Goal: Task Accomplishment & Management: Manage account settings

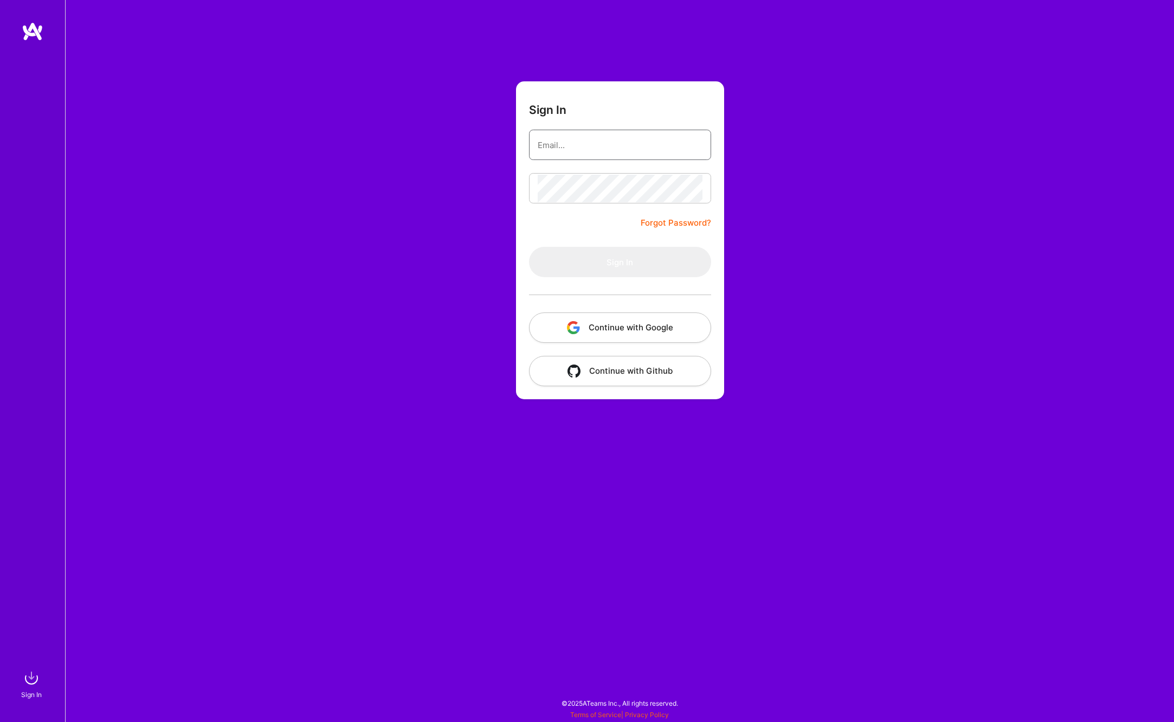
click at [568, 143] on input "email" at bounding box center [620, 145] width 165 height 28
type input "[EMAIL_ADDRESS][DOMAIN_NAME]"
click at [630, 266] on button "Sign In" at bounding box center [620, 262] width 182 height 30
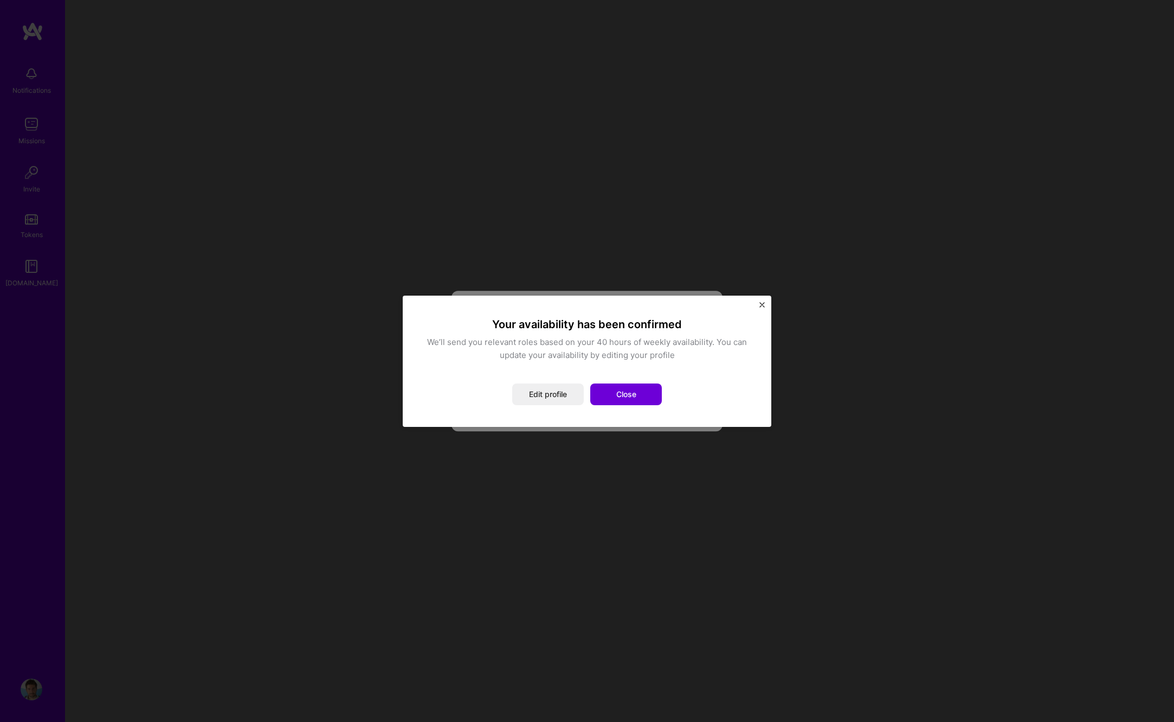
click at [618, 399] on button "Close" at bounding box center [626, 394] width 72 height 22
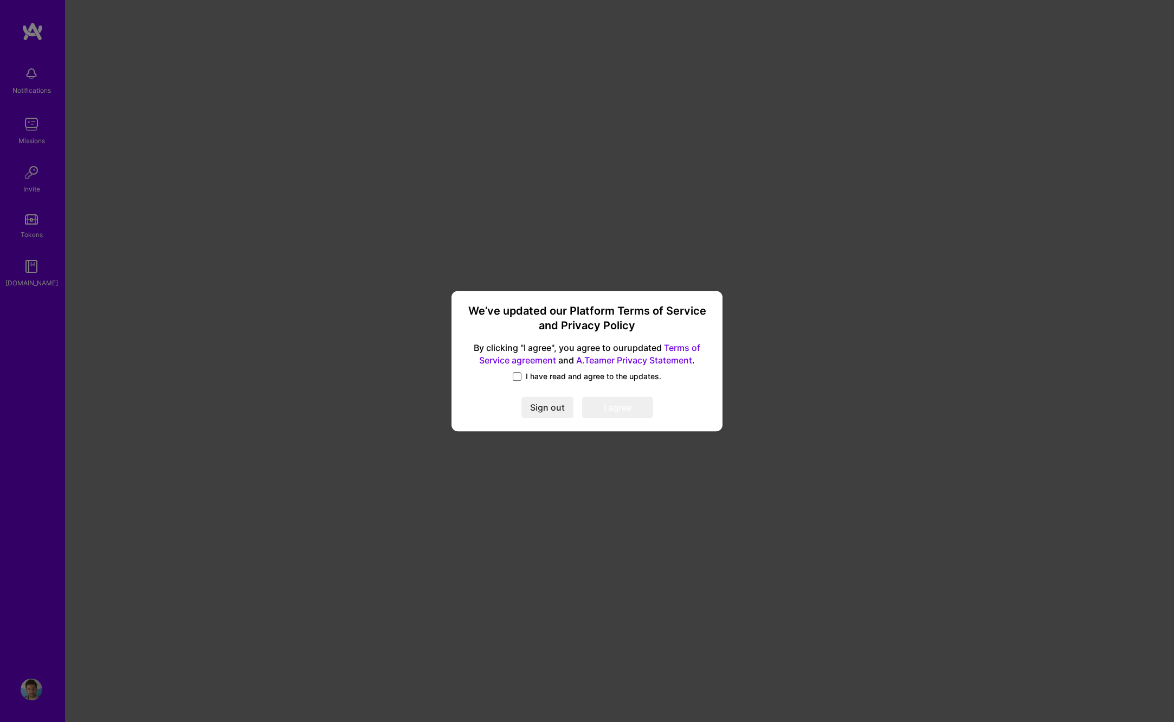
click at [519, 376] on span at bounding box center [517, 376] width 9 height 9
click at [0, 0] on input "I have read and agree to the updates." at bounding box center [0, 0] width 0 height 0
click at [629, 401] on button "I agree" at bounding box center [617, 408] width 71 height 22
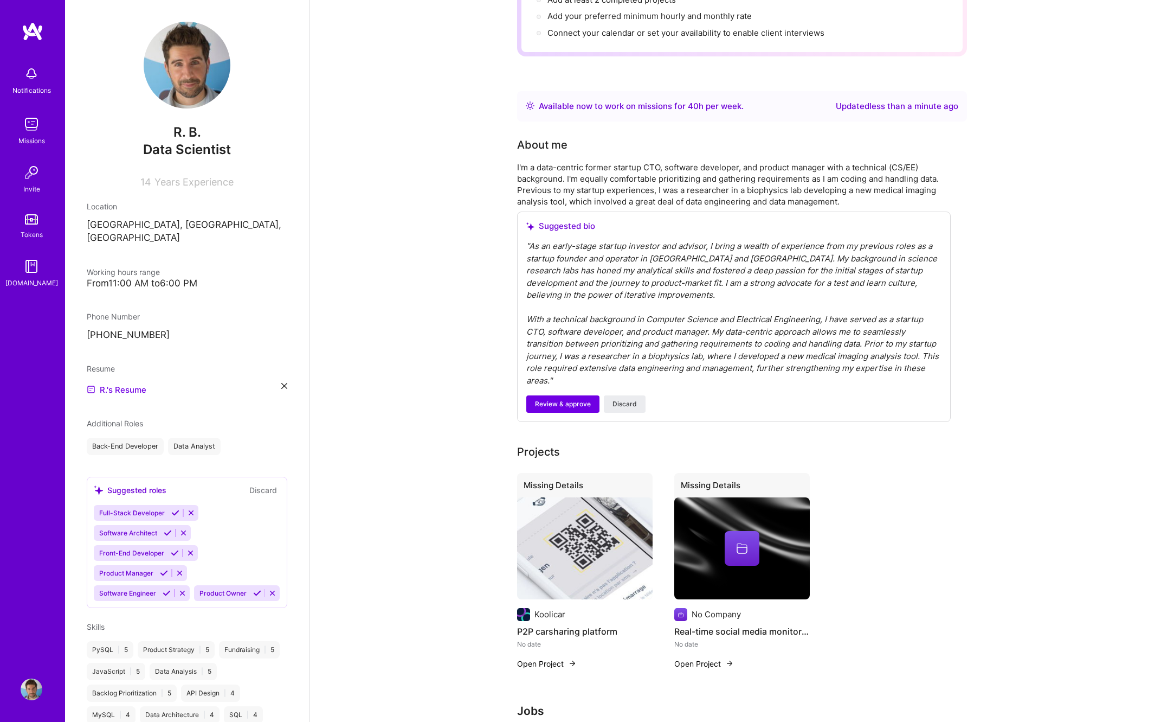
scroll to position [140, 0]
click at [546, 402] on span "Review & approve" at bounding box center [563, 405] width 56 height 10
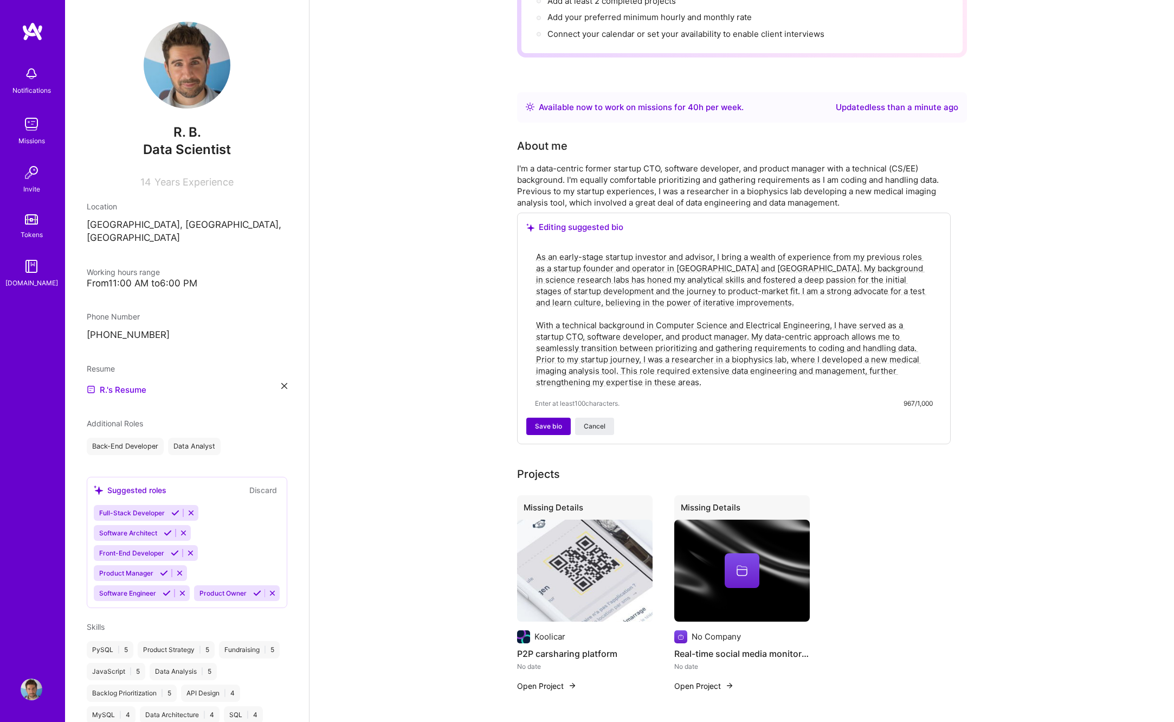
click at [538, 427] on span "Save bio" at bounding box center [548, 426] width 27 height 10
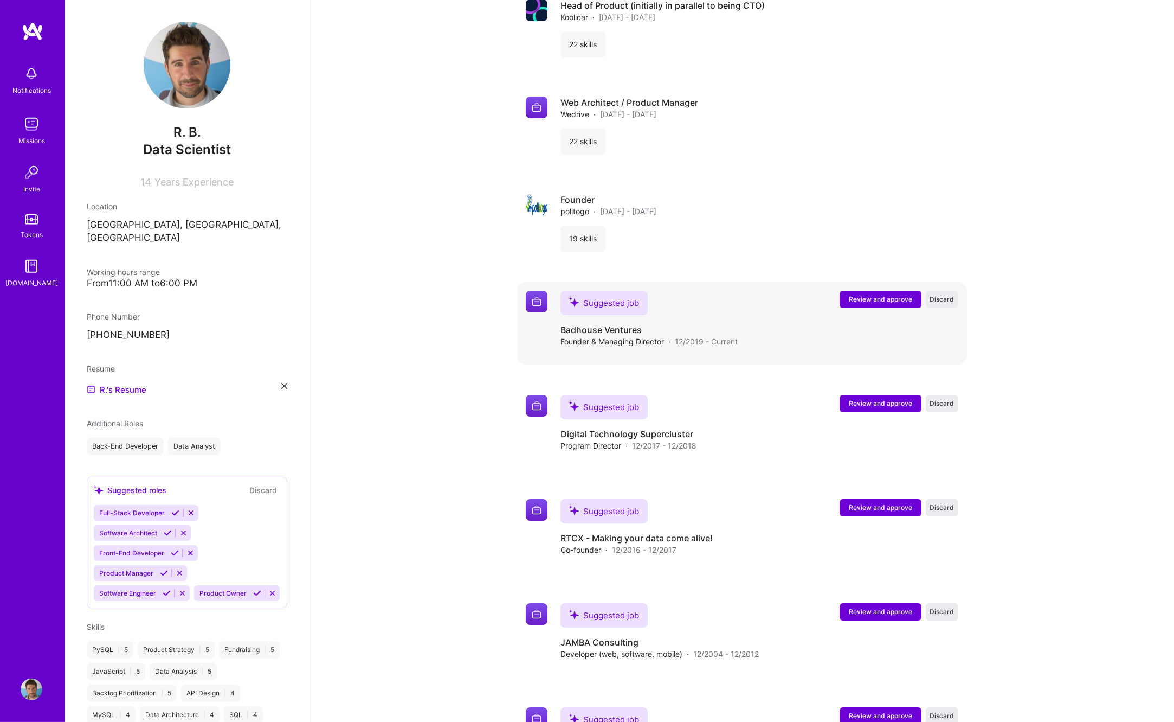
scroll to position [854, 0]
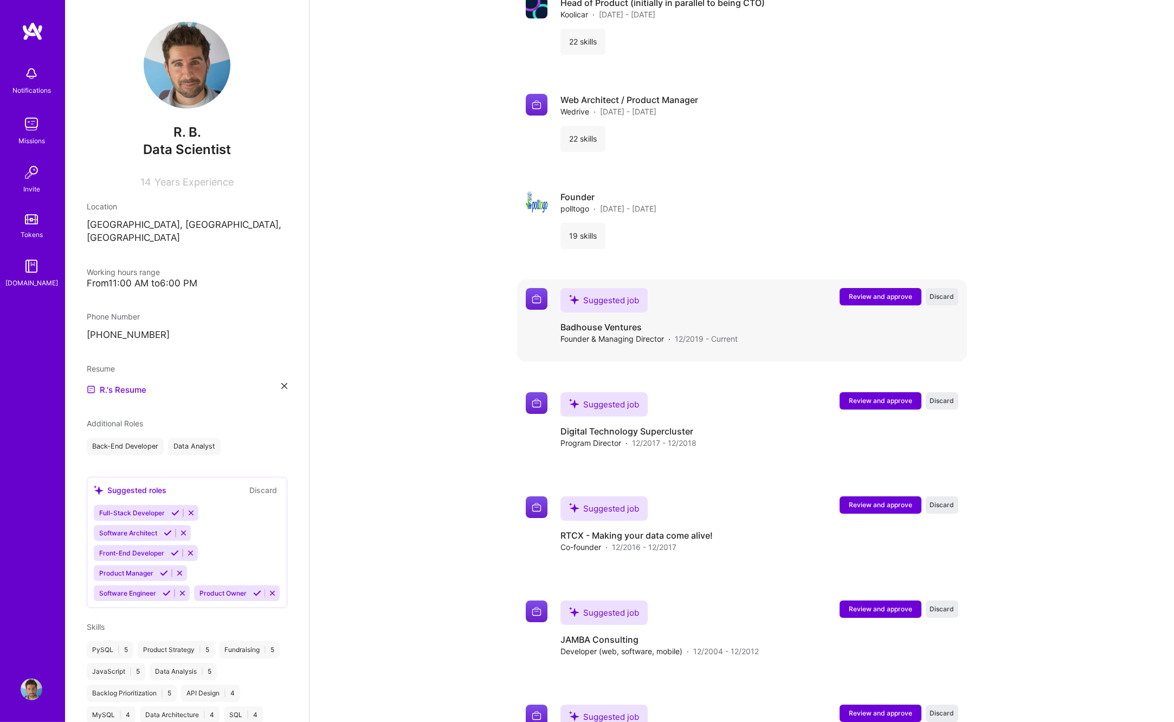
click at [861, 292] on span "Review and approve" at bounding box center [880, 296] width 63 height 9
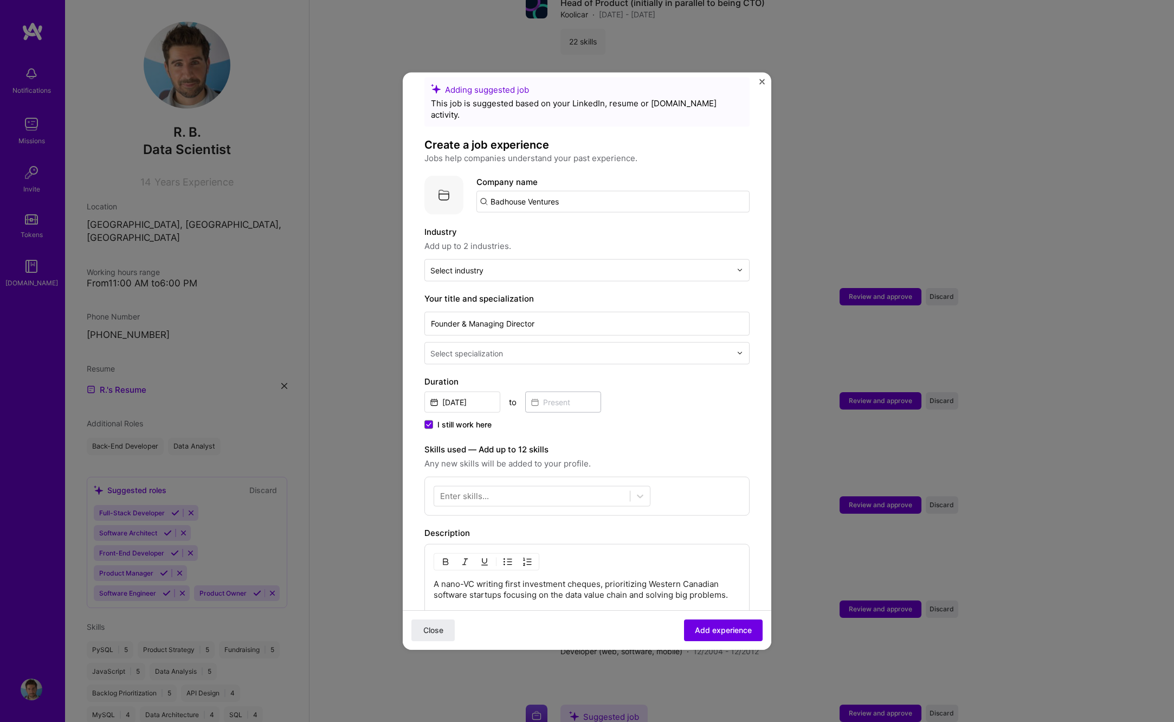
scroll to position [0, 0]
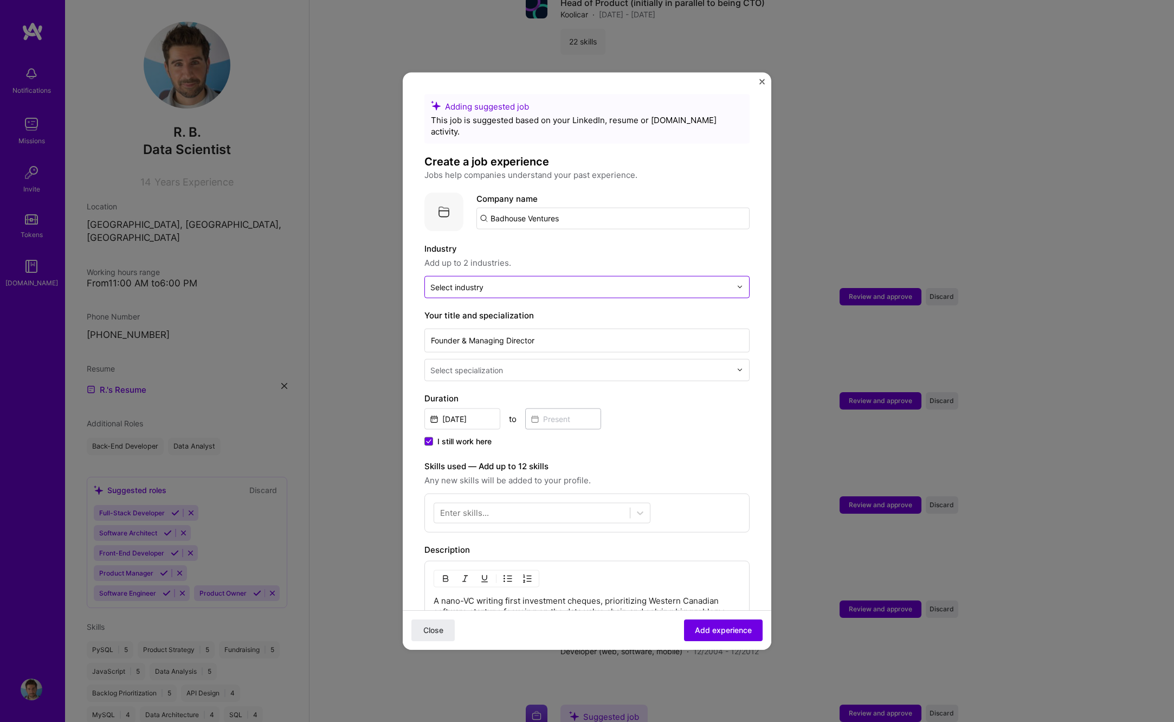
click at [523, 281] on div at bounding box center [580, 287] width 301 height 14
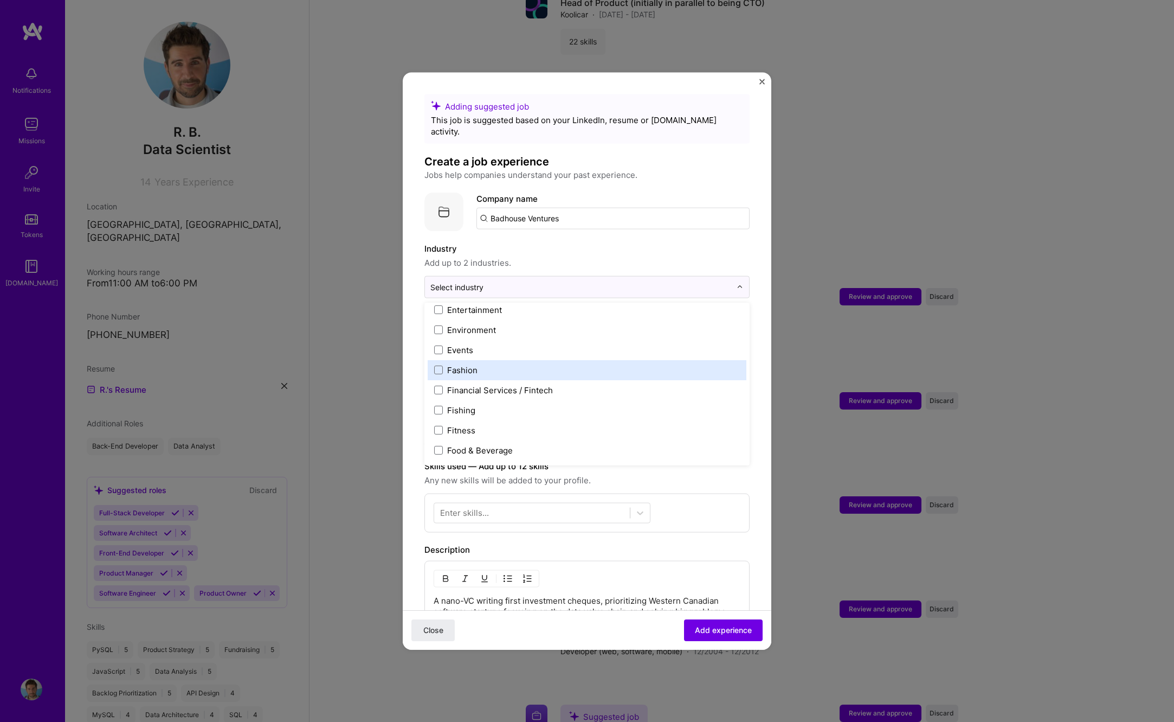
scroll to position [1070, 0]
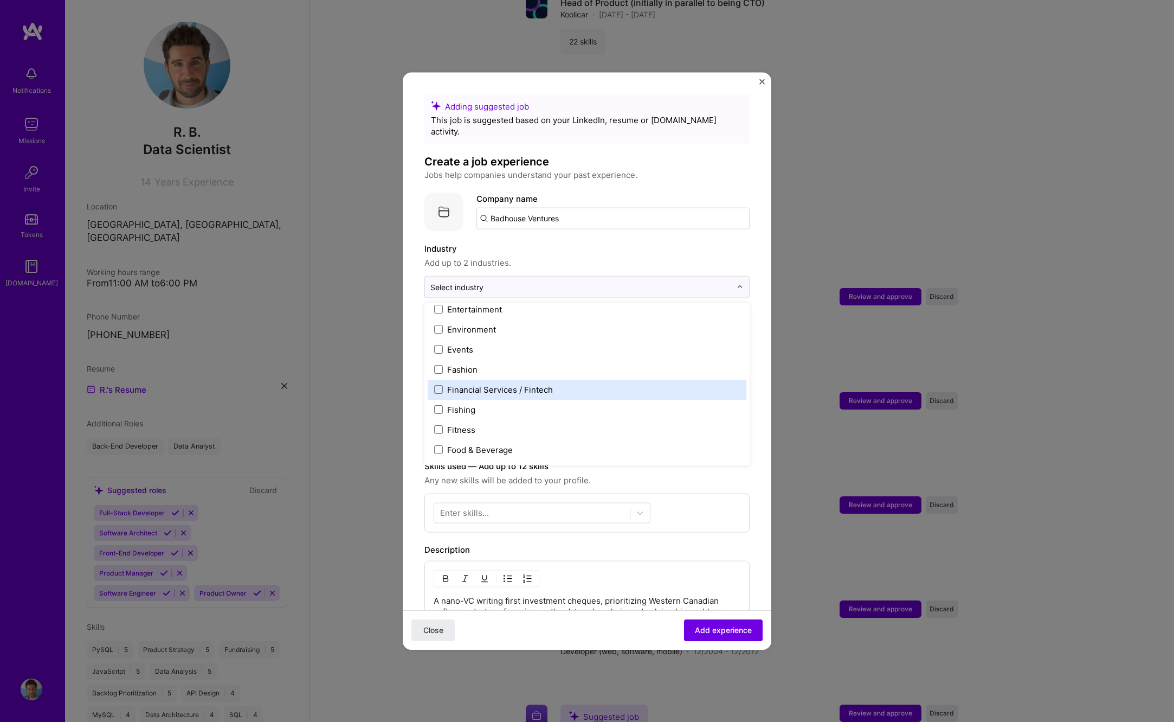
click at [470, 383] on div "Financial Services / Fintech" at bounding box center [500, 388] width 106 height 11
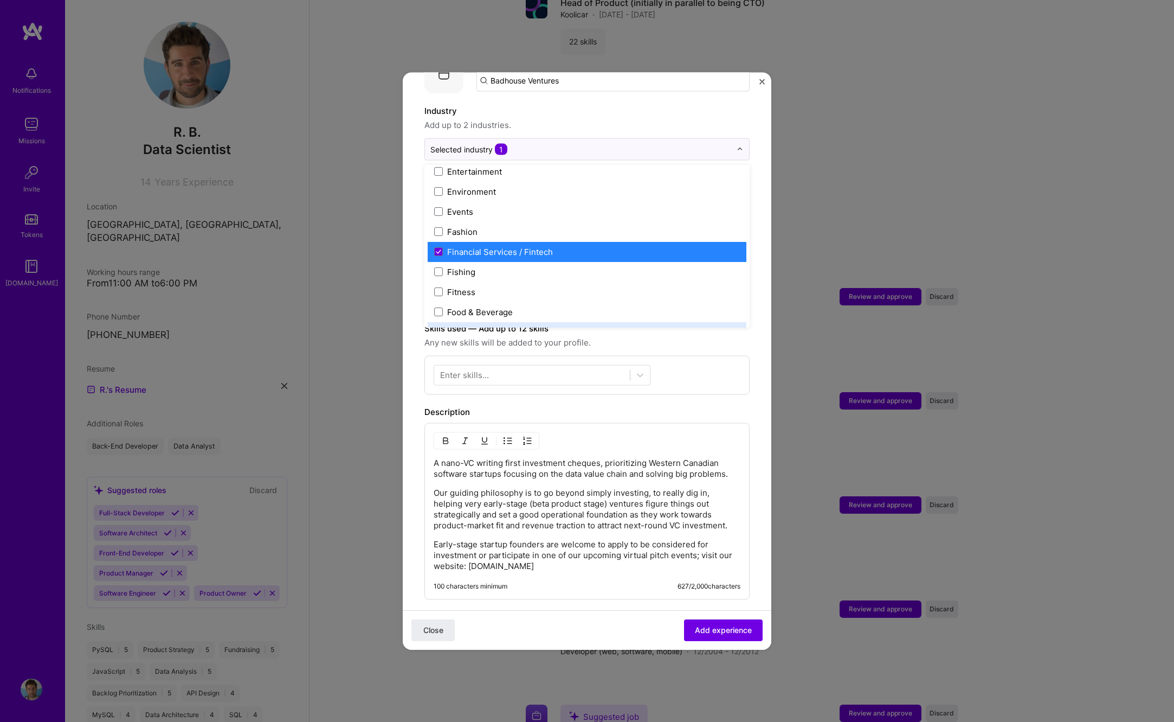
scroll to position [139, 0]
click at [622, 373] on div "Enter skills..." at bounding box center [586, 372] width 325 height 39
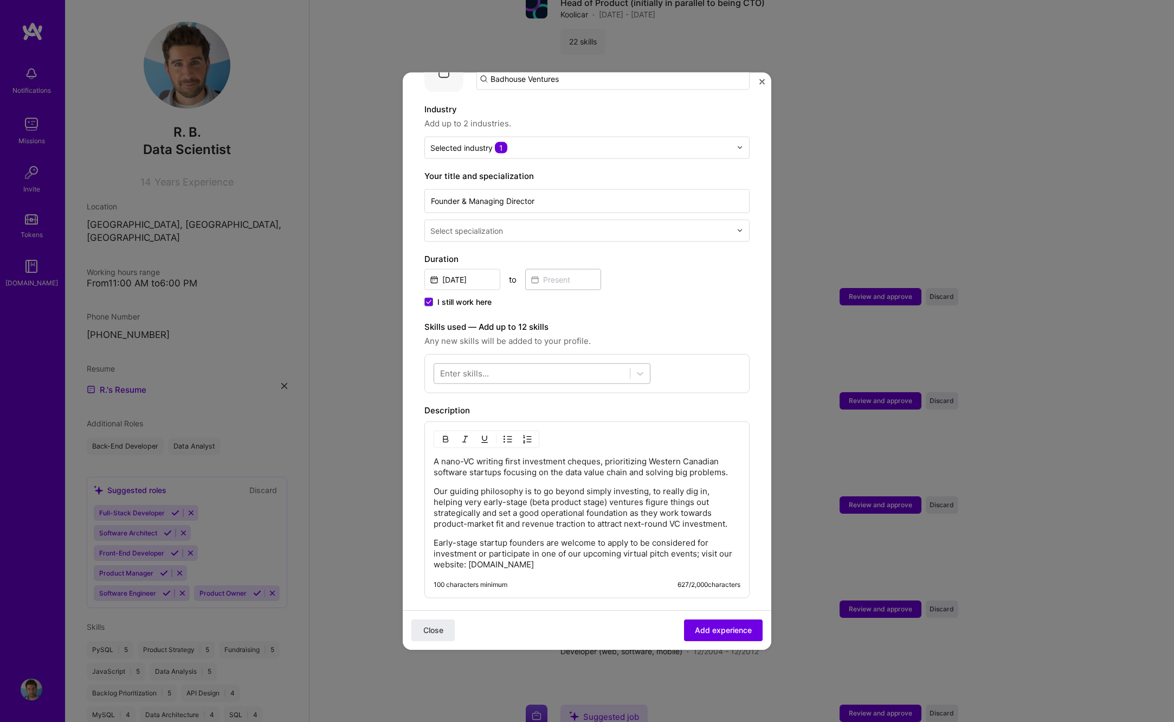
click at [627, 364] on div at bounding box center [532, 373] width 196 height 18
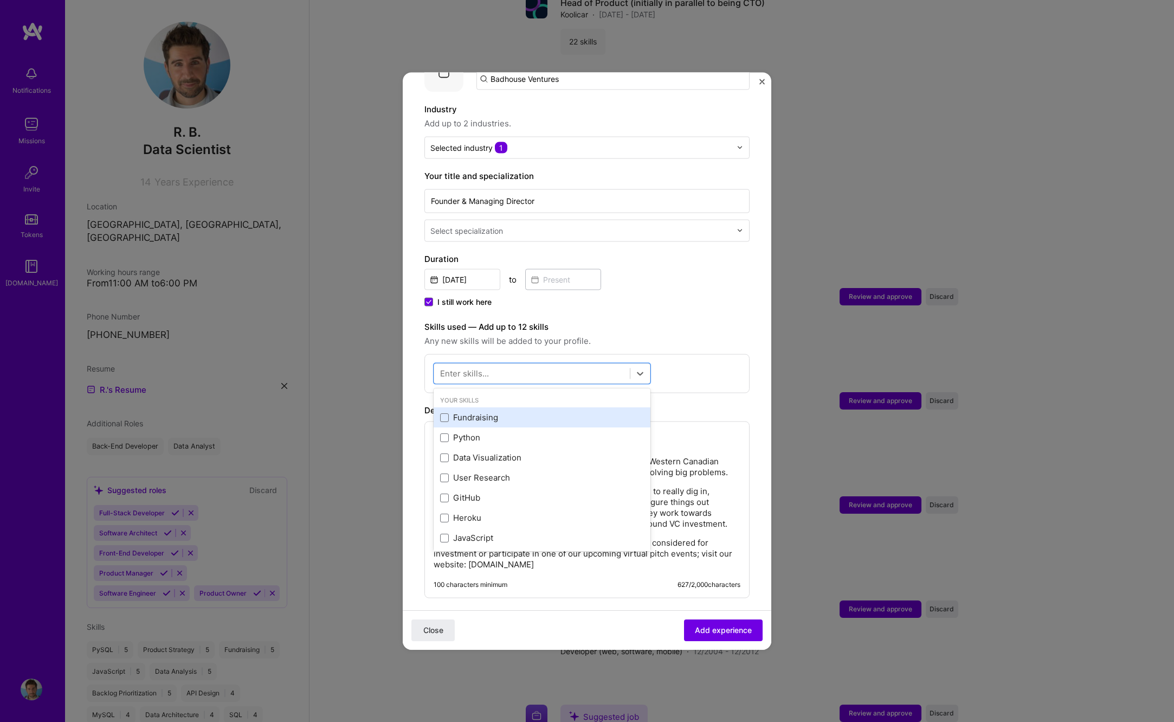
click at [514, 411] on div "Fundraising" at bounding box center [542, 416] width 204 height 11
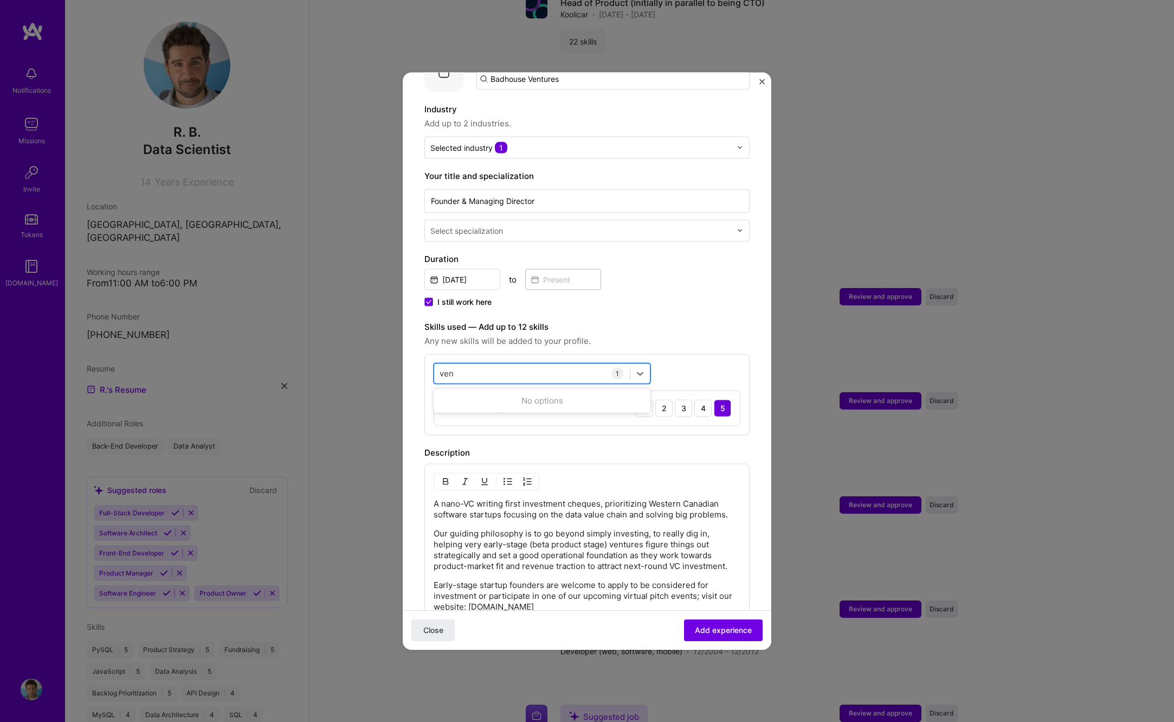
scroll to position [0, 0]
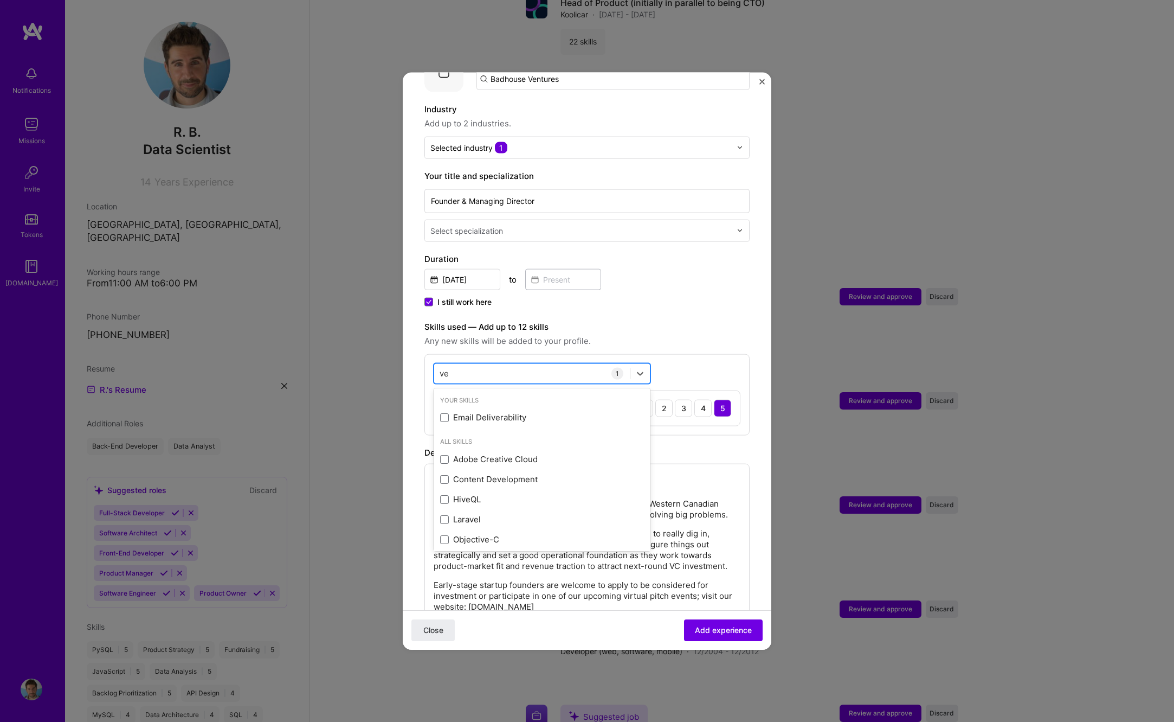
type input "v"
type input "c"
type input "p"
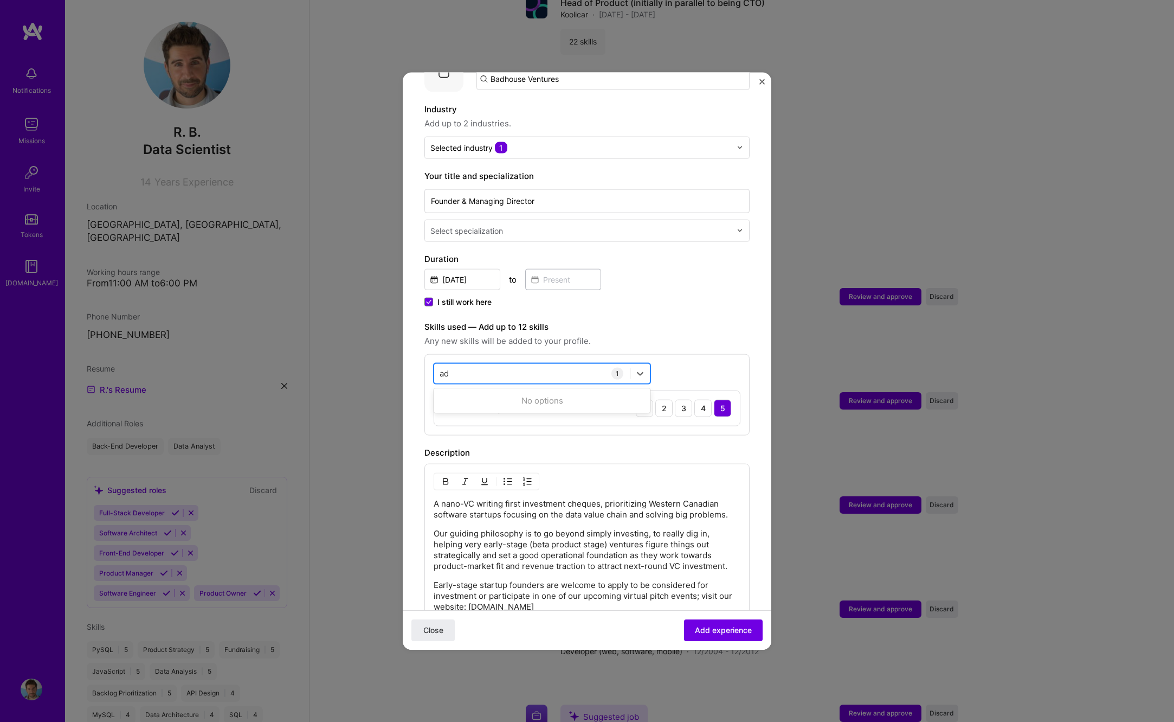
type input "a"
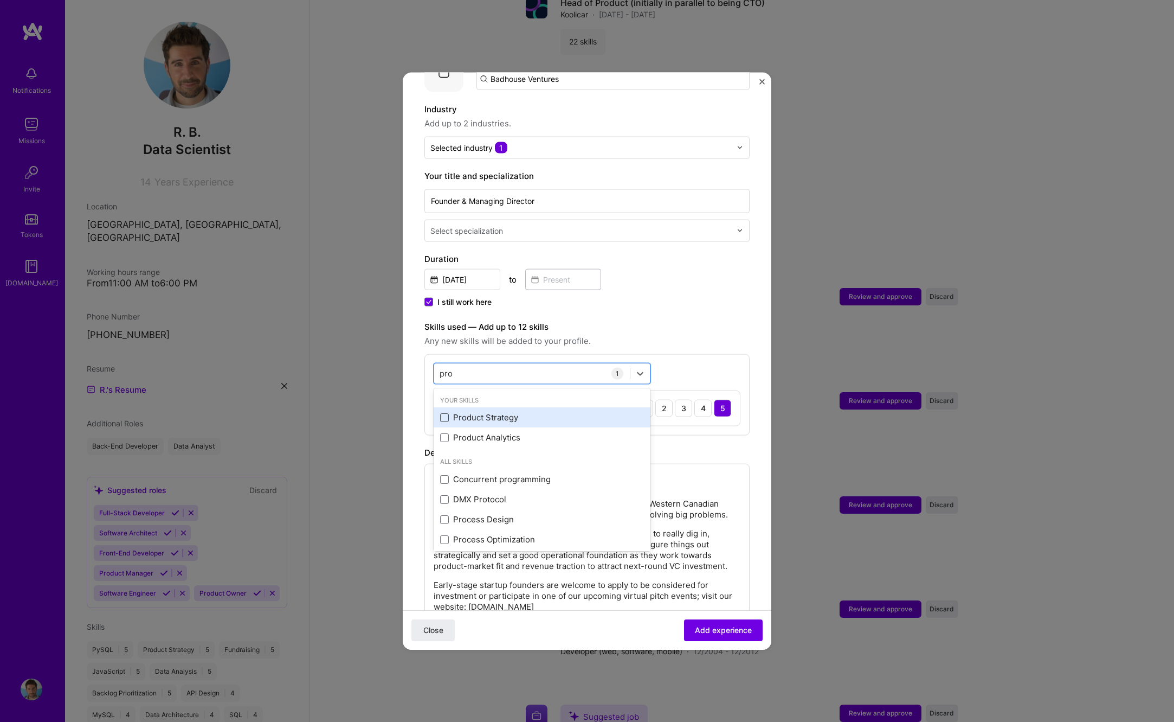
click at [445, 413] on span at bounding box center [444, 417] width 9 height 9
click at [0, 0] on input "checkbox" at bounding box center [0, 0] width 0 height 0
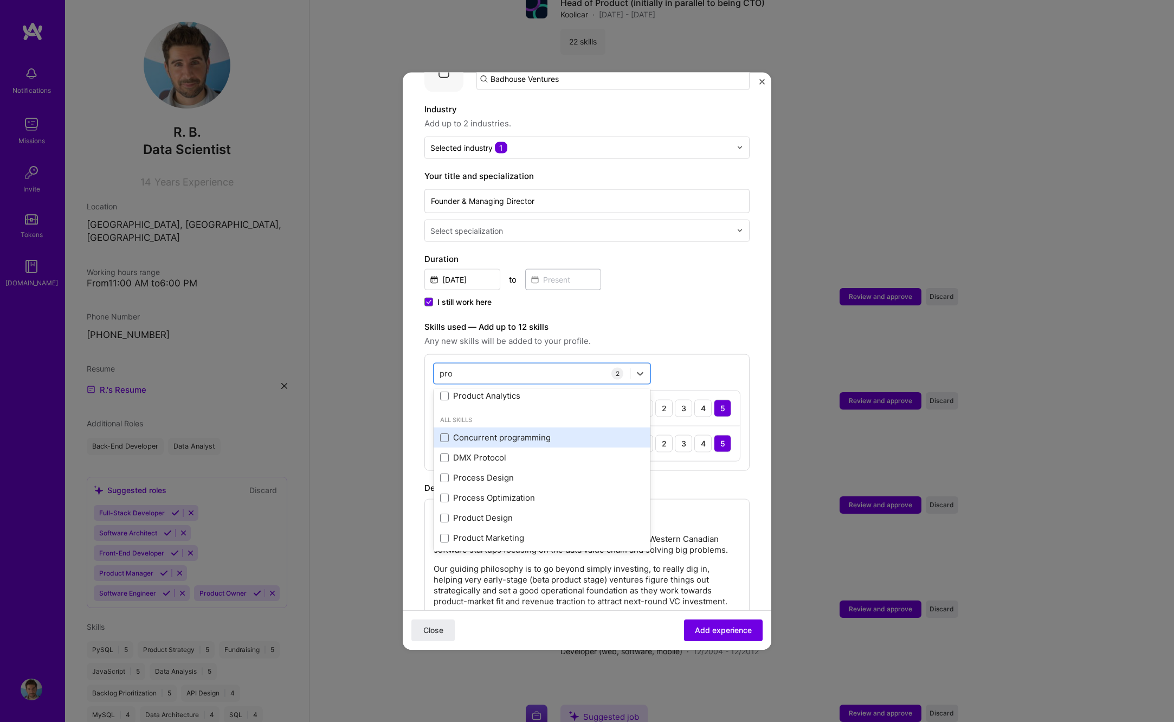
scroll to position [56, 0]
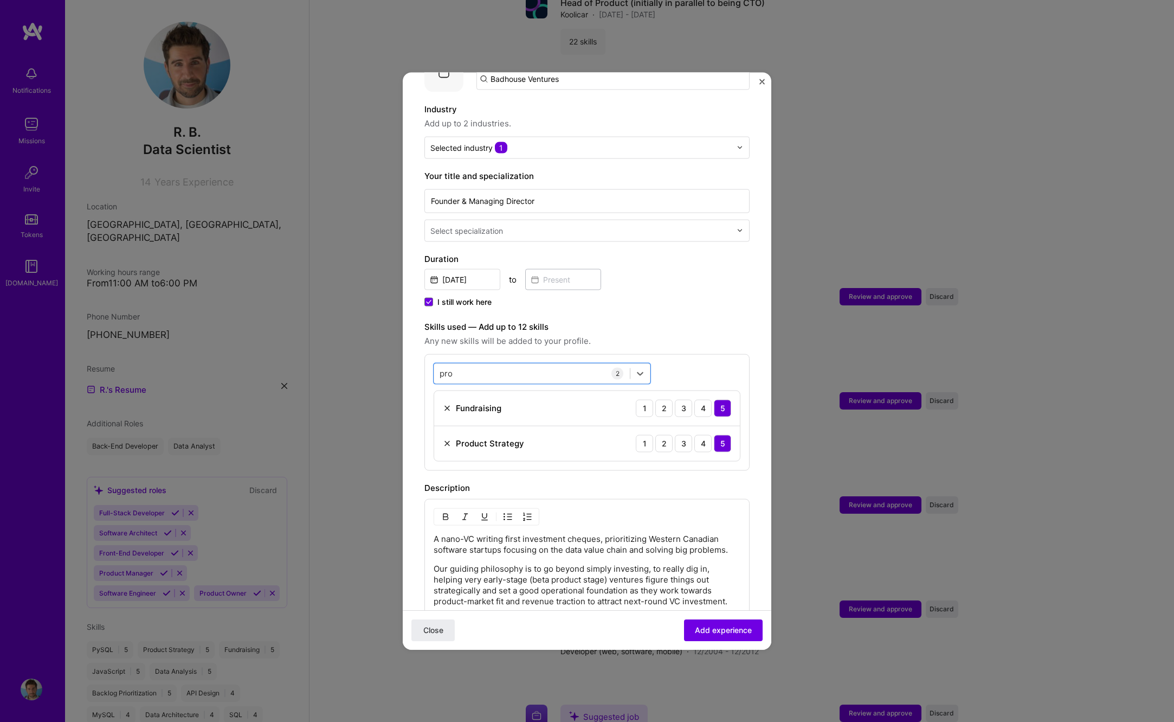
drag, startPoint x: 440, startPoint y: 362, endPoint x: 412, endPoint y: 362, distance: 27.6
click at [412, 362] on form "Adding suggested job This job is suggested based on your LinkedIn, resume or [D…" at bounding box center [587, 431] width 369 height 955
drag, startPoint x: 436, startPoint y: 356, endPoint x: 427, endPoint y: 356, distance: 9.2
click at [427, 356] on div "option Product Strategy, selected. option Product Strategy selected, 0 of 2. 12…" at bounding box center [586, 411] width 325 height 117
drag, startPoint x: 452, startPoint y: 361, endPoint x: 440, endPoint y: 362, distance: 12.0
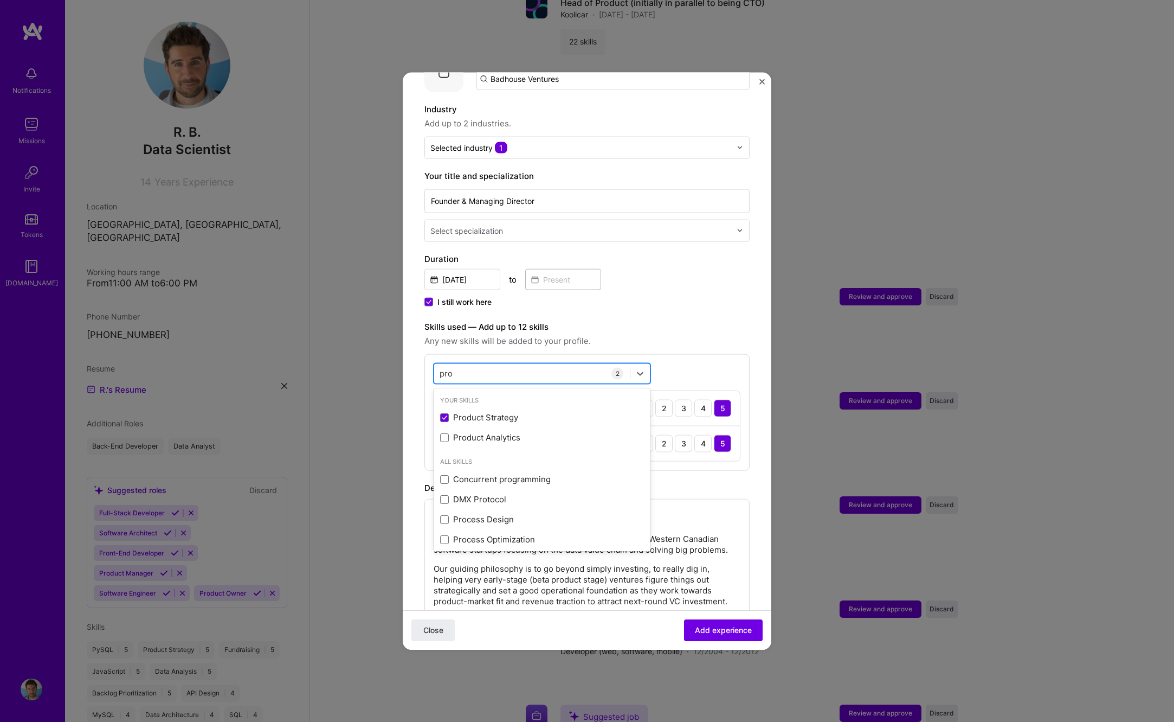
click at [440, 368] on input "pro" at bounding box center [447, 373] width 14 height 11
drag, startPoint x: 443, startPoint y: 406, endPoint x: 448, endPoint y: 394, distance: 12.9
click at [443, 413] on span at bounding box center [444, 417] width 9 height 9
click at [0, 0] on input "checkbox" at bounding box center [0, 0] width 0 height 0
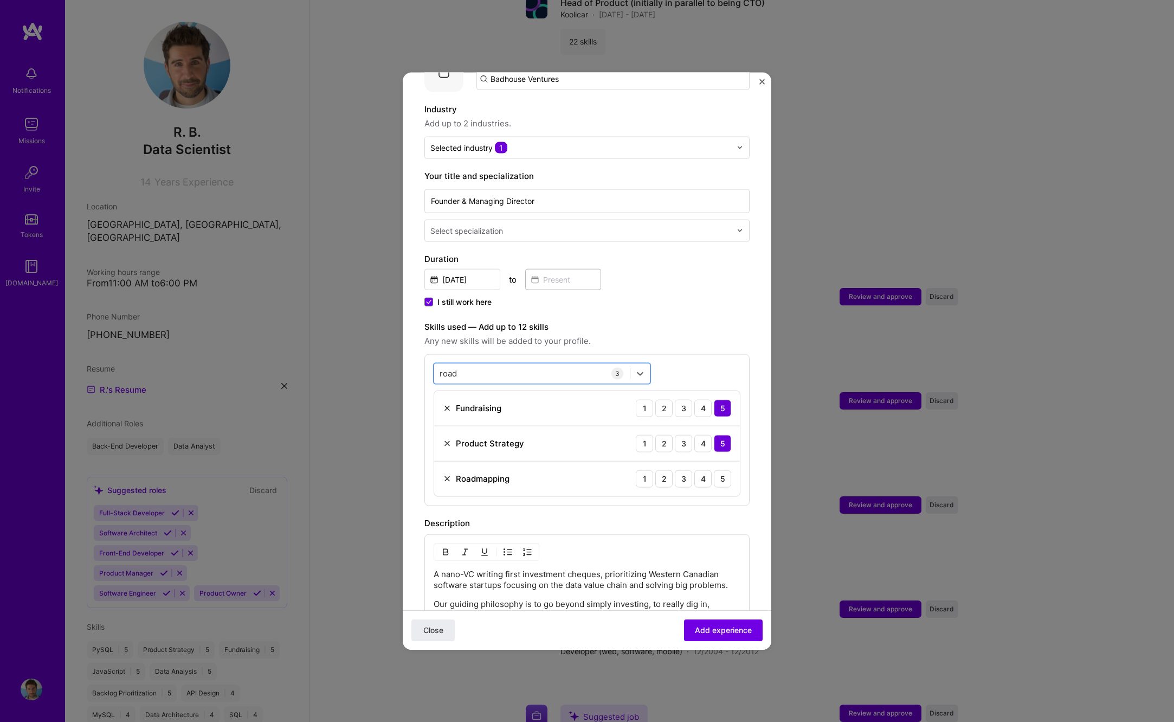
drag, startPoint x: 474, startPoint y: 362, endPoint x: 433, endPoint y: 362, distance: 41.2
click at [433, 362] on div "option Roadmapping, selected. Select is focused ,type to refine list, press Dow…" at bounding box center [586, 429] width 325 height 152
drag, startPoint x: 446, startPoint y: 364, endPoint x: 435, endPoint y: 364, distance: 10.3
click at [440, 368] on input "road" at bounding box center [449, 373] width 18 height 11
type input "h"
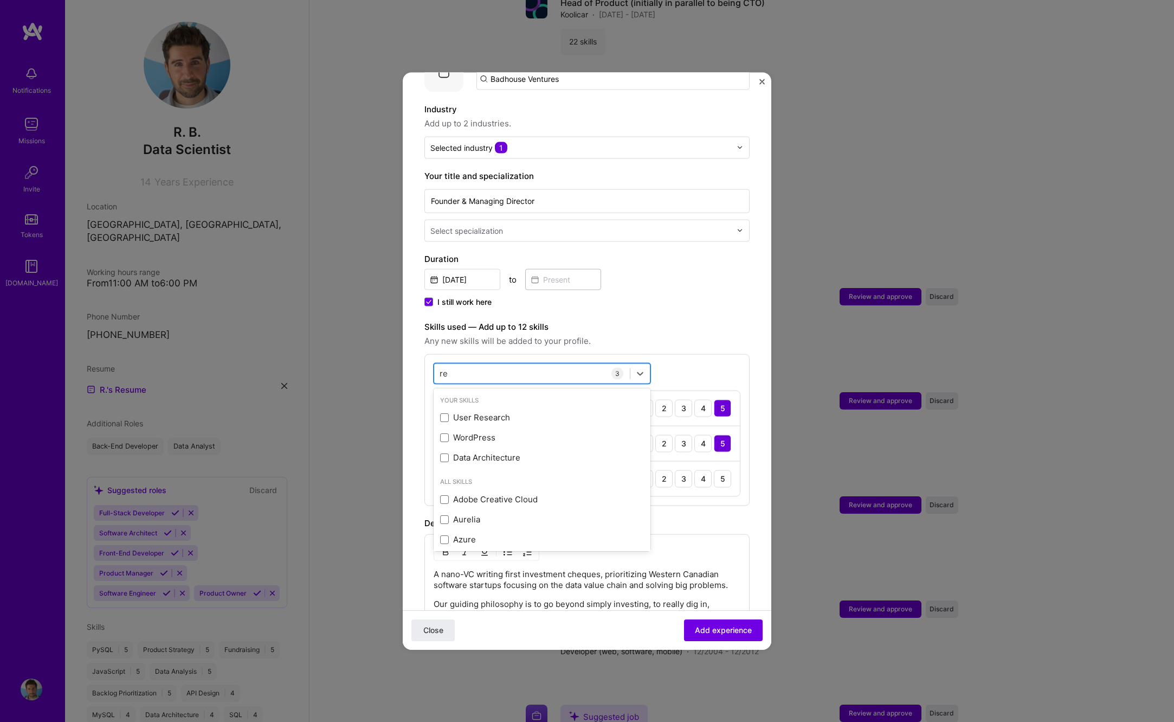
type input "r"
click at [445, 450] on span at bounding box center [444, 454] width 9 height 9
click at [0, 0] on input "checkbox" at bounding box center [0, 0] width 0 height 0
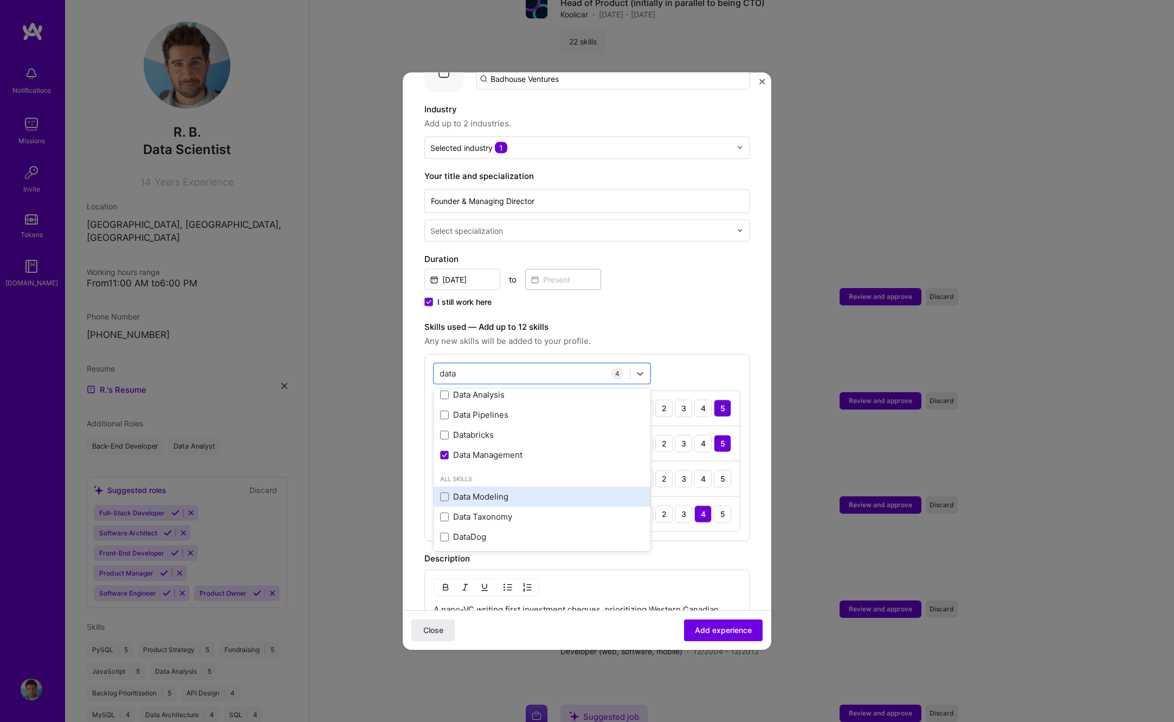
drag, startPoint x: 443, startPoint y: 483, endPoint x: 452, endPoint y: 482, distance: 9.3
click at [443, 492] on span at bounding box center [444, 496] width 9 height 9
click at [0, 0] on input "checkbox" at bounding box center [0, 0] width 0 height 0
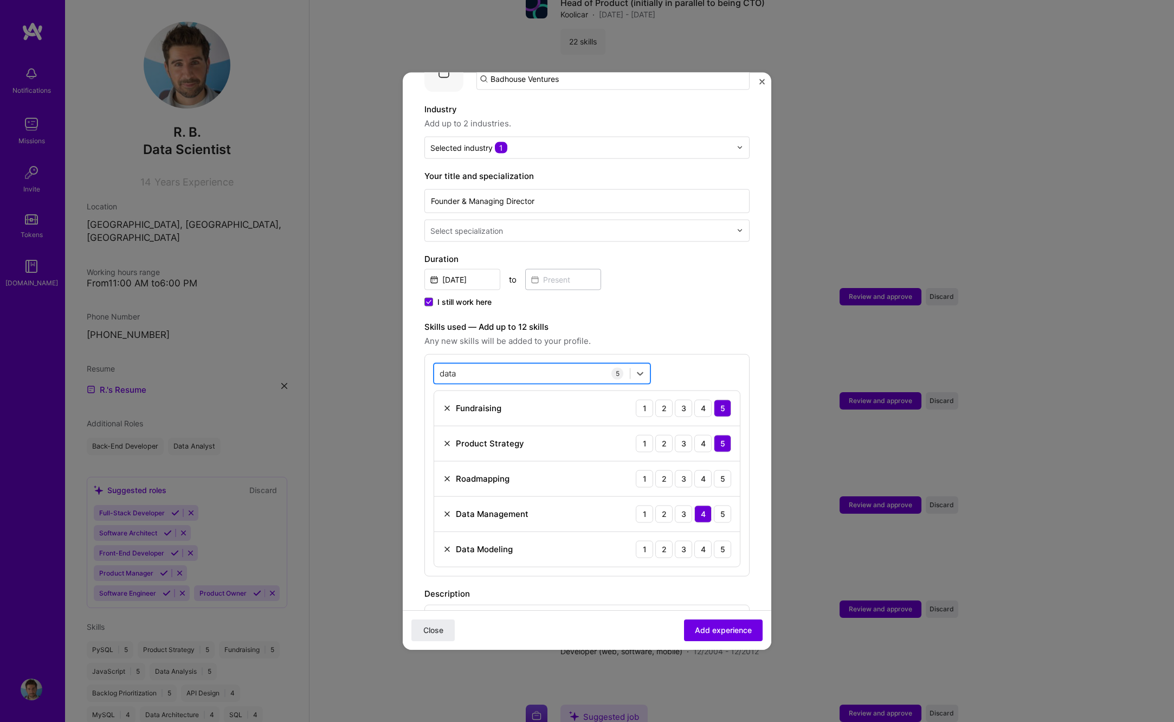
drag, startPoint x: 434, startPoint y: 364, endPoint x: 442, endPoint y: 364, distance: 8.1
click at [430, 364] on div "option Data Modeling, selected. Select is focused ,type to refine list, press D…" at bounding box center [586, 464] width 325 height 222
drag, startPoint x: 459, startPoint y: 362, endPoint x: 424, endPoint y: 361, distance: 34.7
click at [424, 361] on div "option Data Modeling, selected. Select is focused ,type to refine list, press D…" at bounding box center [586, 464] width 325 height 222
type input "d"
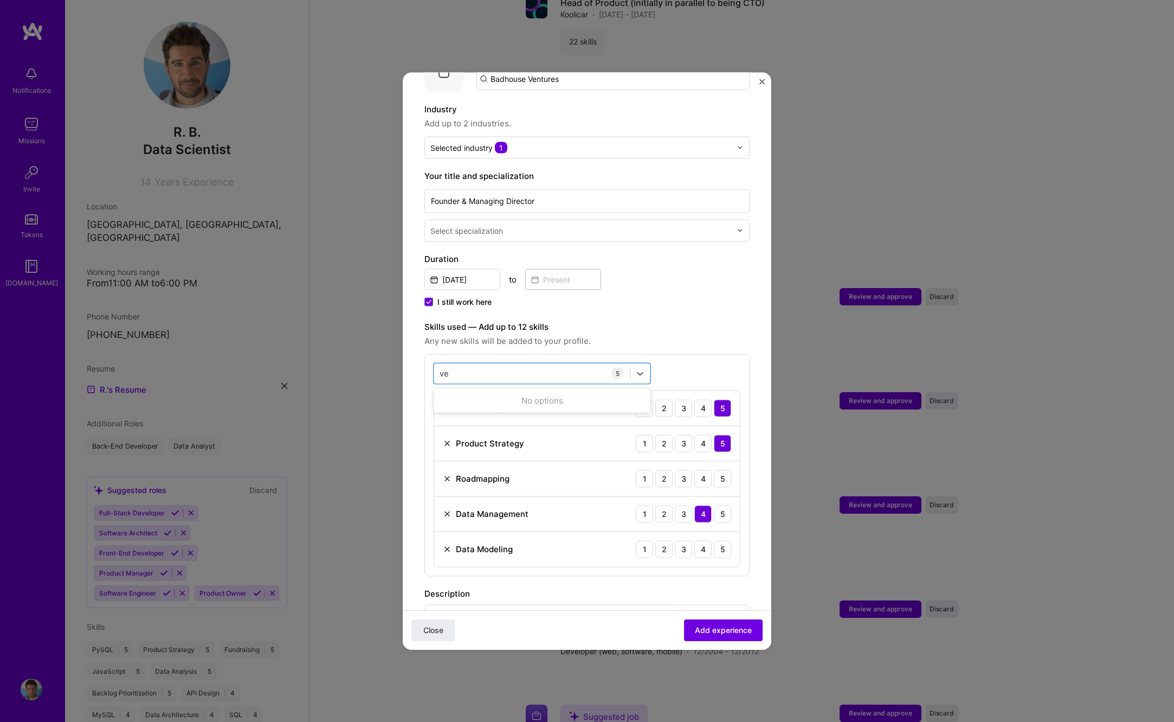
type input "v"
type input "c"
type input "f"
type input "i"
click at [686, 307] on div "Adding suggested job This job is suggested based on your LinkedIn, resume or [D…" at bounding box center [586, 454] width 325 height 1000
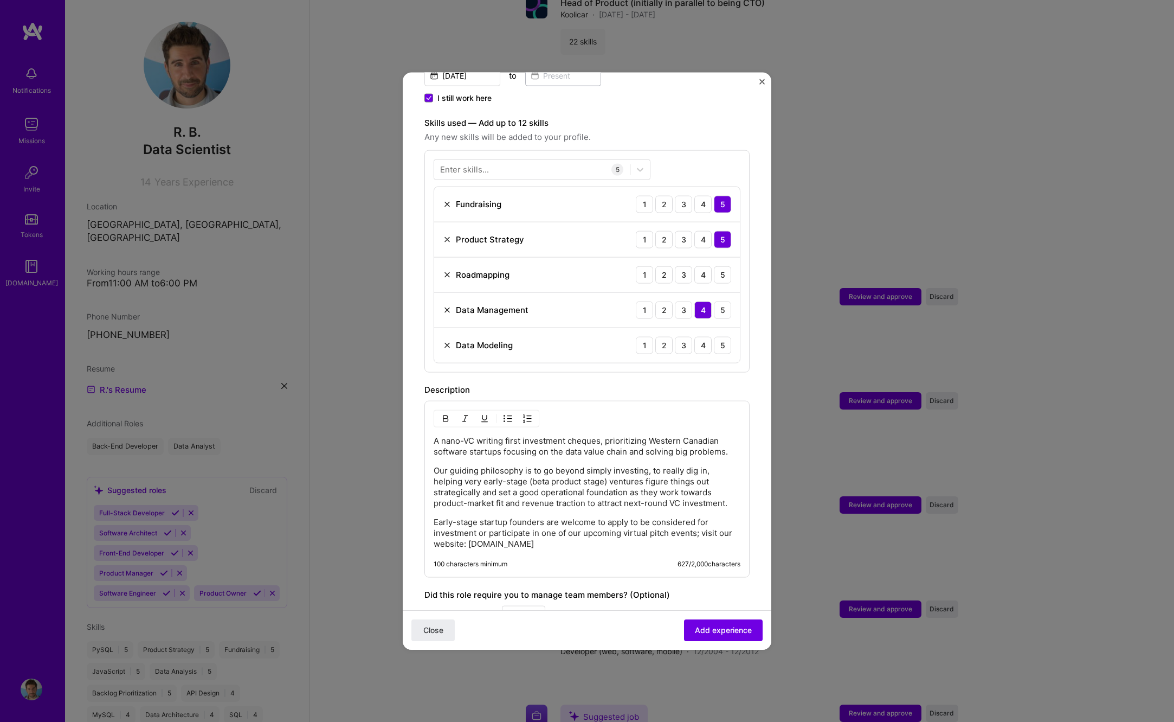
scroll to position [381, 0]
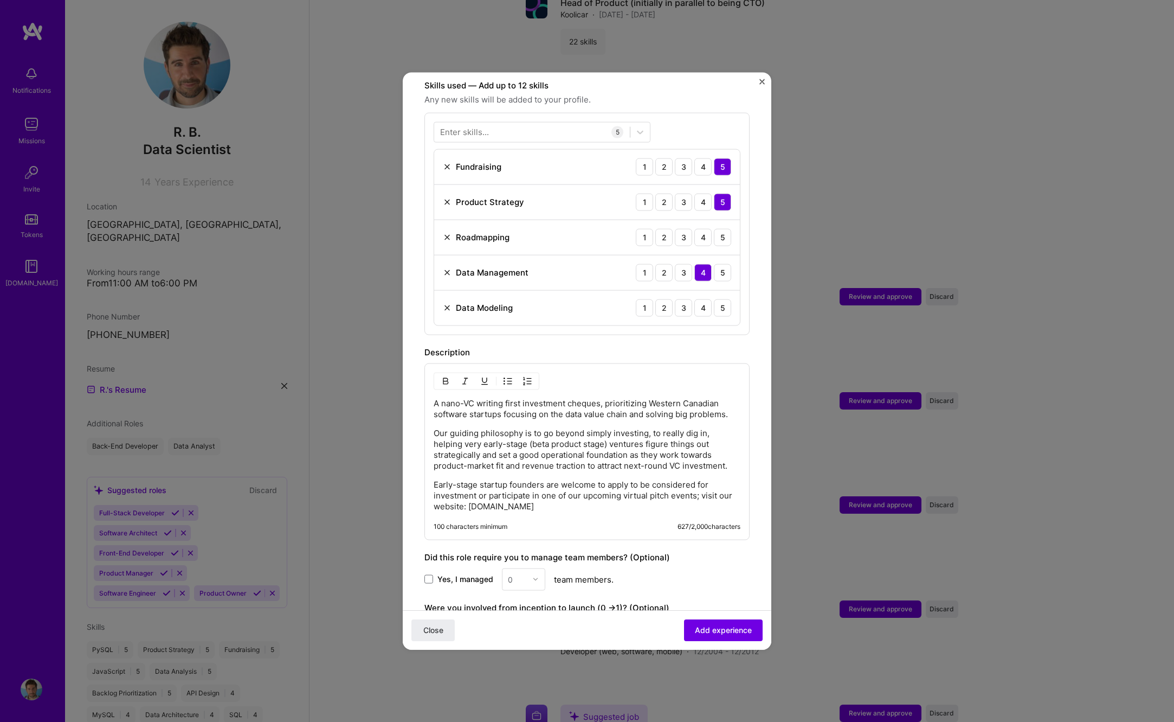
drag, startPoint x: 498, startPoint y: 470, endPoint x: 422, endPoint y: 394, distance: 107.0
click at [422, 394] on form "Adding suggested job This job is suggested based on your LinkedIn, resume or [D…" at bounding box center [587, 243] width 369 height 1061
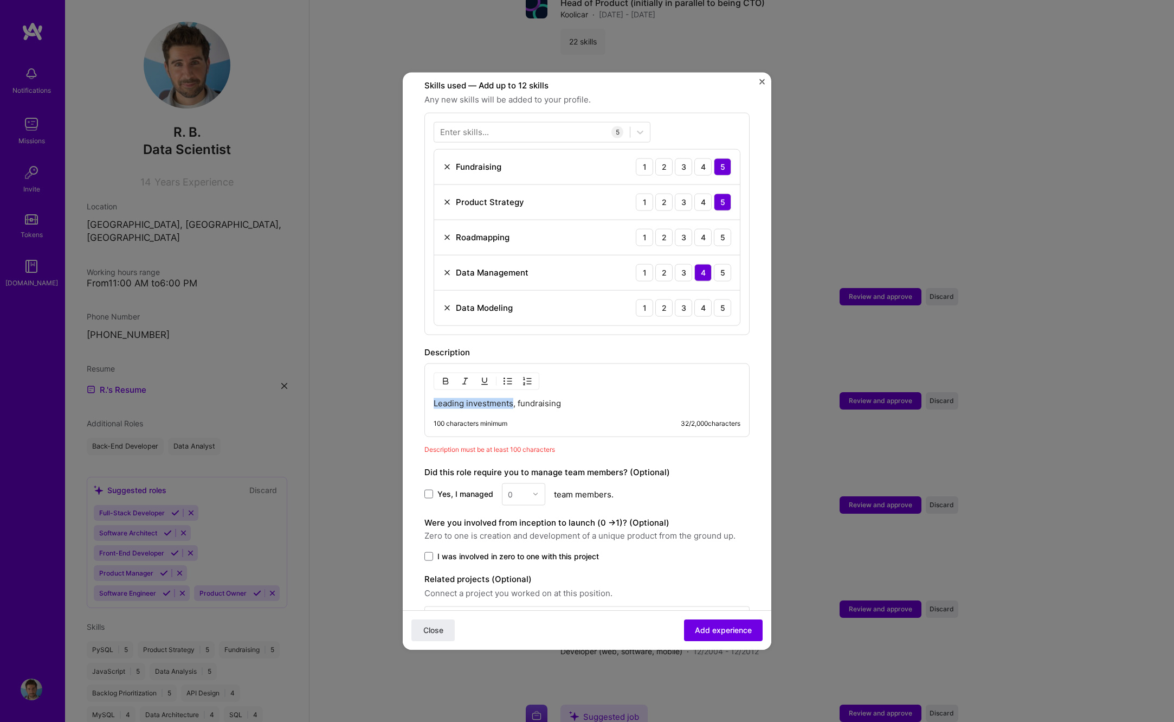
drag, startPoint x: 512, startPoint y: 391, endPoint x: 332, endPoint y: 391, distance: 180.0
click at [403, 391] on div "Adding suggested job This job is suggested based on your LinkedIn, resume or [D…" at bounding box center [587, 360] width 369 height 577
click at [583, 397] on p "Skills: Fundraising, due diligence," at bounding box center [587, 402] width 307 height 11
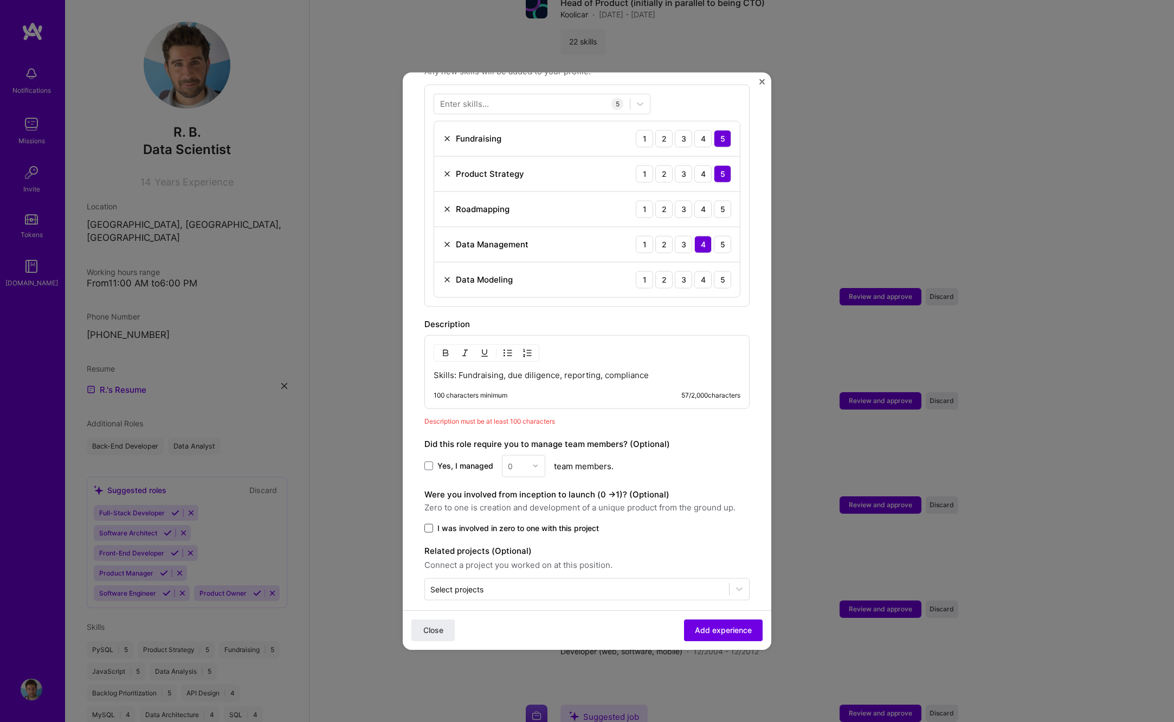
click at [429, 523] on span at bounding box center [428, 527] width 9 height 9
click at [0, 0] on input "I was involved in zero to one with this project" at bounding box center [0, 0] width 0 height 0
click at [581, 583] on input "text" at bounding box center [576, 588] width 293 height 11
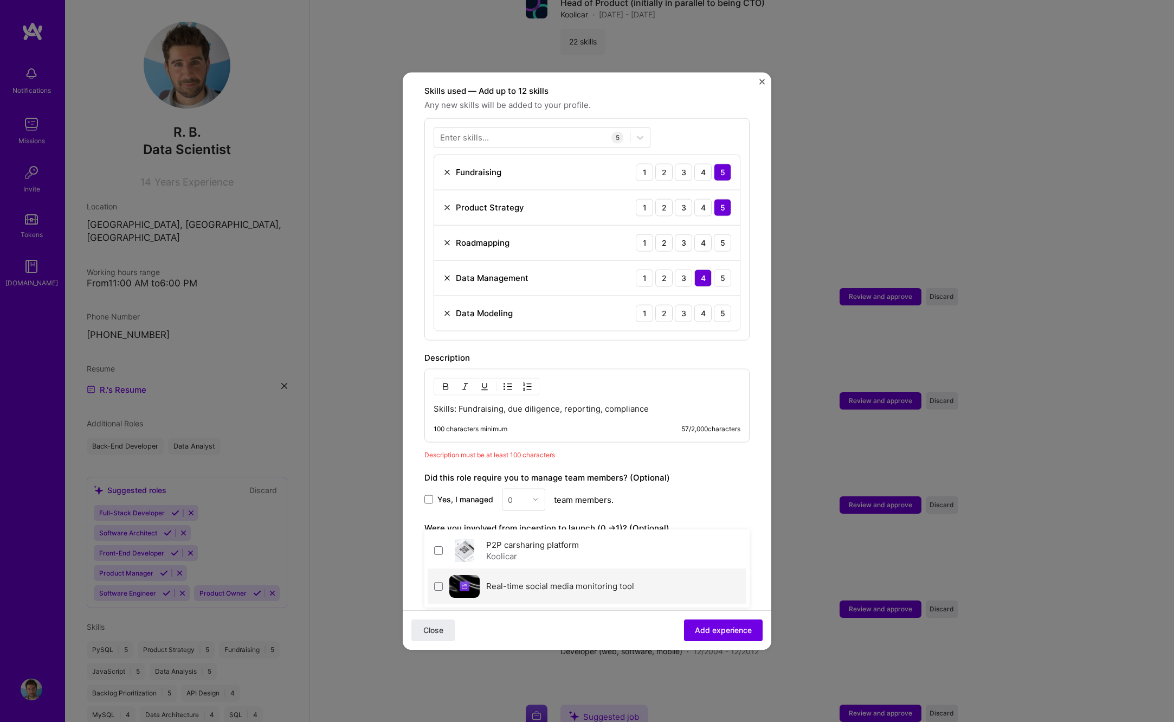
scroll to position [375, 0]
click at [743, 477] on div "Adding suggested job This job is suggested based on your LinkedIn, resume or [D…" at bounding box center [586, 176] width 325 height 915
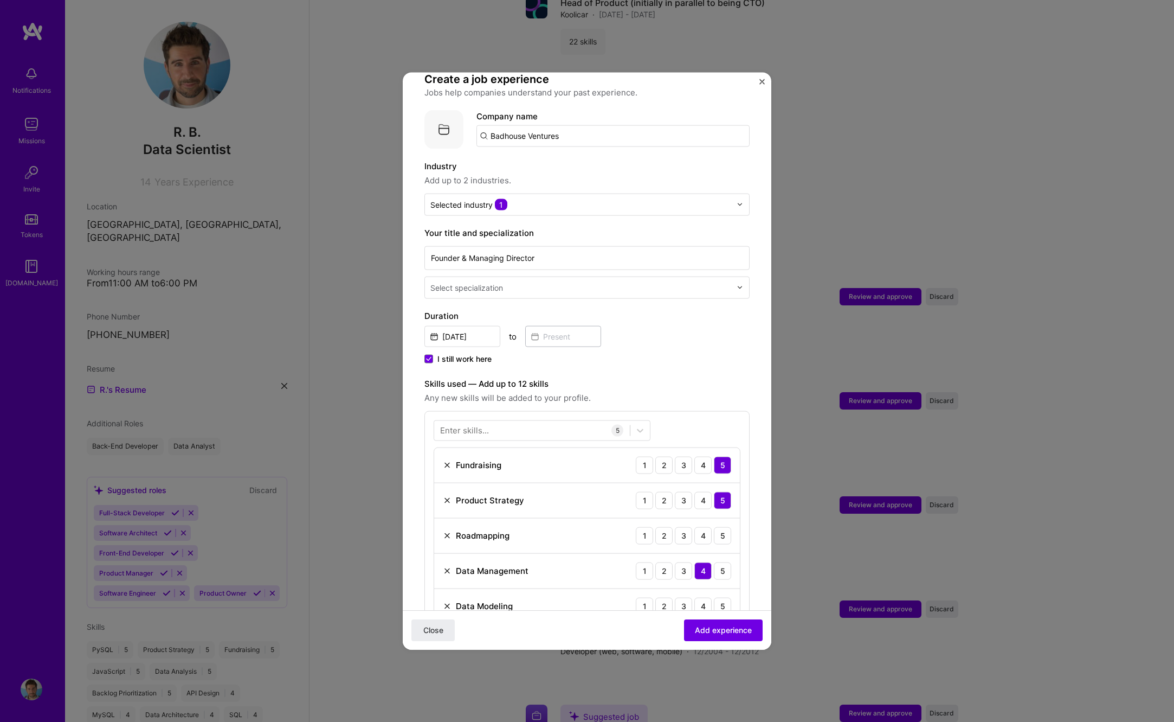
scroll to position [133, 0]
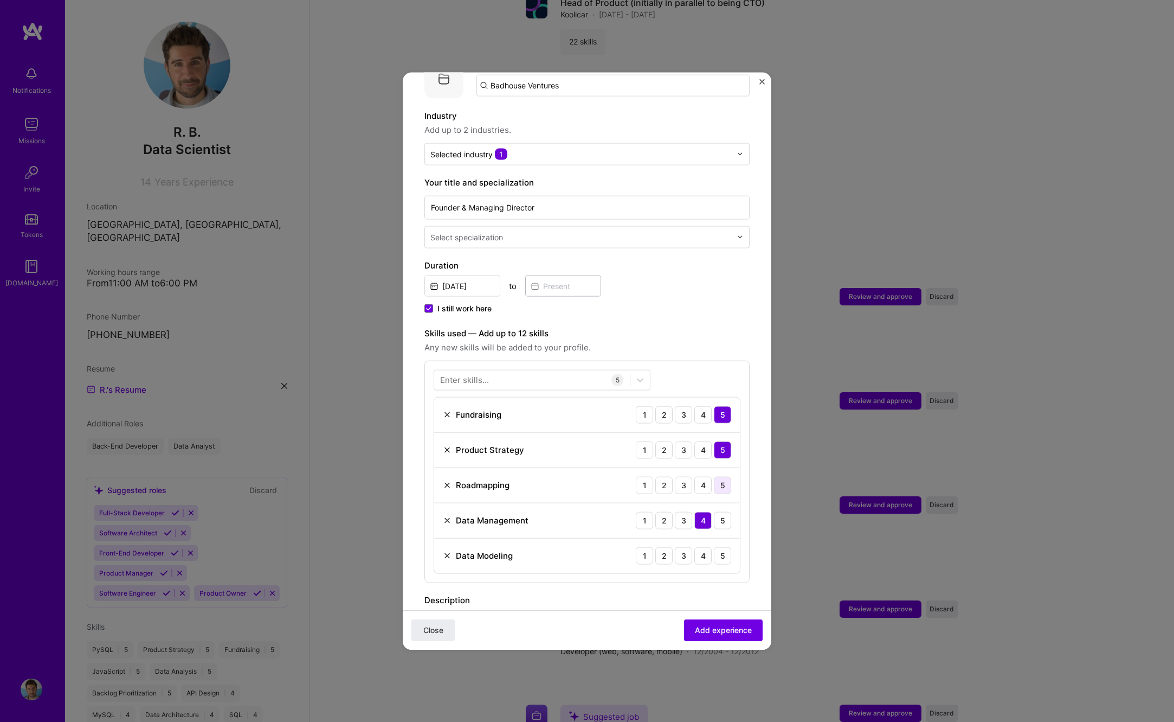
click at [714, 476] on div "5" at bounding box center [722, 484] width 17 height 17
click at [714, 546] on div "5" at bounding box center [722, 554] width 17 height 17
click at [714, 511] on div "5" at bounding box center [722, 519] width 17 height 17
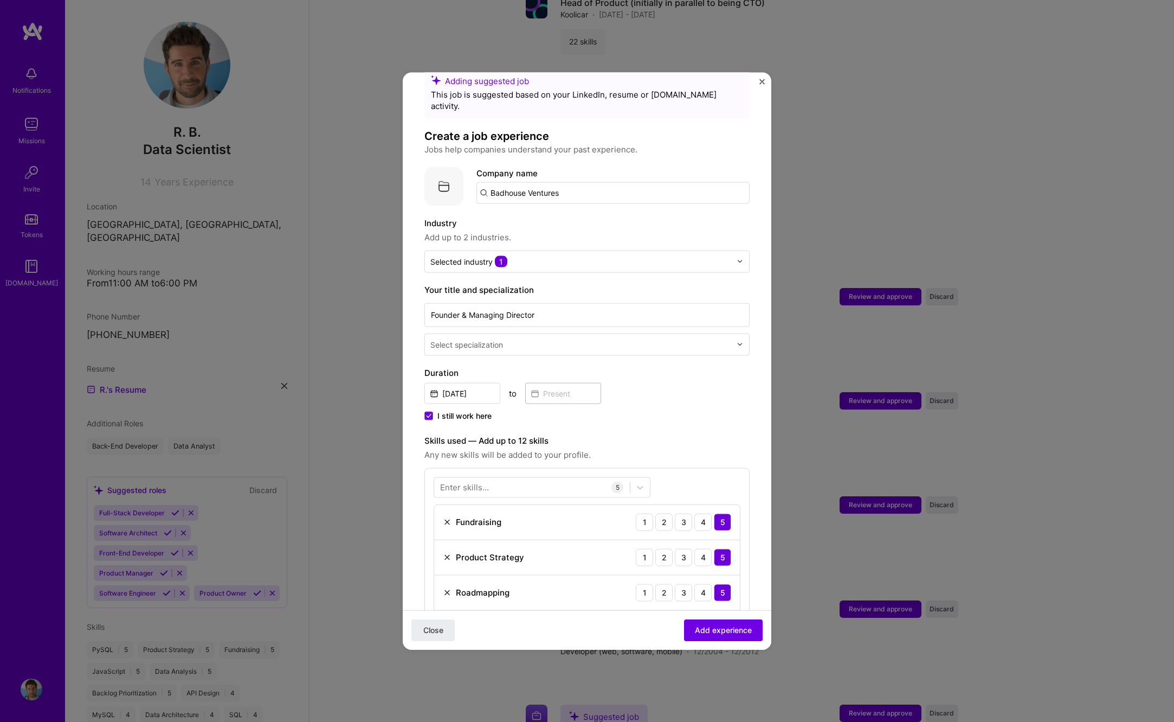
scroll to position [0, 0]
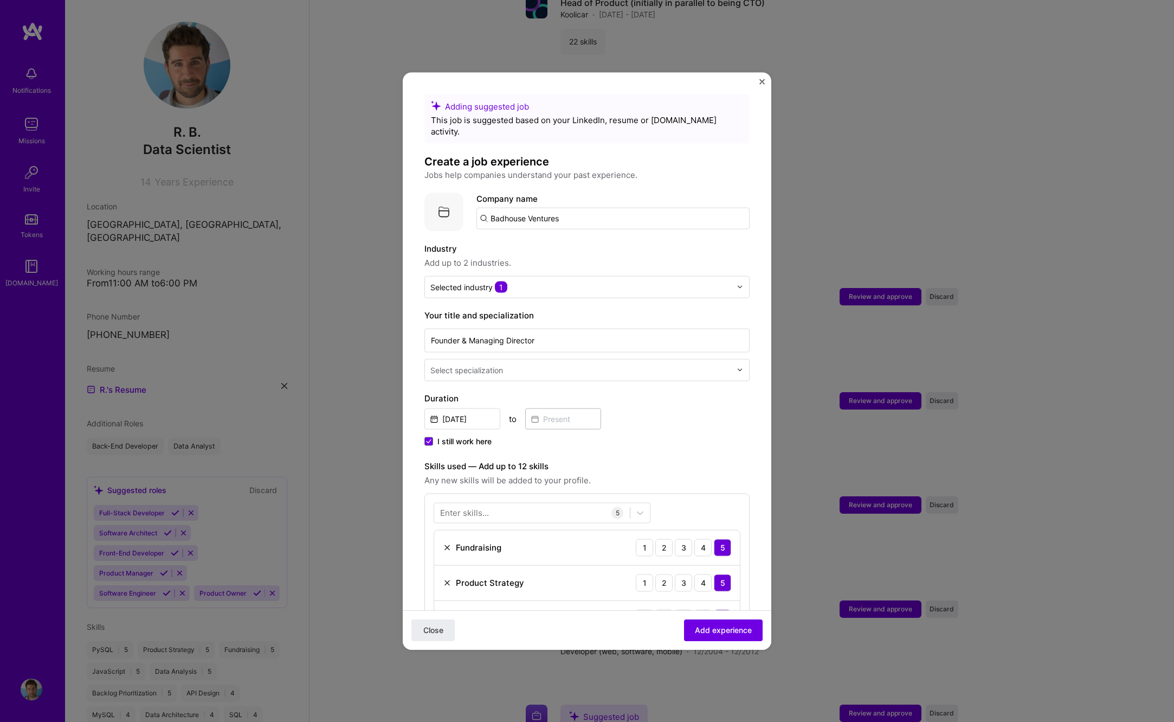
click at [559, 370] on div "Adding suggested job This job is suggested based on your LinkedIn, resume or [D…" at bounding box center [586, 551] width 325 height 915
click at [558, 364] on input "text" at bounding box center [581, 369] width 303 height 11
type input "f"
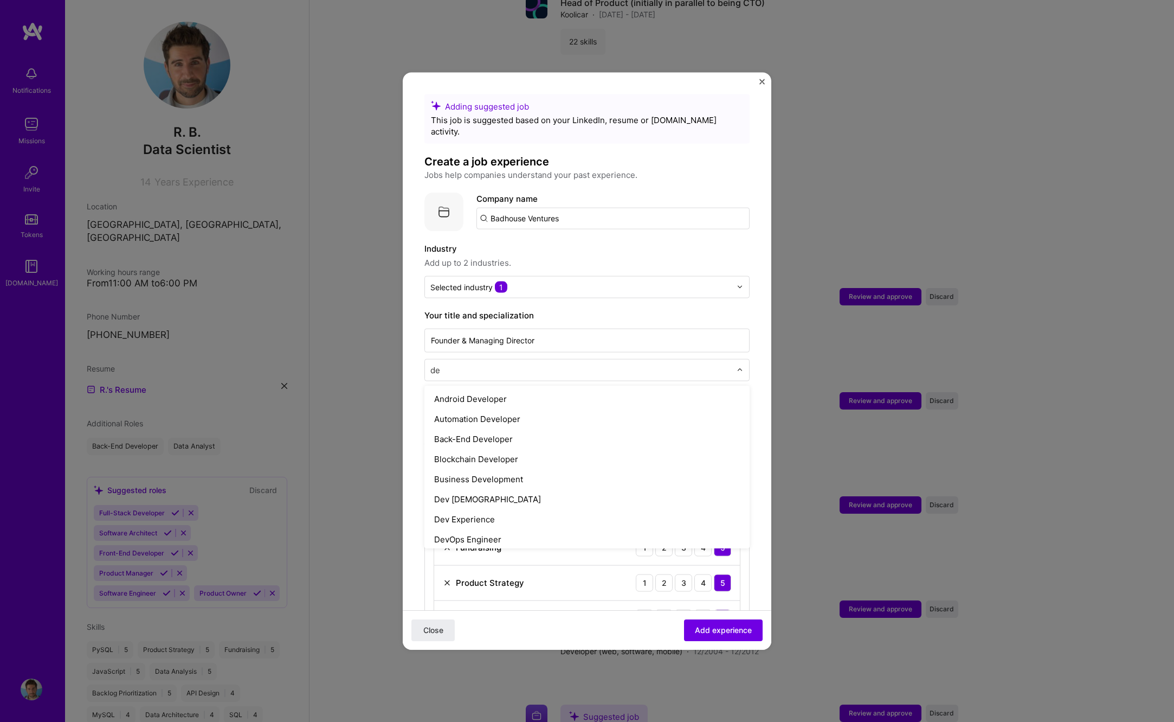
type input "d"
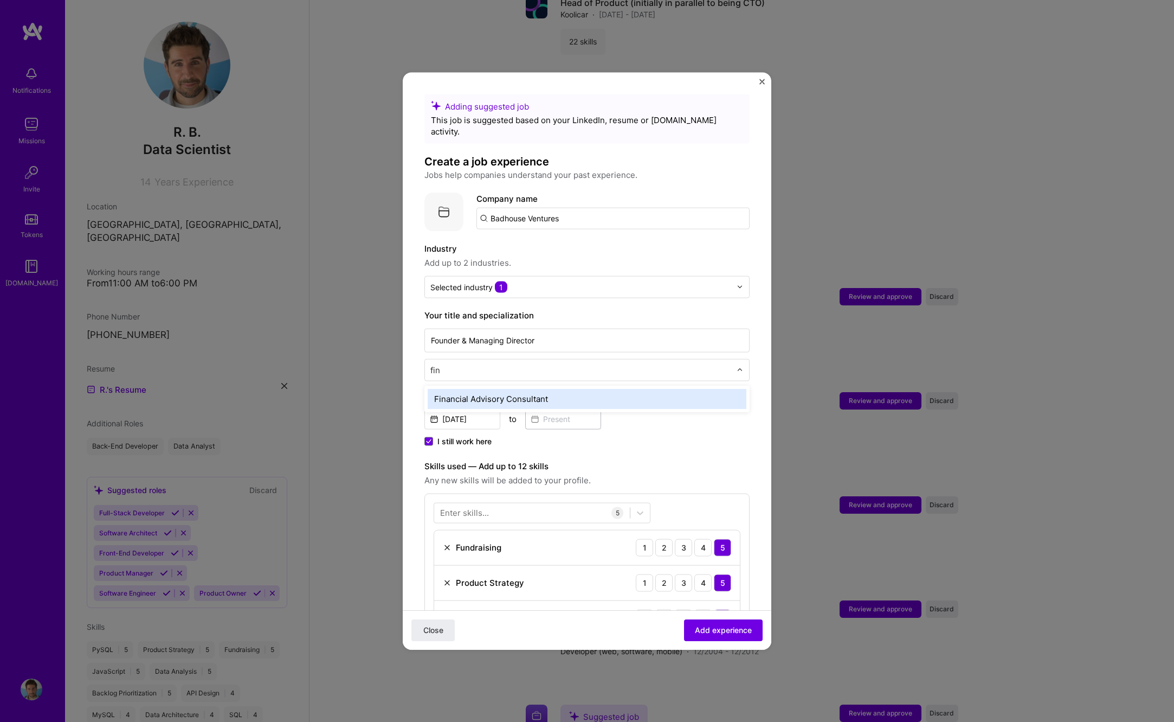
click at [430, 364] on input "fin" at bounding box center [581, 369] width 303 height 11
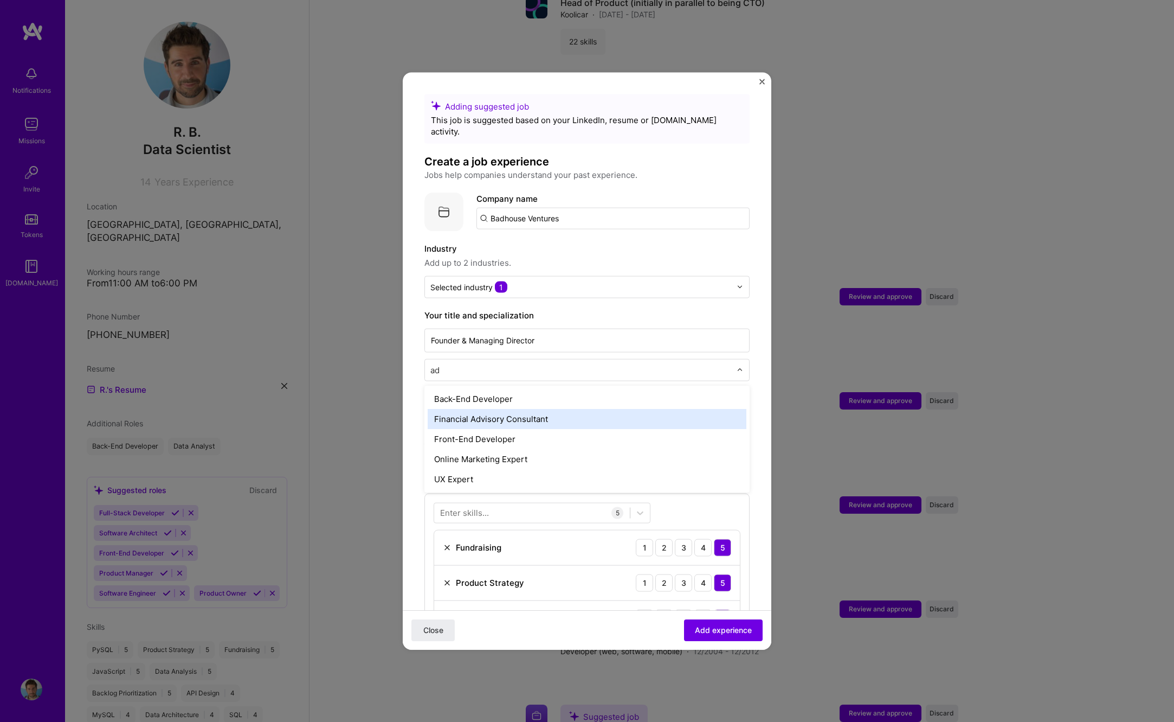
type input "a"
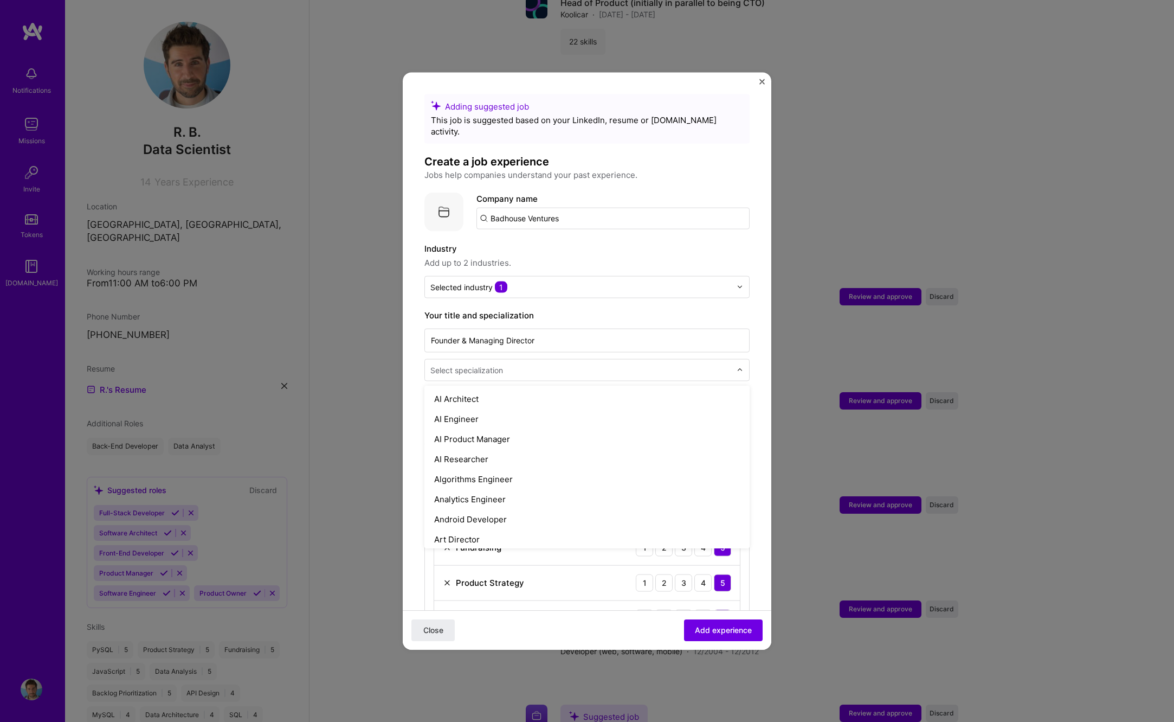
type input "f"
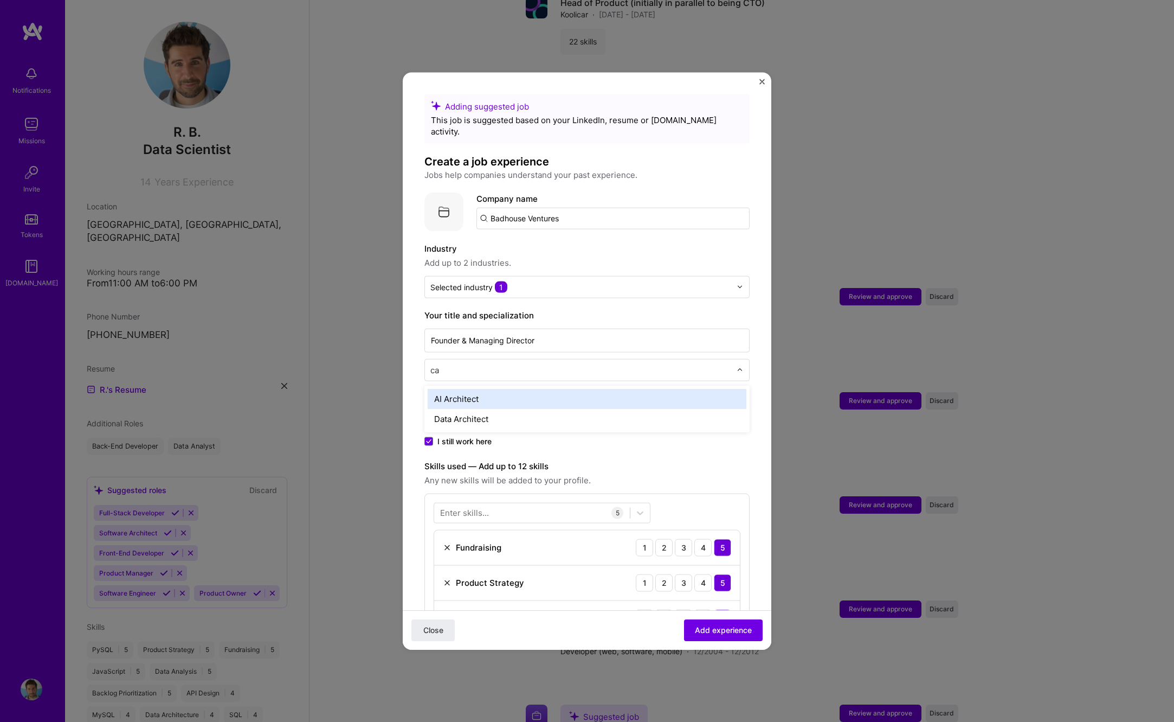
type input "c"
type input "v"
type input "consul"
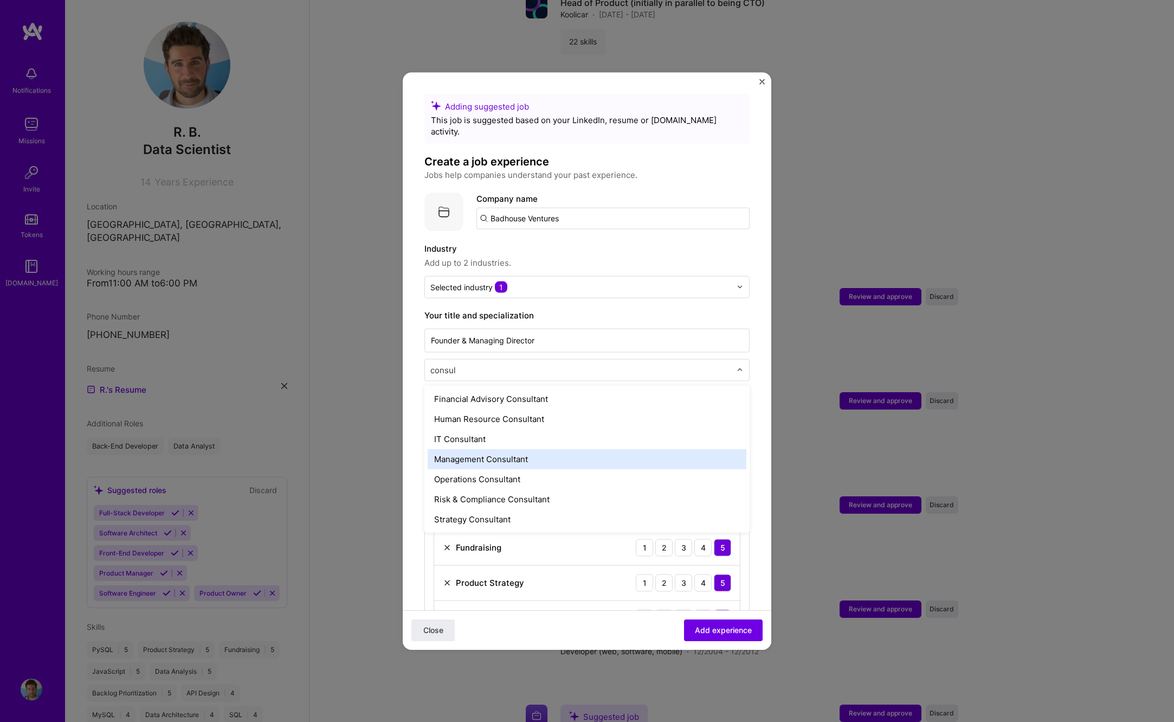
click at [545, 448] on div "Management Consultant" at bounding box center [587, 458] width 319 height 20
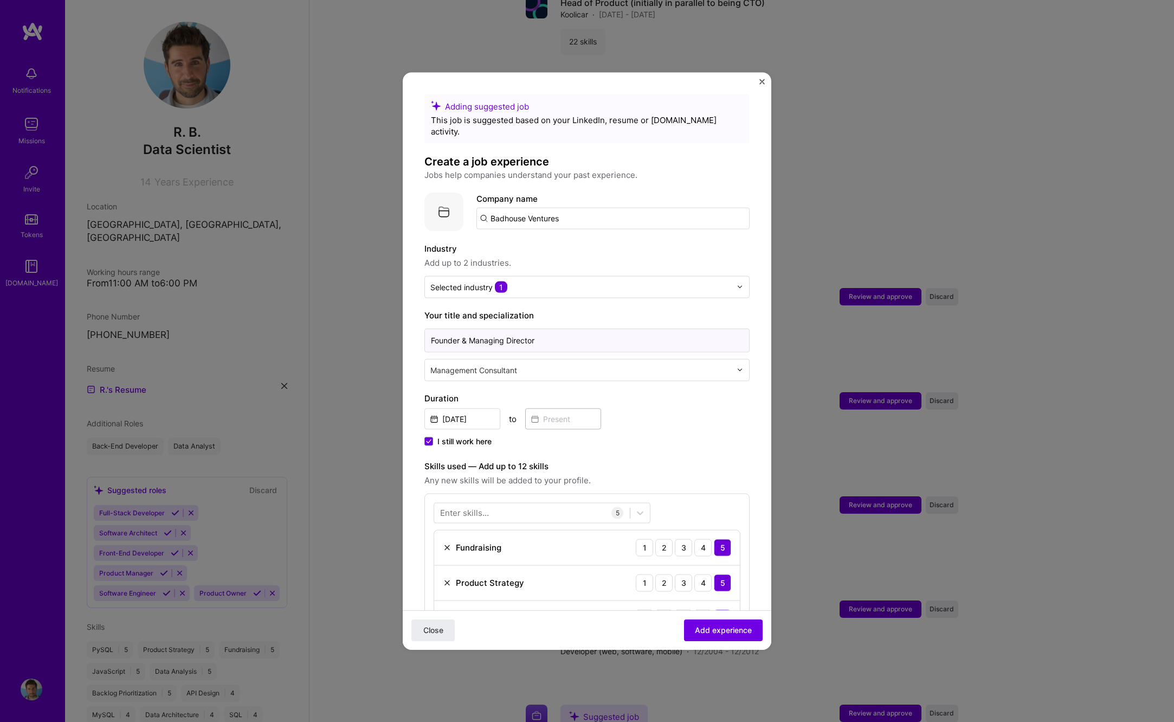
drag, startPoint x: 469, startPoint y: 331, endPoint x: 399, endPoint y: 331, distance: 70.5
click at [424, 331] on input "Founder & Managing Director" at bounding box center [586, 340] width 325 height 24
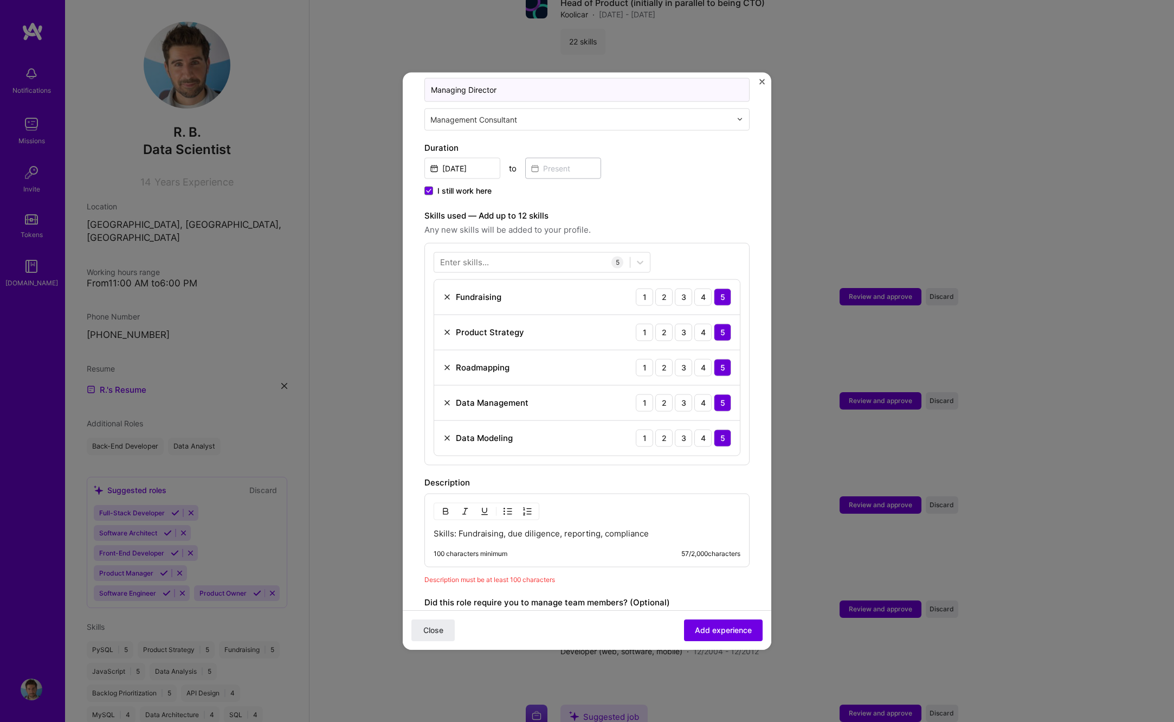
scroll to position [409, 0]
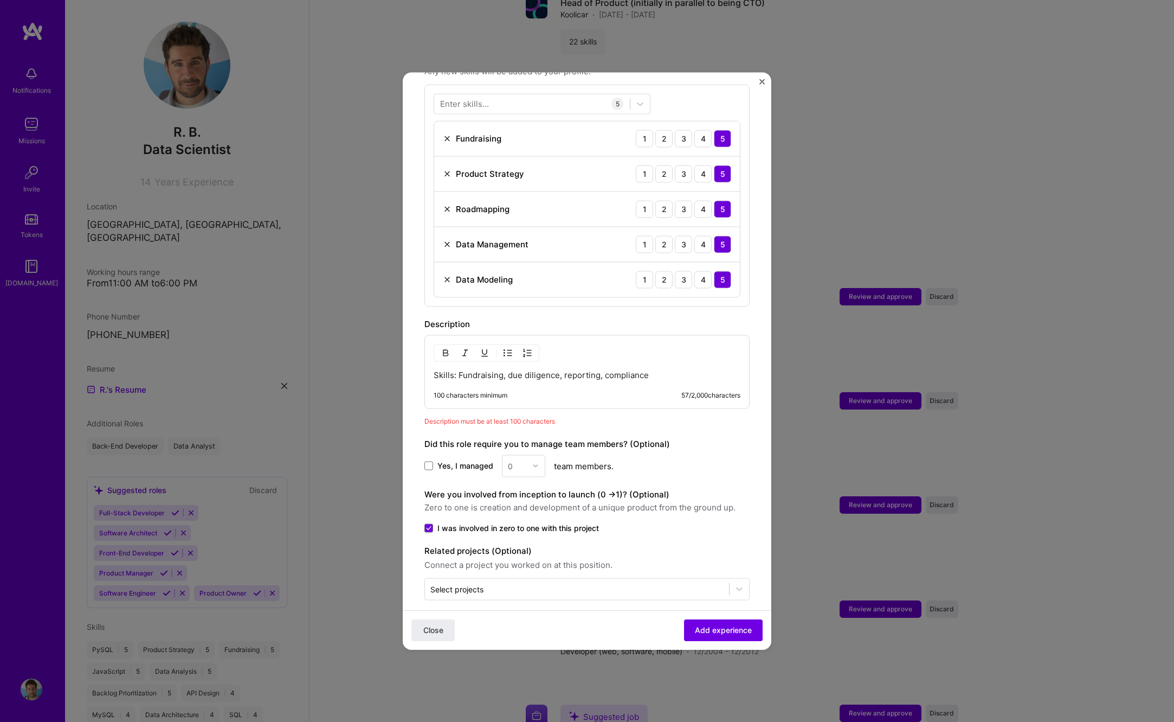
type input "Managing Director"
click at [664, 369] on p "Skills: Fundraising, due diligence, reporting, compliance" at bounding box center [587, 374] width 307 height 11
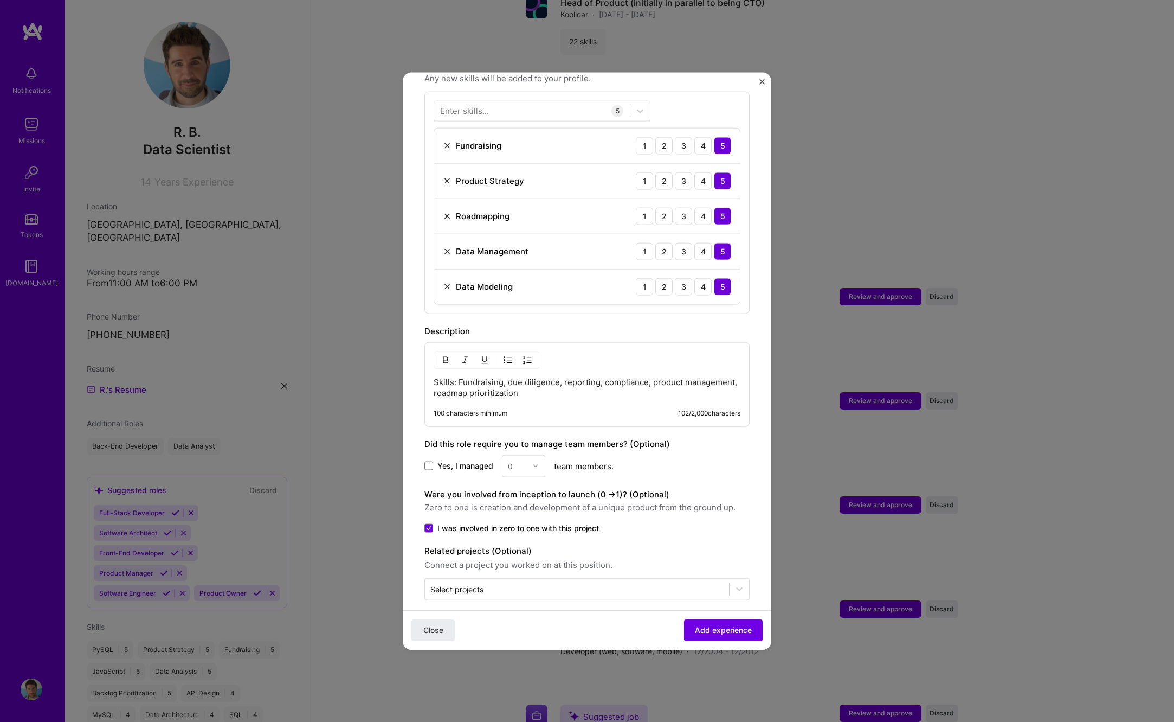
scroll to position [399, 0]
click at [521, 385] on p "Skills: Fundraising, due diligence, reporting, compliance, product management, …" at bounding box center [587, 390] width 307 height 22
click at [733, 379] on p "Skills: Fundraising, due diligence, reporting, compliance, product management, …" at bounding box center [587, 390] width 307 height 22
click at [622, 387] on p "Fundraising, due diligence, reporting, compliance, product management advisory,…" at bounding box center [587, 389] width 307 height 22
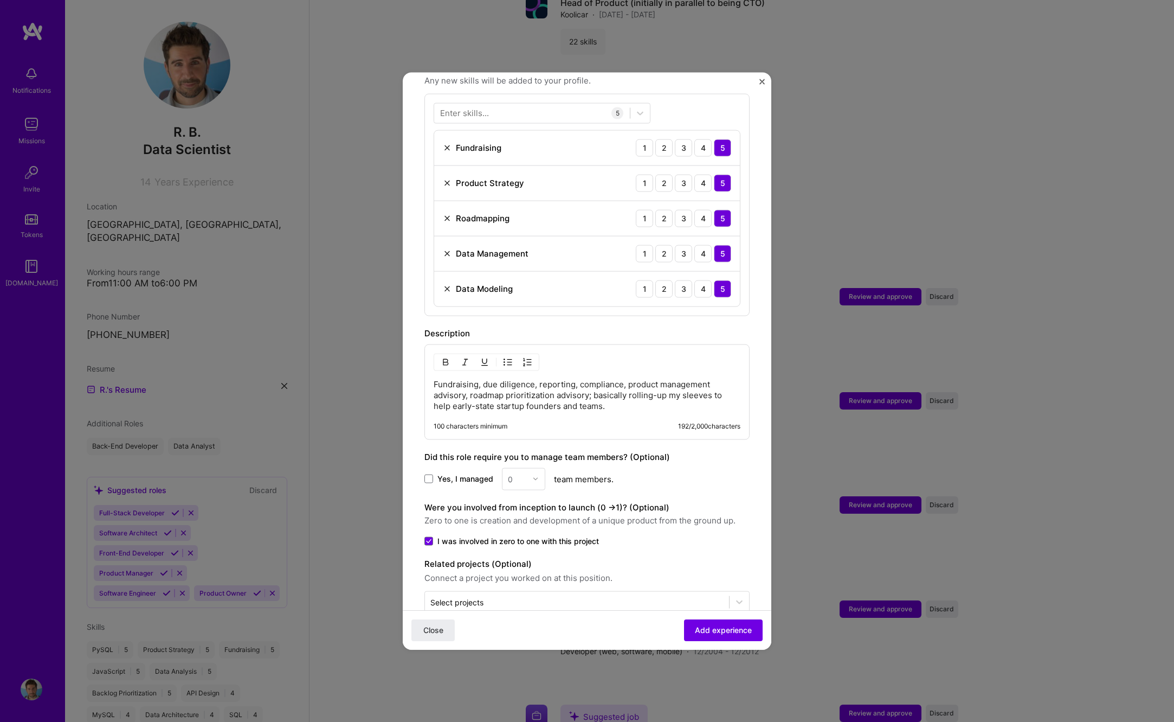
click at [576, 396] on p "Fundraising, due diligence, reporting, compliance, product management advisory,…" at bounding box center [587, 394] width 307 height 33
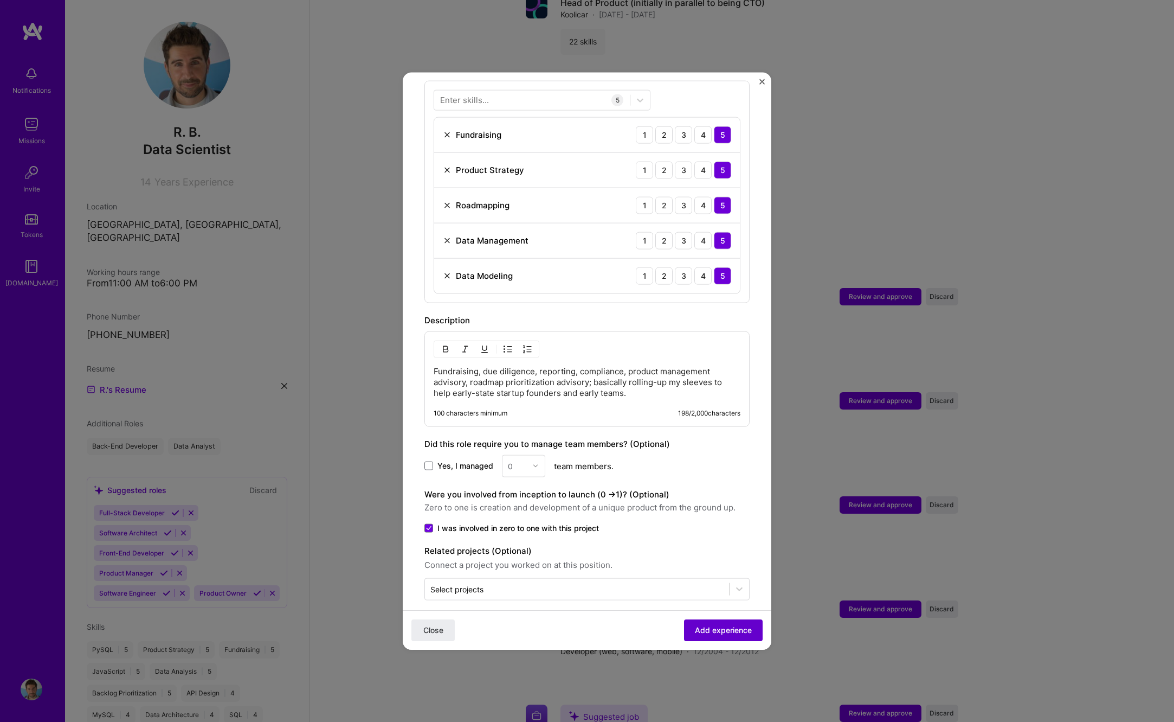
click at [710, 626] on span "Add experience" at bounding box center [723, 630] width 57 height 11
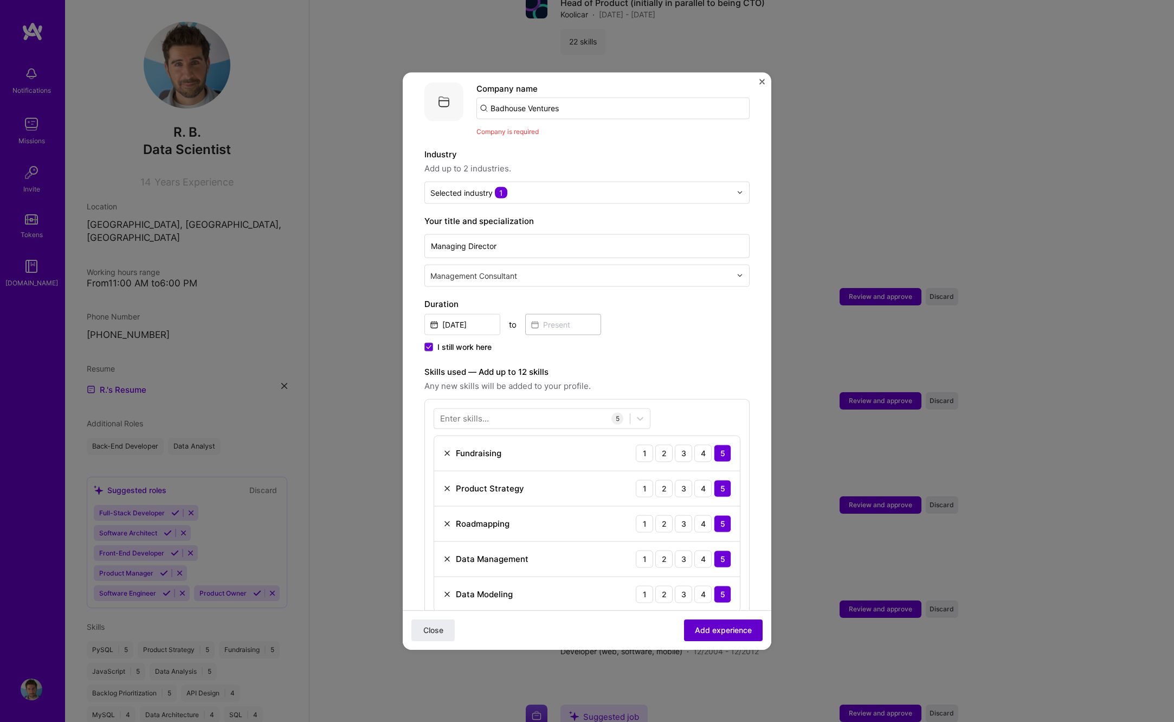
scroll to position [108, 0]
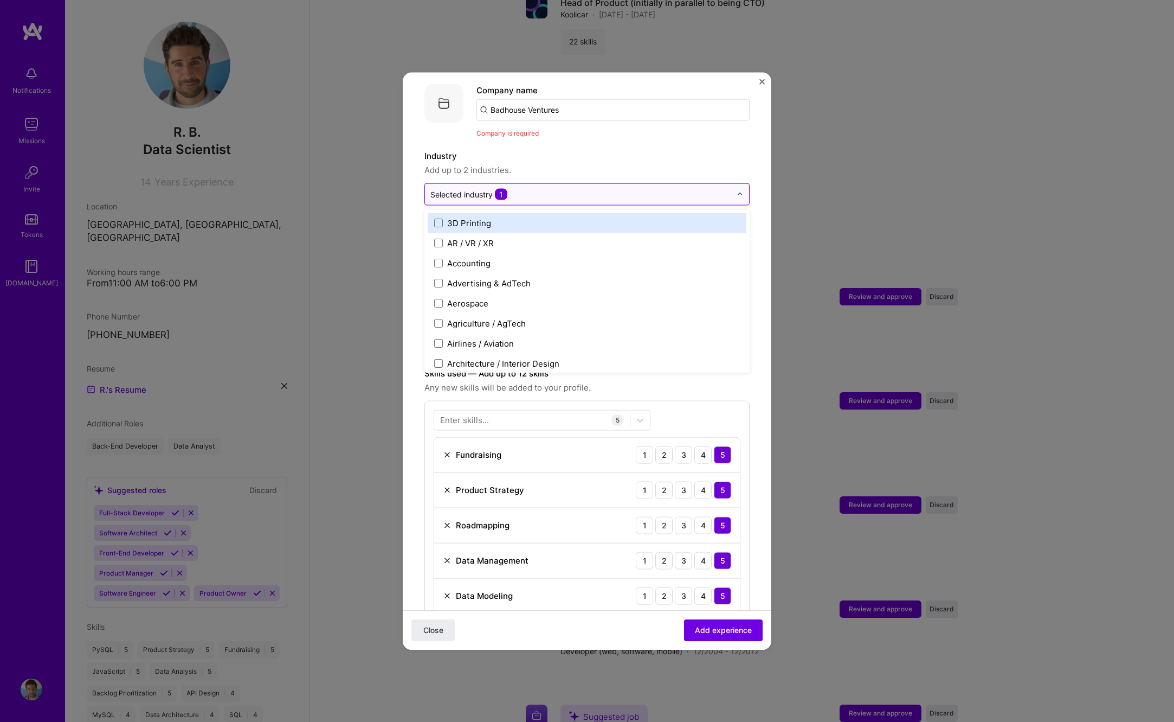
click at [488, 188] on div "Selected industry 1" at bounding box center [468, 193] width 77 height 11
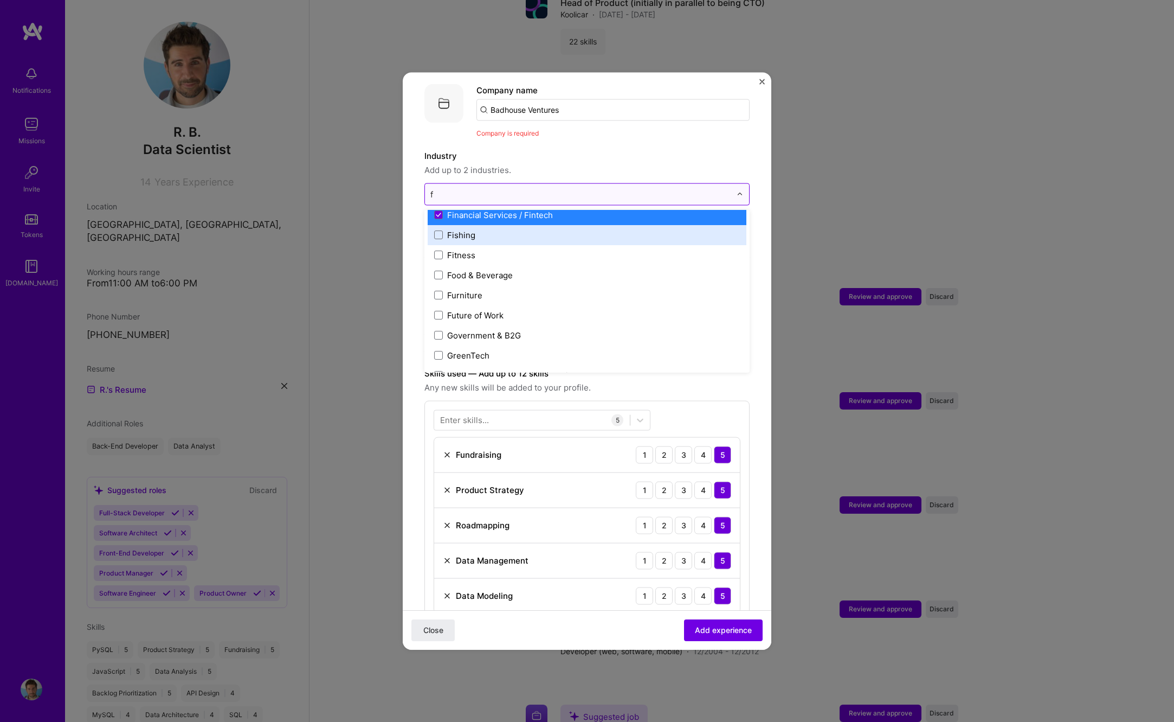
scroll to position [176, 0]
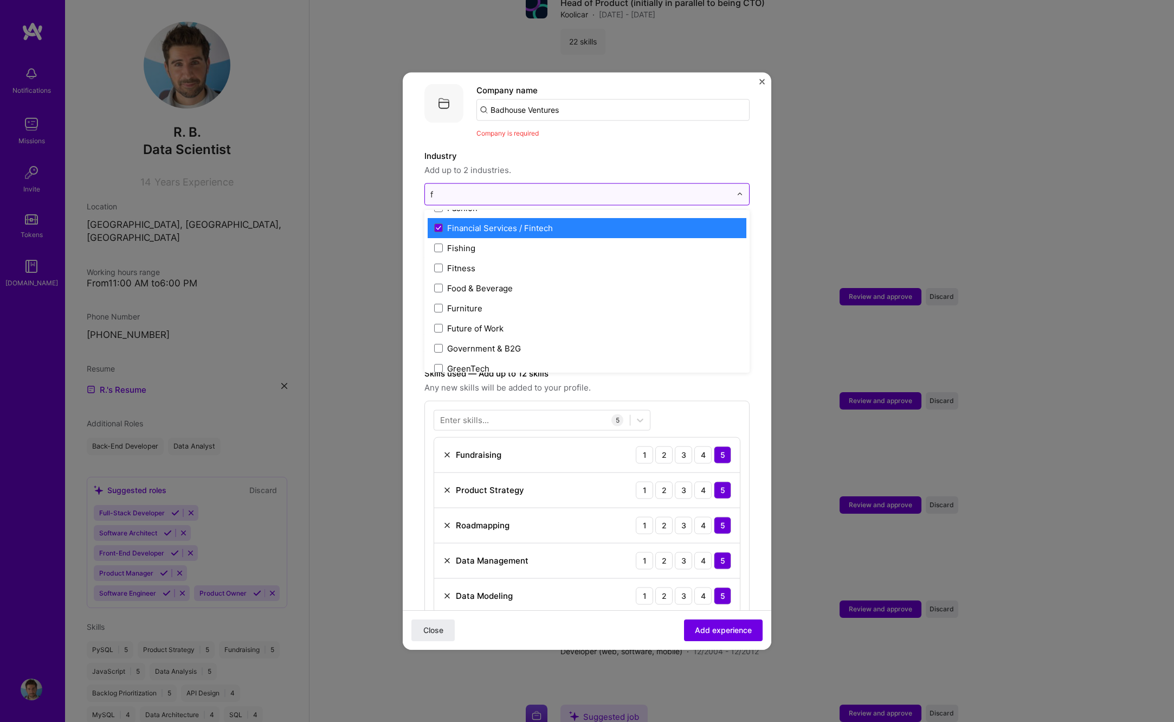
type input "f"
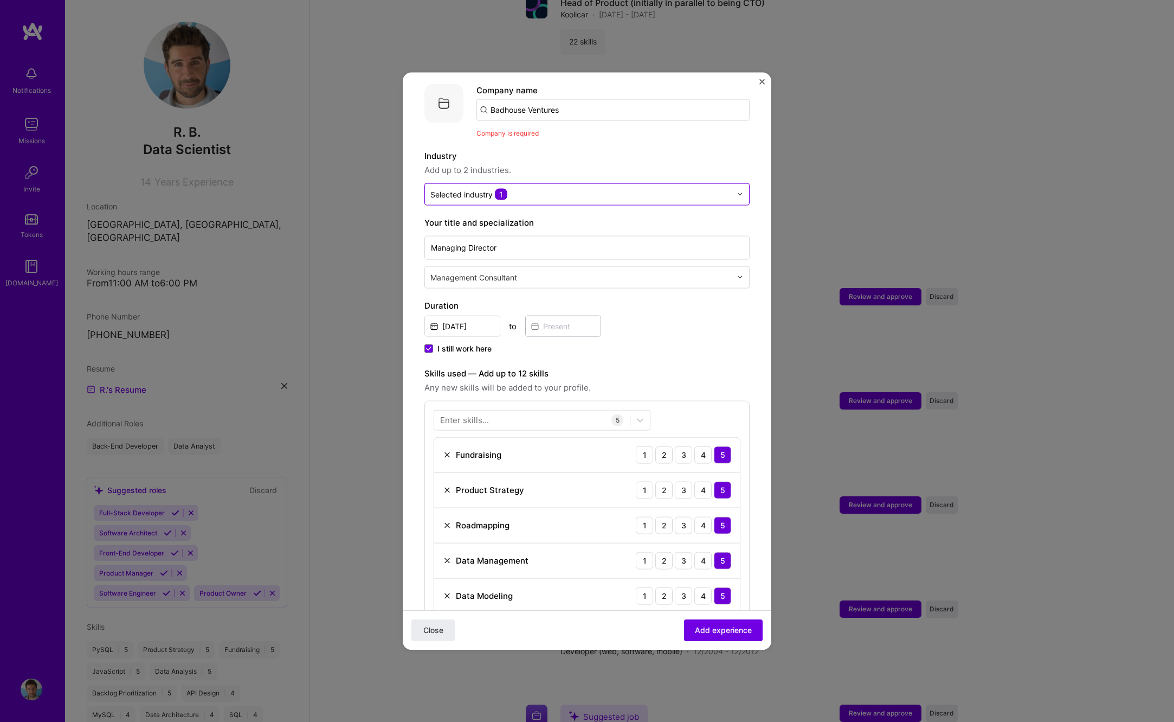
click at [416, 221] on form "Adding suggested job This job is suggested based on your LinkedIn, resume or [D…" at bounding box center [587, 482] width 369 height 995
click at [455, 188] on div "Selected industry 1" at bounding box center [468, 193] width 77 height 11
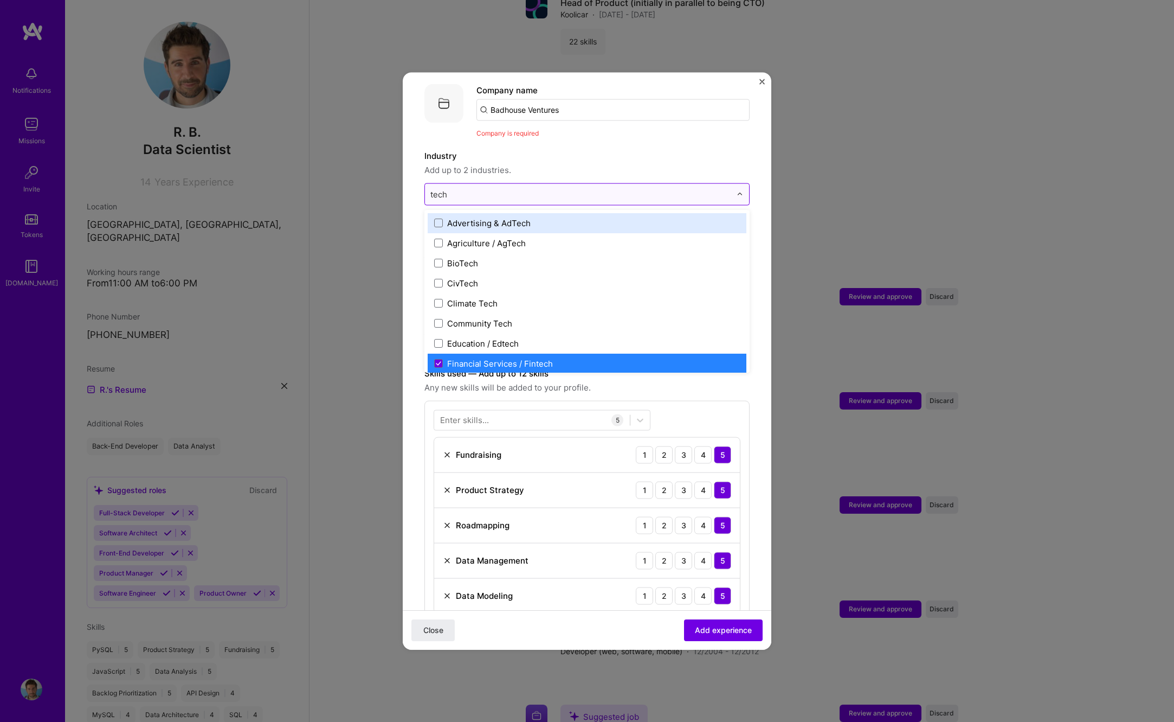
drag, startPoint x: 466, startPoint y: 187, endPoint x: 434, endPoint y: 184, distance: 32.6
click at [433, 188] on input "tech" at bounding box center [580, 193] width 301 height 11
type input "t"
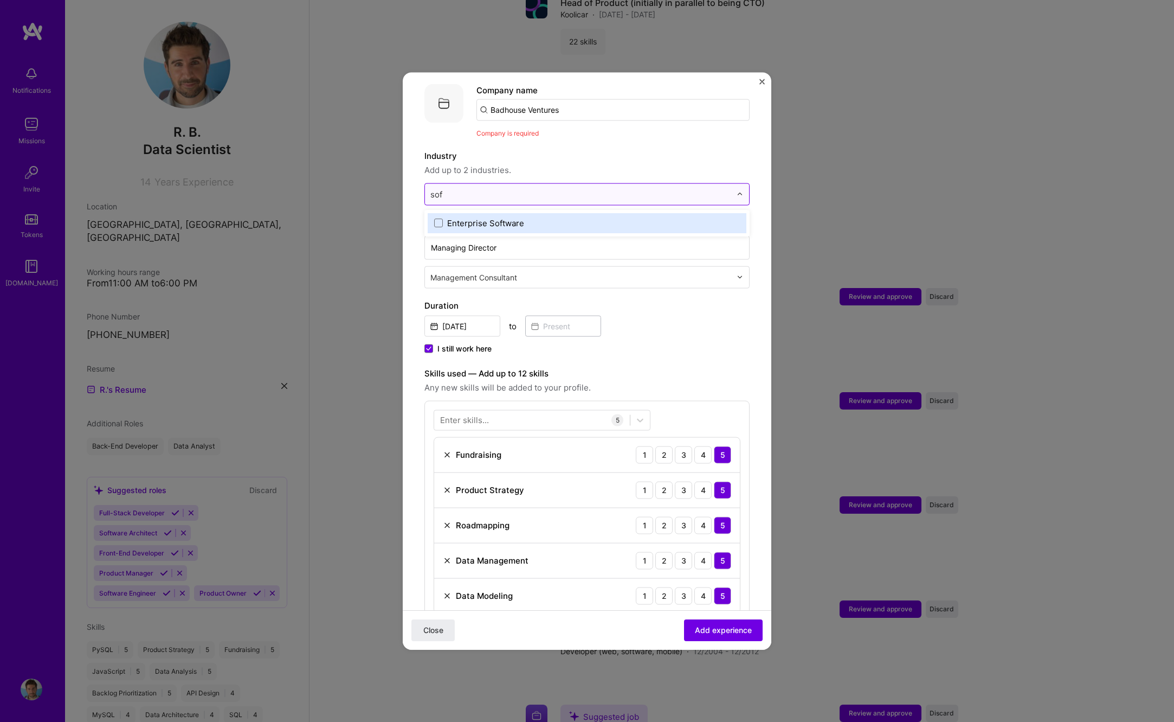
click at [430, 188] on input "sof" at bounding box center [580, 193] width 301 height 11
type input "sa"
click at [440, 218] on span at bounding box center [438, 222] width 9 height 9
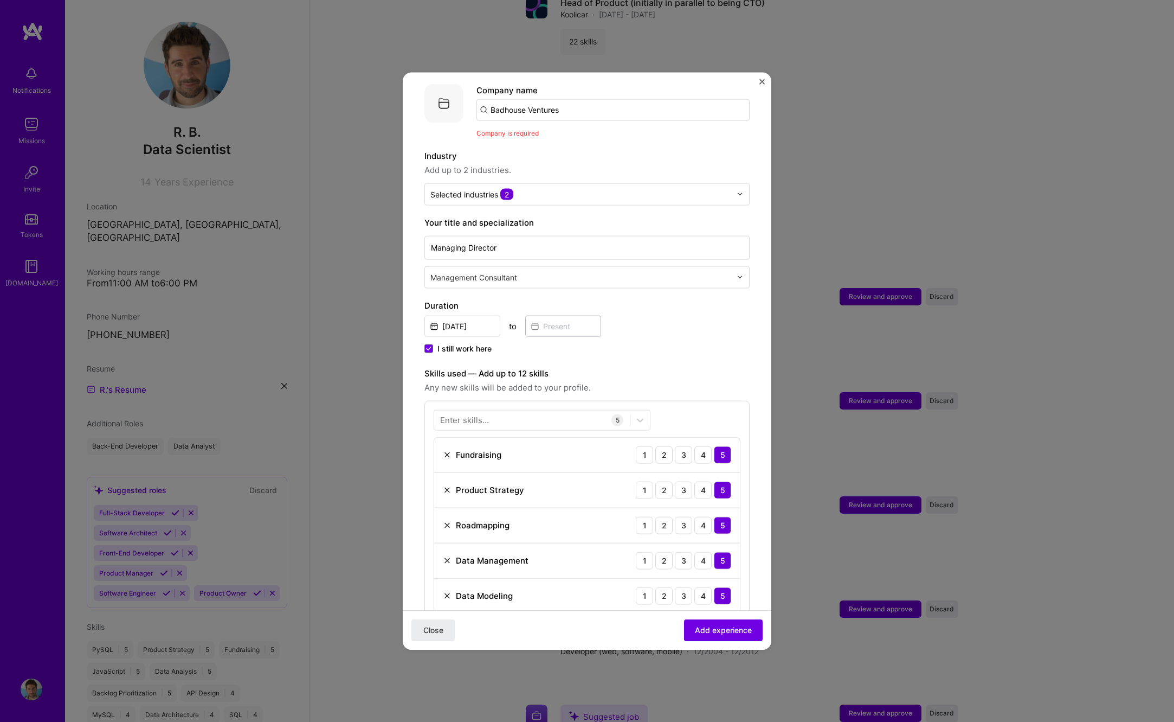
click at [417, 333] on form "Adding suggested job This job is suggested based on your LinkedIn, resume or [D…" at bounding box center [587, 482] width 369 height 995
drag, startPoint x: 455, startPoint y: 312, endPoint x: 420, endPoint y: 312, distance: 35.2
click at [424, 315] on input "[DATE]" at bounding box center [462, 325] width 76 height 21
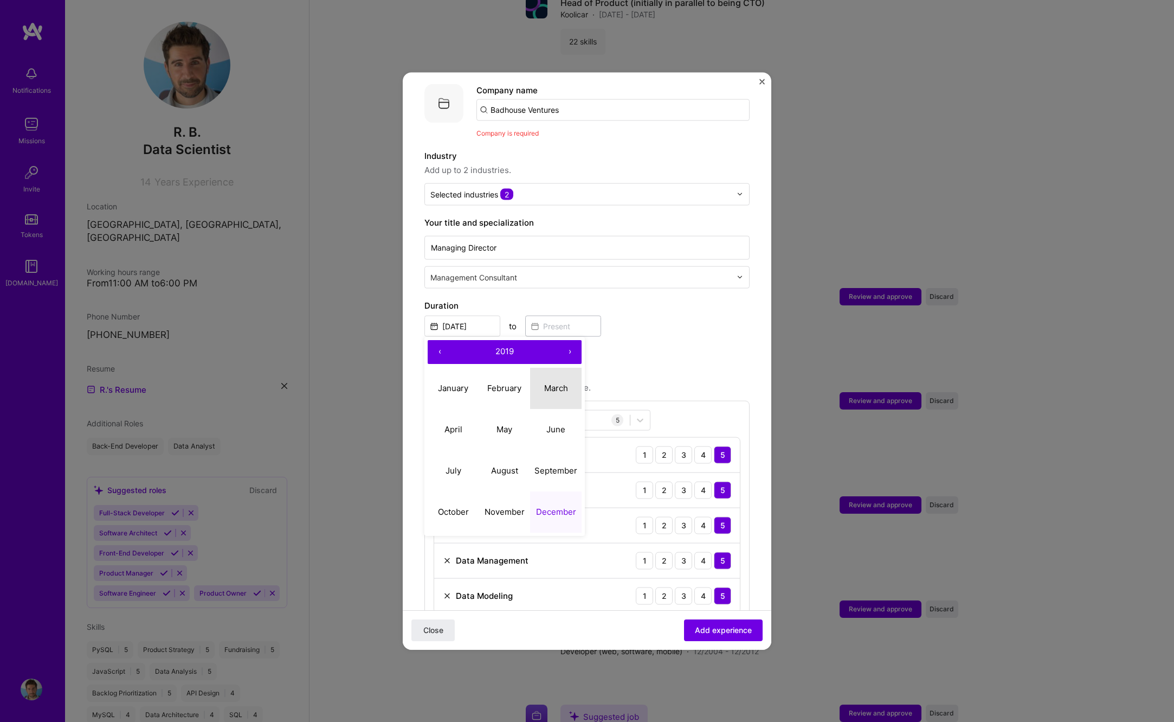
click at [548, 383] on abbr "March" at bounding box center [556, 388] width 24 height 10
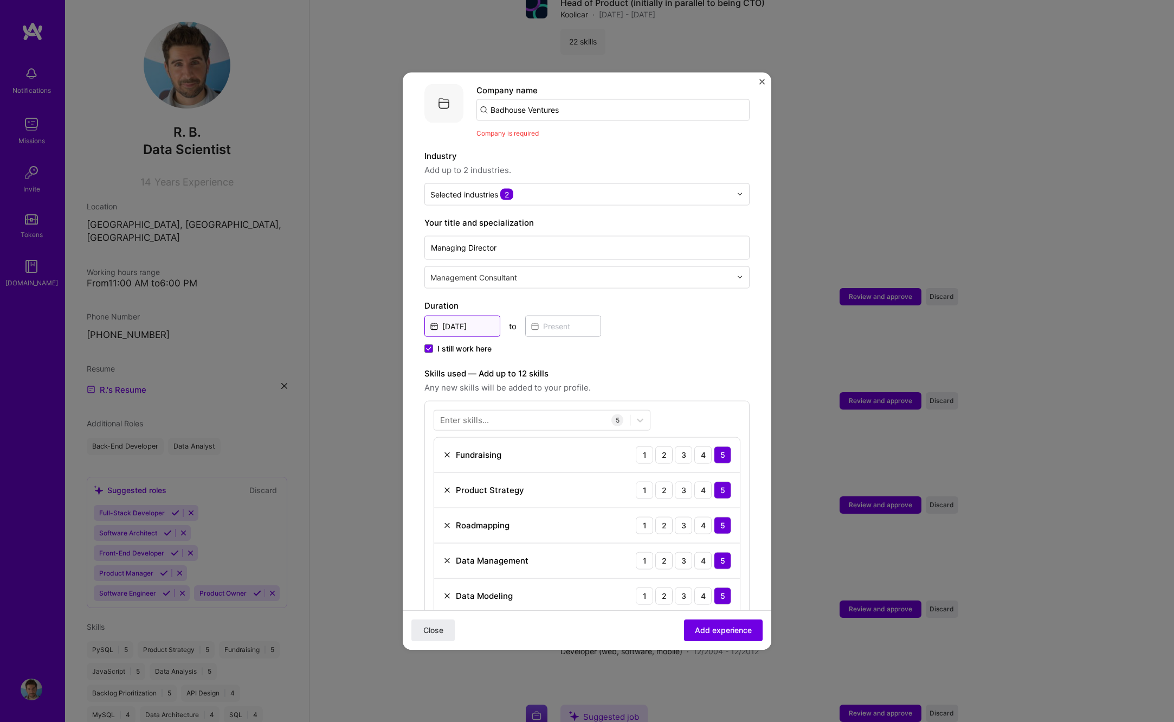
drag, startPoint x: 456, startPoint y: 313, endPoint x: 485, endPoint y: 318, distance: 29.1
click at [457, 315] on input "[DATE]" at bounding box center [462, 325] width 76 height 21
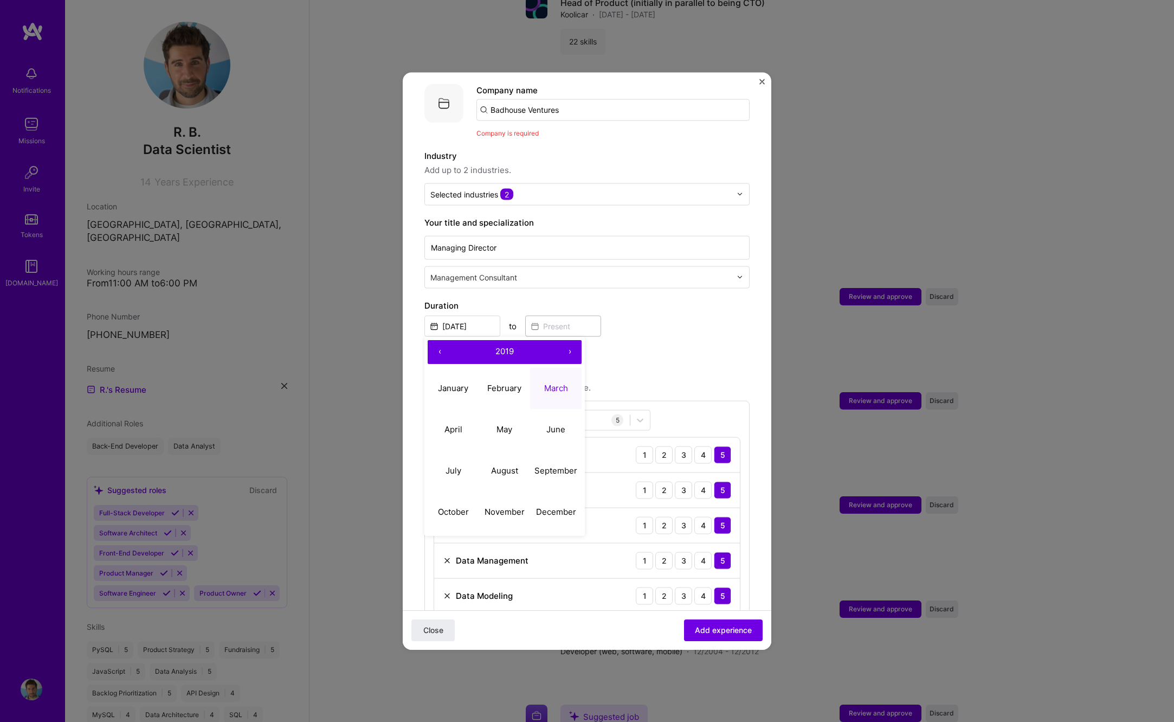
click at [566, 339] on button "›" at bounding box center [570, 351] width 24 height 24
click at [565, 383] on abbr "March" at bounding box center [556, 388] width 24 height 10
type input "[DATE]"
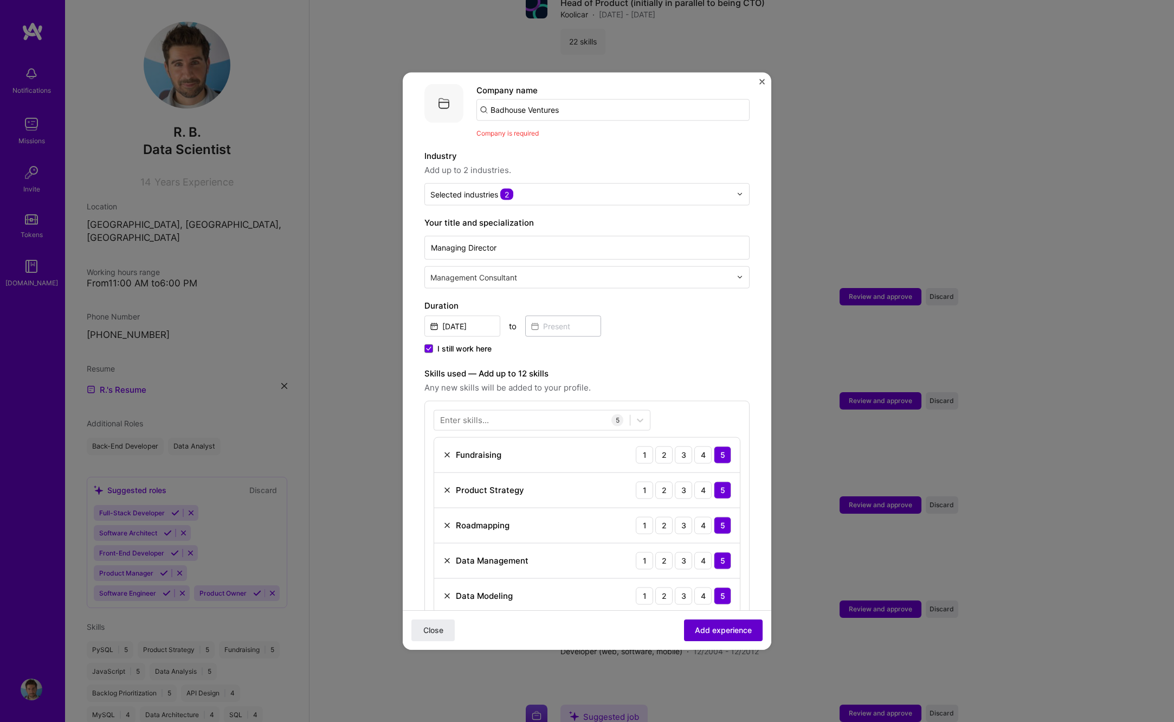
click at [713, 630] on span "Add experience" at bounding box center [723, 630] width 57 height 11
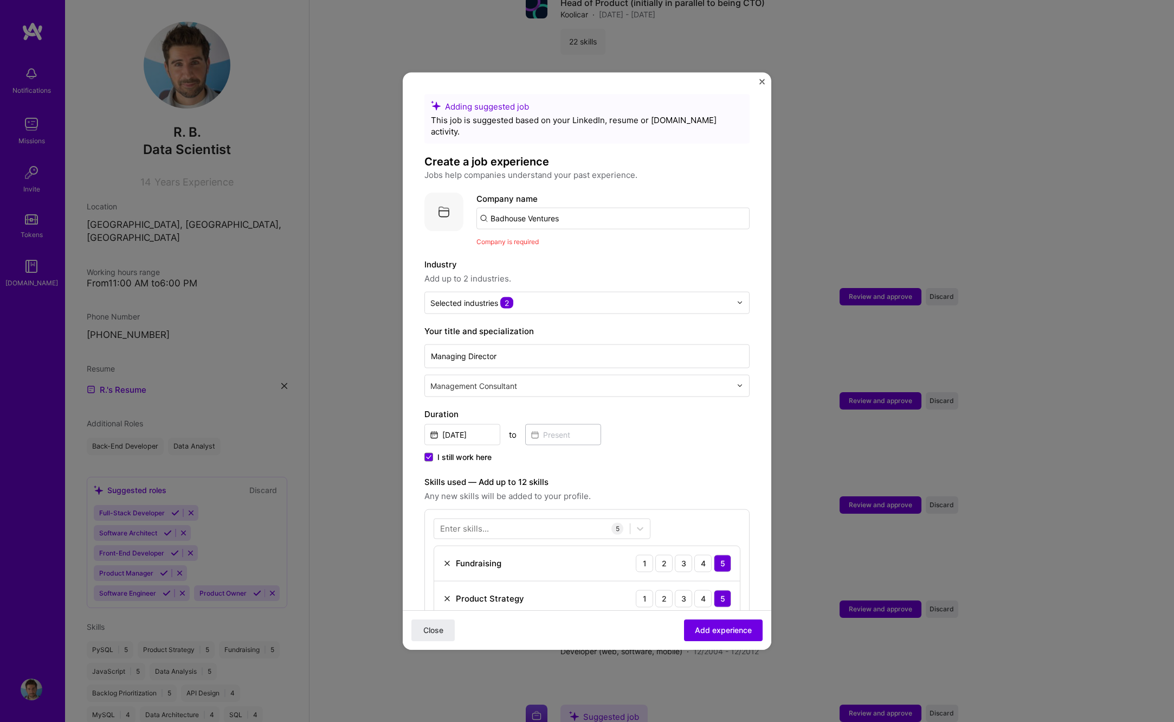
click at [573, 207] on input "Badhouse Ventures" at bounding box center [613, 218] width 273 height 22
click at [513, 237] on span "Company is required" at bounding box center [508, 241] width 62 height 8
drag, startPoint x: 494, startPoint y: 207, endPoint x: 621, endPoint y: 212, distance: 127.0
click at [621, 212] on input "Badhouse Ventures" at bounding box center [613, 218] width 273 height 22
type input "Badhouse Ventures"
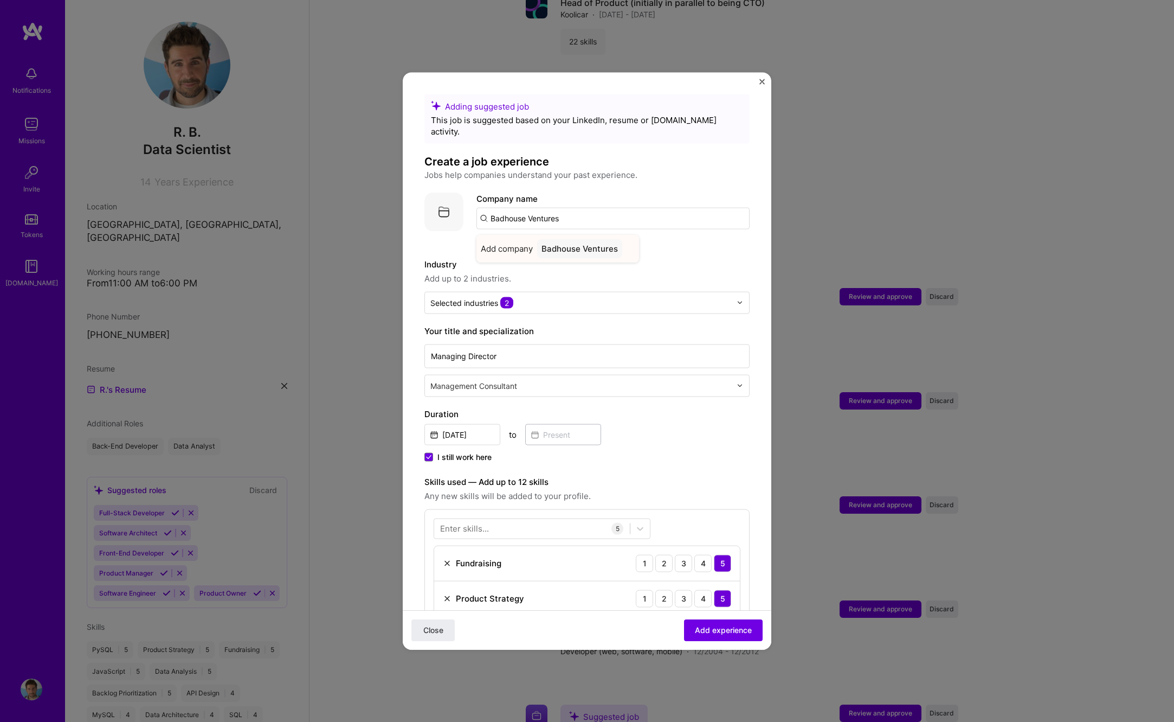
click at [576, 239] on div "Badhouse Ventures" at bounding box center [579, 248] width 85 height 19
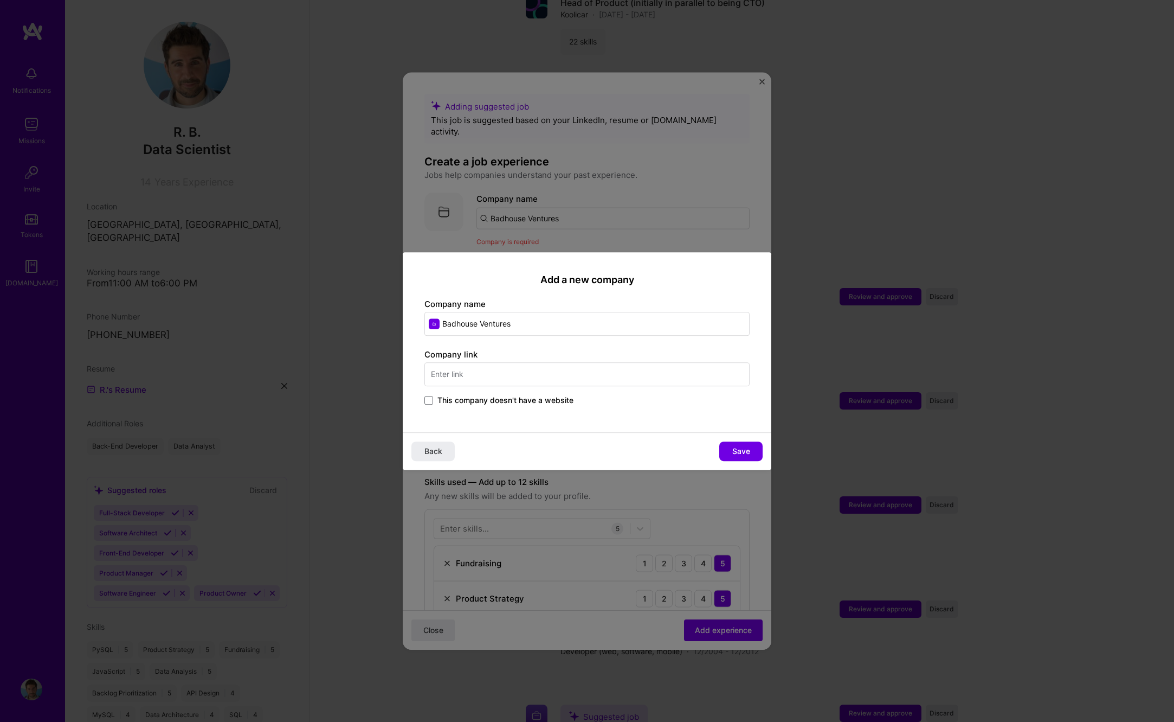
click at [545, 381] on input "text" at bounding box center [586, 374] width 325 height 24
type input "[URL][DOMAIN_NAME]"
click at [734, 449] on span "Save" at bounding box center [741, 451] width 18 height 11
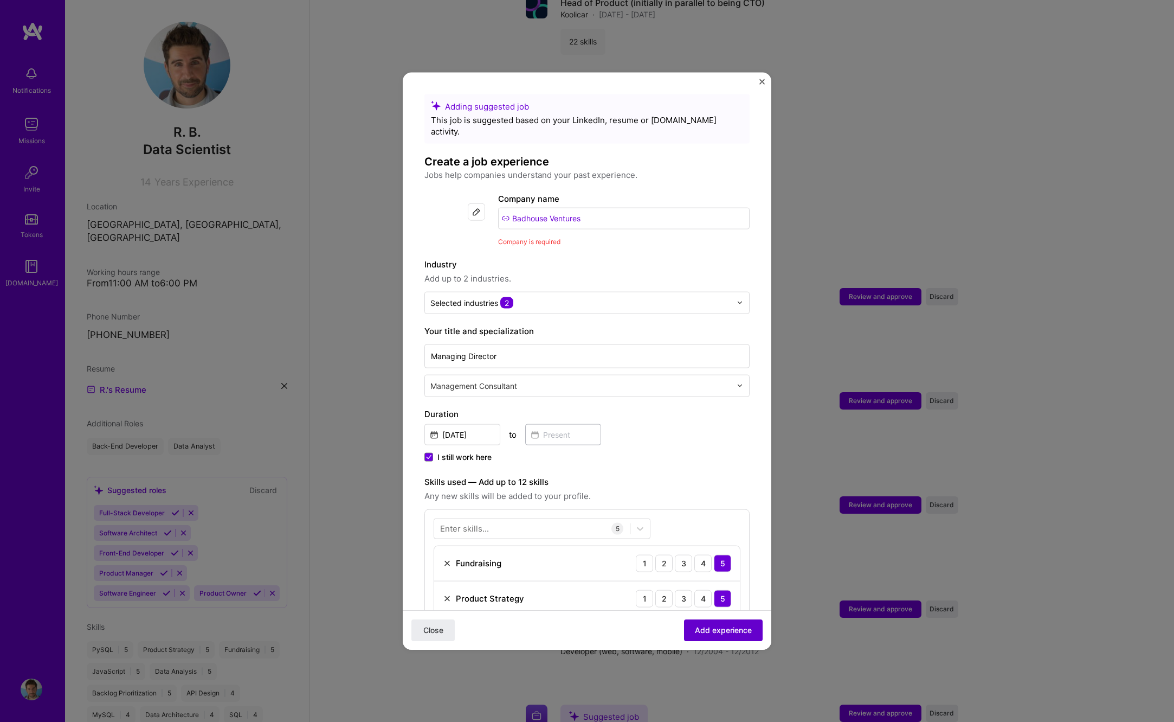
click at [732, 632] on span "Add experience" at bounding box center [723, 630] width 57 height 11
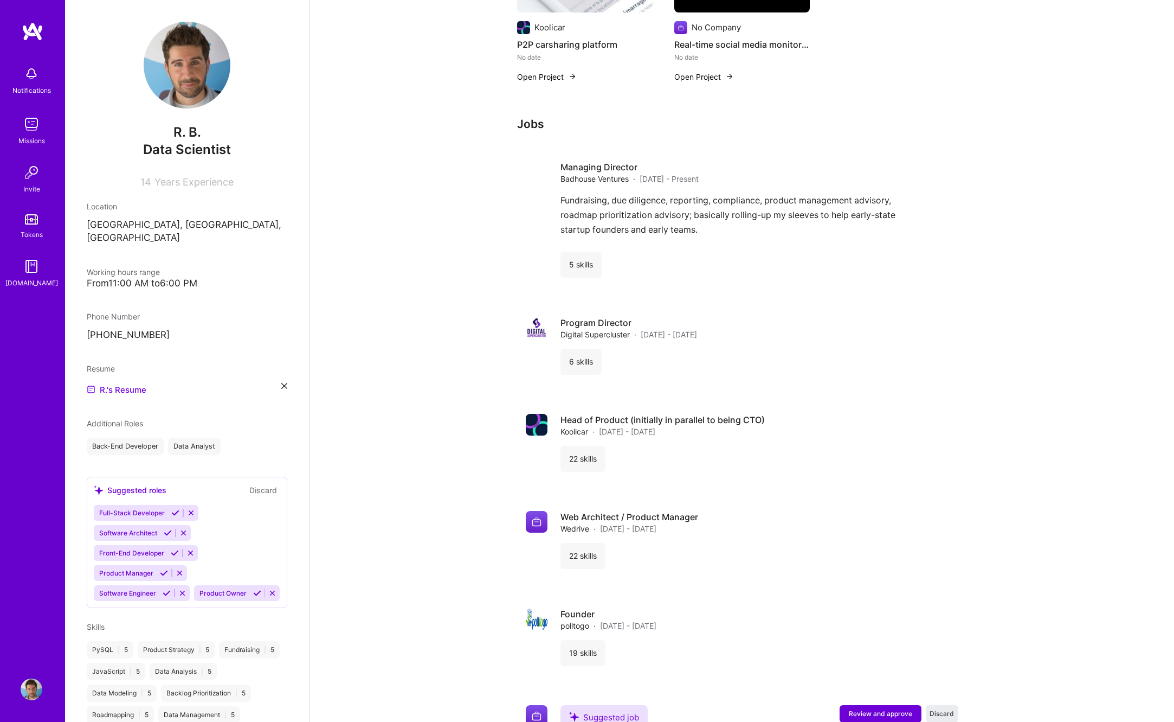
scroll to position [591, 0]
click at [620, 427] on span "[DATE] - [DATE]" at bounding box center [627, 432] width 56 height 11
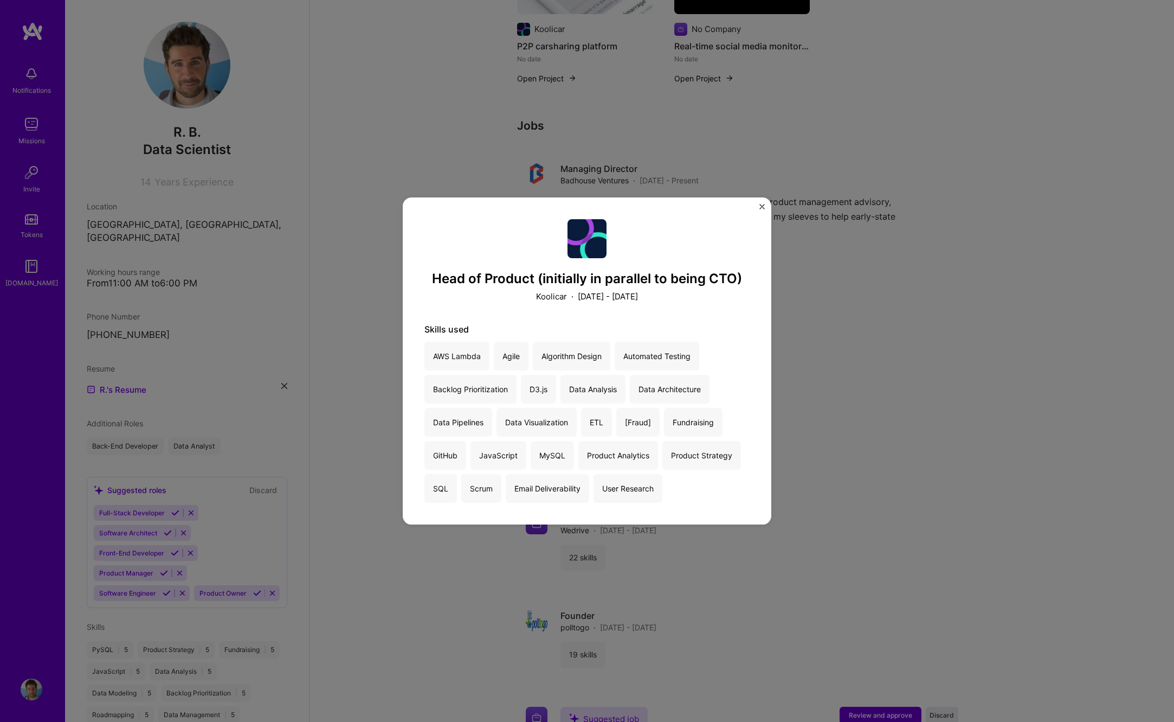
click at [549, 281] on h3 "Head of Product (initially in parallel to being CTO)" at bounding box center [586, 279] width 325 height 16
click at [761, 208] on img "Close" at bounding box center [762, 206] width 5 height 5
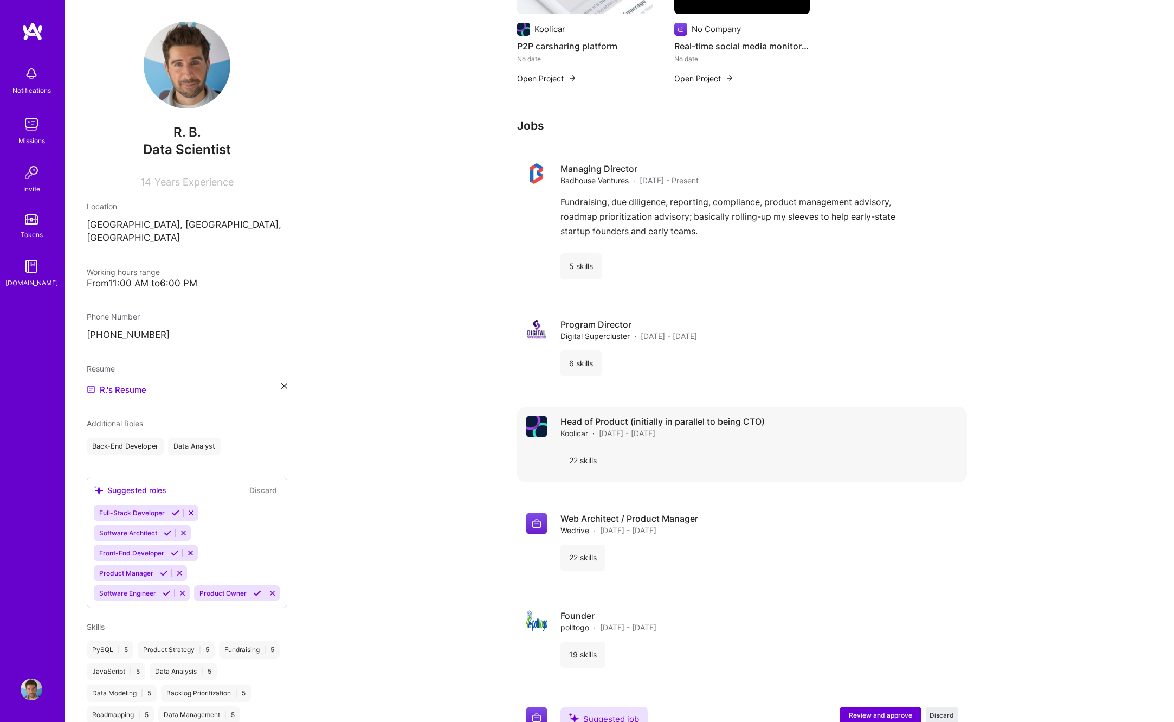
click at [575, 427] on span "Koolicar" at bounding box center [575, 432] width 28 height 11
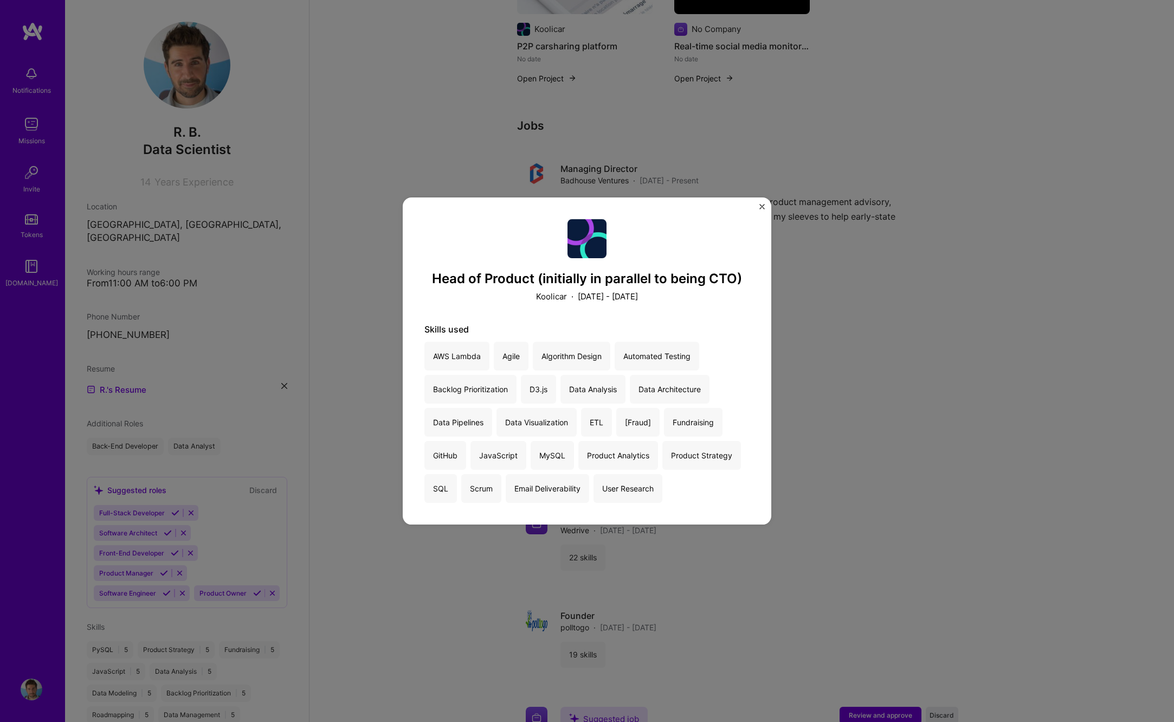
click at [616, 286] on h3 "Head of Product (initially in parallel to being CTO)" at bounding box center [586, 279] width 325 height 16
drag, startPoint x: 828, startPoint y: 394, endPoint x: 795, endPoint y: 389, distance: 33.4
click at [828, 393] on div "Head of Product (initially in parallel to being CTO) Koolicar · [DATE] - [DATE]…" at bounding box center [587, 361] width 1174 height 722
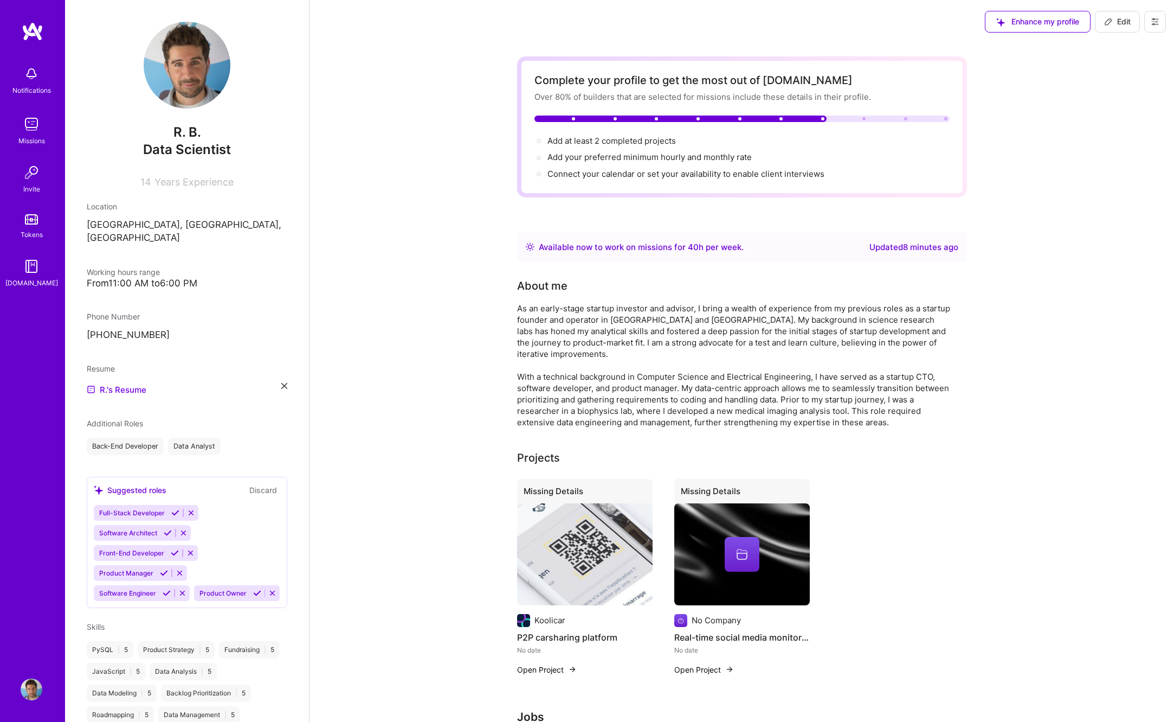
click at [175, 79] on img at bounding box center [187, 65] width 87 height 87
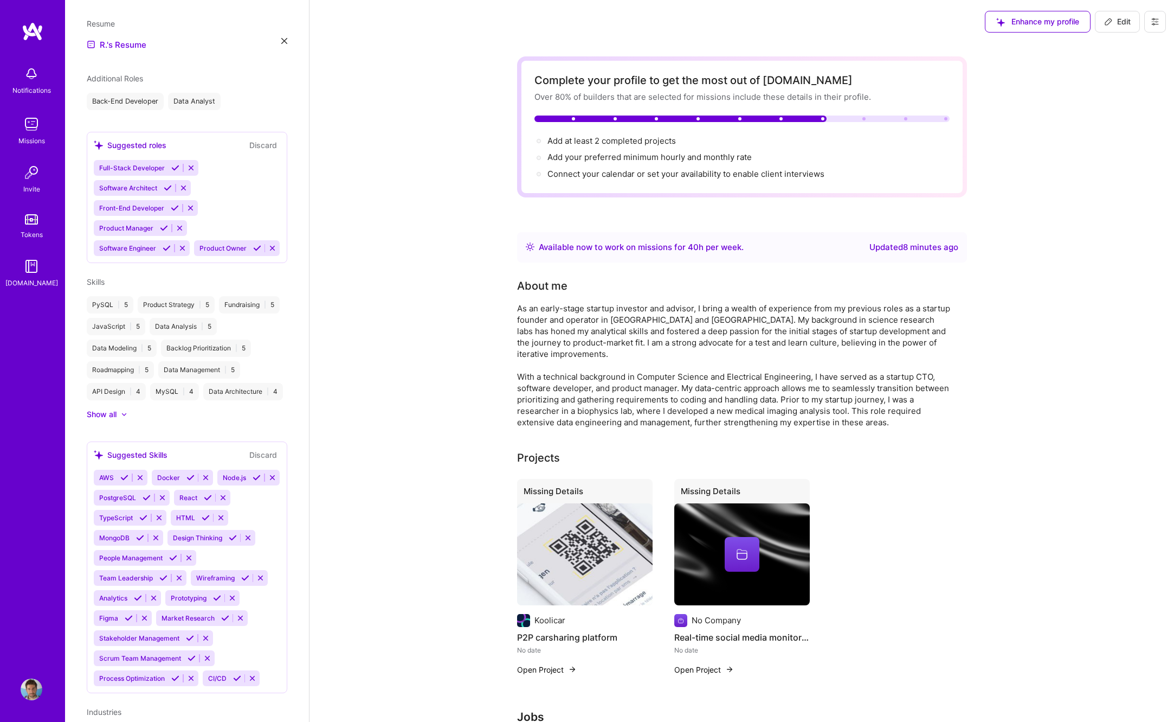
scroll to position [439, 0]
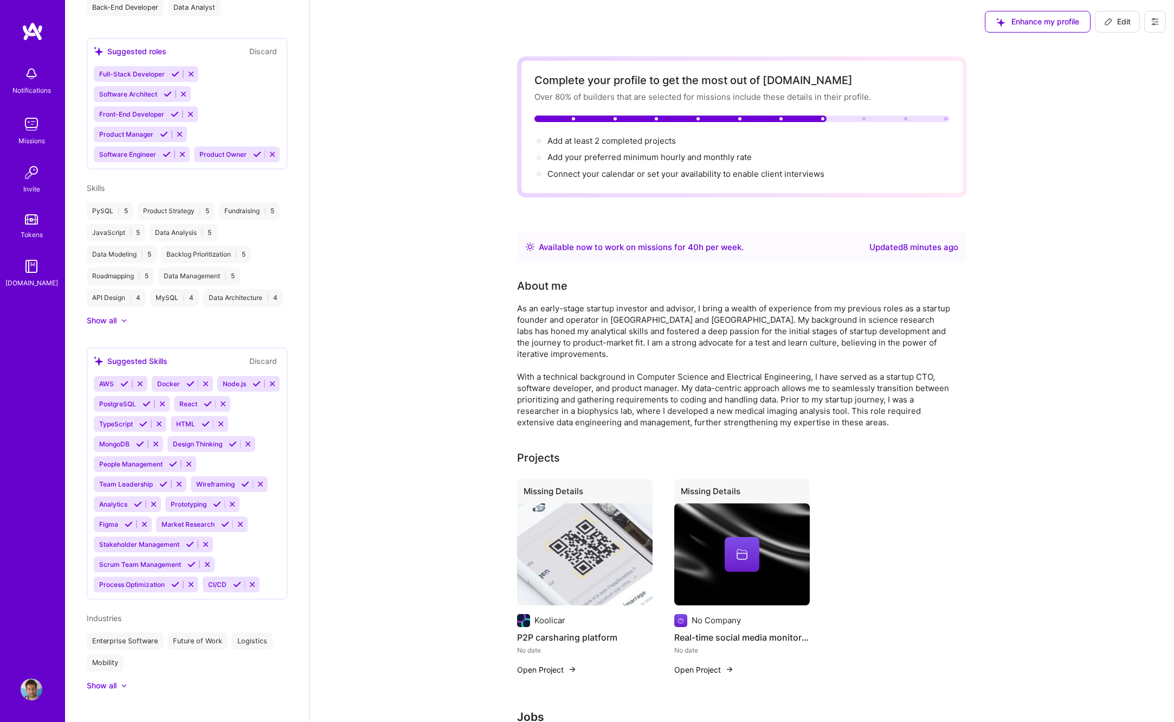
click at [127, 684] on icon at bounding box center [123, 685] width 5 height 3
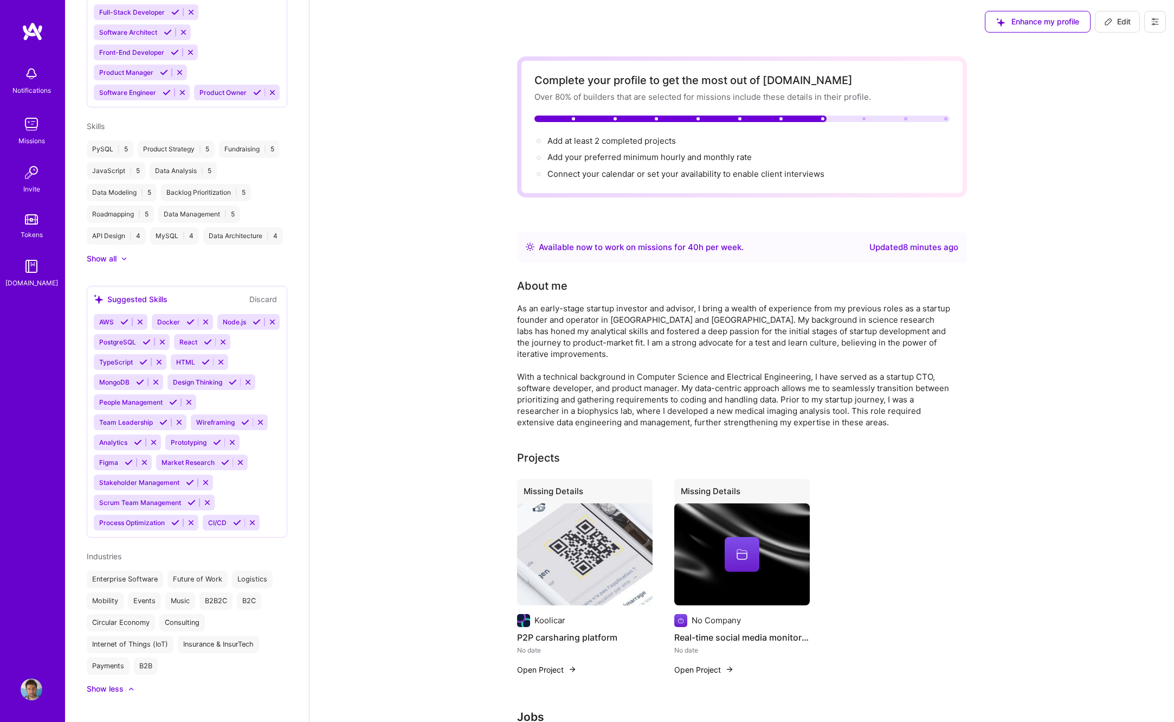
scroll to position [0, 0]
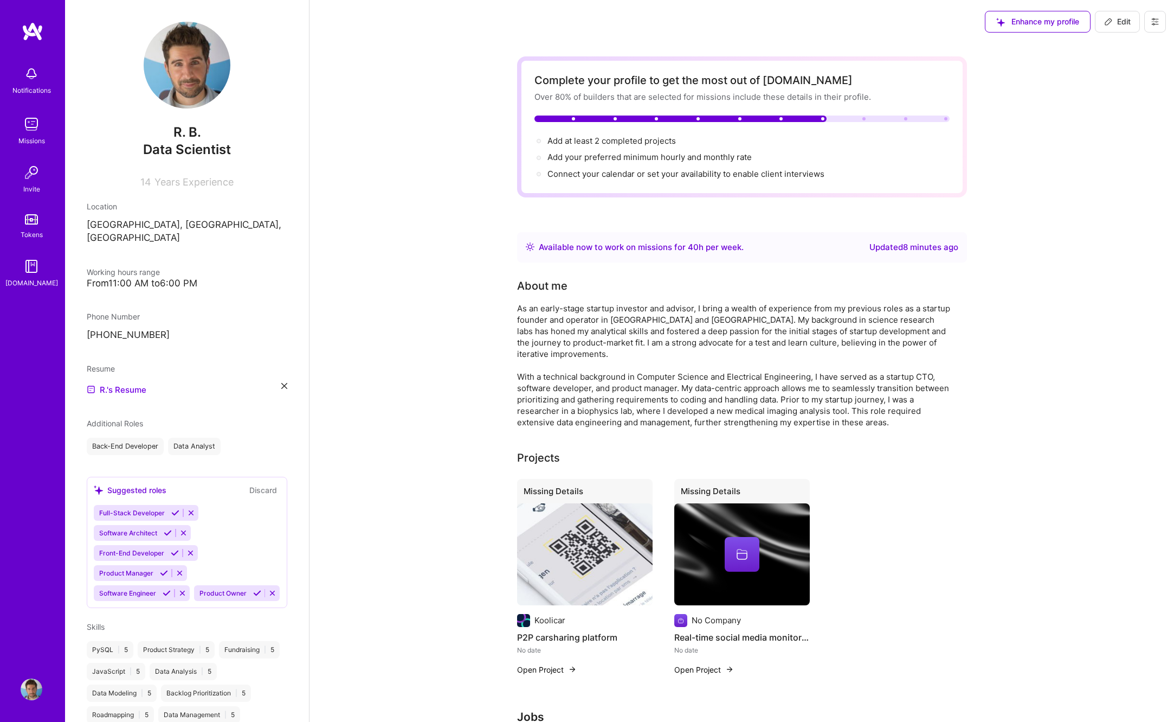
click at [1108, 20] on icon at bounding box center [1108, 21] width 9 height 9
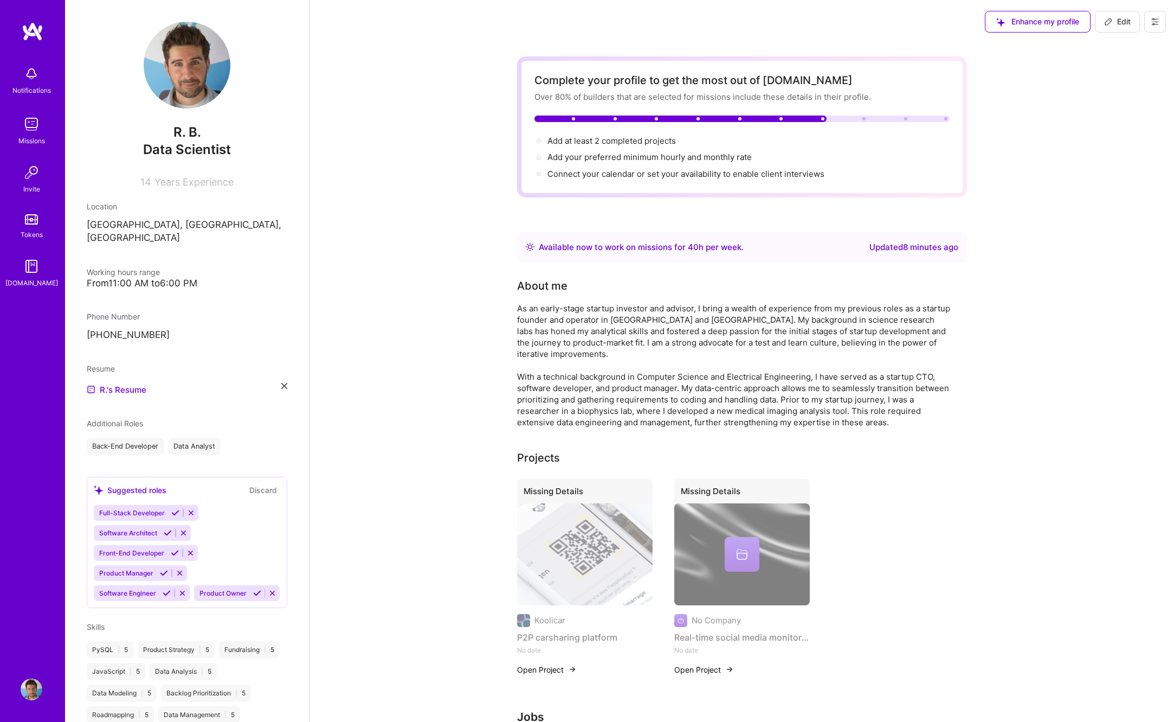
select select "US"
select select "Right Now"
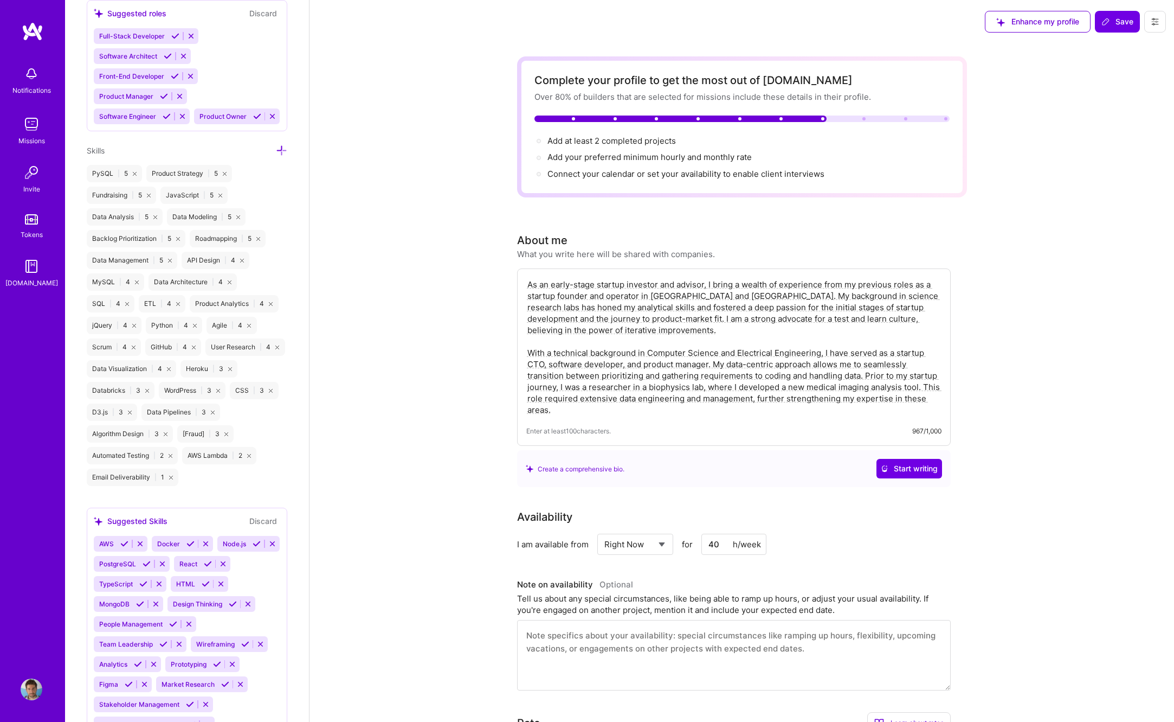
scroll to position [1010, 0]
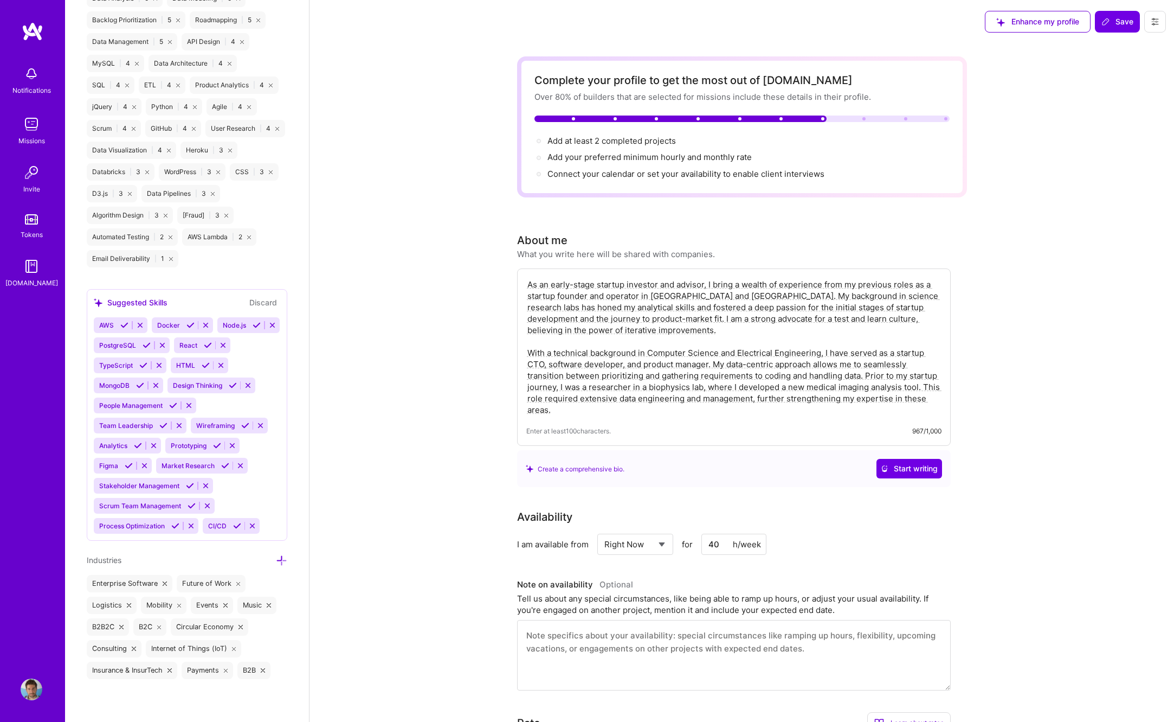
click at [260, 493] on div "AWS Docker Node.js PostgreSQL React TypeScript HTML MongoDB Design Thinking Peo…" at bounding box center [187, 425] width 186 height 216
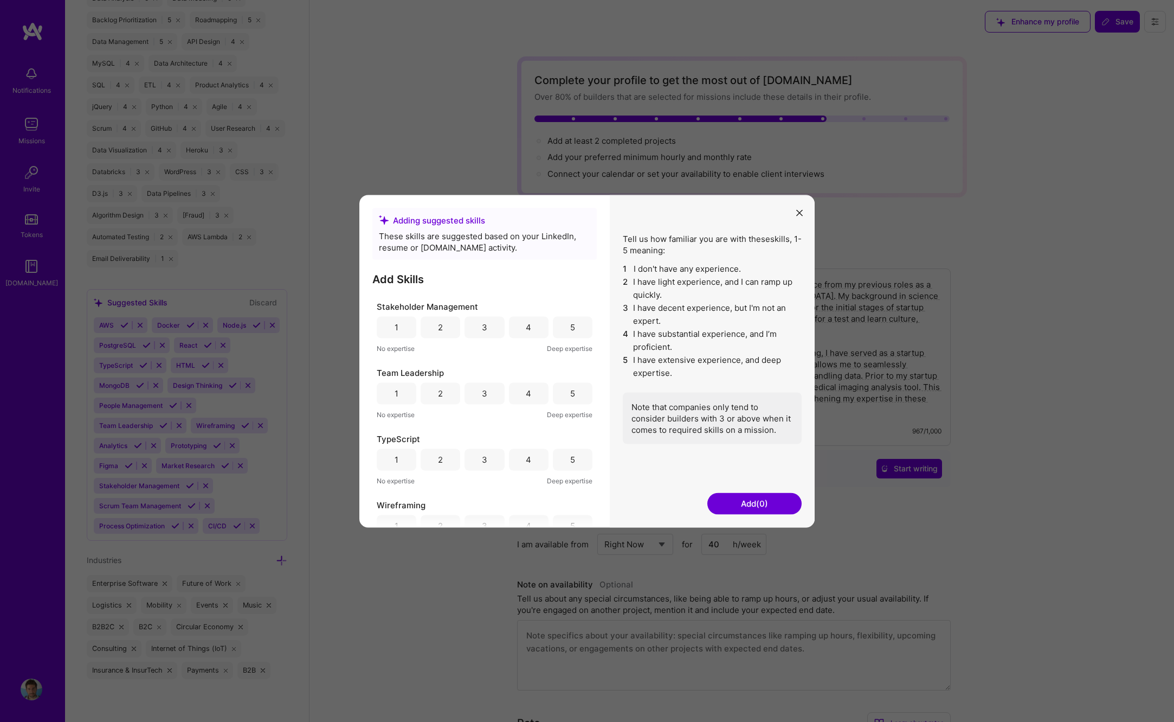
scroll to position [1040, 0]
drag, startPoint x: 796, startPoint y: 214, endPoint x: 779, endPoint y: 214, distance: 17.3
click at [796, 214] on button "modal" at bounding box center [799, 212] width 13 height 18
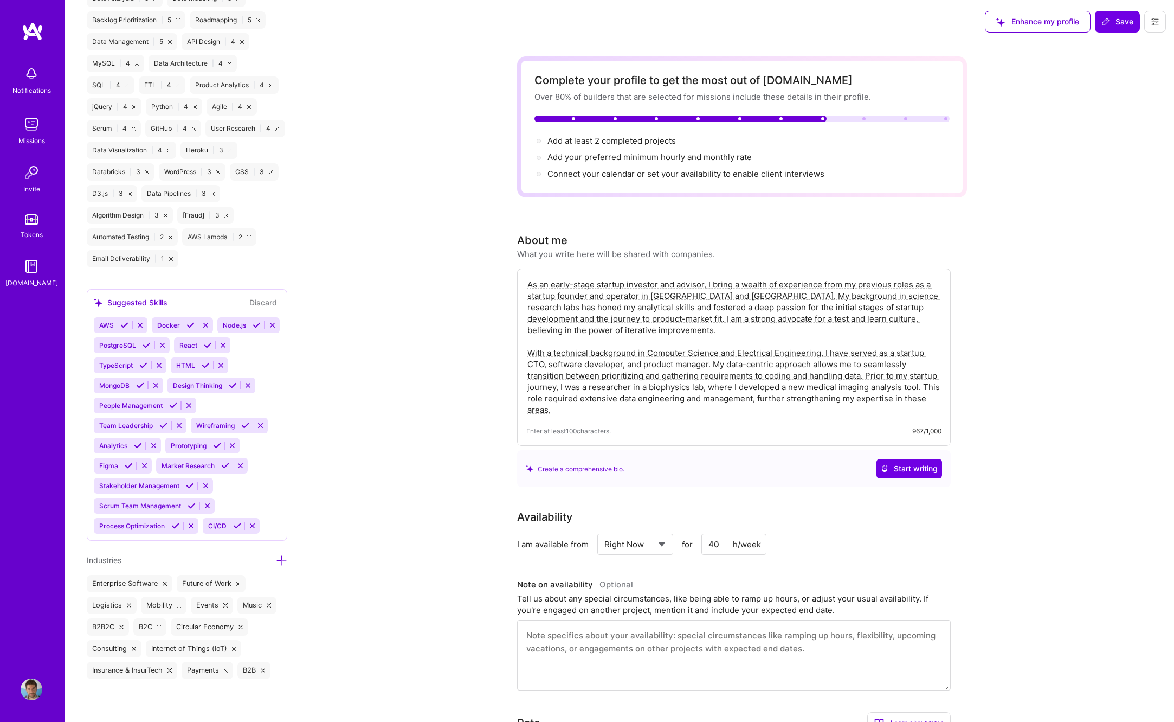
click at [287, 559] on div "Edit photo R. B. Data Scientist 14 Years Experience Location This is the locati…" at bounding box center [187, 361] width 244 height 722
click at [282, 559] on icon at bounding box center [281, 560] width 11 height 11
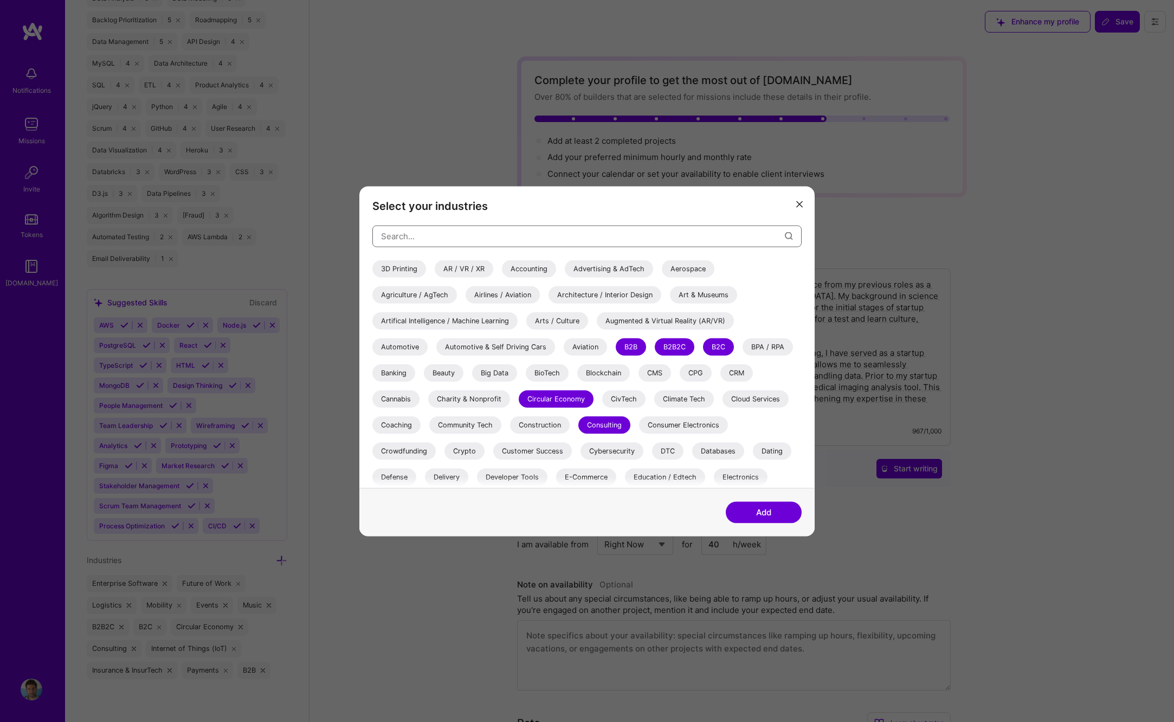
click at [395, 240] on input "modal" at bounding box center [583, 236] width 404 height 28
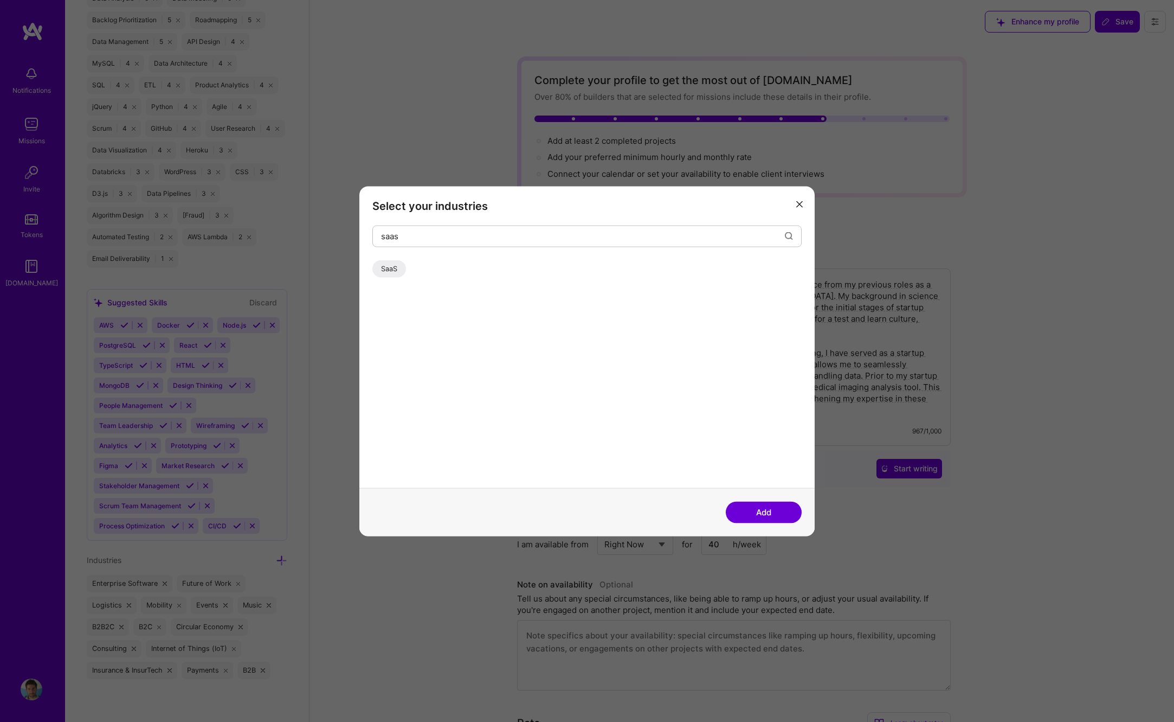
drag, startPoint x: 389, startPoint y: 271, endPoint x: 398, endPoint y: 265, distance: 11.0
click at [389, 271] on div "SaaS" at bounding box center [389, 268] width 34 height 17
drag, startPoint x: 410, startPoint y: 237, endPoint x: 351, endPoint y: 236, distance: 59.6
click at [381, 236] on input "saas" at bounding box center [583, 236] width 404 height 28
type input "fin"
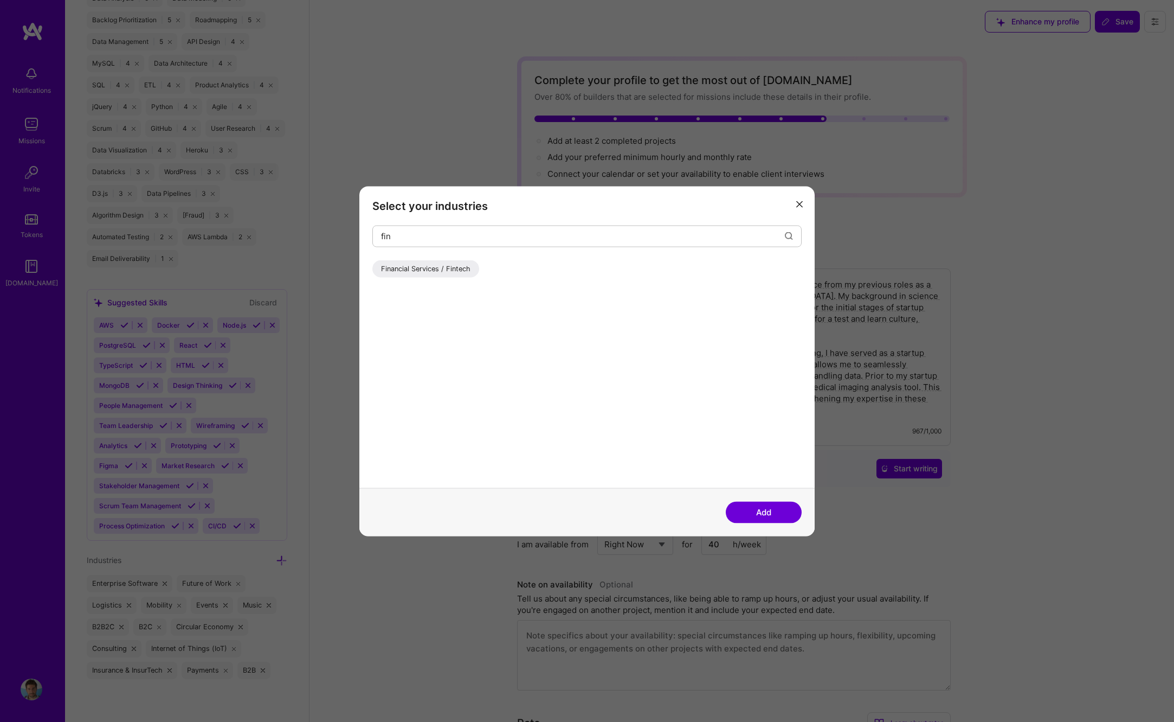
drag, startPoint x: 431, startPoint y: 269, endPoint x: 452, endPoint y: 282, distance: 25.1
click at [432, 269] on div "Financial Services / Fintech" at bounding box center [425, 268] width 107 height 17
click at [784, 514] on button "Add" at bounding box center [764, 512] width 76 height 22
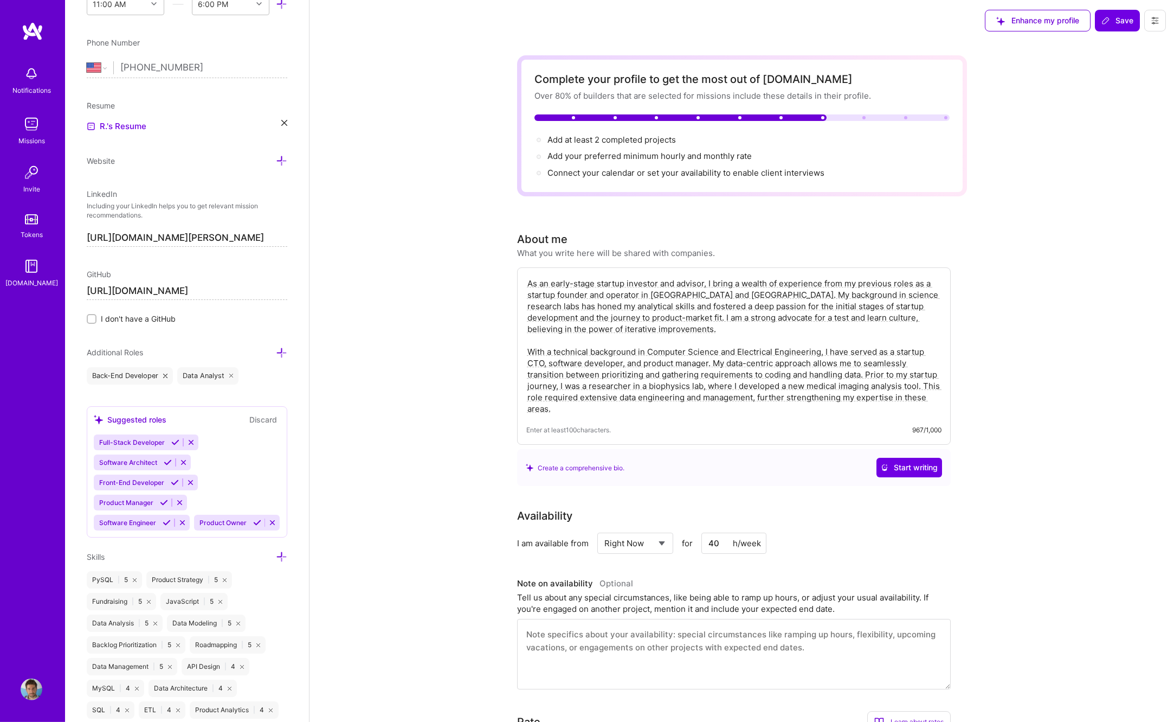
scroll to position [0, 0]
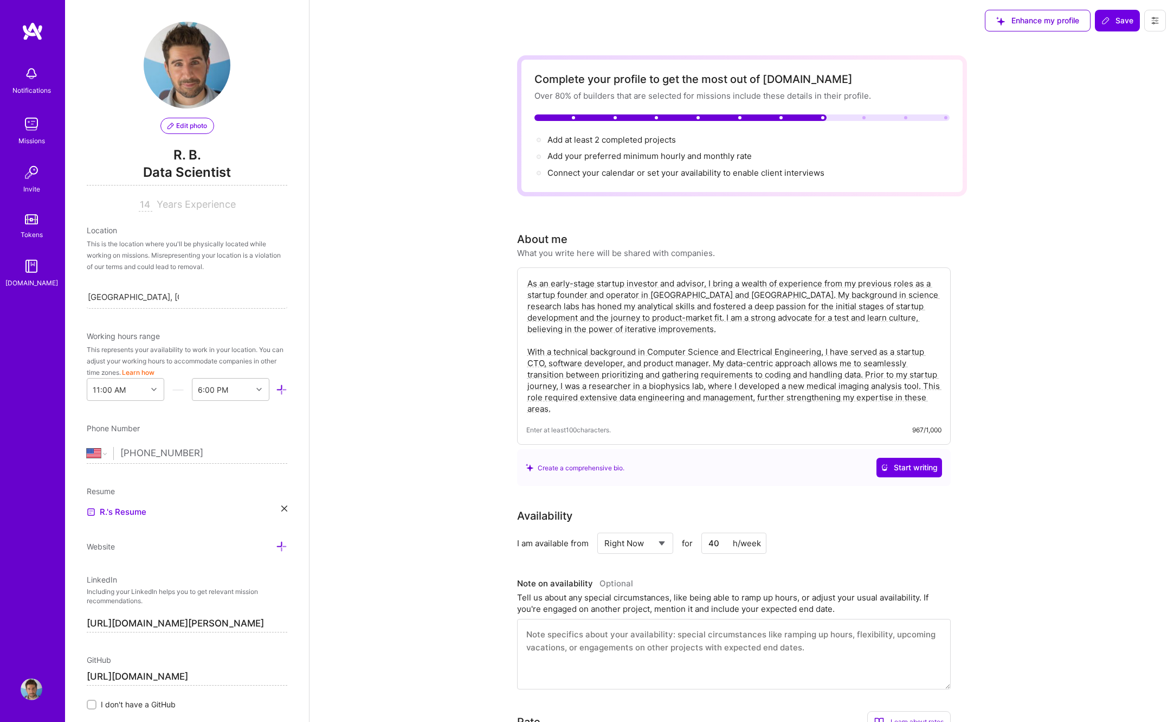
click at [196, 125] on span "Edit photo" at bounding box center [188, 126] width 40 height 10
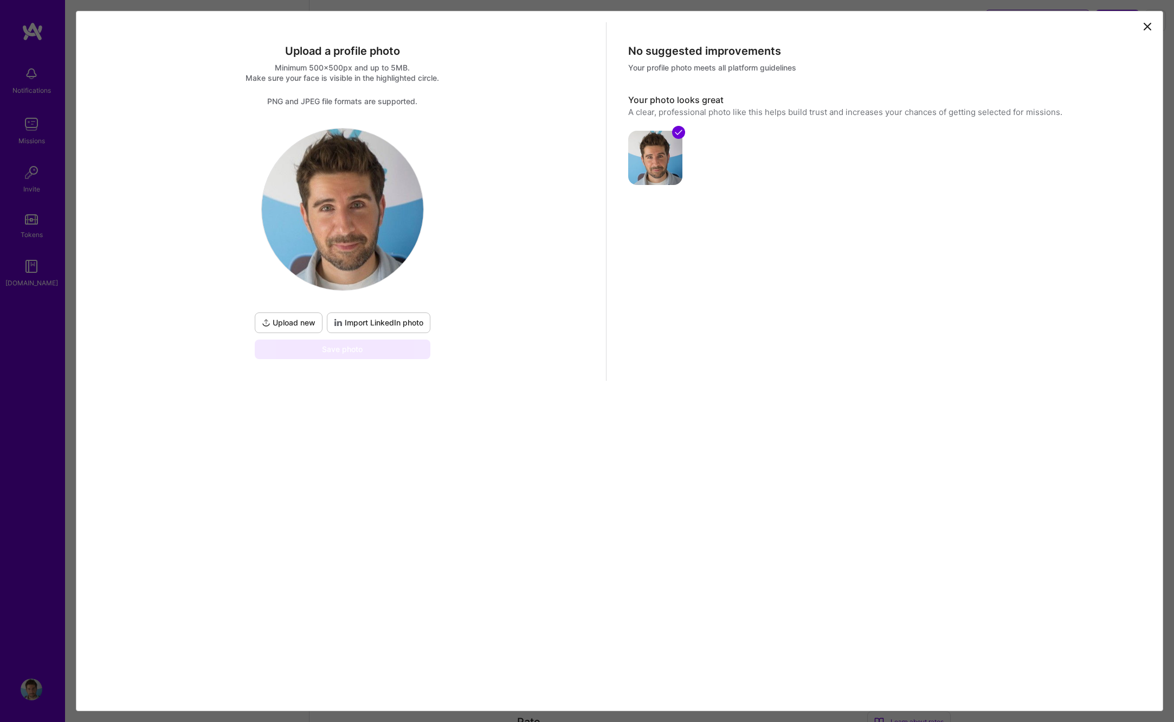
click at [355, 326] on span "Import LinkedIn photo" at bounding box center [378, 322] width 89 height 11
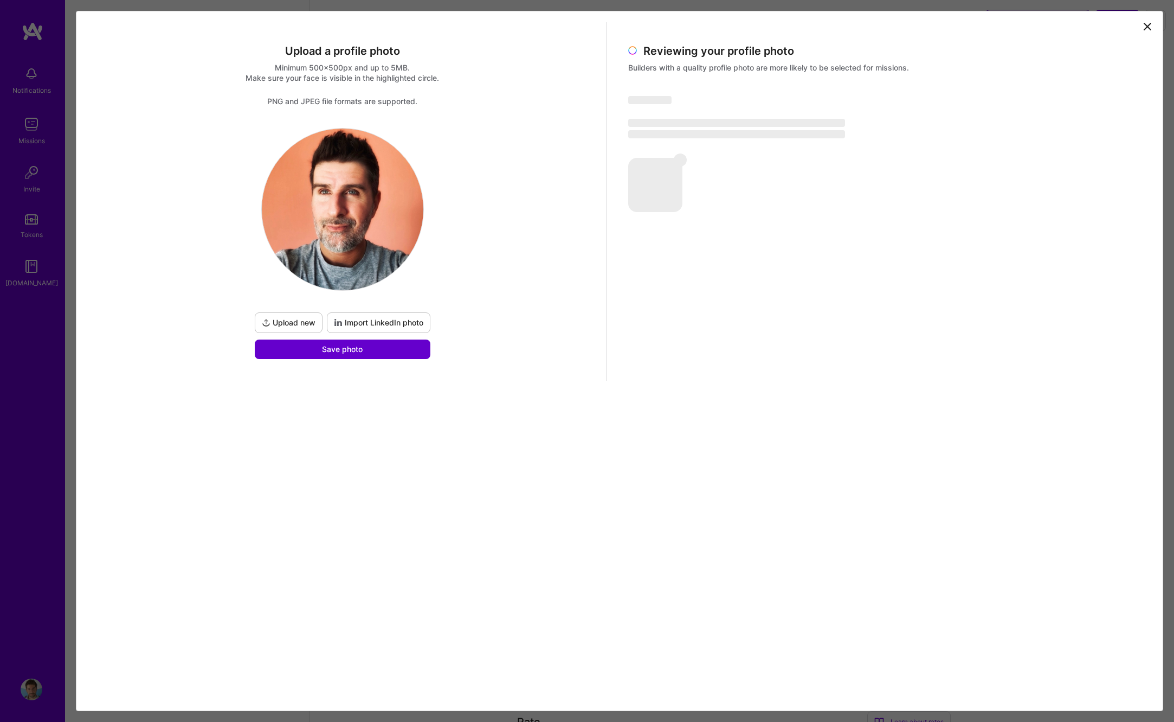
click at [398, 350] on button "Save photo" at bounding box center [343, 349] width 176 height 20
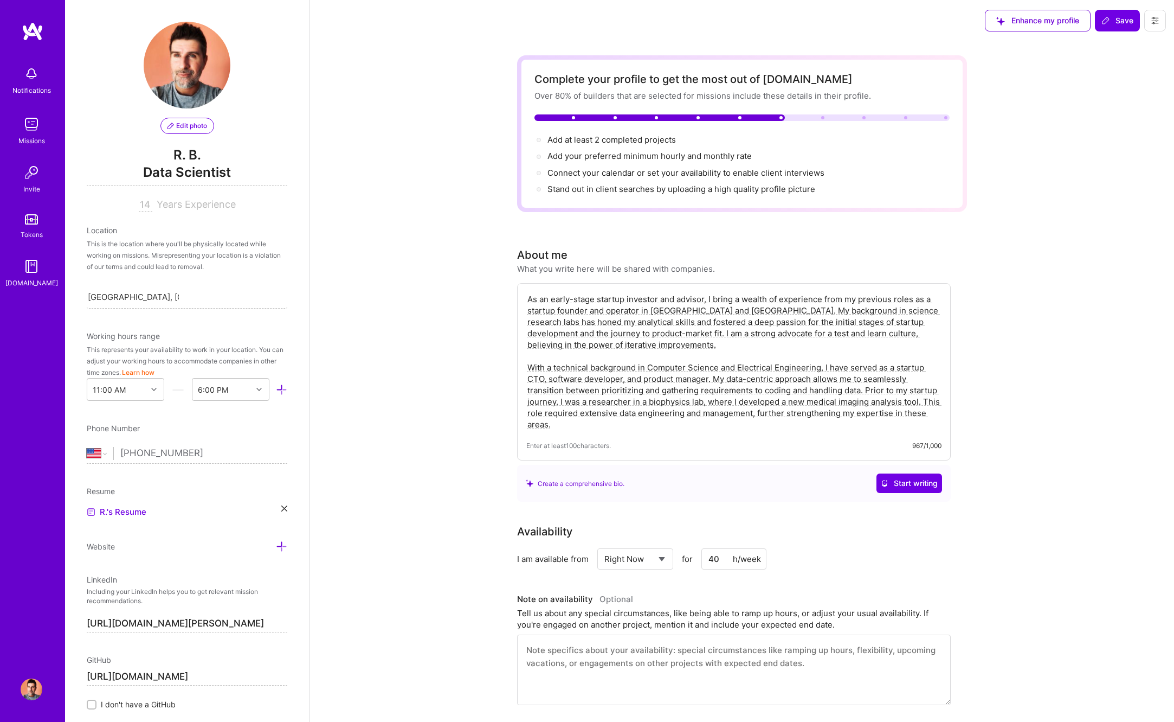
click at [149, 205] on input "14" at bounding box center [146, 204] width 14 height 13
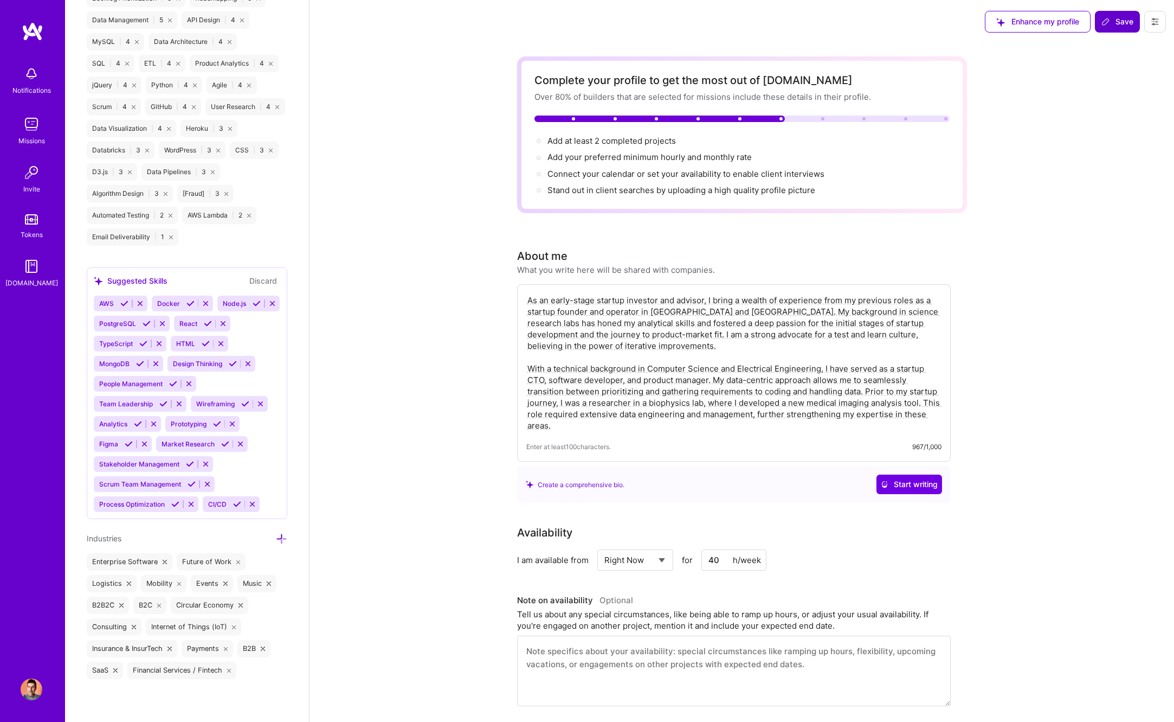
click at [1110, 25] on icon at bounding box center [1106, 21] width 9 height 9
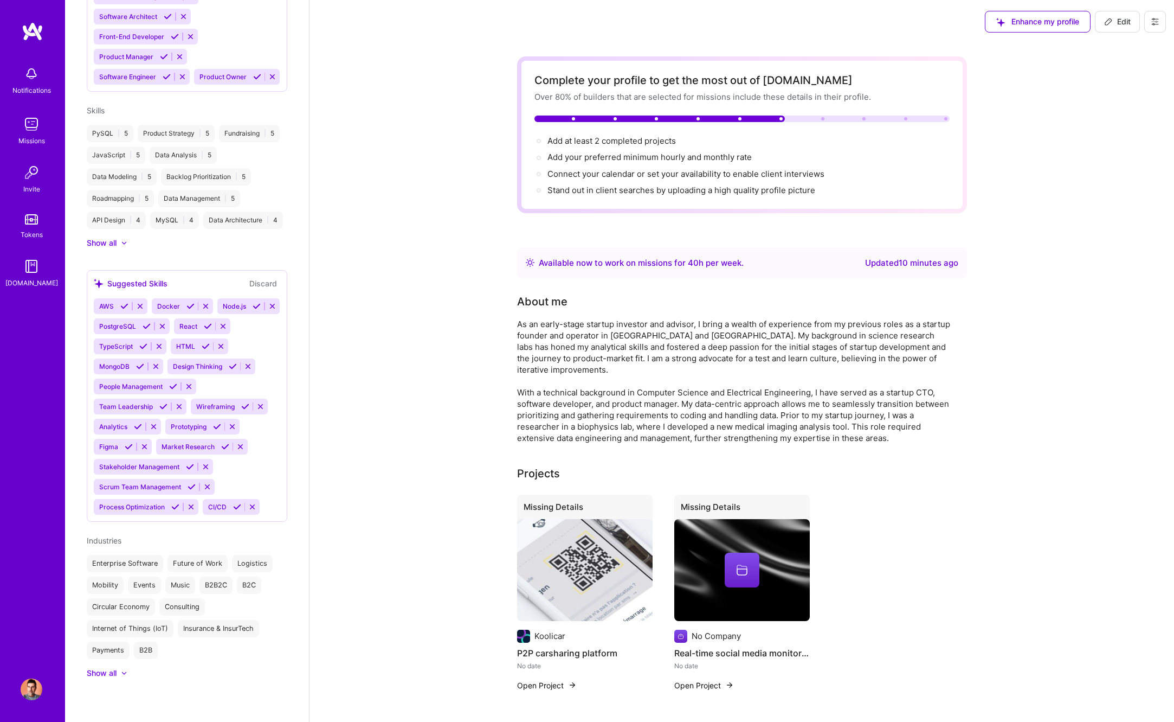
scroll to position [504, 0]
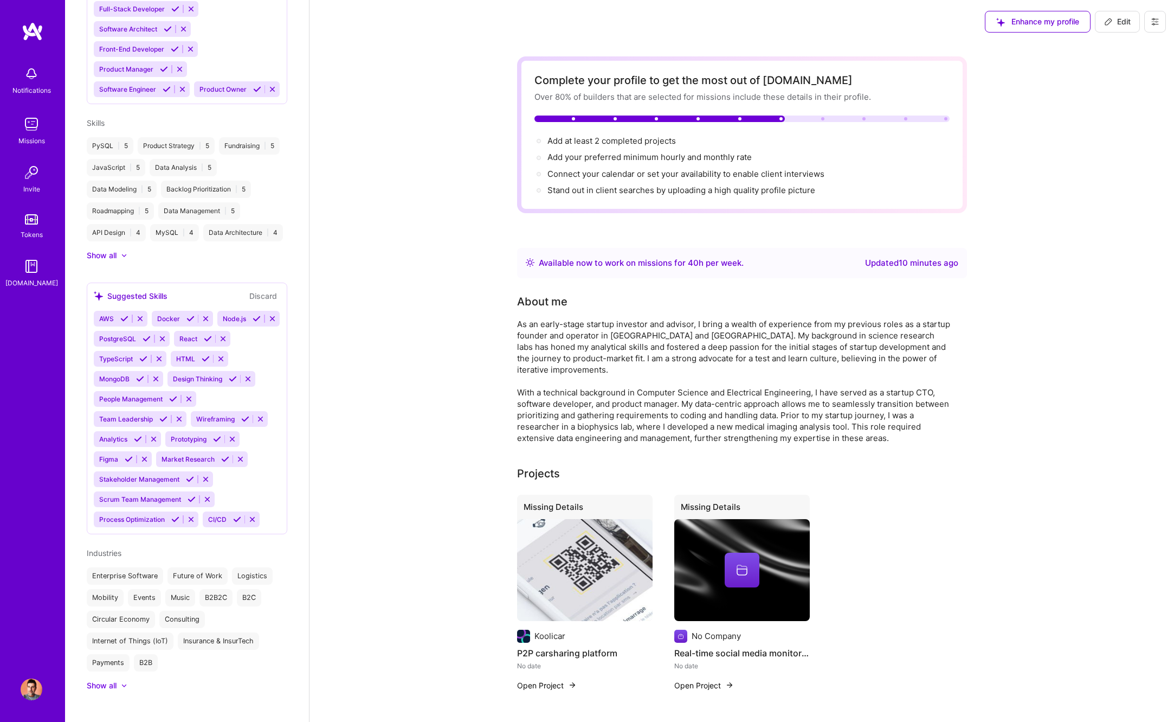
click at [1039, 26] on span "Enhance my profile" at bounding box center [1037, 21] width 83 height 11
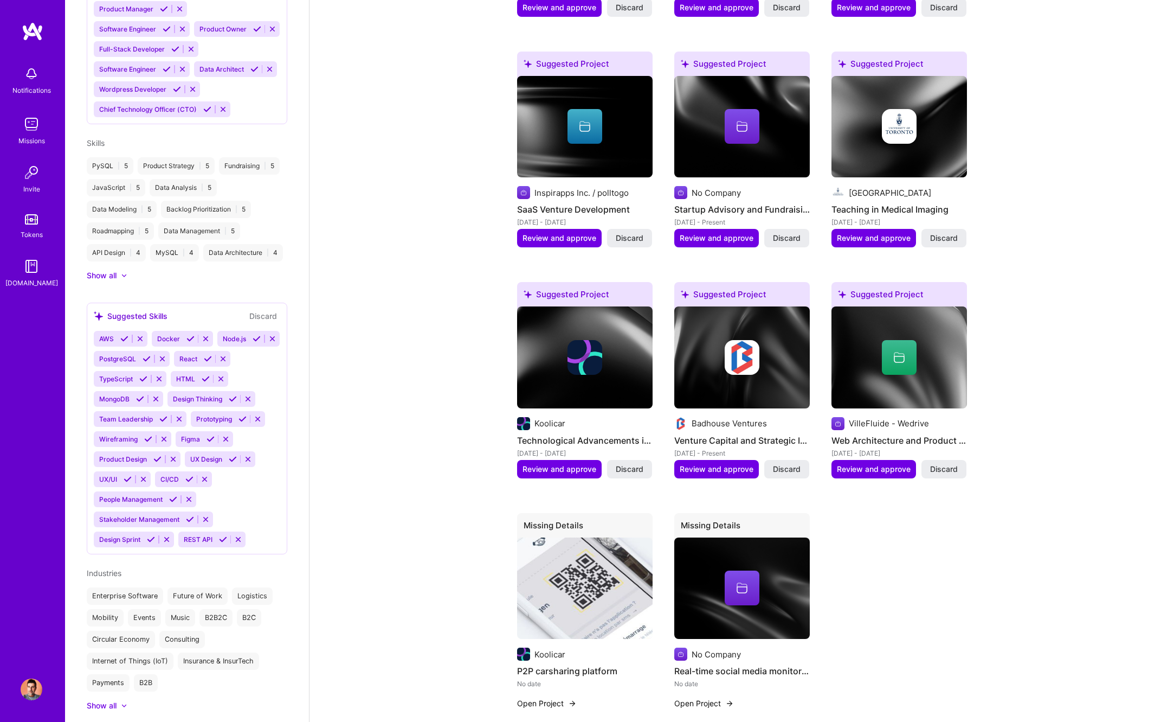
scroll to position [1571, 0]
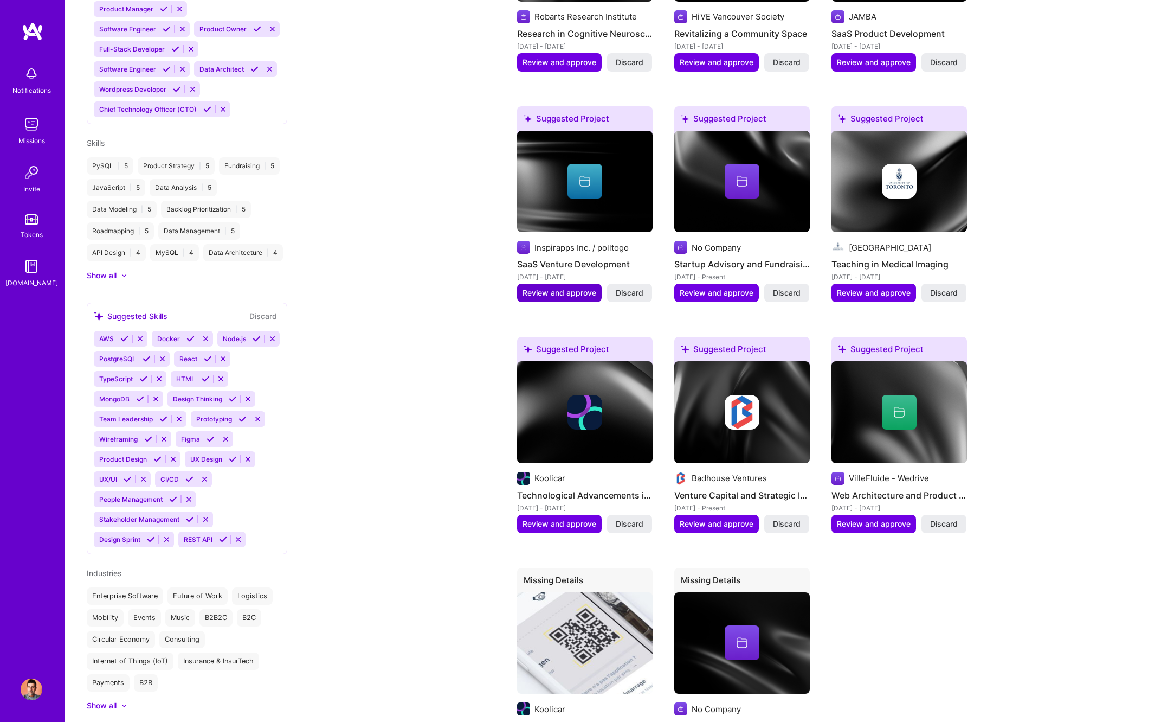
click at [561, 287] on span "Review and approve" at bounding box center [560, 292] width 74 height 11
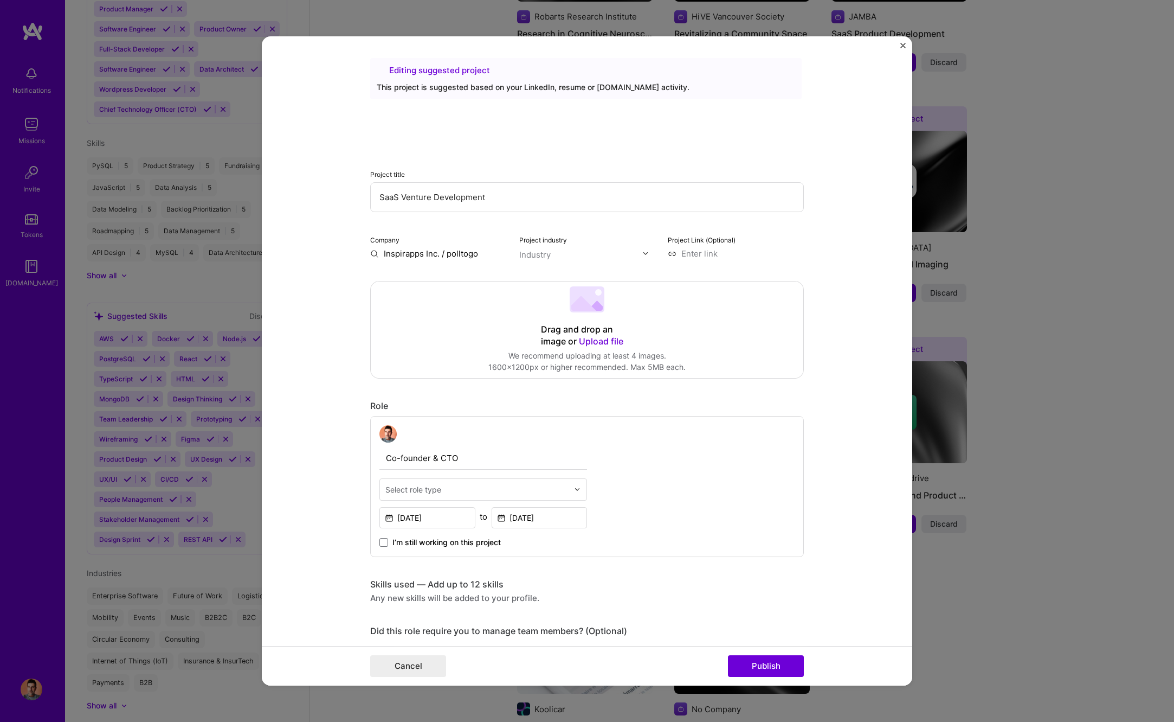
click at [538, 283] on div "Drag and drop an image or Upload file Upload file We recommend uploading at lea…" at bounding box center [587, 329] width 433 height 96
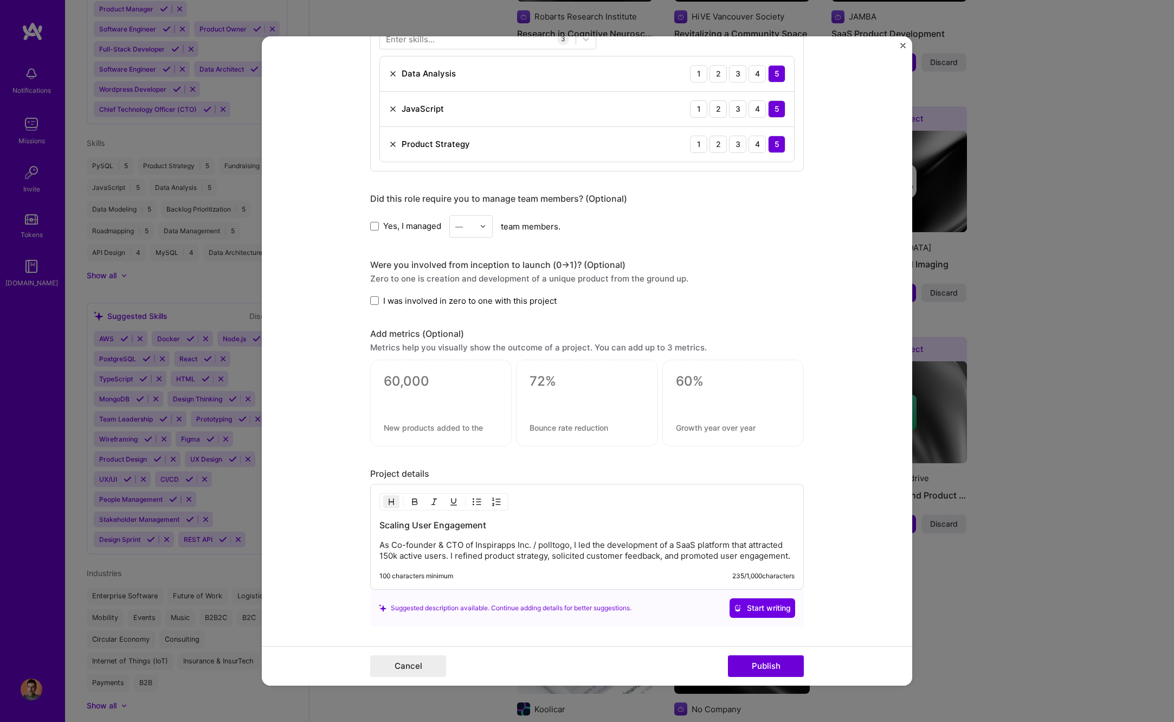
scroll to position [587, 0]
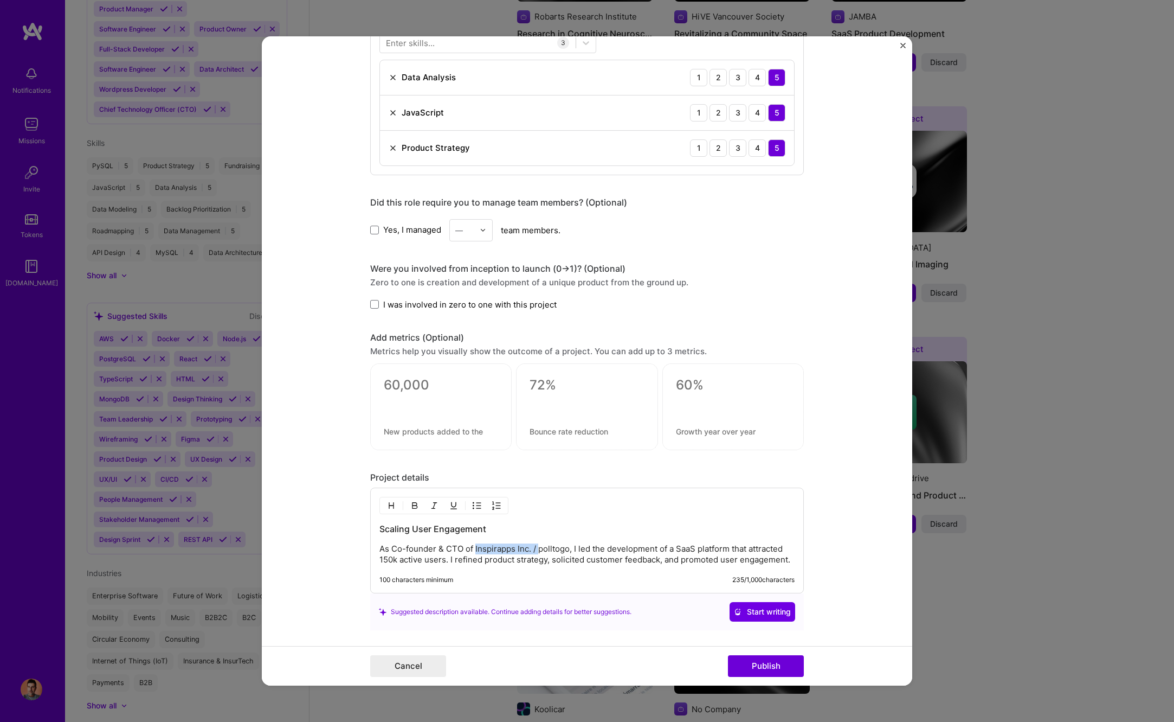
click at [539, 550] on p "As Co-founder & CTO of Inspirapps Inc. / polltogo, I led the development of a S…" at bounding box center [586, 554] width 415 height 22
drag, startPoint x: 447, startPoint y: 551, endPoint x: 393, endPoint y: 552, distance: 54.2
click at [393, 552] on p "As Co-founder & CTO of polltogo, I led the development of a SaaS platform that …" at bounding box center [586, 554] width 415 height 22
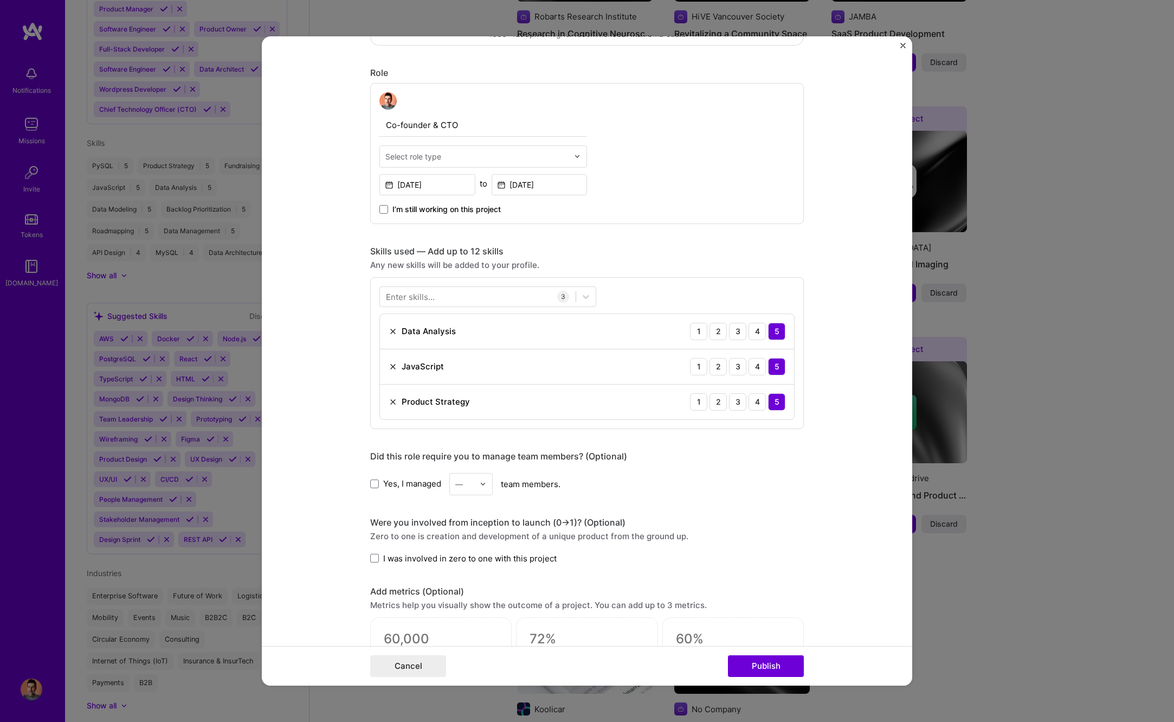
scroll to position [334, 0]
click at [409, 295] on div "Enter skills..." at bounding box center [410, 294] width 49 height 11
click at [426, 289] on div "Enter skills..." at bounding box center [410, 294] width 49 height 11
click at [426, 297] on div "Enter skills..." at bounding box center [410, 294] width 49 height 11
click at [426, 296] on div "Enter skills..." at bounding box center [410, 294] width 49 height 11
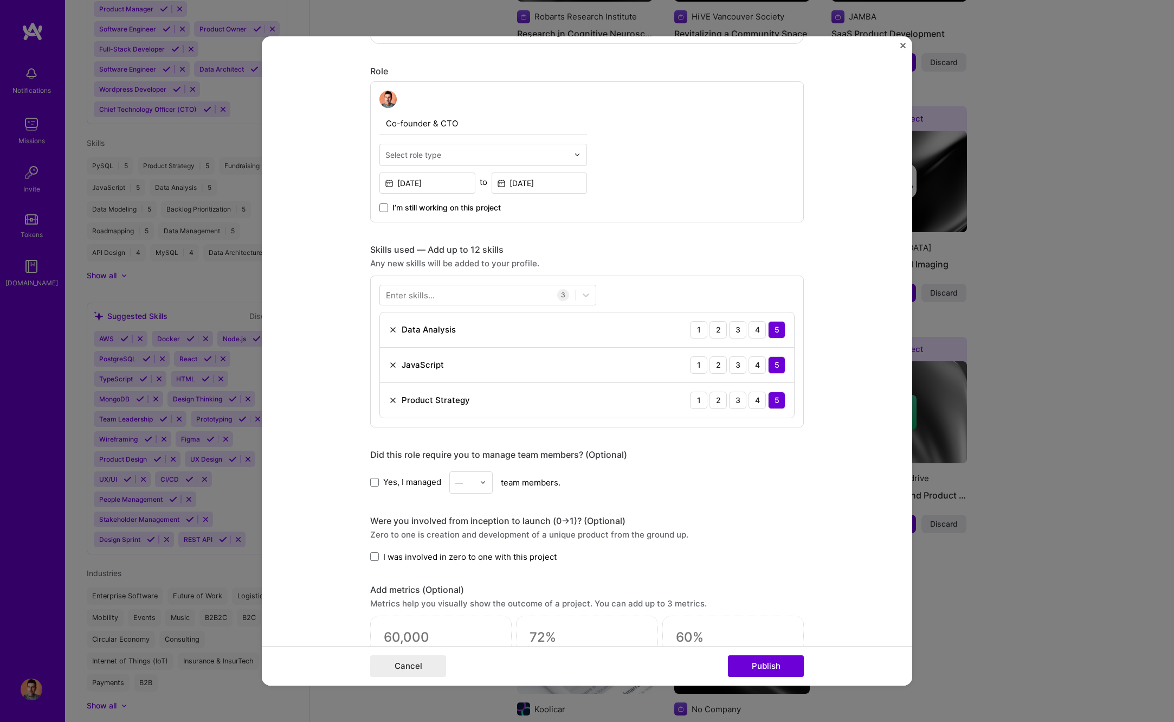
click at [413, 295] on div "Enter skills..." at bounding box center [410, 294] width 49 height 11
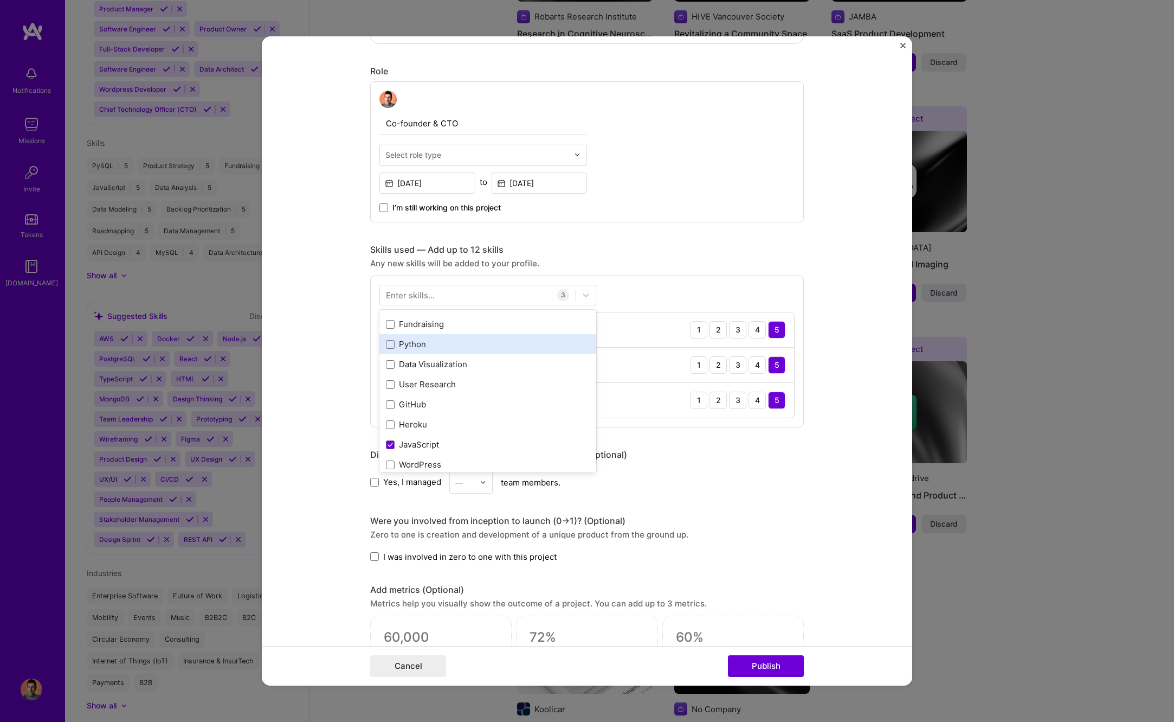
scroll to position [19, 0]
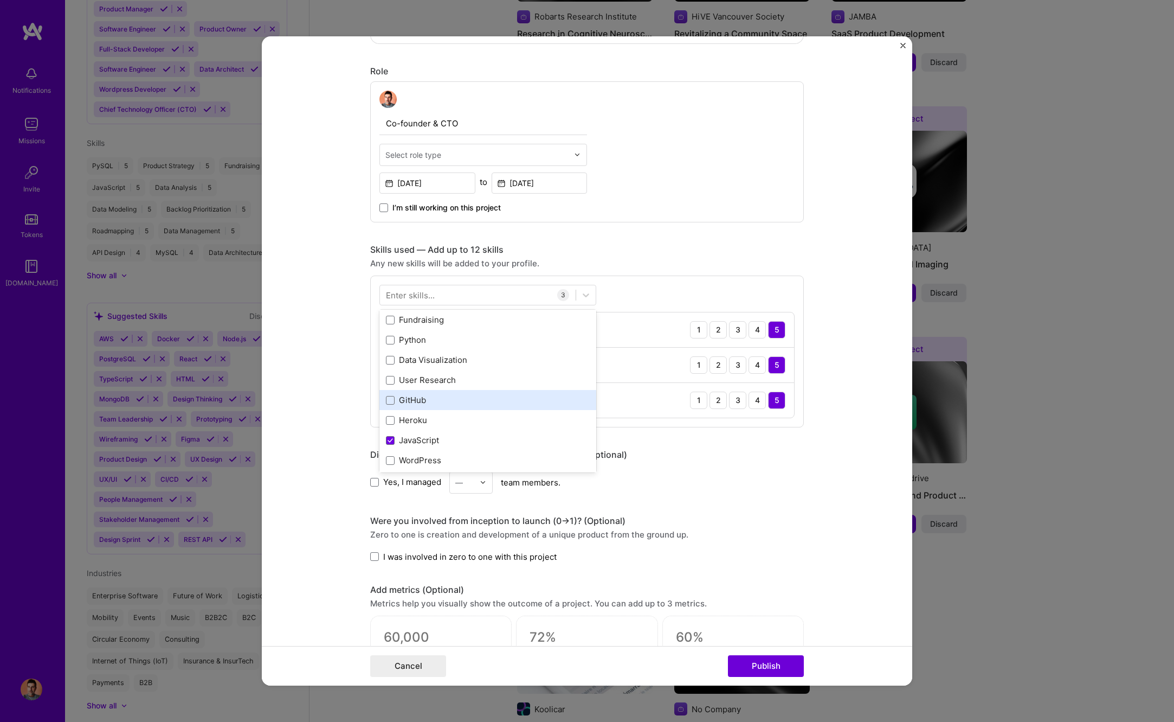
click at [391, 398] on div "GitHub" at bounding box center [487, 400] width 217 height 20
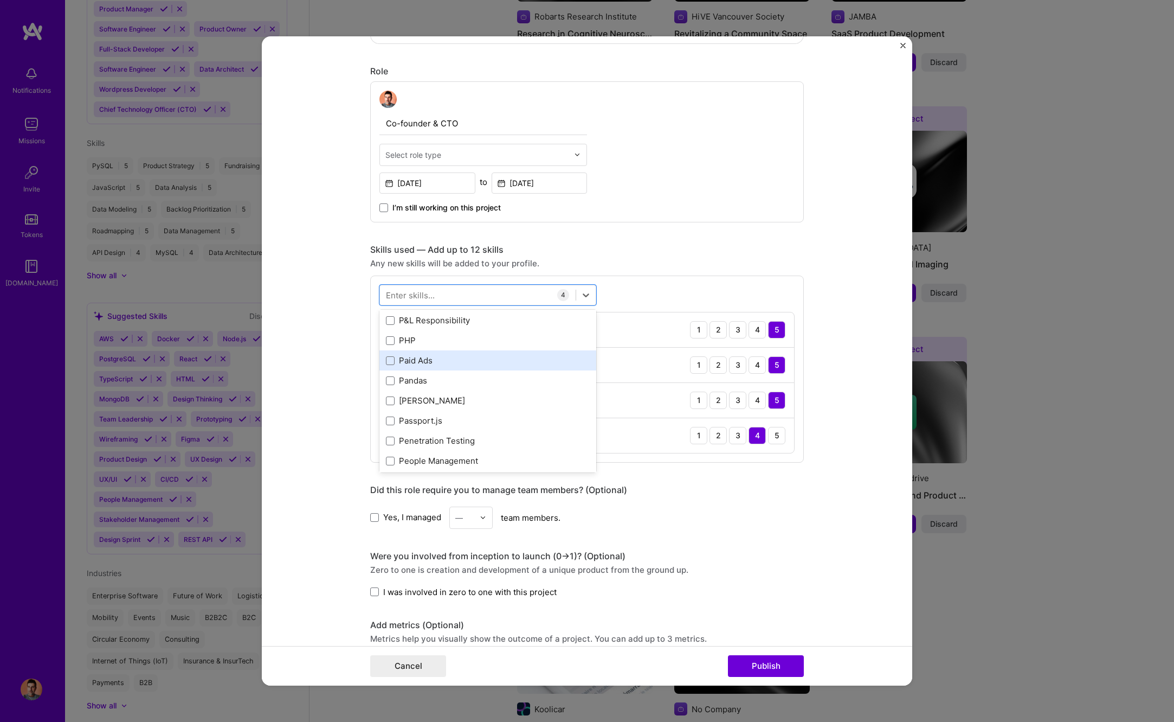
scroll to position [4853, 0]
click at [392, 343] on span at bounding box center [390, 341] width 9 height 9
click at [0, 0] on input "checkbox" at bounding box center [0, 0] width 0 height 0
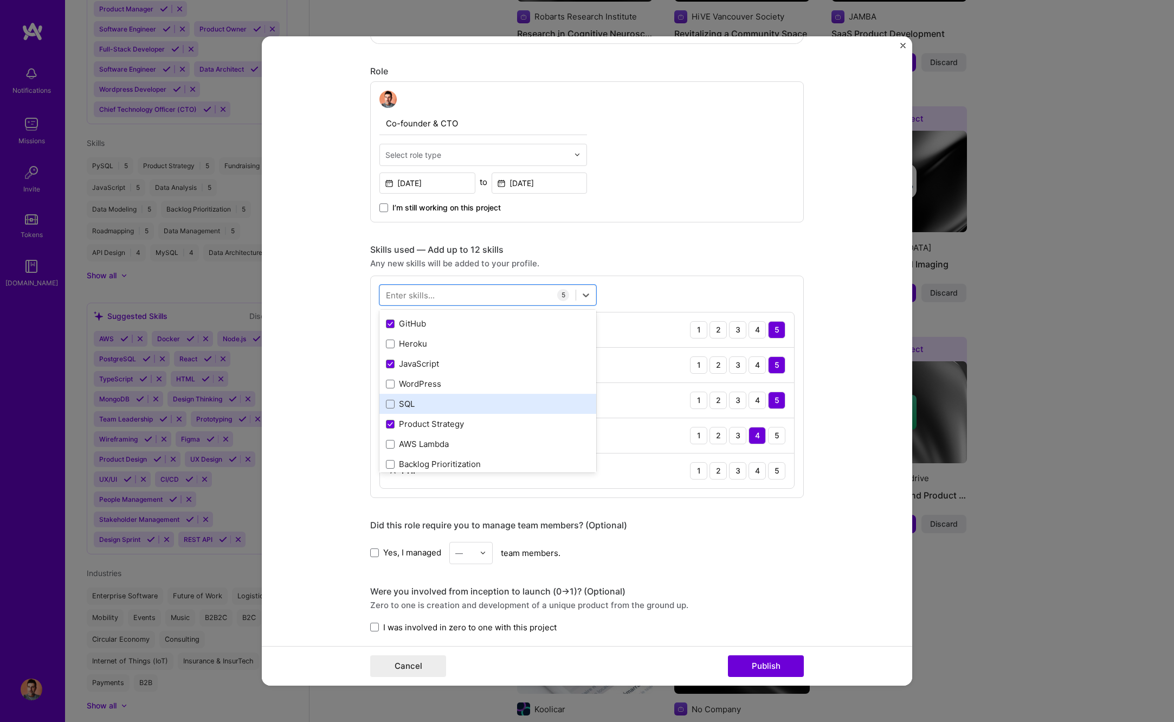
scroll to position [98, 0]
click at [392, 403] on span at bounding box center [390, 401] width 9 height 9
click at [0, 0] on input "checkbox" at bounding box center [0, 0] width 0 height 0
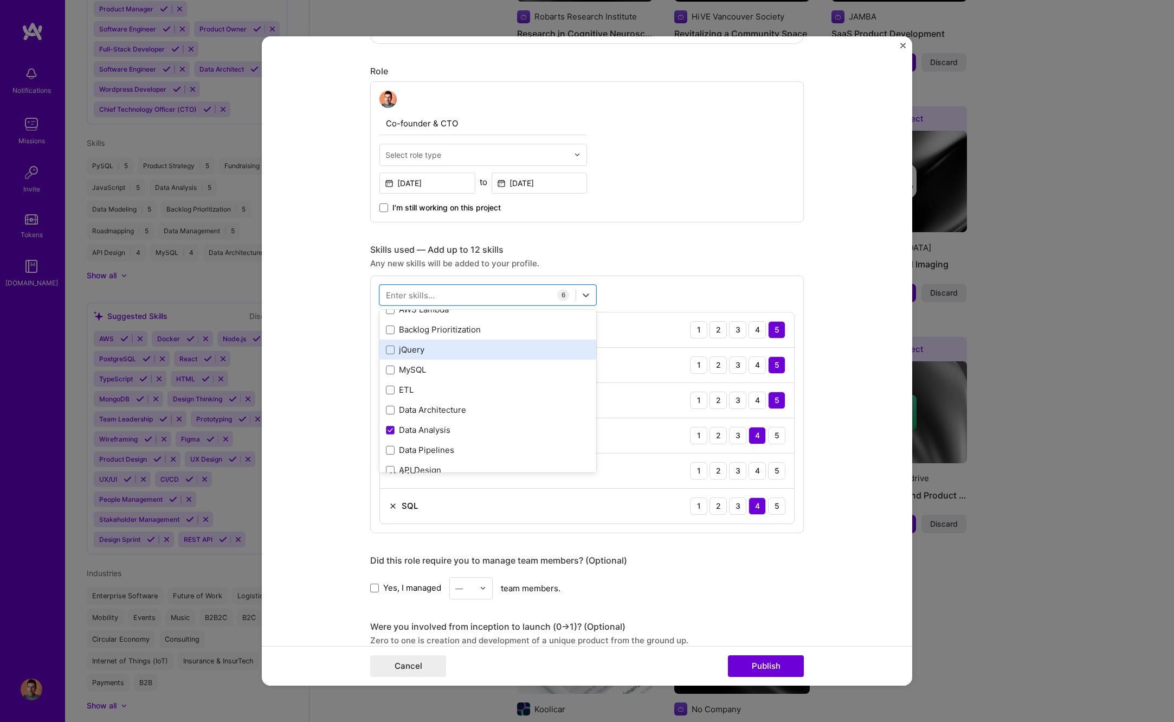
scroll to position [234, 0]
click at [394, 366] on span at bounding box center [390, 366] width 9 height 9
click at [0, 0] on input "checkbox" at bounding box center [0, 0] width 0 height 0
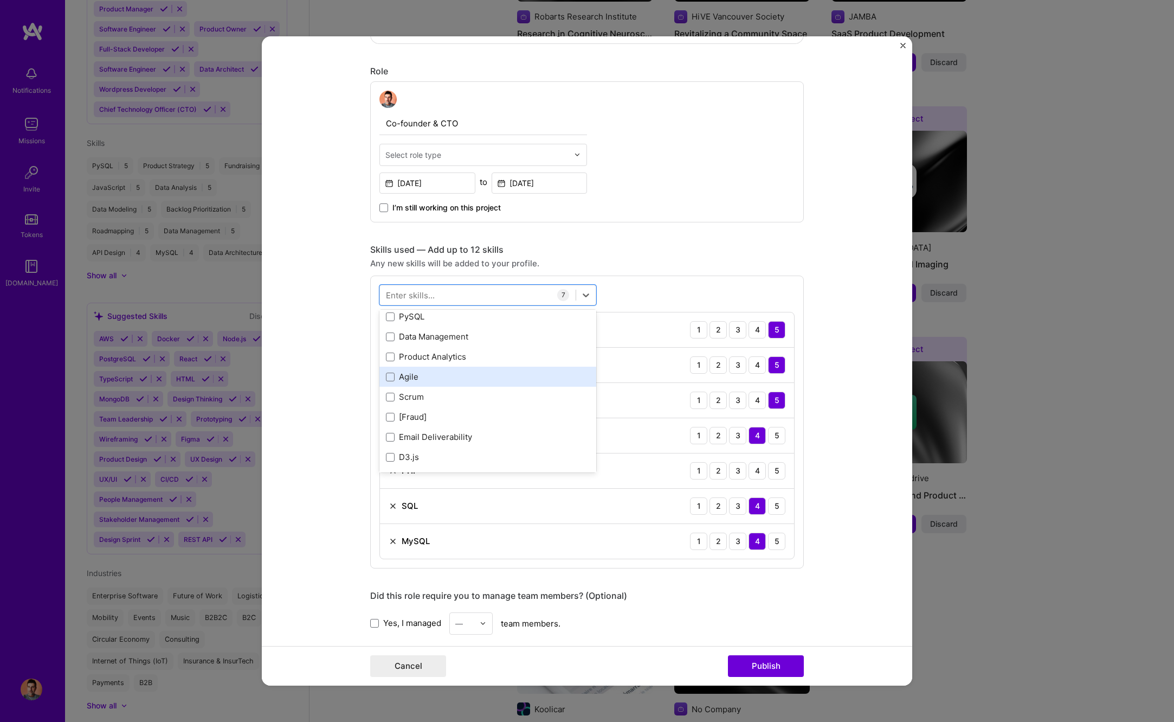
scroll to position [425, 0]
click at [389, 358] on span at bounding box center [390, 355] width 9 height 9
click at [0, 0] on input "checkbox" at bounding box center [0, 0] width 0 height 0
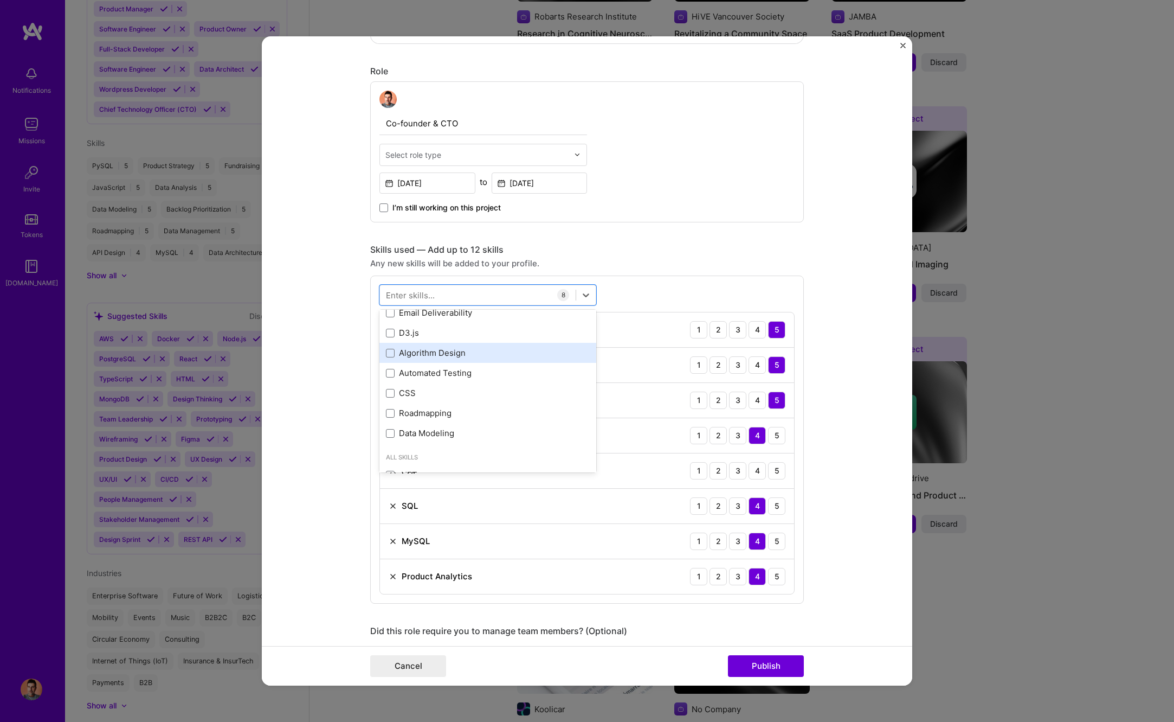
scroll to position [528, 0]
click at [393, 352] on span at bounding box center [390, 352] width 9 height 9
click at [0, 0] on input "checkbox" at bounding box center [0, 0] width 0 height 0
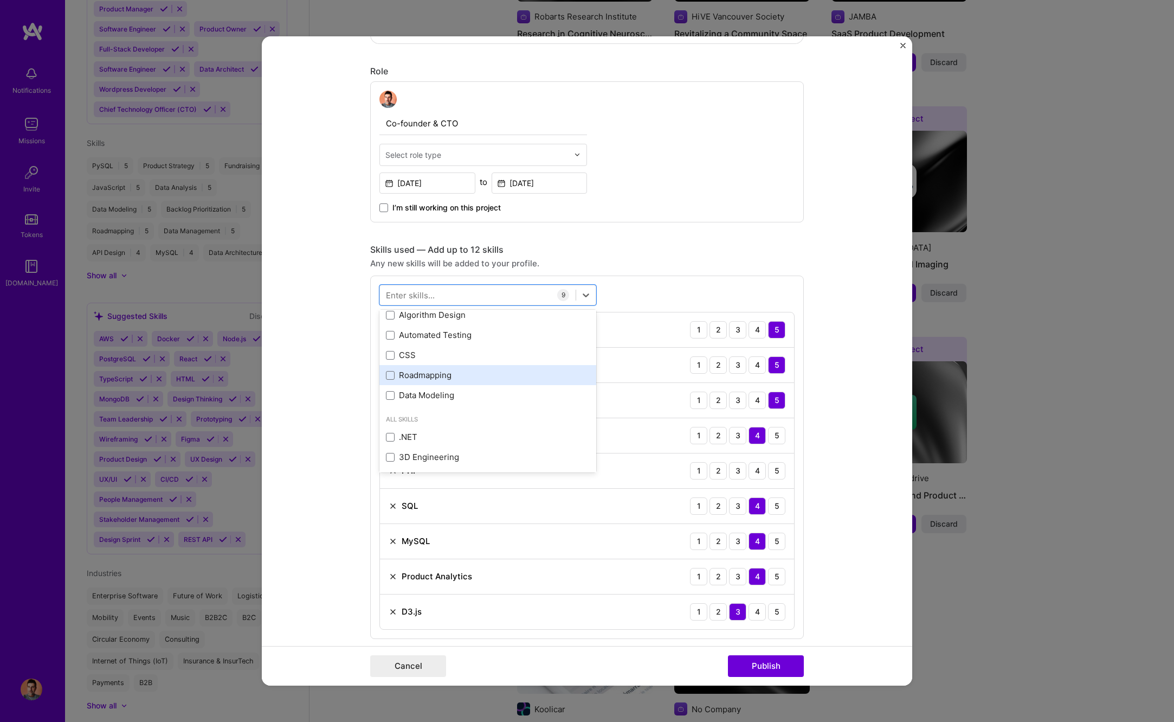
scroll to position [588, 0]
click at [395, 359] on div "CSS" at bounding box center [487, 352] width 217 height 20
click at [396, 378] on div "Roadmapping" at bounding box center [488, 371] width 204 height 11
click at [396, 377] on div "Roadmapping" at bounding box center [488, 371] width 204 height 11
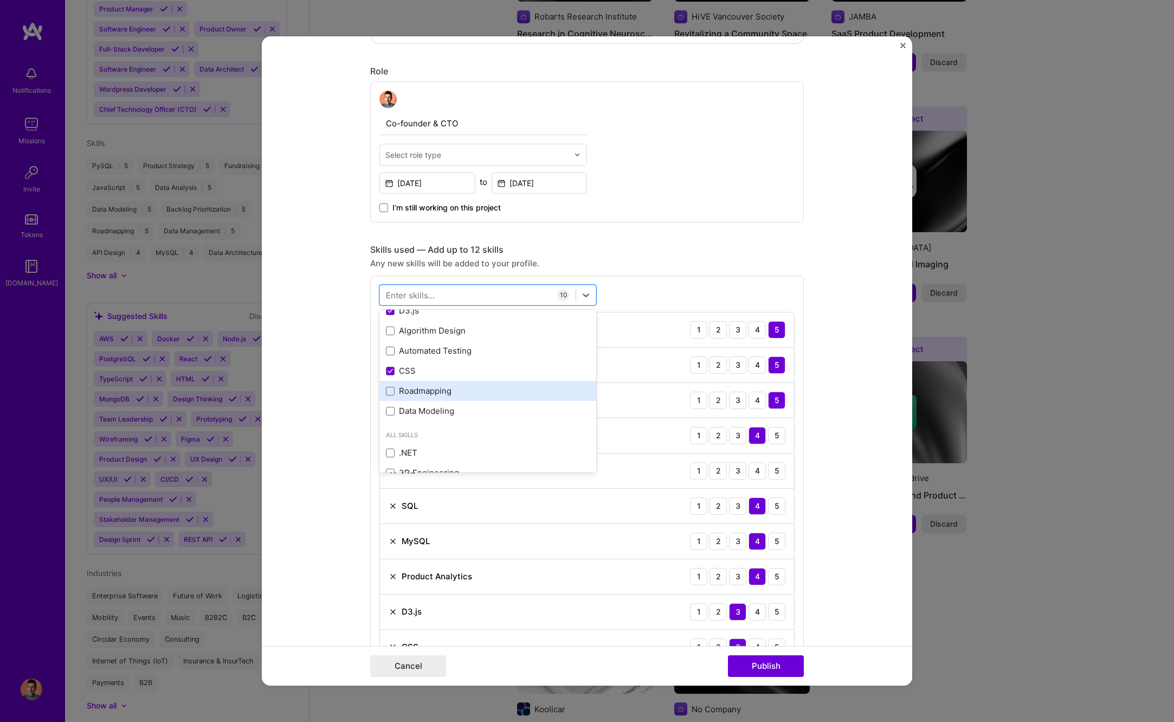
drag, startPoint x: 389, startPoint y: 391, endPoint x: 438, endPoint y: 389, distance: 48.8
click at [390, 391] on span at bounding box center [390, 391] width 9 height 9
click at [0, 0] on input "checkbox" at bounding box center [0, 0] width 0 height 0
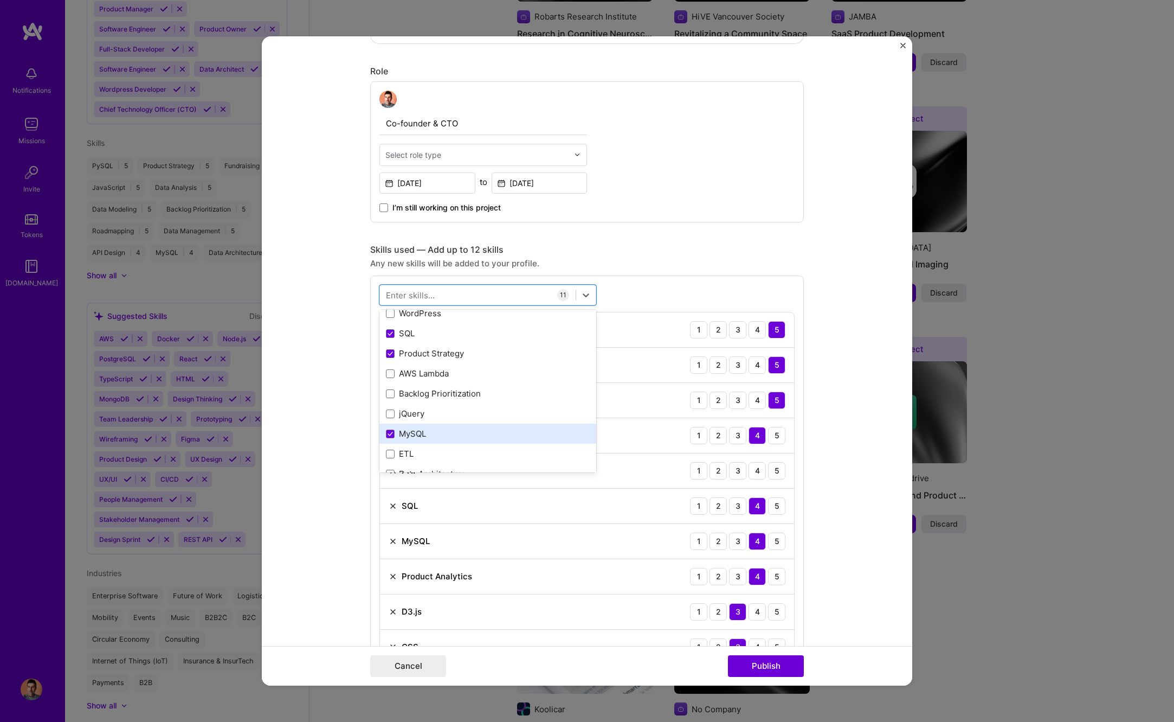
scroll to position [164, 0]
click at [390, 454] on span at bounding box center [390, 456] width 9 height 9
click at [0, 0] on input "checkbox" at bounding box center [0, 0] width 0 height 0
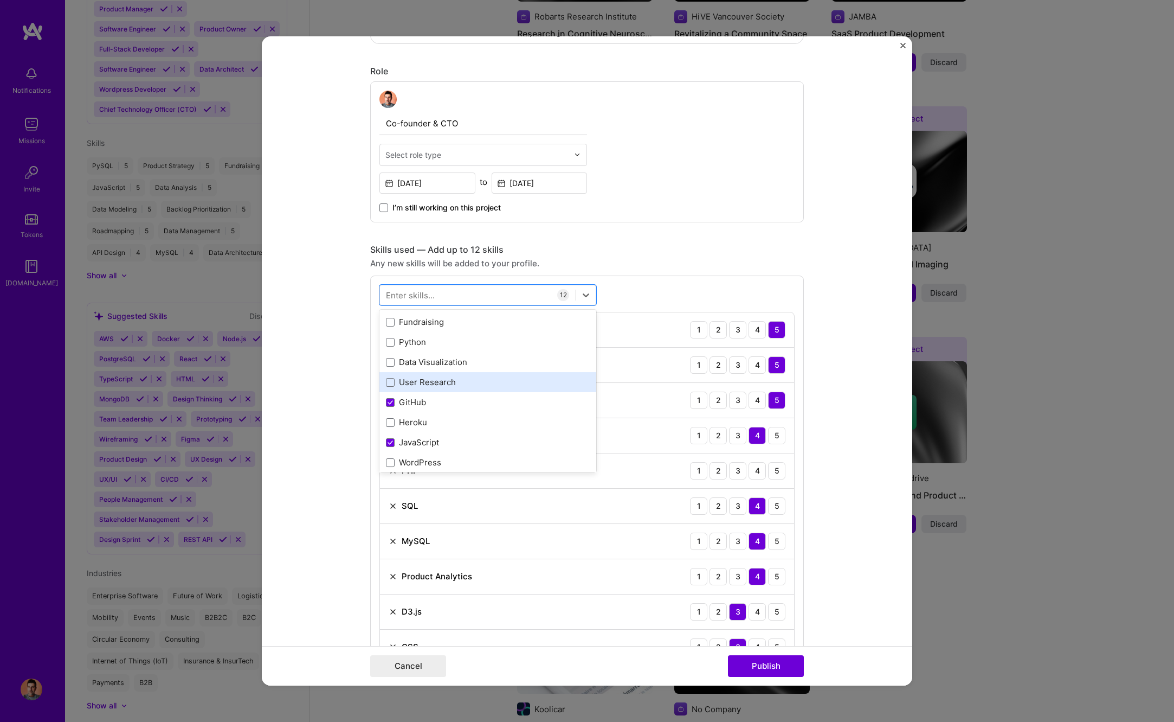
scroll to position [0, 0]
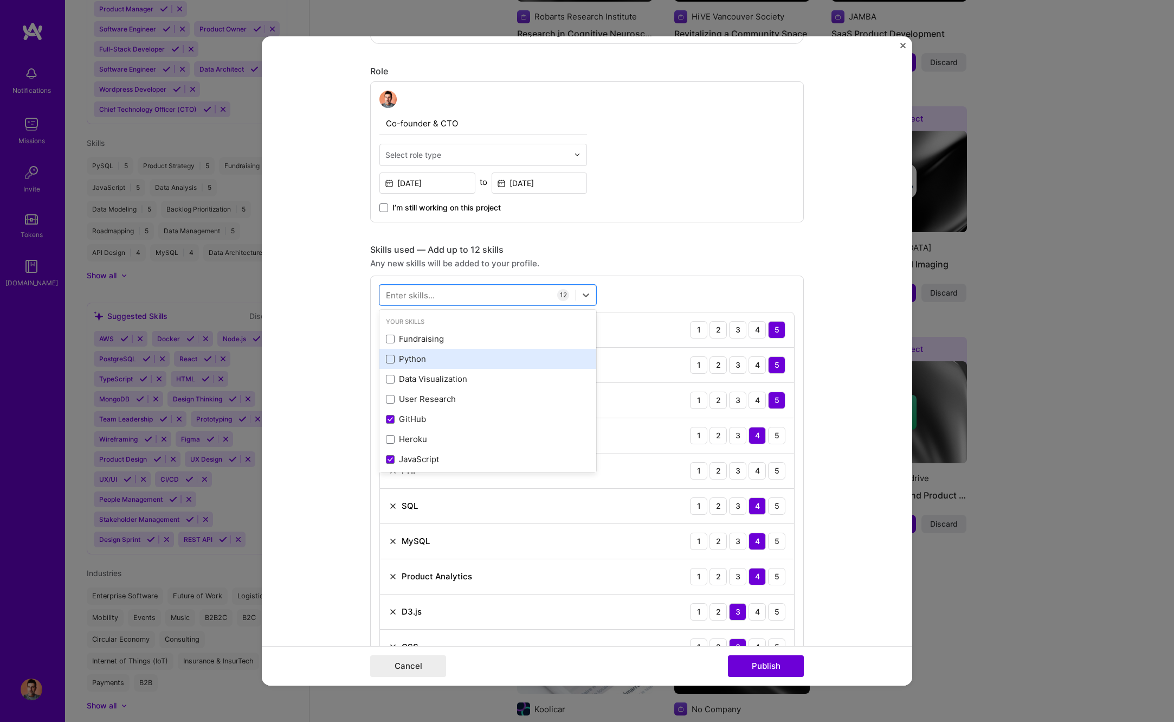
click at [394, 360] on span at bounding box center [390, 359] width 9 height 9
click at [0, 0] on input "checkbox" at bounding box center [0, 0] width 0 height 0
click at [390, 362] on span at bounding box center [390, 359] width 9 height 9
click at [0, 0] on input "checkbox" at bounding box center [0, 0] width 0 height 0
click at [387, 361] on span at bounding box center [390, 359] width 9 height 9
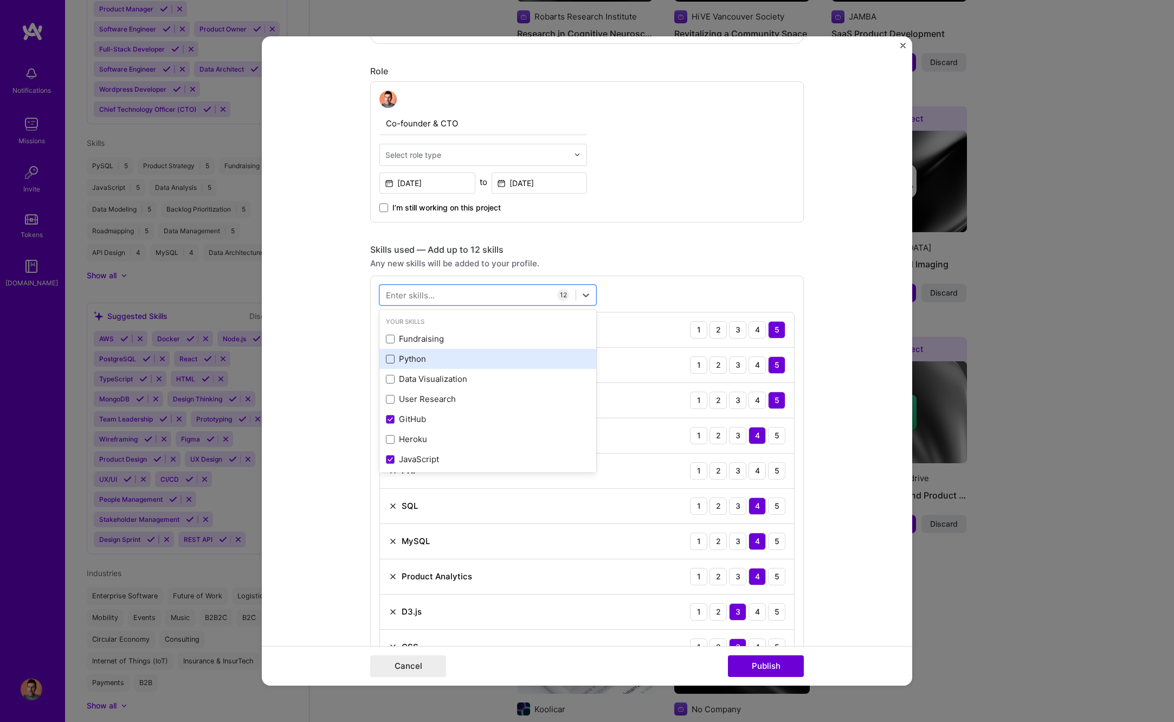
click at [0, 0] on input "checkbox" at bounding box center [0, 0] width 0 height 0
click at [387, 361] on span at bounding box center [390, 359] width 9 height 9
click at [0, 0] on input "checkbox" at bounding box center [0, 0] width 0 height 0
click at [387, 361] on span at bounding box center [390, 359] width 9 height 9
click at [0, 0] on input "checkbox" at bounding box center [0, 0] width 0 height 0
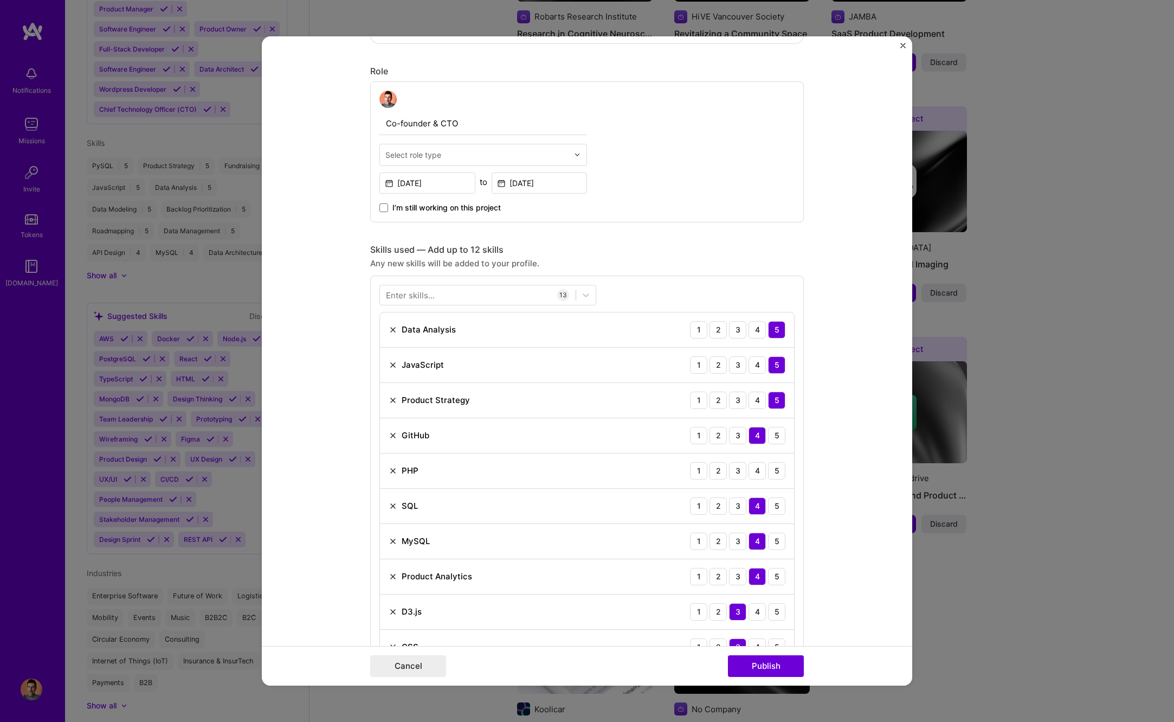
click at [828, 522] on form "Editing suggested project This project is suggested based on your LinkedIn, res…" at bounding box center [587, 360] width 651 height 649
click at [757, 473] on div "4" at bounding box center [757, 469] width 17 height 17
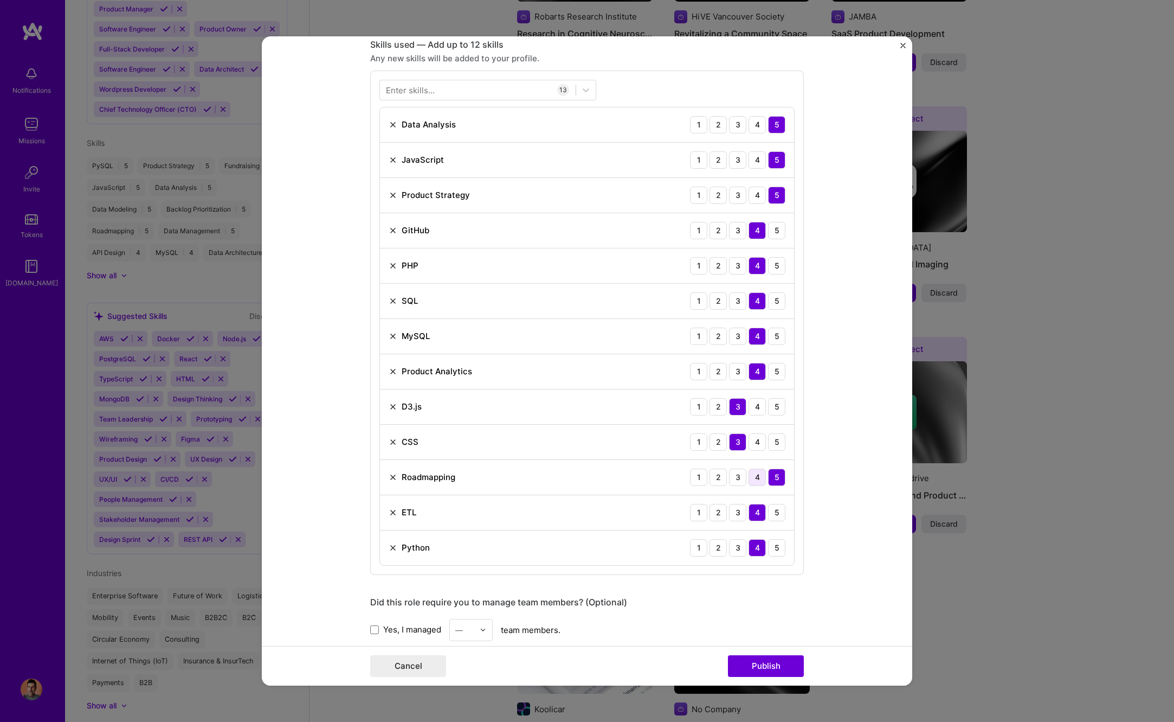
scroll to position [546, 0]
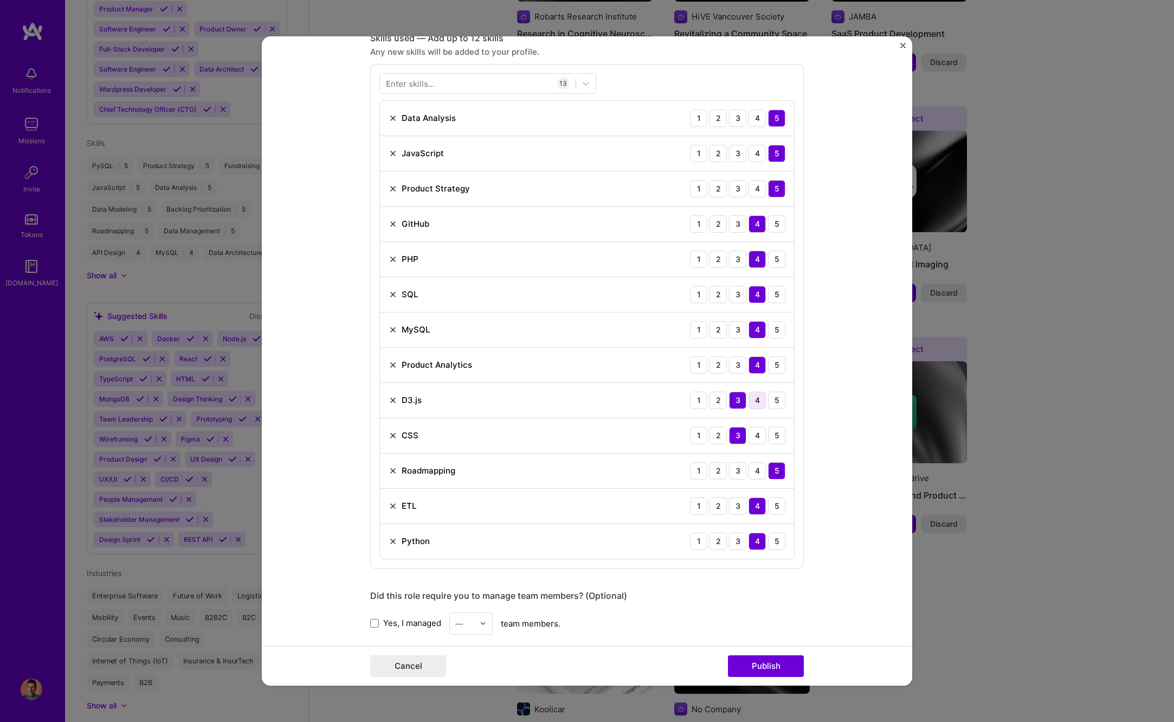
click at [763, 401] on div "4" at bounding box center [757, 399] width 17 height 17
click at [756, 437] on div "4" at bounding box center [757, 435] width 17 height 17
click at [776, 510] on div "5" at bounding box center [776, 505] width 17 height 17
click at [772, 260] on div "5" at bounding box center [776, 258] width 17 height 17
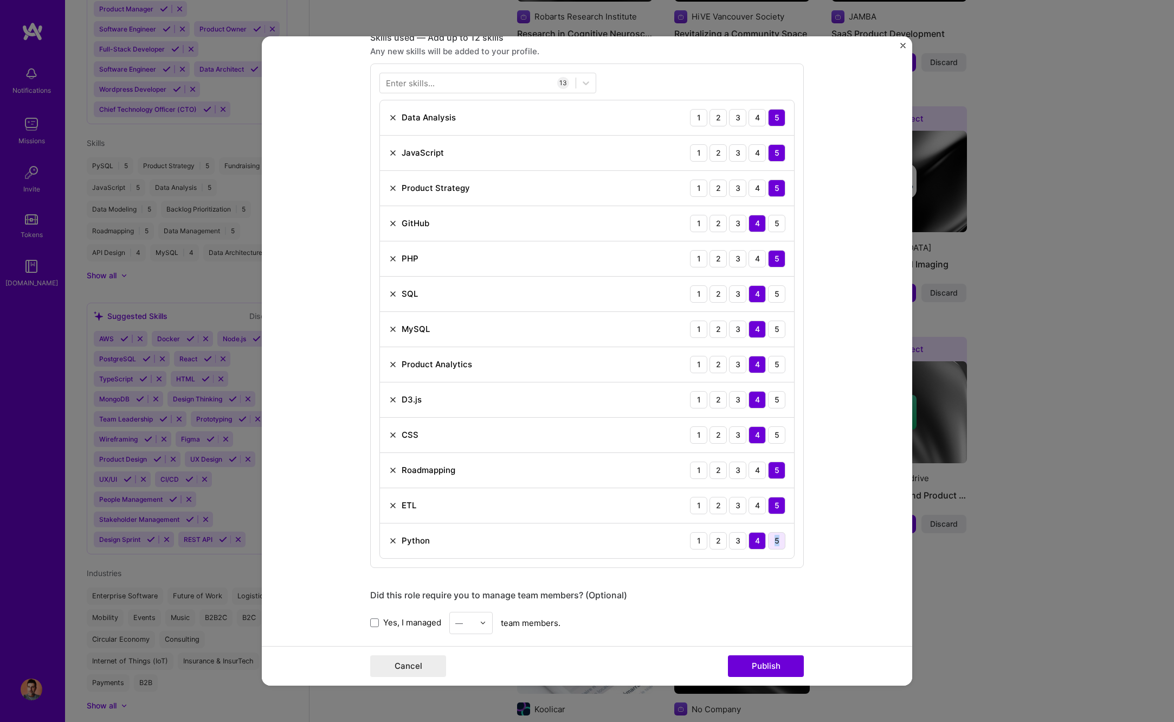
click at [772, 546] on div "5" at bounding box center [776, 540] width 17 height 17
click at [776, 364] on div "5" at bounding box center [776, 364] width 17 height 17
click at [778, 331] on div "5" at bounding box center [776, 328] width 17 height 17
drag, startPoint x: 779, startPoint y: 298, endPoint x: 771, endPoint y: 299, distance: 8.2
click at [779, 298] on div "5" at bounding box center [776, 293] width 17 height 17
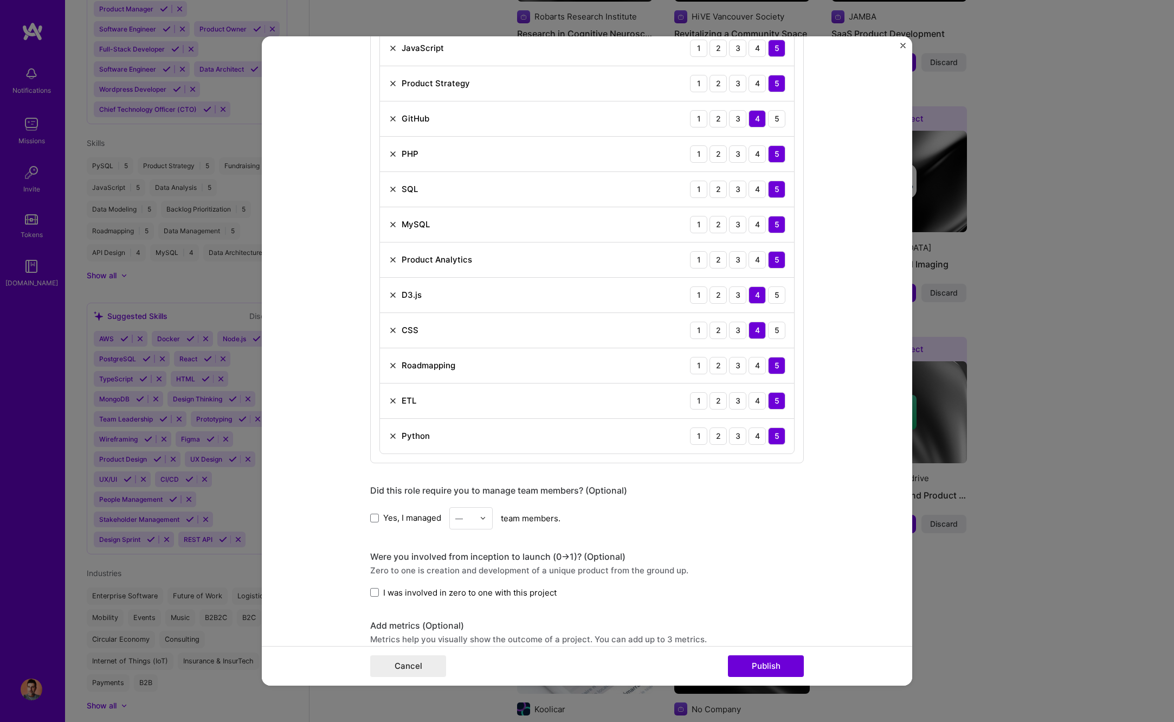
scroll to position [673, 0]
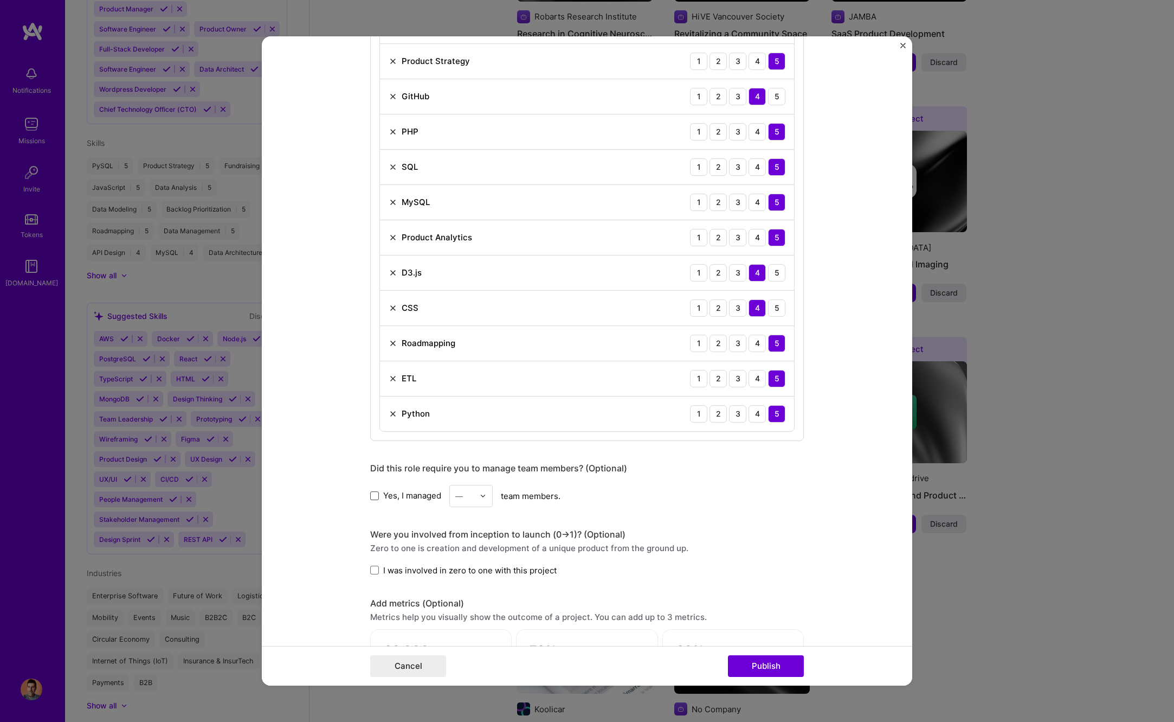
click at [377, 498] on span at bounding box center [374, 495] width 9 height 9
click at [0, 0] on input "Yes, I managed" at bounding box center [0, 0] width 0 height 0
click at [472, 498] on input "text" at bounding box center [464, 495] width 19 height 11
click at [475, 555] on div "3" at bounding box center [471, 565] width 37 height 20
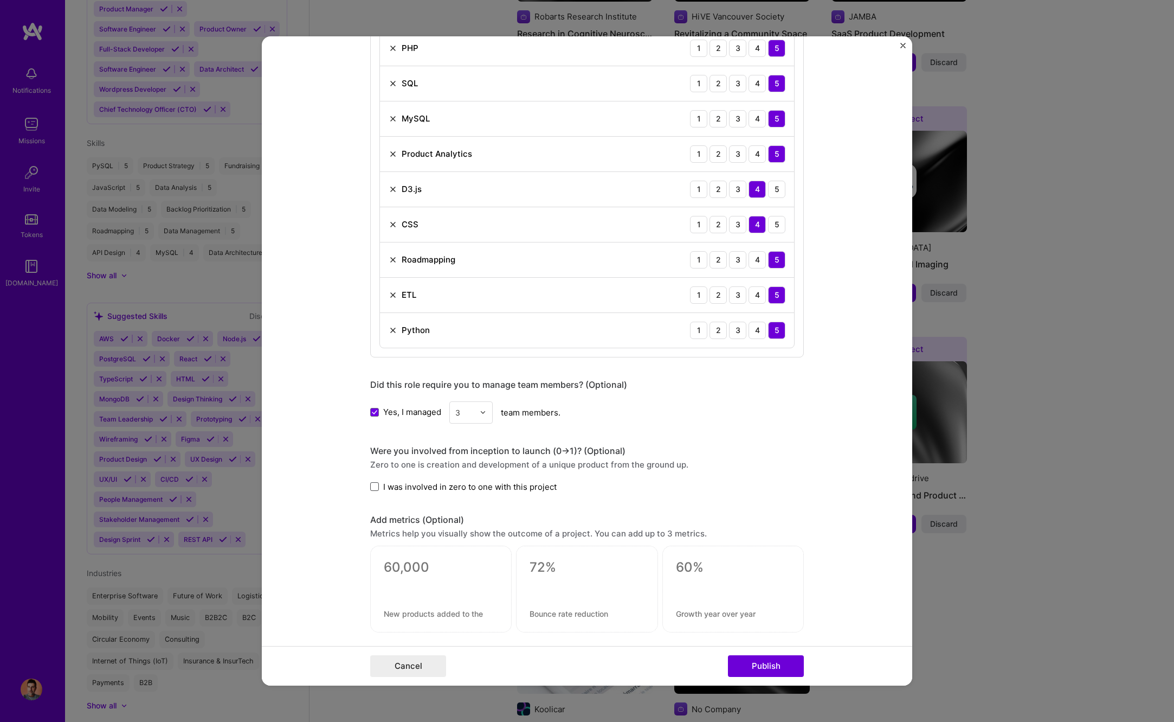
click at [378, 487] on span at bounding box center [374, 486] width 9 height 9
click at [0, 0] on input "I was involved in zero to one with this project" at bounding box center [0, 0] width 0 height 0
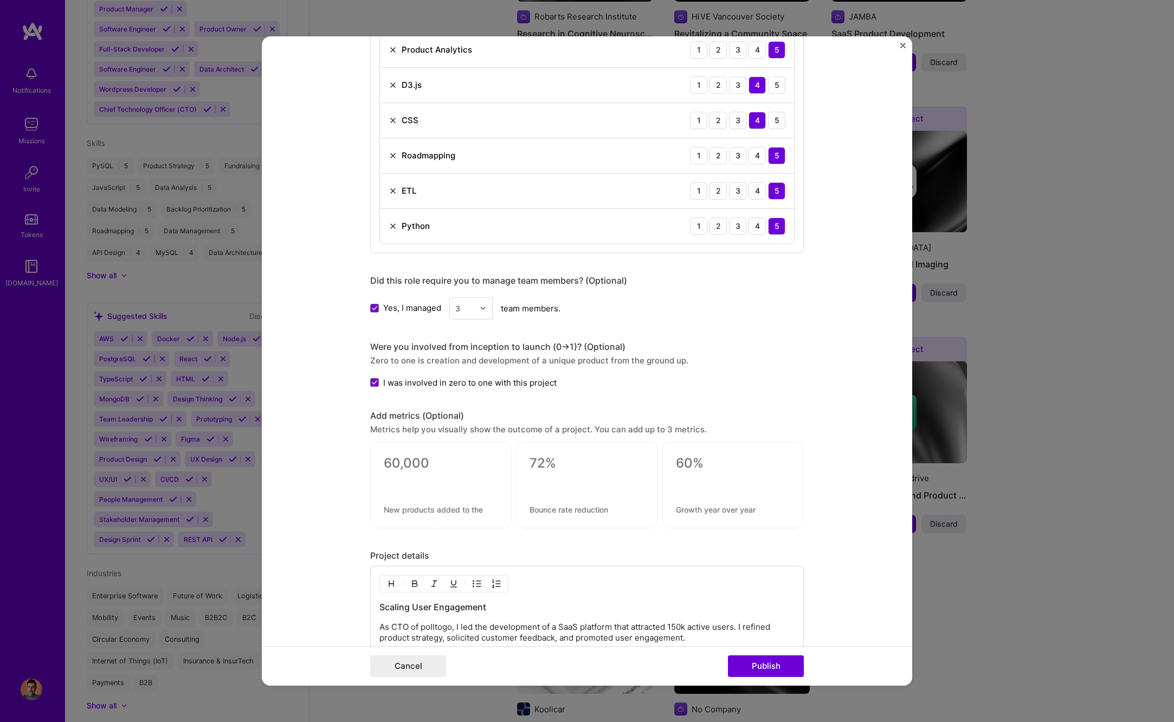
scroll to position [863, 0]
click at [424, 477] on div at bounding box center [441, 479] width 114 height 11
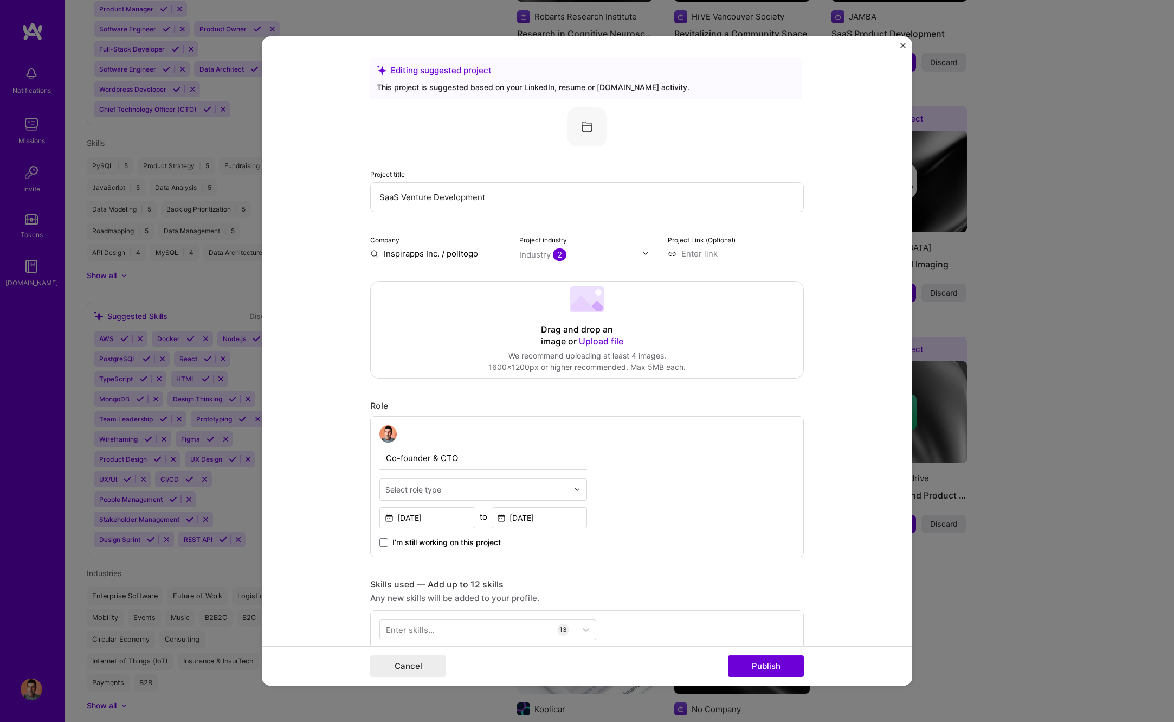
scroll to position [1, 0]
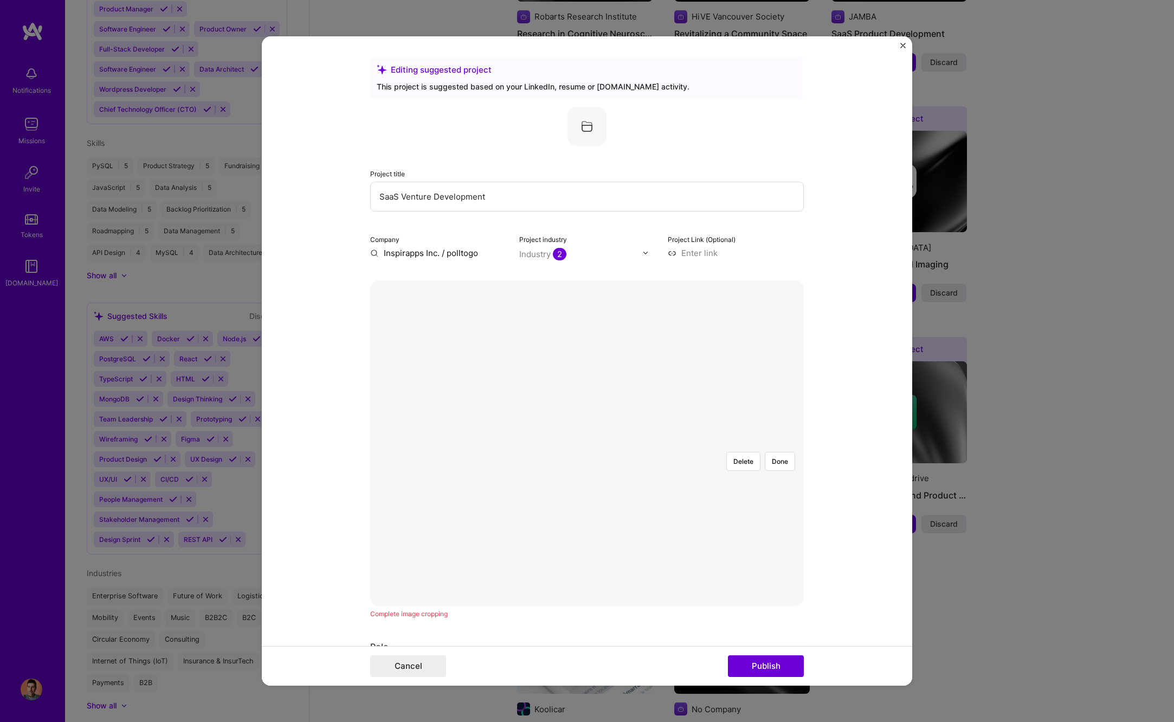
click at [587, 443] on div at bounding box center [673, 508] width 173 height 131
click at [455, 443] on div "Delete Done" at bounding box center [587, 443] width 434 height 0
click at [702, 443] on div "Delete Done" at bounding box center [587, 443] width 434 height 0
click at [587, 453] on div at bounding box center [673, 518] width 173 height 131
click at [787, 452] on button "Done" at bounding box center [780, 461] width 30 height 19
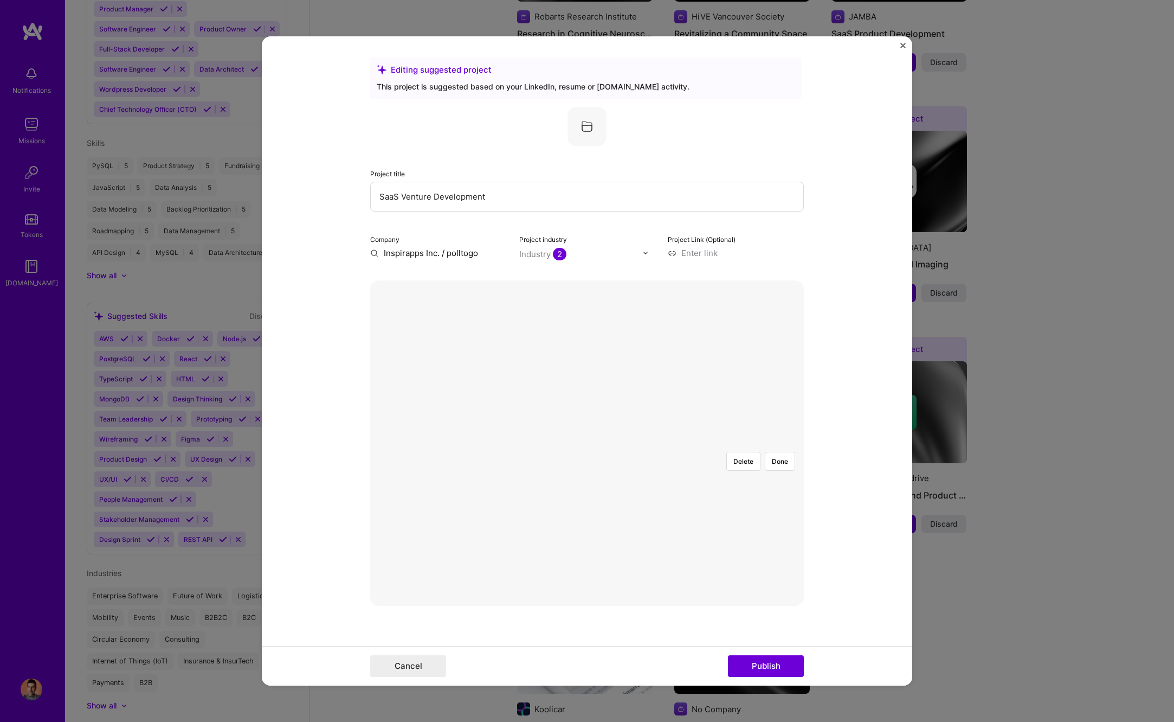
click at [618, 447] on div at bounding box center [810, 587] width 384 height 289
click at [782, 452] on button "Done" at bounding box center [780, 461] width 30 height 19
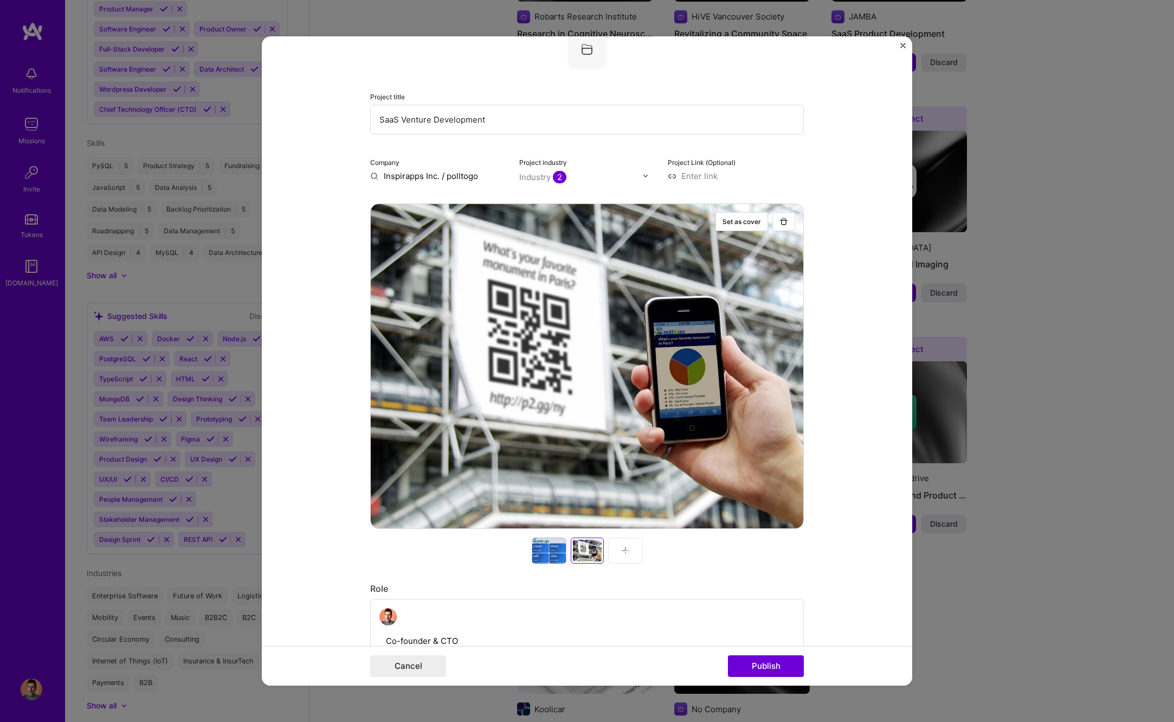
scroll to position [129, 0]
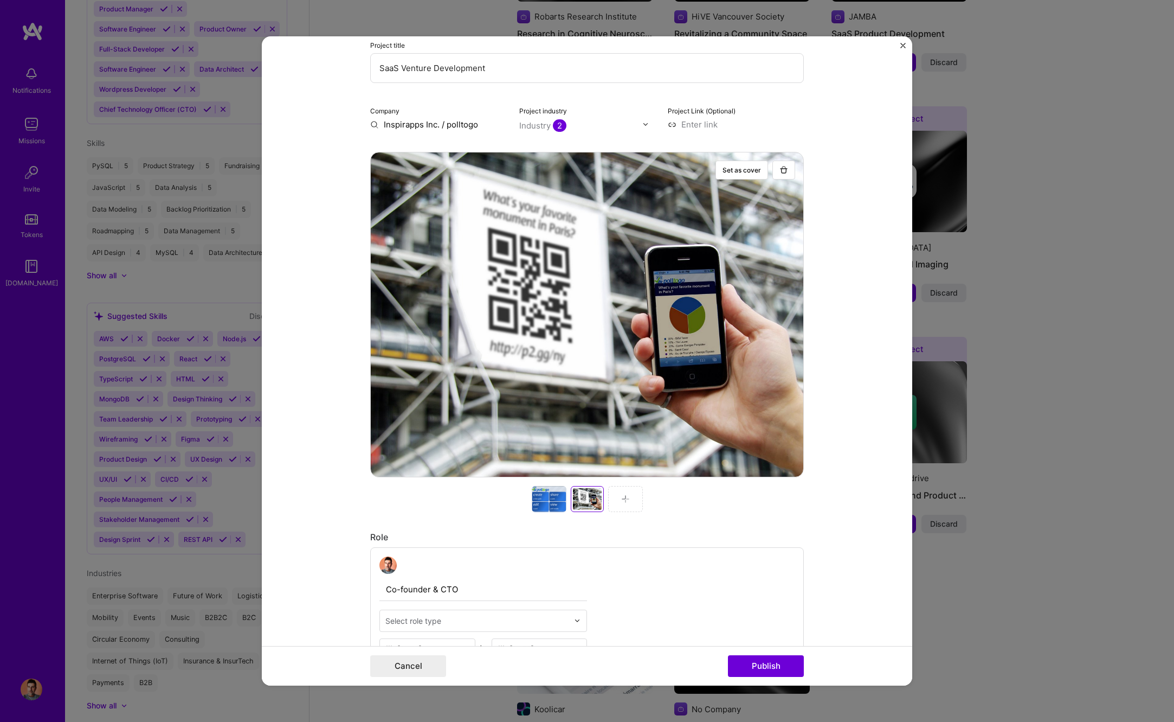
click at [556, 496] on div at bounding box center [549, 499] width 35 height 26
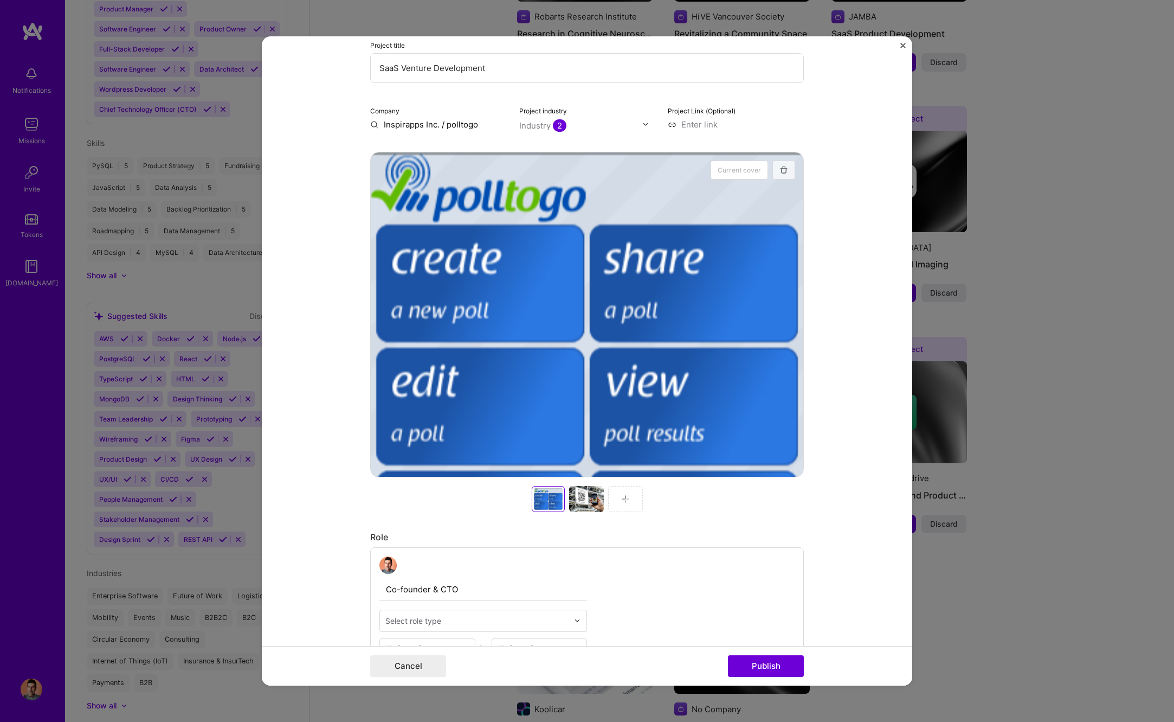
click at [783, 169] on img "button" at bounding box center [784, 169] width 9 height 9
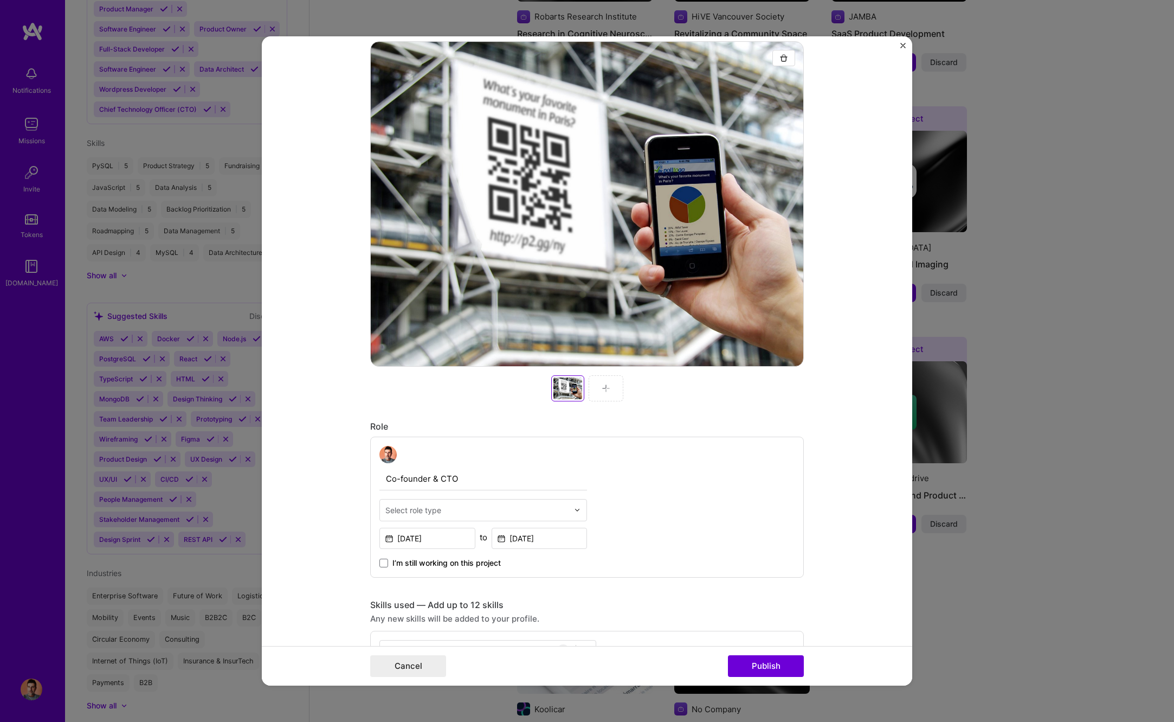
scroll to position [580, 0]
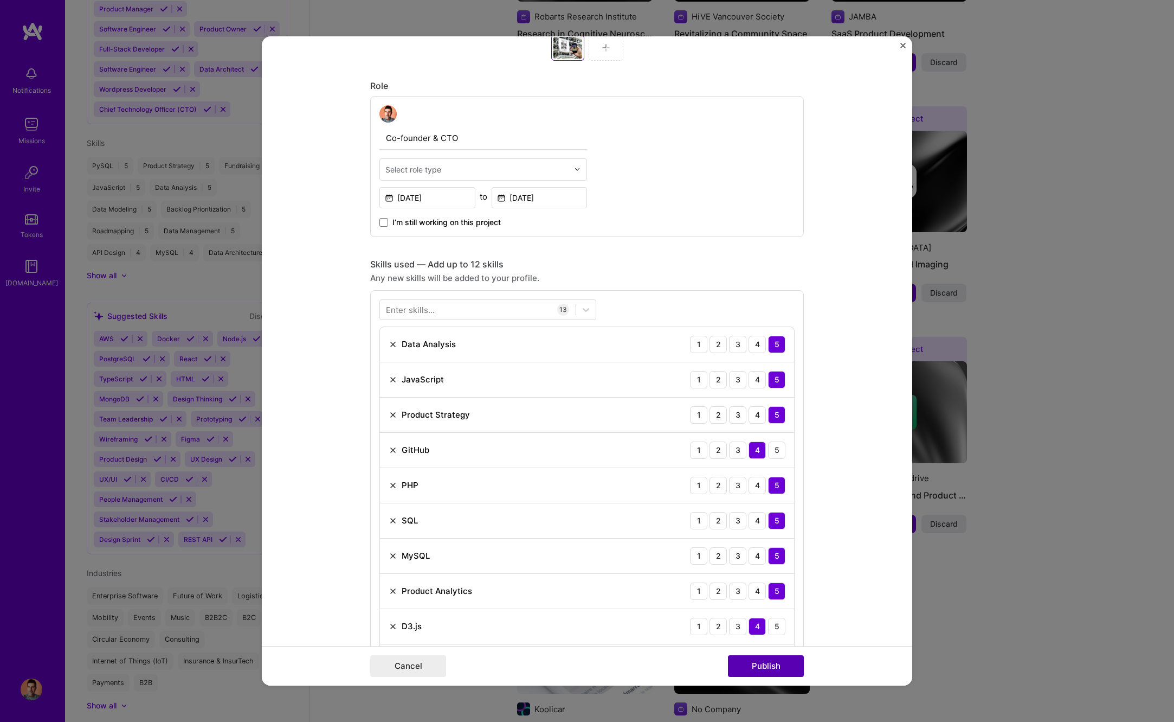
click at [751, 664] on button "Publish" at bounding box center [766, 666] width 76 height 22
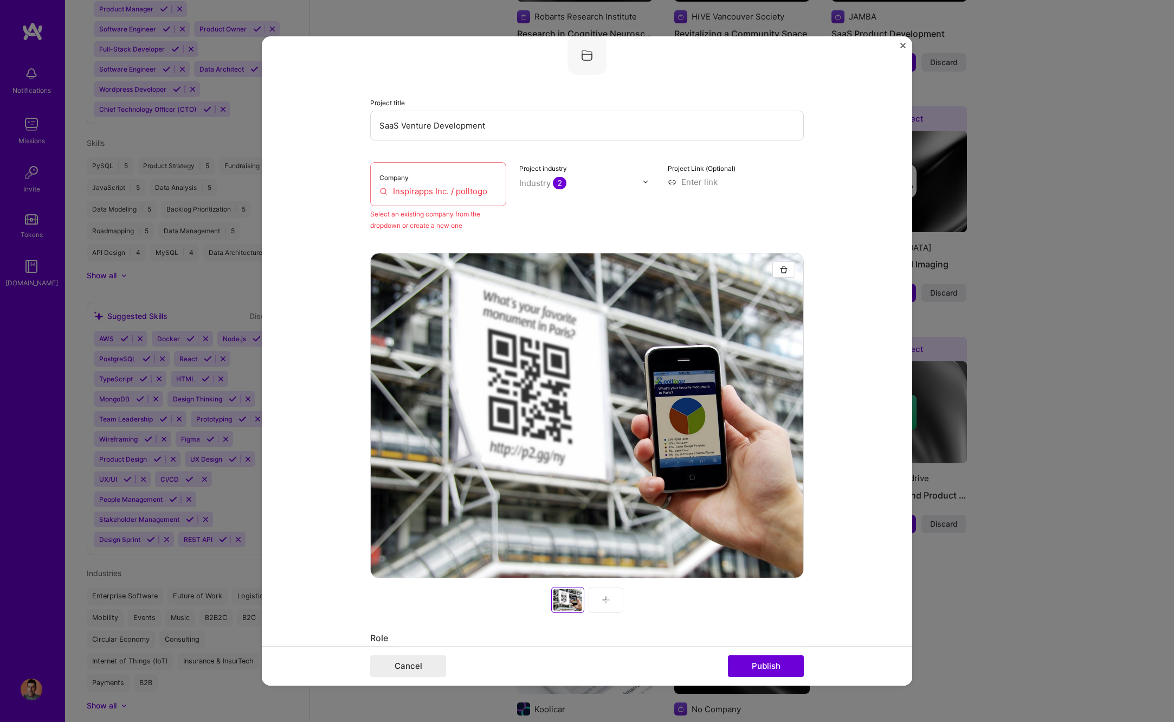
scroll to position [71, 0]
drag, startPoint x: 467, startPoint y: 206, endPoint x: 461, endPoint y: 197, distance: 10.5
click at [465, 205] on div "Company Inspirapps Inc. / polltogo" at bounding box center [438, 185] width 136 height 44
drag, startPoint x: 460, startPoint y: 197, endPoint x: 452, endPoint y: 192, distance: 10.0
click at [457, 196] on input "Inspirapps Inc. / polltogo" at bounding box center [438, 191] width 118 height 11
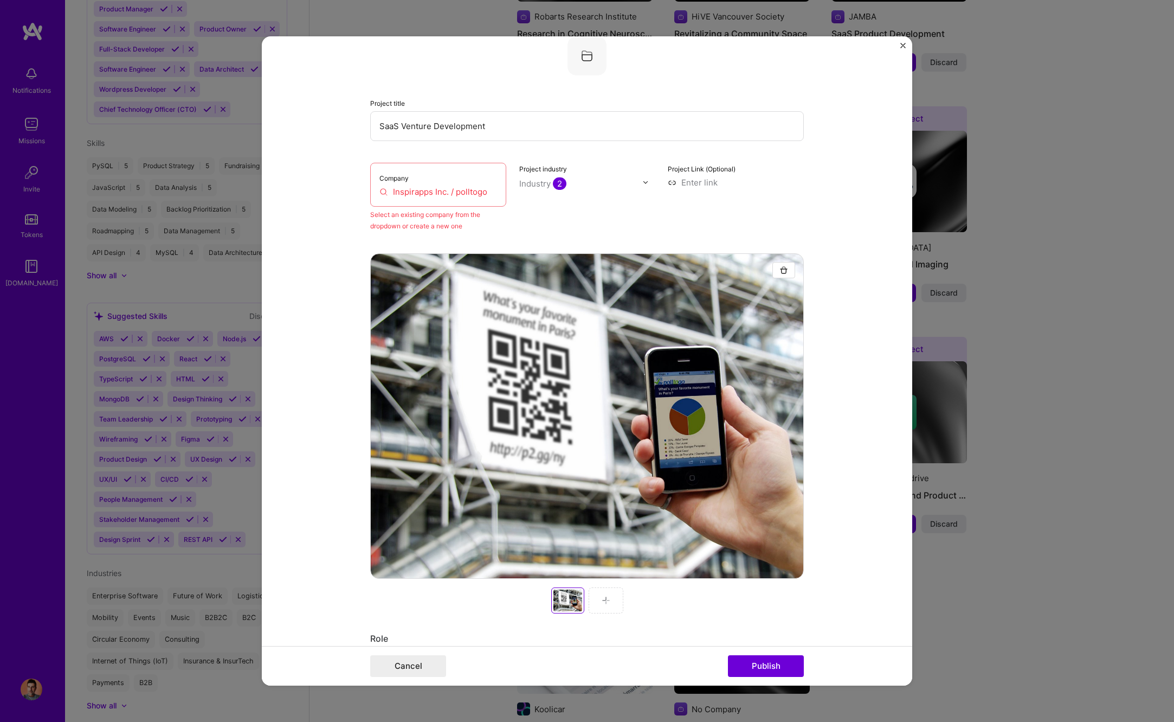
drag, startPoint x: 451, startPoint y: 192, endPoint x: 351, endPoint y: 192, distance: 99.8
click at [379, 192] on input "Inspirapps Inc. / polltogo" at bounding box center [438, 191] width 118 height 11
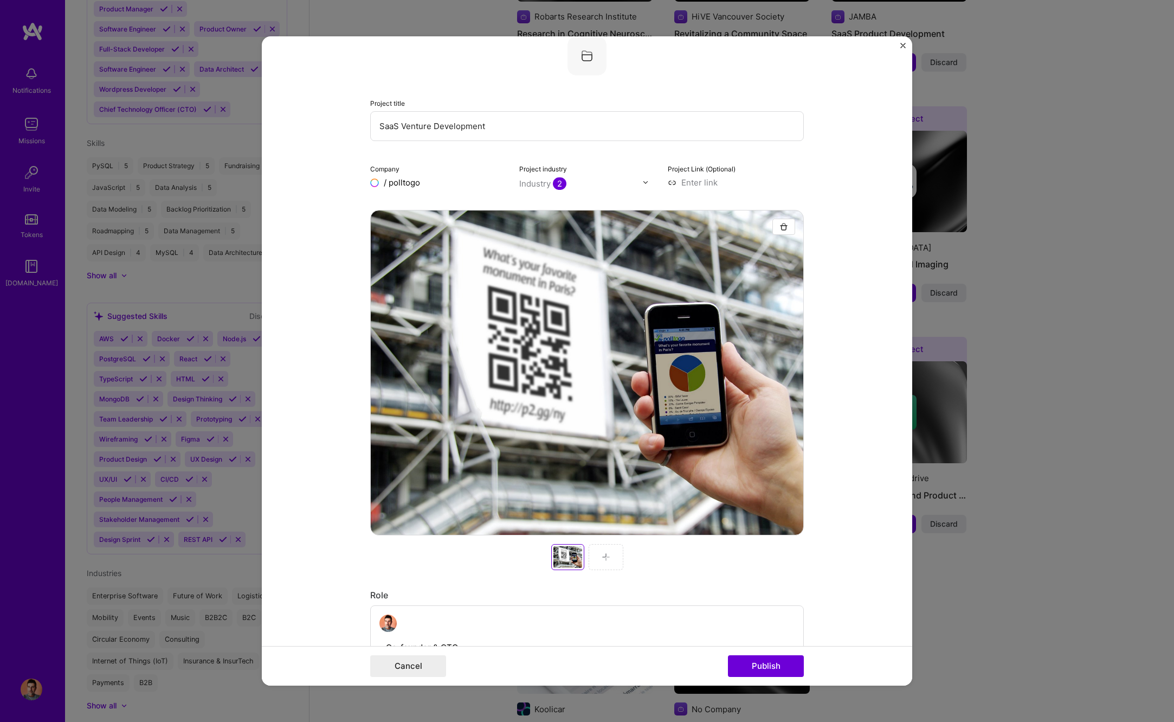
drag, startPoint x: 385, startPoint y: 184, endPoint x: 361, endPoint y: 185, distance: 23.9
click at [370, 185] on input "/ polltogo" at bounding box center [438, 182] width 136 height 11
click at [424, 211] on span "[DOMAIN_NAME]" at bounding box center [429, 214] width 53 height 9
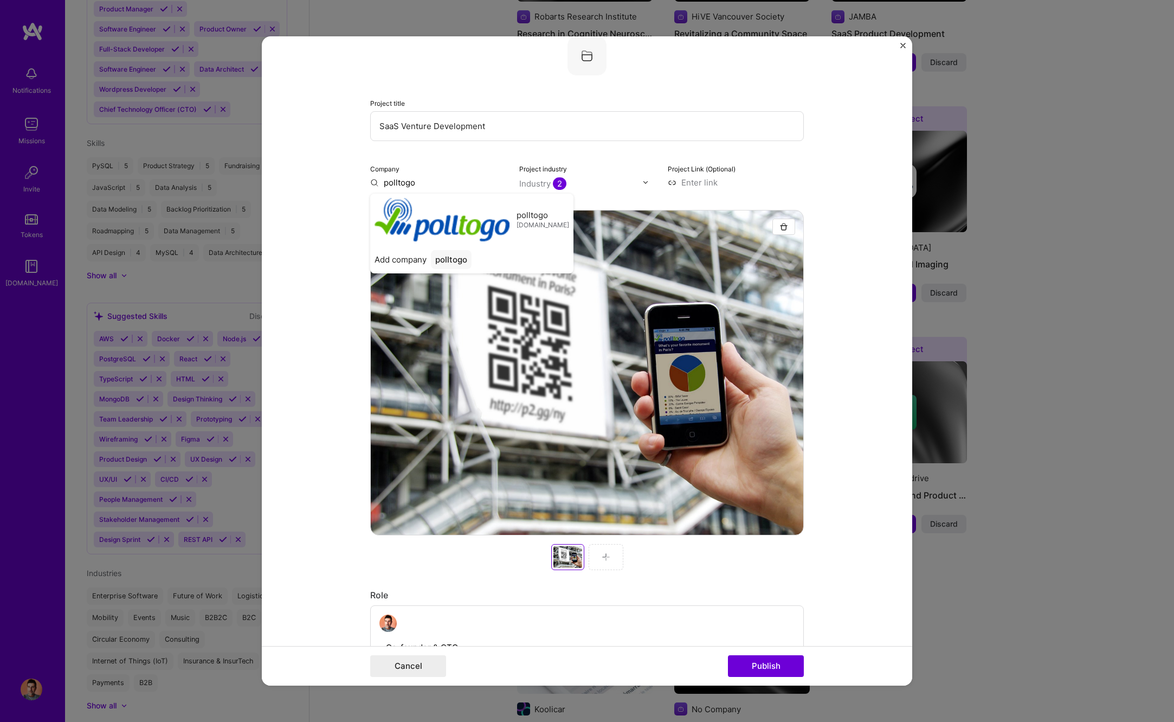
type input "polltogo"
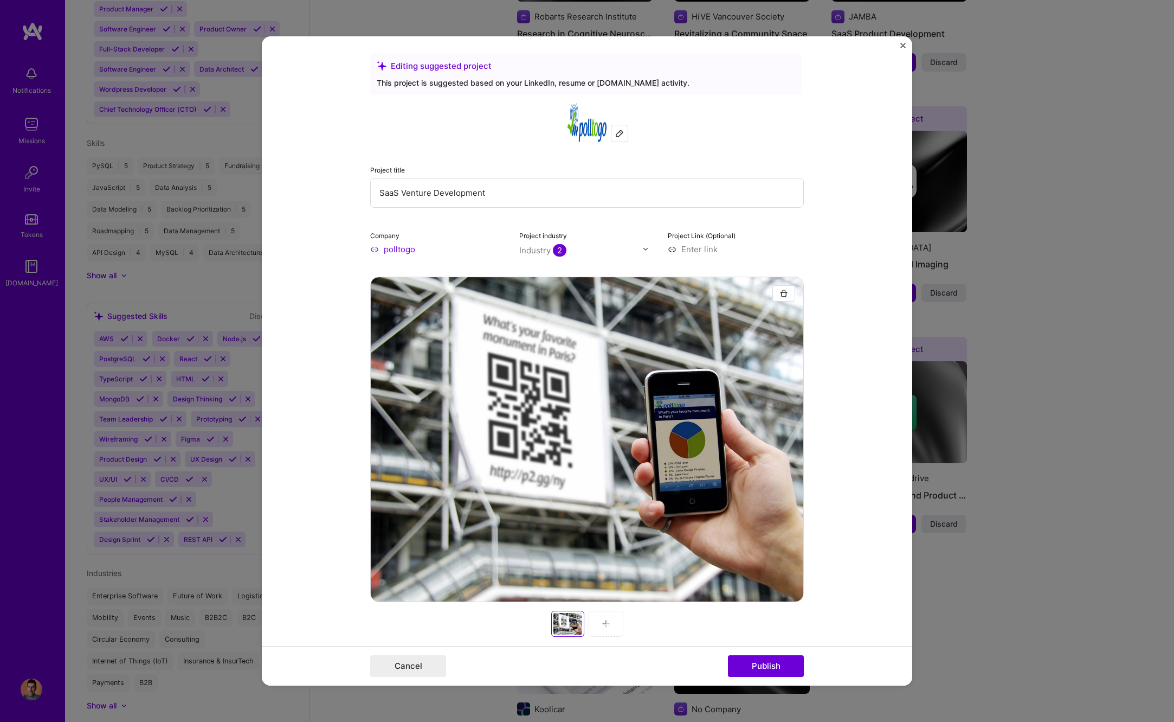
scroll to position [0, 0]
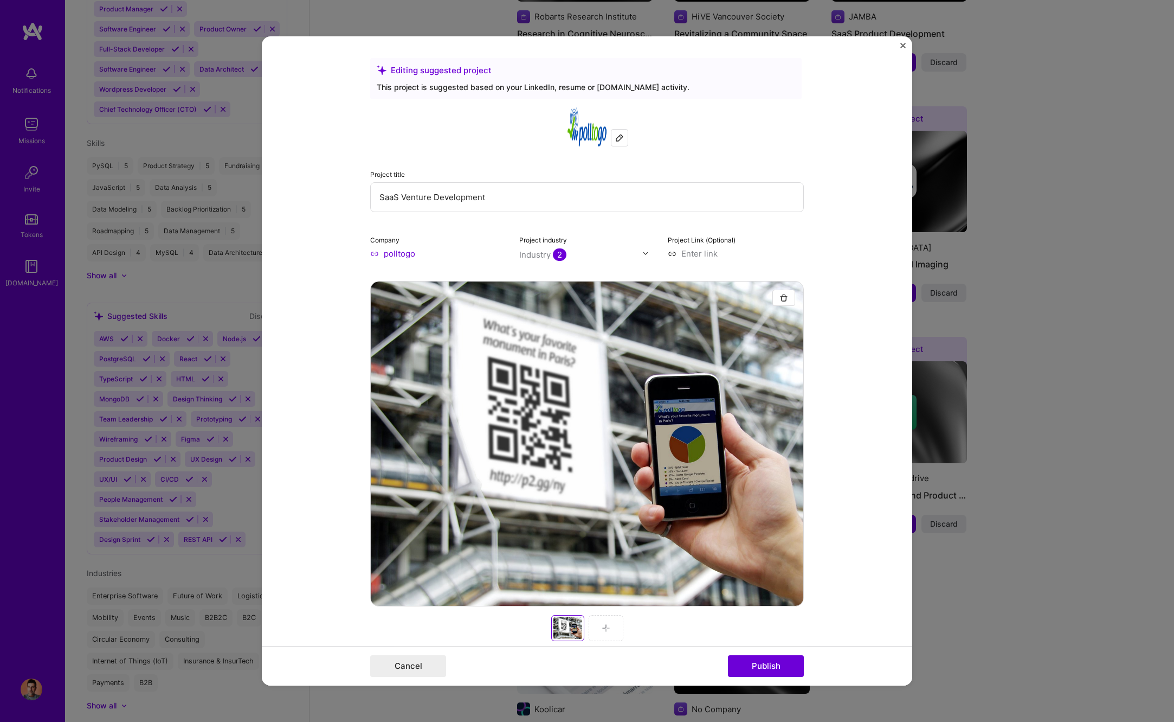
click at [621, 138] on img at bounding box center [619, 137] width 9 height 9
click at [620, 136] on img at bounding box center [619, 137] width 9 height 9
click at [757, 665] on button "Publish" at bounding box center [766, 666] width 76 height 22
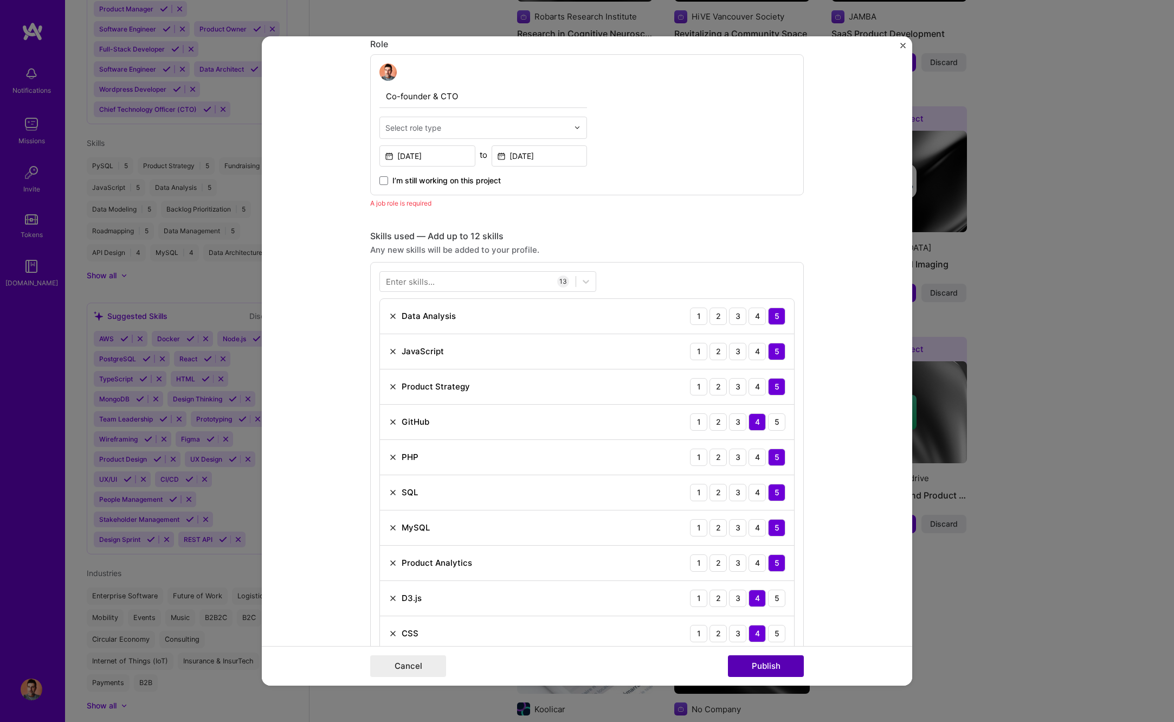
scroll to position [624, 0]
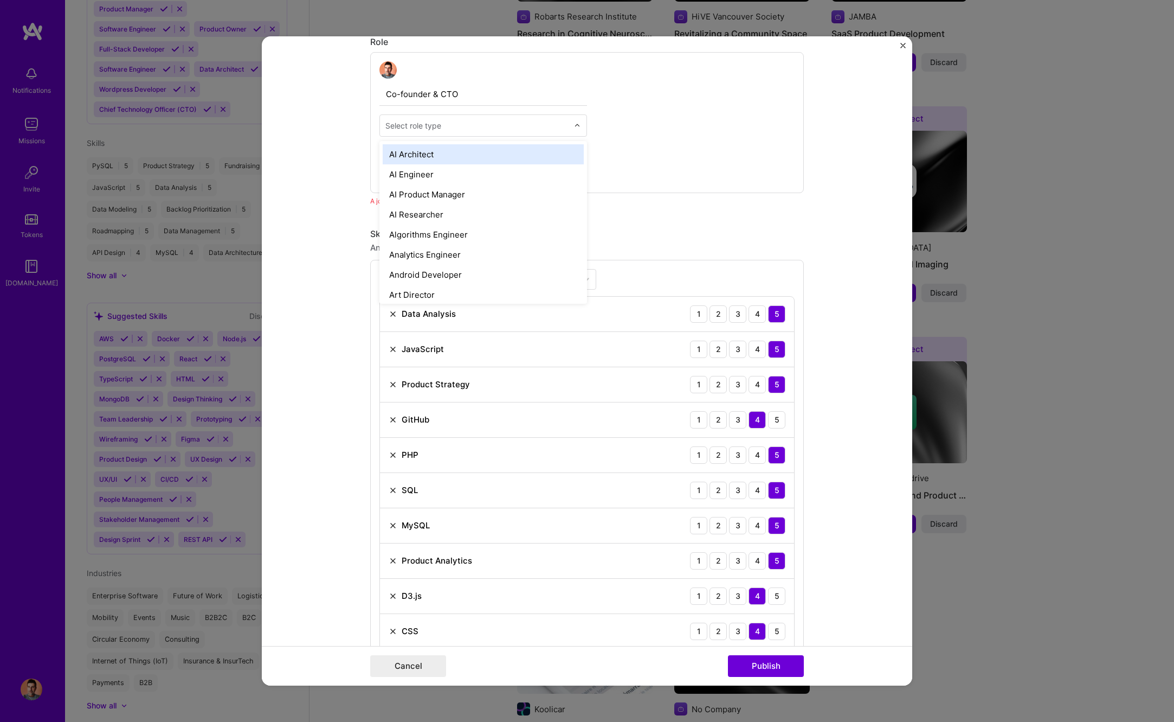
click at [446, 115] on div "Select role type" at bounding box center [477, 125] width 194 height 21
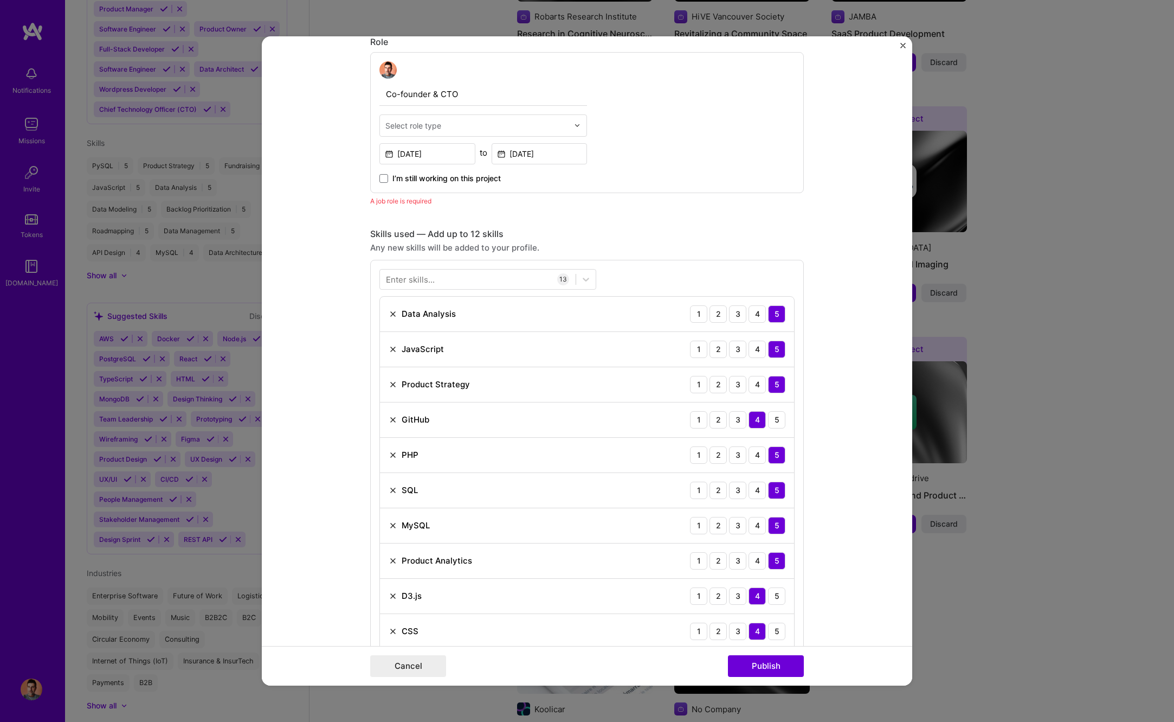
click at [426, 133] on div "Select role type" at bounding box center [477, 125] width 194 height 21
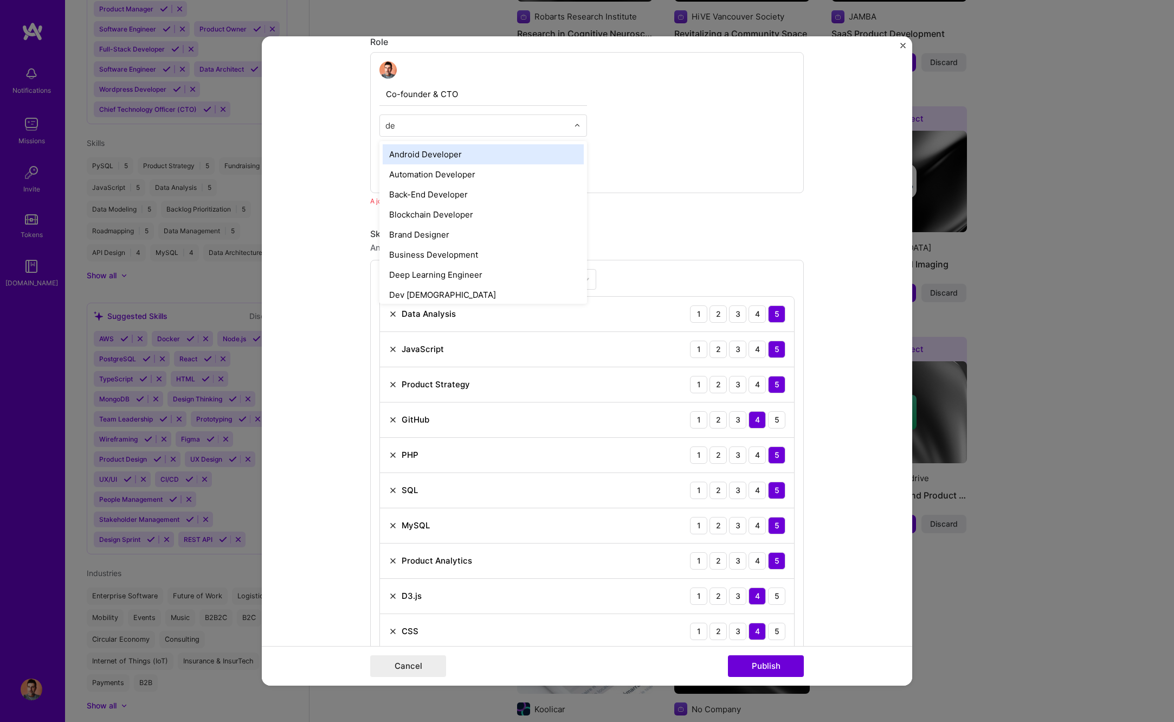
type input "d"
type input "full"
click at [486, 151] on div "Full-Stack Developer" at bounding box center [483, 154] width 201 height 20
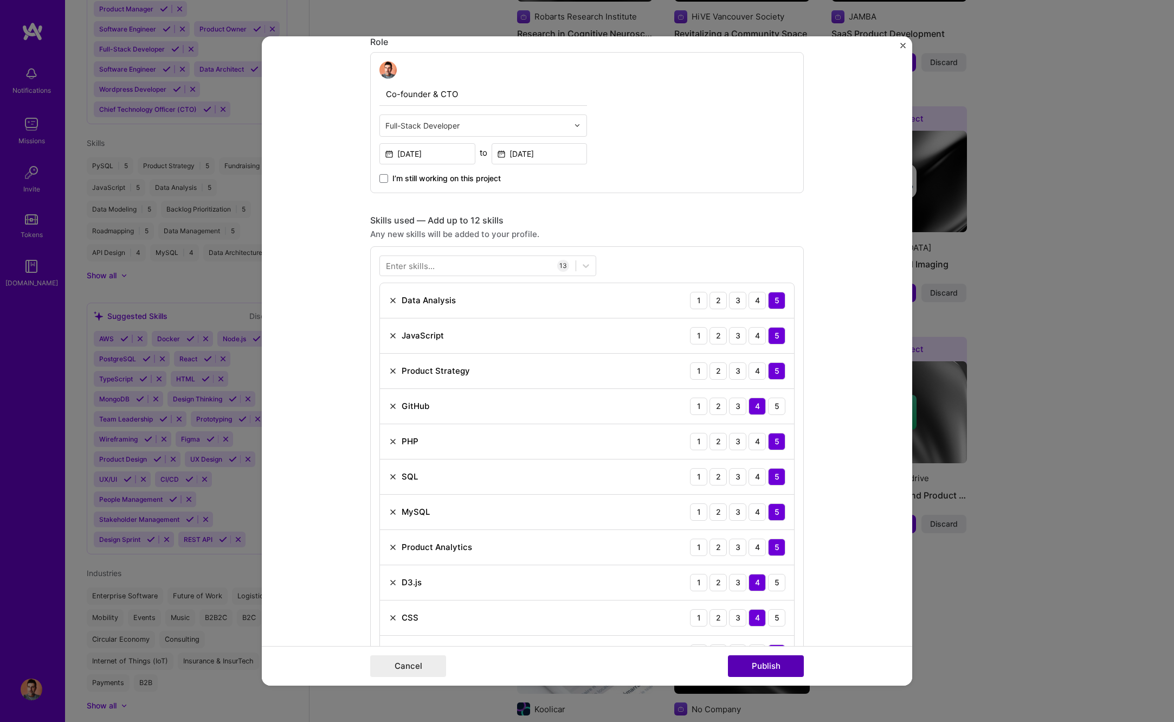
click at [768, 666] on button "Publish" at bounding box center [766, 666] width 76 height 22
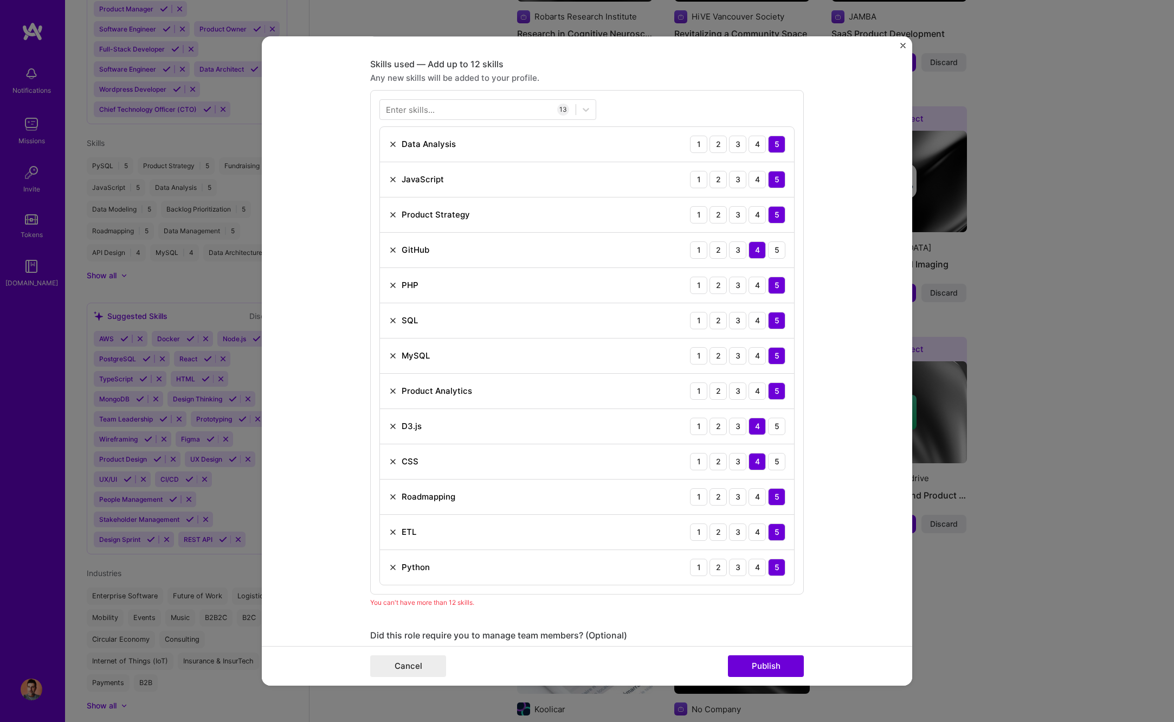
scroll to position [776, 0]
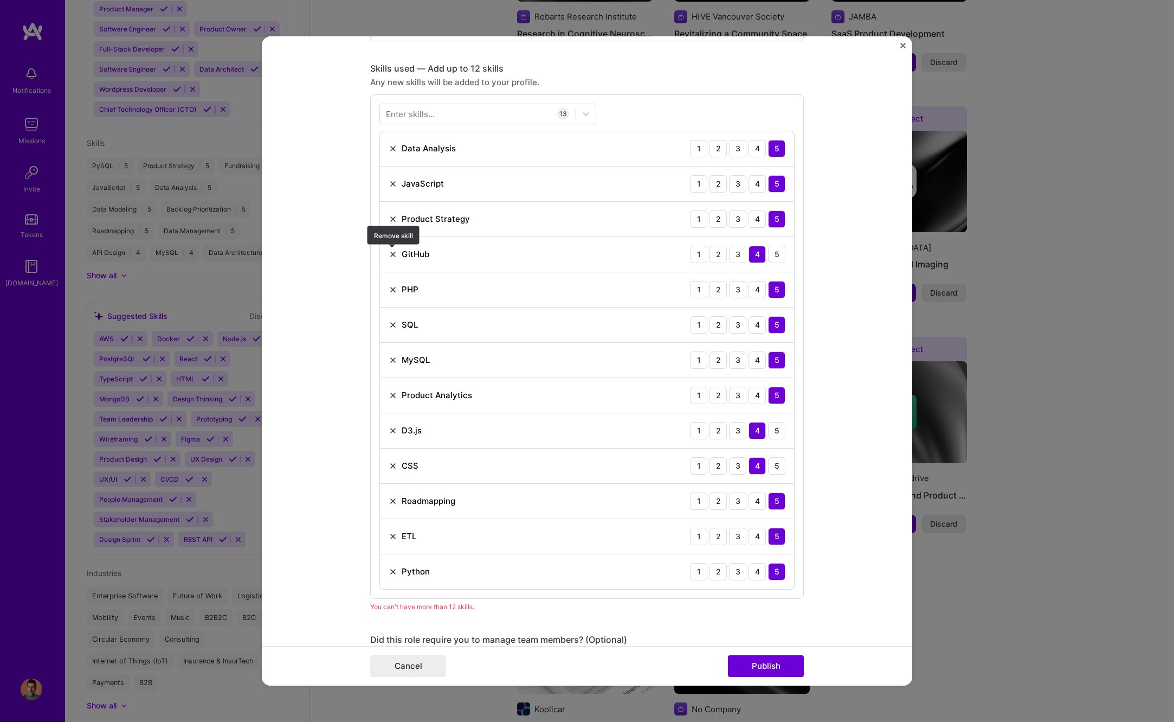
click at [393, 254] on img at bounding box center [393, 254] width 9 height 9
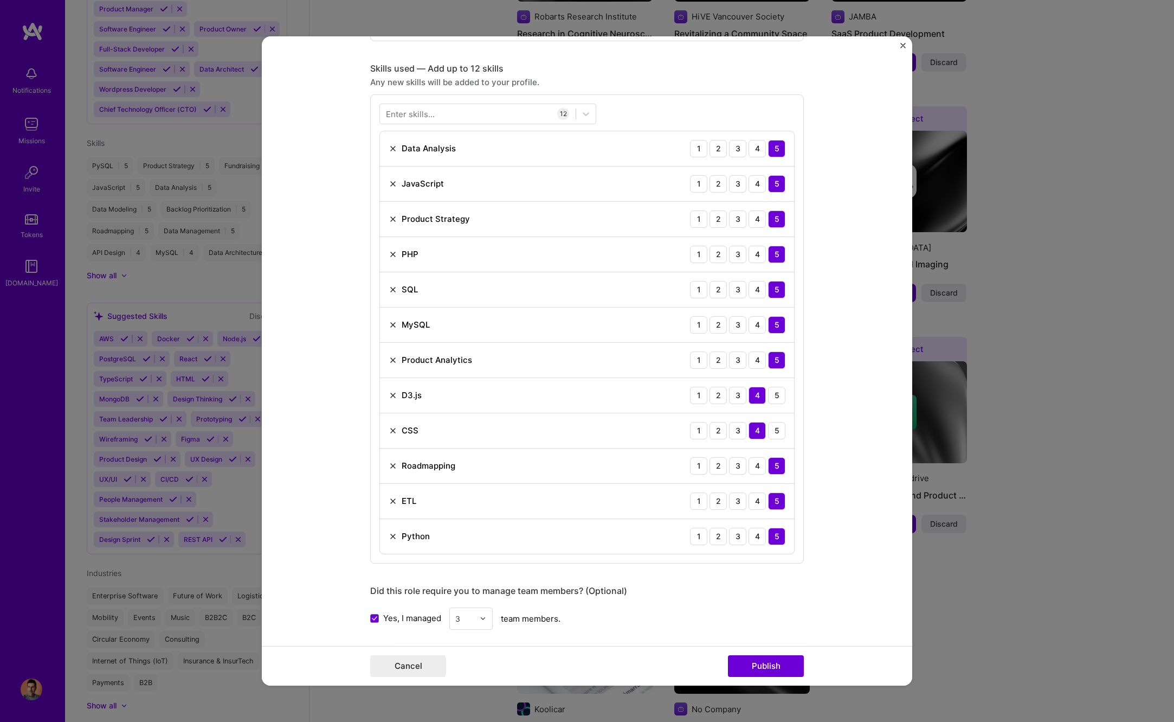
click at [770, 655] on div "Cancel Publish" at bounding box center [587, 666] width 651 height 40
click at [770, 664] on button "Publish" at bounding box center [766, 666] width 76 height 22
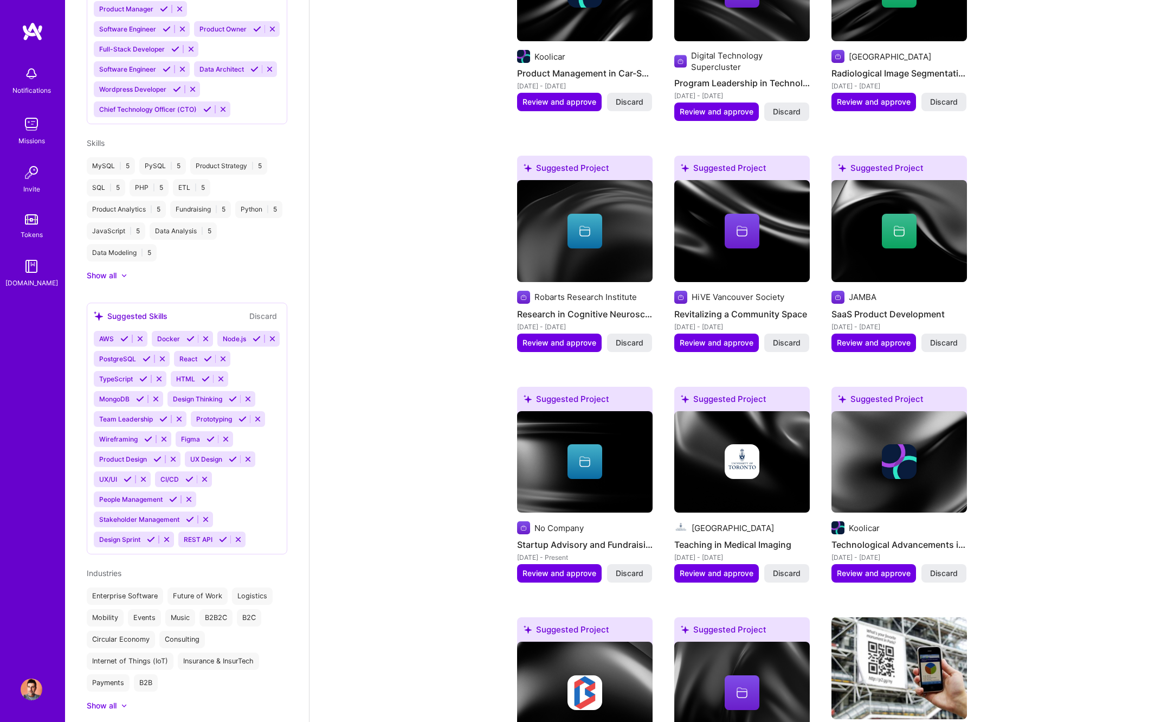
scroll to position [1699, 0]
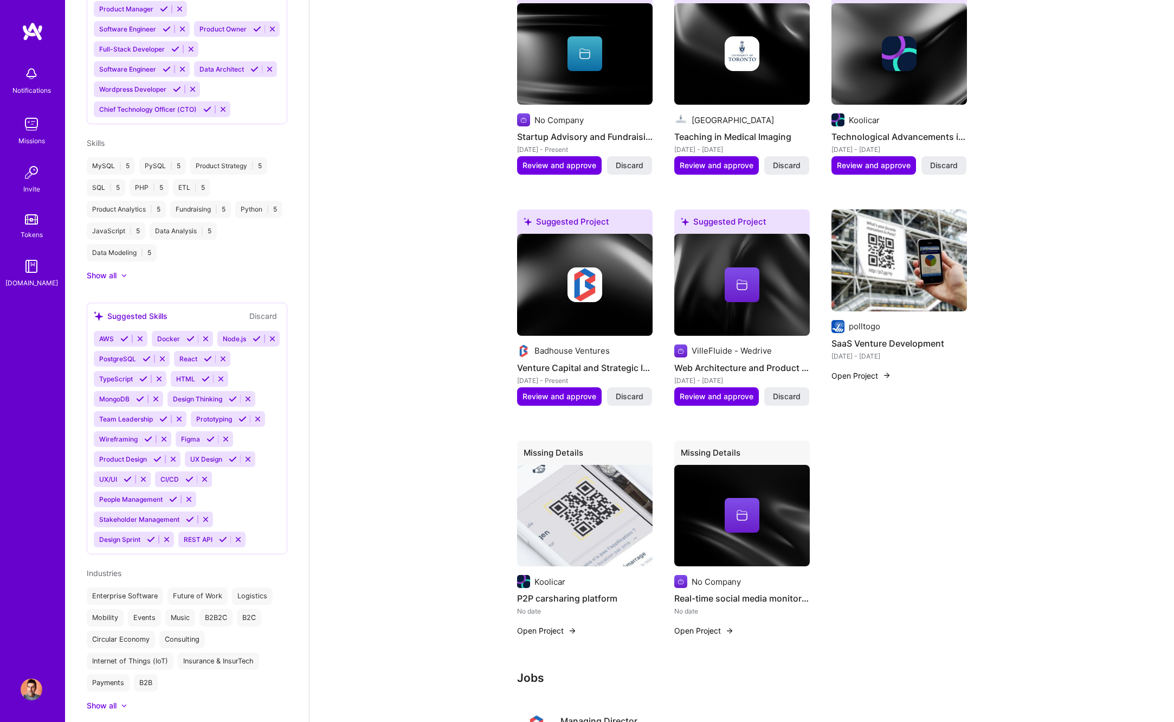
click at [550, 625] on button "Open Project" at bounding box center [547, 630] width 60 height 11
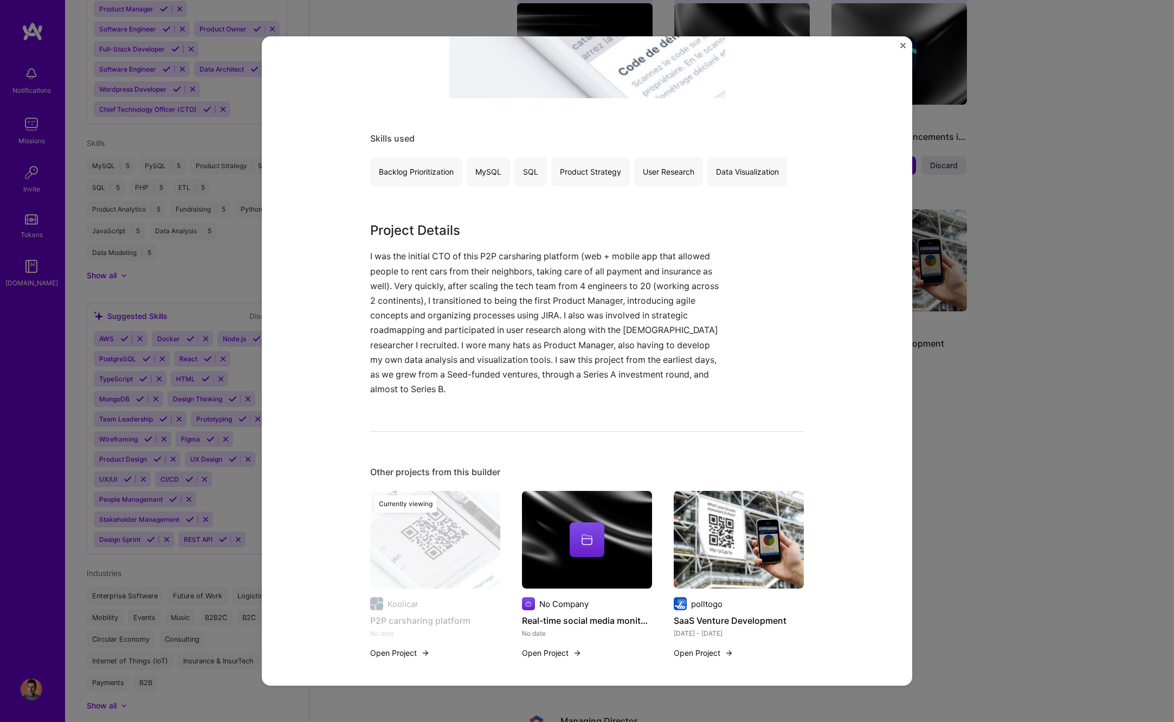
scroll to position [393, 0]
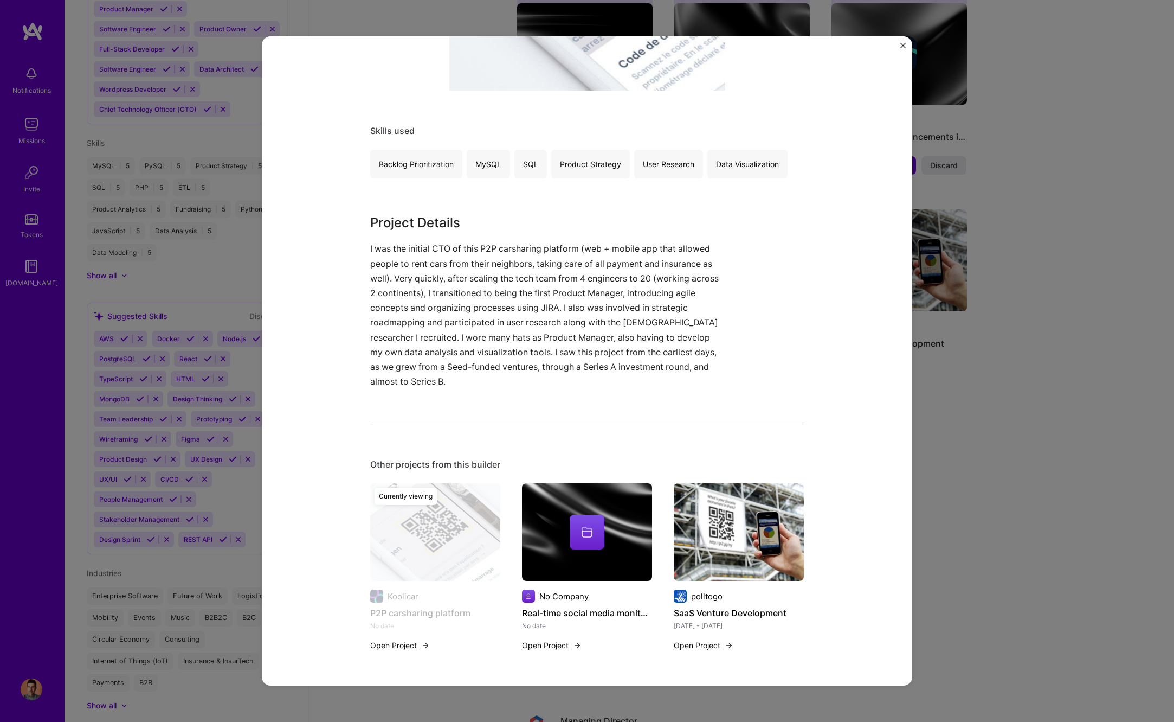
click at [902, 42] on div "P2P carsharing platform Koolicar Automotive Skills used Backlog Prioritization …" at bounding box center [587, 360] width 651 height 649
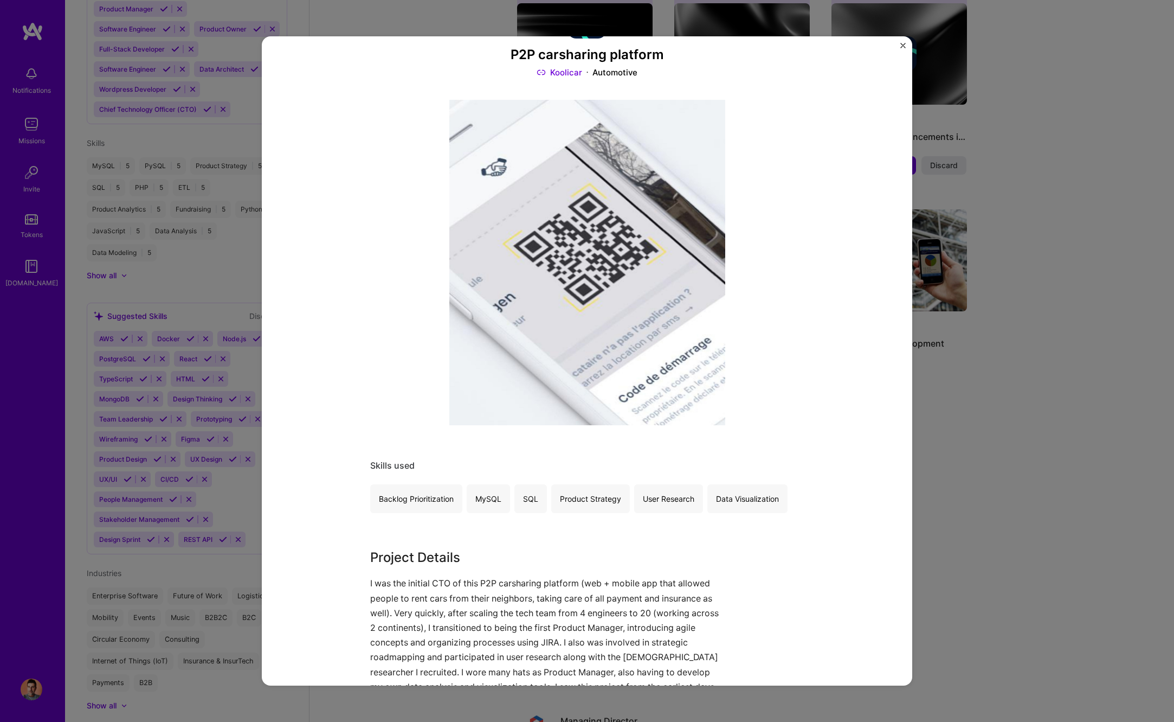
scroll to position [0, 0]
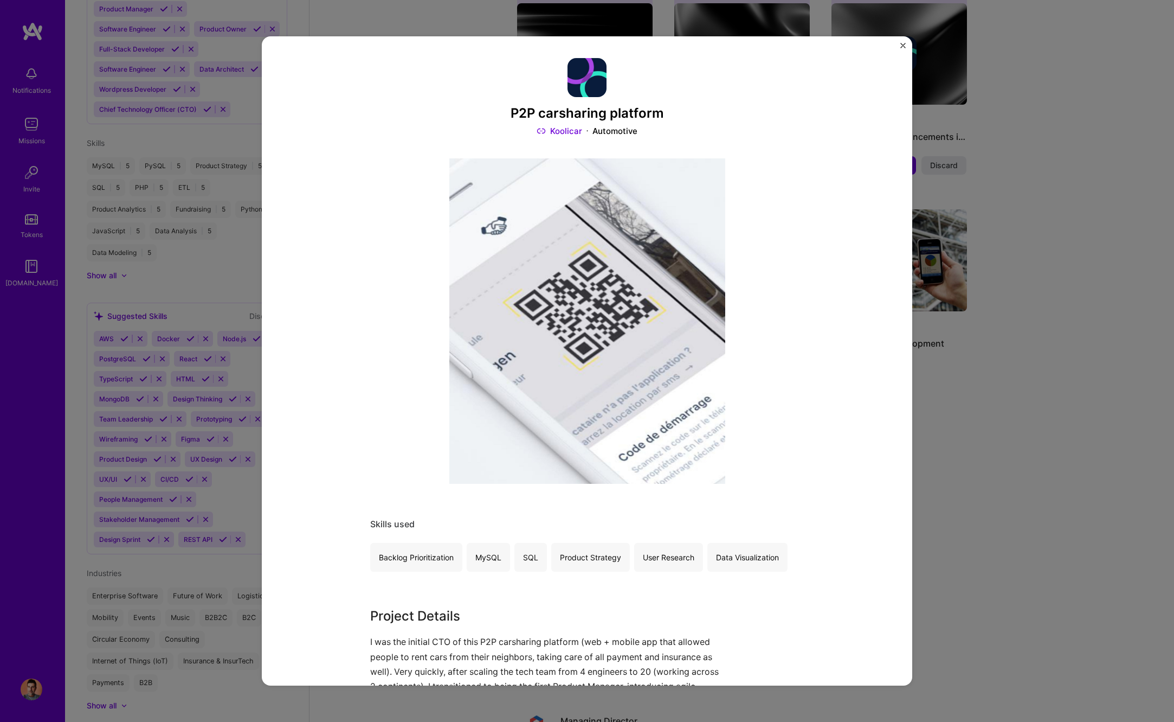
click at [1026, 114] on div "P2P carsharing platform Koolicar Automotive Skills used Backlog Prioritization …" at bounding box center [587, 361] width 1174 height 722
drag, startPoint x: 902, startPoint y: 45, endPoint x: 943, endPoint y: 112, distance: 79.1
click at [902, 45] on img "Close" at bounding box center [902, 45] width 5 height 5
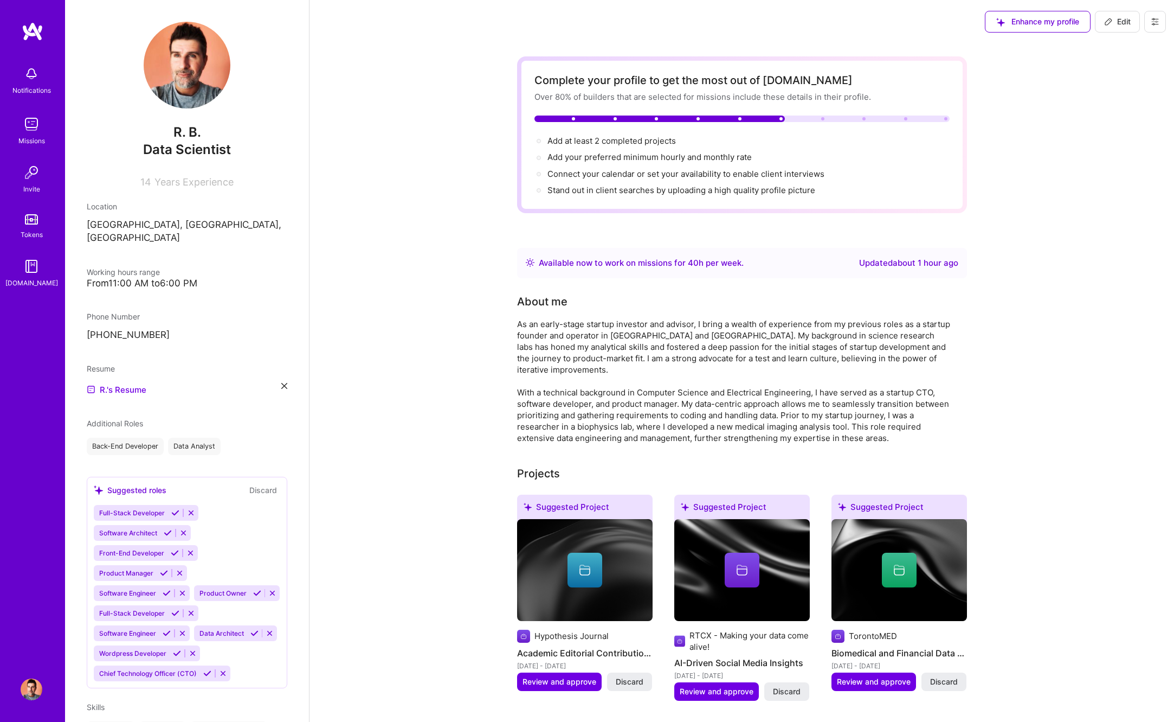
click at [29, 686] on img at bounding box center [32, 689] width 22 height 22
click at [30, 692] on img at bounding box center [32, 689] width 22 height 22
click at [1151, 25] on icon at bounding box center [1155, 21] width 9 height 9
click at [1118, 23] on span "Edit" at bounding box center [1117, 21] width 27 height 11
select select "US"
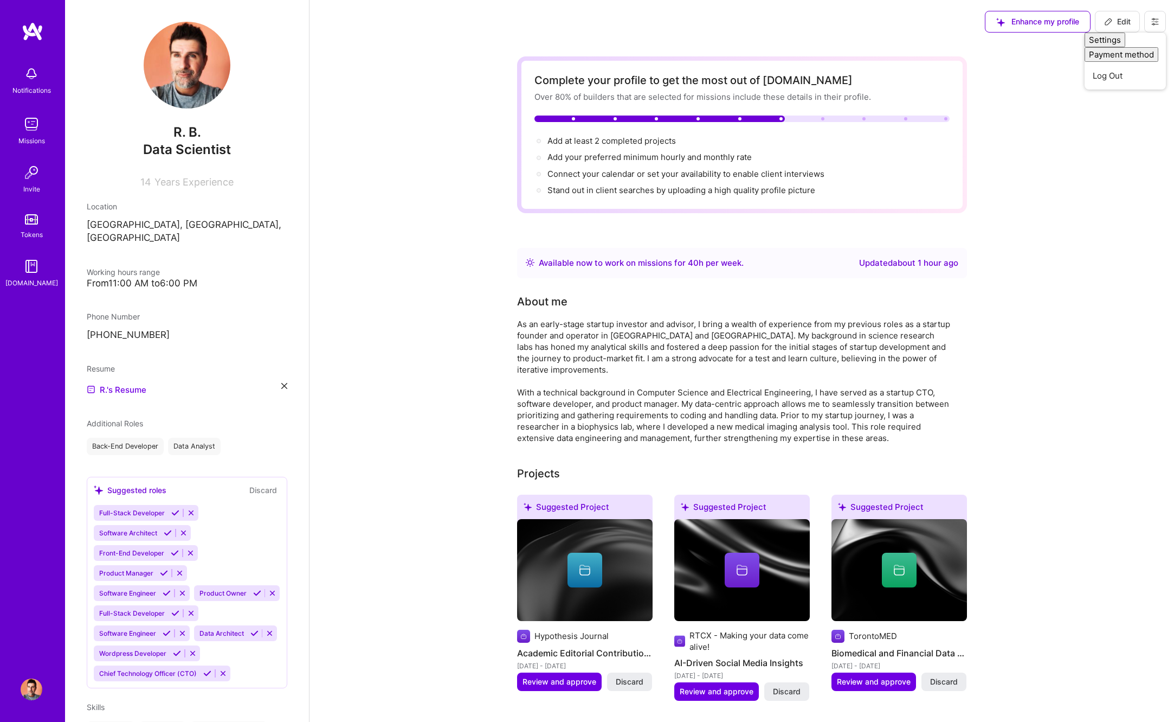
select select "Right Now"
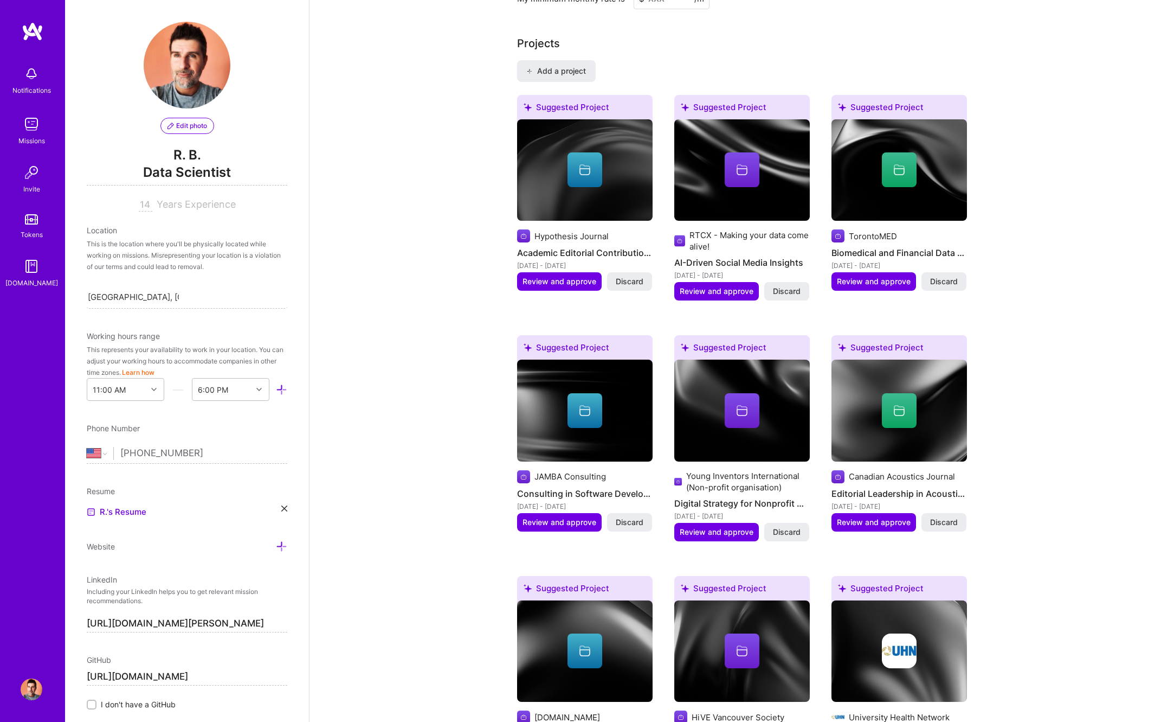
scroll to position [975, 0]
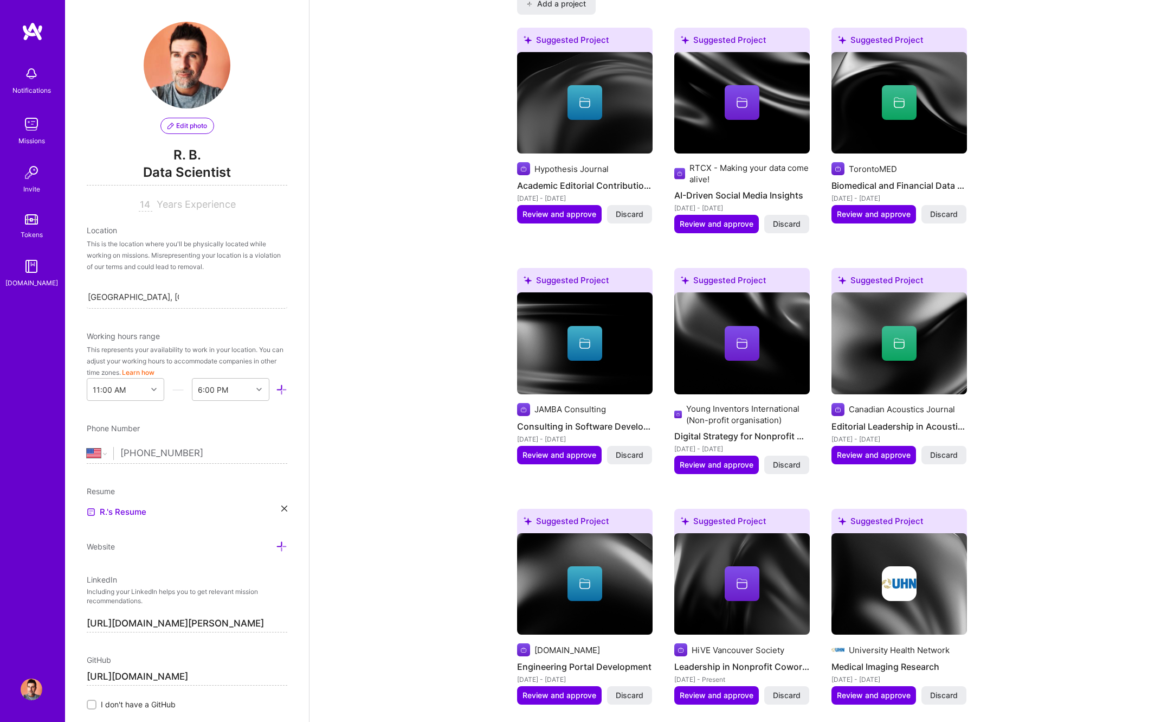
click at [24, 128] on img at bounding box center [32, 124] width 22 height 22
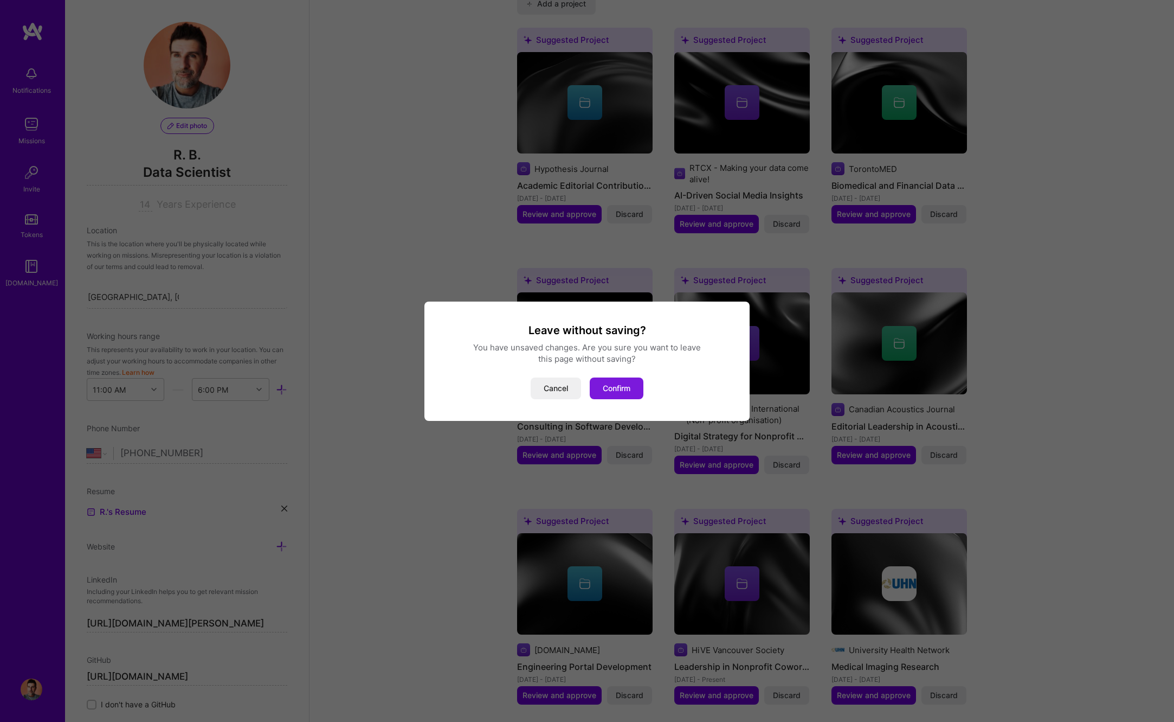
click at [606, 388] on button "Confirm" at bounding box center [617, 388] width 54 height 22
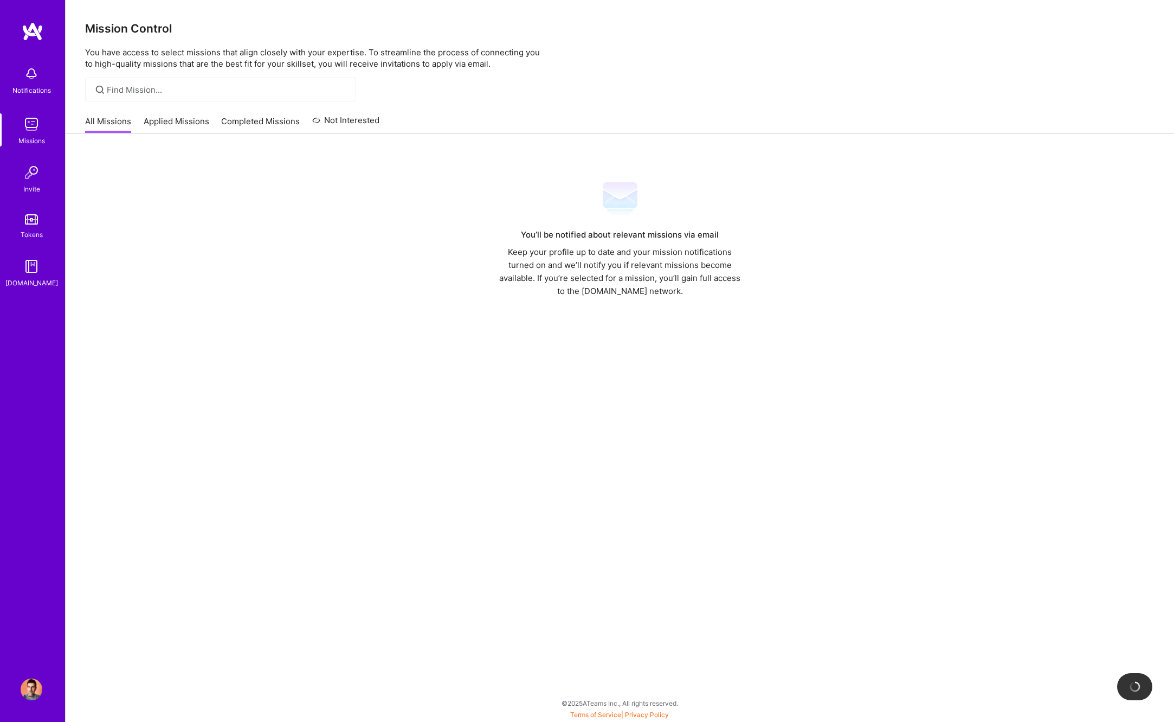
click at [27, 687] on img at bounding box center [32, 689] width 22 height 22
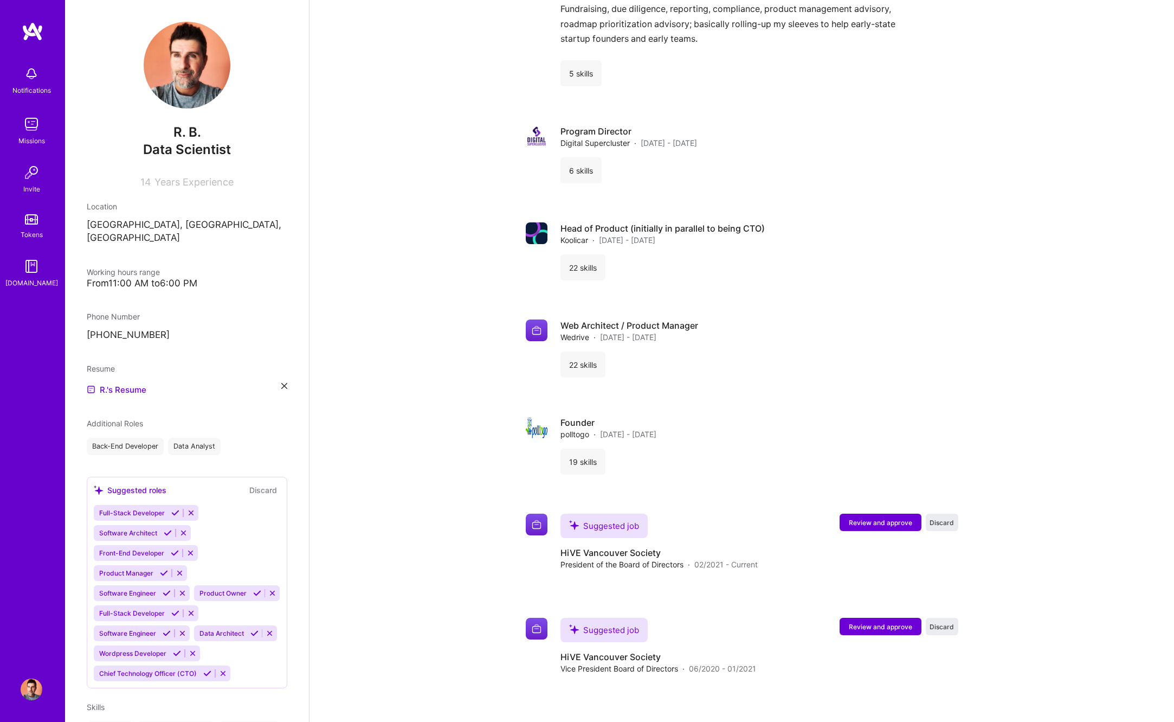
scroll to position [2508, 0]
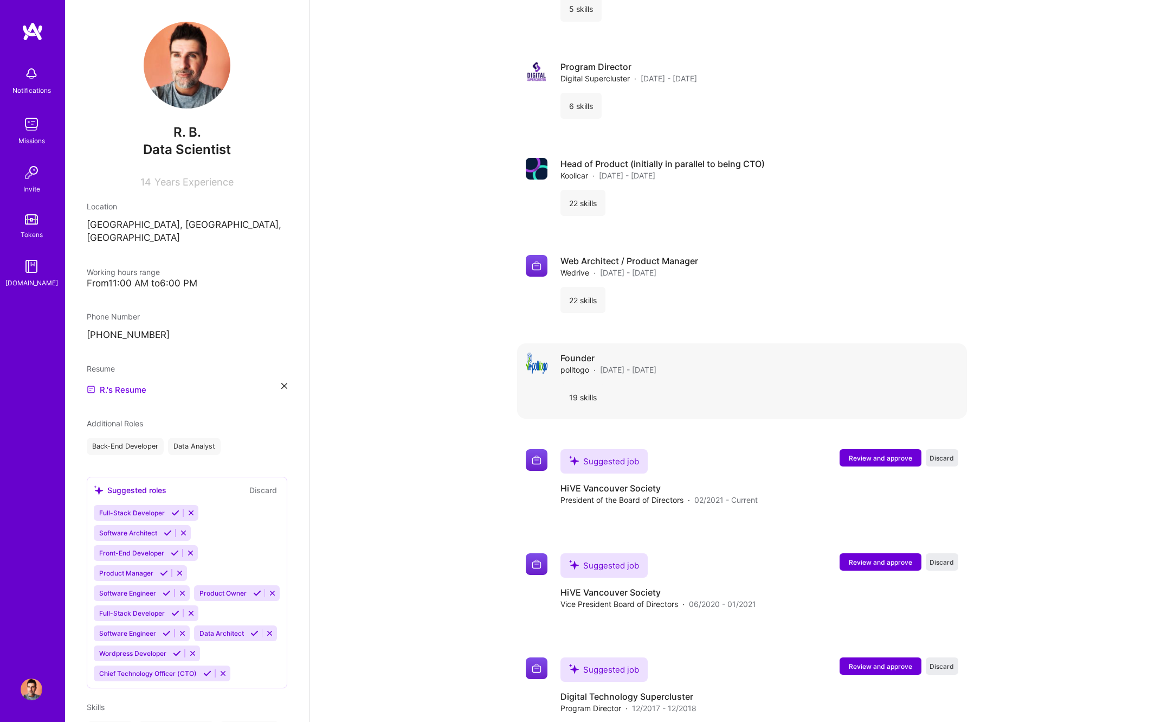
click at [584, 343] on div "Founder polltogo · [DATE] - [DATE] 19 skills" at bounding box center [742, 380] width 450 height 75
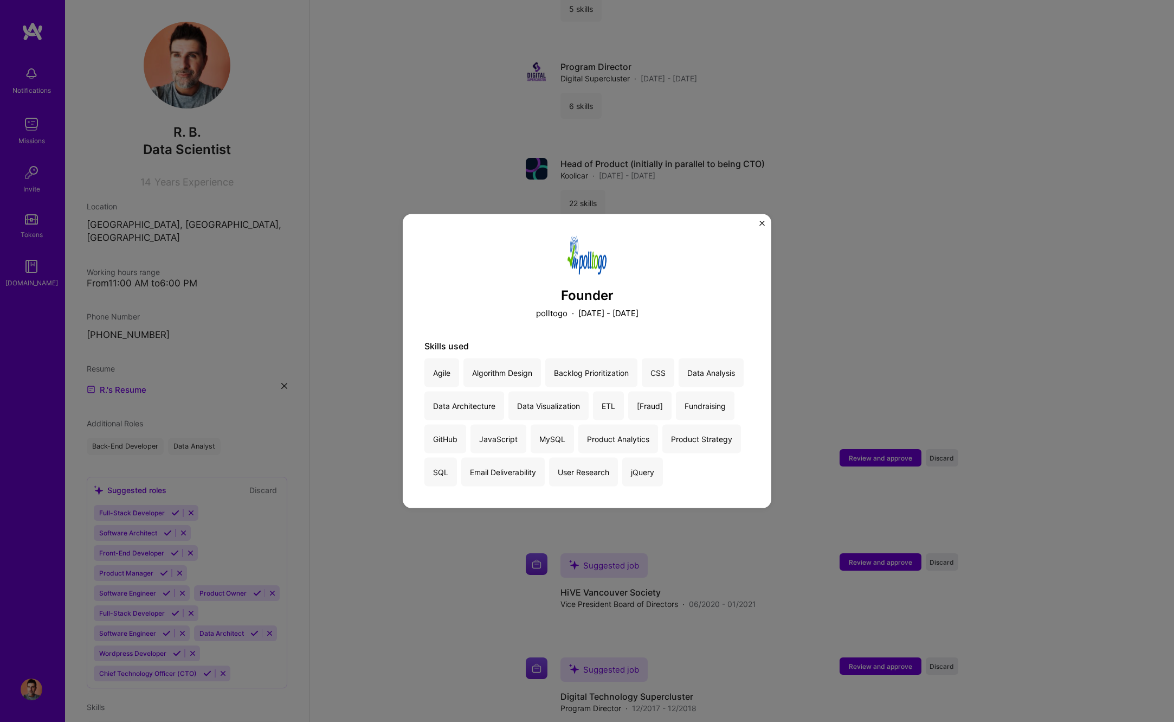
click at [763, 222] on img "Close" at bounding box center [762, 222] width 5 height 5
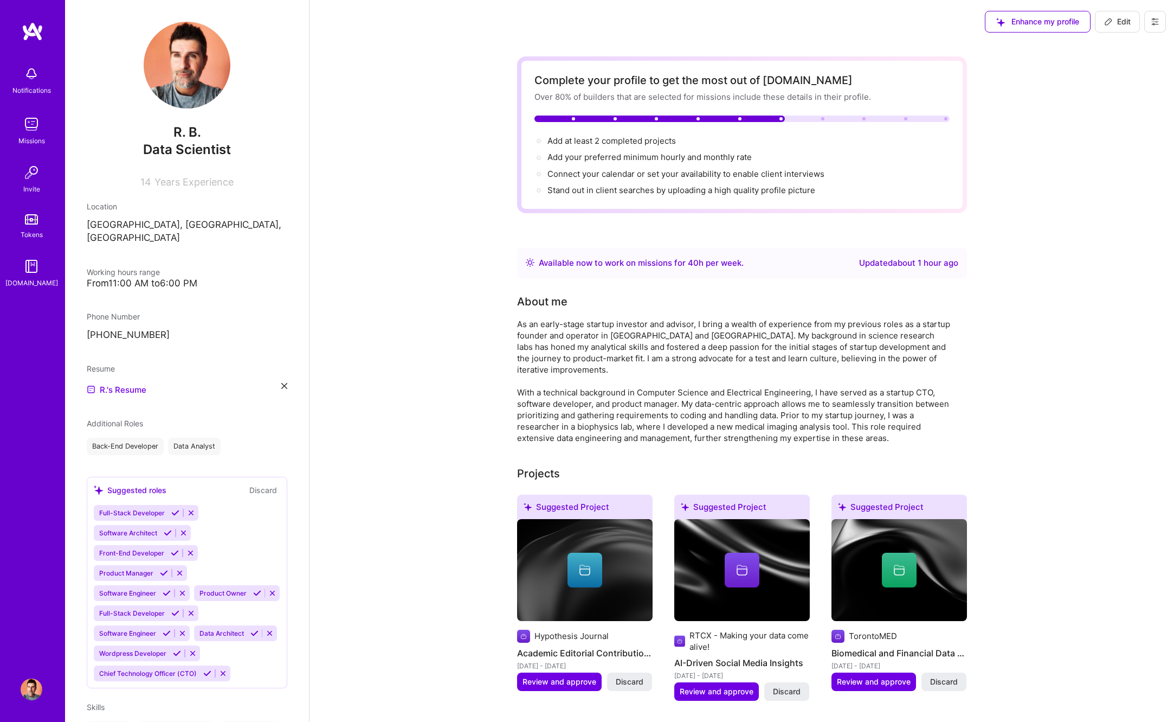
drag, startPoint x: 1120, startPoint y: 18, endPoint x: 812, endPoint y: 166, distance: 341.2
click at [1120, 18] on span "Edit" at bounding box center [1117, 21] width 27 height 11
select select "US"
select select "Right Now"
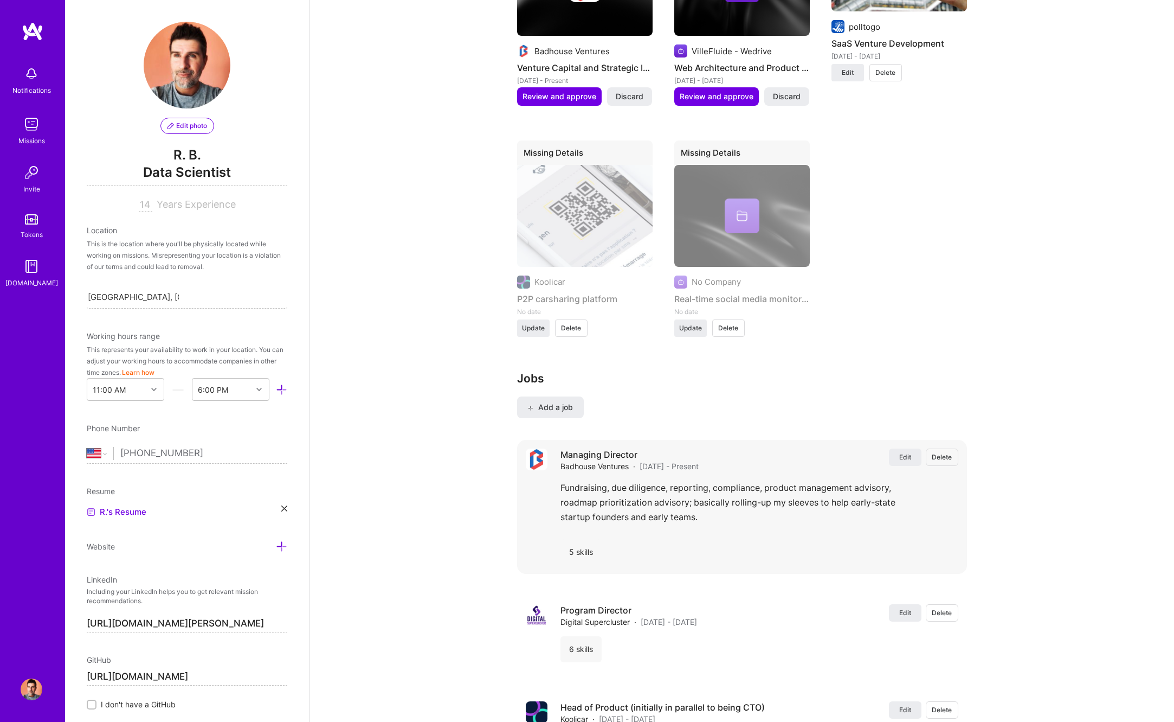
scroll to position [2877, 0]
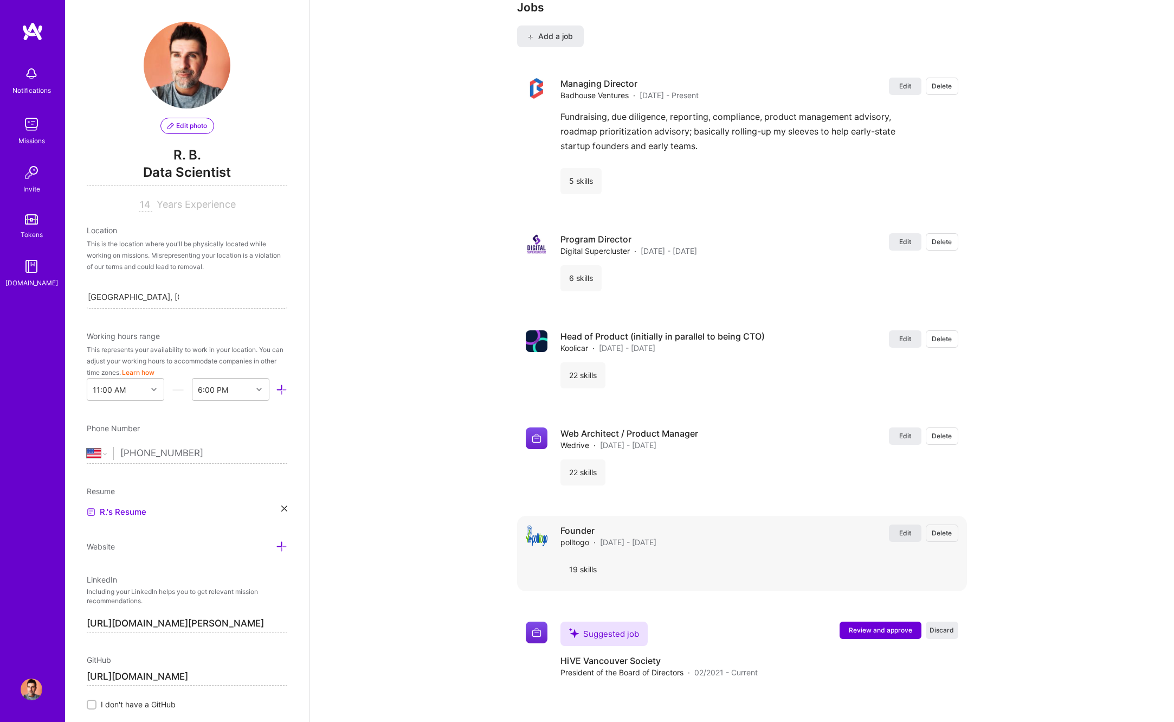
click at [904, 531] on span "Edit" at bounding box center [905, 532] width 12 height 9
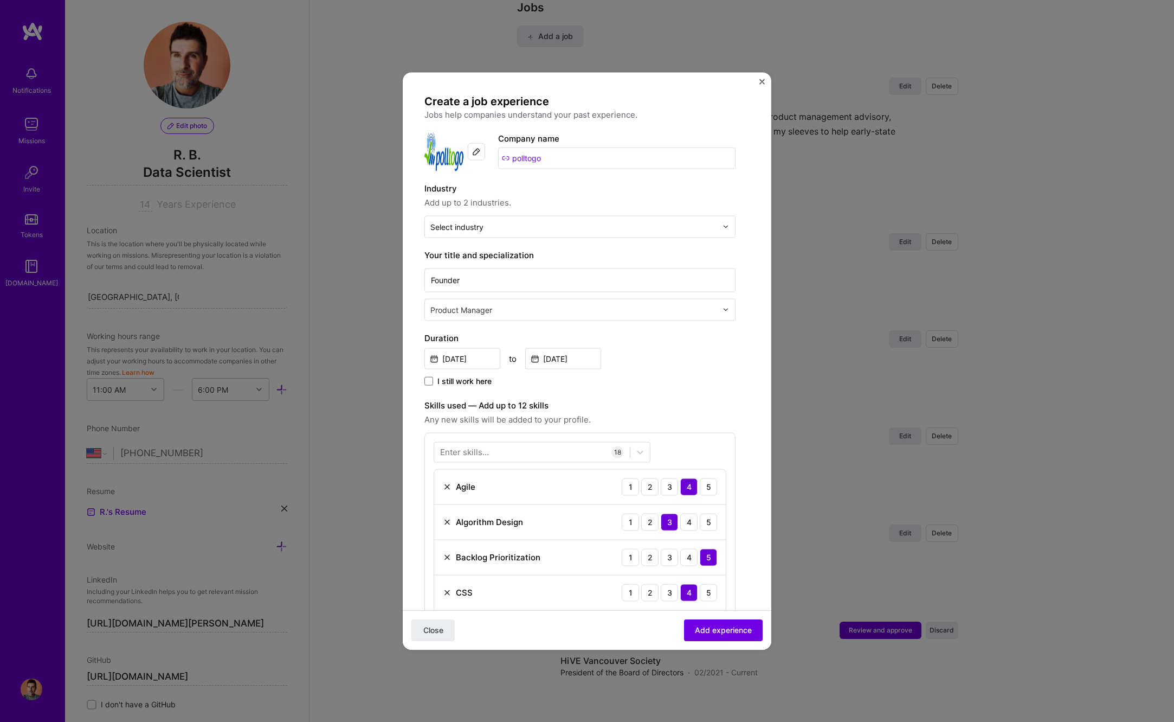
click at [475, 155] on img at bounding box center [476, 151] width 9 height 9
click at [557, 223] on input "text" at bounding box center [573, 226] width 287 height 11
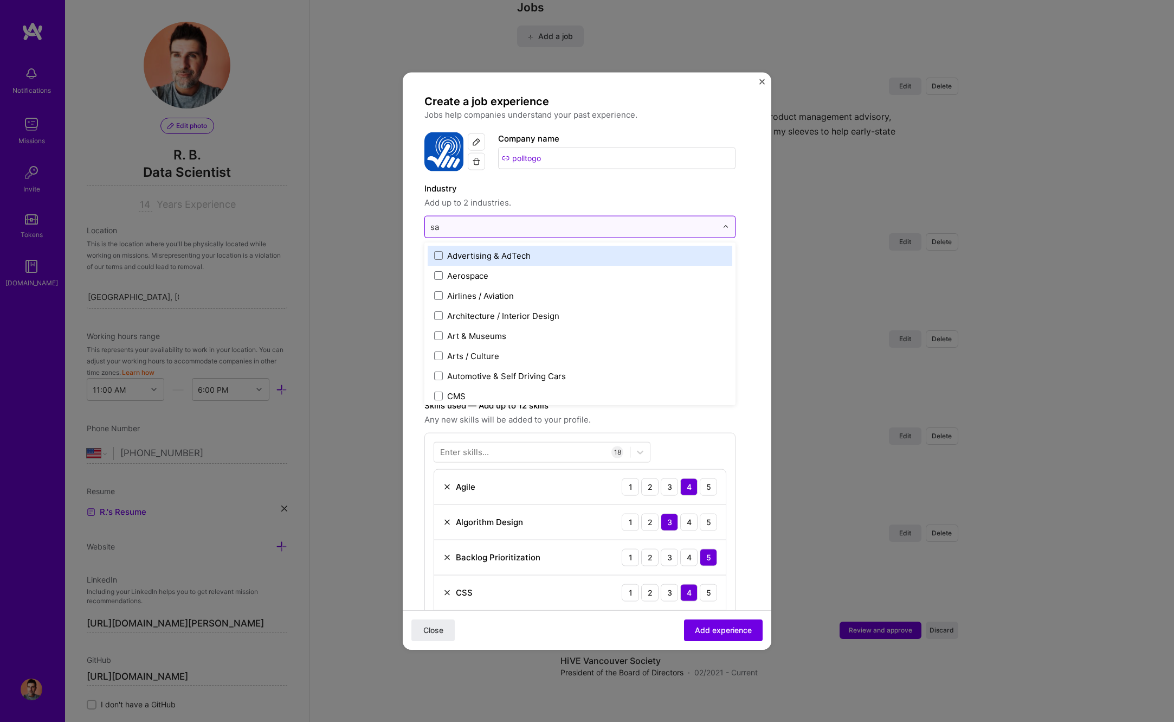
type input "saa"
click at [555, 253] on label "SaaS" at bounding box center [580, 254] width 292 height 11
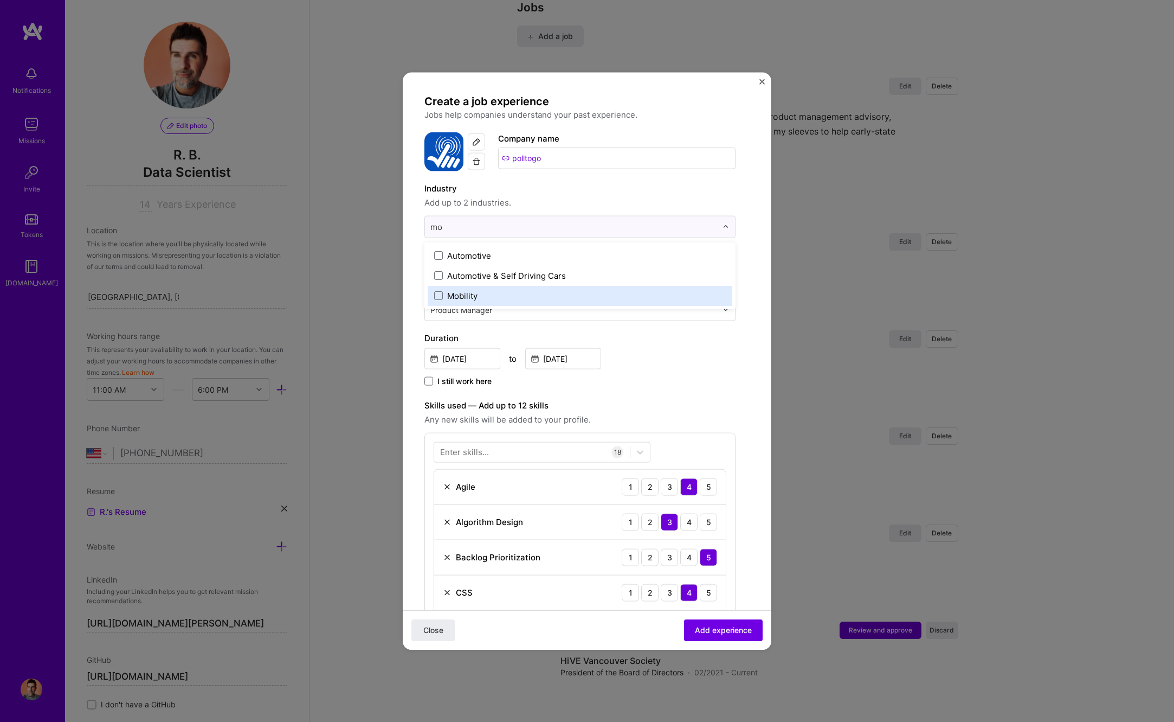
type input "m"
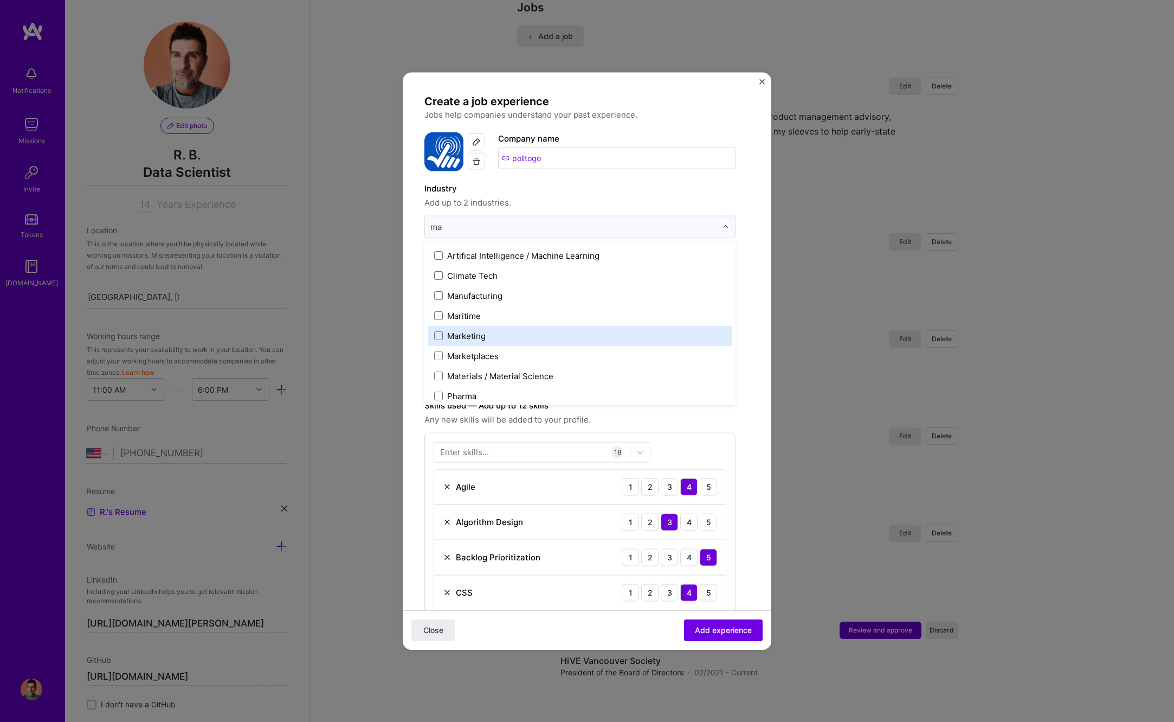
type input "m"
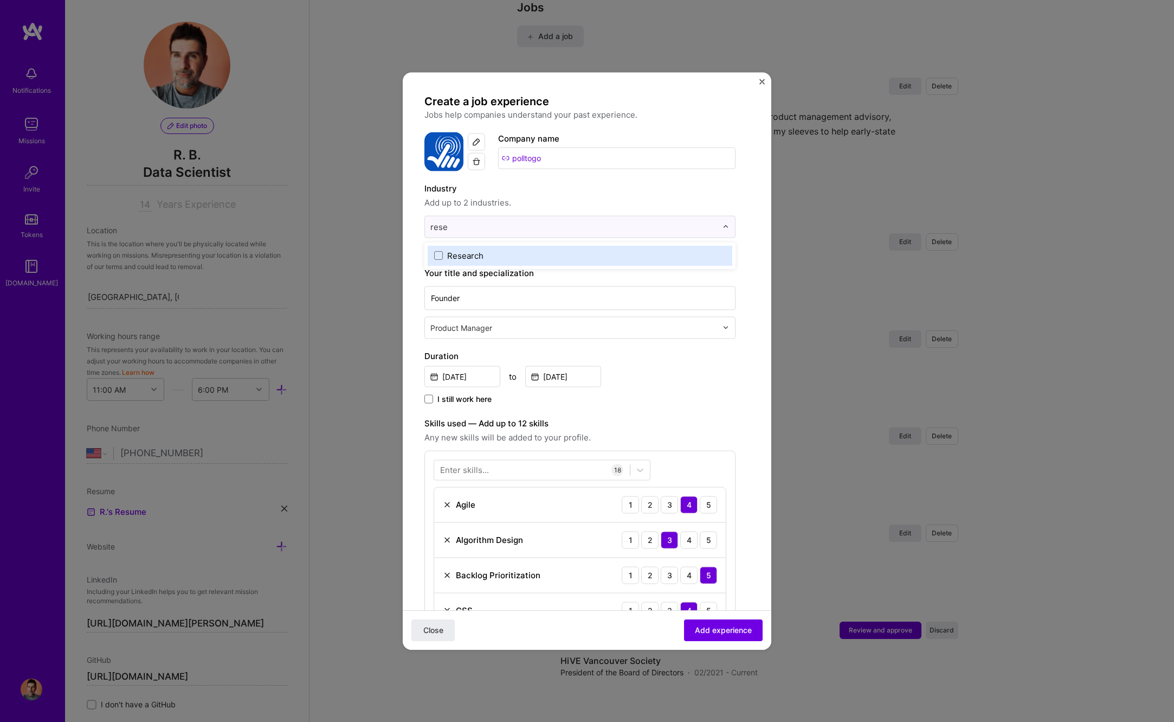
type input "resea"
click at [442, 254] on span at bounding box center [438, 255] width 9 height 9
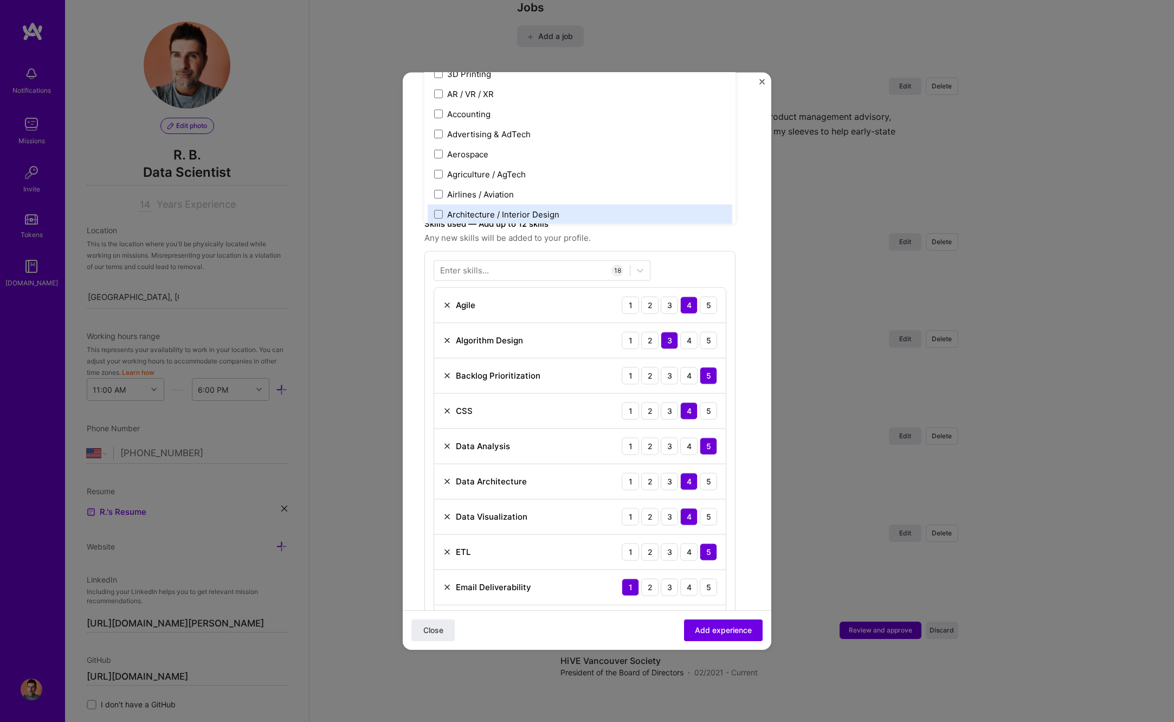
scroll to position [176, 0]
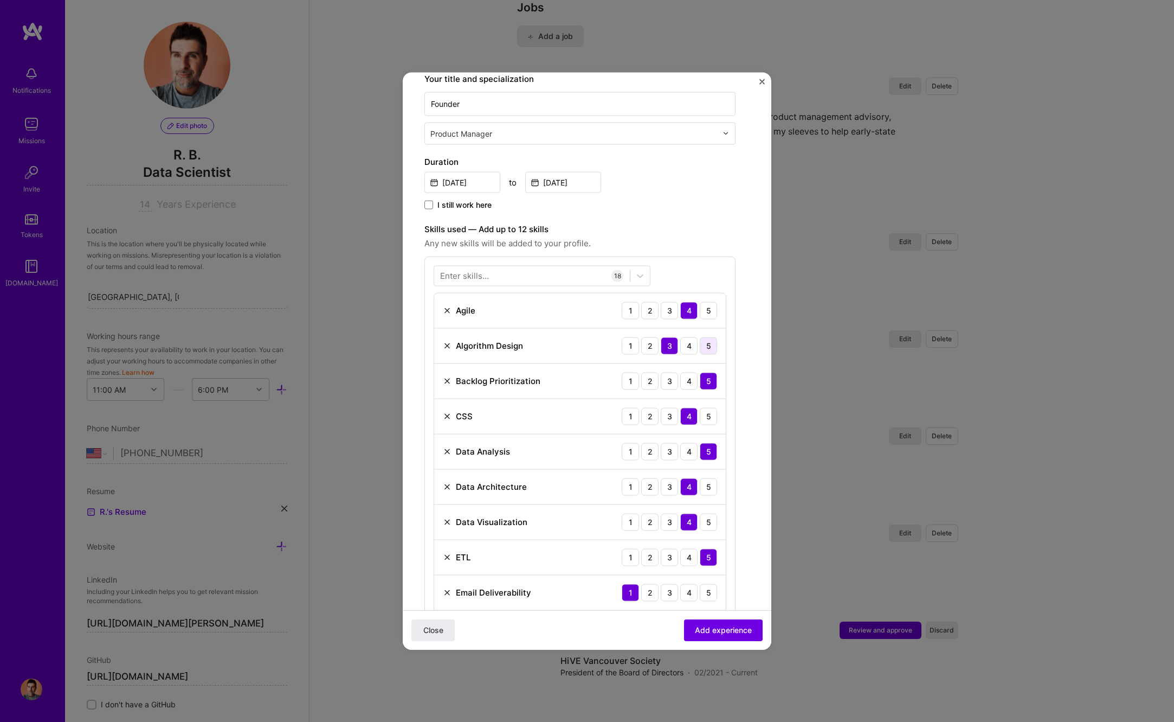
click at [705, 344] on div "5" at bounding box center [708, 345] width 17 height 17
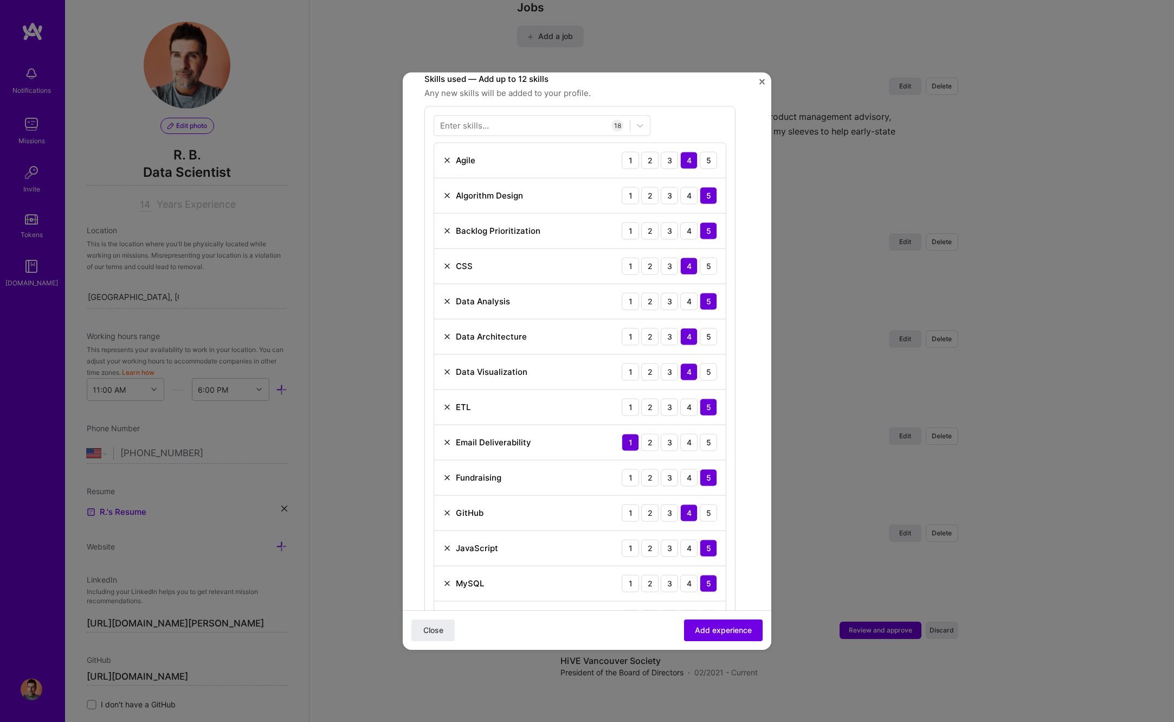
scroll to position [321, 0]
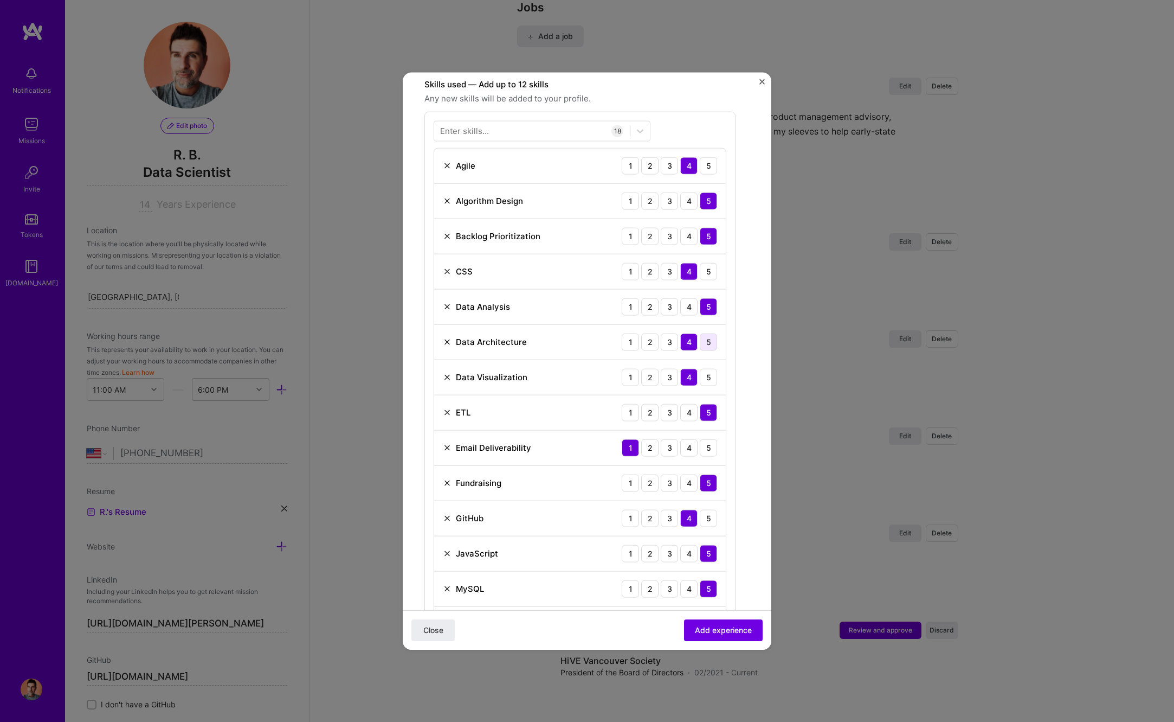
click at [702, 344] on div "5" at bounding box center [708, 341] width 17 height 17
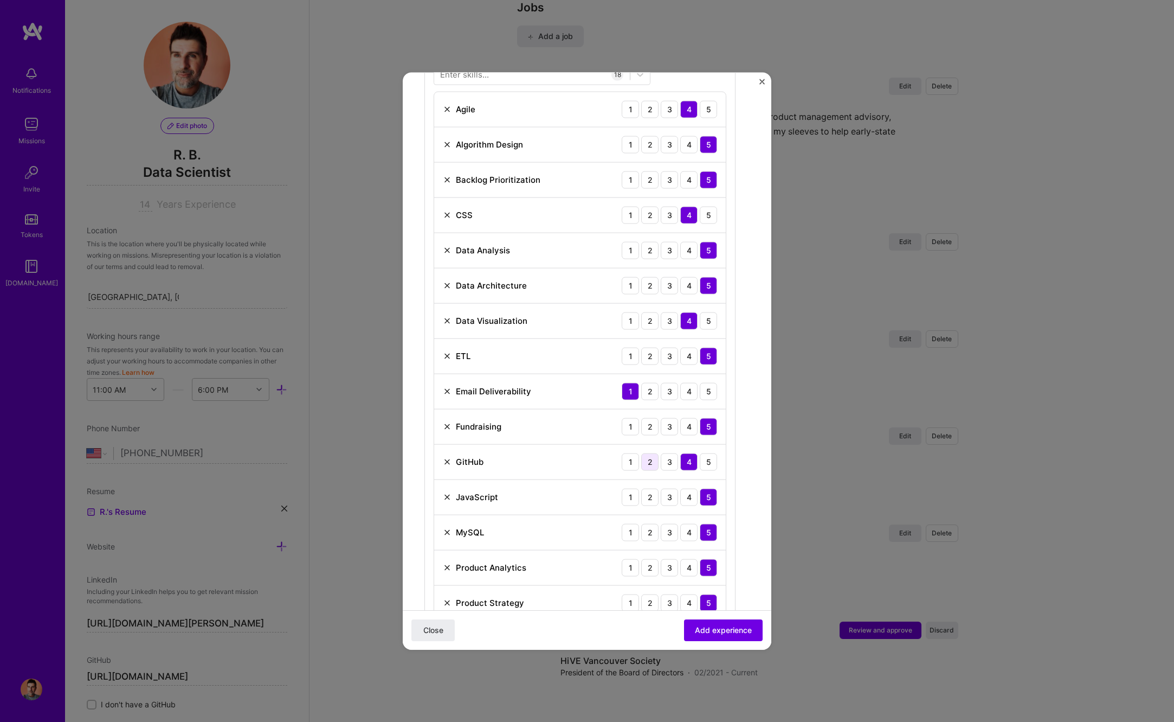
scroll to position [395, 0]
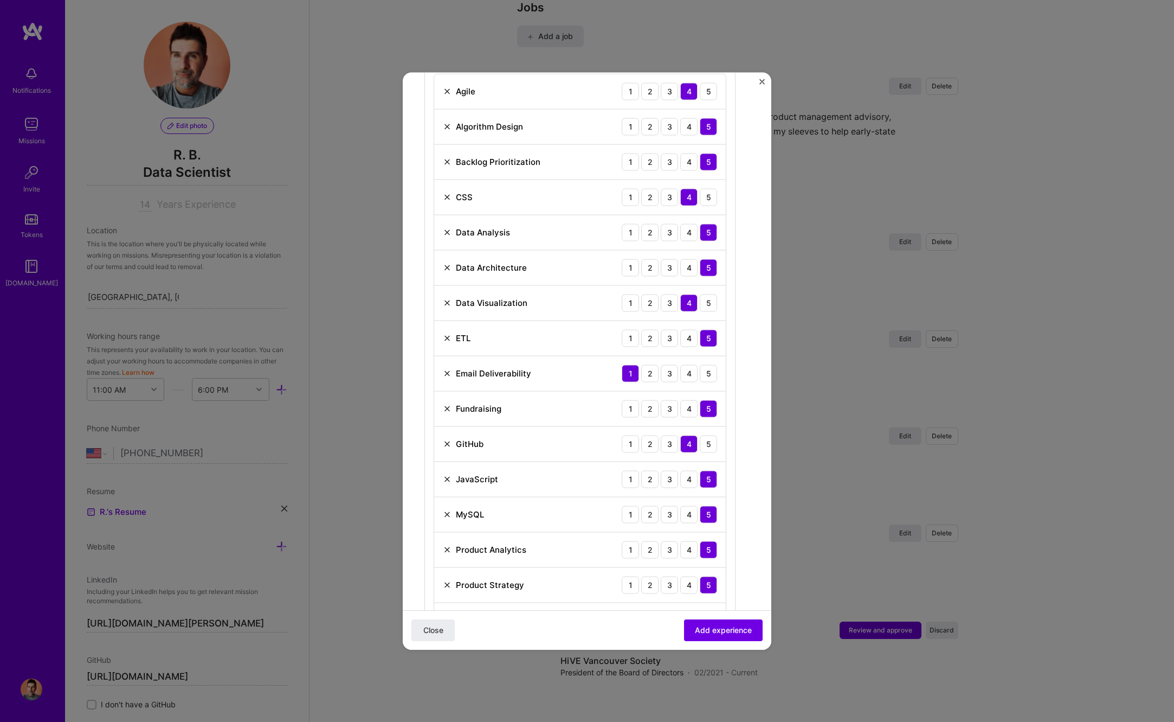
click at [448, 371] on img at bounding box center [447, 373] width 9 height 9
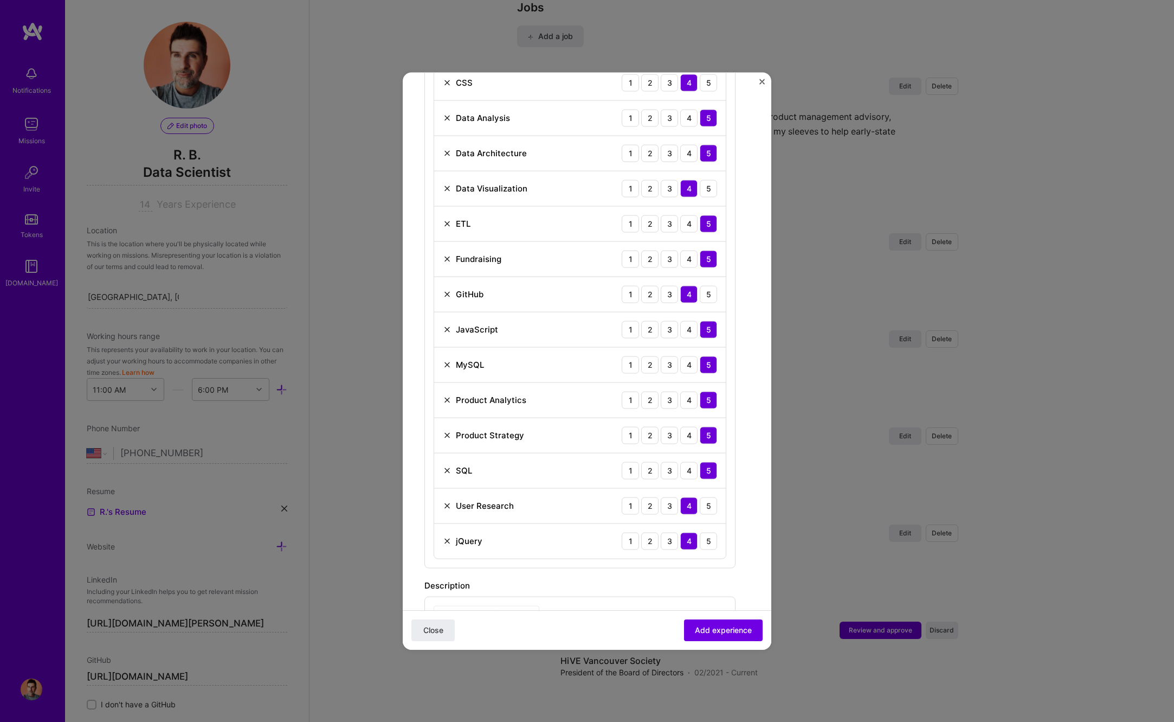
scroll to position [555, 0]
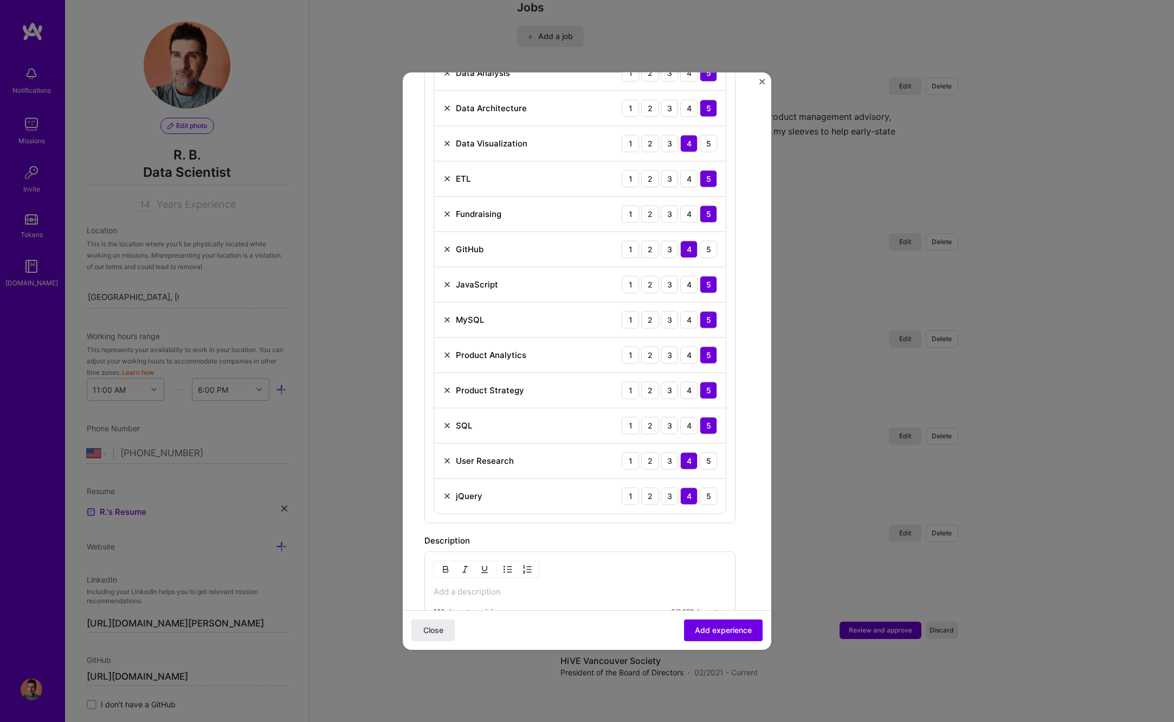
drag, startPoint x: 447, startPoint y: 215, endPoint x: 459, endPoint y: 216, distance: 11.9
click at [448, 215] on img at bounding box center [447, 213] width 9 height 9
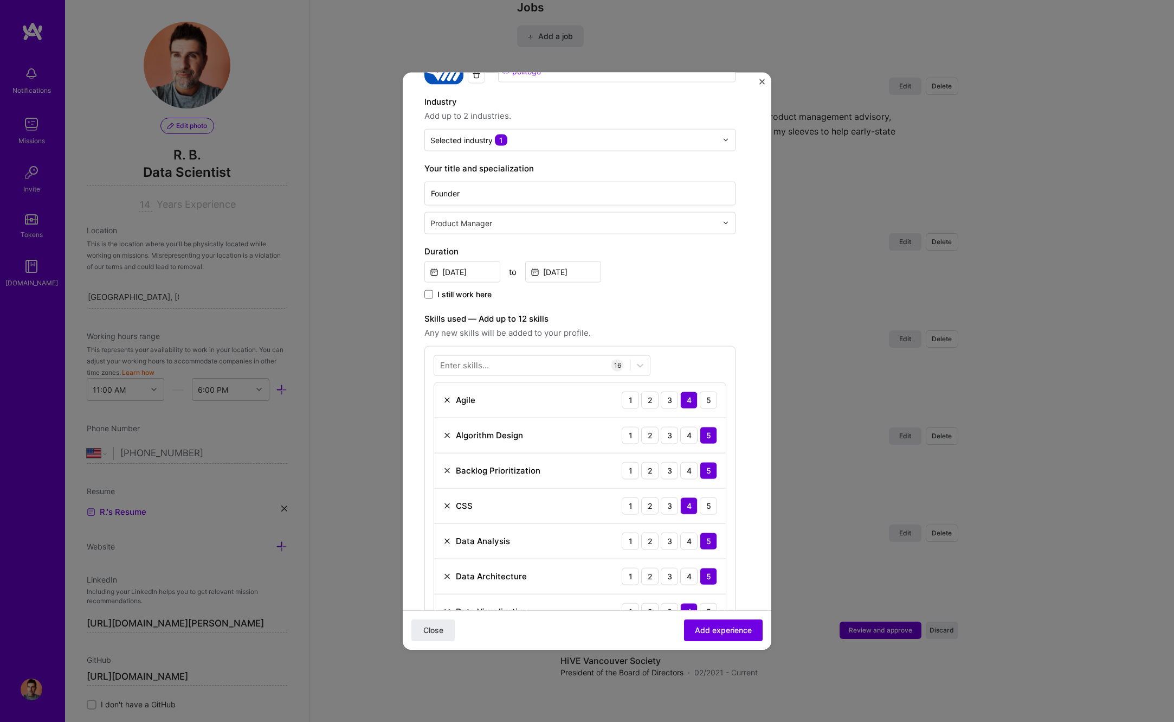
scroll to position [0, 0]
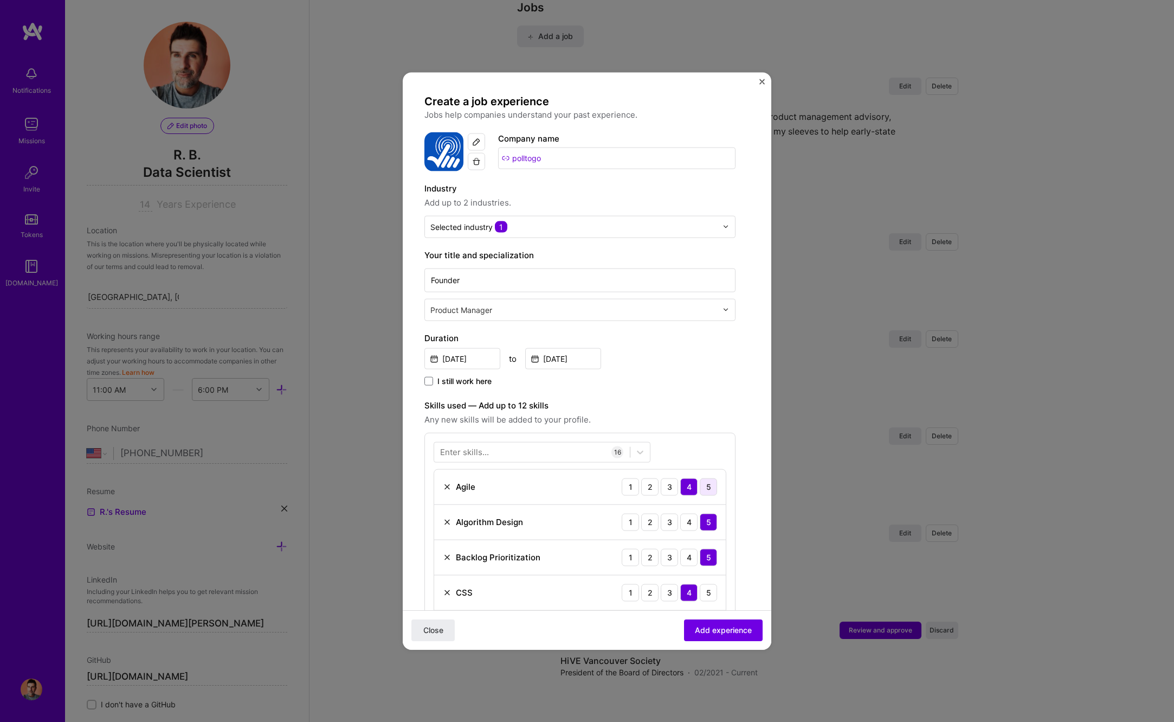
click at [711, 484] on div "5" at bounding box center [708, 486] width 17 height 17
click at [474, 355] on input "[DATE]" at bounding box center [462, 358] width 76 height 21
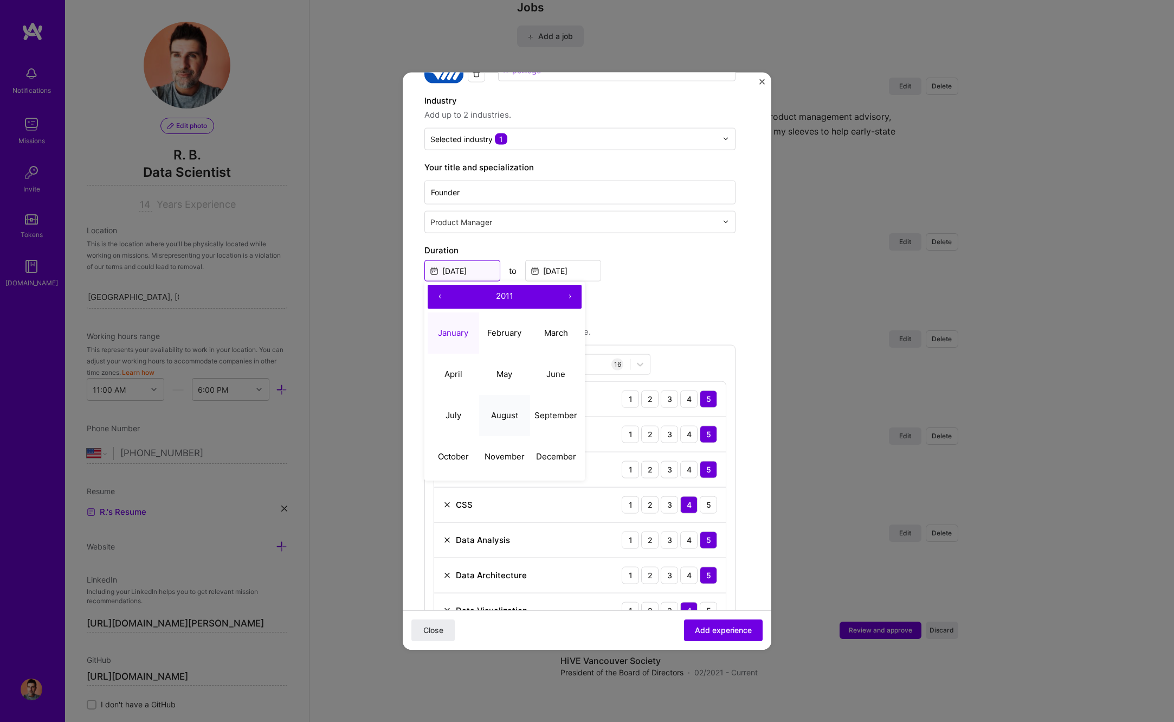
scroll to position [87, 0]
click at [552, 451] on button "December" at bounding box center [556, 456] width 52 height 41
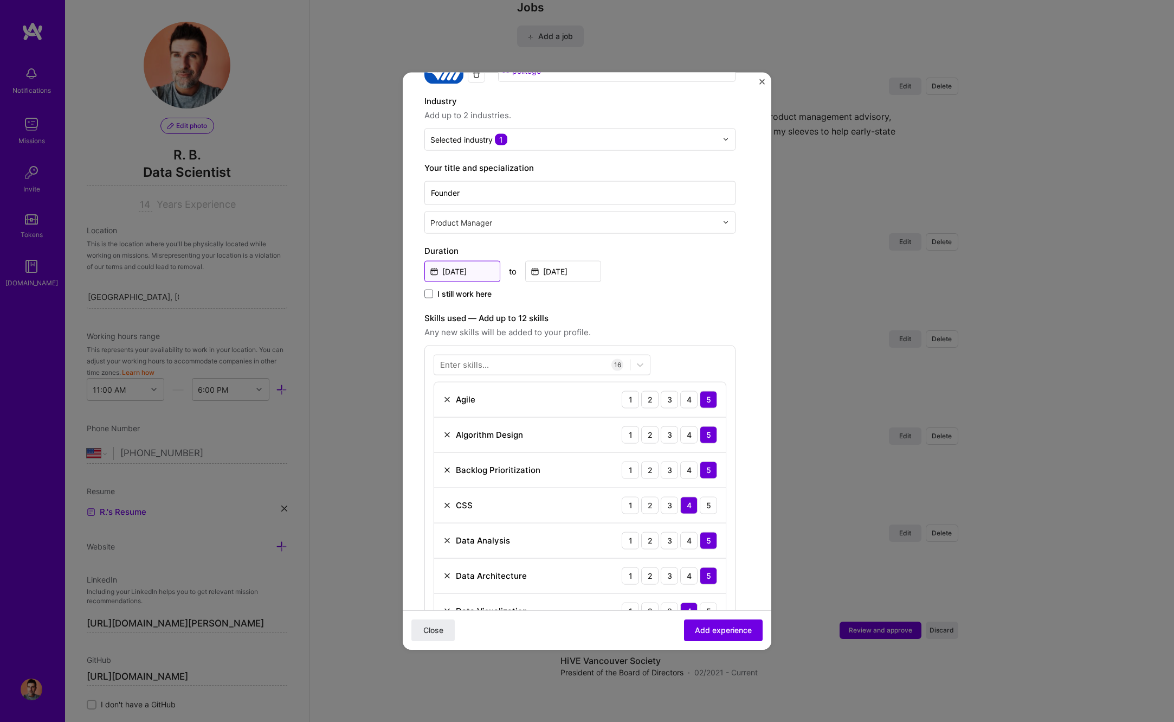
click at [483, 272] on input "[DATE]" at bounding box center [462, 270] width 76 height 21
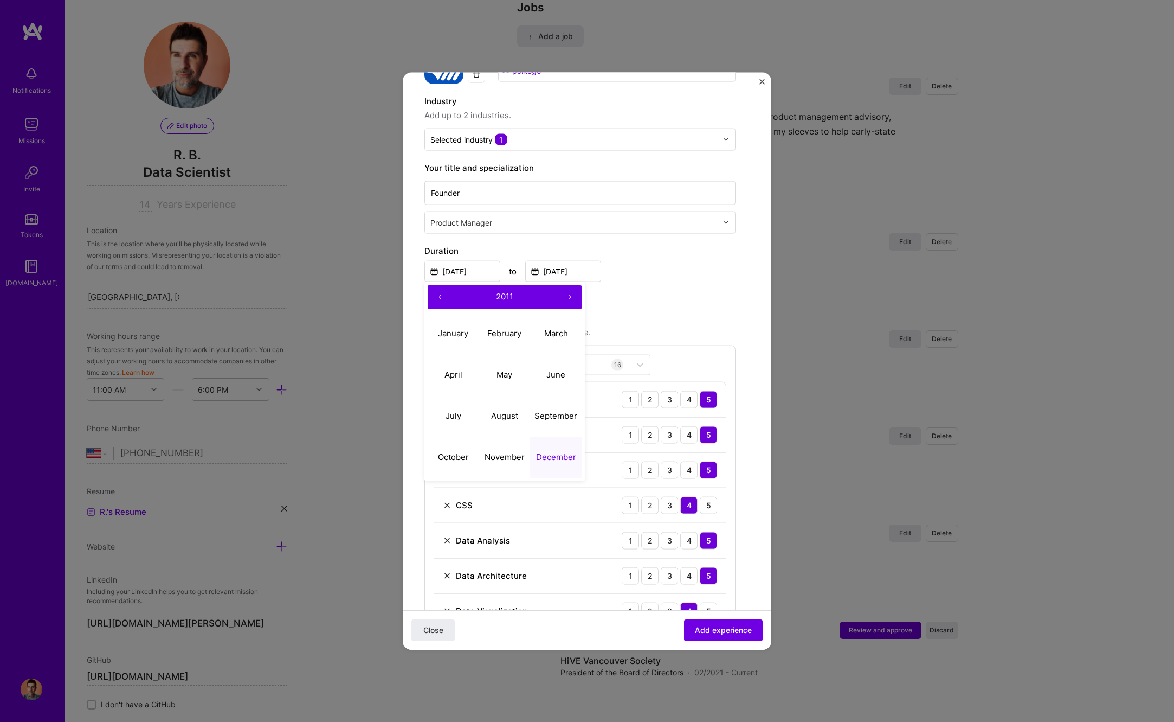
click at [441, 297] on button "‹" at bounding box center [440, 297] width 24 height 24
click at [555, 451] on button "December" at bounding box center [556, 456] width 52 height 41
type input "[DATE]"
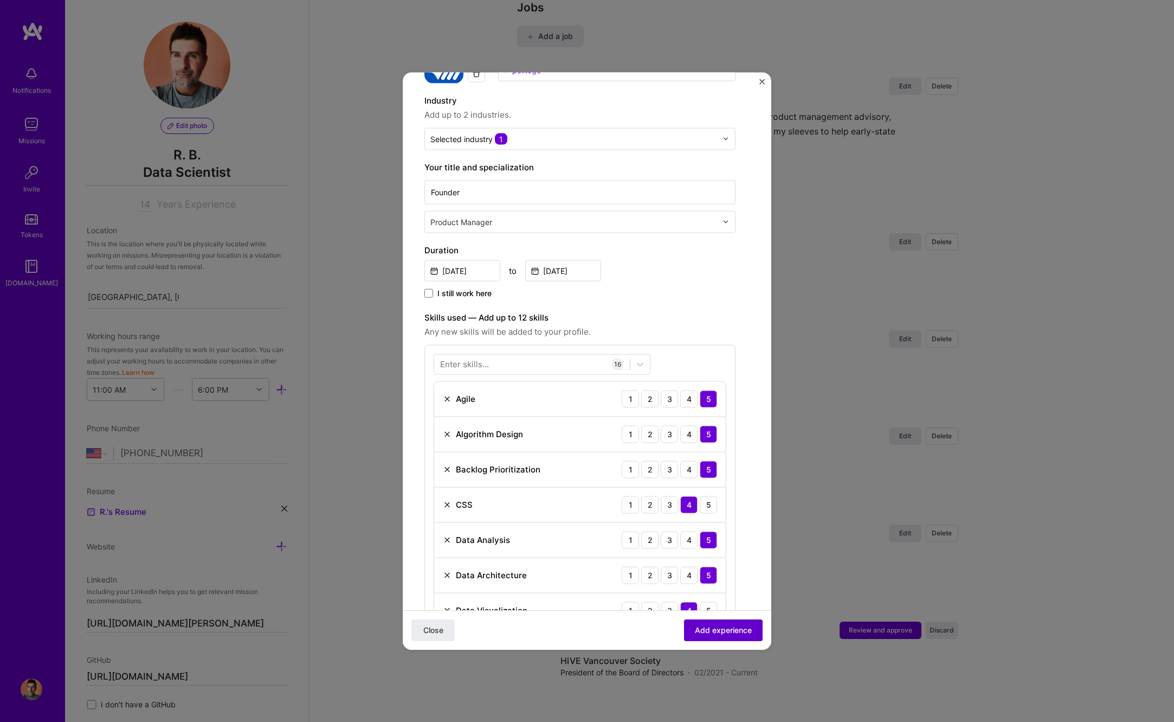
click at [711, 627] on span "Add experience" at bounding box center [723, 630] width 57 height 11
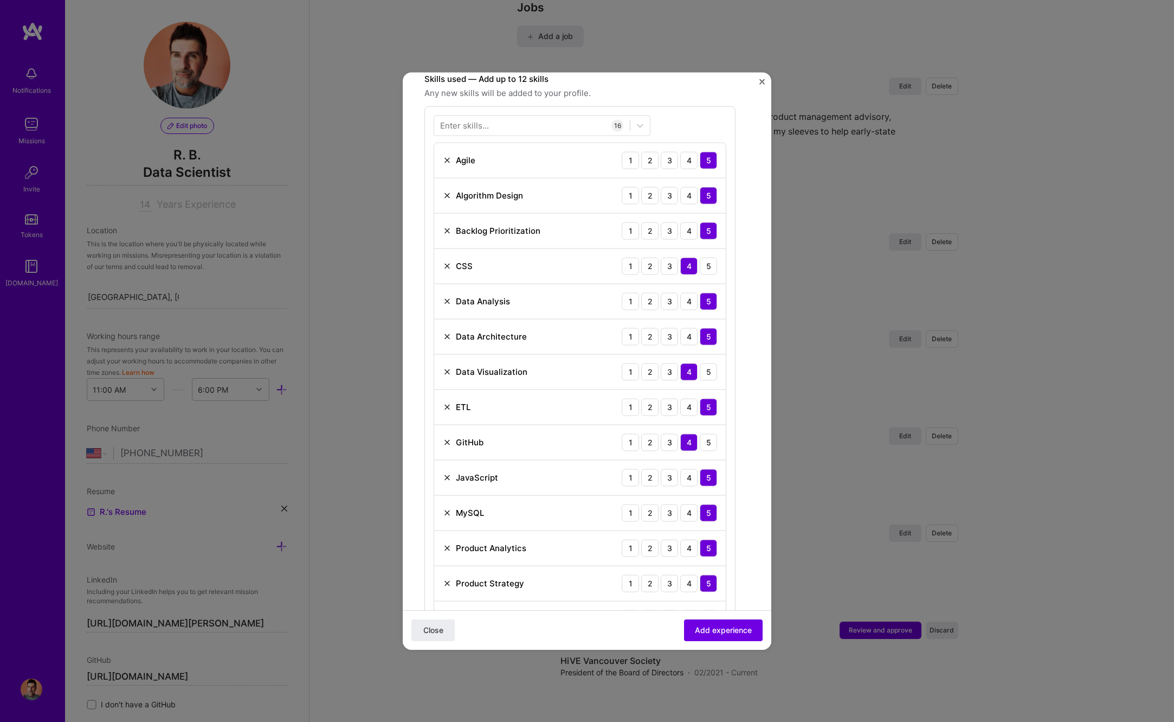
scroll to position [0, 0]
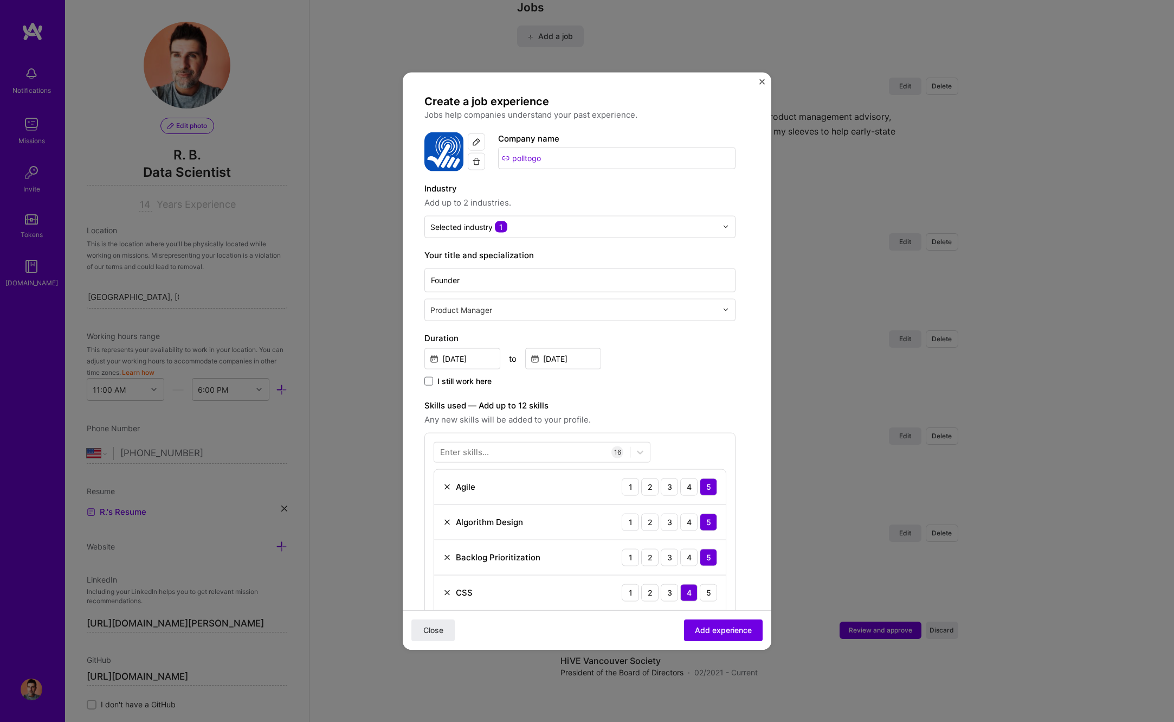
click at [533, 314] on input "text" at bounding box center [574, 309] width 289 height 11
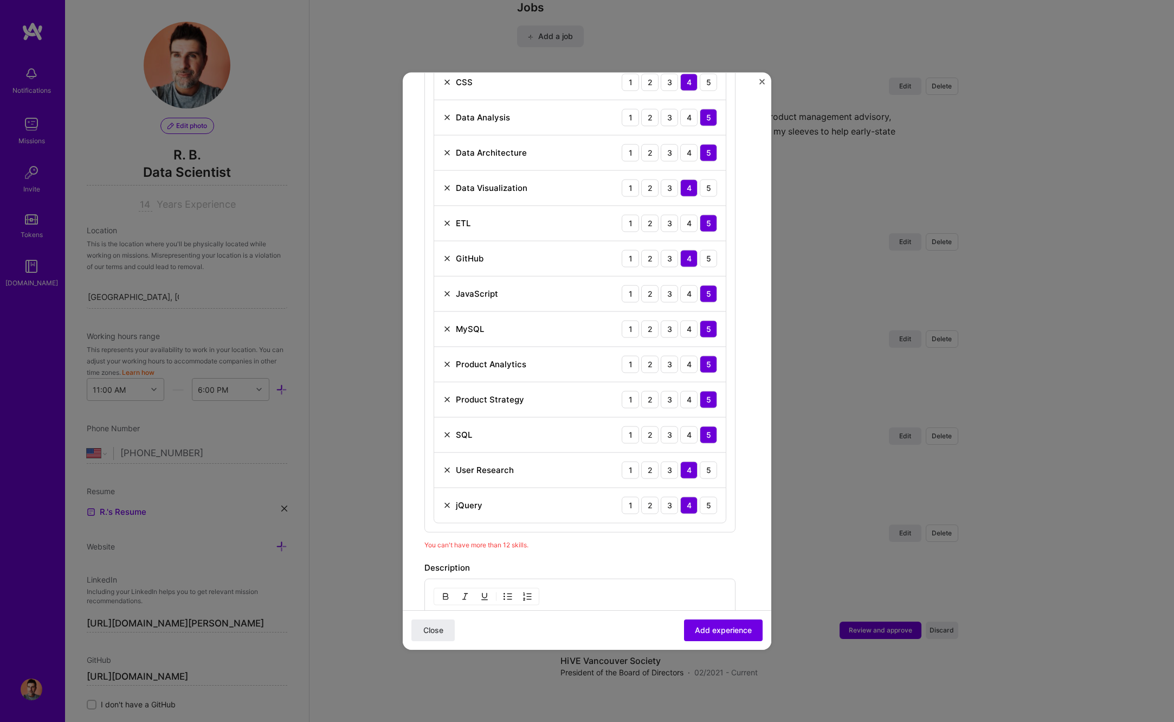
scroll to position [765, 0]
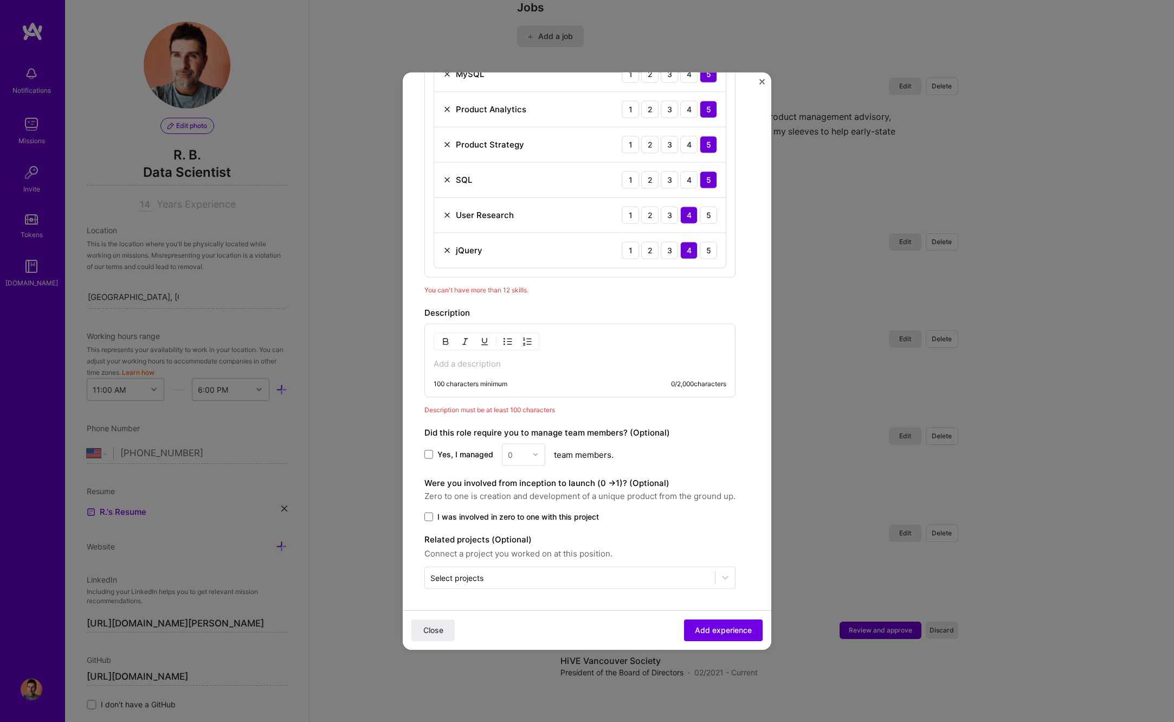
click at [472, 381] on div "100 characters minimum" at bounding box center [471, 383] width 74 height 9
click at [435, 452] on label "Yes, I managed" at bounding box center [458, 454] width 69 height 11
click at [0, 0] on input "Yes, I managed" at bounding box center [0, 0] width 0 height 0
drag, startPoint x: 544, startPoint y: 458, endPoint x: 537, endPoint y: 457, distance: 7.1
click at [544, 458] on div at bounding box center [538, 453] width 12 height 21
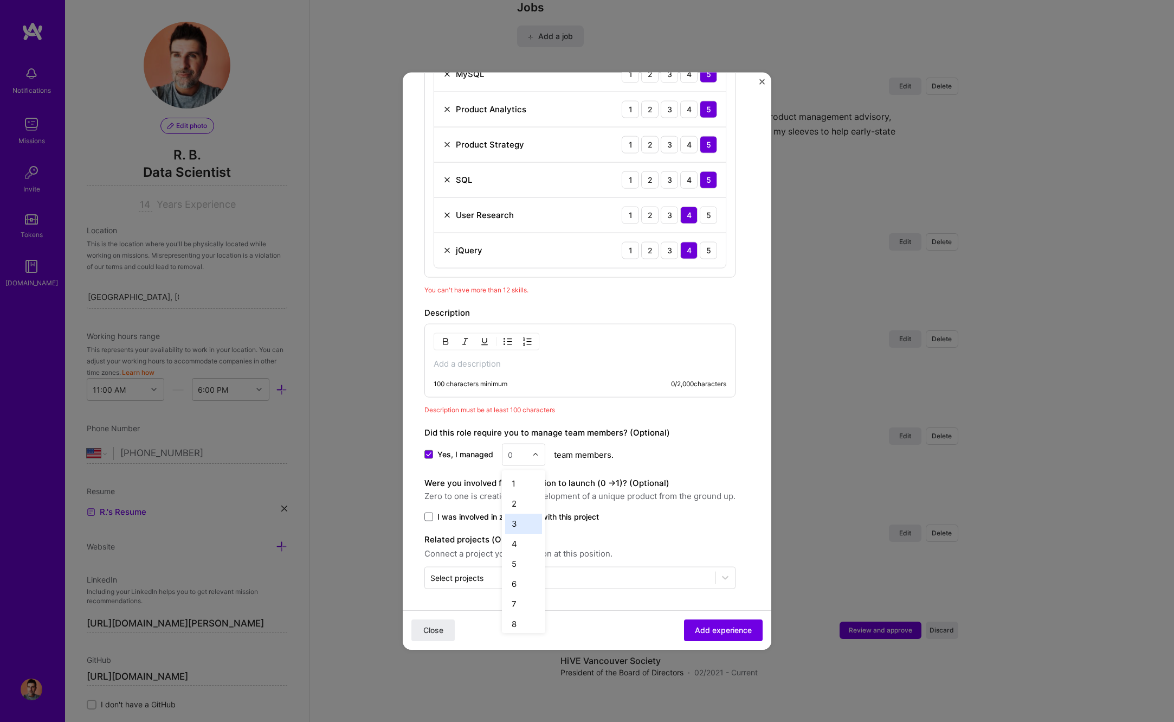
click at [523, 524] on div "3" at bounding box center [523, 523] width 37 height 20
click at [429, 518] on span at bounding box center [428, 516] width 9 height 9
click at [0, 0] on input "I was involved in zero to one with this project" at bounding box center [0, 0] width 0 height 0
click at [528, 573] on input "text" at bounding box center [569, 576] width 279 height 11
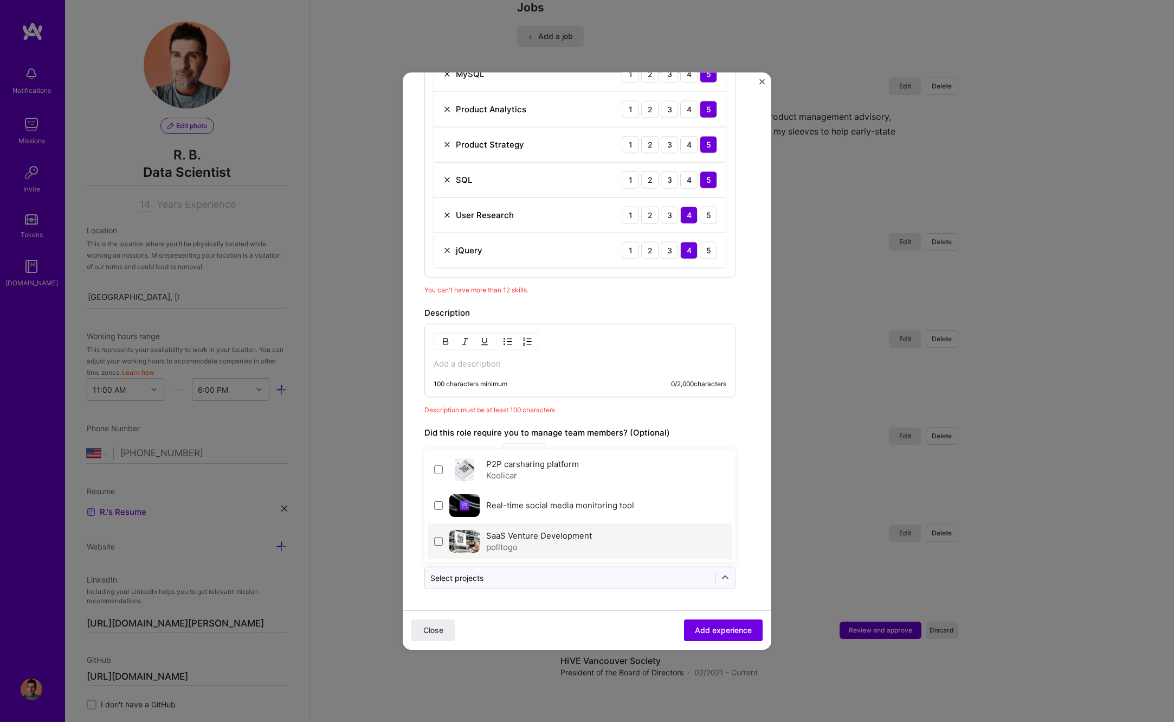
click at [532, 541] on div "polltogo" at bounding box center [539, 546] width 106 height 11
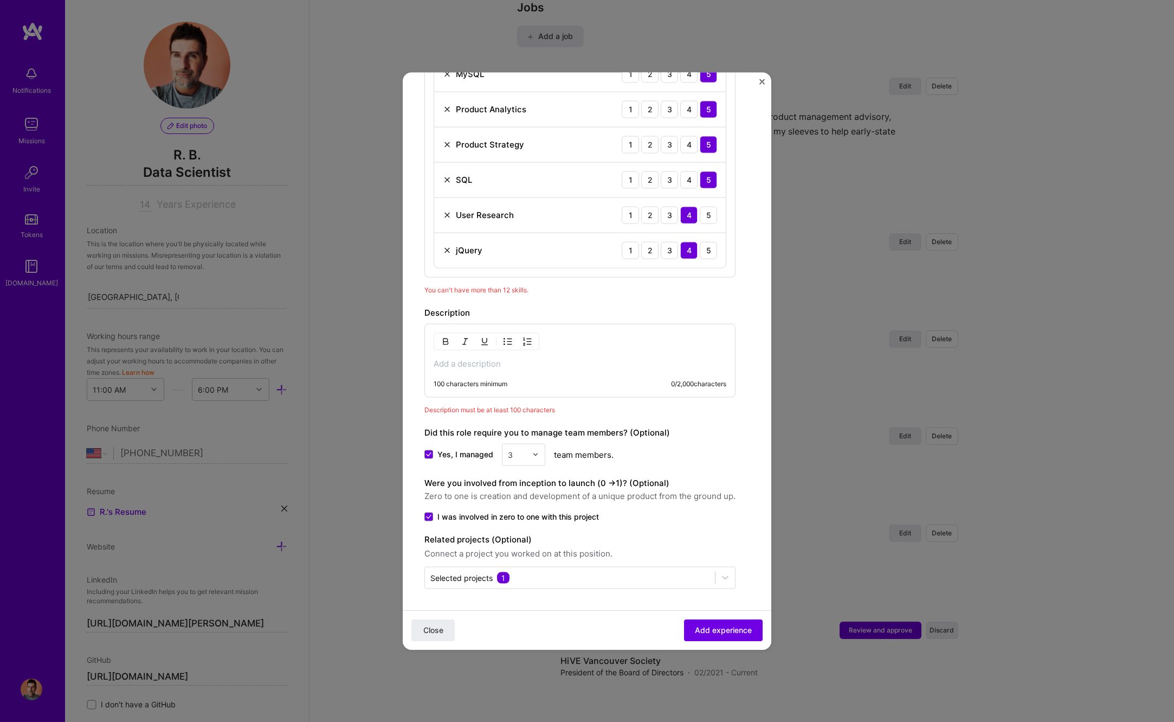
click at [534, 363] on p at bounding box center [580, 363] width 293 height 11
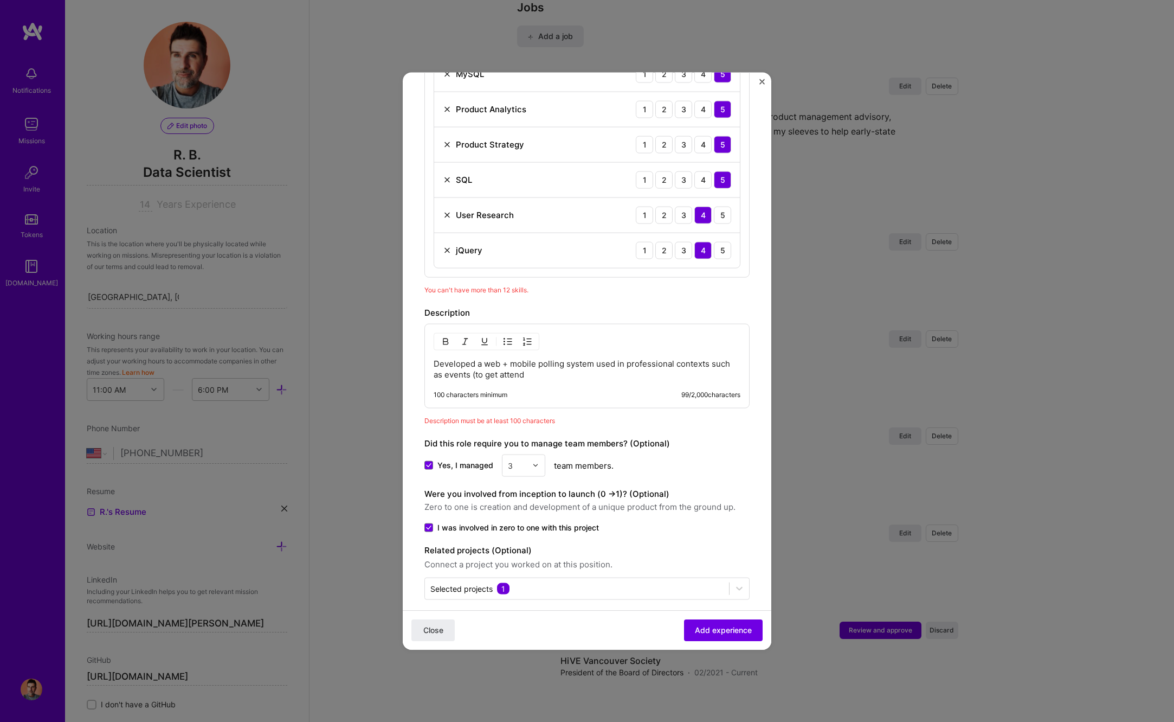
scroll to position [758, 0]
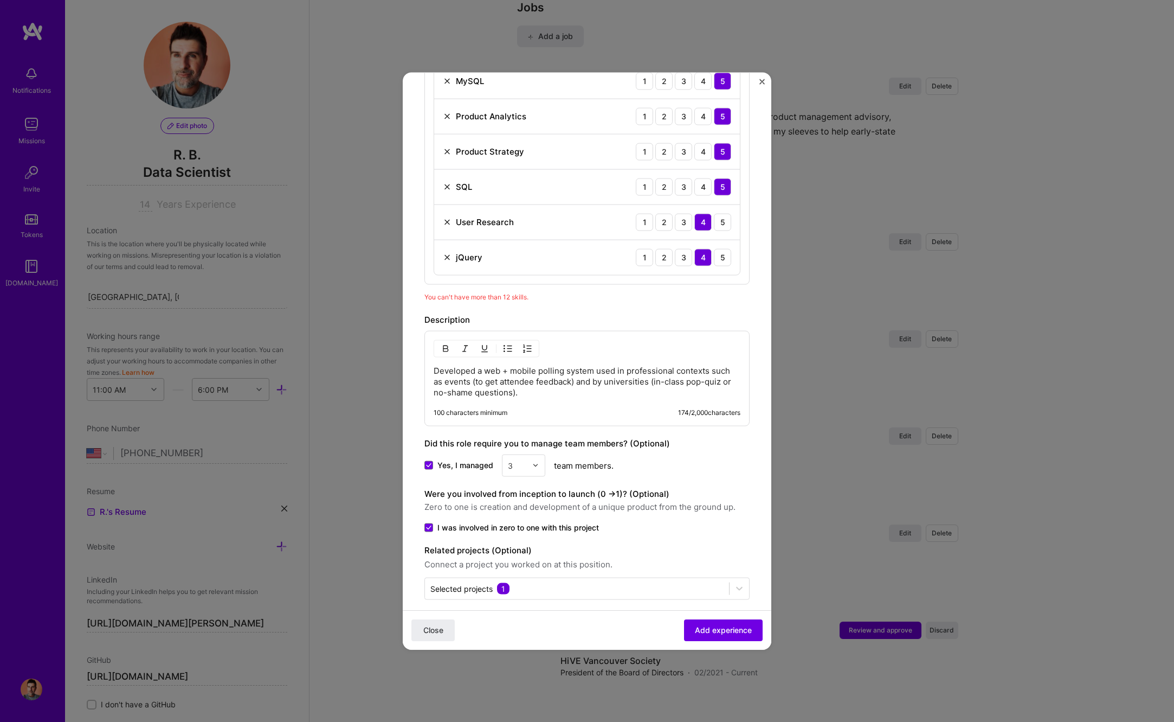
click at [655, 383] on p "Developed a web + mobile polling system used in professional contexts such as e…" at bounding box center [587, 381] width 307 height 33
click at [738, 382] on p "Developed a web + mobile polling system used in professional contexts such as e…" at bounding box center [587, 381] width 307 height 33
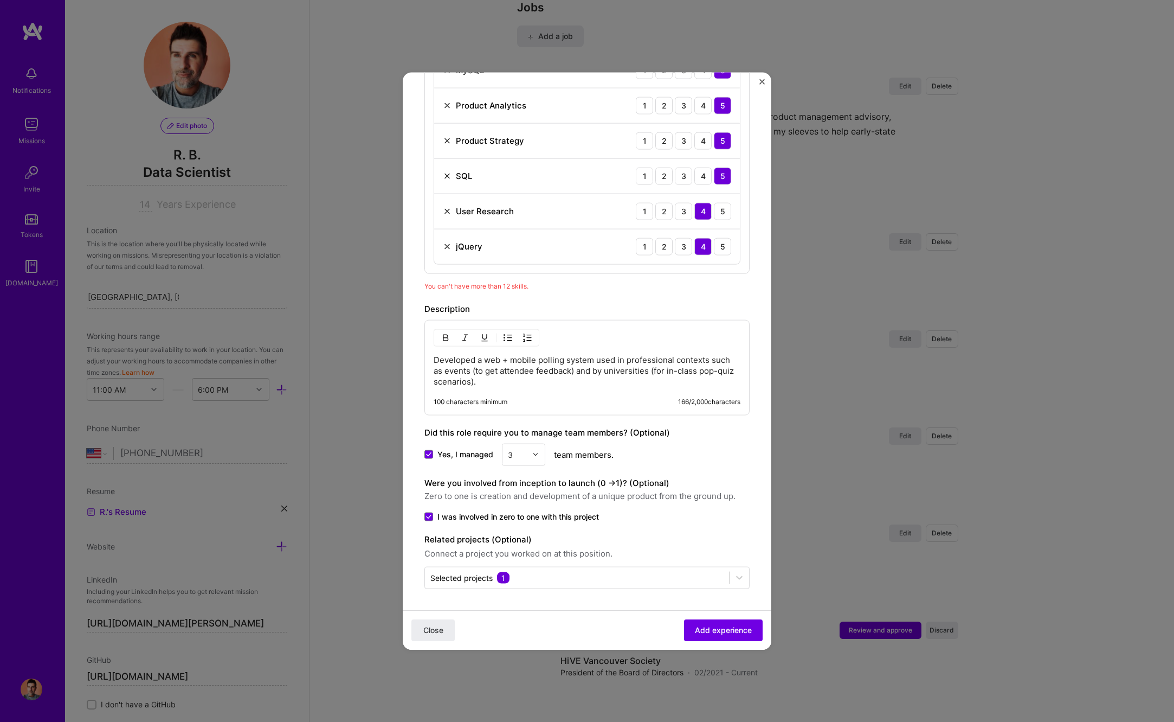
click at [530, 384] on p "Developed a web + mobile polling system used in professional contexts such as e…" at bounding box center [587, 370] width 307 height 33
click at [575, 382] on p "Developed a web + mobile polling system used in professional contexts such as e…" at bounding box center [587, 370] width 307 height 33
click at [717, 628] on span "Add experience" at bounding box center [723, 630] width 57 height 11
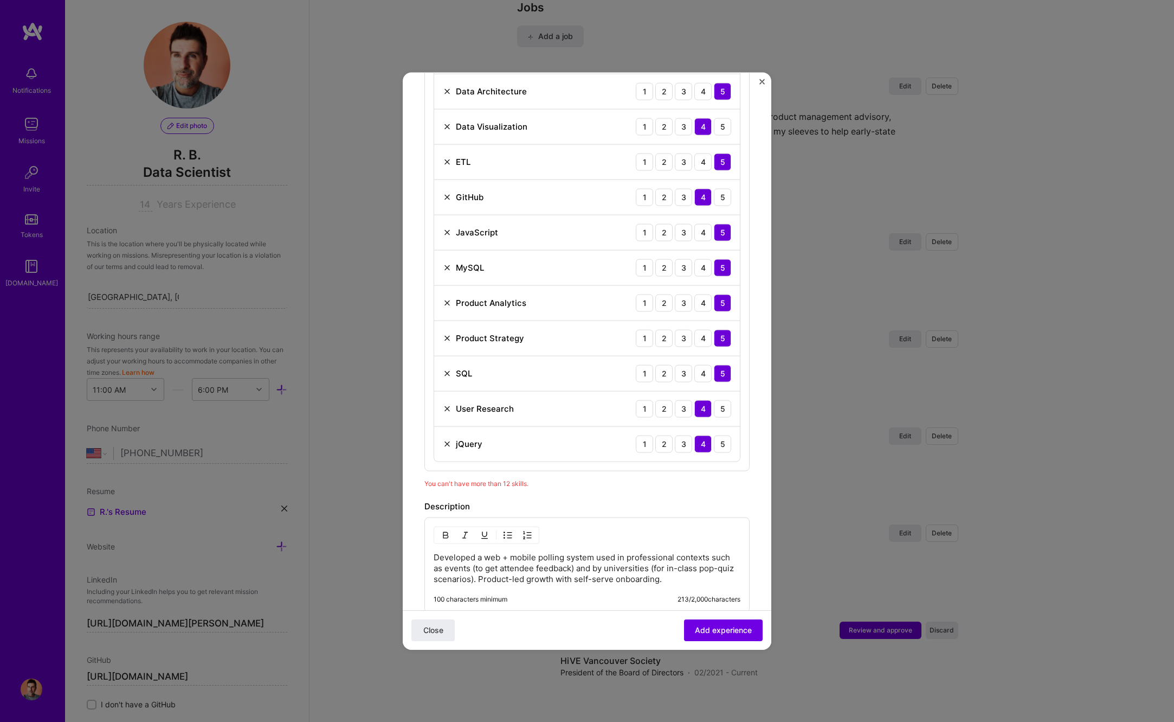
scroll to position [567, 0]
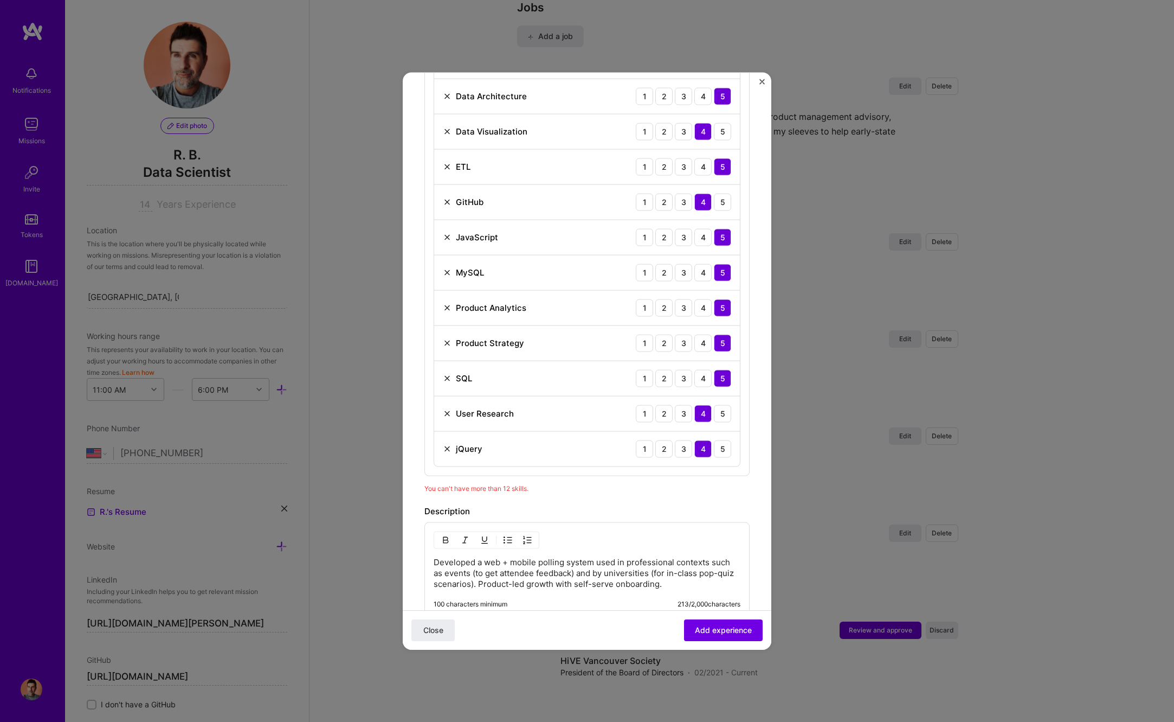
click at [444, 411] on img at bounding box center [447, 413] width 9 height 9
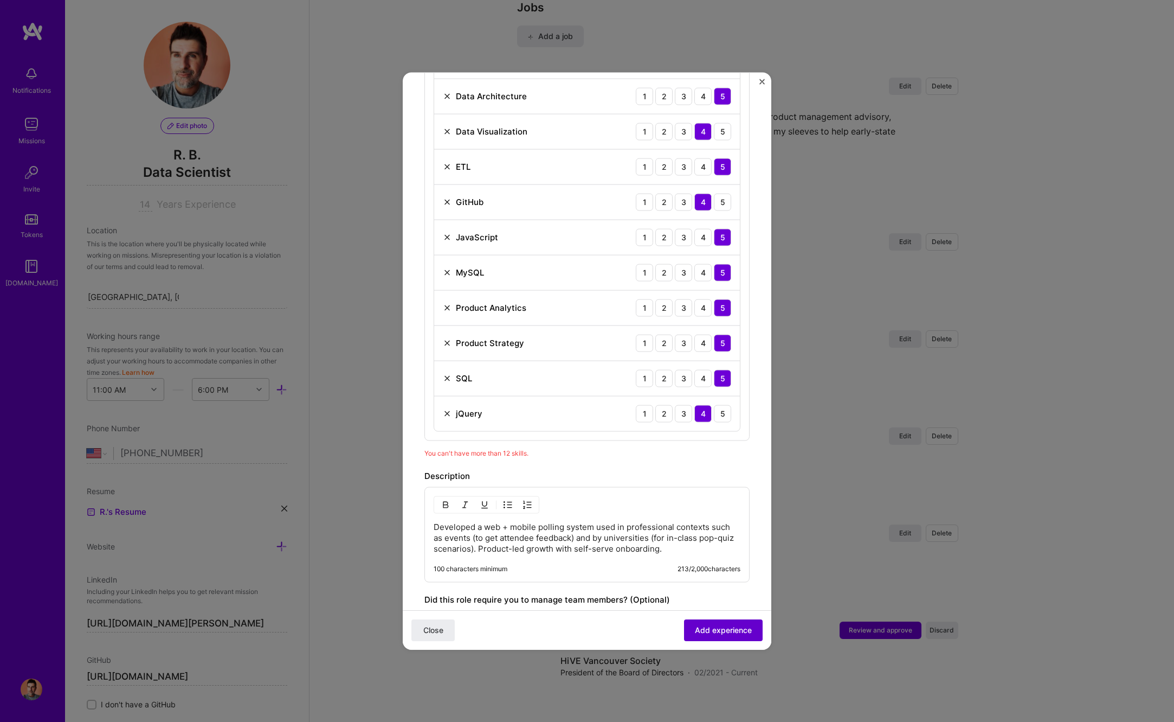
click at [729, 630] on span "Add experience" at bounding box center [723, 630] width 57 height 11
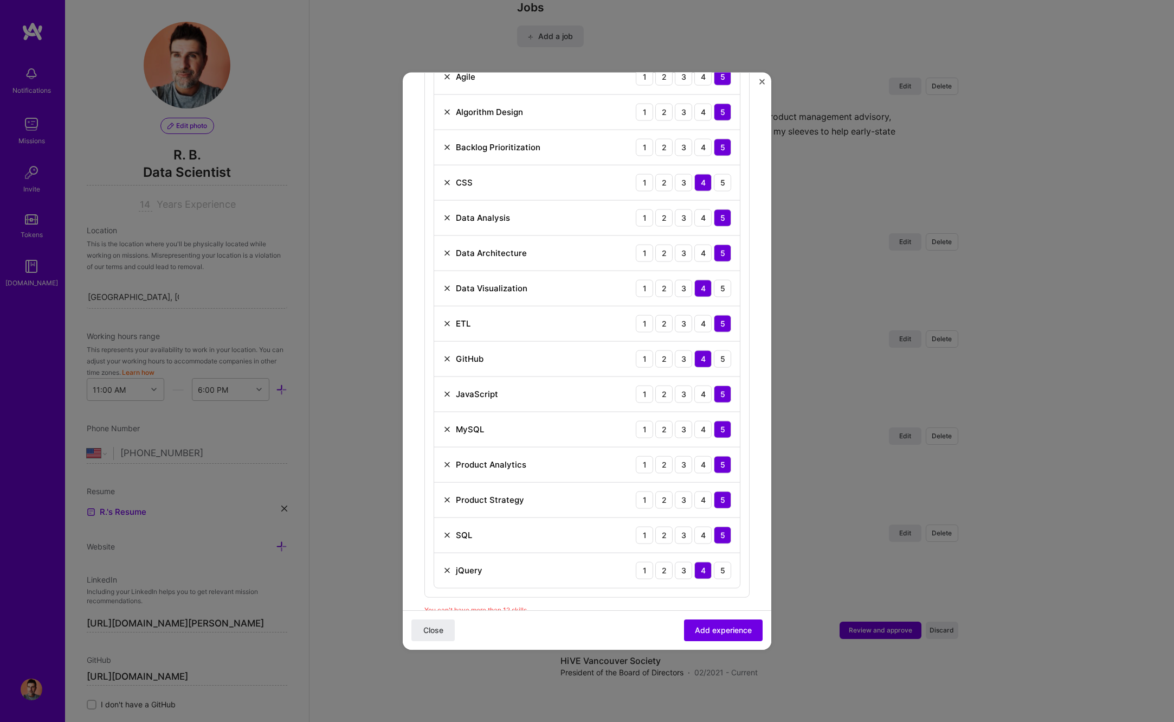
scroll to position [403, 0]
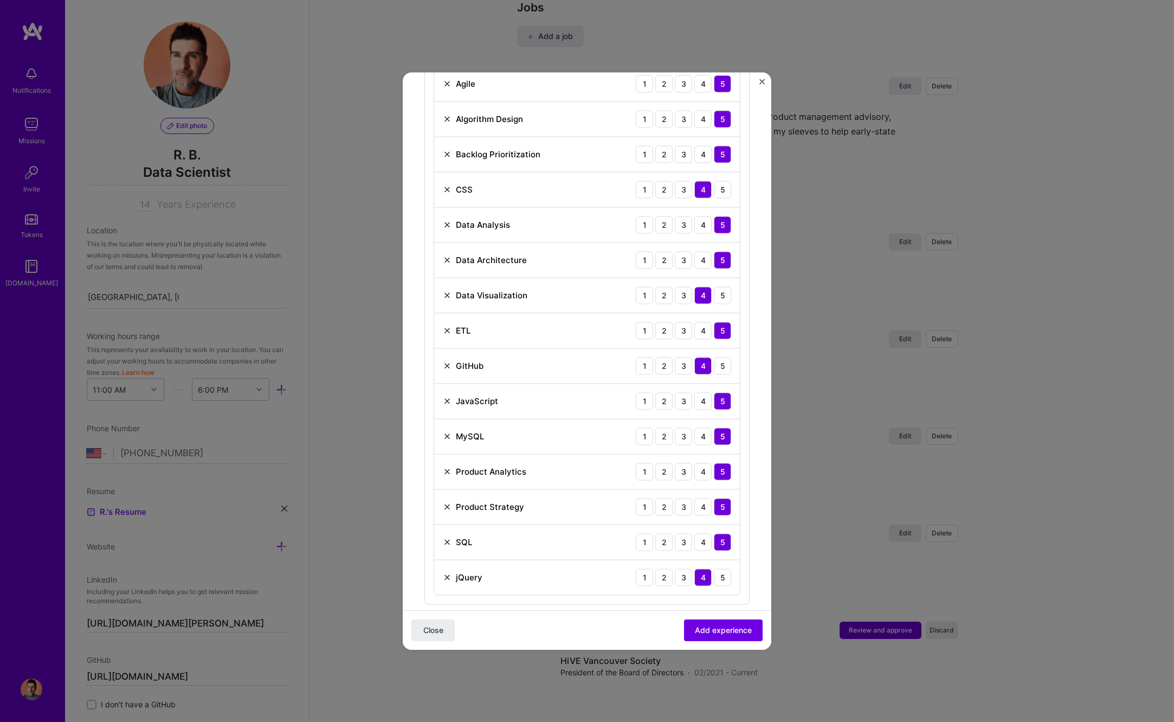
drag, startPoint x: 446, startPoint y: 366, endPoint x: 523, endPoint y: 420, distance: 94.6
click at [446, 366] on img at bounding box center [447, 365] width 9 height 9
click at [711, 628] on span "Add experience" at bounding box center [723, 630] width 57 height 11
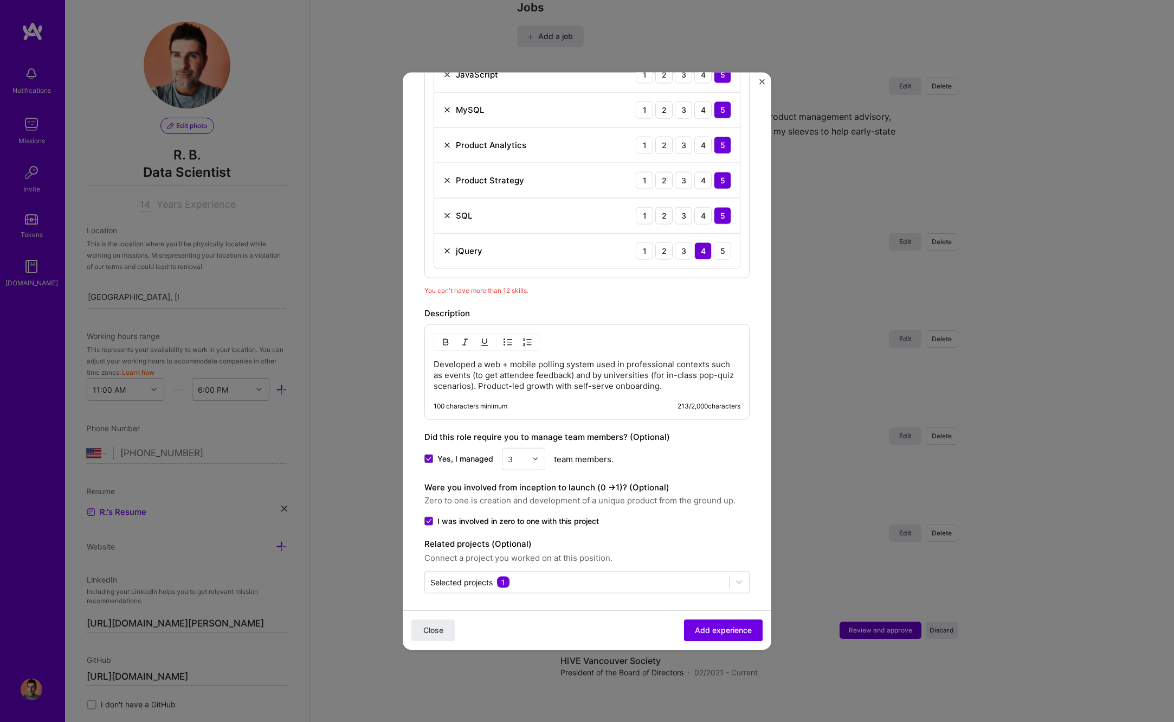
scroll to position [696, 0]
click at [445, 249] on img at bounding box center [447, 249] width 9 height 9
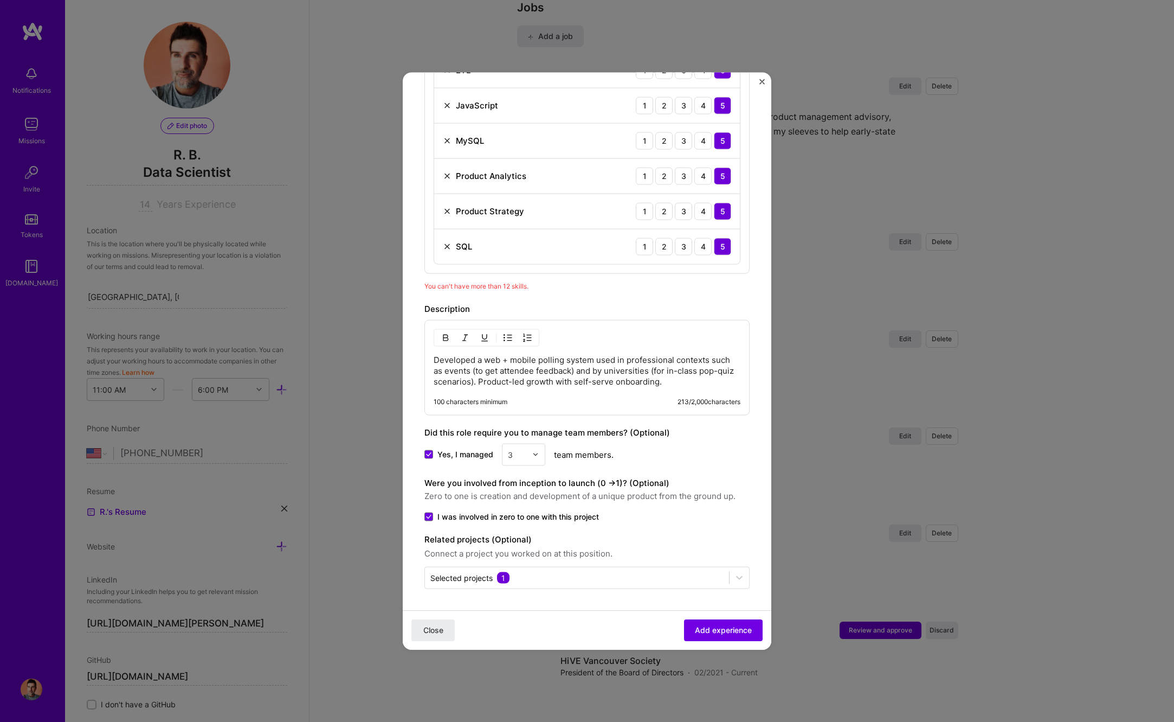
scroll to position [663, 0]
click at [706, 634] on button "Add experience" at bounding box center [723, 630] width 79 height 22
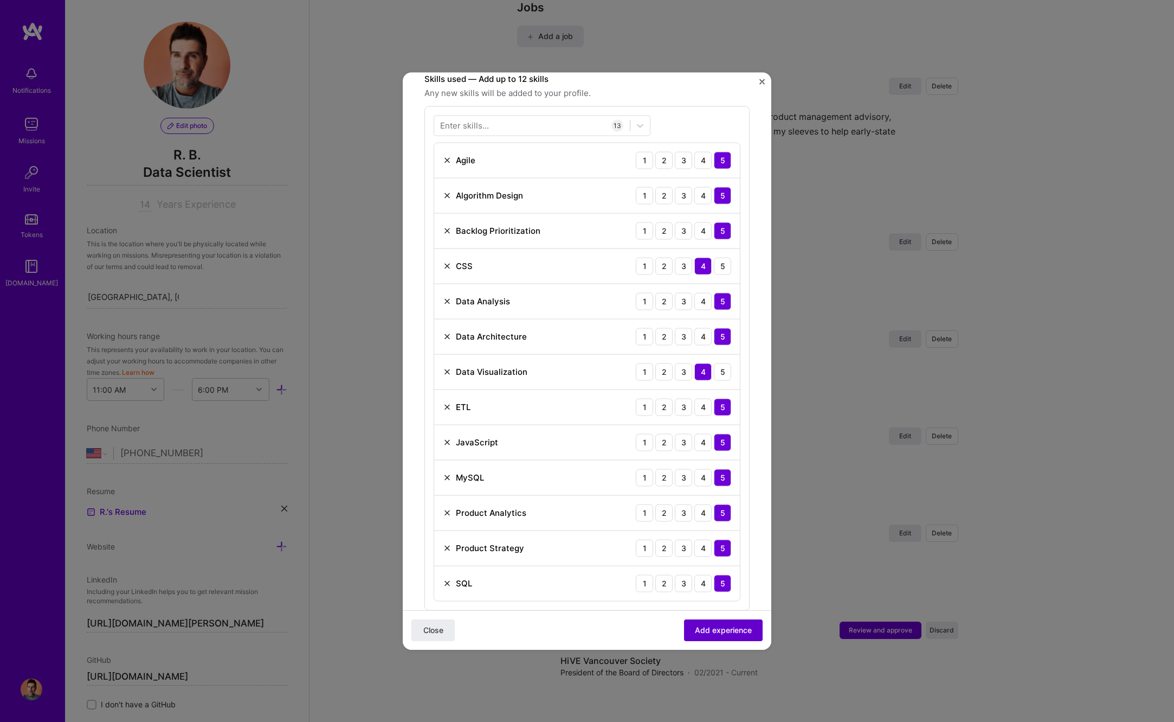
scroll to position [326, 0]
click at [447, 194] on img at bounding box center [447, 195] width 9 height 9
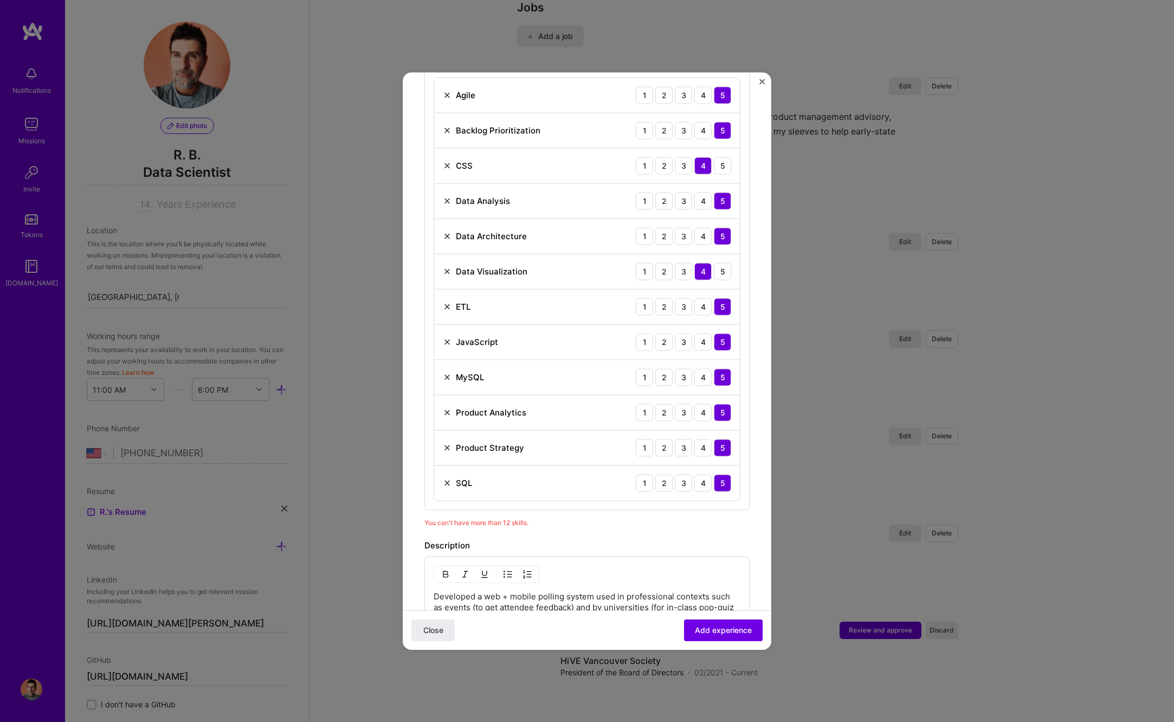
scroll to position [402, 0]
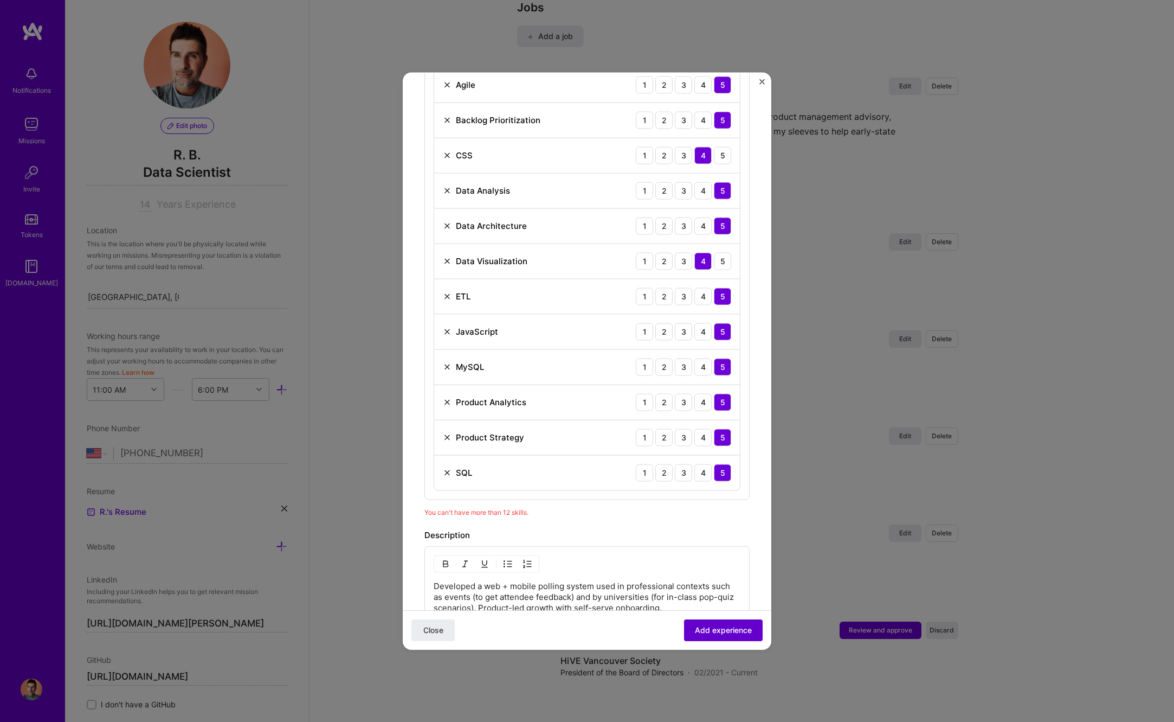
click at [721, 628] on span "Add experience" at bounding box center [723, 630] width 57 height 11
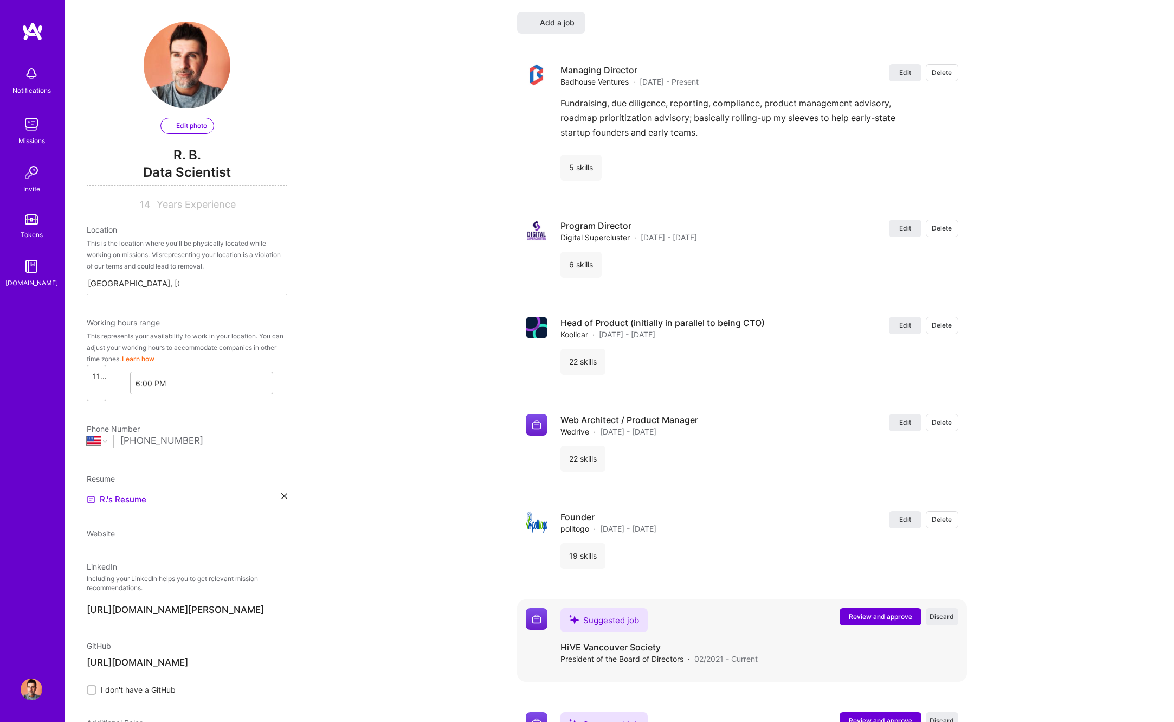
select select "US"
select select "Right Now"
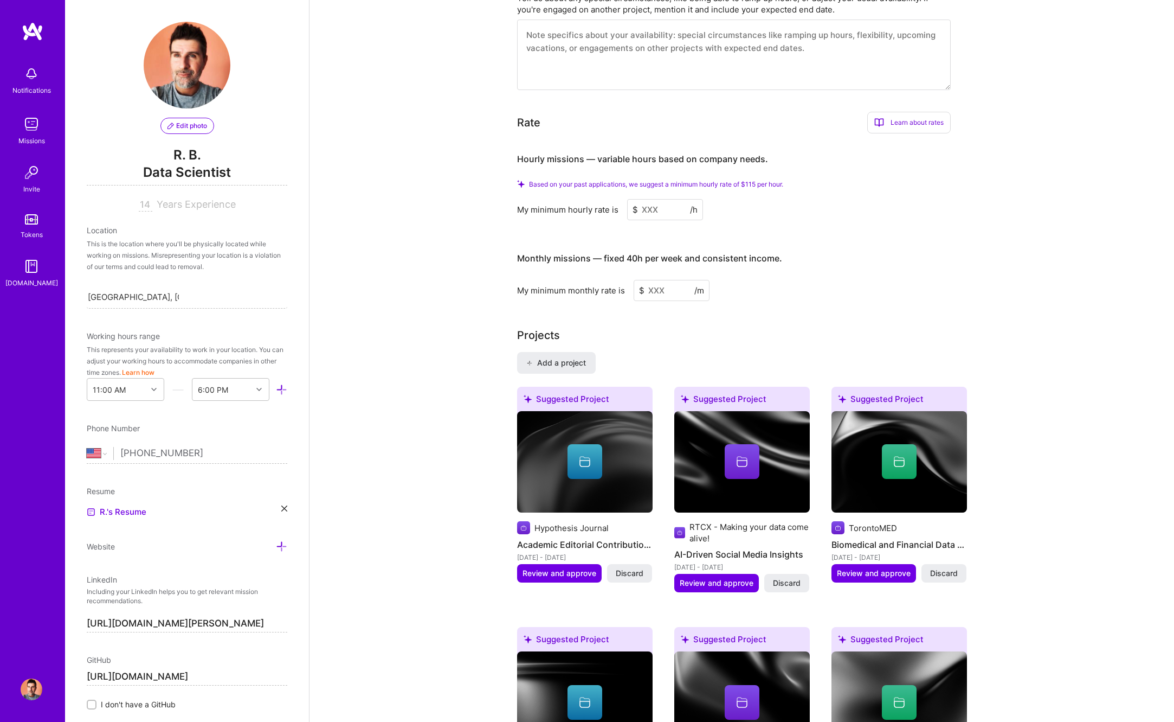
scroll to position [614, 0]
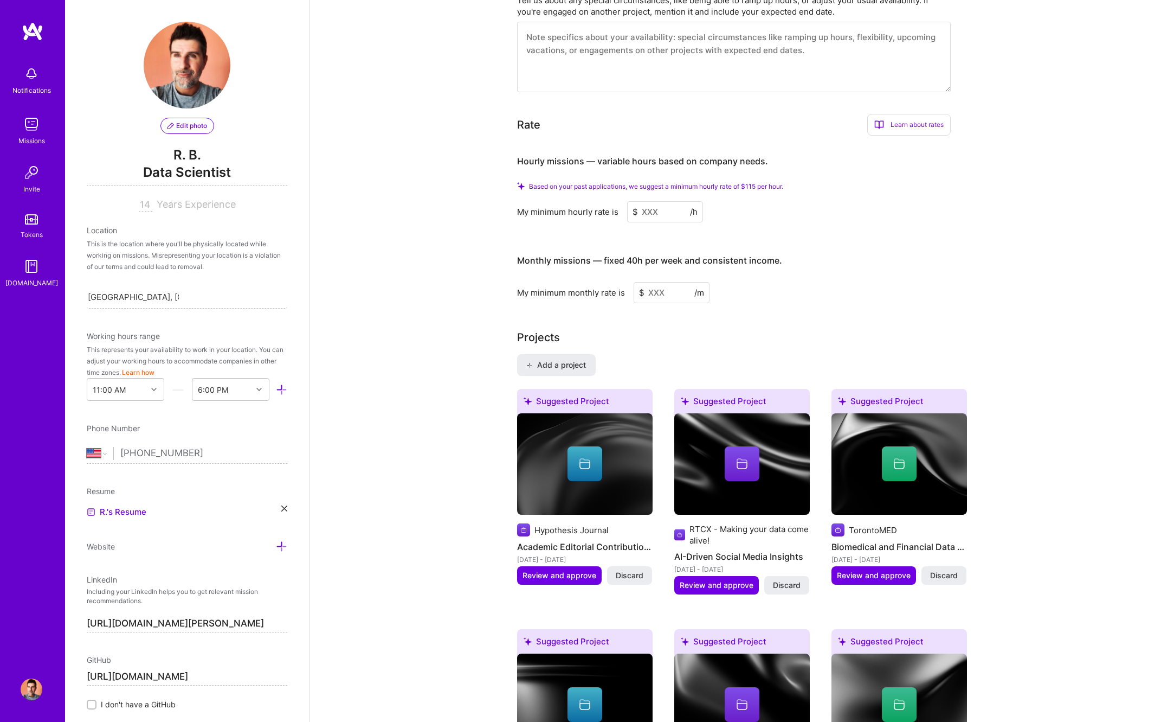
drag, startPoint x: 661, startPoint y: 216, endPoint x: 627, endPoint y: 214, distance: 34.2
click at [627, 214] on input at bounding box center [665, 211] width 76 height 21
click at [664, 212] on input at bounding box center [665, 211] width 76 height 21
type input "150"
drag, startPoint x: 638, startPoint y: 297, endPoint x: 627, endPoint y: 299, distance: 11.1
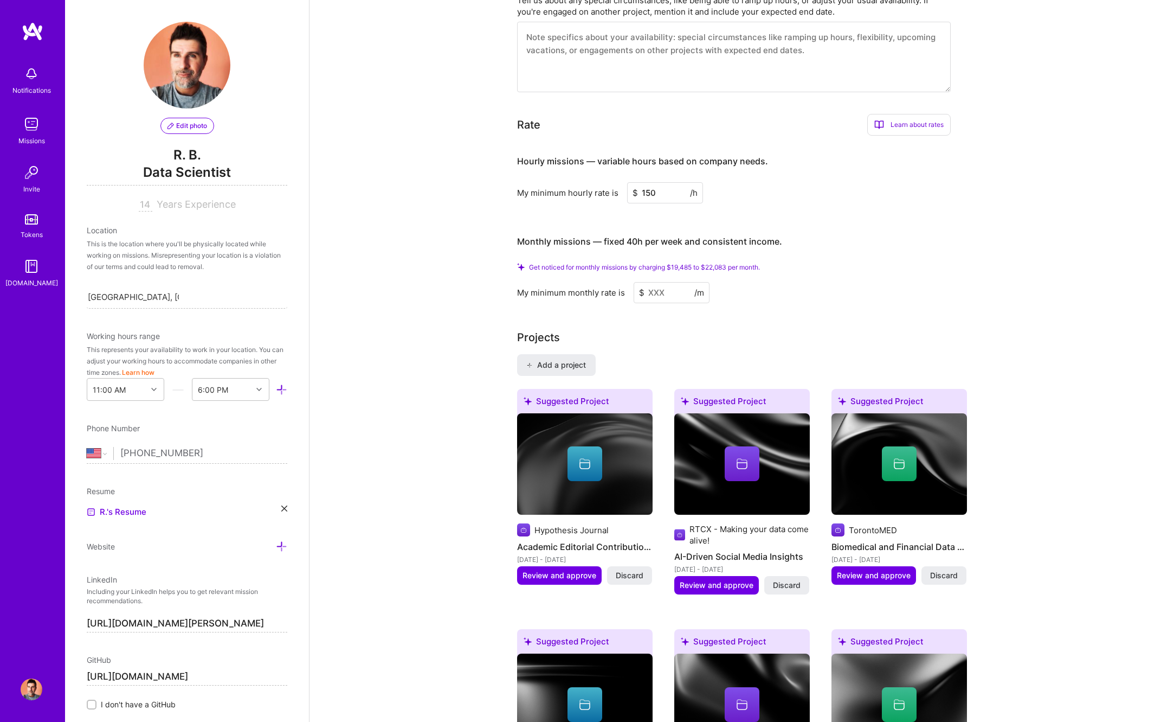
click at [634, 299] on input at bounding box center [672, 292] width 76 height 21
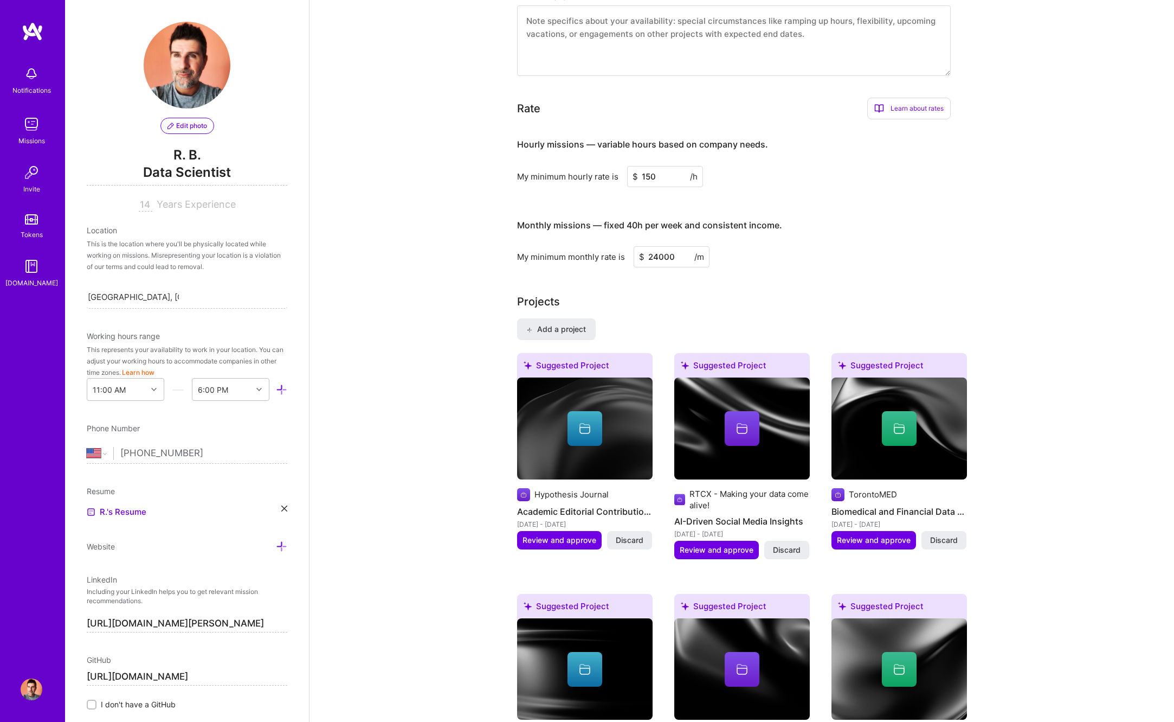
drag, startPoint x: 662, startPoint y: 258, endPoint x: 667, endPoint y: 254, distance: 6.6
click at [662, 256] on input "24000" at bounding box center [672, 256] width 76 height 21
click at [749, 248] on div "Monthly missions — fixed 40h per week and consistent income. My minimum monthly…" at bounding box center [734, 238] width 434 height 59
click at [658, 256] on input "24000" at bounding box center [672, 256] width 76 height 21
click at [659, 176] on input "150" at bounding box center [665, 176] width 76 height 21
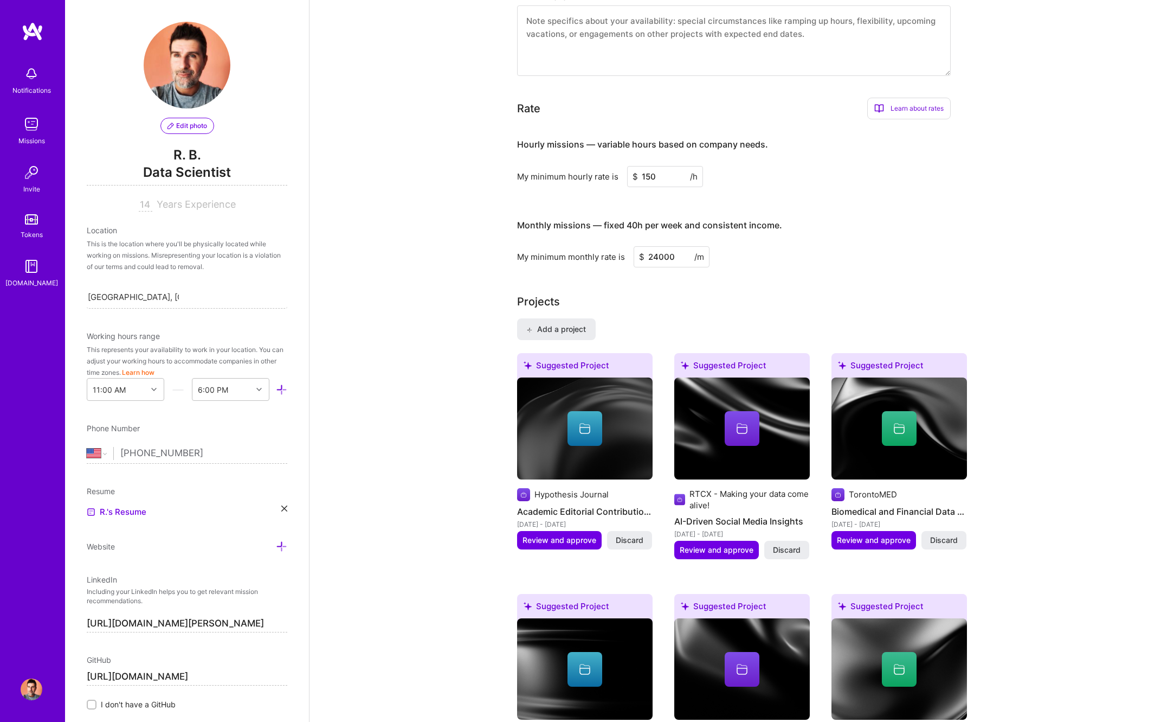
click at [676, 262] on input "24000" at bounding box center [672, 256] width 76 height 21
drag, startPoint x: 600, startPoint y: 254, endPoint x: 592, endPoint y: 254, distance: 7.6
click at [634, 255] on input "24000" at bounding box center [672, 256] width 76 height 21
type input "25000"
drag, startPoint x: 765, startPoint y: 230, endPoint x: 757, endPoint y: 227, distance: 8.3
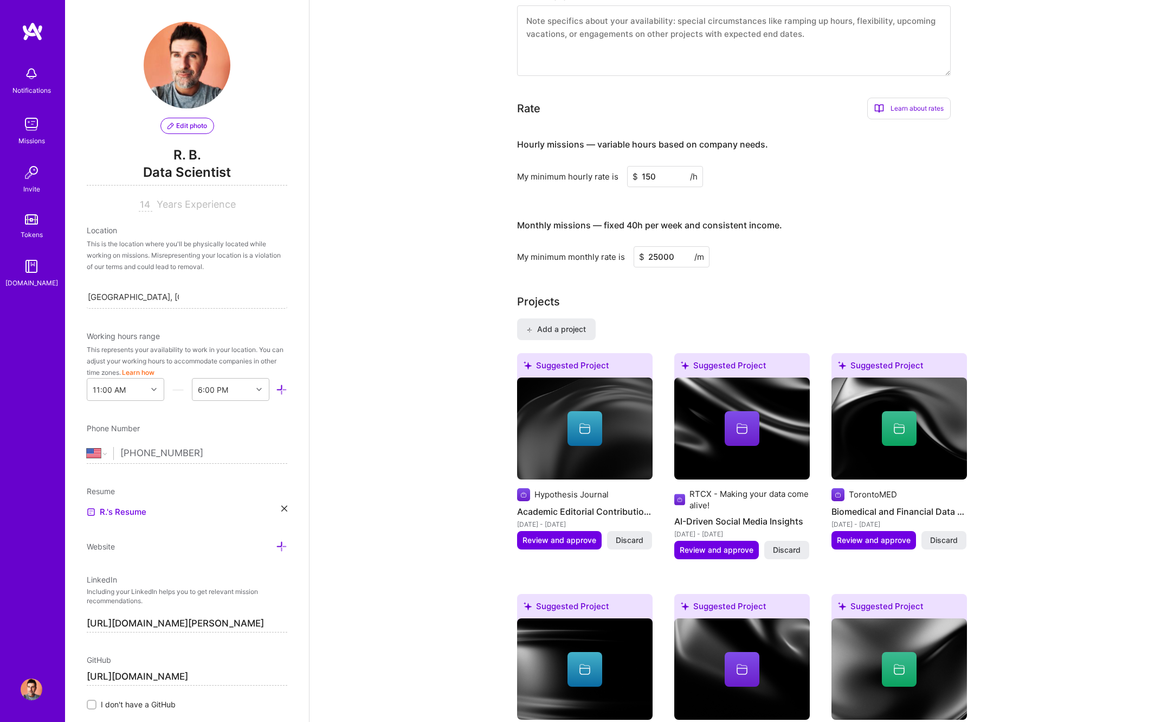
click at [765, 230] on h4 "Monthly missions — fixed 40h per week and consistent income." at bounding box center [649, 225] width 265 height 10
click at [663, 179] on input "150" at bounding box center [665, 176] width 76 height 21
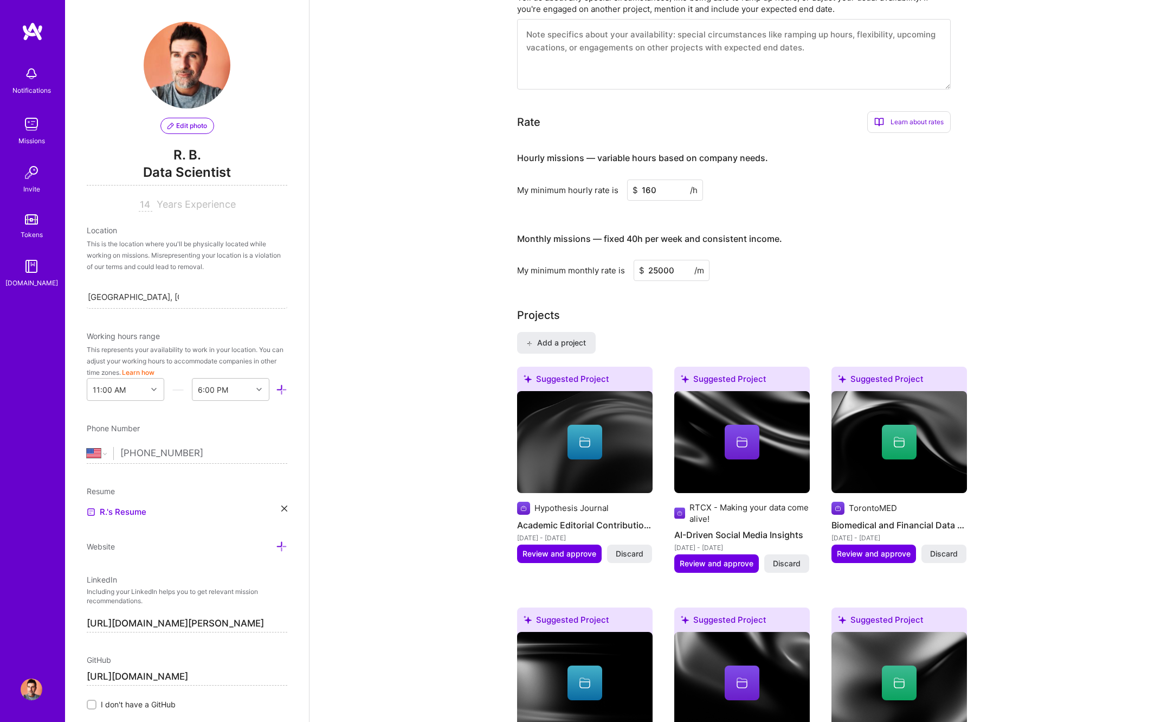
drag, startPoint x: 670, startPoint y: 194, endPoint x: 596, endPoint y: 186, distance: 74.1
click at [627, 186] on input "160" at bounding box center [665, 189] width 76 height 21
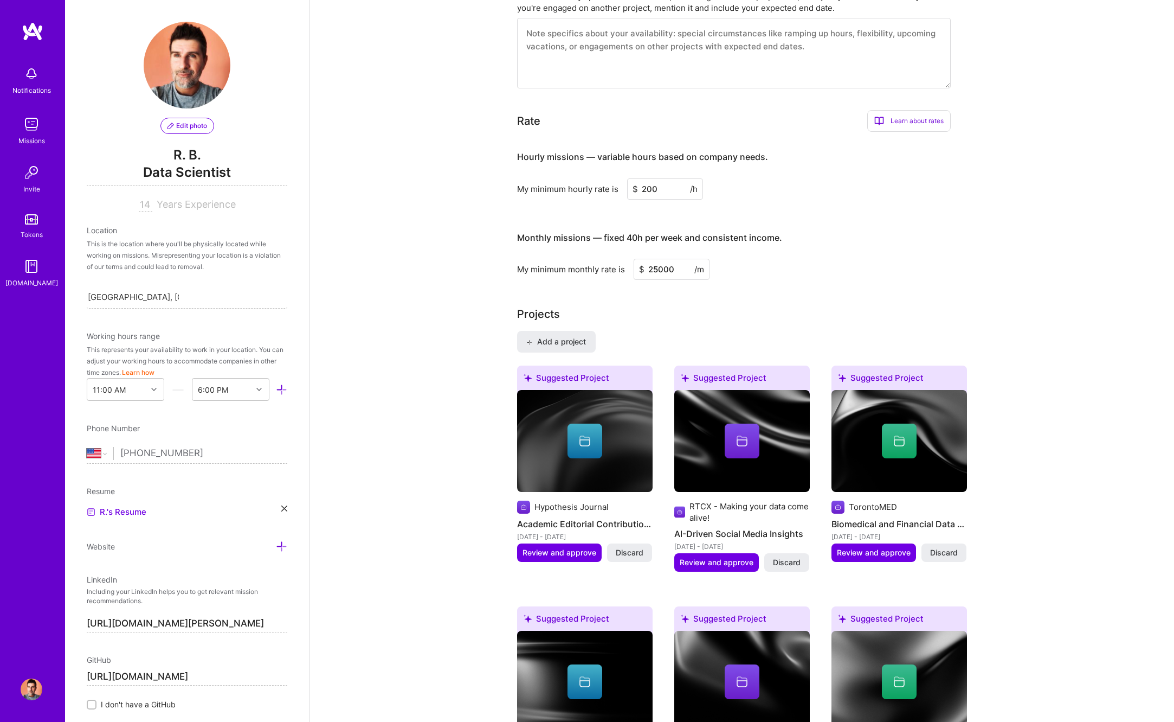
type input "200"
click at [855, 246] on h3 "Monthly missions — fixed 40h per week and consistent income." at bounding box center [734, 238] width 434 height 34
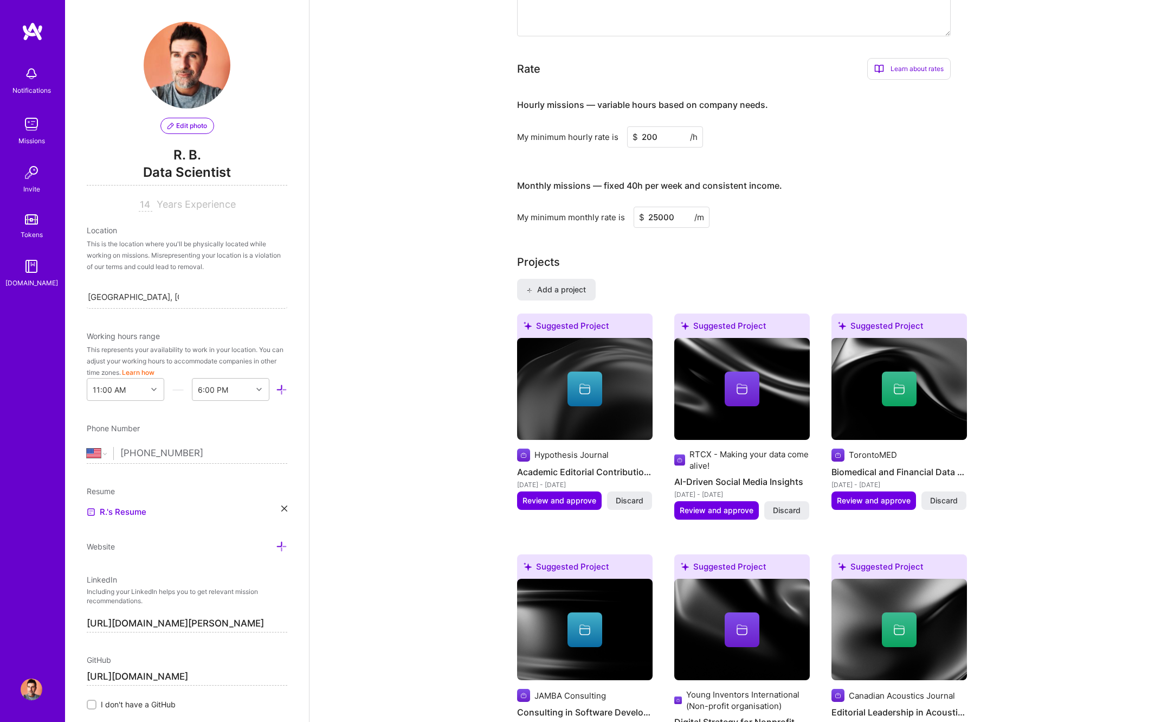
scroll to position [0, 0]
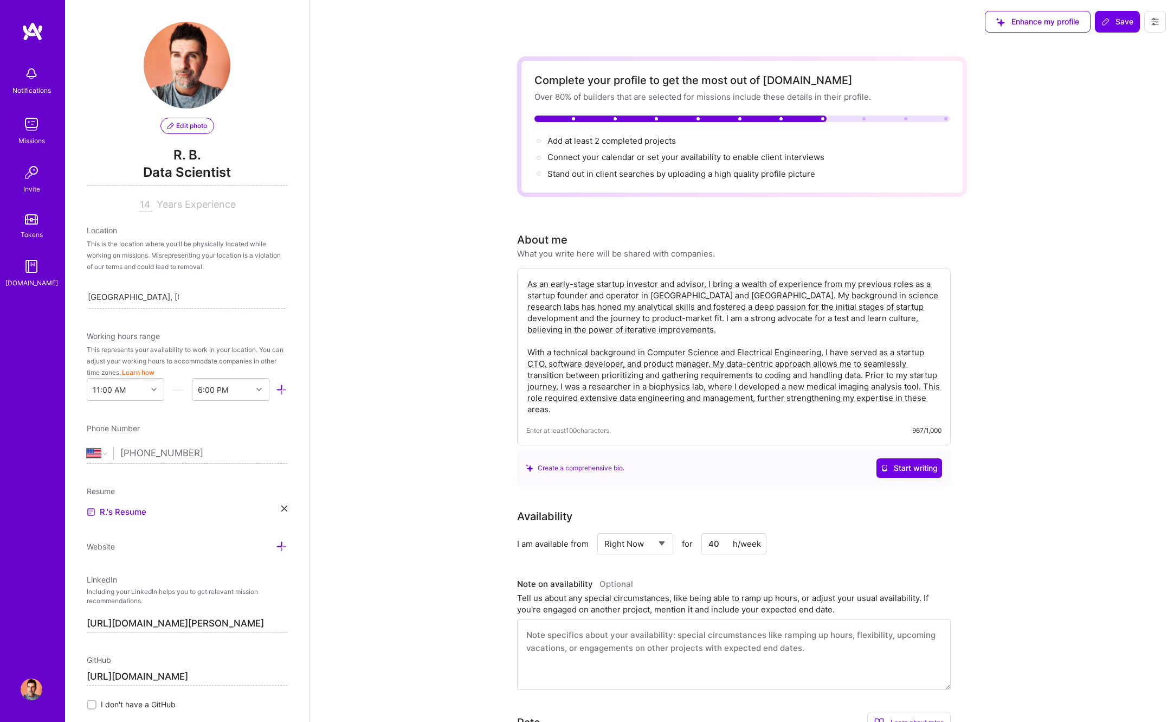
drag, startPoint x: 1104, startPoint y: 50, endPoint x: 1103, endPoint y: 61, distance: 11.0
click at [1106, 22] on icon at bounding box center [1106, 21] width 9 height 9
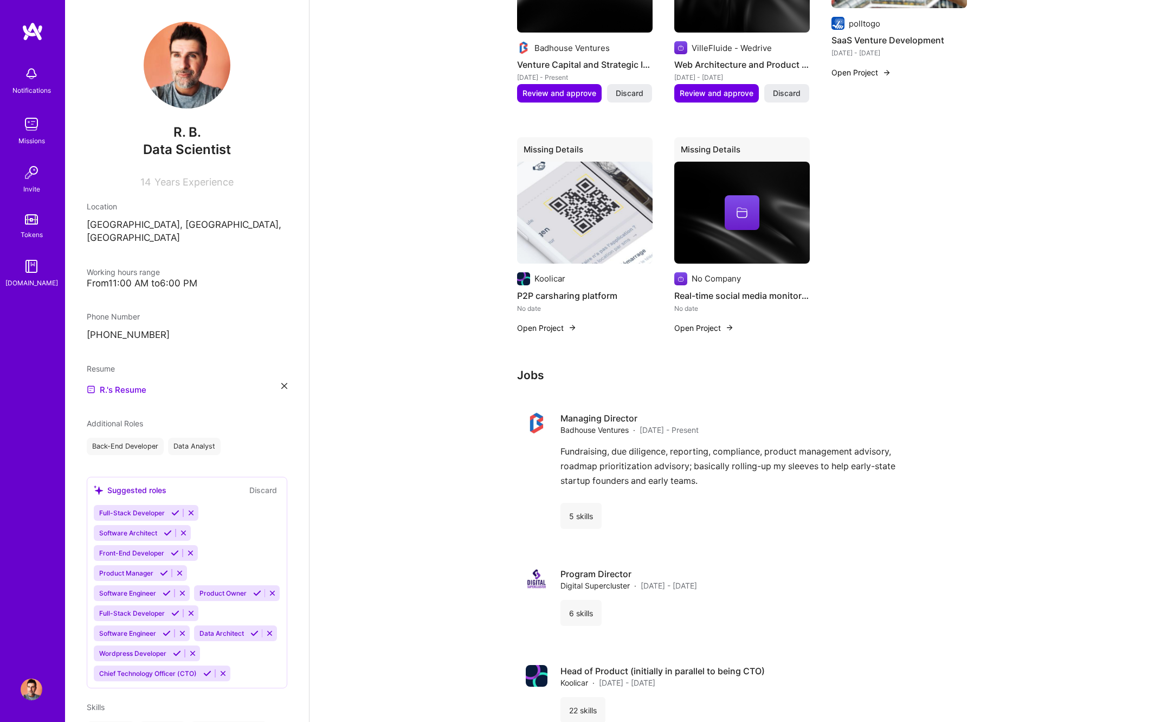
scroll to position [2223, 0]
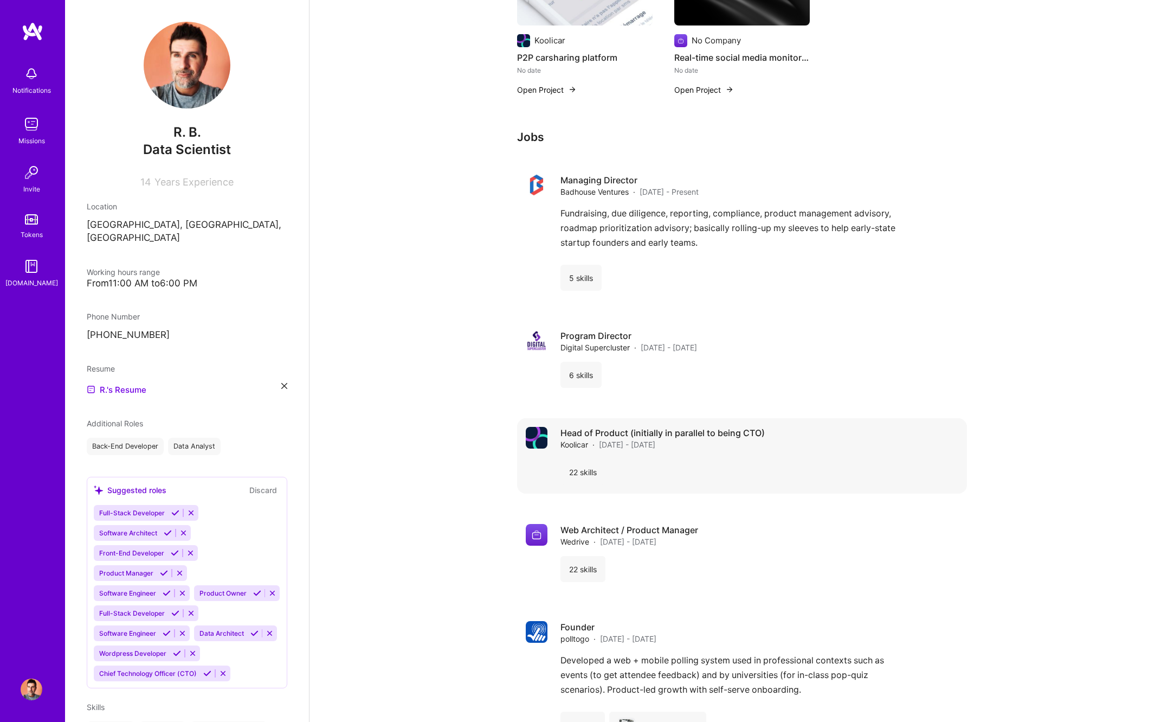
click at [636, 439] on span "[DATE] - [DATE]" at bounding box center [627, 444] width 56 height 11
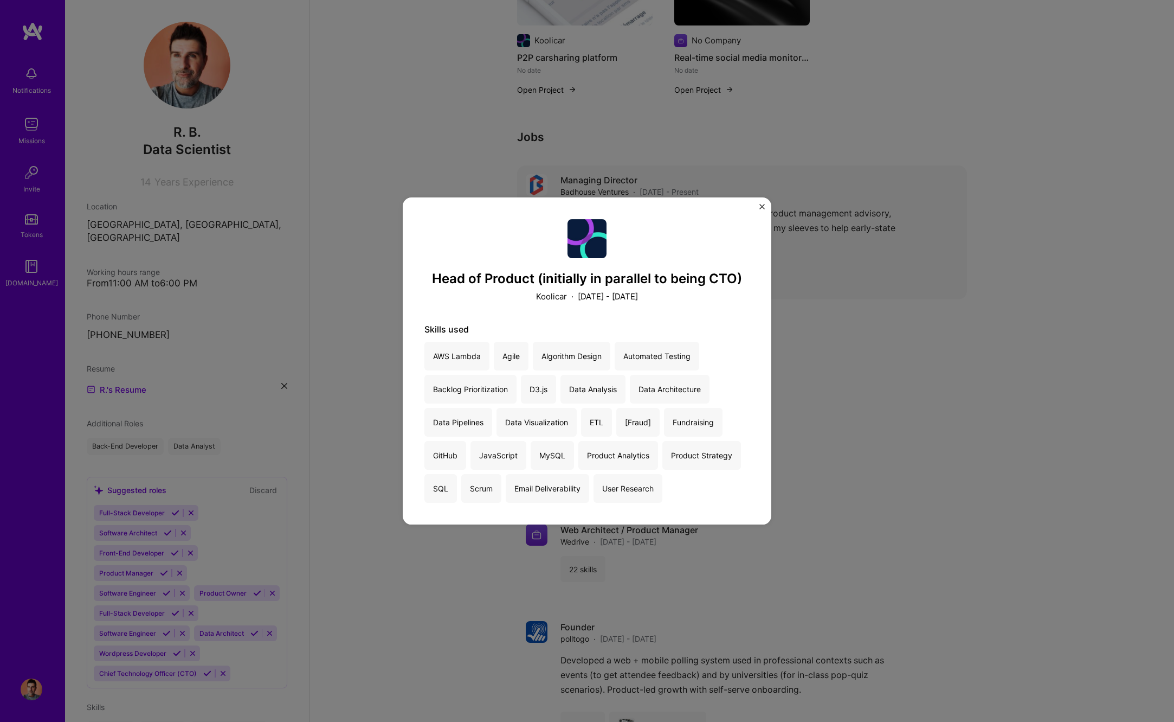
drag, startPoint x: 916, startPoint y: 260, endPoint x: 911, endPoint y: 263, distance: 5.9
click at [916, 260] on div "Head of Product (initially in parallel to being CTO) Koolicar · [DATE] - [DATE]…" at bounding box center [587, 361] width 1174 height 722
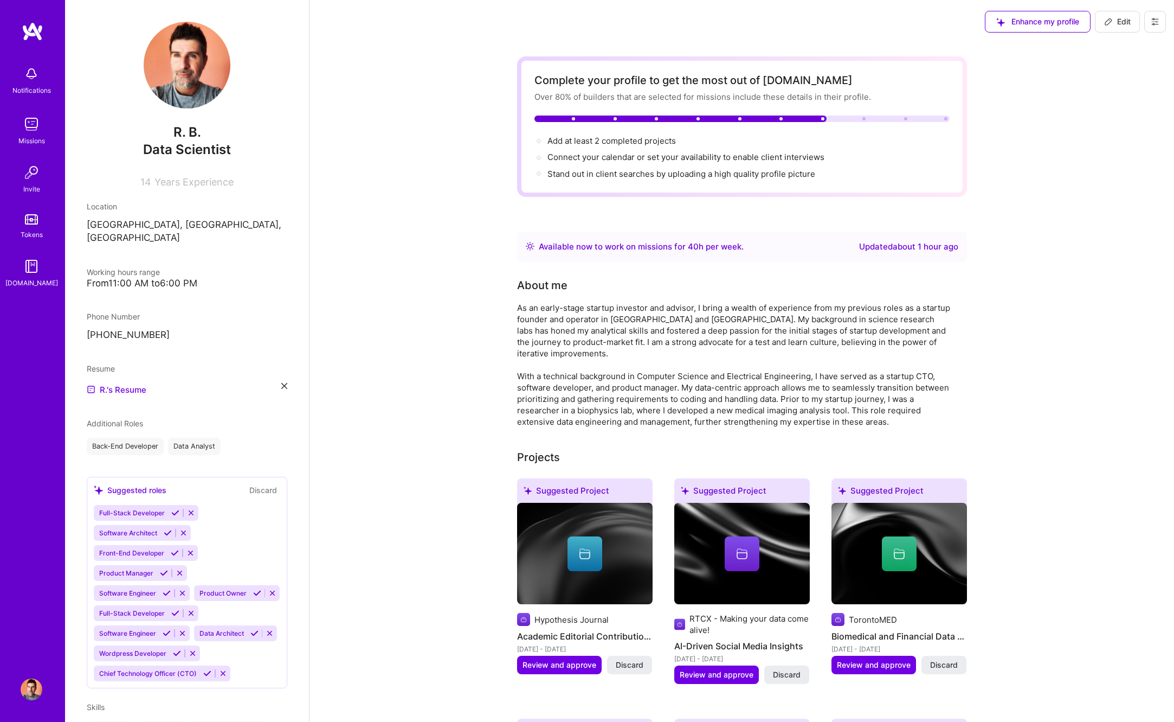
drag, startPoint x: 1115, startPoint y: 23, endPoint x: 854, endPoint y: 189, distance: 308.9
click at [1114, 23] on span "Edit" at bounding box center [1117, 21] width 27 height 11
select select "US"
select select "Right Now"
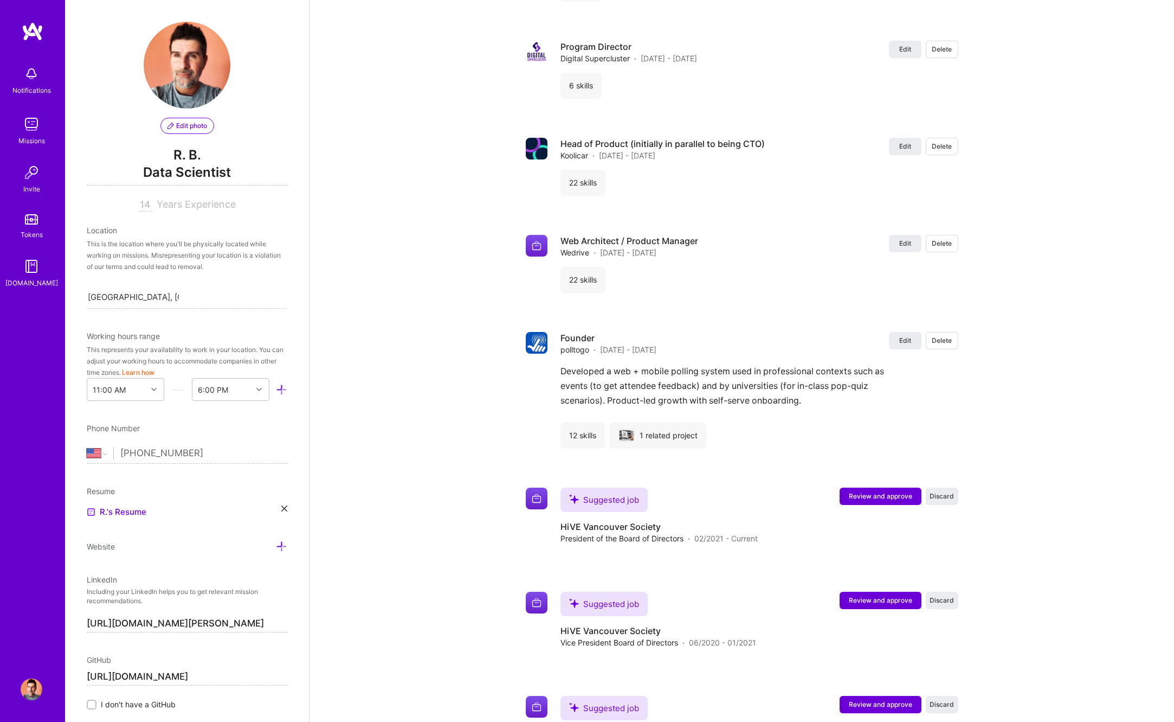
scroll to position [3034, 0]
click at [899, 149] on span "Edit" at bounding box center [905, 145] width 12 height 9
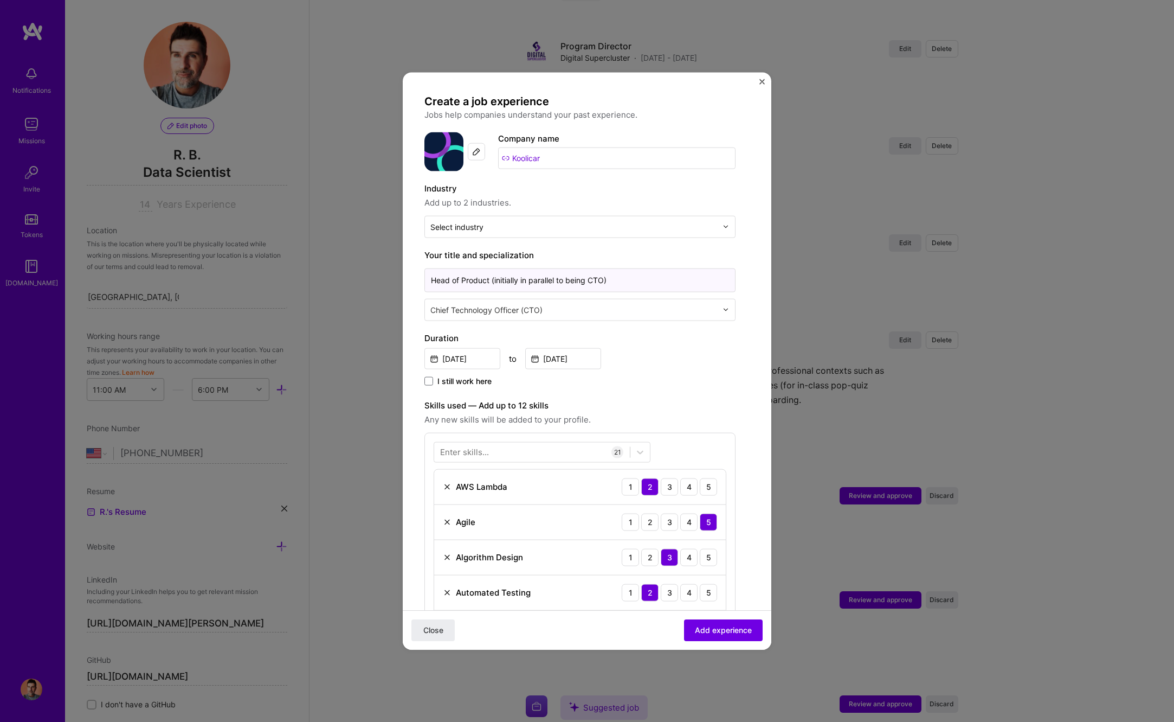
drag, startPoint x: 627, startPoint y: 287, endPoint x: 666, endPoint y: 288, distance: 39.6
click at [666, 288] on input "Head of Product (initially in parallel to being CTO)" at bounding box center [579, 280] width 311 height 24
drag, startPoint x: 477, startPoint y: 280, endPoint x: 384, endPoint y: 275, distance: 92.8
click at [424, 275] on input "Head of Product" at bounding box center [579, 280] width 311 height 24
type input "Chief Product Officer"
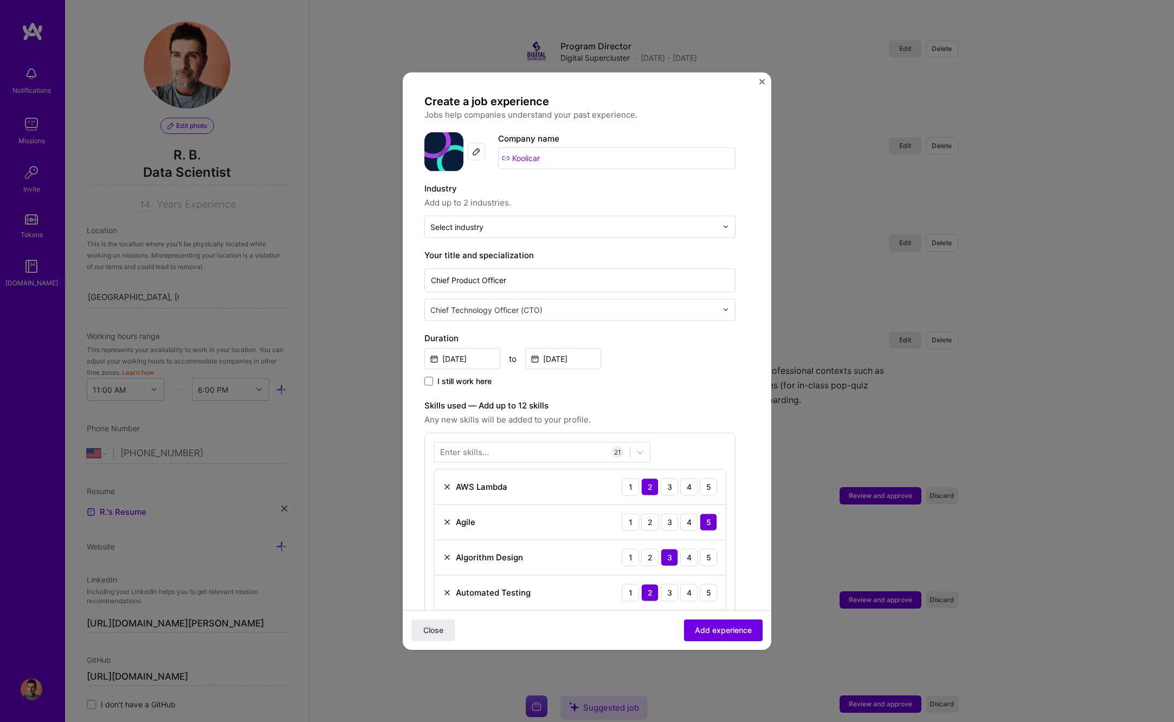
click at [680, 369] on div "[DATE] to [DATE]" at bounding box center [579, 356] width 311 height 23
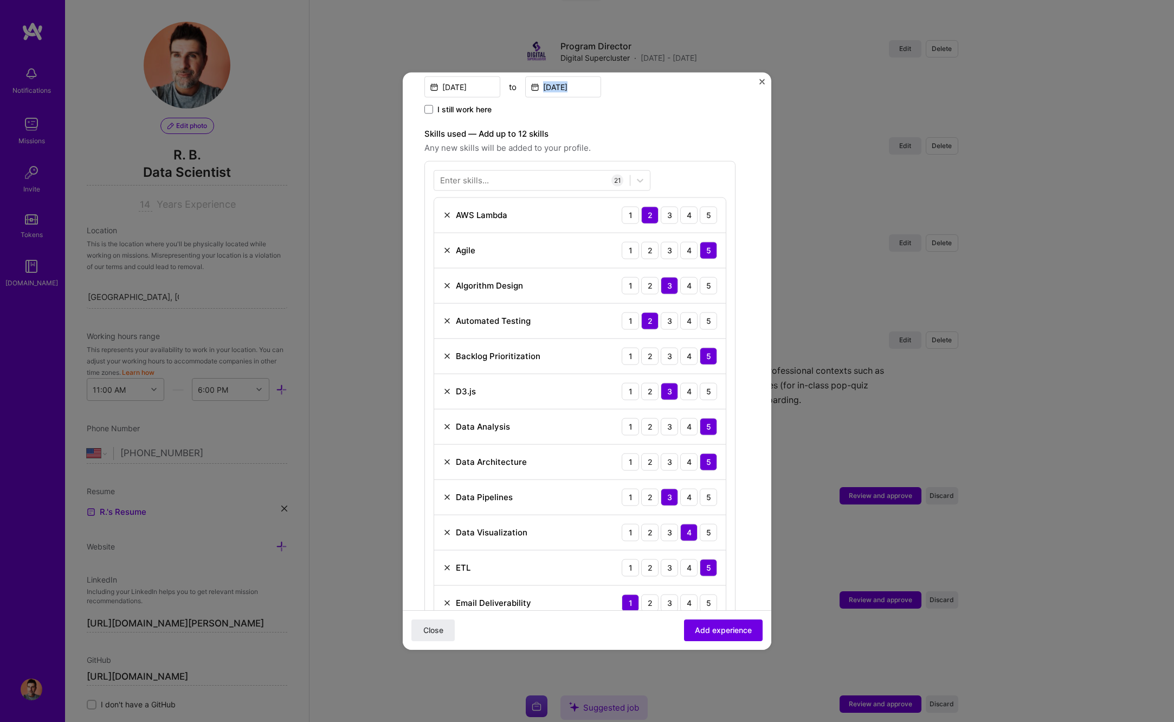
scroll to position [269, 0]
click at [446, 215] on img at bounding box center [447, 217] width 9 height 9
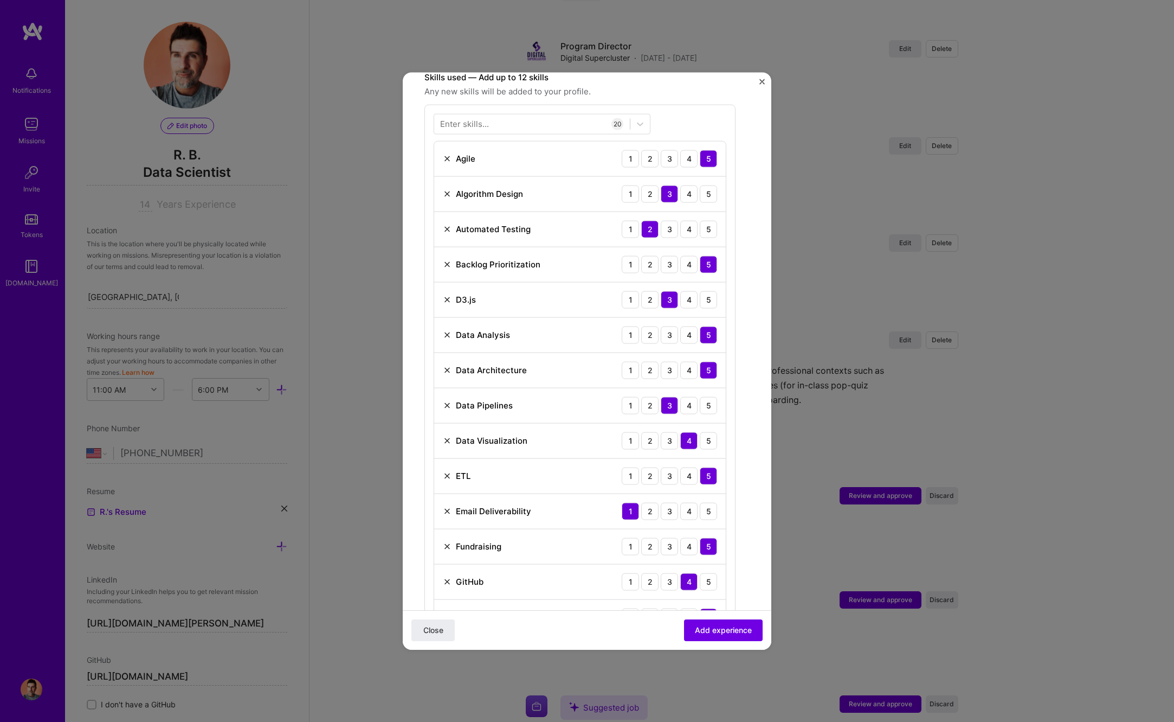
scroll to position [342, 0]
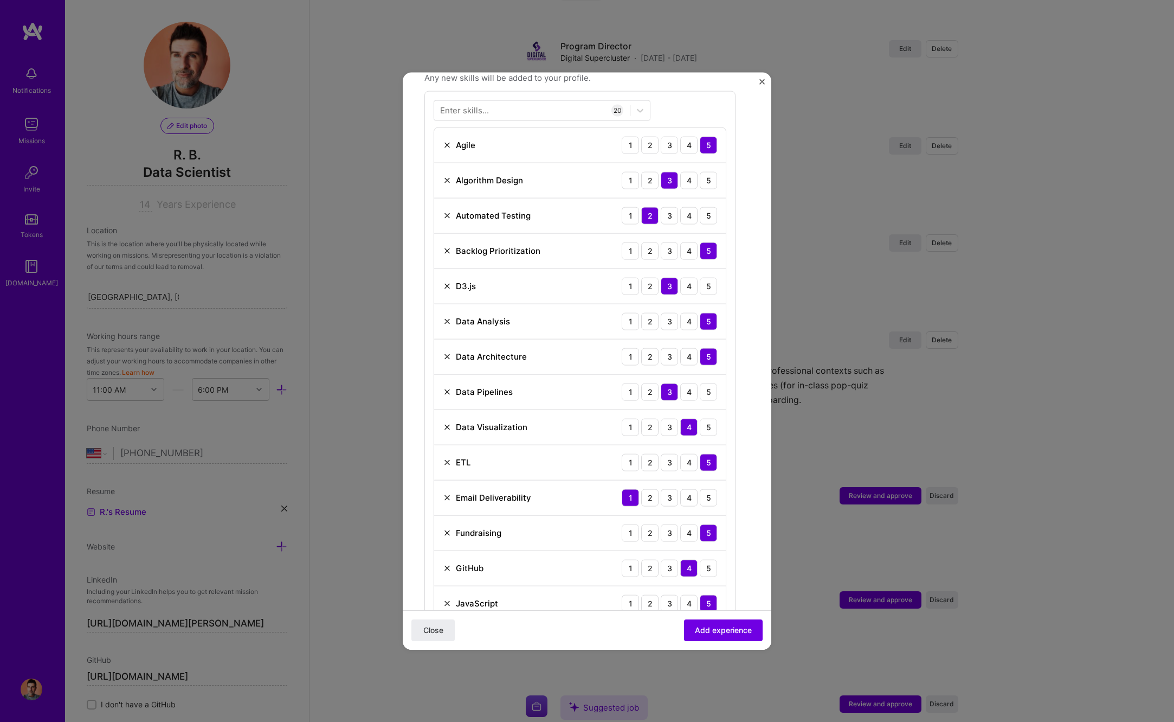
click at [441, 211] on div "Automated Testing 1 2 3 4 5" at bounding box center [580, 215] width 292 height 35
click at [446, 216] on img at bounding box center [447, 215] width 9 height 9
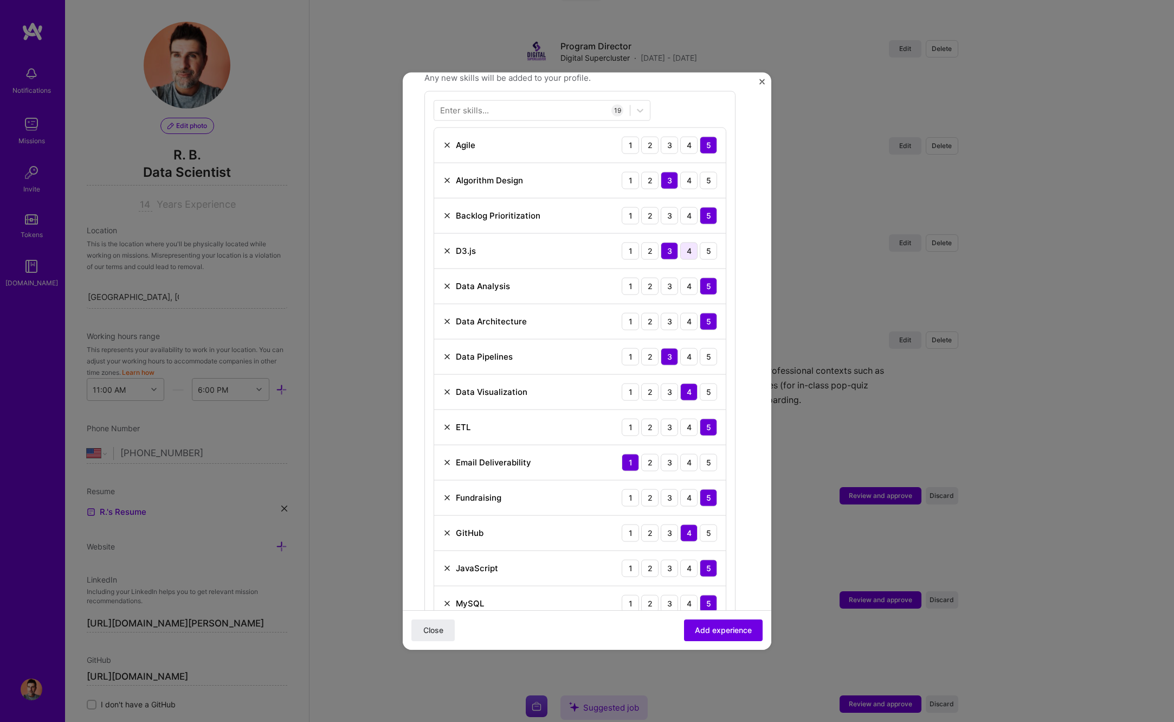
click at [687, 251] on div "4" at bounding box center [688, 250] width 17 height 17
click at [705, 249] on div "5" at bounding box center [708, 250] width 17 height 17
click at [685, 359] on div "4" at bounding box center [688, 356] width 17 height 17
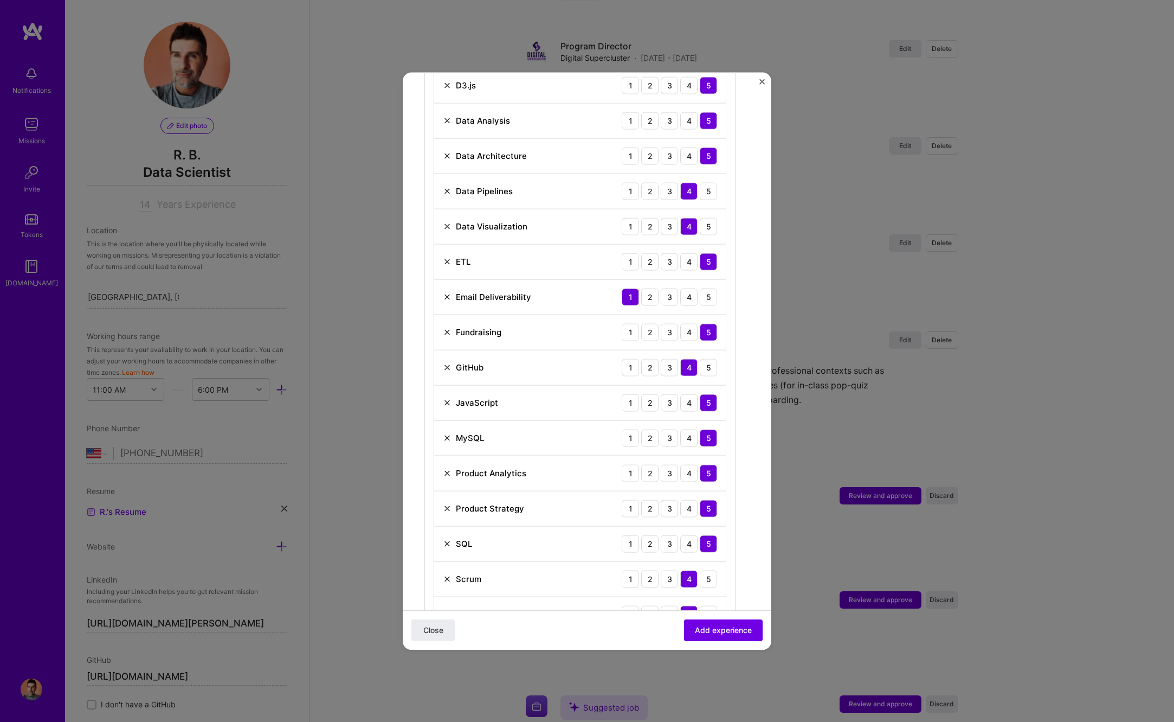
scroll to position [507, 0]
click at [447, 435] on img at bounding box center [447, 437] width 9 height 9
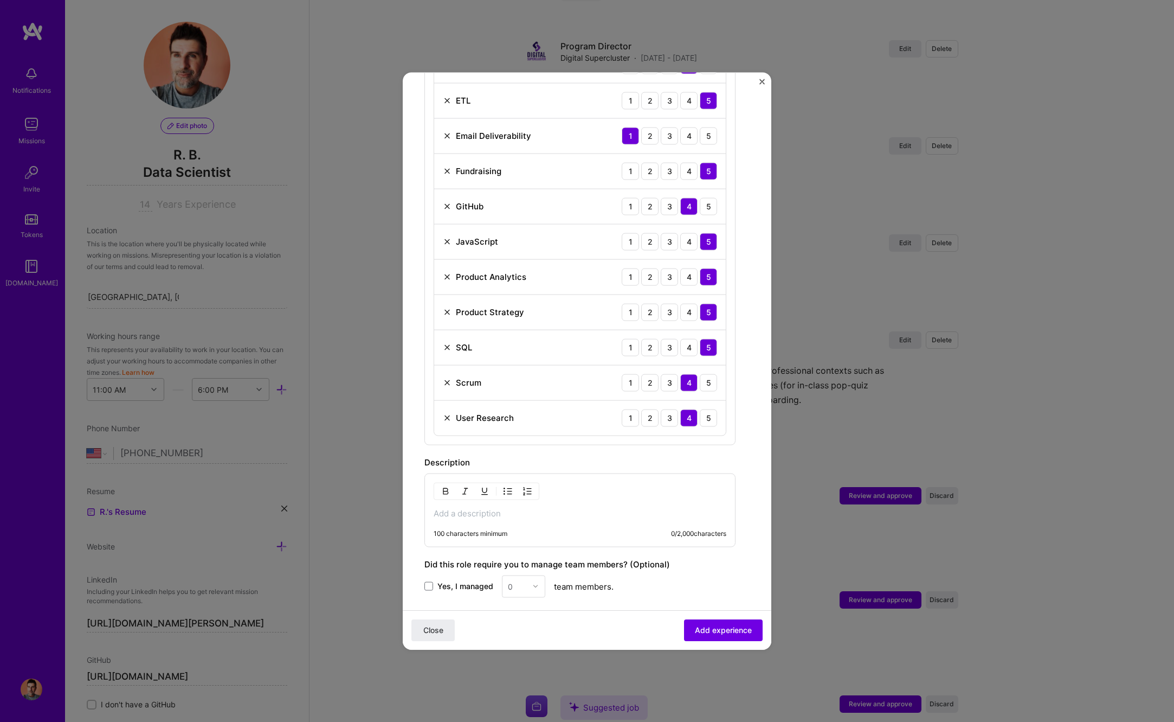
scroll to position [668, 0]
click at [445, 418] on img at bounding box center [447, 417] width 9 height 9
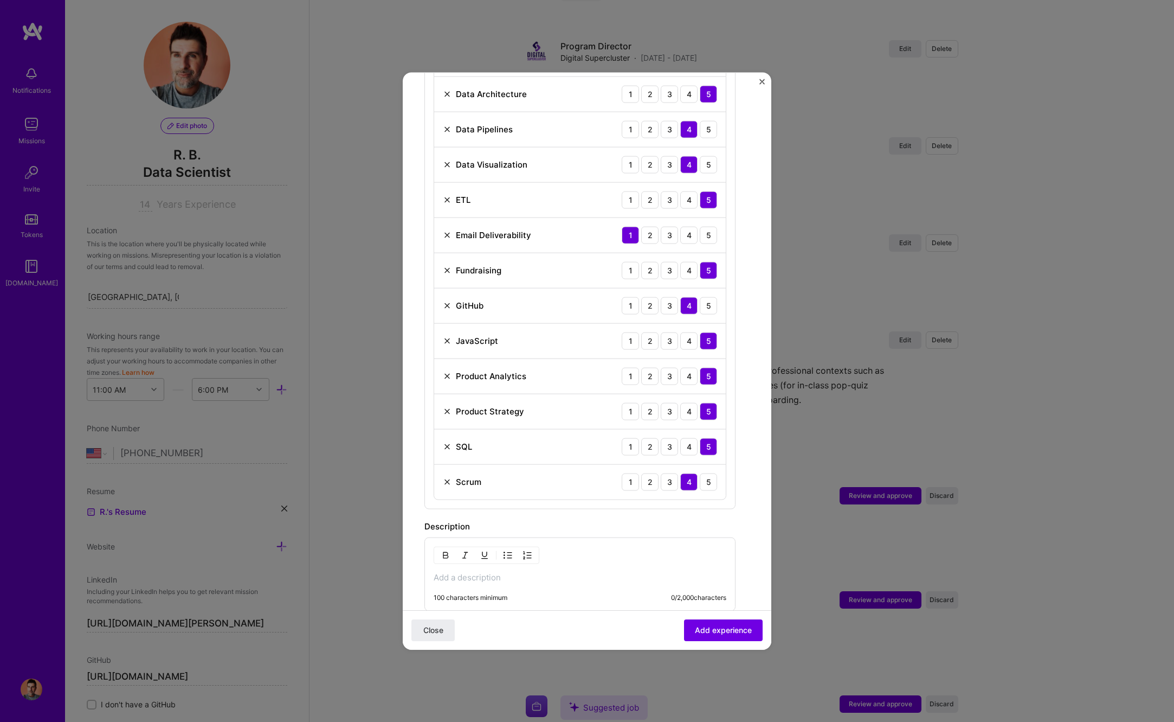
scroll to position [566, 0]
click at [693, 241] on div "4" at bounding box center [688, 237] width 17 height 17
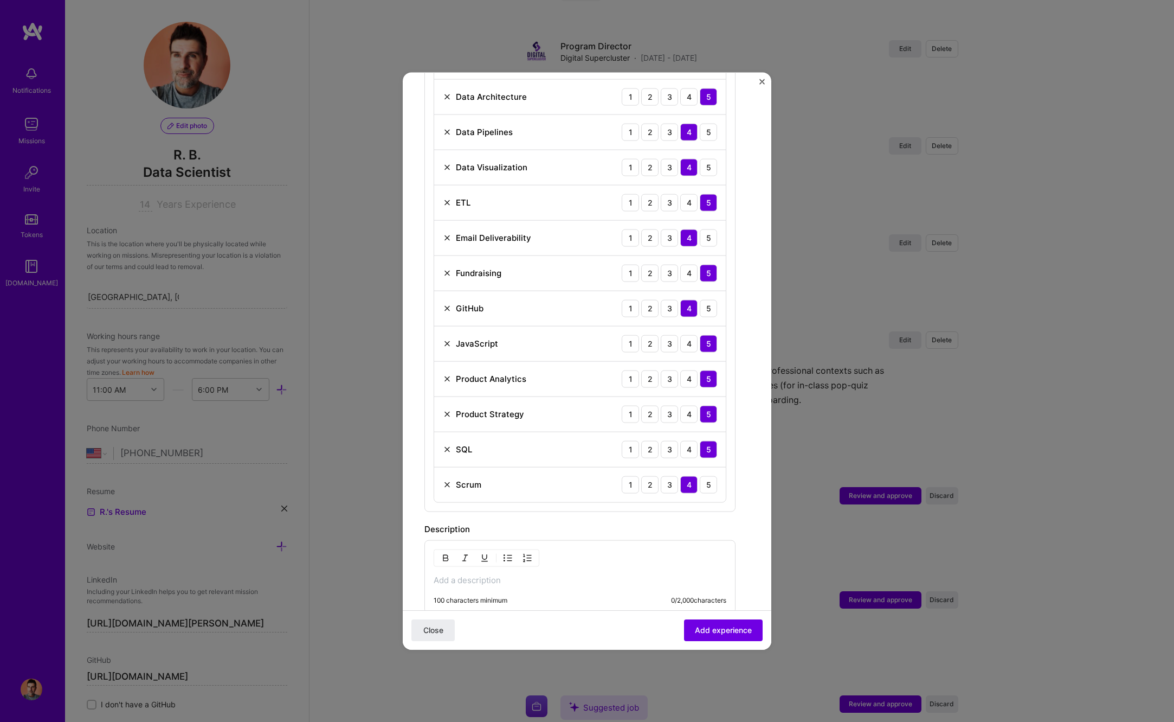
drag, startPoint x: 702, startPoint y: 239, endPoint x: 659, endPoint y: 239, distance: 42.8
click at [700, 239] on div "5" at bounding box center [708, 237] width 17 height 17
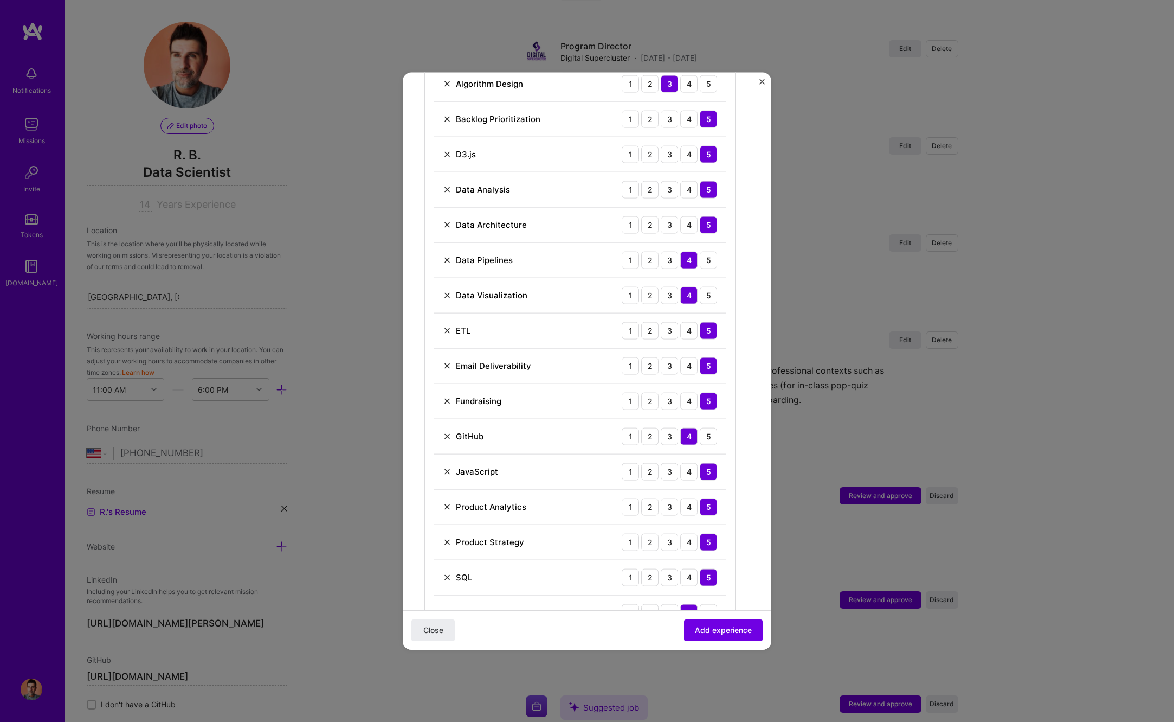
scroll to position [764, 0]
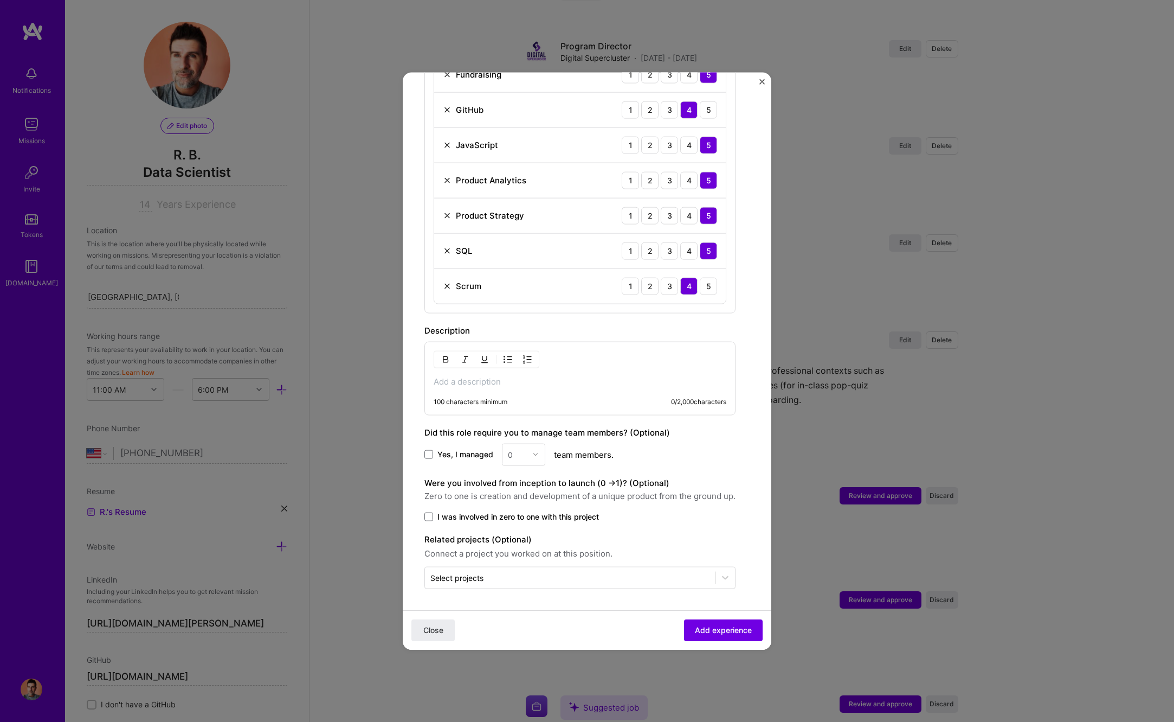
click at [533, 386] on div "100 characters minimum 0 / 2,000 characters" at bounding box center [579, 378] width 311 height 74
click at [533, 383] on p at bounding box center [580, 381] width 293 height 11
drag, startPoint x: 427, startPoint y: 454, endPoint x: 505, endPoint y: 454, distance: 78.1
click at [428, 453] on span at bounding box center [428, 454] width 9 height 9
drag, startPoint x: 426, startPoint y: 453, endPoint x: 432, endPoint y: 452, distance: 6.5
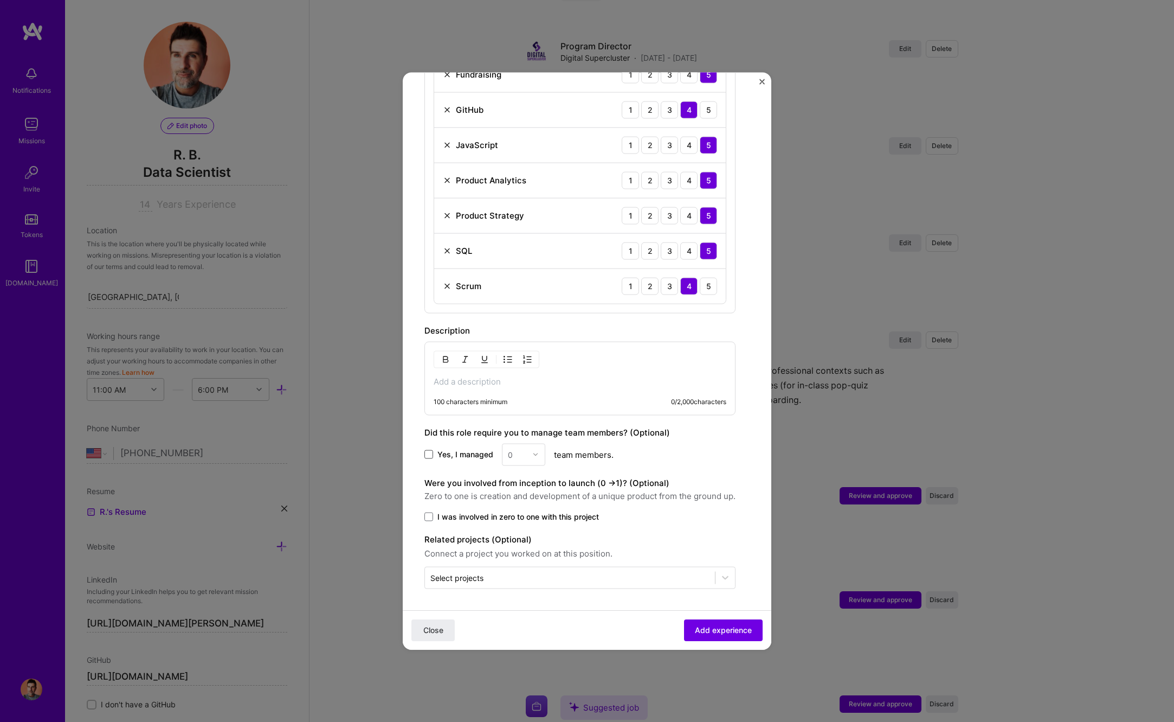
click at [430, 452] on span at bounding box center [428, 454] width 9 height 9
drag, startPoint x: 429, startPoint y: 454, endPoint x: 436, endPoint y: 454, distance: 7.0
click at [429, 454] on span at bounding box center [428, 454] width 9 height 9
click at [0, 0] on input "Yes, I managed" at bounding box center [0, 0] width 0 height 0
click at [530, 452] on div "0" at bounding box center [518, 453] width 30 height 21
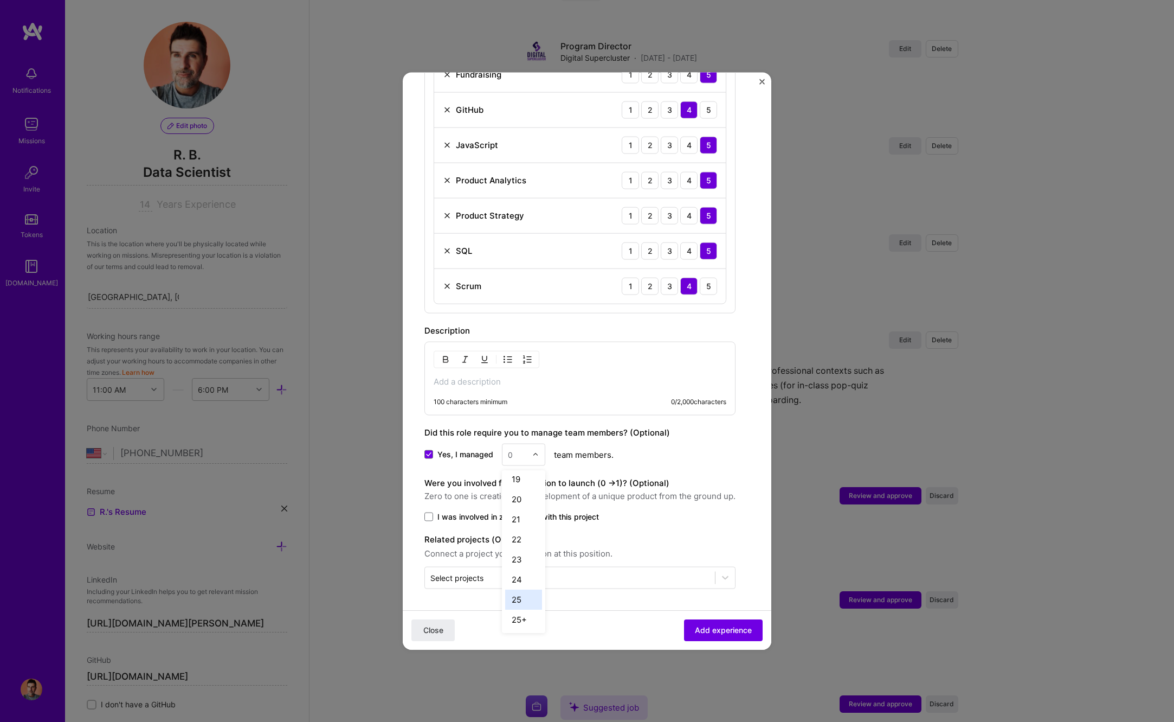
scroll to position [363, 0]
click at [519, 621] on div "25+" at bounding box center [523, 621] width 37 height 20
drag, startPoint x: 427, startPoint y: 516, endPoint x: 442, endPoint y: 518, distance: 15.4
click at [427, 516] on span at bounding box center [428, 516] width 9 height 9
click at [0, 0] on input "I was involved in zero to one with this project" at bounding box center [0, 0] width 0 height 0
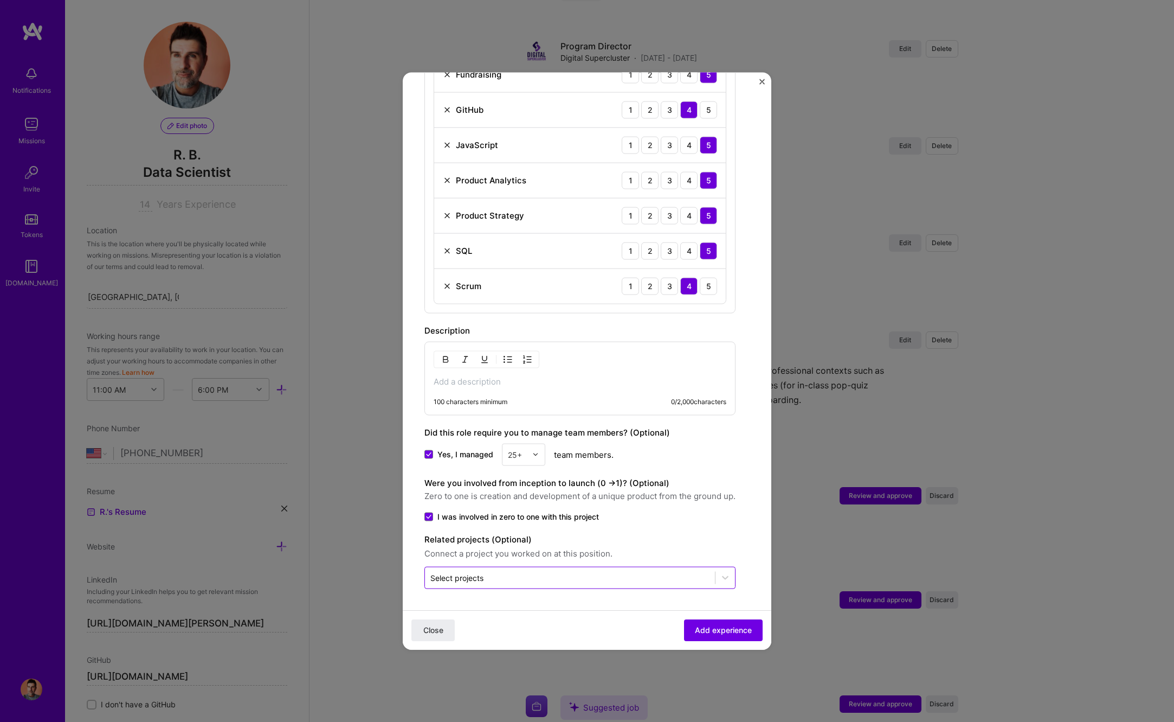
click at [574, 576] on input "text" at bounding box center [569, 576] width 279 height 11
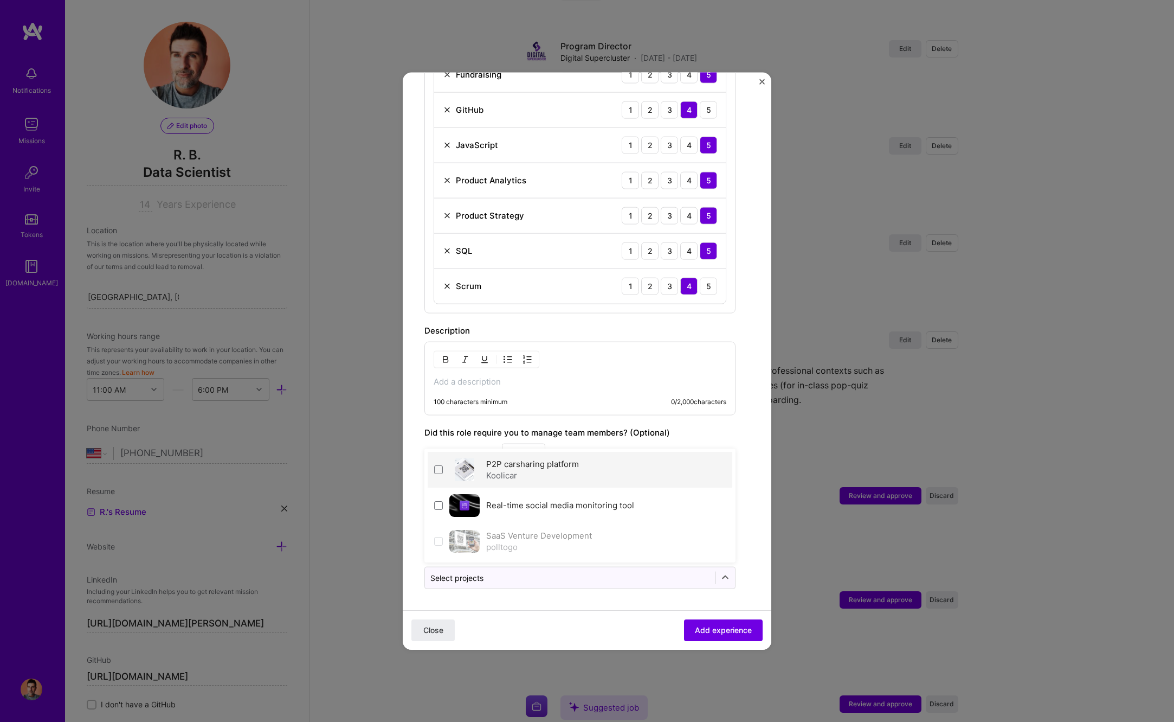
click at [540, 478] on div "Koolicar" at bounding box center [532, 474] width 93 height 11
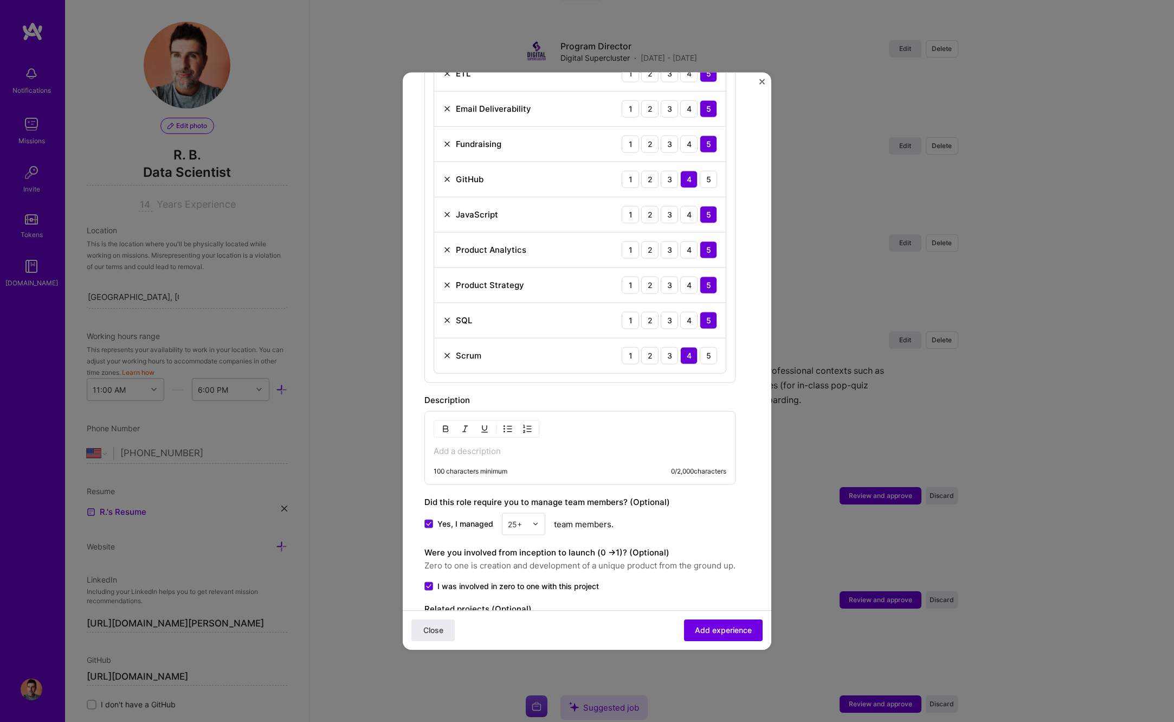
scroll to position [764, 0]
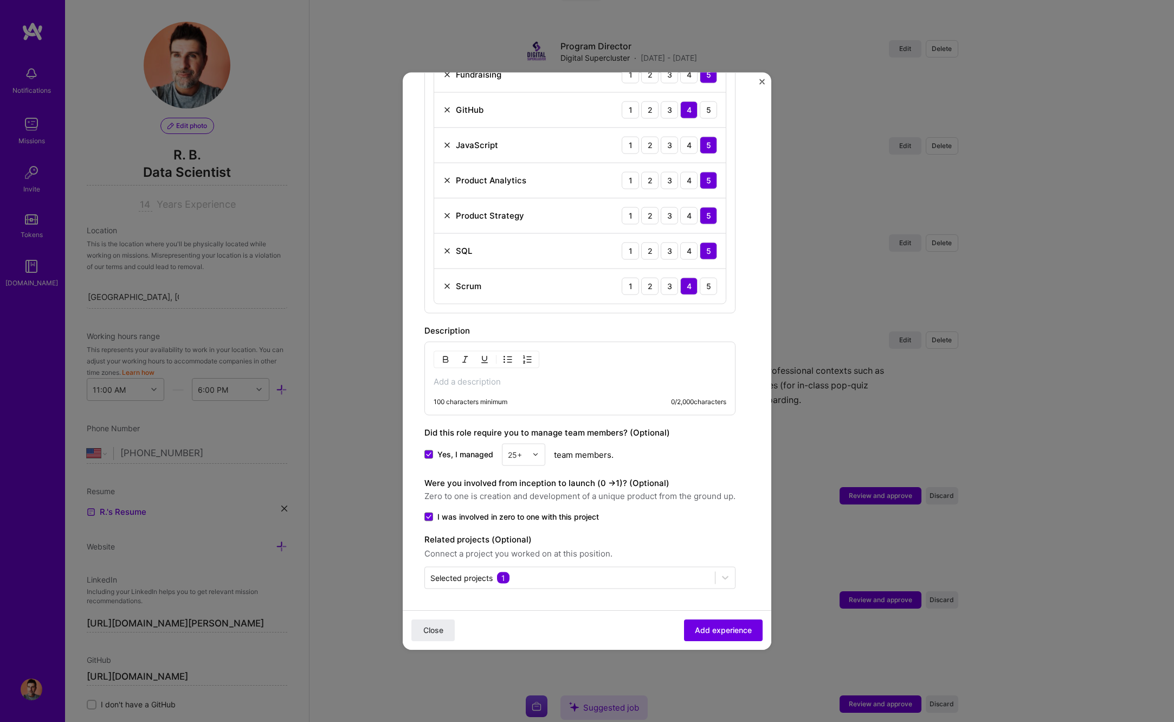
click at [521, 375] on div "100 characters minimum 0 / 2,000 characters" at bounding box center [579, 378] width 311 height 74
click at [521, 381] on p at bounding box center [580, 381] width 293 height 11
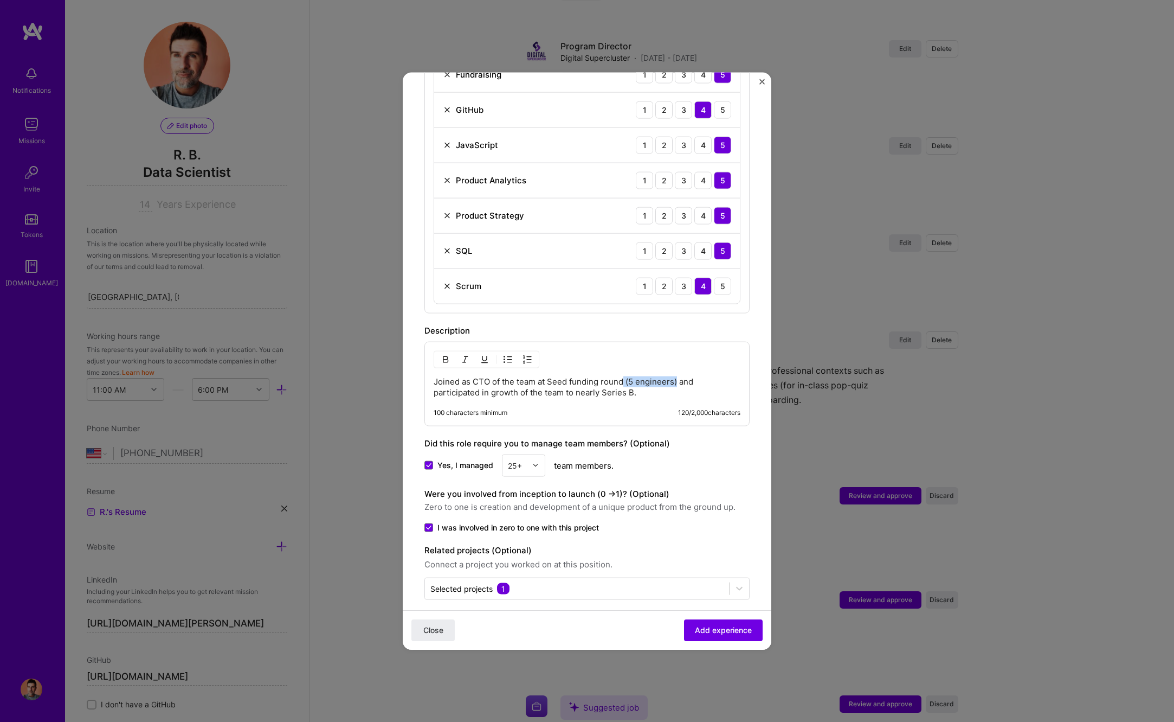
drag, startPoint x: 626, startPoint y: 384, endPoint x: 677, endPoint y: 377, distance: 51.4
click at [677, 377] on p "Joined as CTO of the team at Seed funding round (5 engineers) and participated …" at bounding box center [587, 387] width 307 height 22
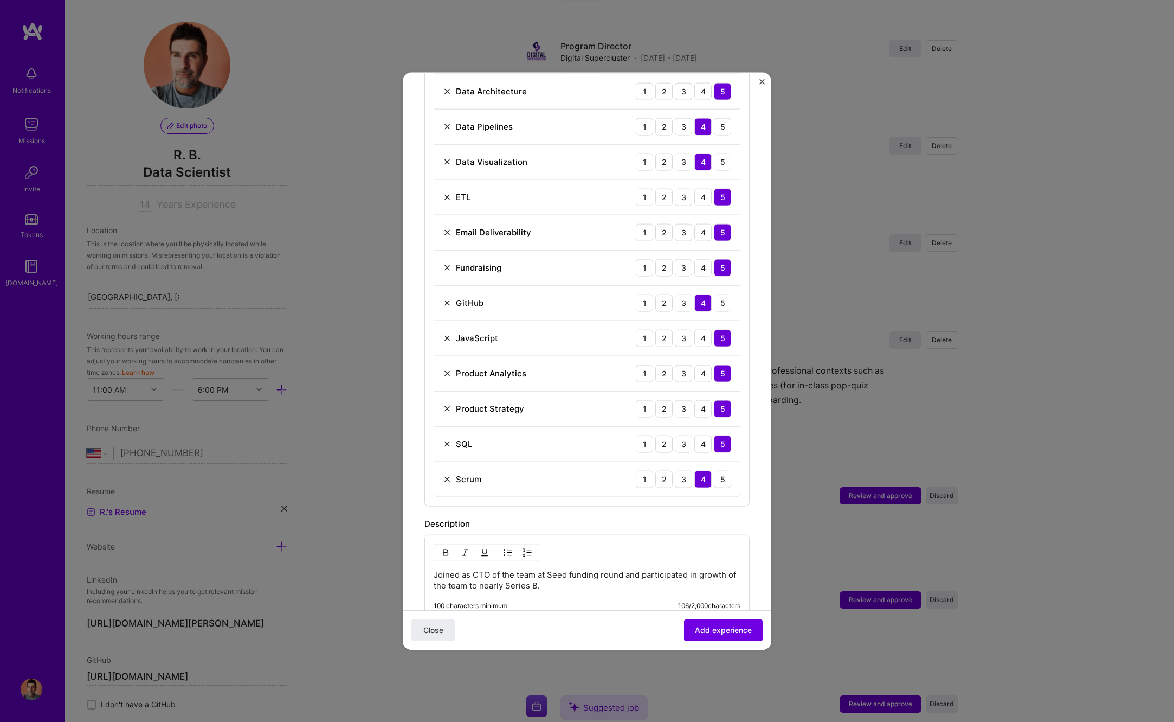
scroll to position [550, 0]
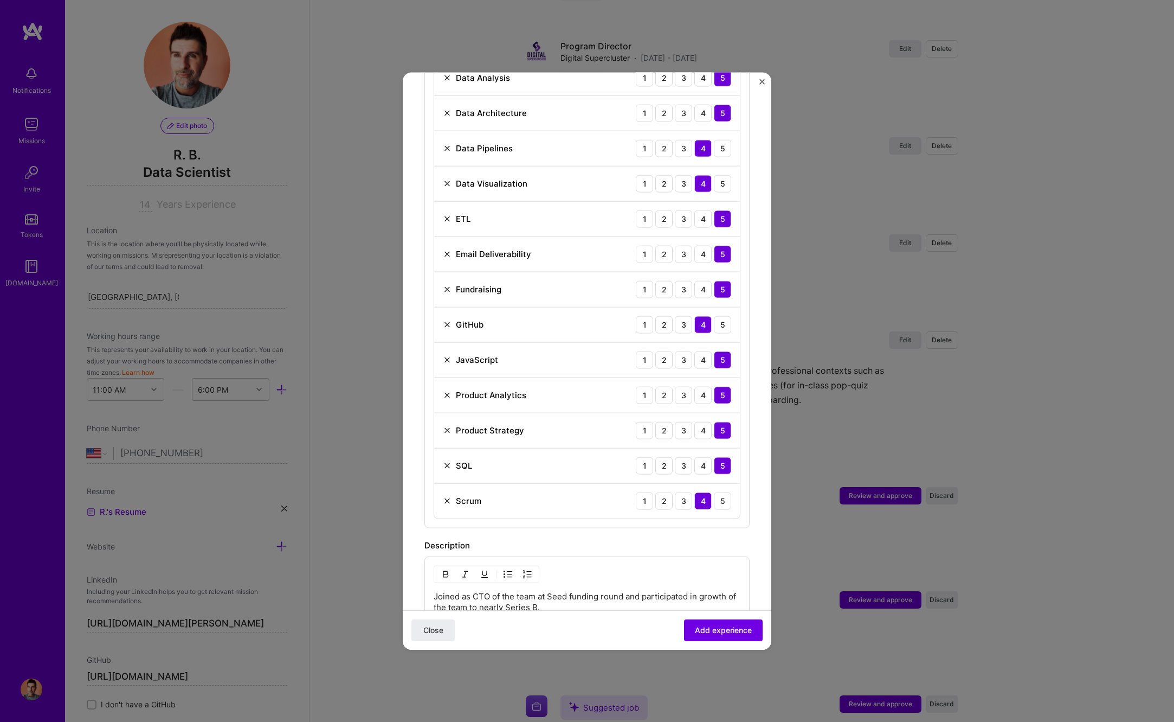
click at [448, 326] on img at bounding box center [447, 324] width 9 height 9
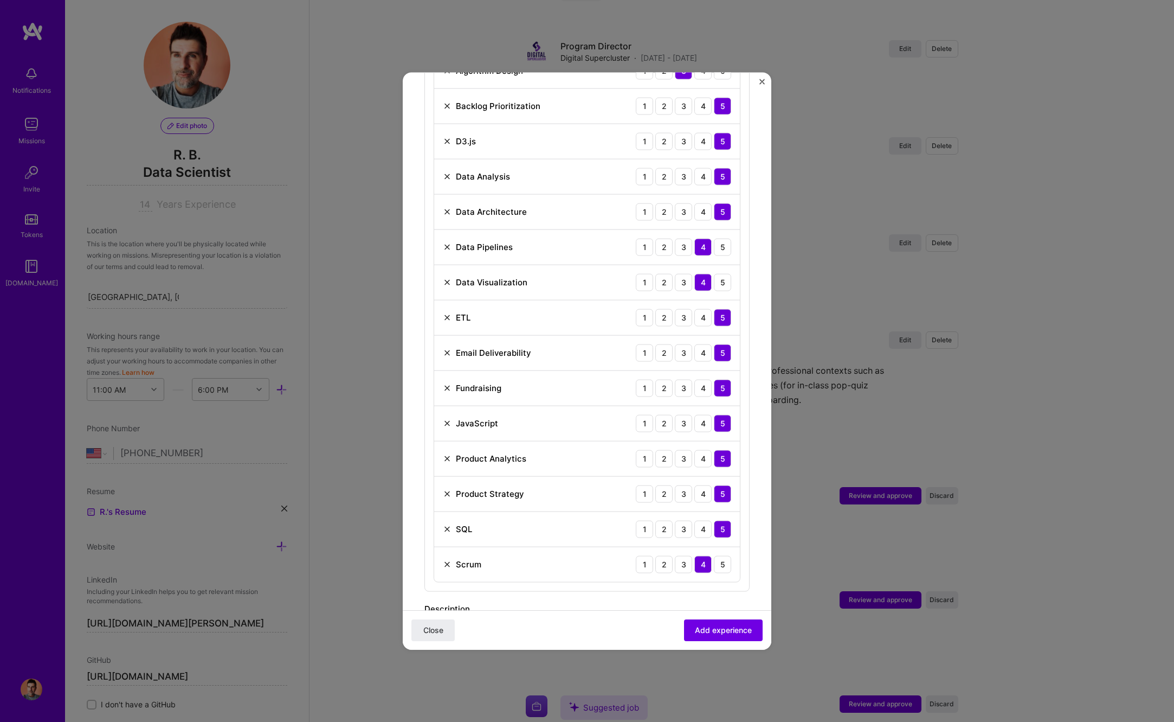
scroll to position [453, 0]
click at [447, 279] on img at bounding box center [447, 280] width 9 height 9
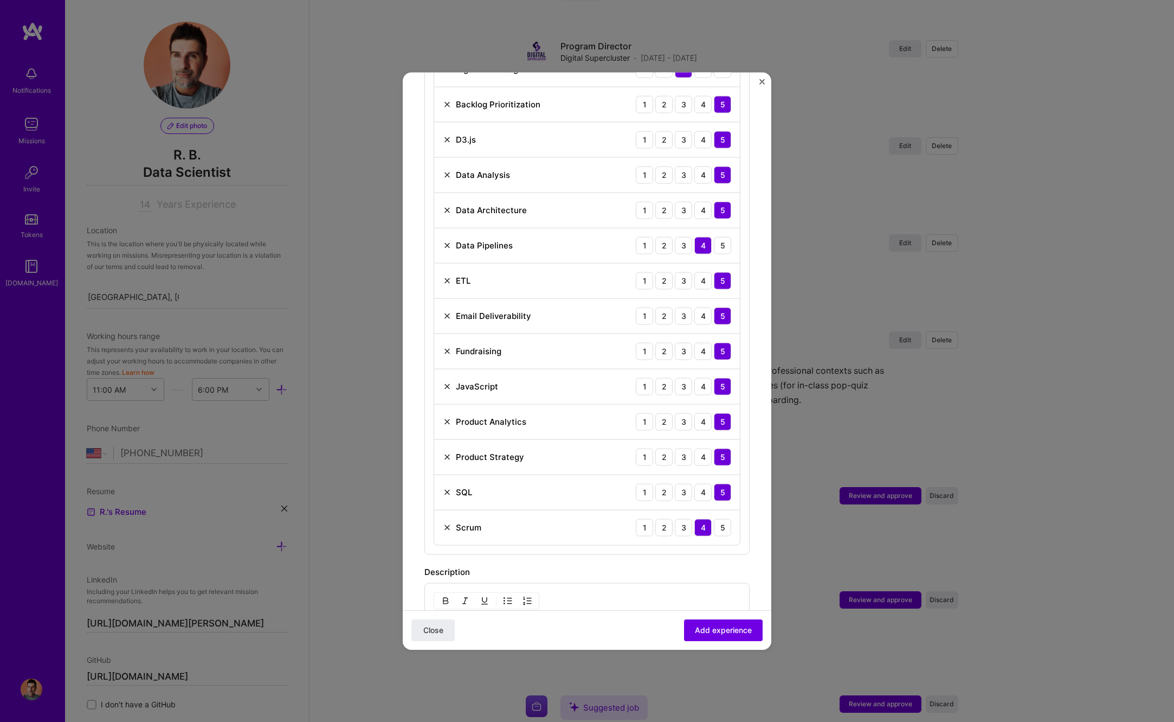
click at [449, 211] on img at bounding box center [447, 209] width 9 height 9
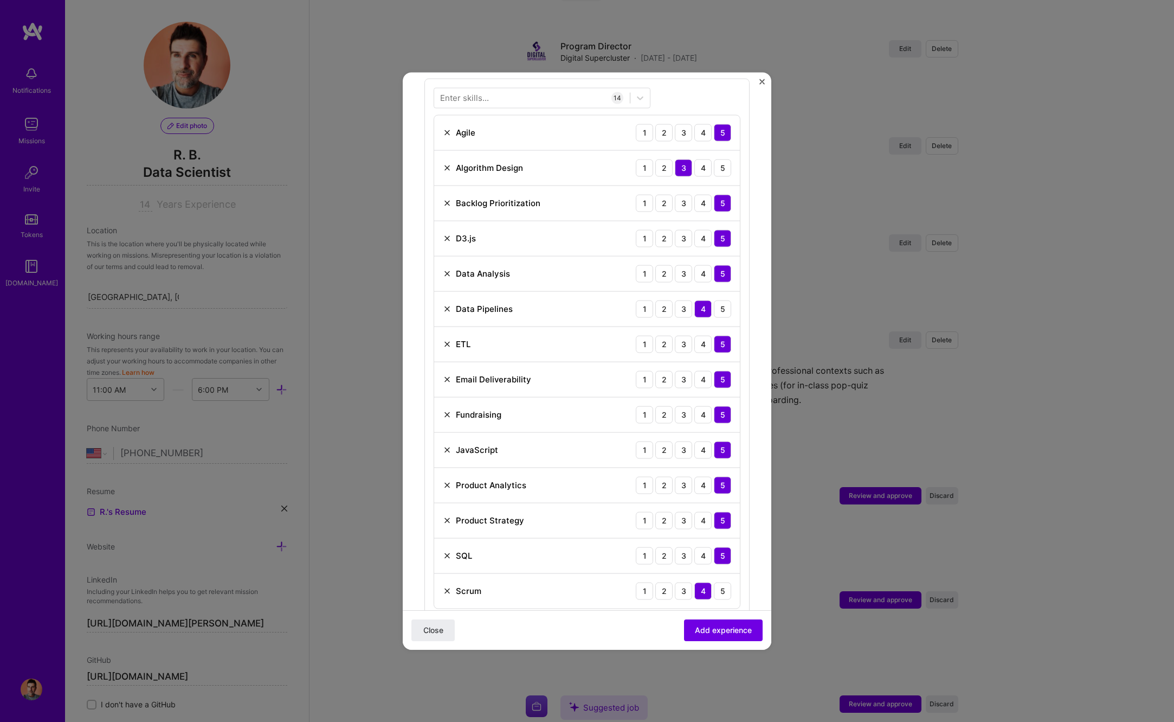
scroll to position [350, 0]
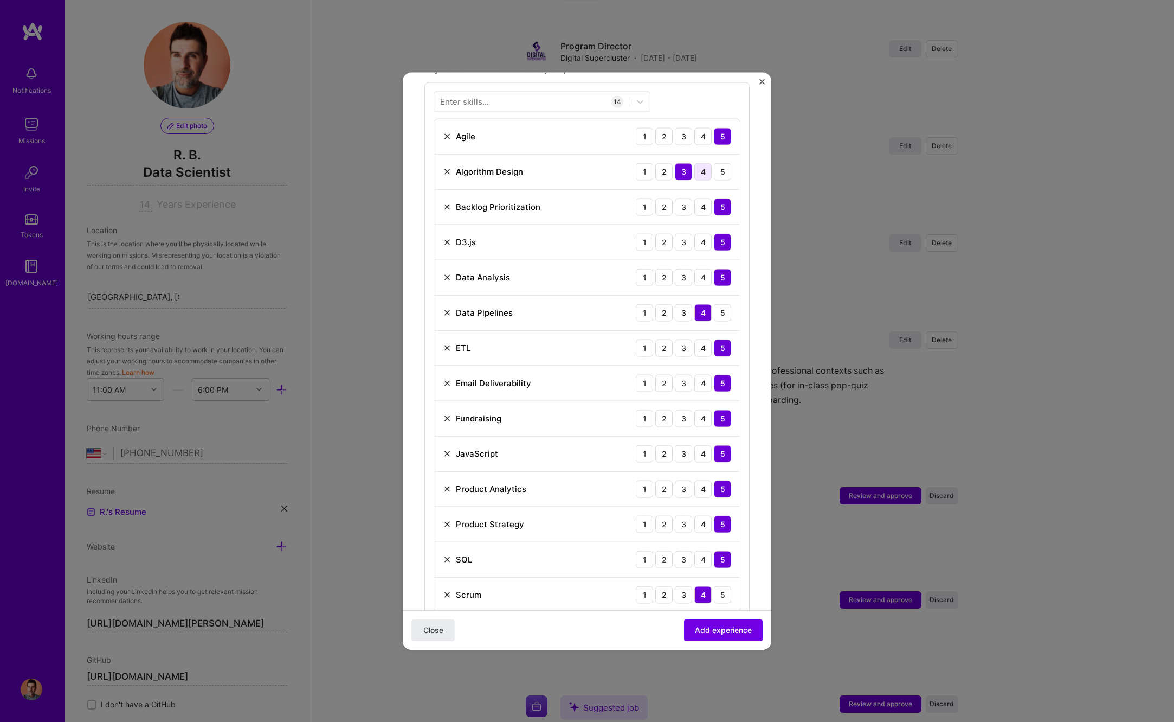
click at [705, 169] on div "4" at bounding box center [702, 171] width 17 height 17
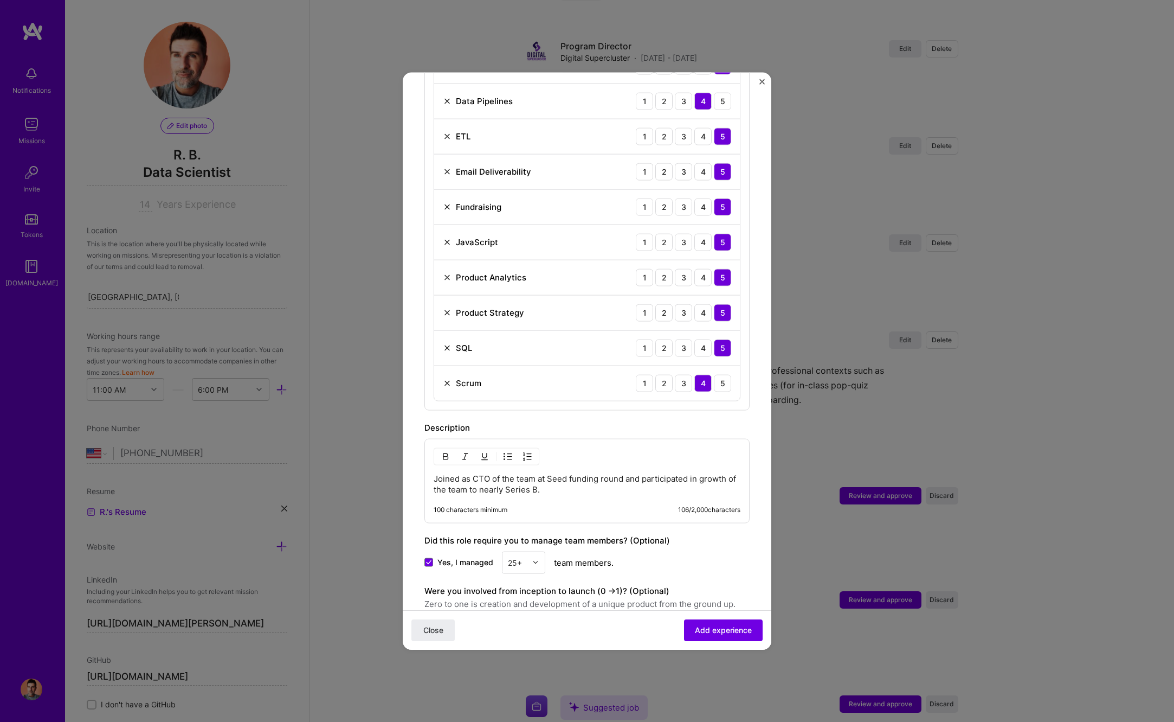
scroll to position [670, 0]
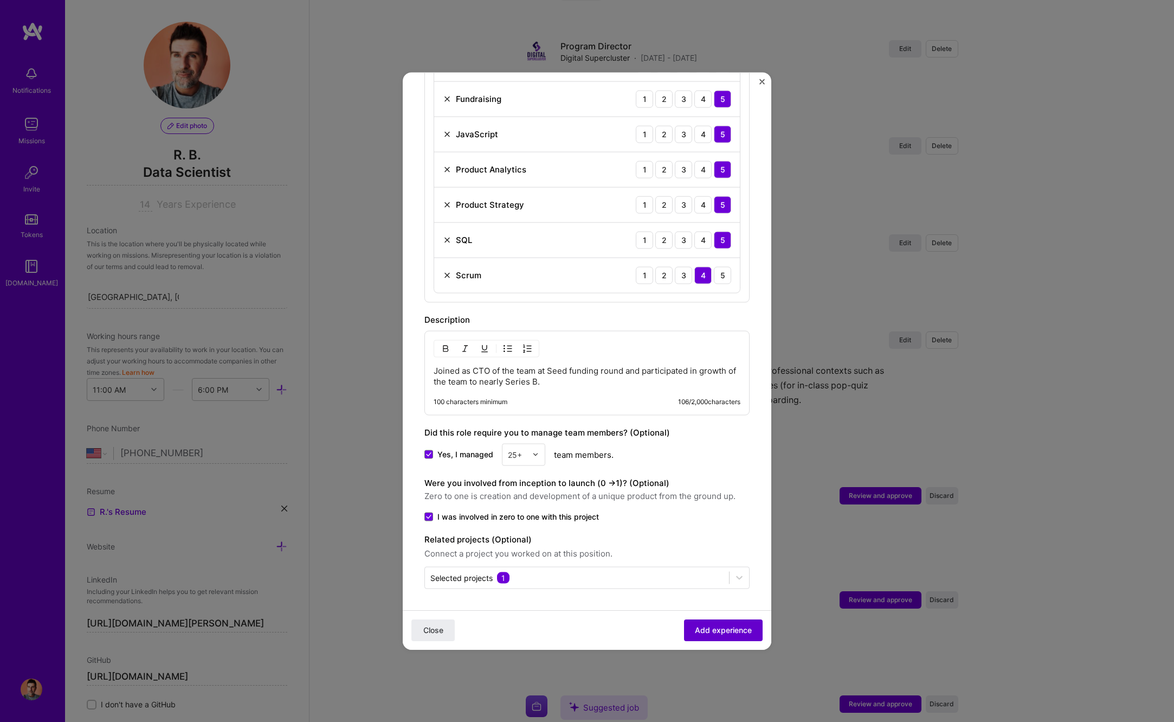
click at [711, 630] on span "Add experience" at bounding box center [723, 630] width 57 height 11
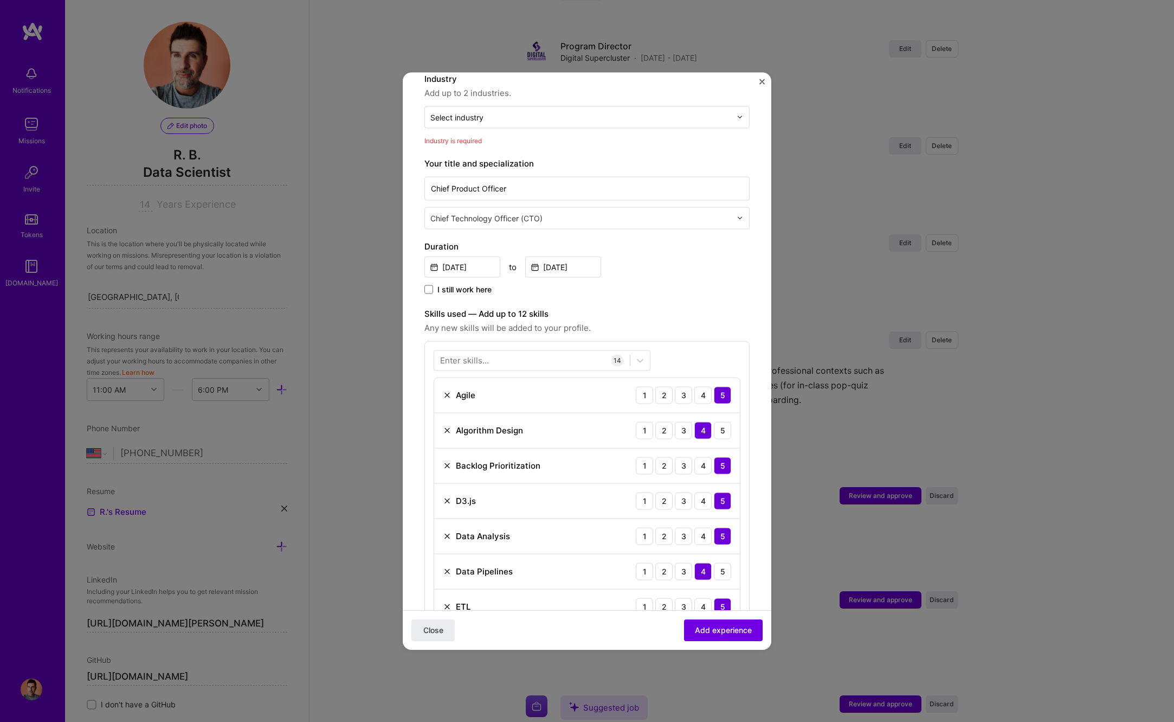
scroll to position [110, 0]
click at [464, 115] on div "Select industry 0" at bounding box center [456, 116] width 53 height 11
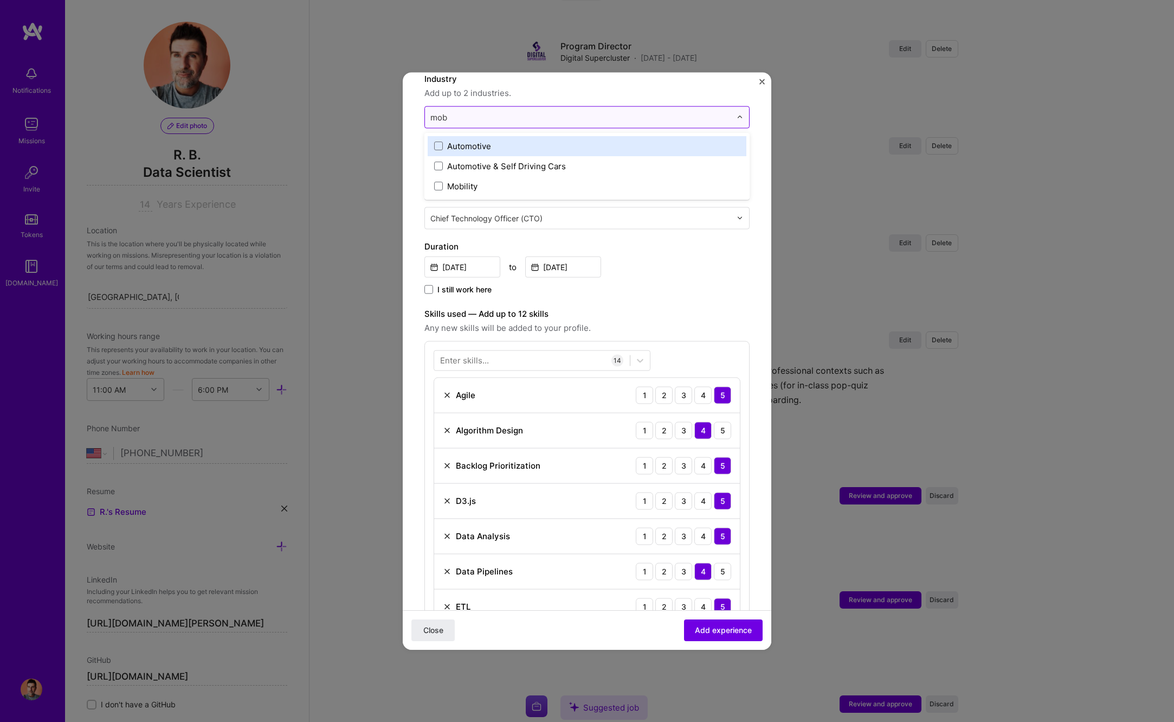
type input "mobi"
click at [466, 145] on div "Mobility" at bounding box center [462, 145] width 30 height 11
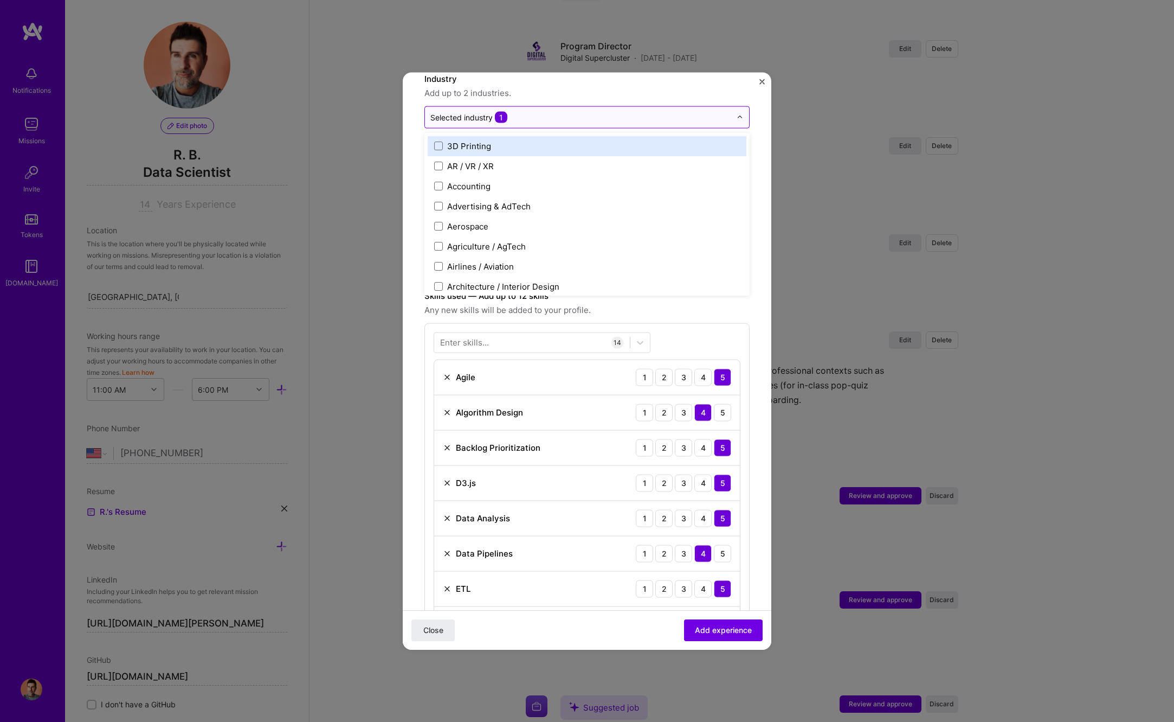
type input "s"
type input "con"
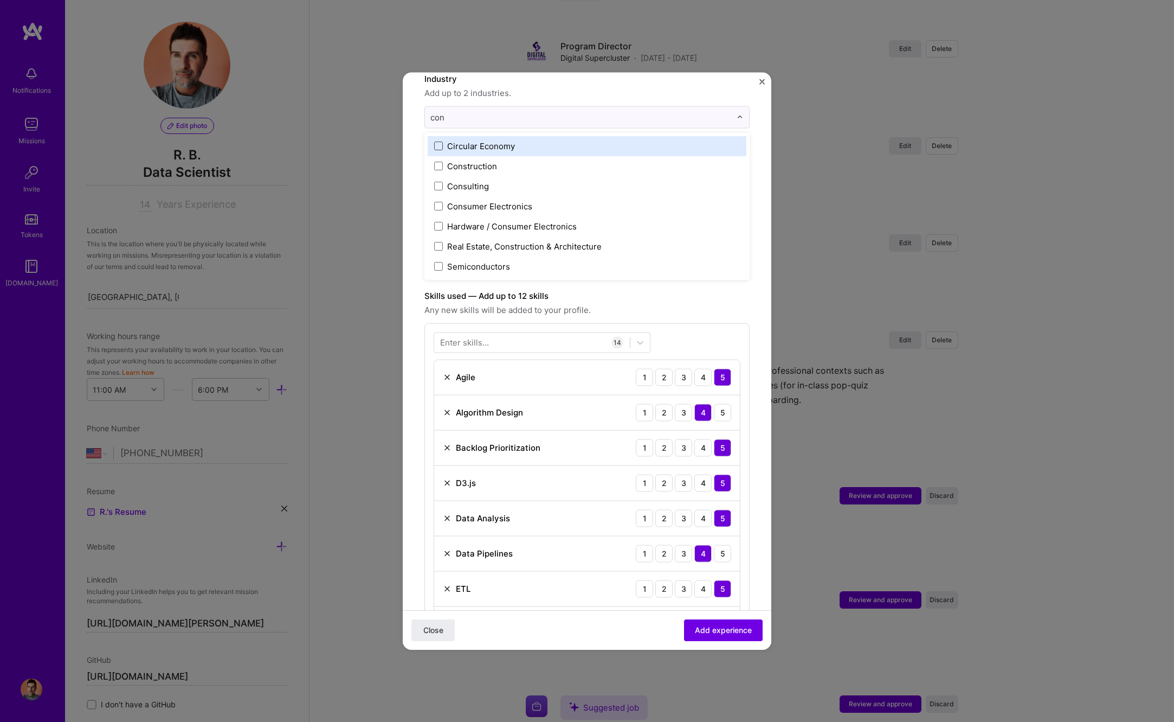
click at [439, 144] on span at bounding box center [438, 145] width 9 height 9
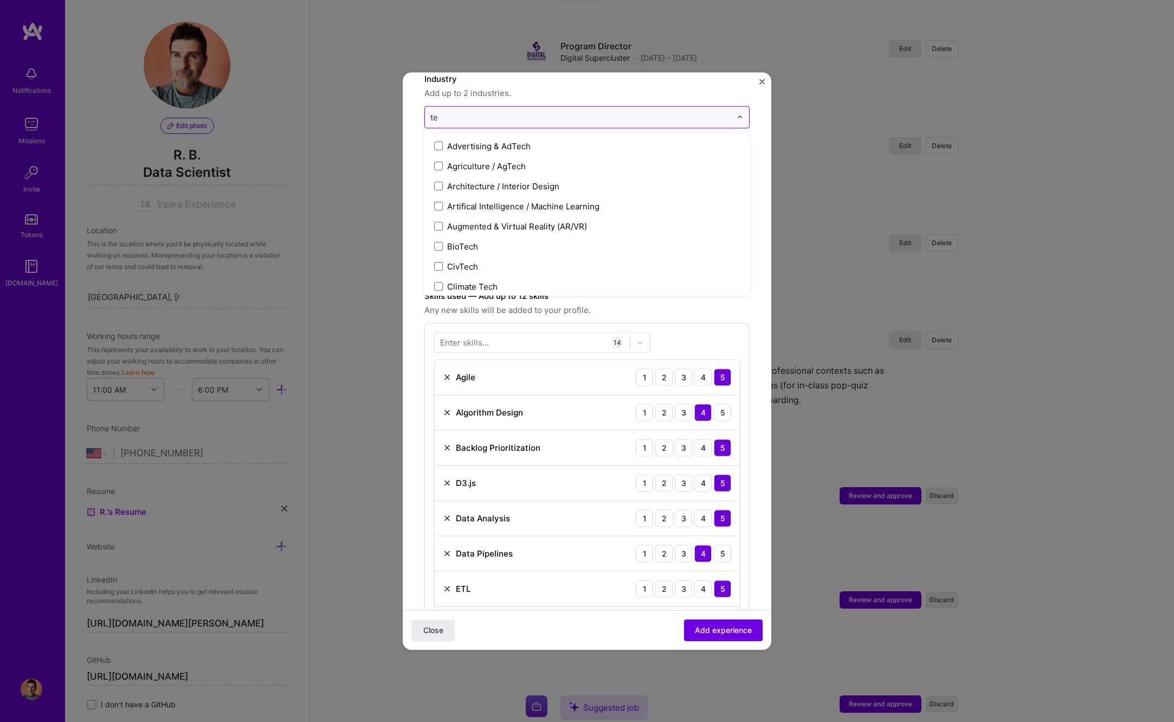
type input "t"
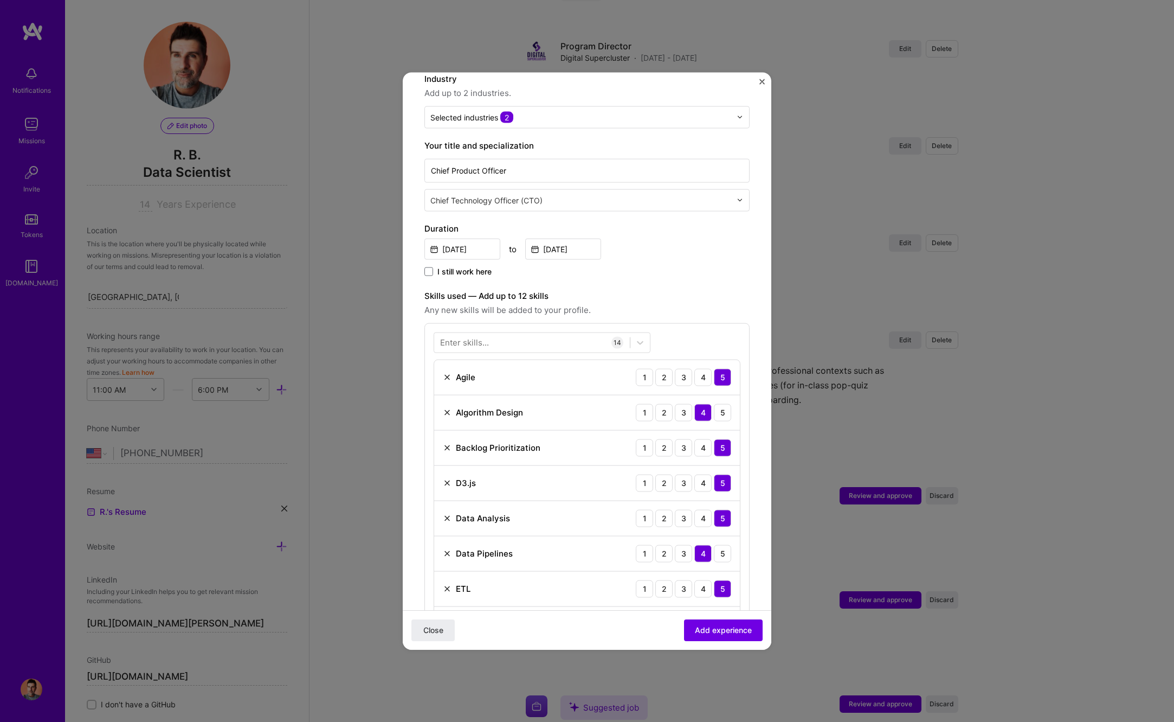
click at [675, 95] on span "Add up to 2 industries." at bounding box center [586, 92] width 325 height 13
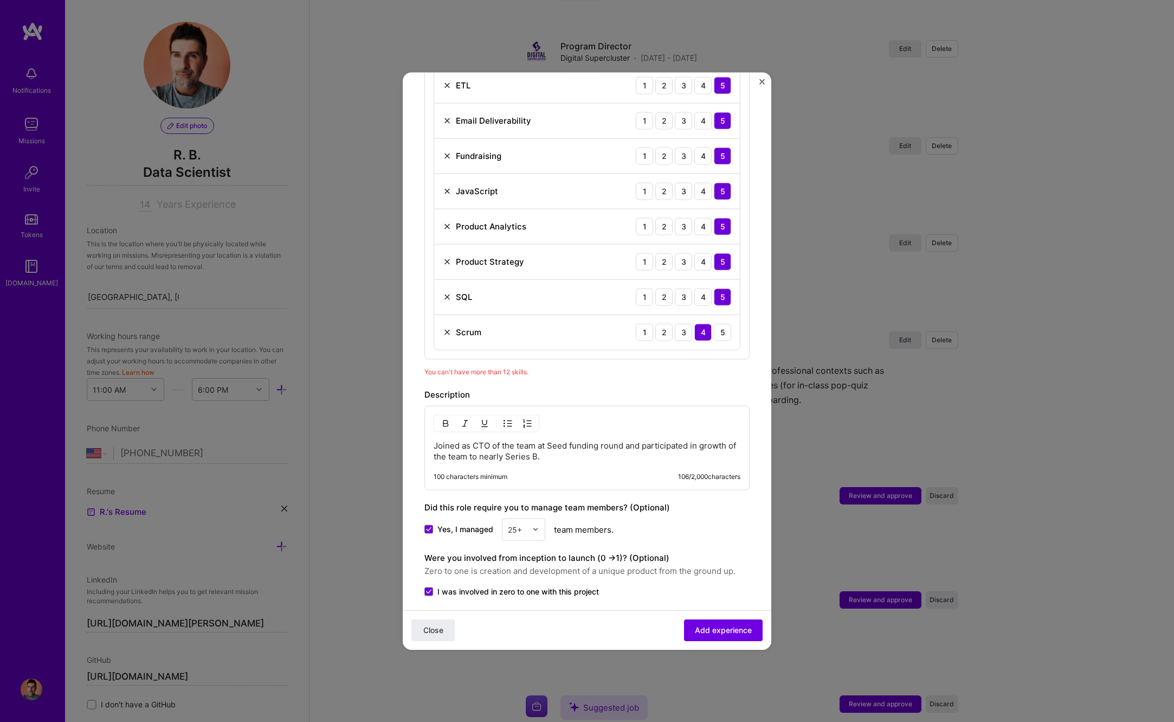
scroll to position [687, 0]
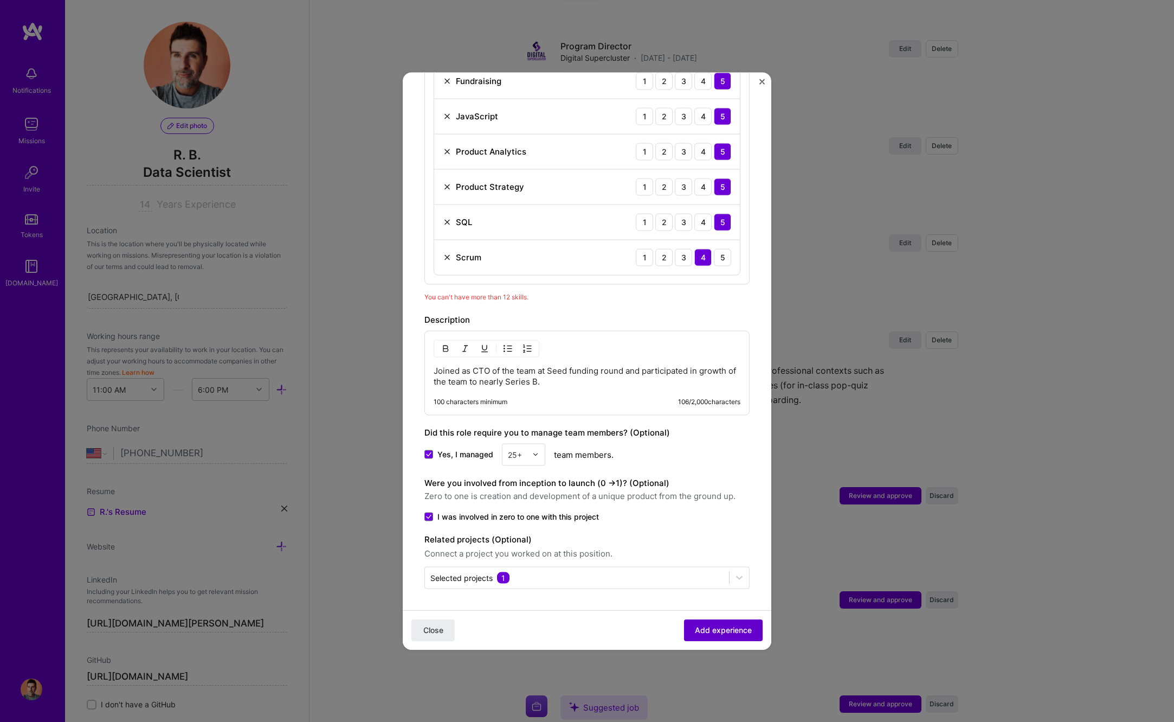
click at [738, 628] on span "Add experience" at bounding box center [723, 630] width 57 height 11
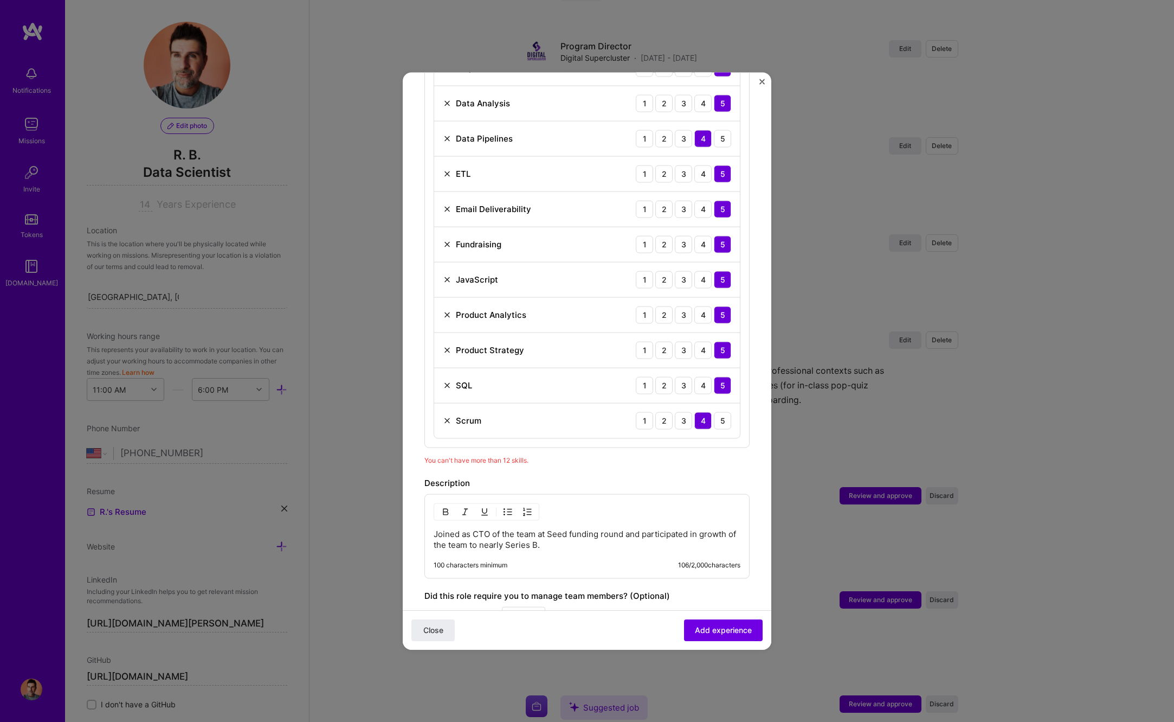
scroll to position [524, 0]
click at [447, 422] on img at bounding box center [447, 420] width 9 height 9
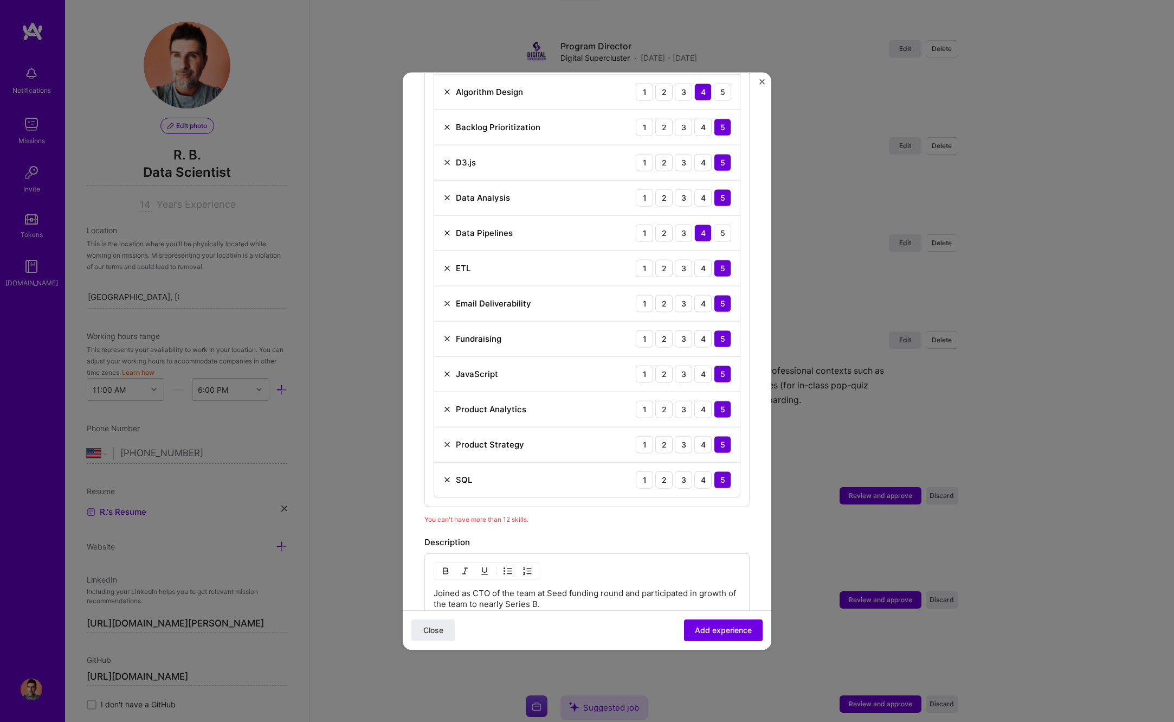
scroll to position [429, 0]
click at [448, 198] on img at bounding box center [447, 198] width 9 height 9
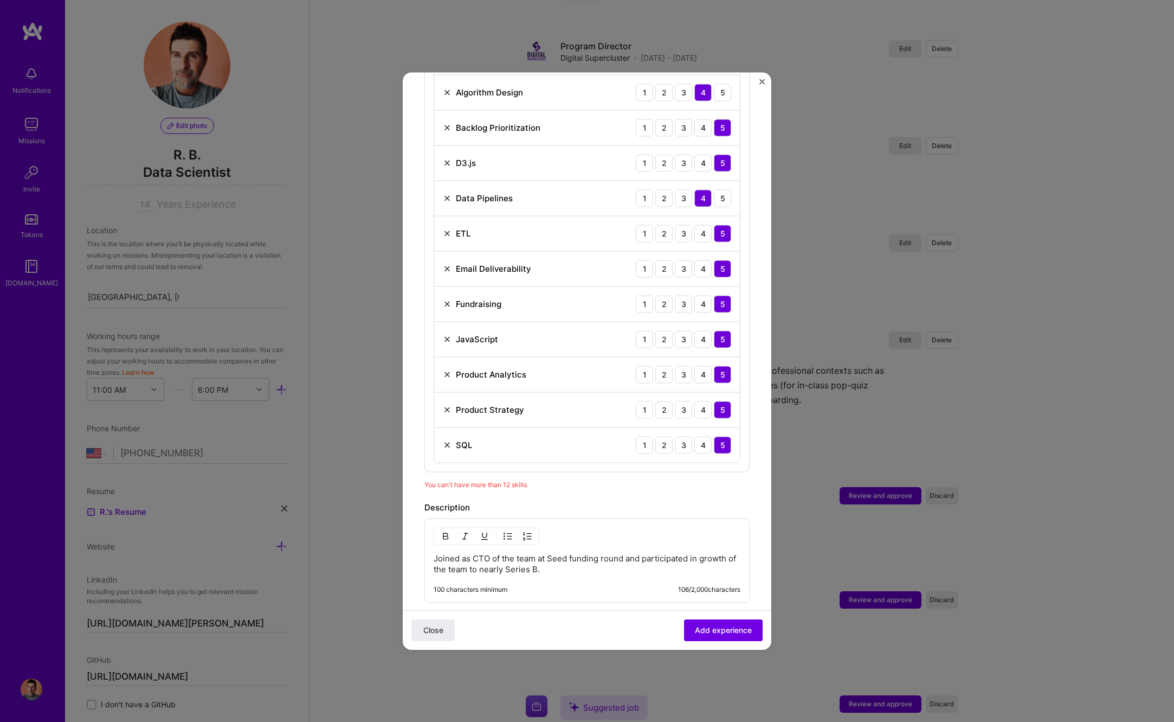
drag, startPoint x: 718, startPoint y: 196, endPoint x: 710, endPoint y: 202, distance: 10.1
click at [717, 196] on div "5" at bounding box center [722, 197] width 17 height 17
click at [722, 633] on span "Add experience" at bounding box center [723, 630] width 57 height 11
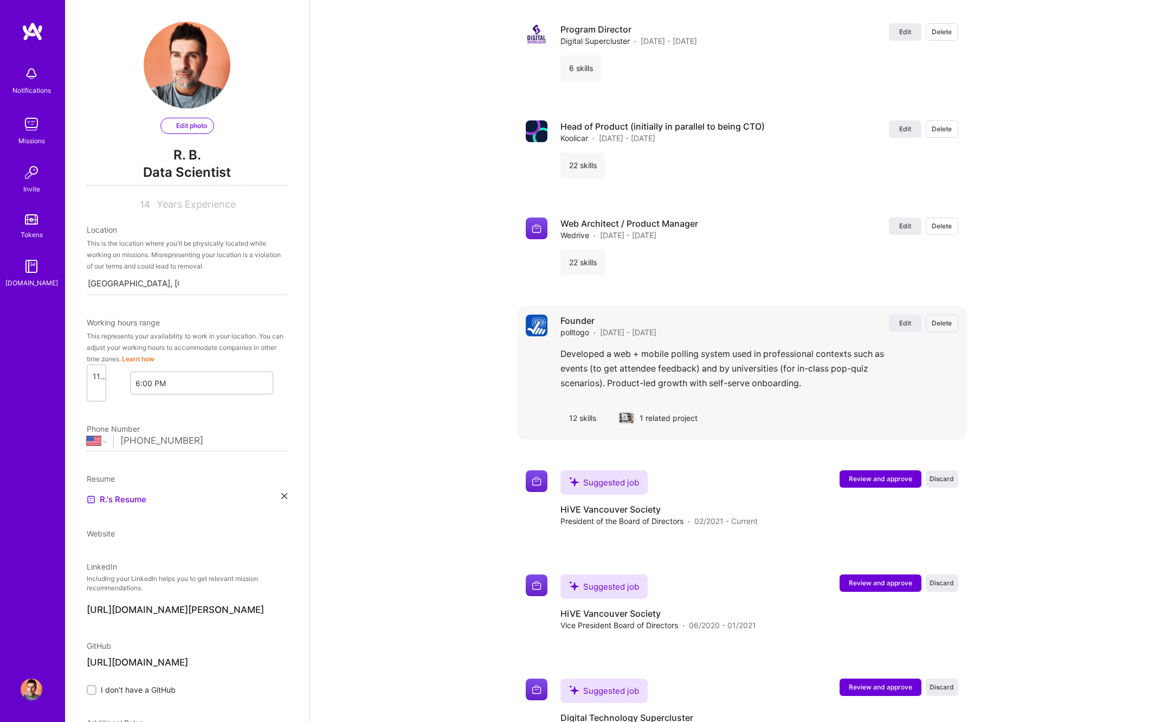
select select "US"
select select "Right Now"
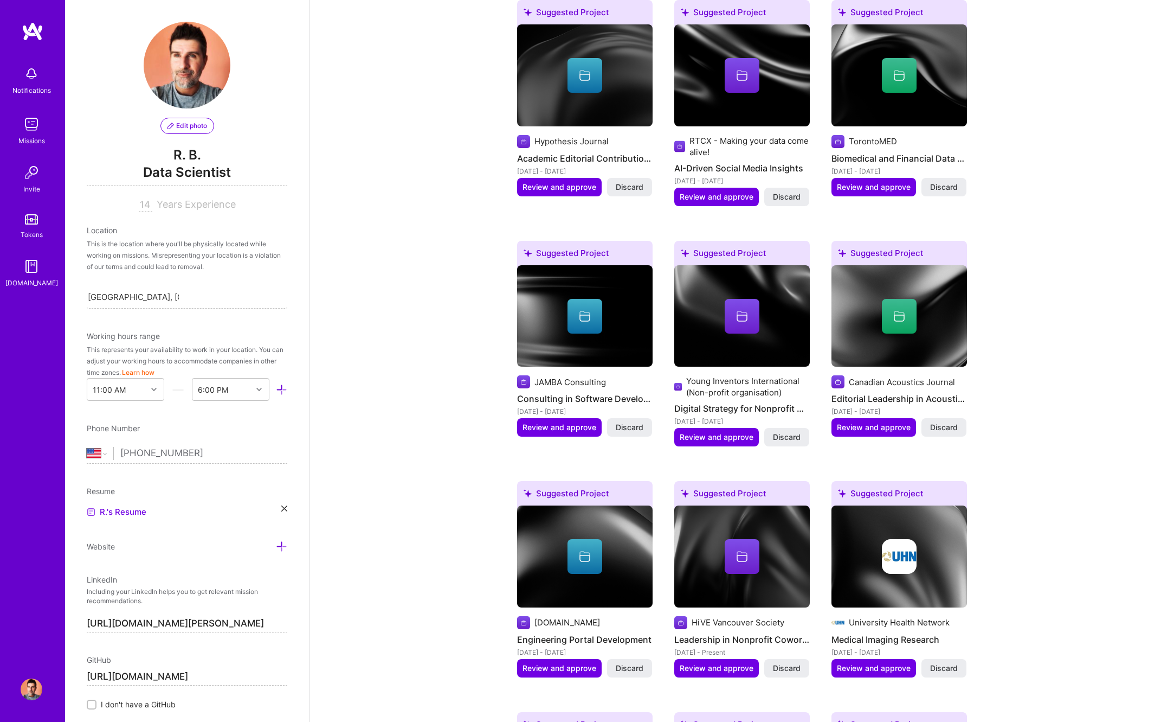
scroll to position [0, 0]
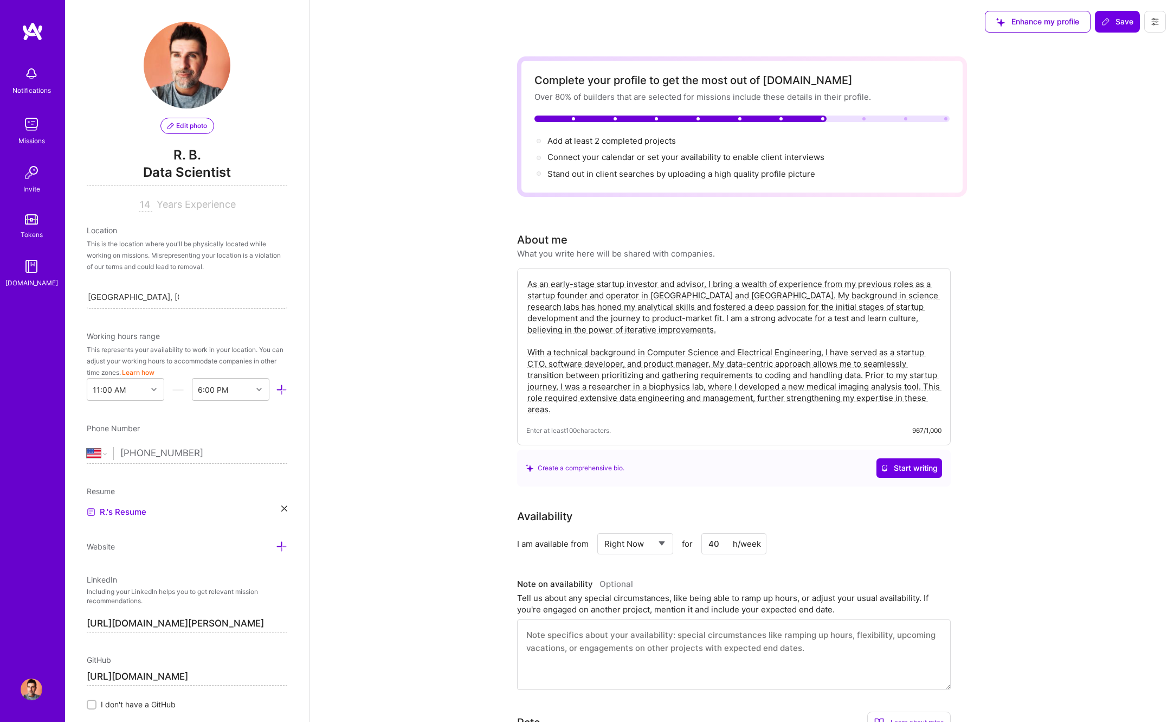
click at [36, 126] on img at bounding box center [32, 124] width 22 height 22
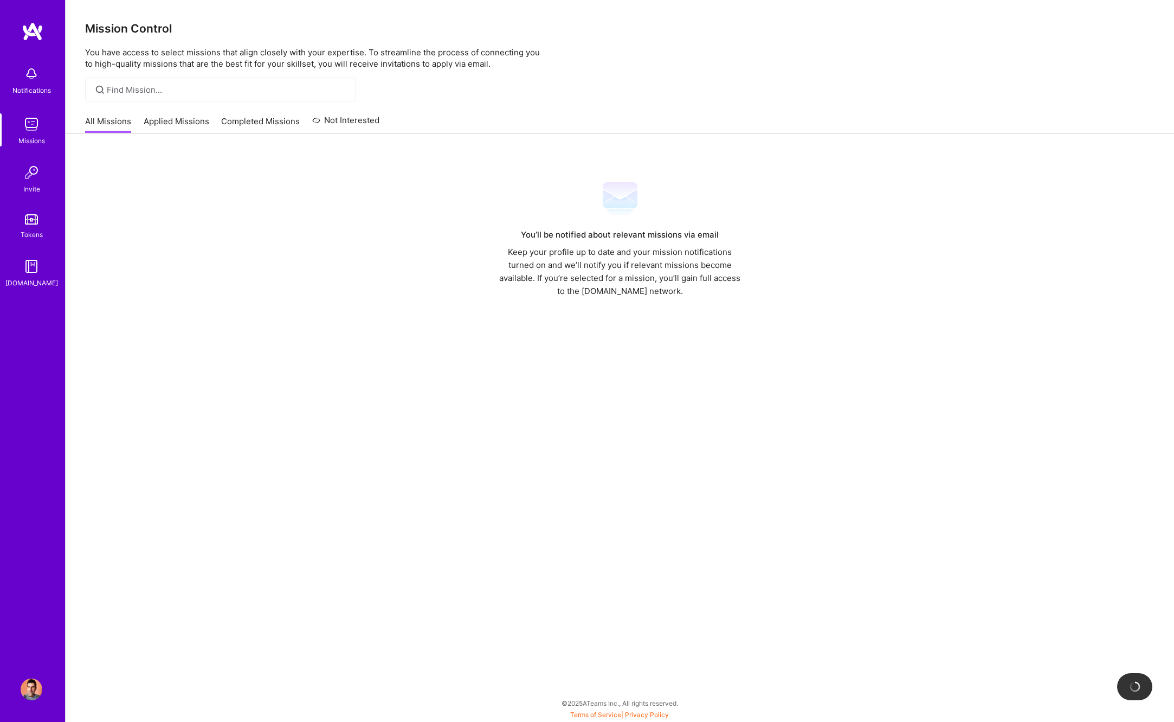
click at [33, 79] on img at bounding box center [32, 74] width 22 height 22
click at [29, 108] on div "Notifications Missions Invite Tokens [DOMAIN_NAME]" at bounding box center [32, 175] width 65 height 228
click at [32, 134] on img at bounding box center [32, 124] width 22 height 22
click at [190, 124] on link "Applied Missions" at bounding box center [177, 124] width 66 height 18
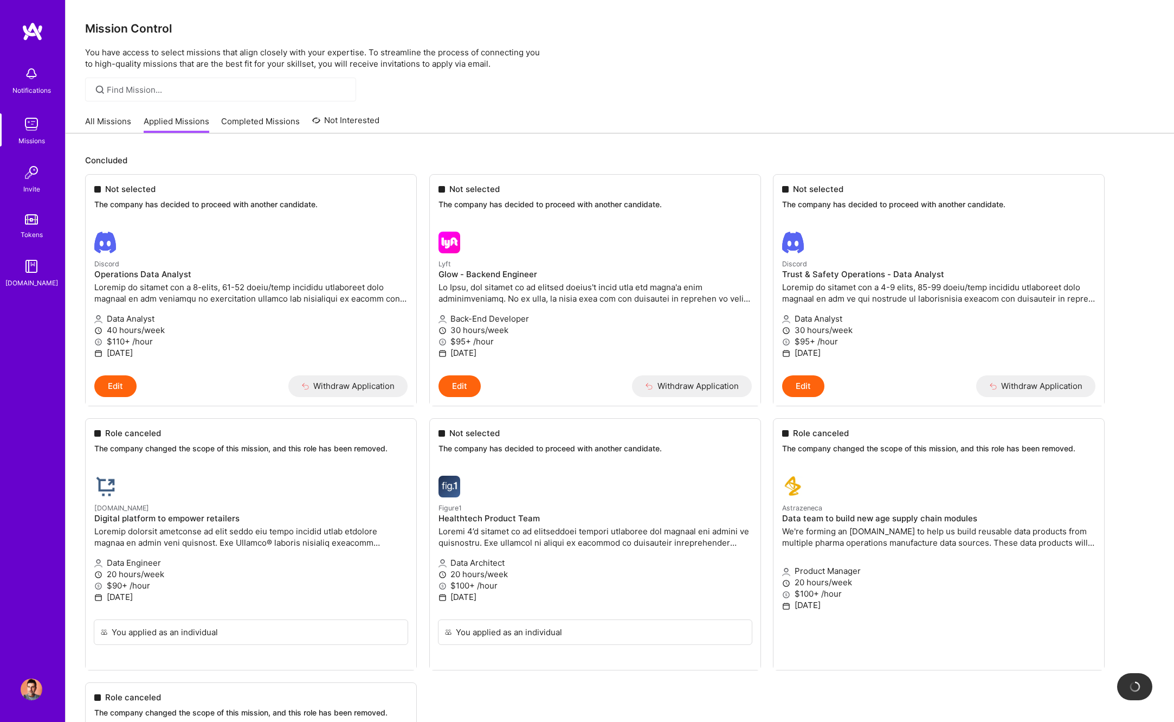
click at [118, 118] on link "All Missions" at bounding box center [108, 124] width 46 height 18
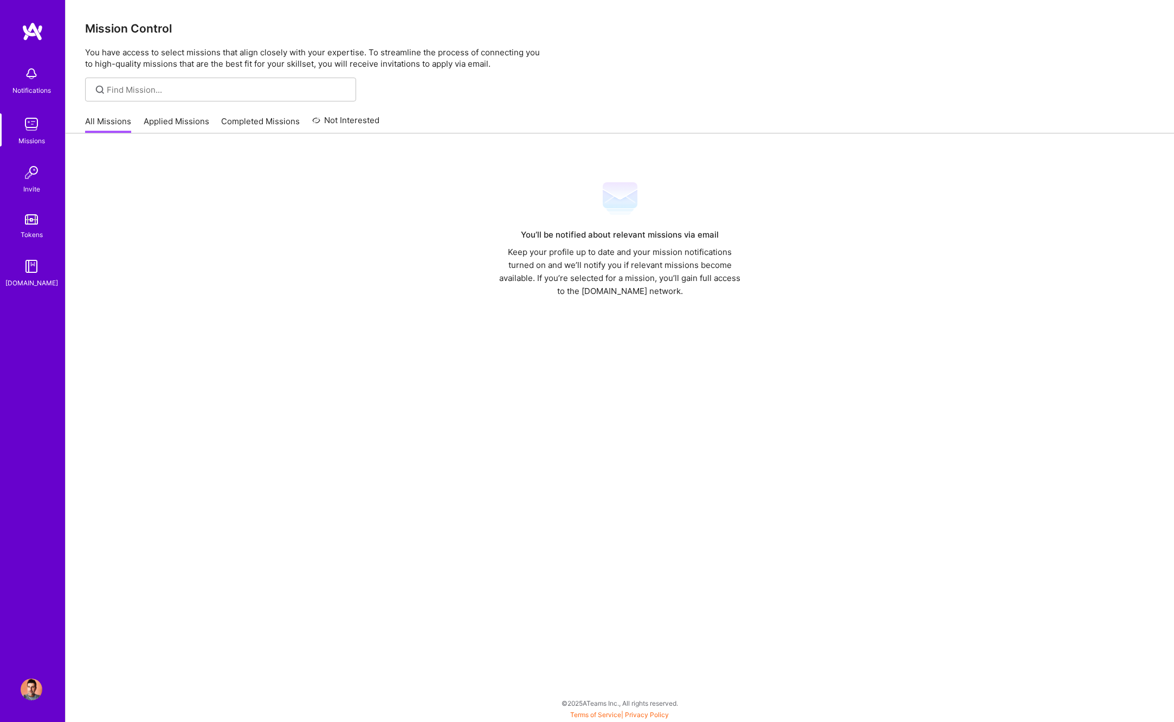
click at [33, 34] on img at bounding box center [33, 32] width 22 height 20
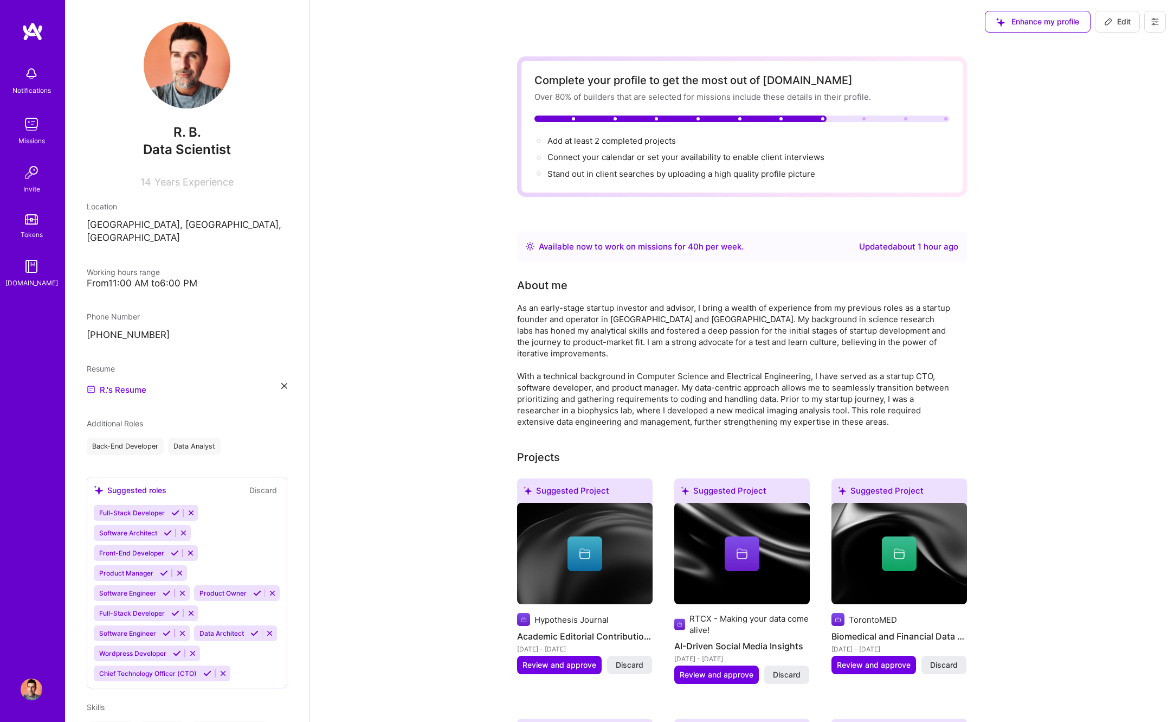
click at [1154, 23] on icon at bounding box center [1155, 21] width 9 height 9
click at [181, 223] on p "[GEOGRAPHIC_DATA], [GEOGRAPHIC_DATA], [GEOGRAPHIC_DATA]" at bounding box center [187, 231] width 201 height 26
click at [1115, 20] on span "Edit" at bounding box center [1117, 21] width 27 height 11
select select "US"
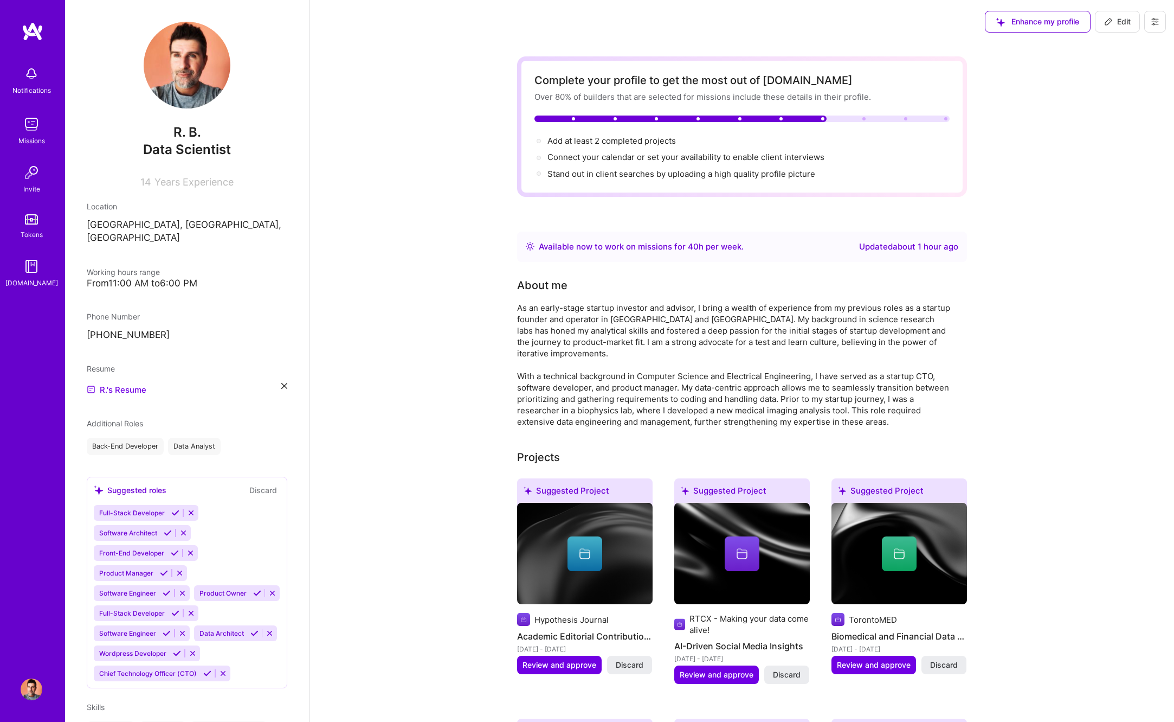
select select "Right Now"
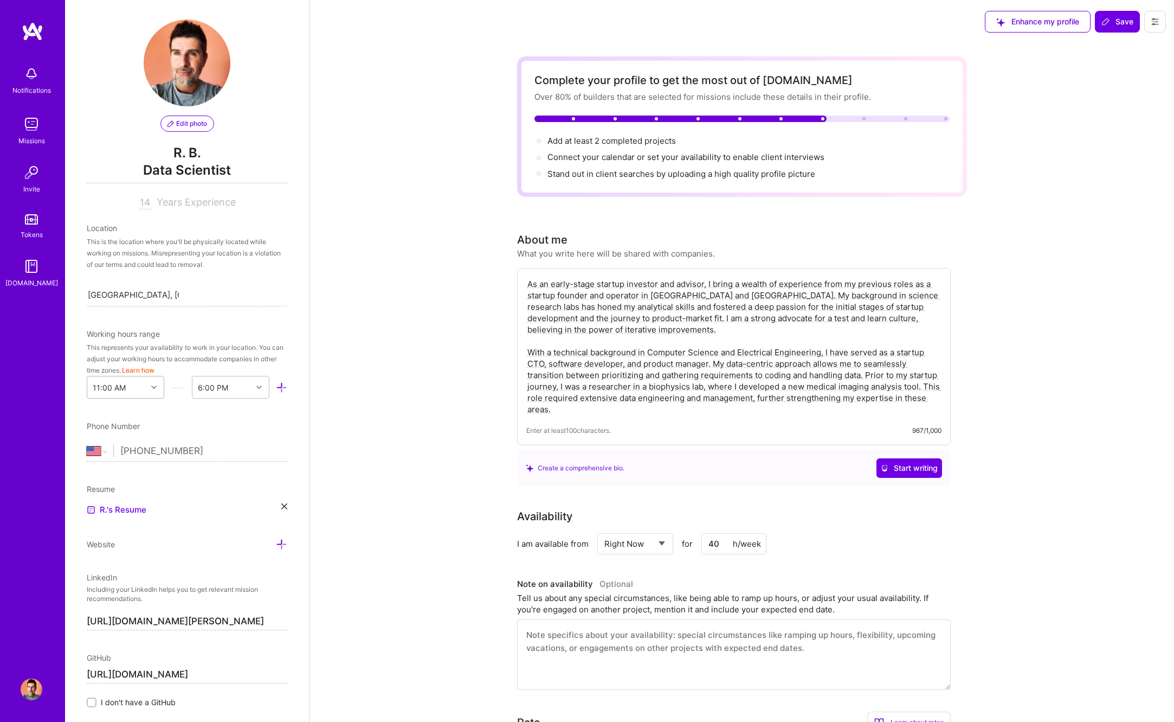
scroll to position [3, 0]
click at [134, 370] on button "Learn how" at bounding box center [138, 369] width 33 height 11
click at [144, 337] on span "Working hours range" at bounding box center [123, 333] width 73 height 9
click at [159, 391] on div at bounding box center [155, 386] width 17 height 14
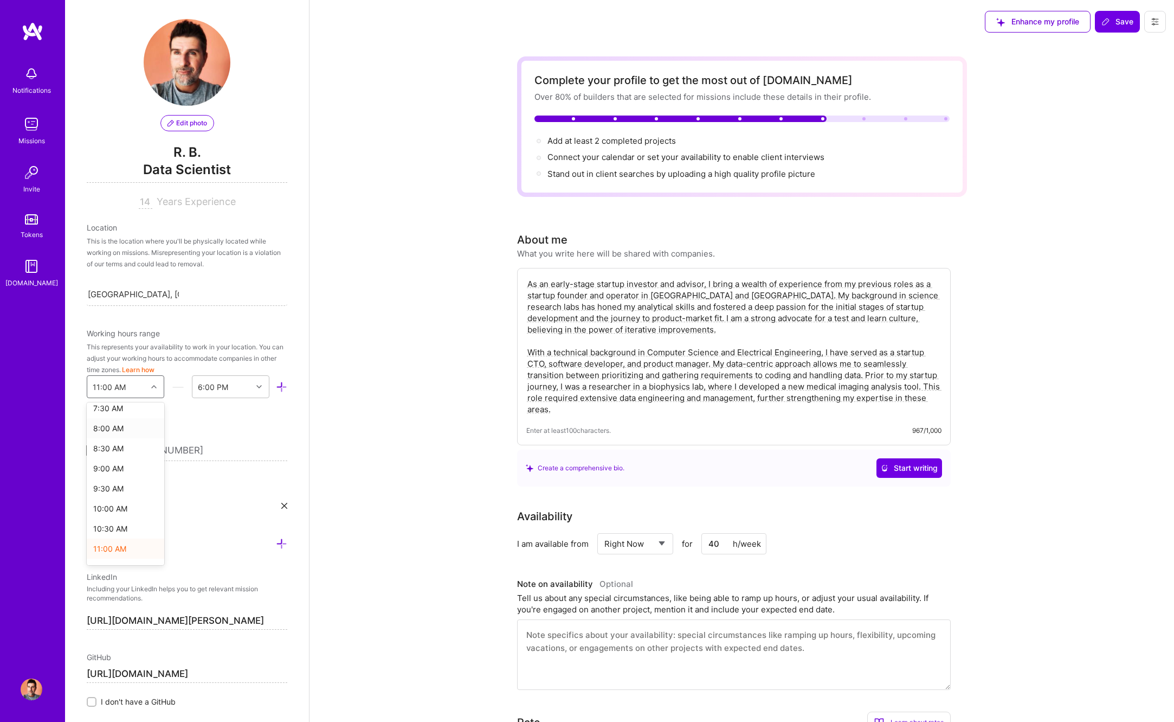
click at [214, 444] on input "[PHONE_NUMBER]" at bounding box center [203, 450] width 167 height 31
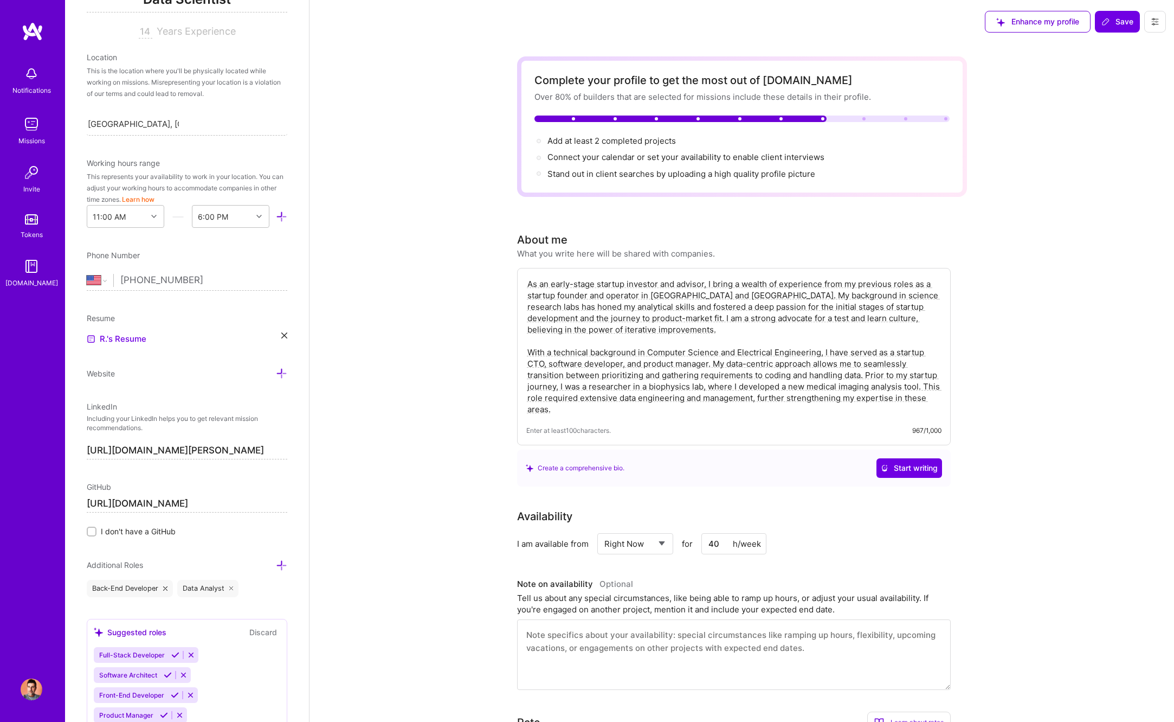
scroll to position [299, 0]
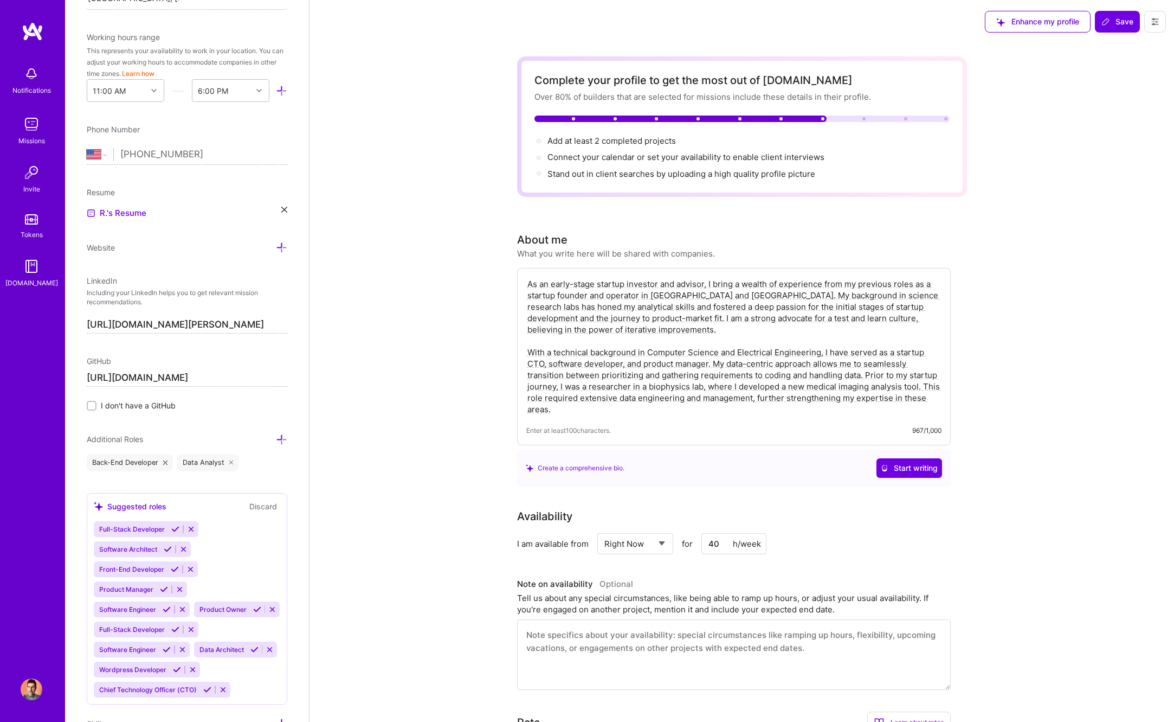
drag, startPoint x: 160, startPoint y: 378, endPoint x: 83, endPoint y: 377, distance: 77.5
click at [87, 377] on input "[URL][DOMAIN_NAME]" at bounding box center [187, 377] width 201 height 17
type input "\"
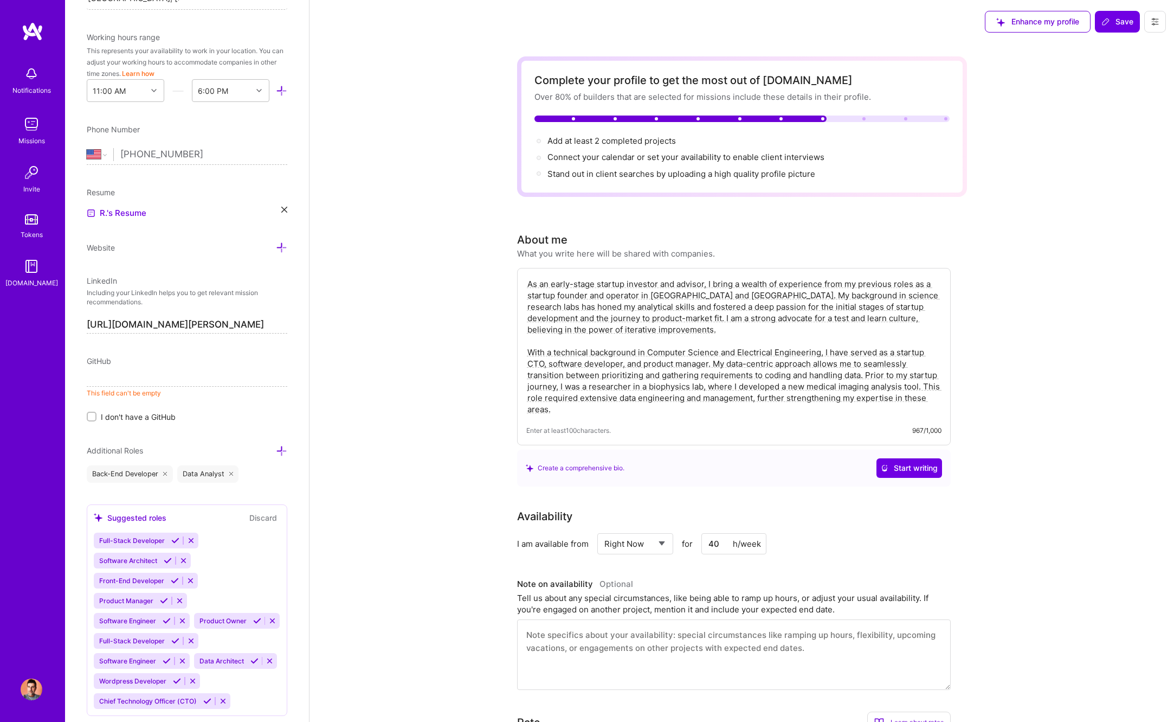
click at [89, 415] on input "I don't have a GitHub" at bounding box center [93, 417] width 8 height 8
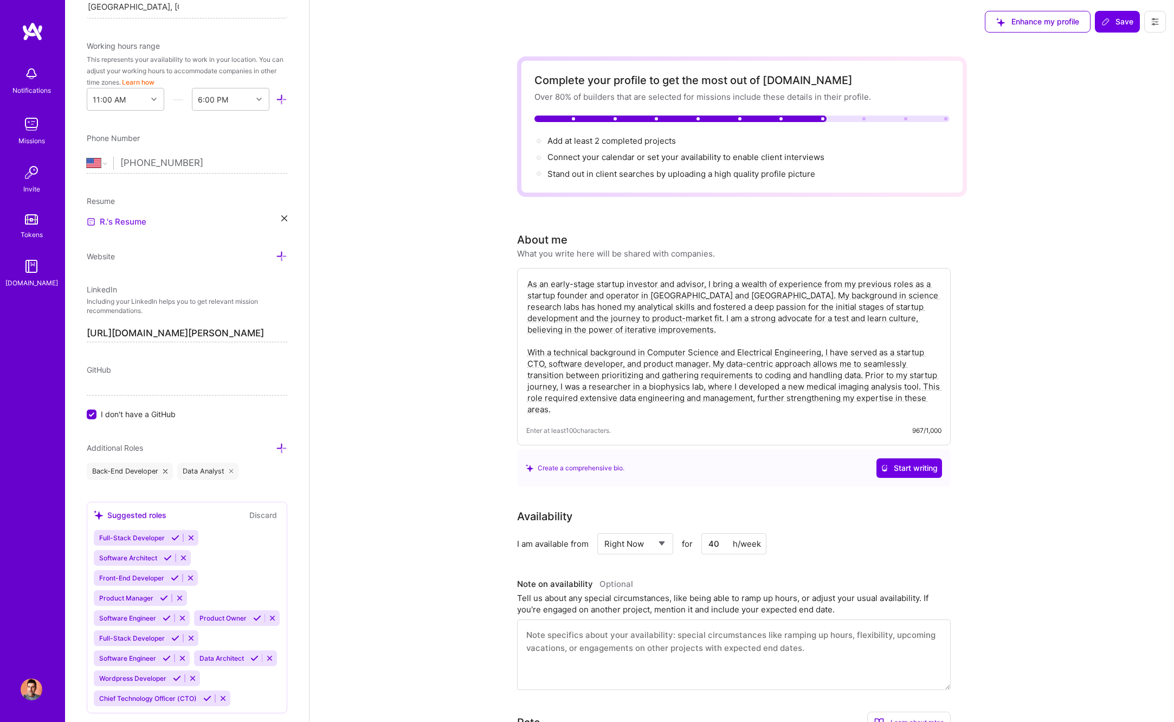
scroll to position [285, 0]
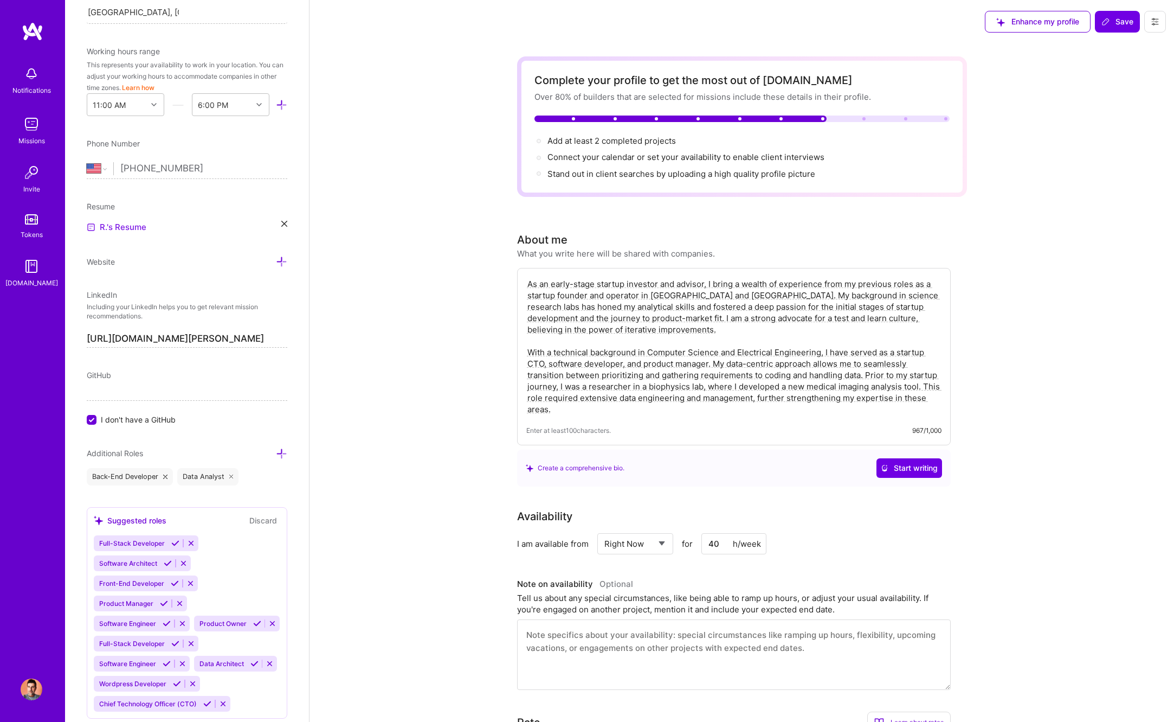
click at [132, 228] on link "R.'s Resume" at bounding box center [117, 227] width 60 height 13
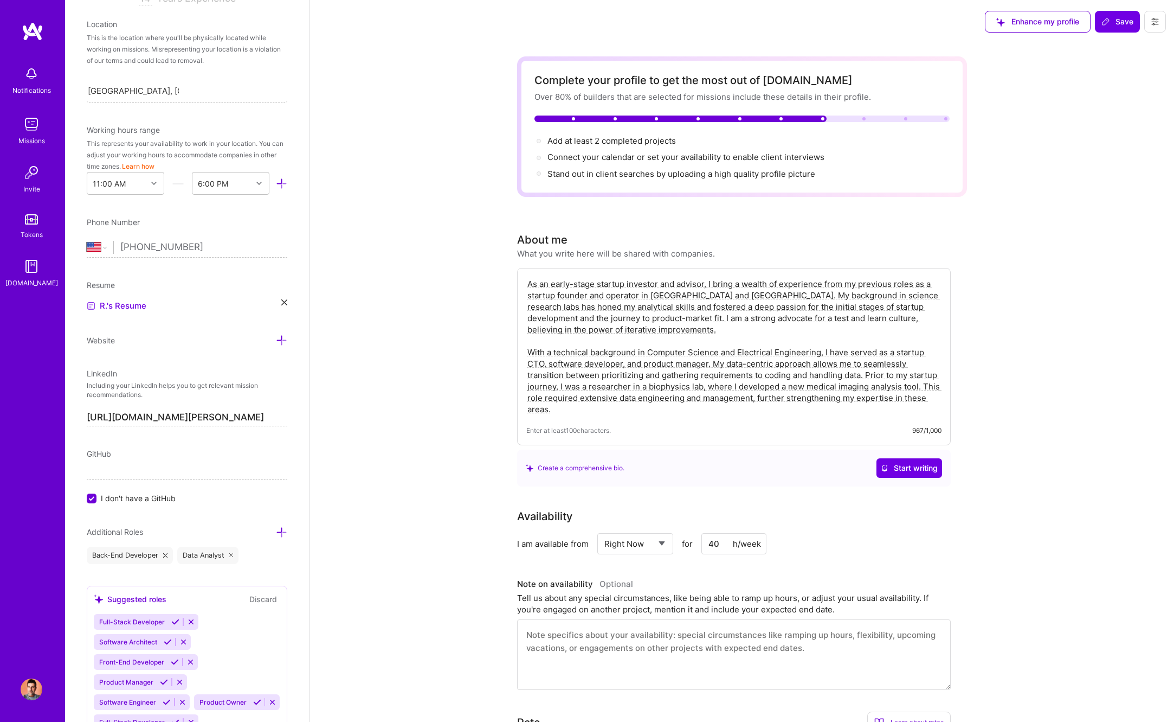
scroll to position [205, 0]
click at [163, 93] on input "[GEOGRAPHIC_DATA], [GEOGRAPHIC_DATA], [GEOGRAPHIC_DATA]" at bounding box center [133, 91] width 91 height 11
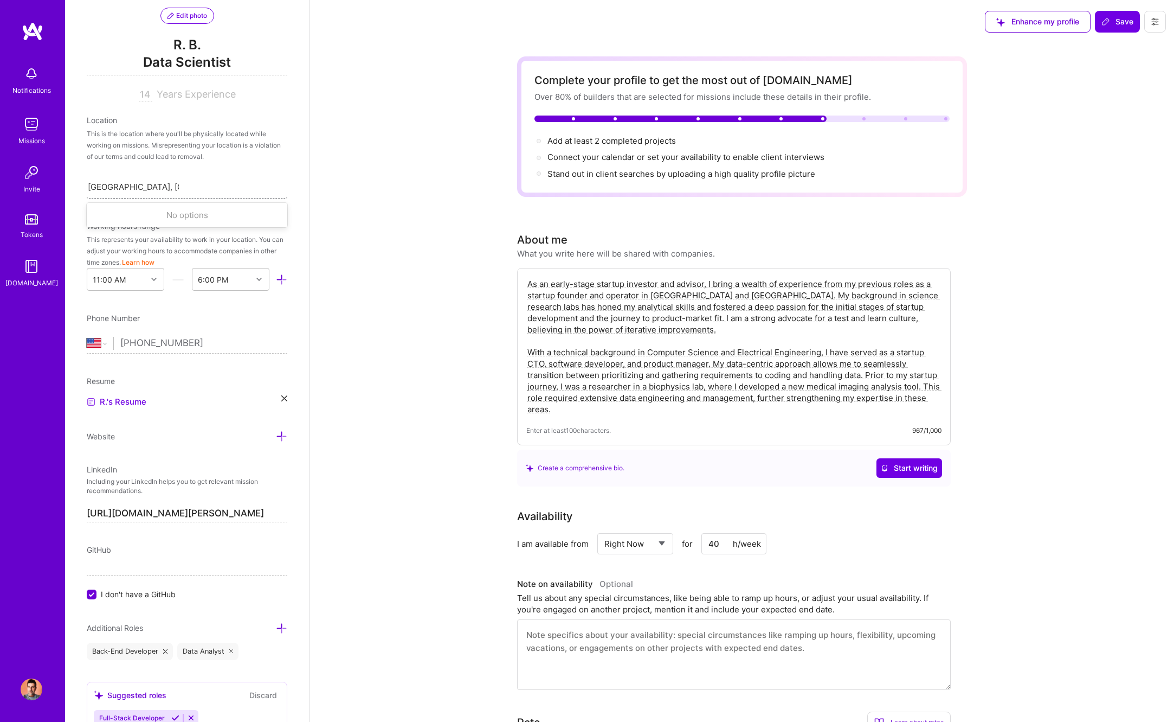
scroll to position [108, 0]
click at [198, 190] on div "[GEOGRAPHIC_DATA], [GEOGRAPHIC_DATA], [GEOGRAPHIC_DATA]" at bounding box center [187, 188] width 201 height 23
click at [164, 192] on div "Search location..." at bounding box center [187, 188] width 201 height 23
type input "f"
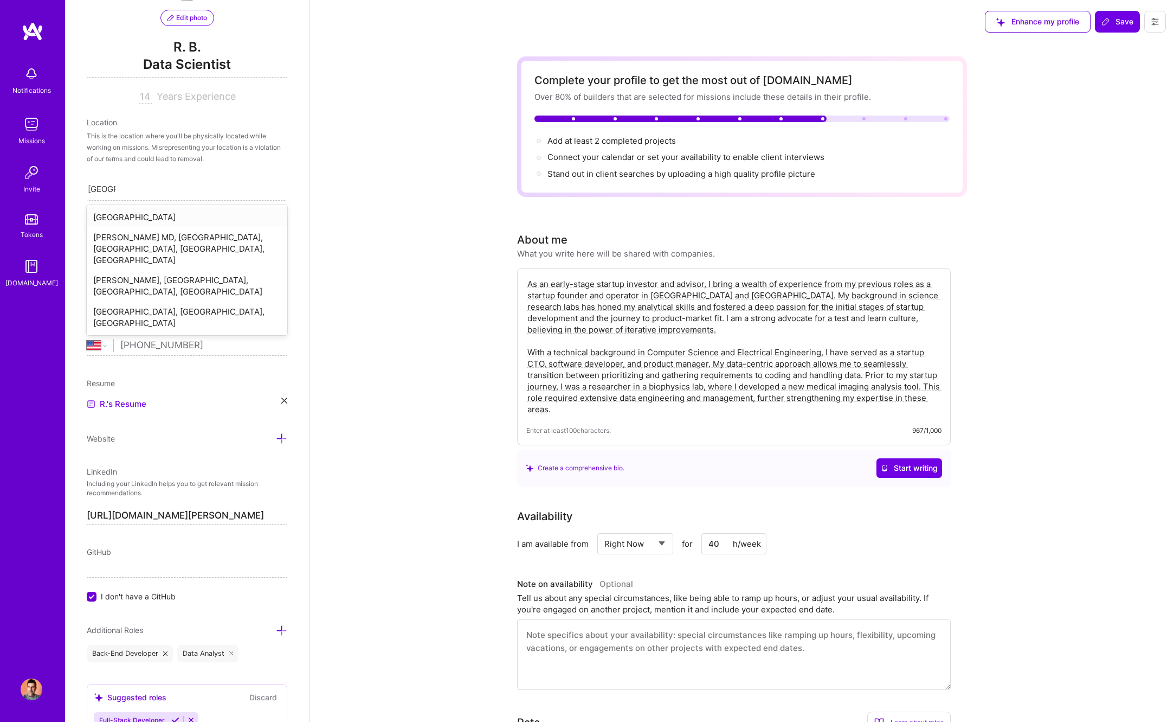
type input "[GEOGRAPHIC_DATA]"
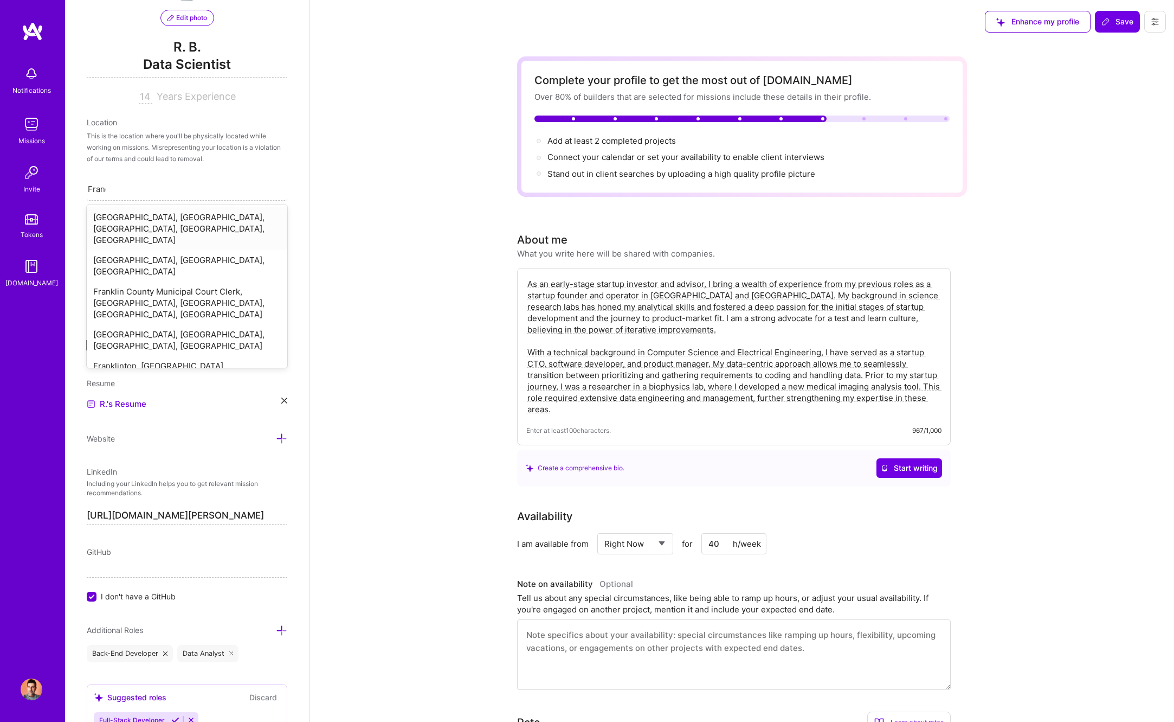
type input "[GEOGRAPHIC_DATA]"
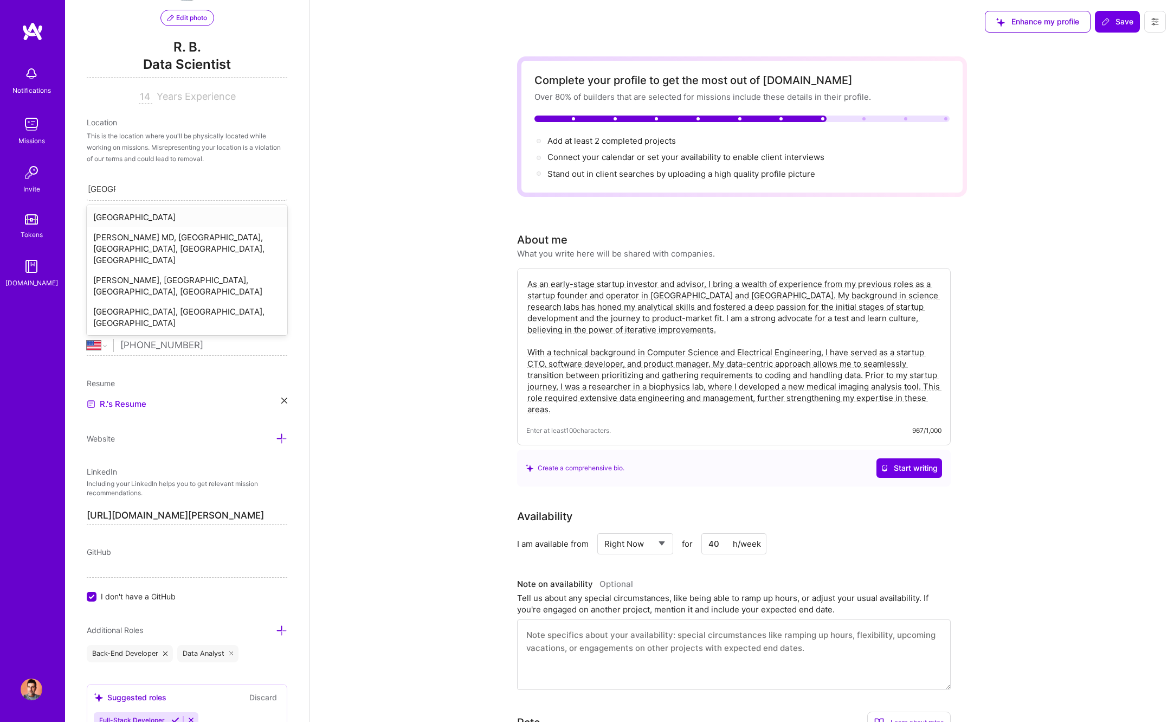
click at [156, 216] on div "[GEOGRAPHIC_DATA]" at bounding box center [187, 217] width 201 height 20
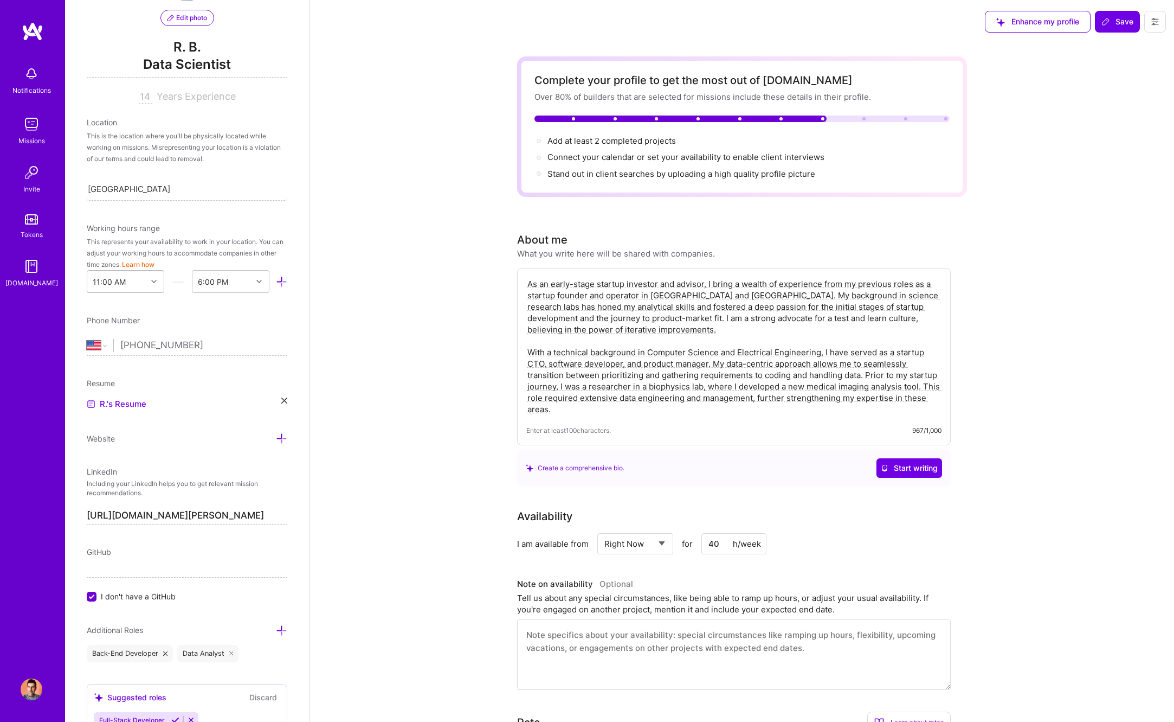
click at [140, 279] on div "11:00 AM" at bounding box center [117, 282] width 60 height 22
drag, startPoint x: 189, startPoint y: 300, endPoint x: 174, endPoint y: 295, distance: 15.4
click at [188, 299] on div "Edit photo R. B. Data Scientist 14 Years Experience Location This is the locati…" at bounding box center [187, 361] width 244 height 722
click at [160, 280] on div at bounding box center [155, 281] width 17 height 14
click at [201, 317] on div "Phone Number" at bounding box center [187, 319] width 201 height 11
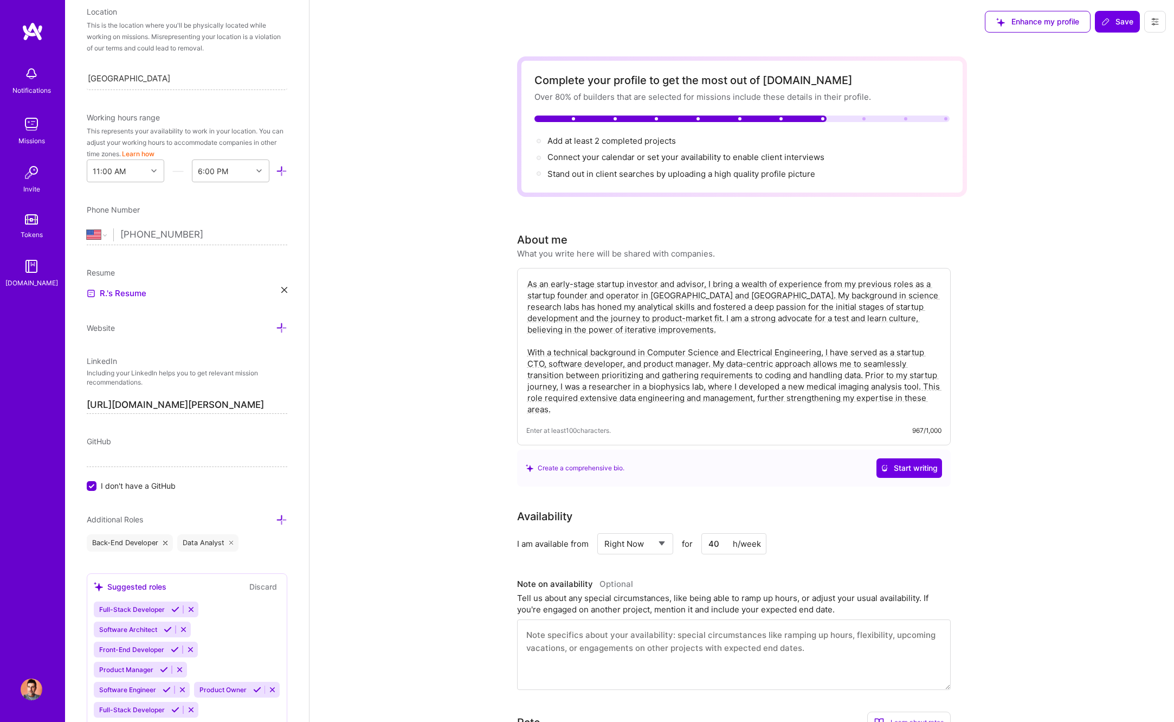
scroll to position [0, 0]
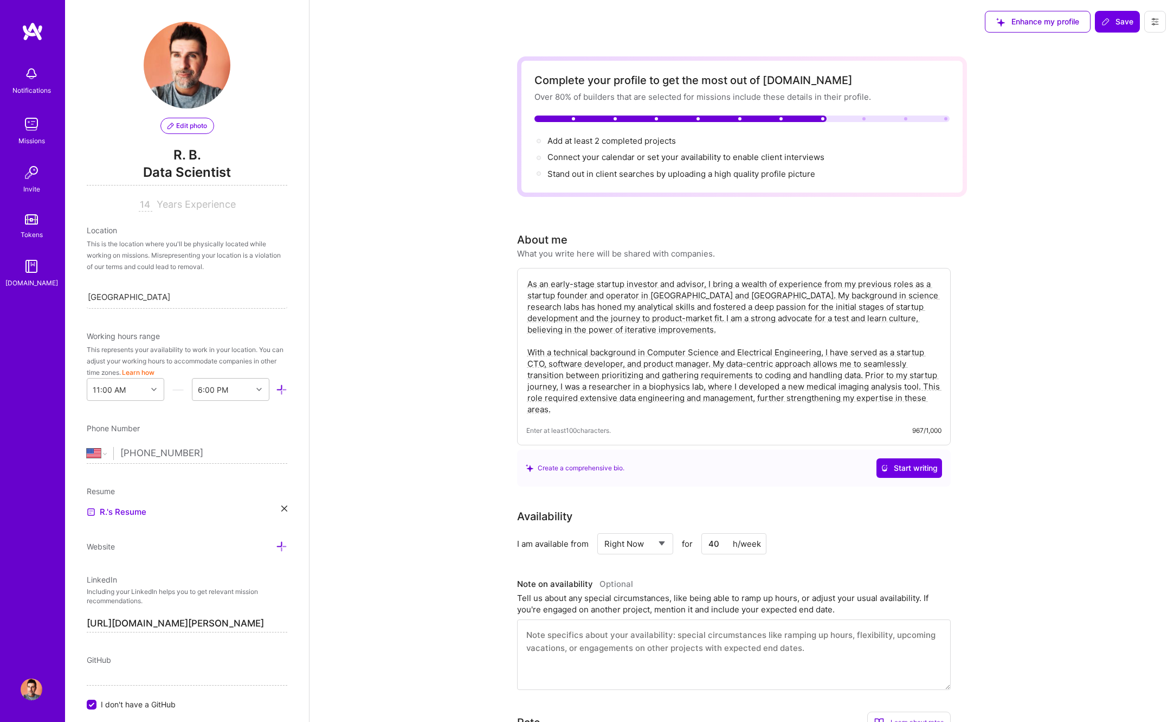
click at [200, 173] on span "Data Scientist" at bounding box center [187, 174] width 201 height 22
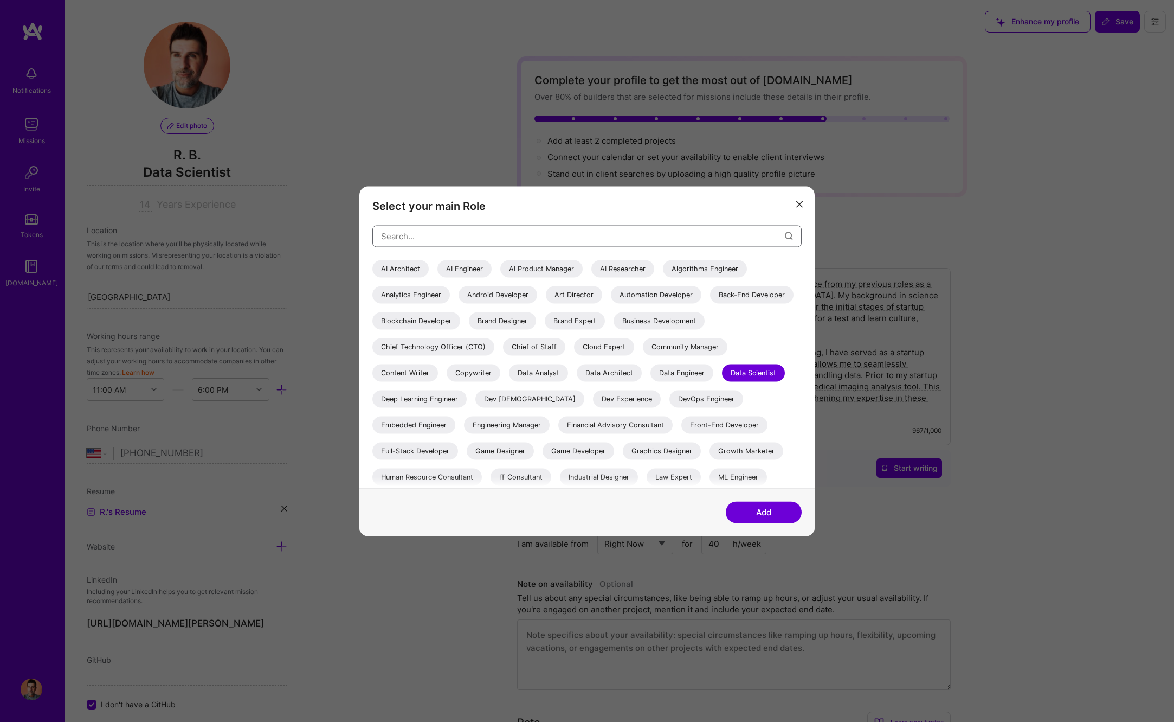
click at [505, 241] on input "modal" at bounding box center [583, 236] width 404 height 28
type input "f"
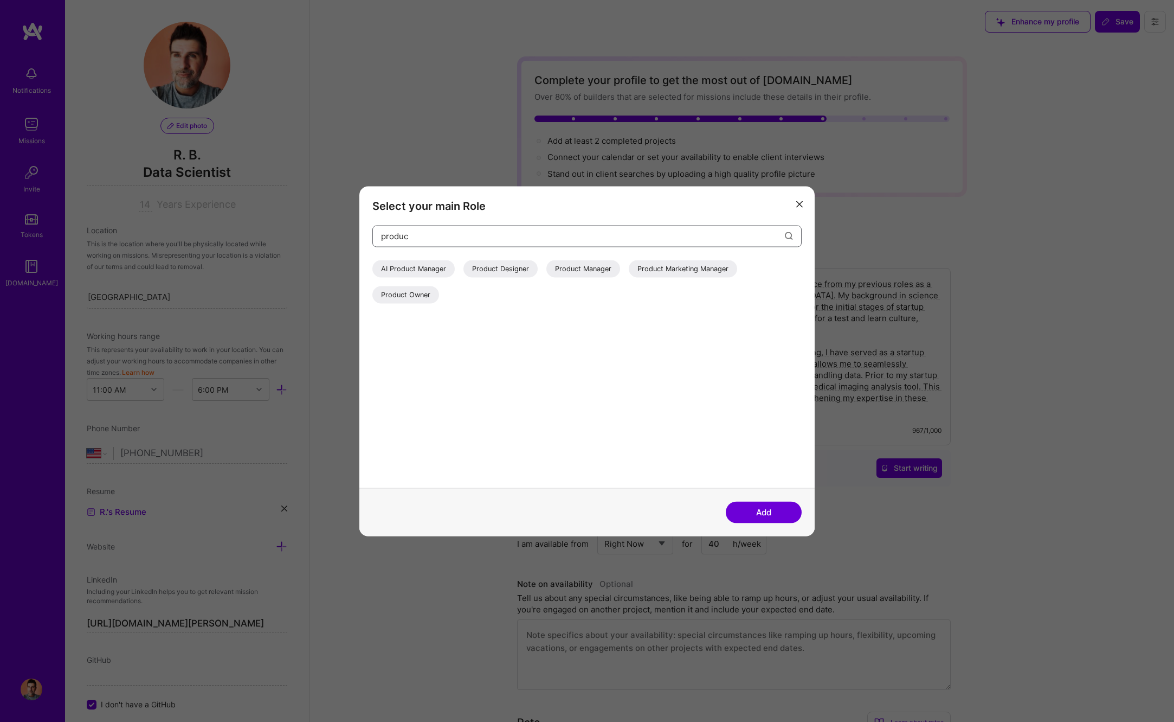
type input "produc"
click at [591, 264] on div "Product Manager" at bounding box center [583, 268] width 74 height 17
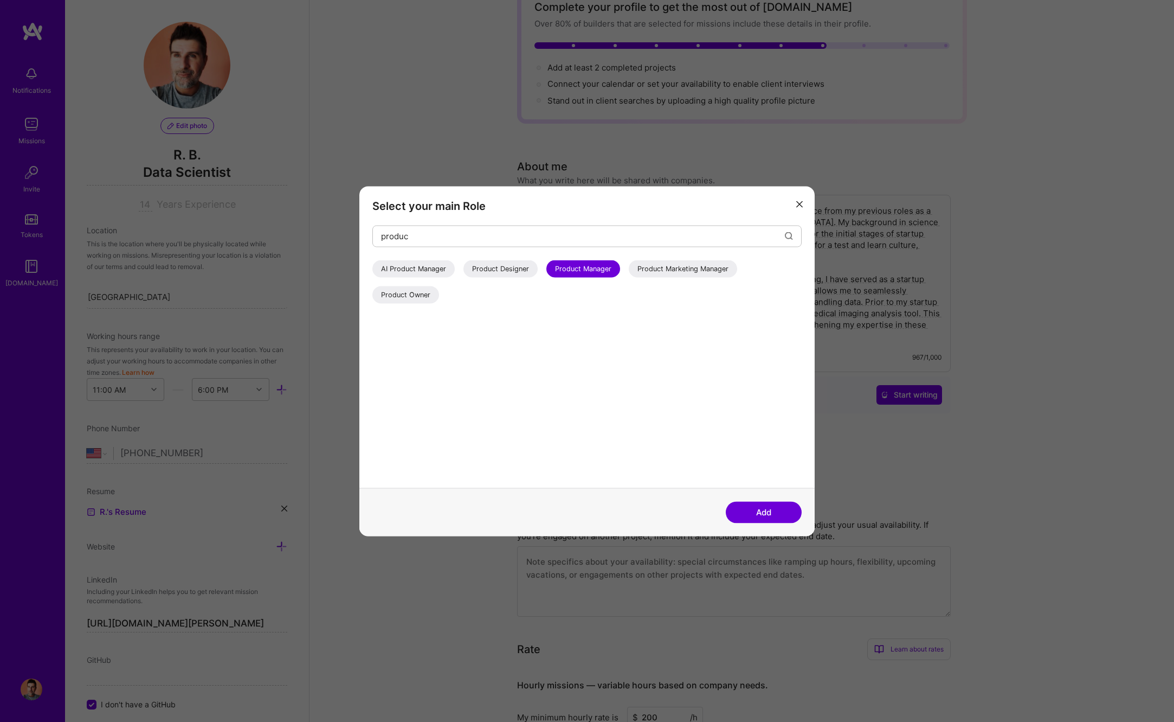
scroll to position [79, 0]
drag, startPoint x: 756, startPoint y: 510, endPoint x: 762, endPoint y: 511, distance: 6.1
click at [756, 510] on button "Add" at bounding box center [764, 512] width 76 height 22
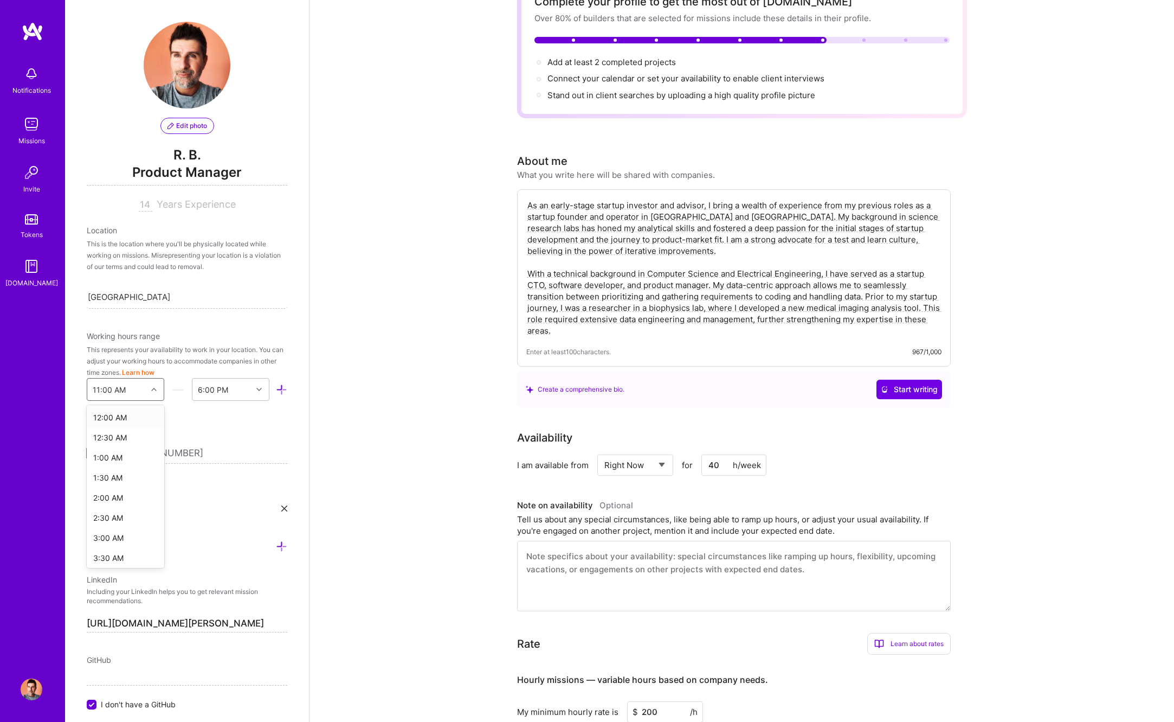
click at [153, 389] on icon at bounding box center [153, 389] width 5 height 5
click at [139, 531] on div "10:00 AM" at bounding box center [126, 526] width 78 height 20
click at [155, 389] on icon at bounding box center [153, 389] width 5 height 5
click at [147, 372] on button "Learn how" at bounding box center [138, 371] width 33 height 11
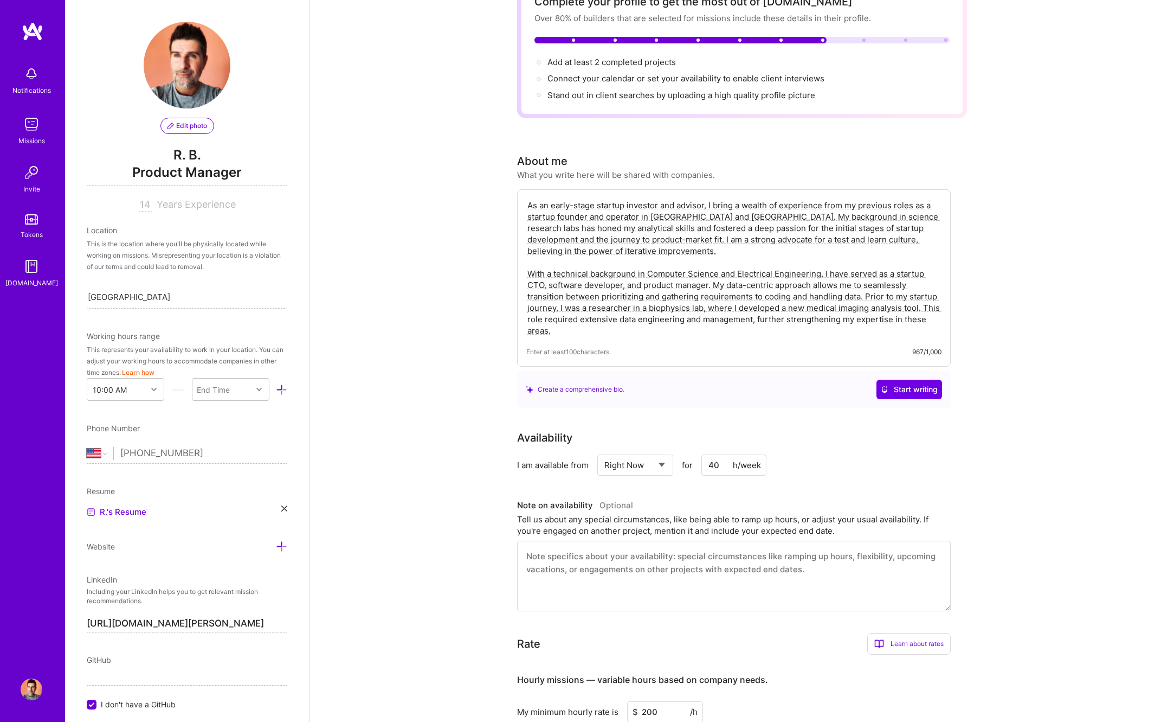
click at [280, 391] on icon at bounding box center [281, 389] width 11 height 11
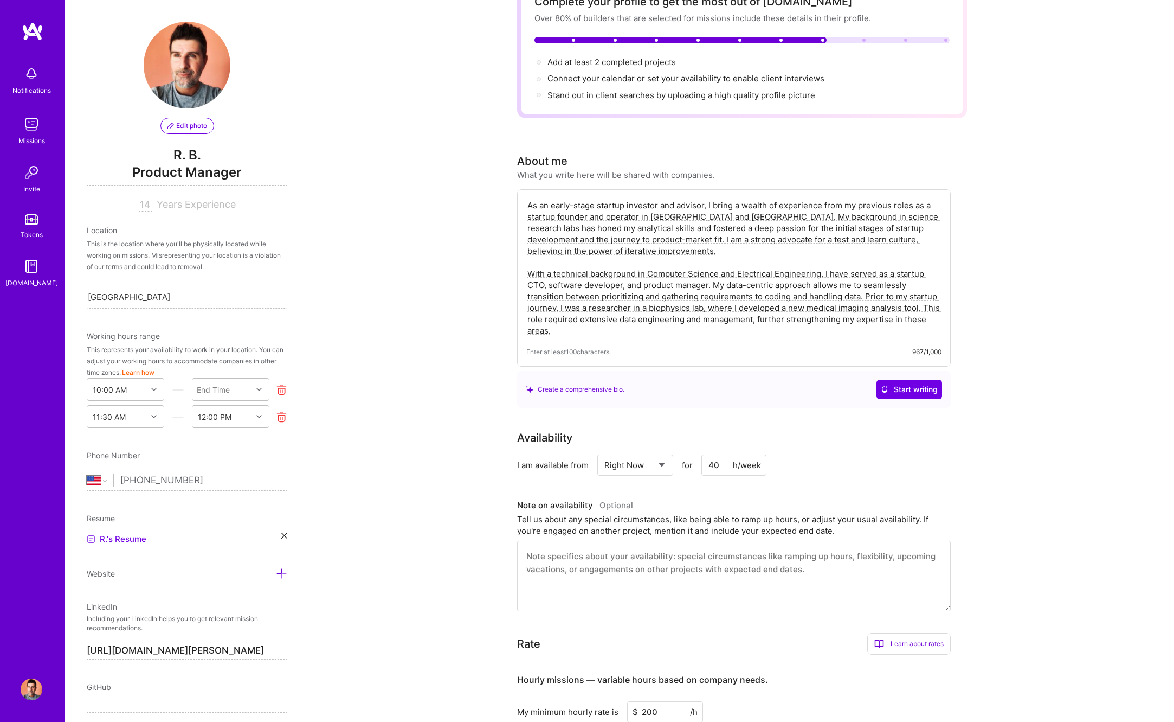
click at [281, 393] on icon at bounding box center [281, 389] width 11 height 11
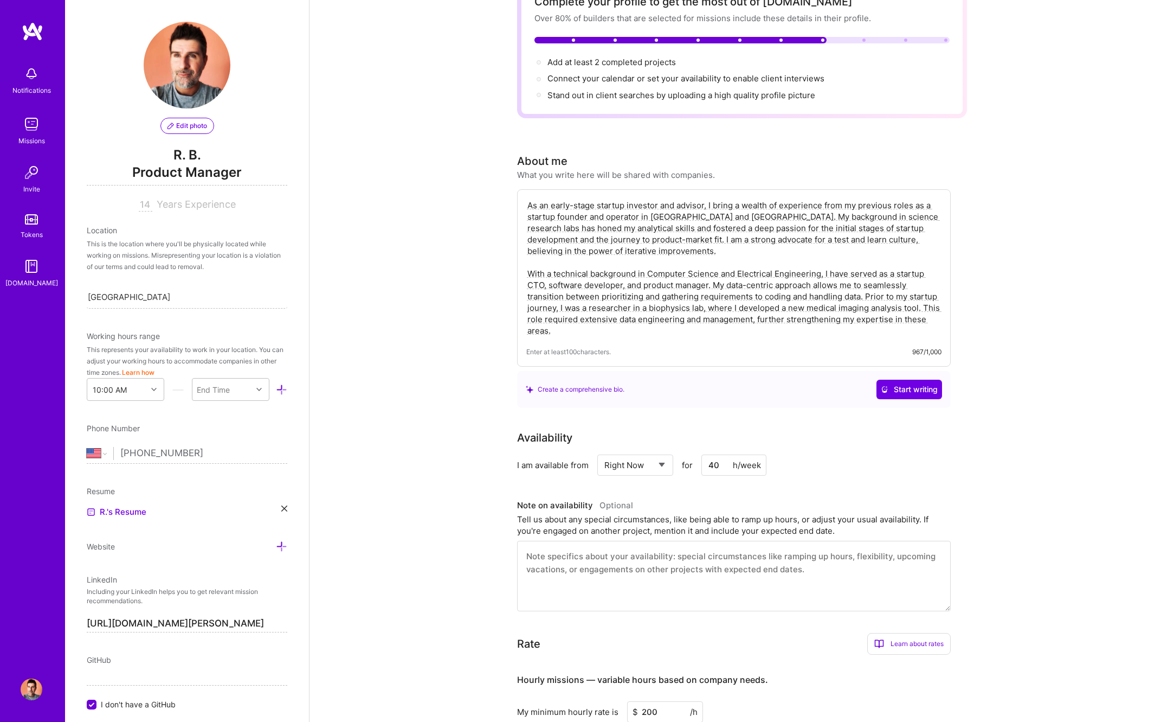
click at [282, 388] on icon at bounding box center [281, 389] width 11 height 11
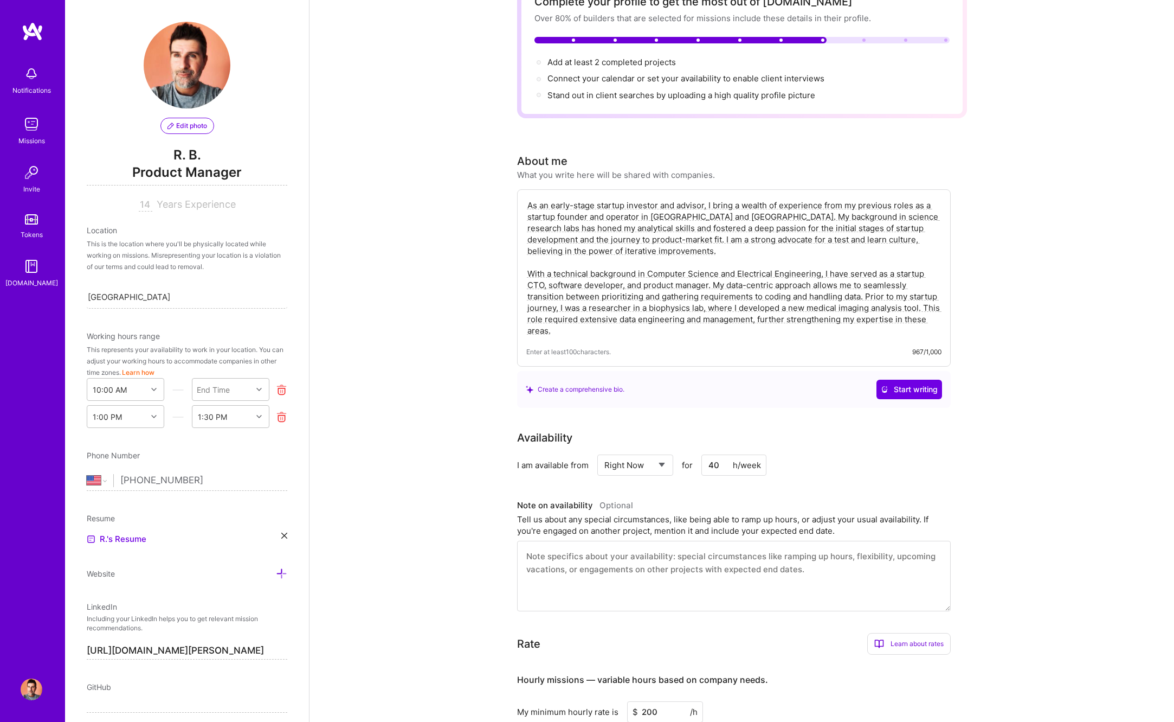
click at [275, 417] on div at bounding box center [278, 416] width 18 height 12
drag, startPoint x: 284, startPoint y: 415, endPoint x: 258, endPoint y: 400, distance: 29.7
click at [284, 415] on icon at bounding box center [281, 416] width 11 height 11
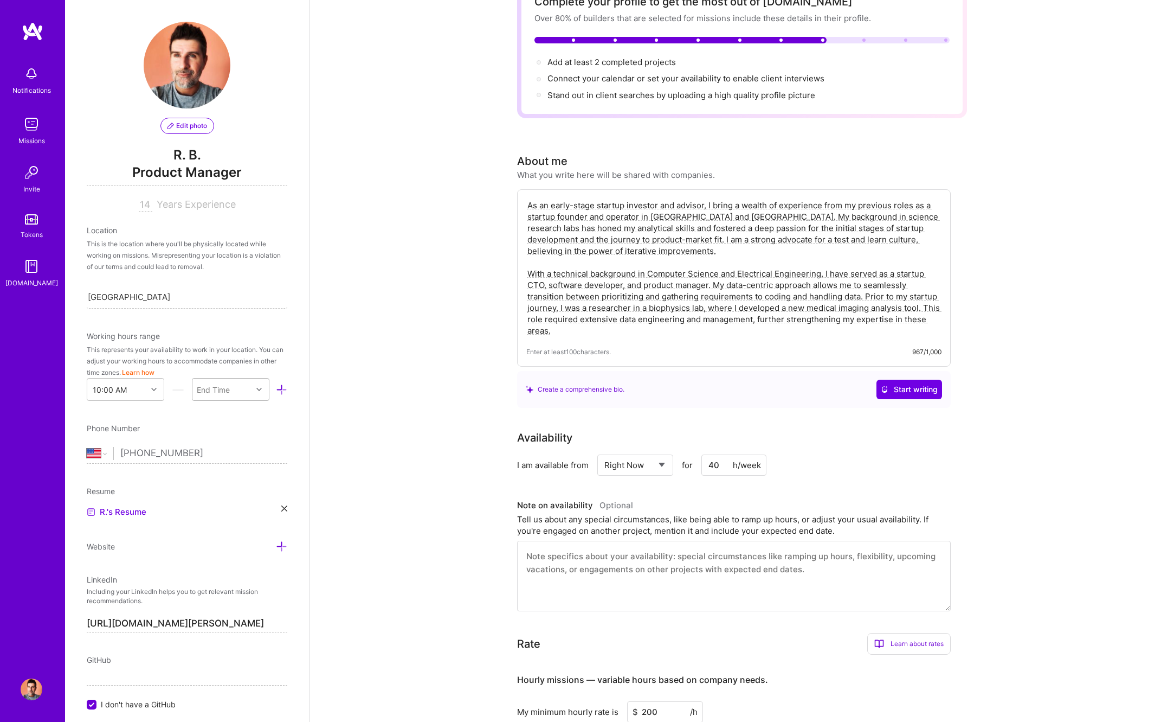
click at [254, 393] on div at bounding box center [260, 389] width 17 height 14
click at [224, 469] on div "7:00 PM" at bounding box center [231, 470] width 78 height 20
click at [283, 509] on icon at bounding box center [284, 508] width 6 height 6
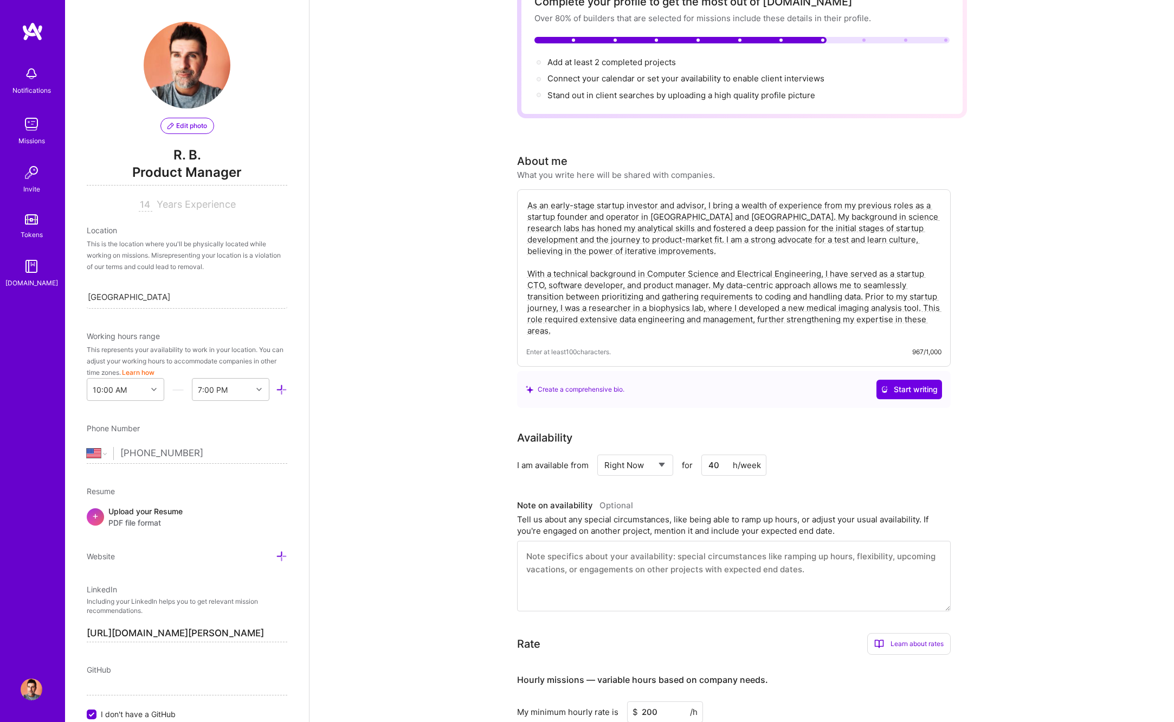
click at [158, 515] on div "Upload your Resume PDF file format" at bounding box center [145, 516] width 74 height 23
click at [132, 527] on link "R.'s Resume" at bounding box center [117, 523] width 60 height 13
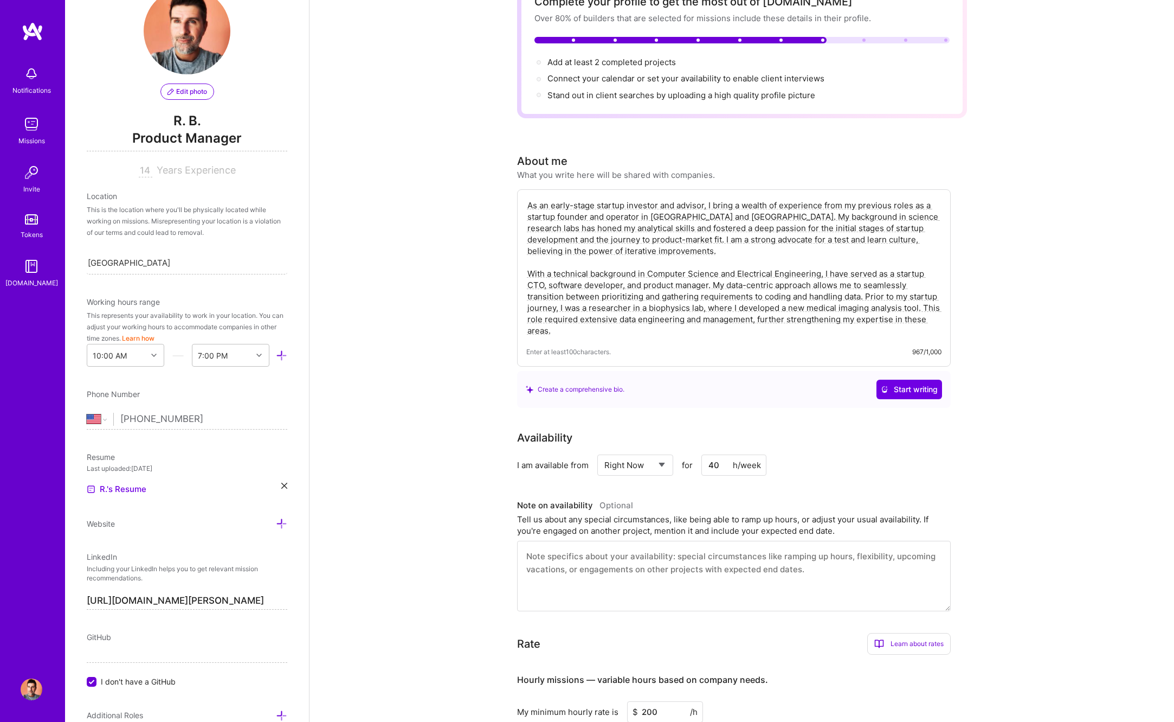
scroll to position [37, 0]
click at [287, 482] on div "Edit photo R. B. Product Manager 14 Years Experience Location This is the locat…" at bounding box center [187, 361] width 244 height 722
click at [282, 483] on icon at bounding box center [284, 482] width 6 height 6
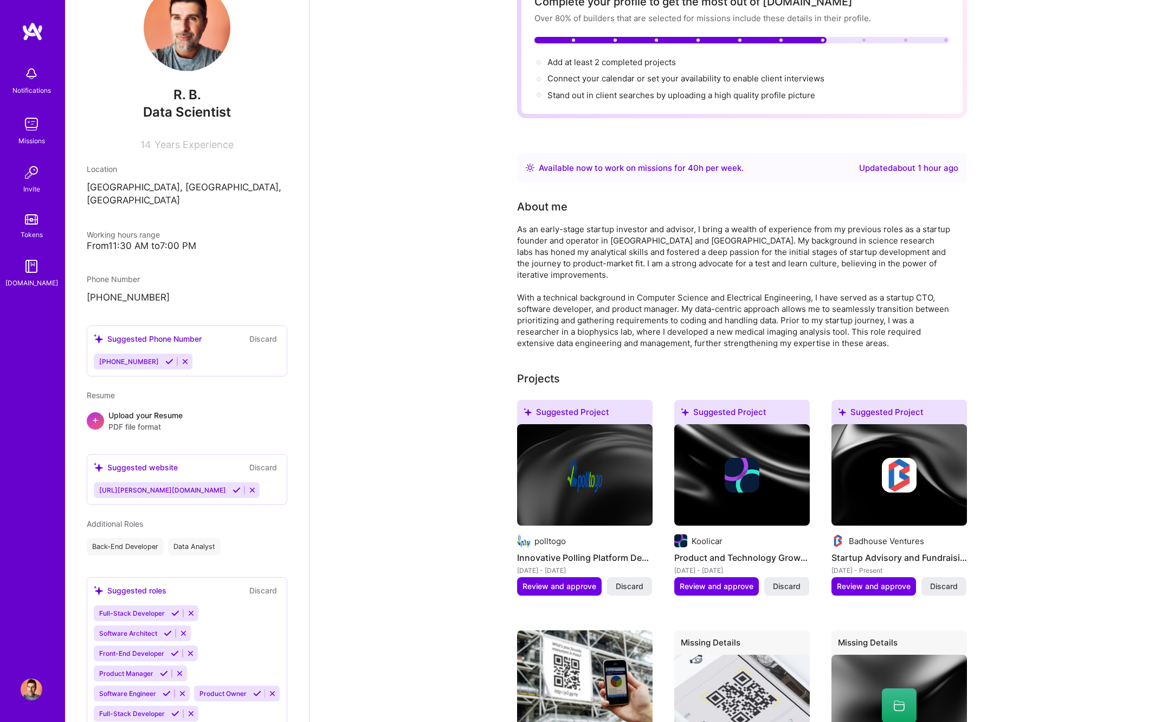
click at [144, 409] on div "Upload your Resume PDF file format" at bounding box center [145, 420] width 74 height 23
click at [266, 332] on button "Discard" at bounding box center [263, 338] width 34 height 12
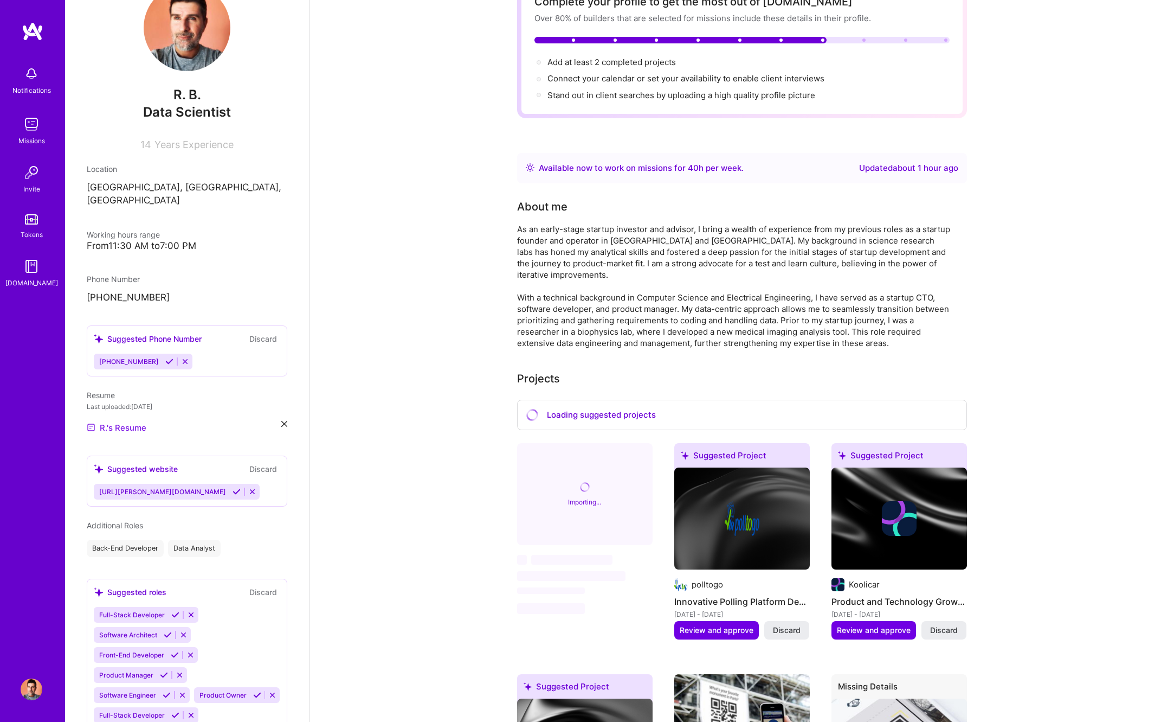
click at [133, 421] on link "R.'s Resume" at bounding box center [117, 427] width 60 height 13
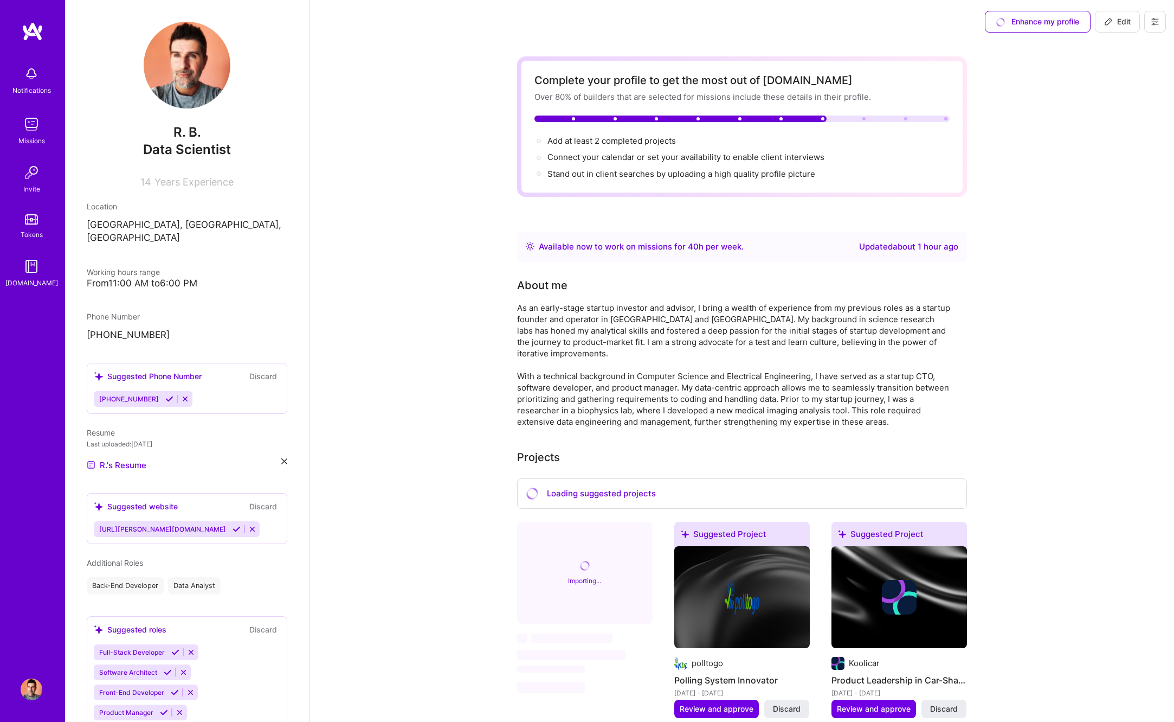
drag, startPoint x: 1123, startPoint y: 19, endPoint x: 250, endPoint y: 210, distance: 893.5
click at [1123, 20] on span "Edit" at bounding box center [1117, 21] width 27 height 11
select select "US"
select select "Right Now"
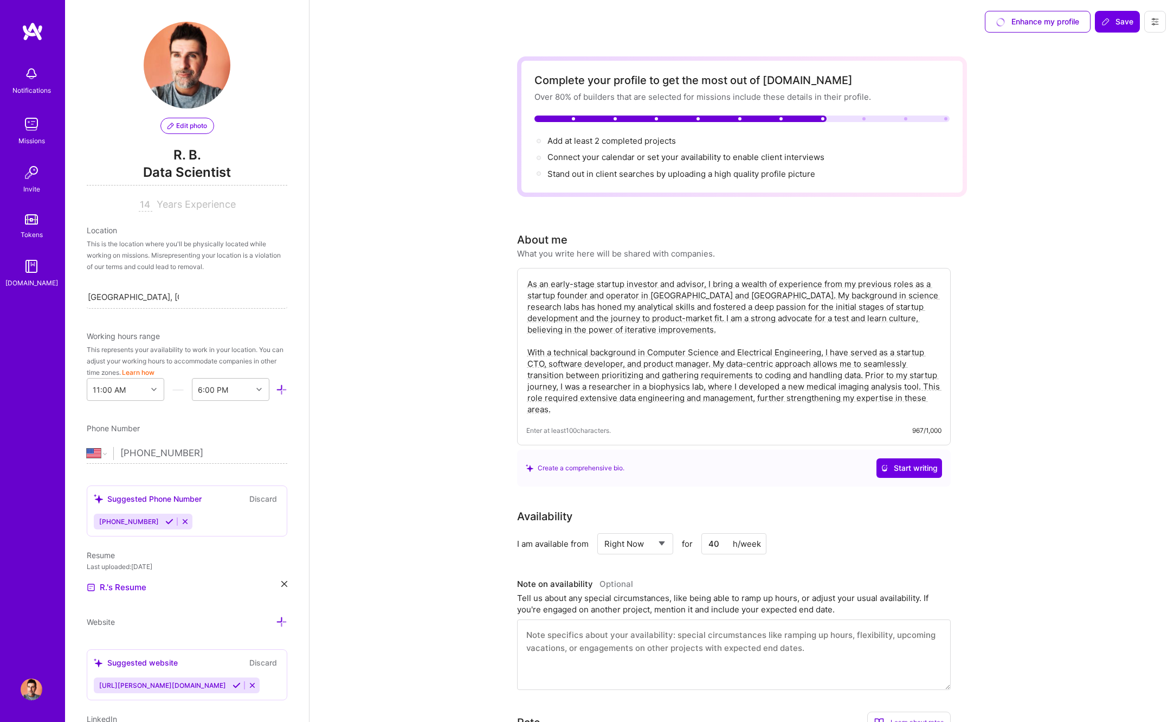
click at [205, 170] on span "Data Scientist" at bounding box center [187, 174] width 201 height 22
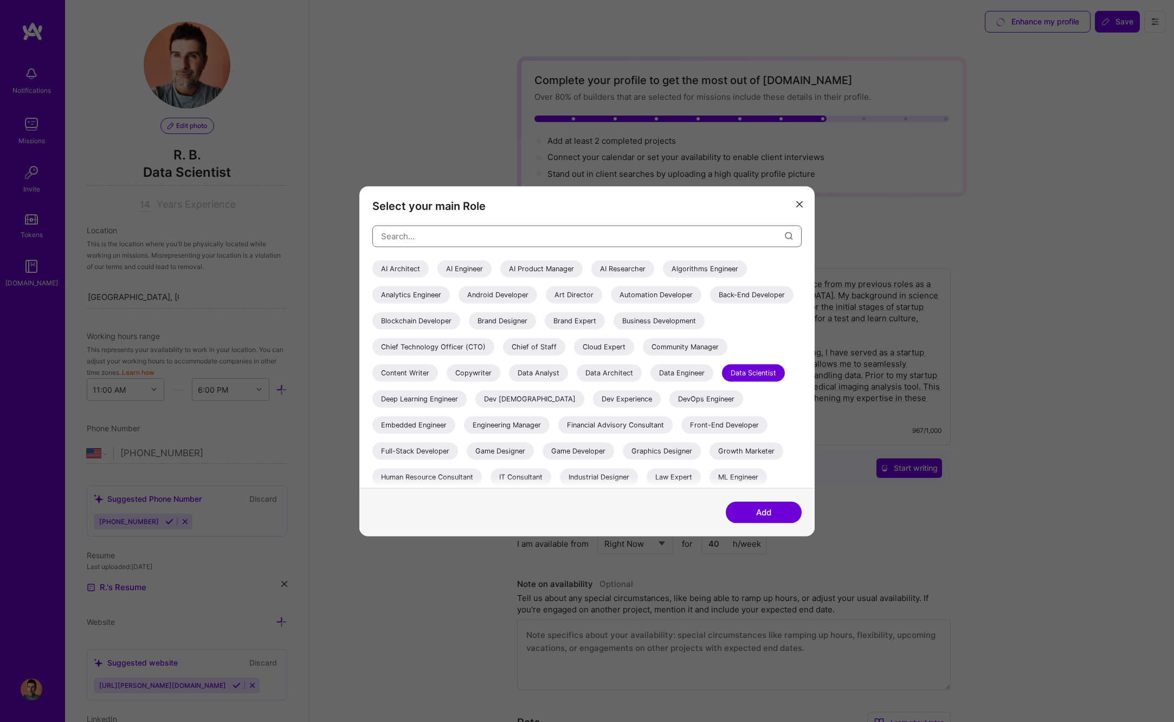
click at [426, 234] on input "modal" at bounding box center [583, 236] width 404 height 28
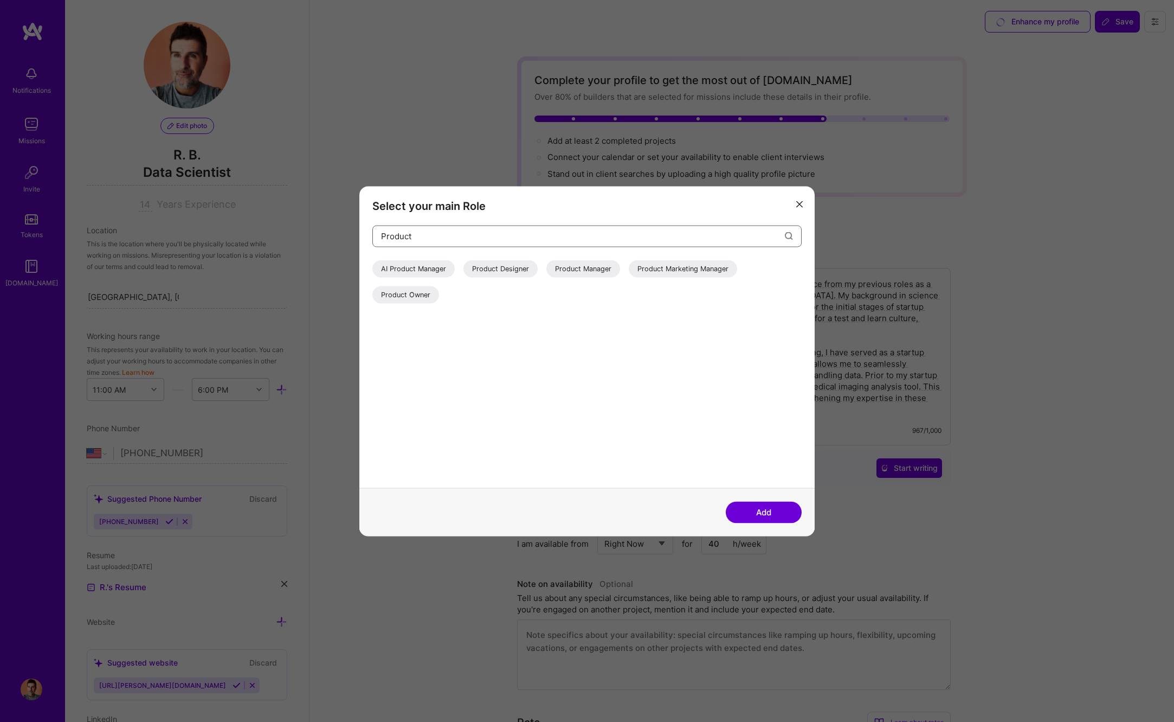
scroll to position [1, 0]
type input "Product"
click at [591, 275] on div "Product Manager" at bounding box center [583, 268] width 74 height 17
click at [768, 514] on button "Add" at bounding box center [764, 512] width 76 height 22
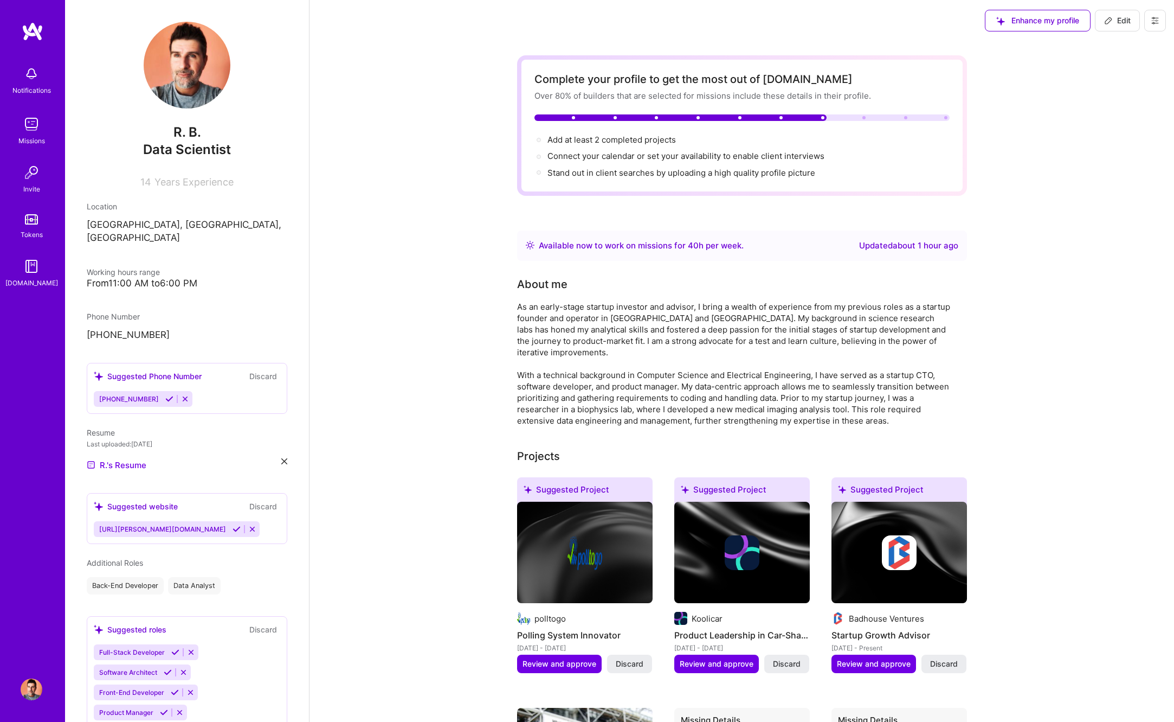
drag, startPoint x: 1121, startPoint y: 18, endPoint x: 499, endPoint y: 95, distance: 626.0
click at [1116, 19] on span "Edit" at bounding box center [1117, 20] width 27 height 11
select select "US"
select select "Right Now"
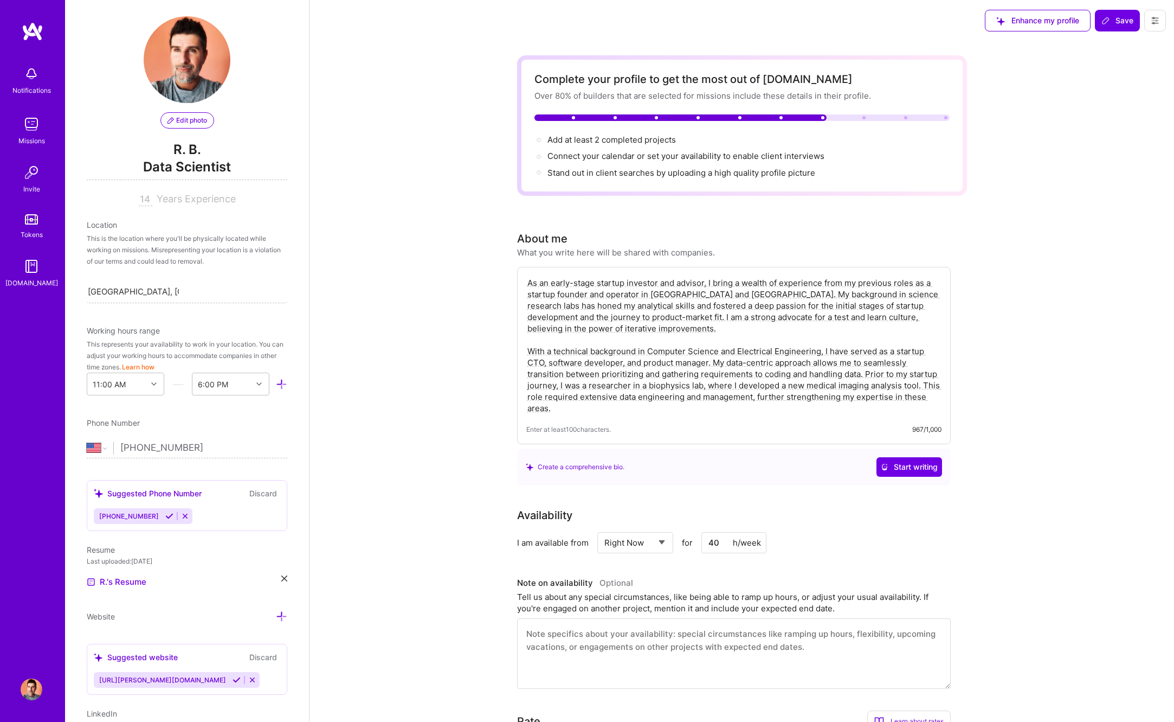
scroll to position [0, 0]
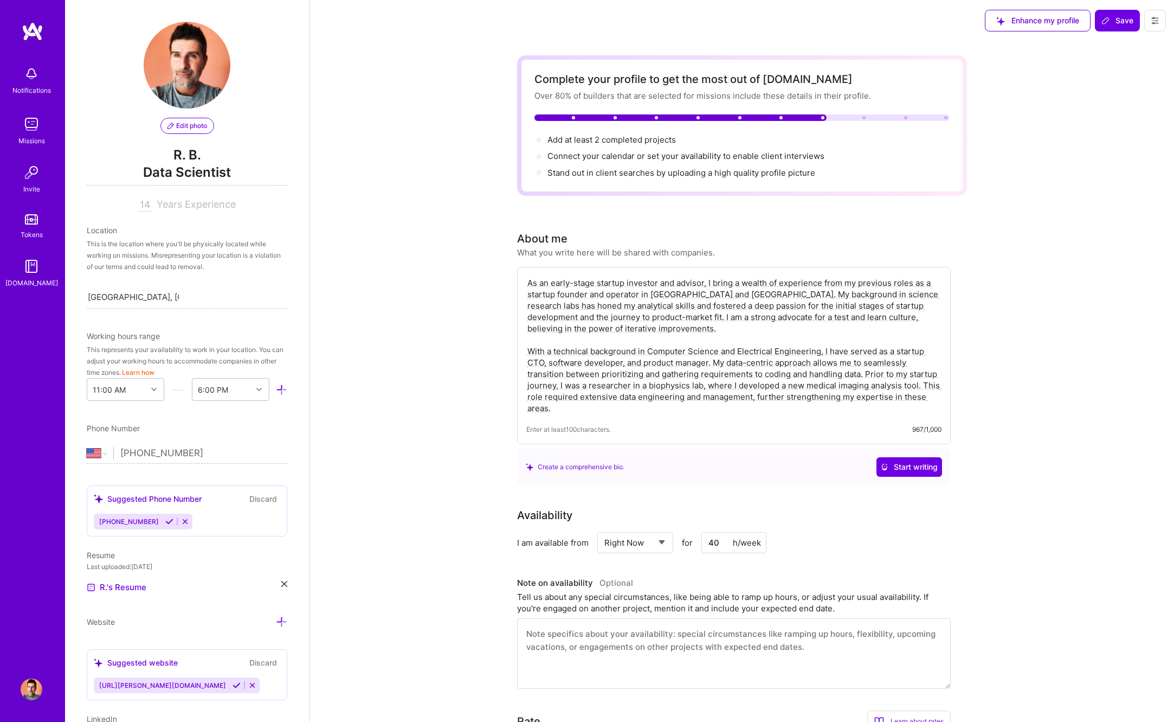
click at [196, 177] on span "Data Scientist" at bounding box center [187, 174] width 201 height 22
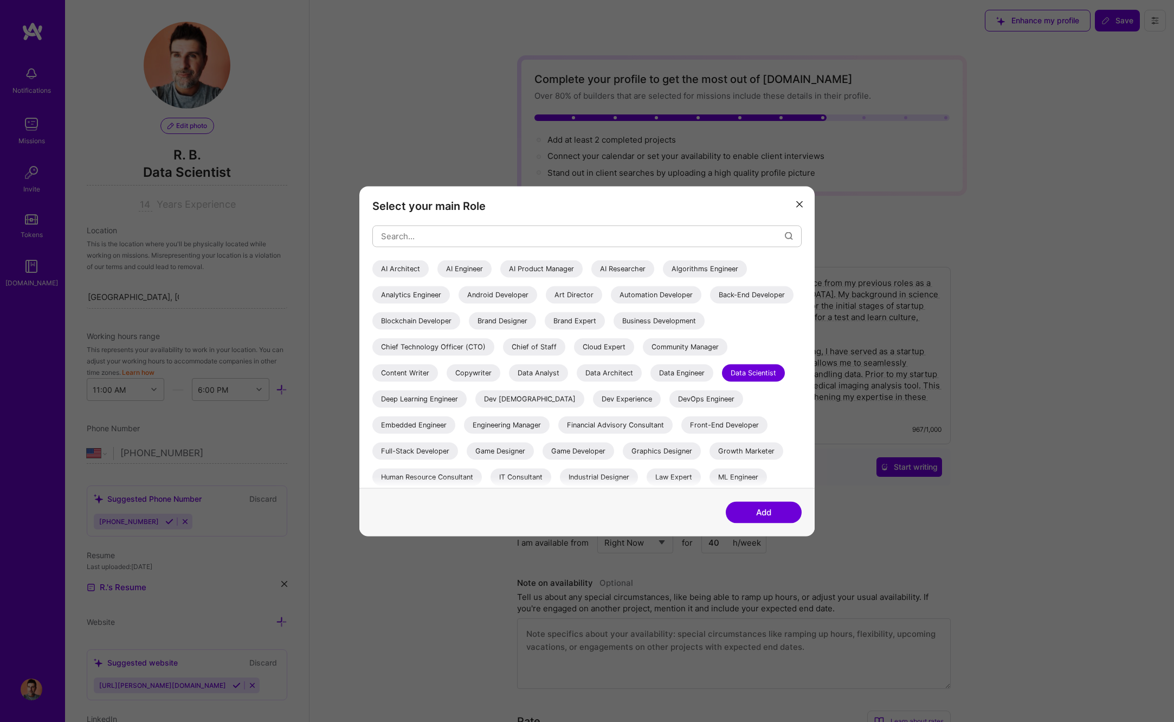
click at [772, 374] on div "Data Scientist" at bounding box center [753, 372] width 63 height 17
click at [487, 240] on input "modal" at bounding box center [583, 236] width 404 height 28
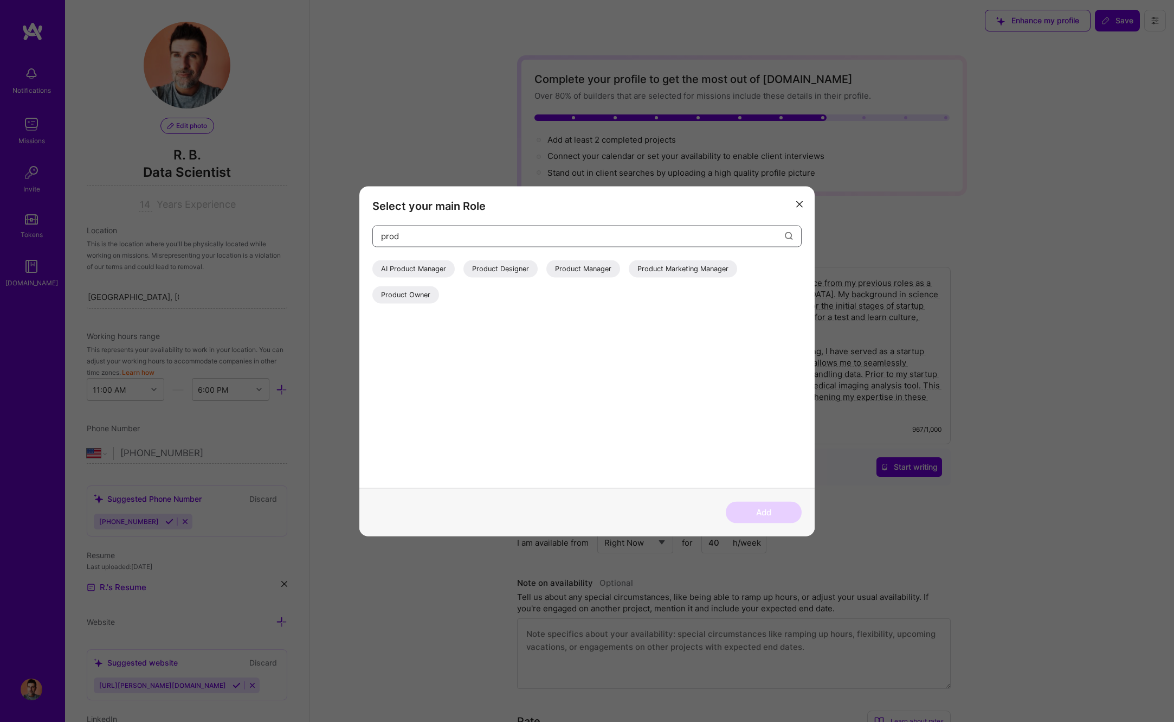
type input "prod"
click at [575, 269] on div "Product Manager" at bounding box center [583, 268] width 74 height 17
click at [777, 511] on button "Add" at bounding box center [764, 512] width 76 height 22
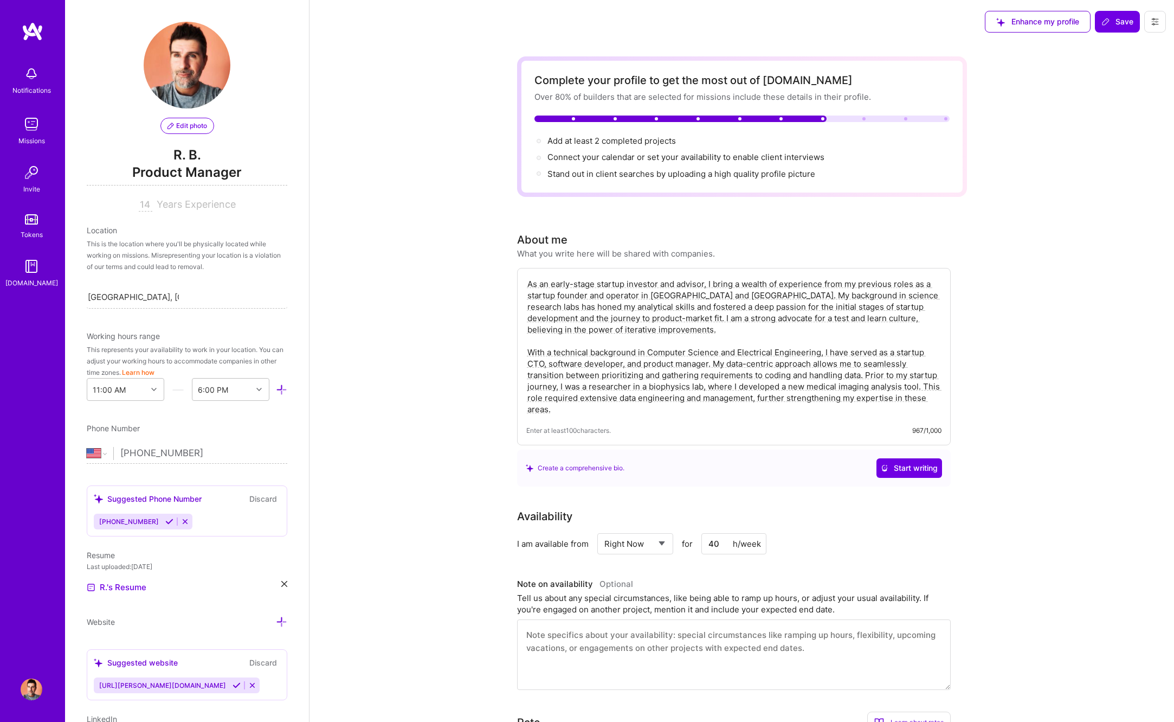
click at [143, 204] on input "14" at bounding box center [146, 204] width 14 height 13
click at [146, 205] on input "14" at bounding box center [146, 204] width 14 height 13
click at [147, 204] on input "14" at bounding box center [146, 204] width 14 height 13
drag, startPoint x: 147, startPoint y: 201, endPoint x: 140, endPoint y: 202, distance: 7.7
click at [144, 201] on input "14" at bounding box center [146, 204] width 14 height 13
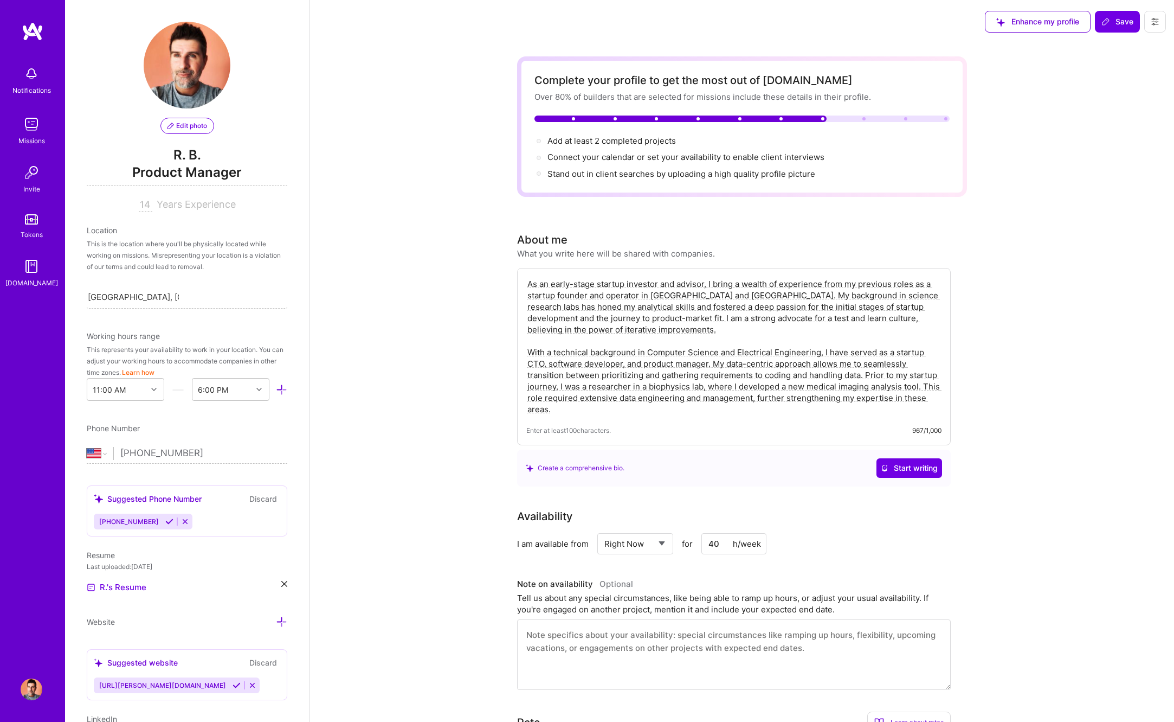
drag, startPoint x: 144, startPoint y: 202, endPoint x: 170, endPoint y: 205, distance: 26.8
click at [152, 205] on input "14" at bounding box center [146, 204] width 14 height 13
type input "15"
click at [189, 293] on div "Vancouver, BC, Canada Vancouver, BC, Canada" at bounding box center [187, 296] width 201 height 23
drag, startPoint x: 198, startPoint y: 298, endPoint x: 91, endPoint y: 294, distance: 107.4
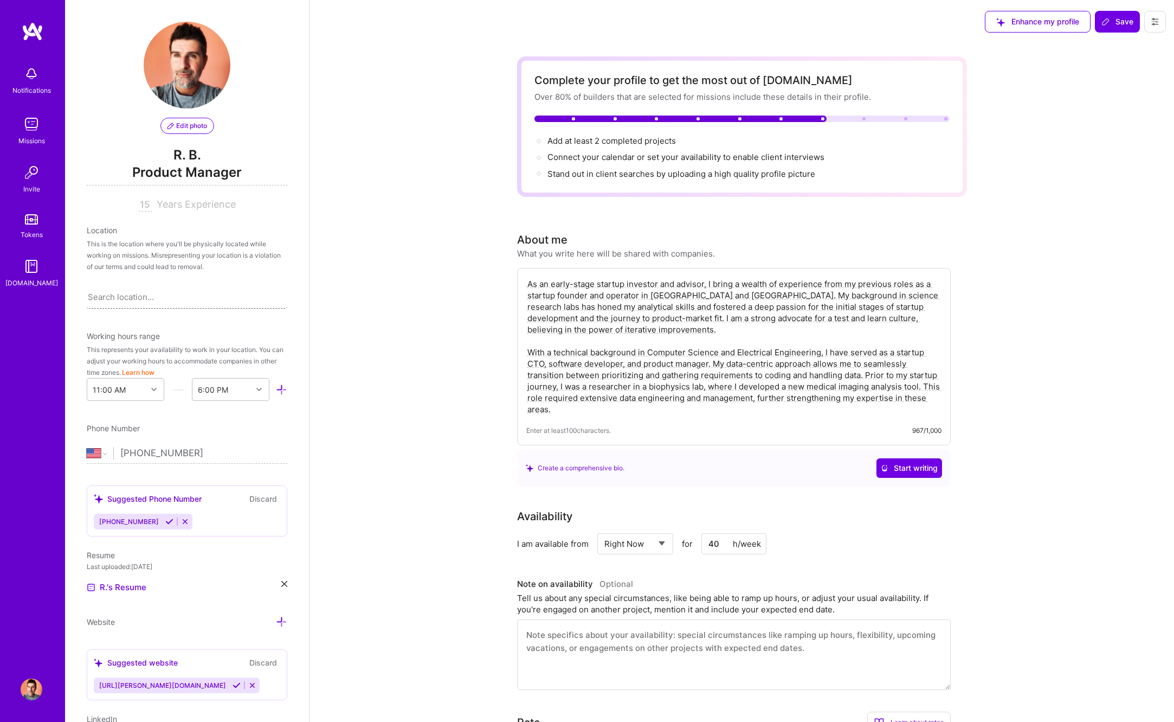
click at [91, 294] on div "Search location..." at bounding box center [187, 296] width 201 height 23
click at [94, 295] on div "Search location..." at bounding box center [121, 296] width 66 height 11
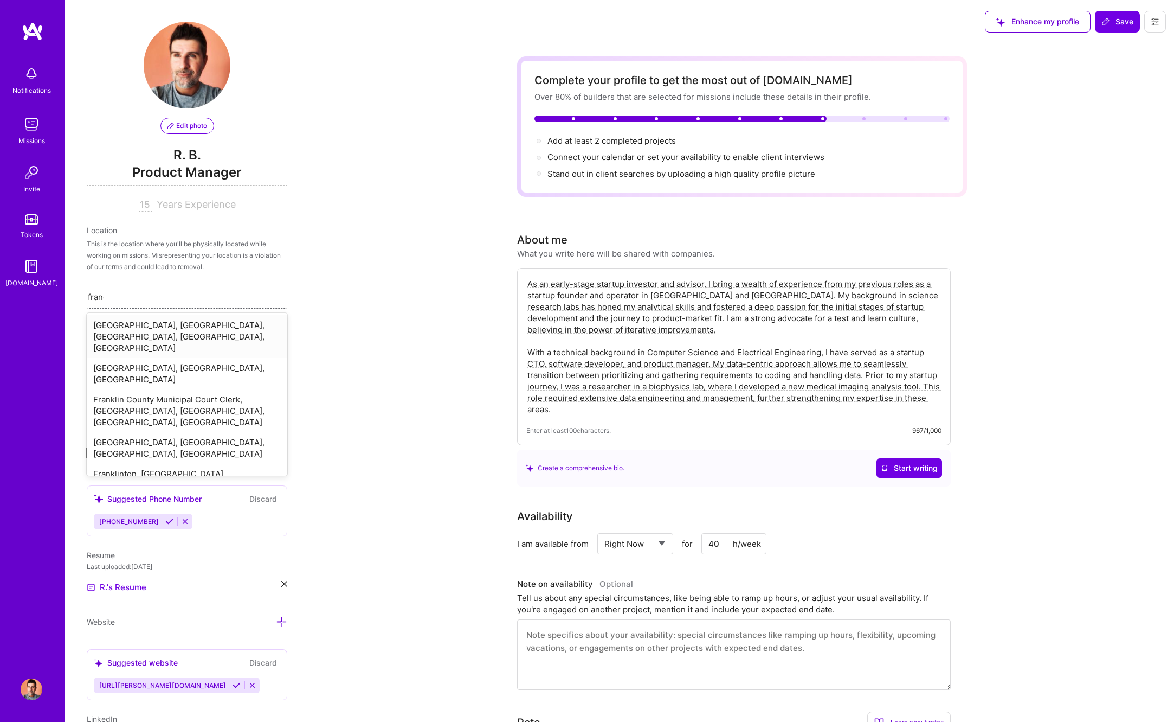
type input "france"
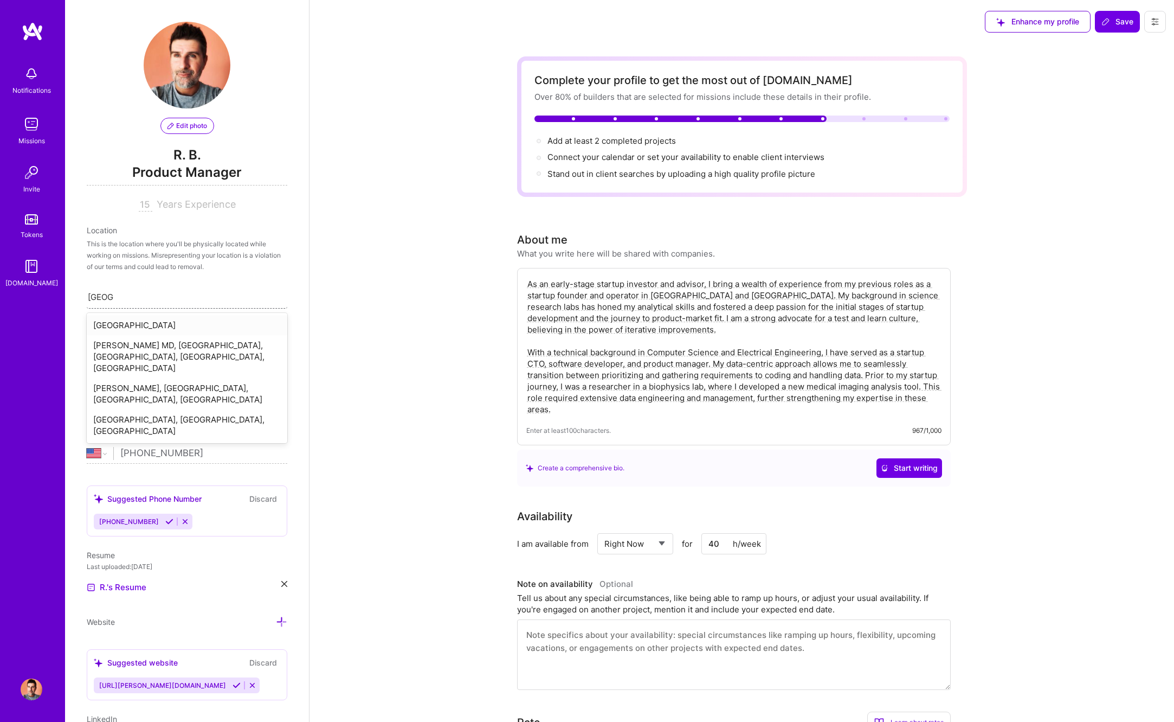
click at [141, 325] on div "[GEOGRAPHIC_DATA]" at bounding box center [187, 325] width 201 height 20
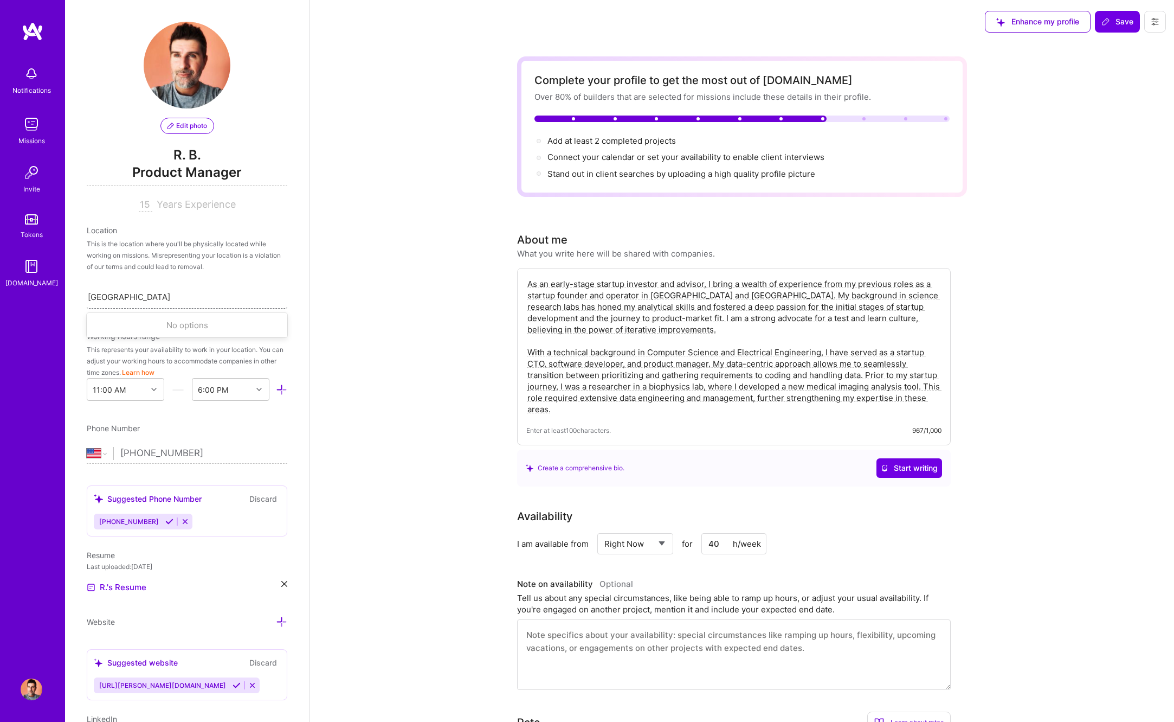
drag, startPoint x: 115, startPoint y: 298, endPoint x: 87, endPoint y: 297, distance: 28.2
click at [86, 297] on div "Edit photo R. B. Product Manager 15 Years Experience Location This is the locat…" at bounding box center [187, 361] width 244 height 722
drag, startPoint x: 89, startPoint y: 297, endPoint x: 152, endPoint y: 304, distance: 63.3
click at [152, 304] on div "[GEOGRAPHIC_DATA]" at bounding box center [187, 296] width 201 height 23
click at [134, 295] on div "[GEOGRAPHIC_DATA]" at bounding box center [187, 296] width 201 height 23
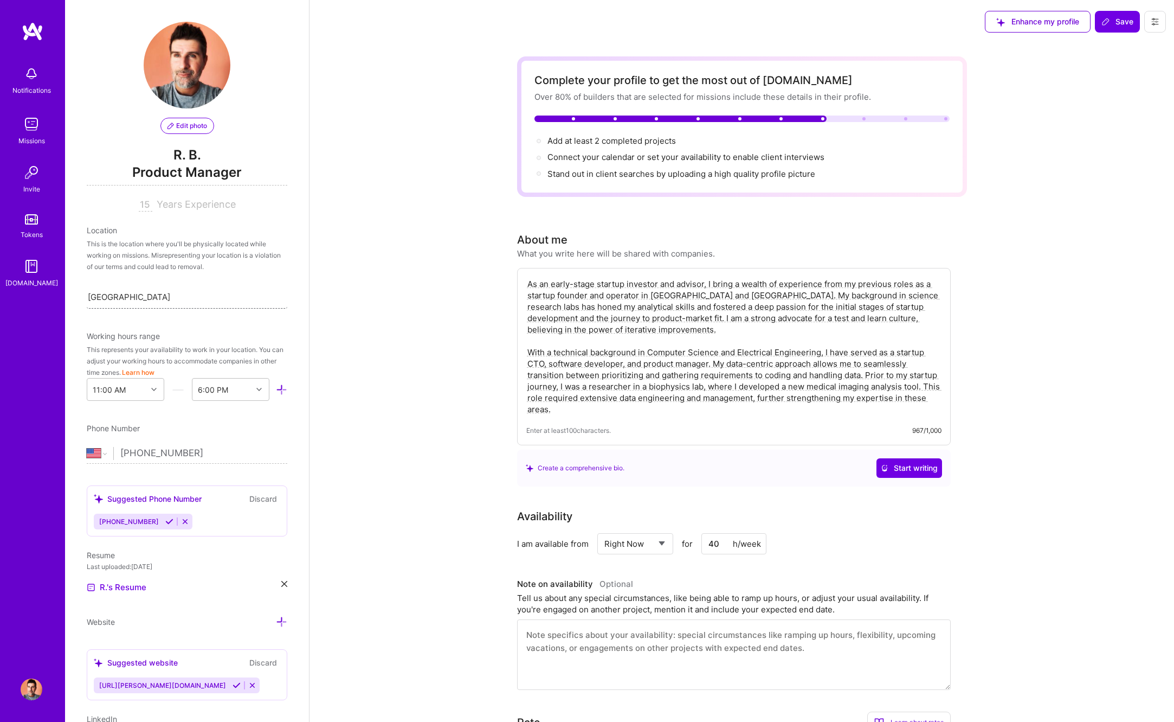
type input "u"
type input "[GEOGRAPHIC_DATA]"
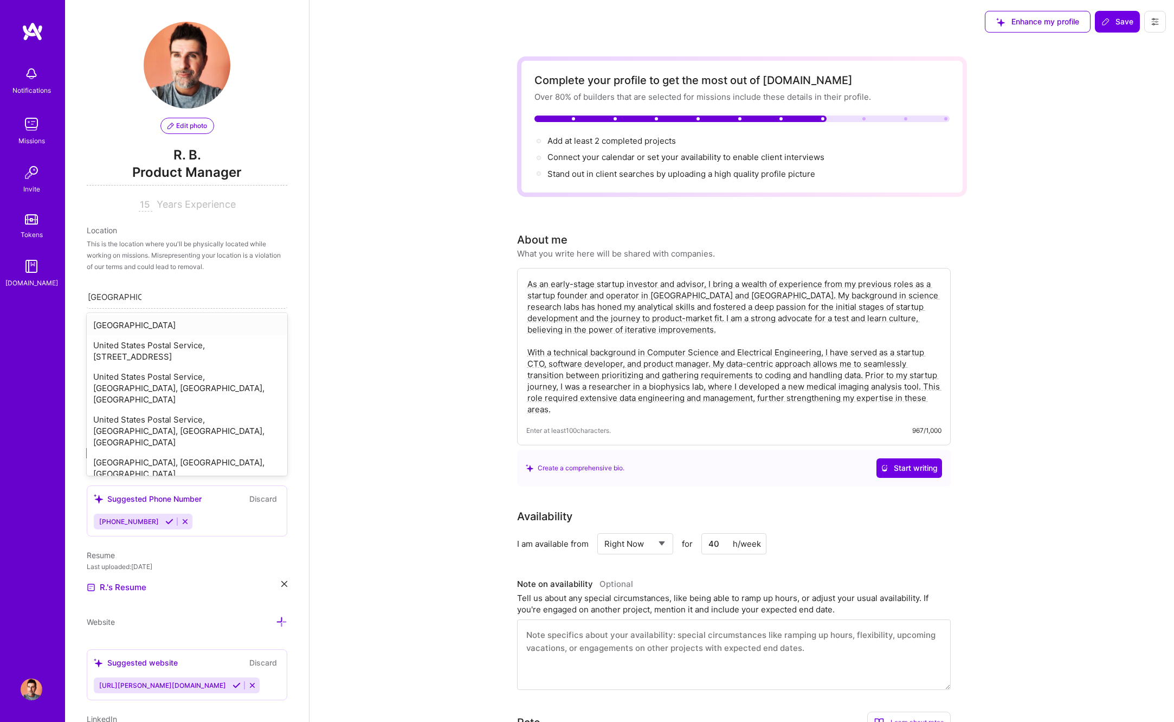
click at [143, 326] on div "[GEOGRAPHIC_DATA]" at bounding box center [187, 325] width 201 height 20
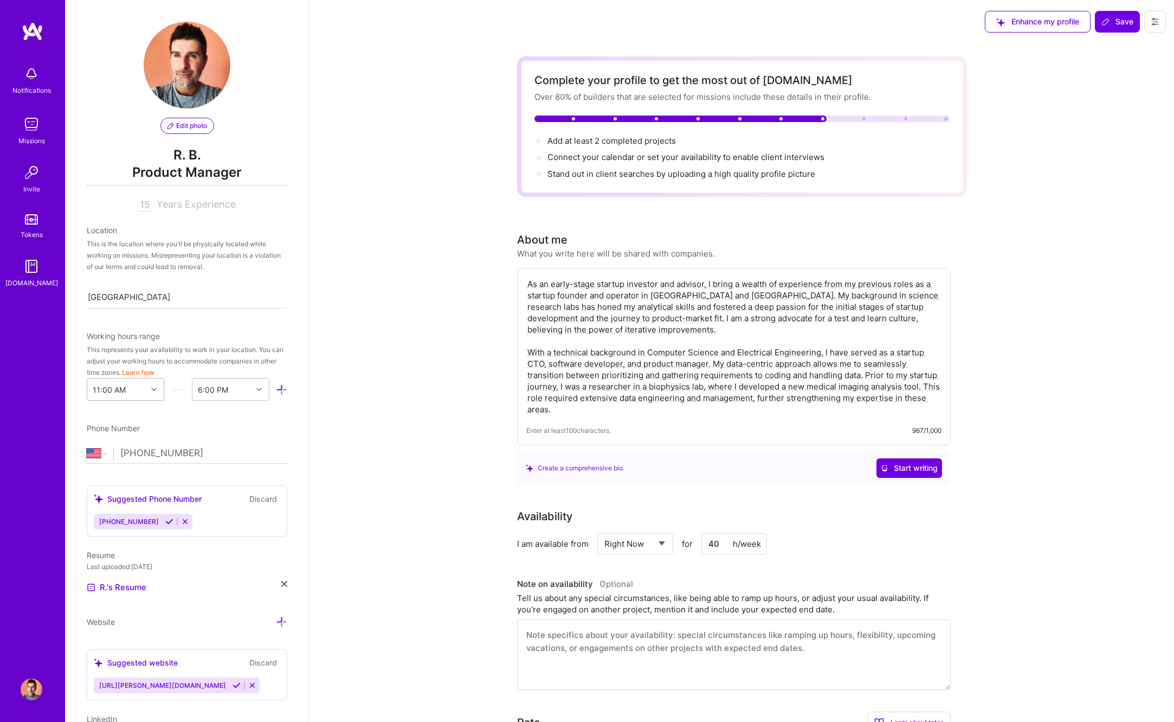
click at [155, 390] on icon at bounding box center [153, 389] width 5 height 5
click at [120, 509] on div "9:00 AM" at bounding box center [126, 508] width 78 height 20
click at [220, 392] on div "End Time" at bounding box center [213, 389] width 33 height 11
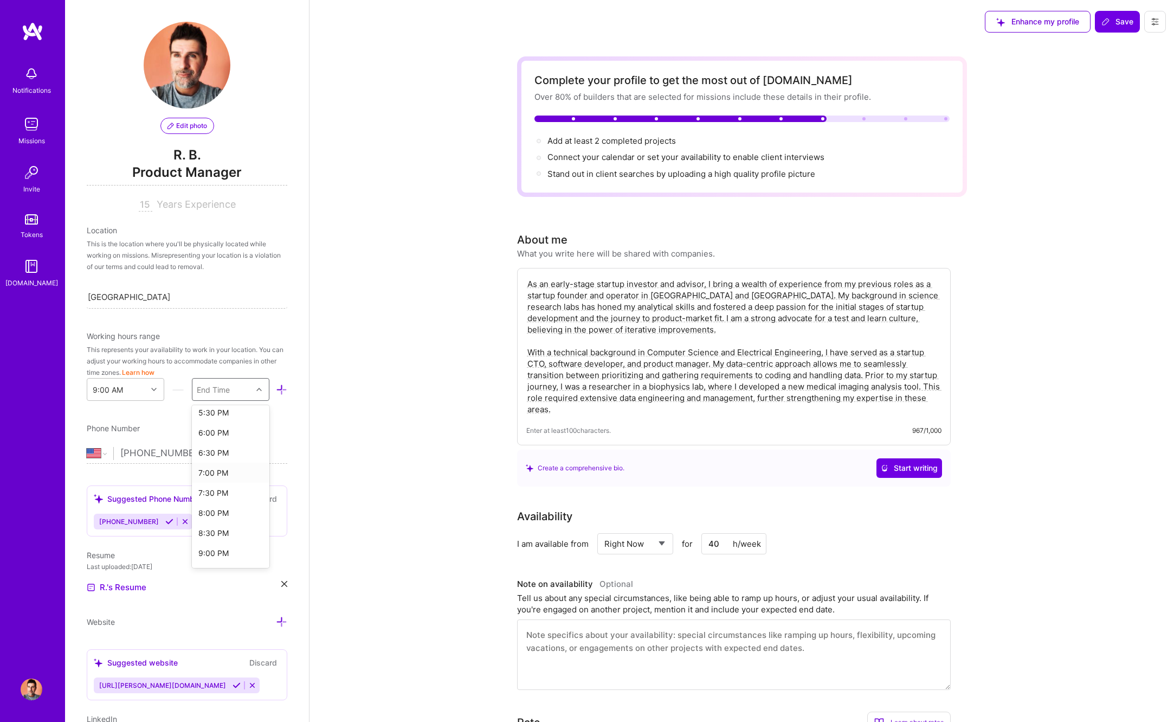
click at [216, 473] on div "7:00 PM" at bounding box center [231, 472] width 78 height 20
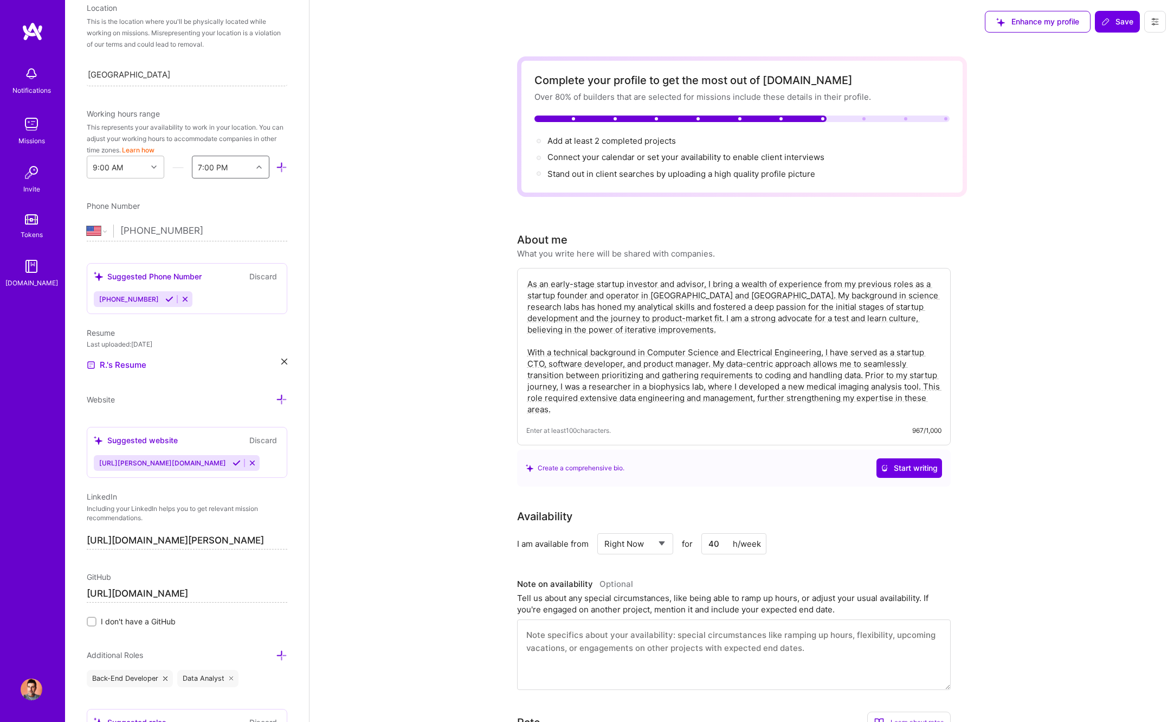
scroll to position [299, 0]
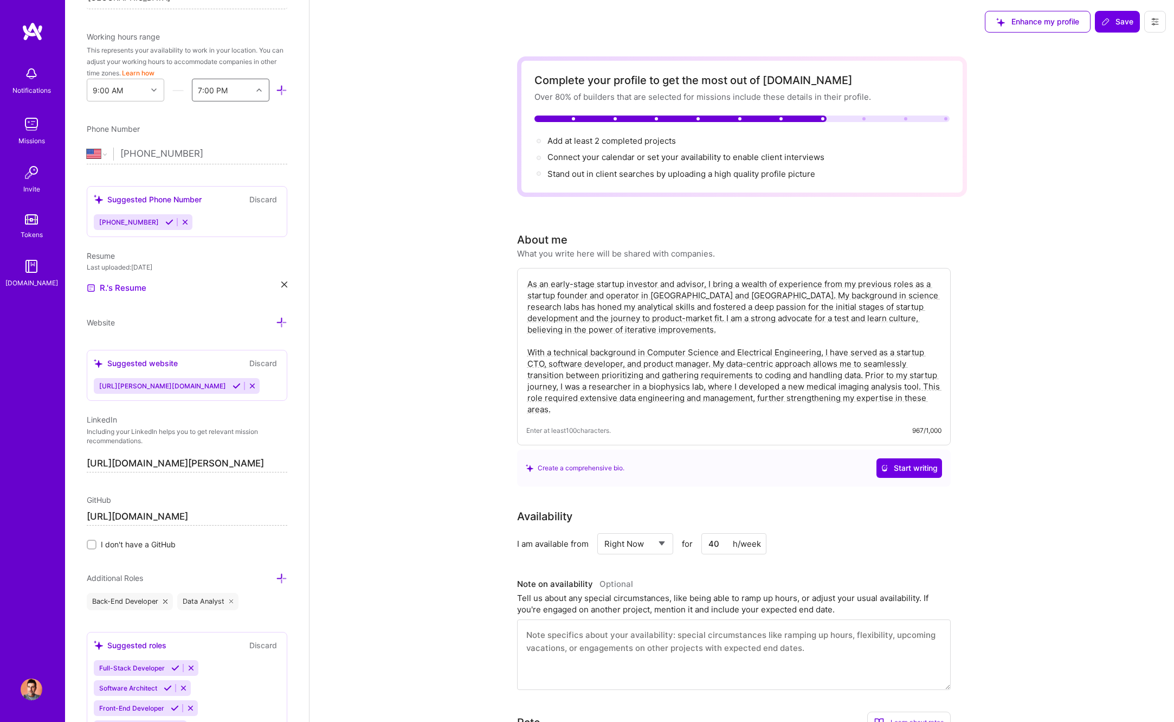
click at [262, 365] on button "Discard" at bounding box center [263, 363] width 34 height 12
click at [268, 196] on button "Discard" at bounding box center [263, 199] width 34 height 12
click at [265, 199] on button "Discard" at bounding box center [263, 199] width 34 height 12
click at [100, 543] on label "I don't have a GitHub" at bounding box center [187, 543] width 201 height 11
click at [96, 543] on input "I don't have a GitHub" at bounding box center [93, 545] width 8 height 8
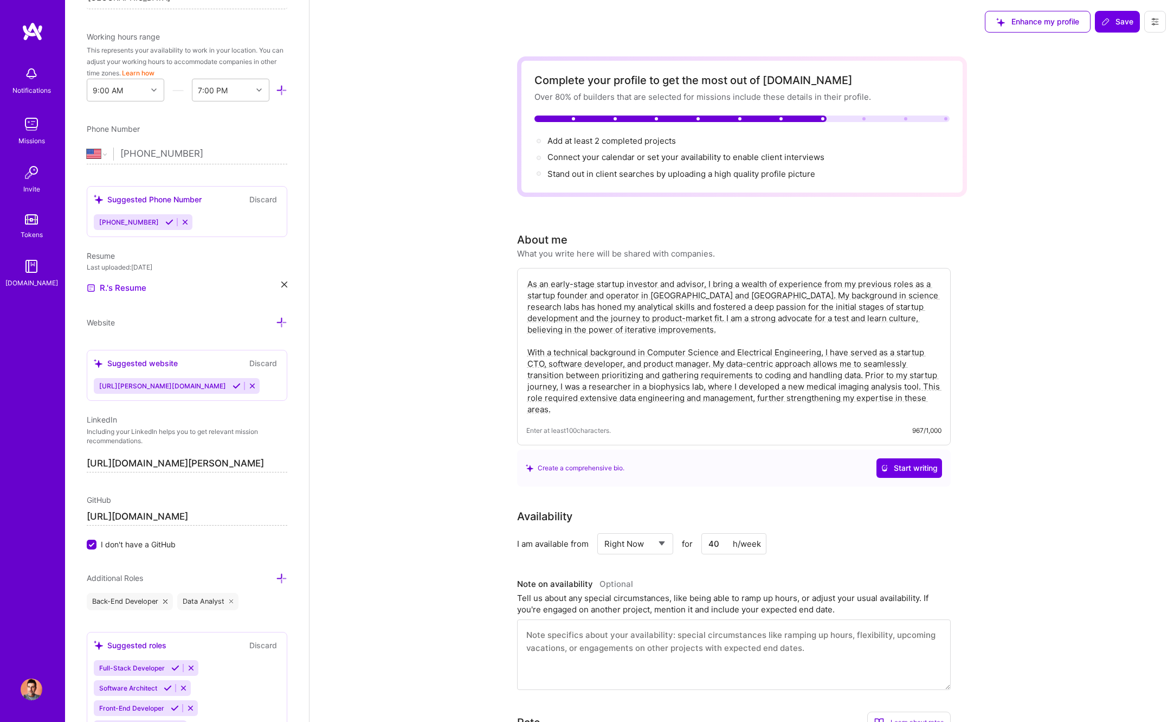
scroll to position [0, 0]
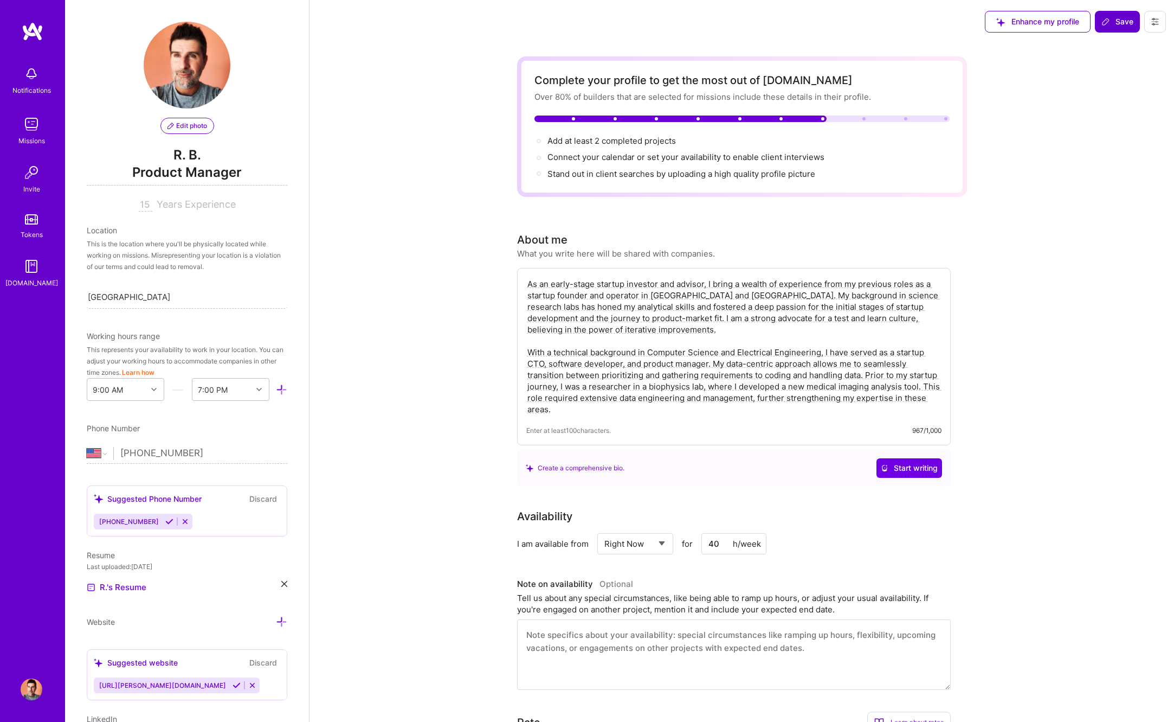
click at [1111, 24] on span "Save" at bounding box center [1118, 21] width 32 height 11
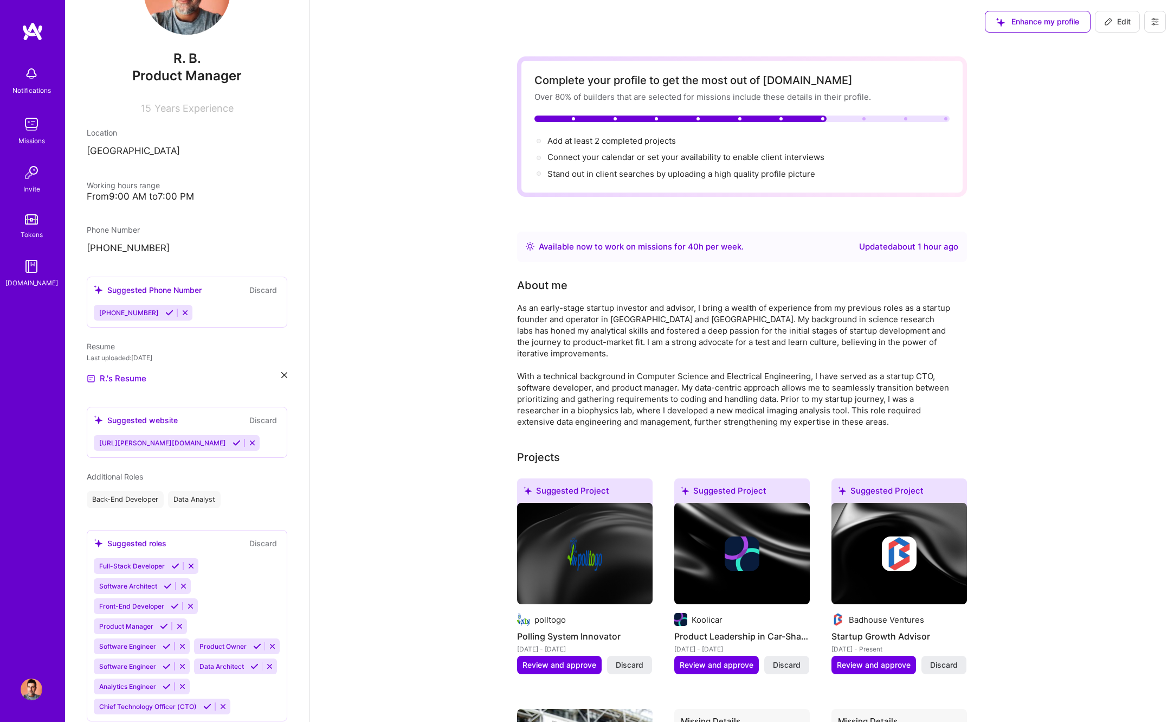
scroll to position [96, 0]
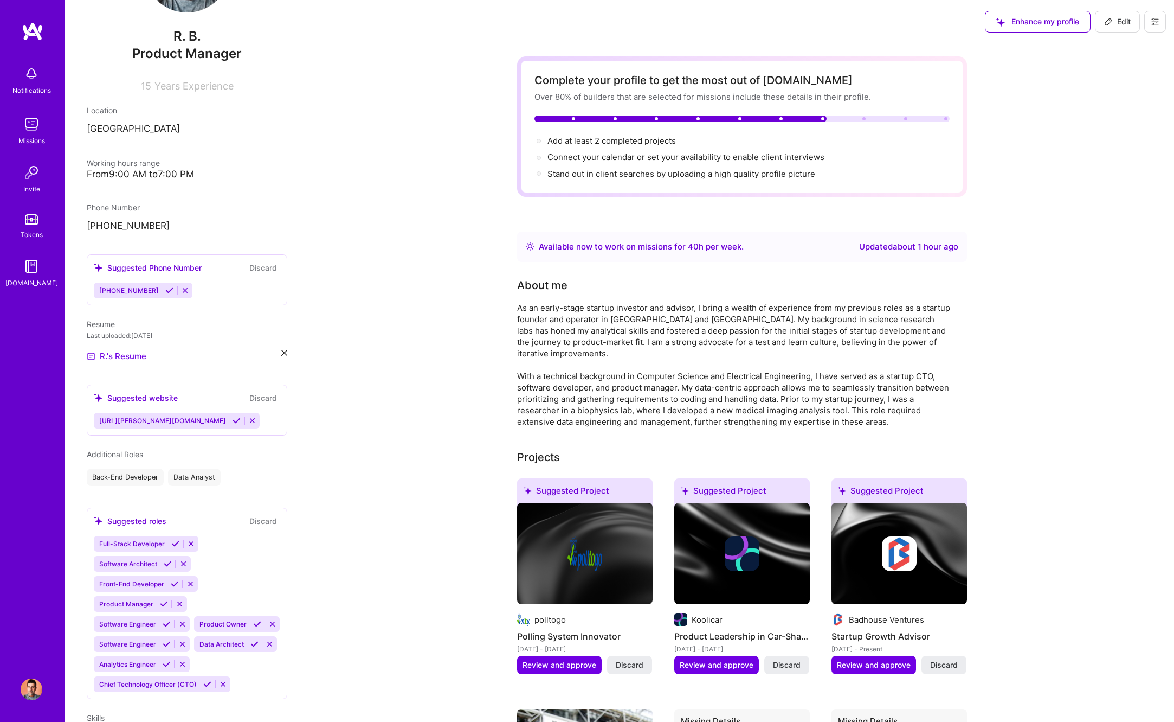
click at [262, 269] on button "Discard" at bounding box center [263, 267] width 34 height 12
drag, startPoint x: 264, startPoint y: 396, endPoint x: 251, endPoint y: 397, distance: 13.1
click at [263, 396] on button "Discard" at bounding box center [263, 397] width 34 height 12
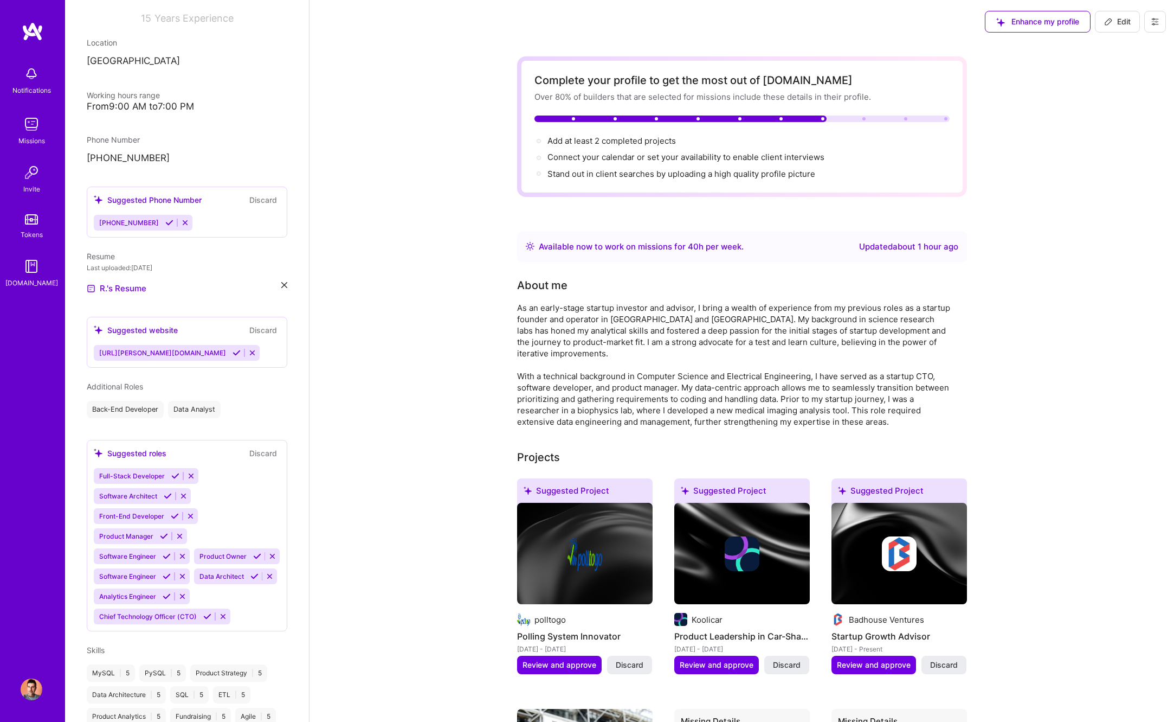
scroll to position [0, 0]
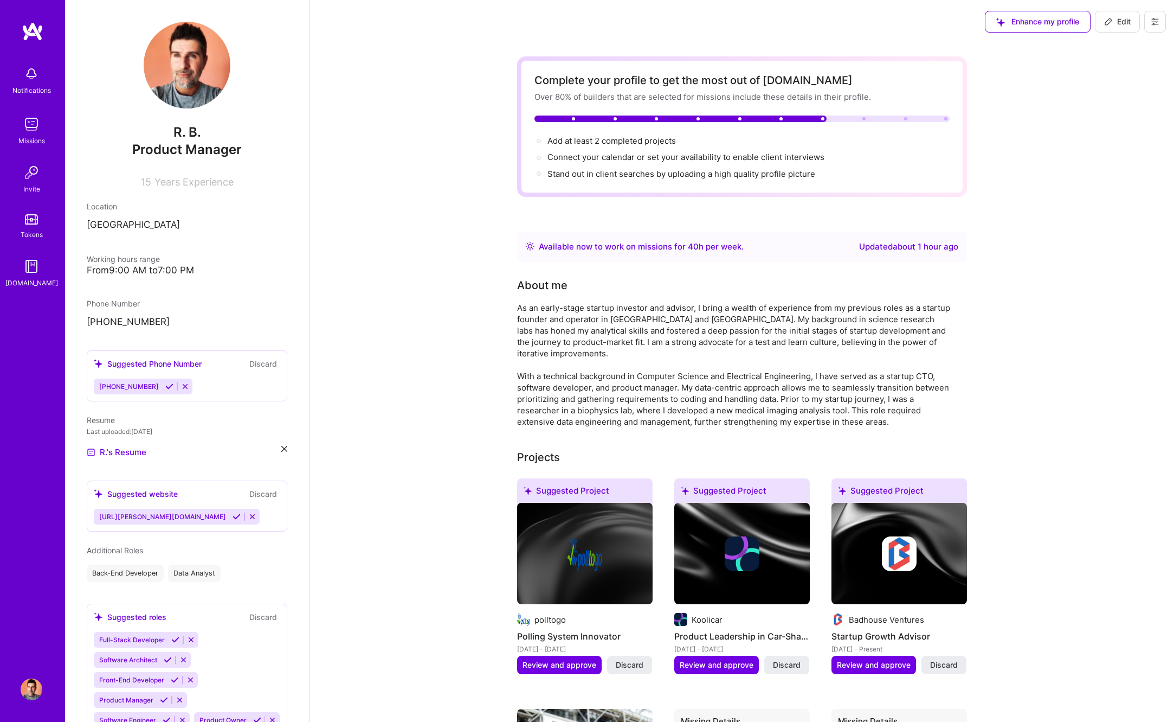
drag, startPoint x: 1108, startPoint y: 25, endPoint x: 1096, endPoint y: 24, distance: 12.5
click at [1108, 25] on icon at bounding box center [1108, 21] width 9 height 9
select select "US"
select select "Right Now"
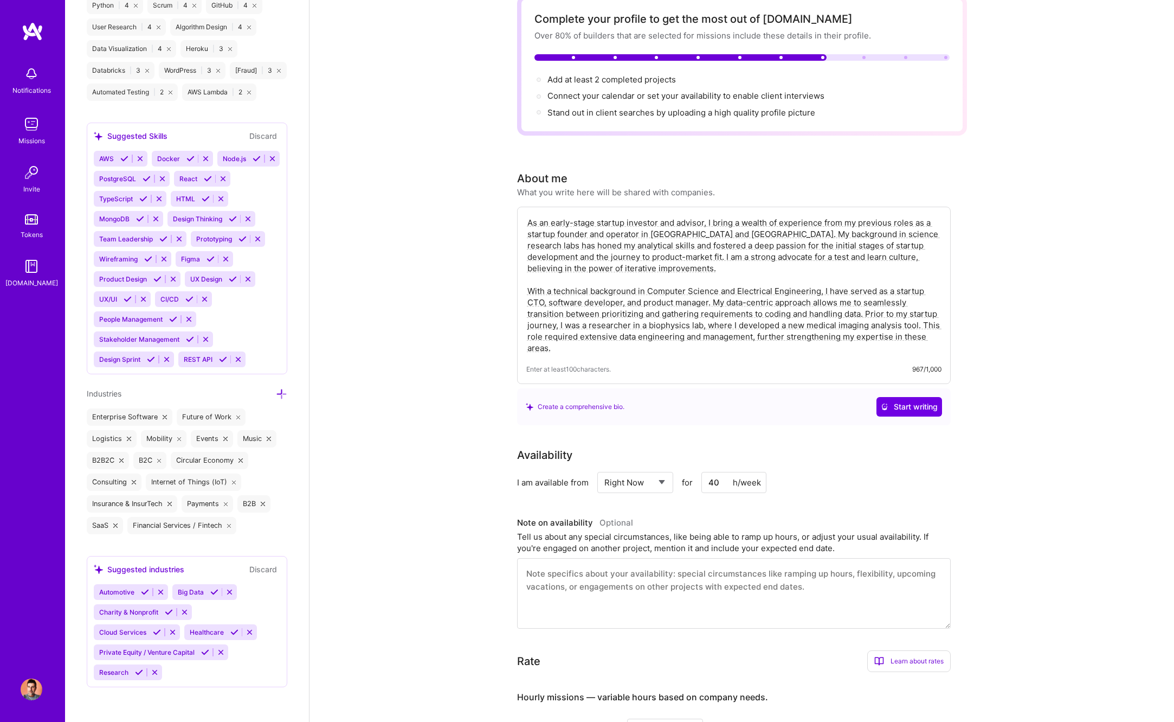
scroll to position [1375, 0]
click at [123, 591] on span "Automotive" at bounding box center [116, 592] width 35 height 8
click at [115, 596] on span "Automotive" at bounding box center [116, 592] width 35 height 8
click at [161, 628] on icon at bounding box center [157, 632] width 8 height 8
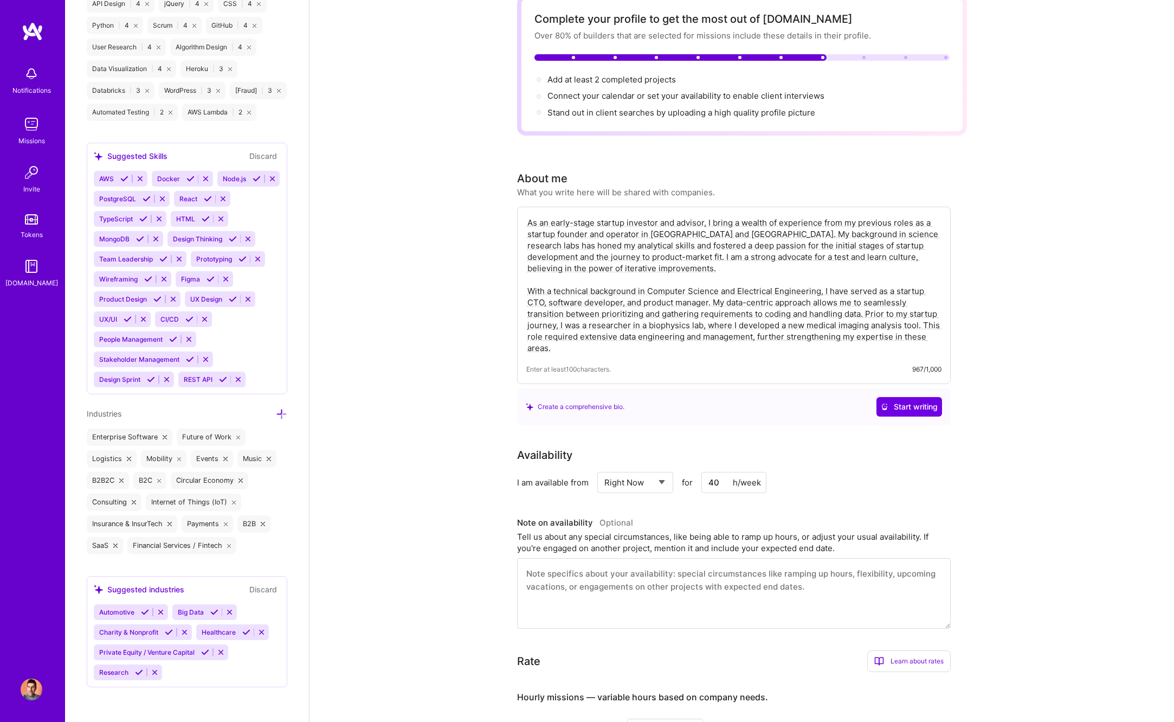
scroll to position [1355, 0]
click at [210, 611] on icon at bounding box center [214, 612] width 8 height 8
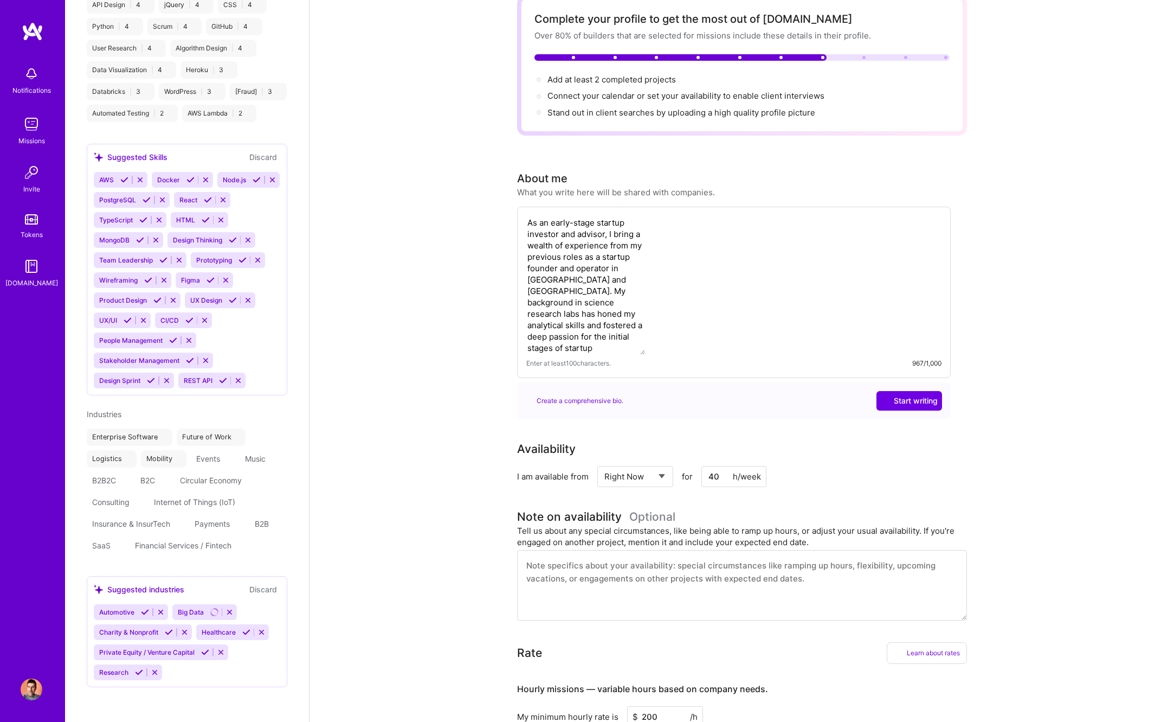
scroll to position [741, 0]
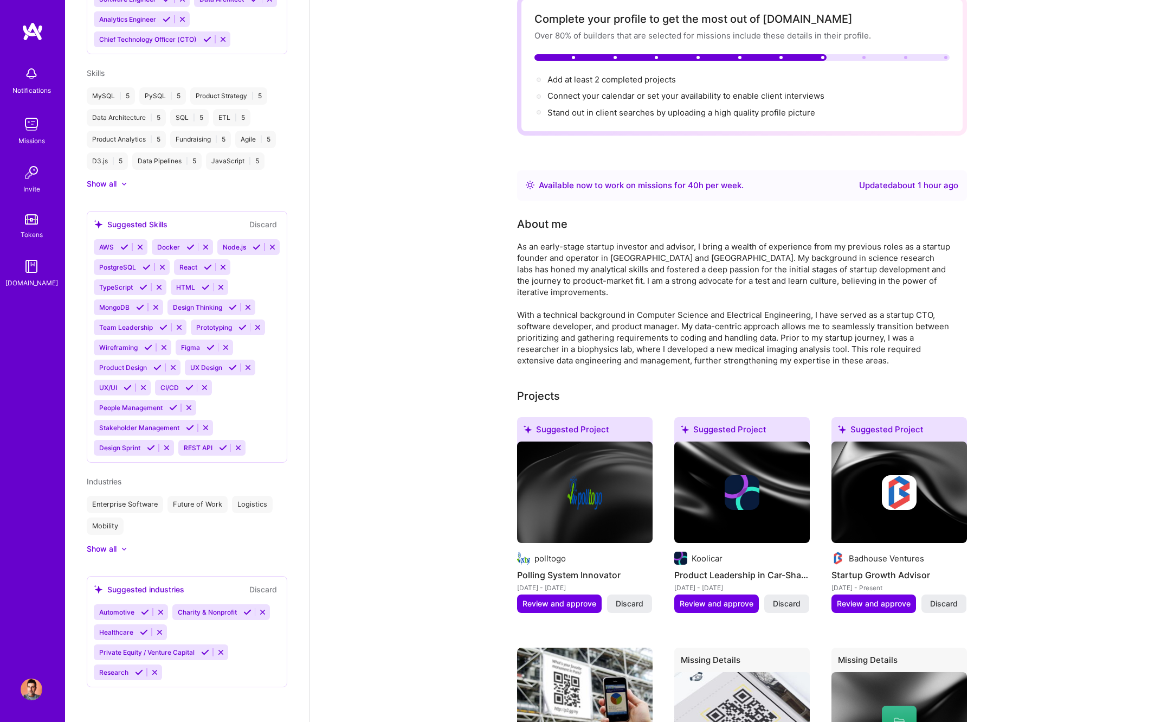
click at [144, 612] on icon at bounding box center [145, 612] width 8 height 8
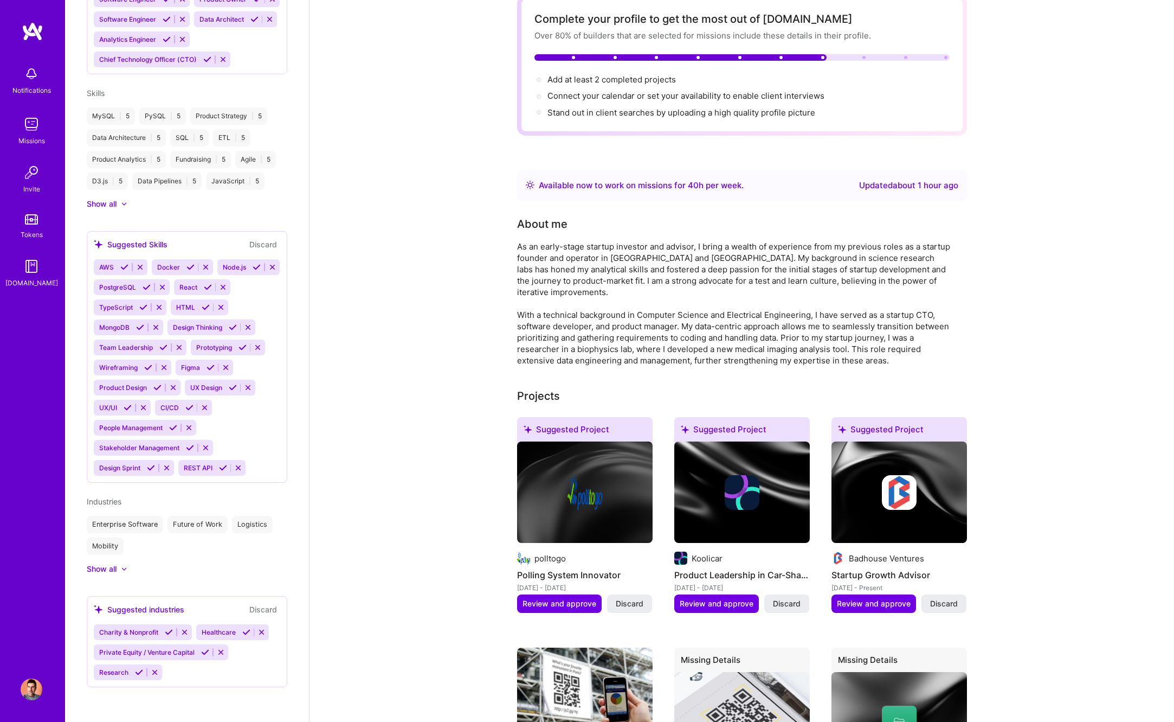
scroll to position [720, 0]
click at [168, 630] on icon at bounding box center [169, 632] width 8 height 8
click at [143, 628] on icon at bounding box center [144, 632] width 8 height 8
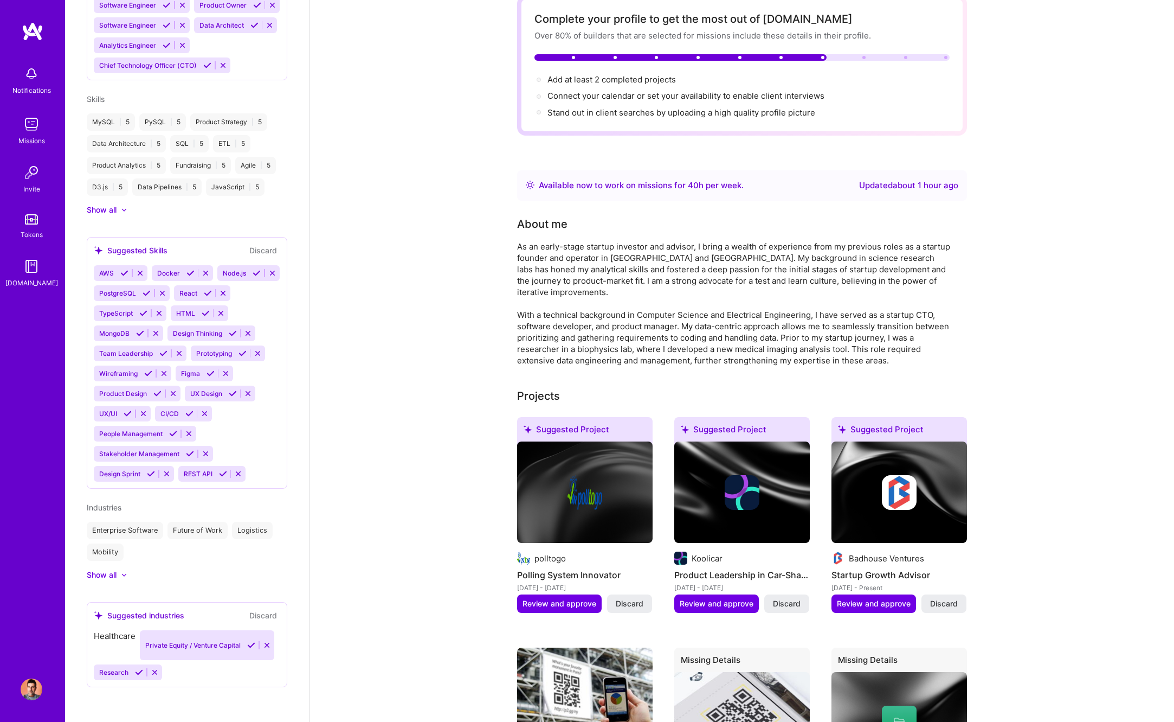
scroll to position [700, 0]
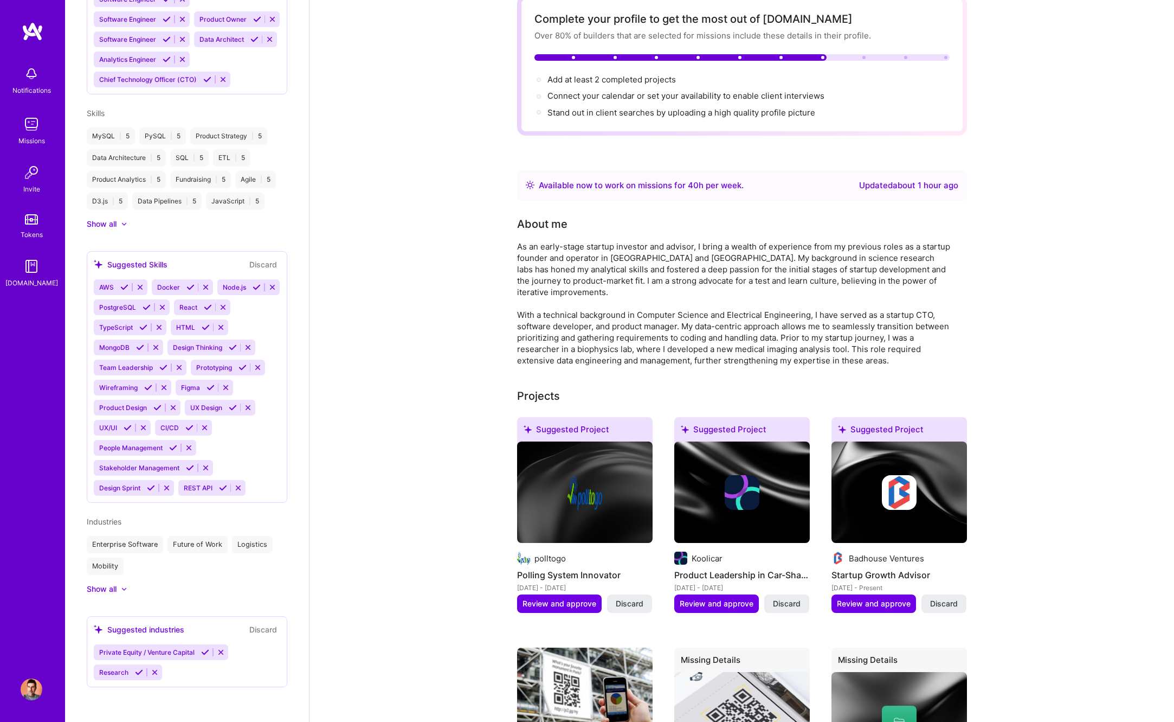
drag, startPoint x: 204, startPoint y: 652, endPoint x: 166, endPoint y: 654, distance: 37.5
click at [203, 651] on icon at bounding box center [205, 652] width 8 height 8
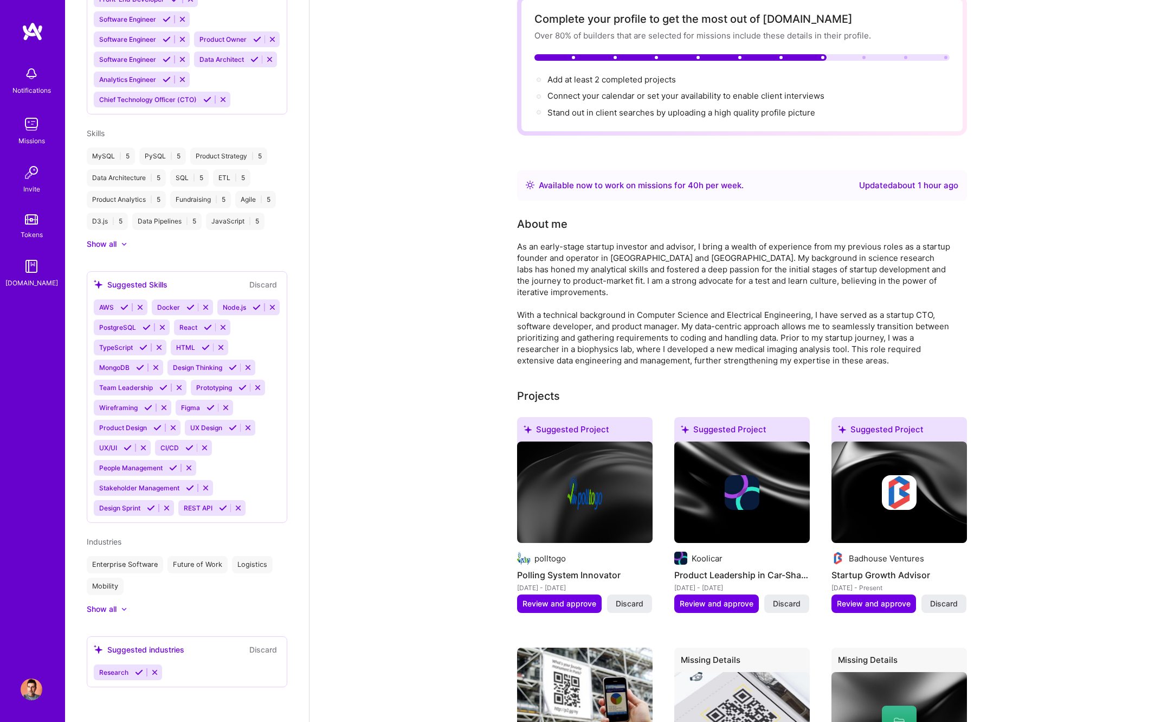
scroll to position [680, 0]
click at [137, 672] on icon at bounding box center [139, 672] width 8 height 8
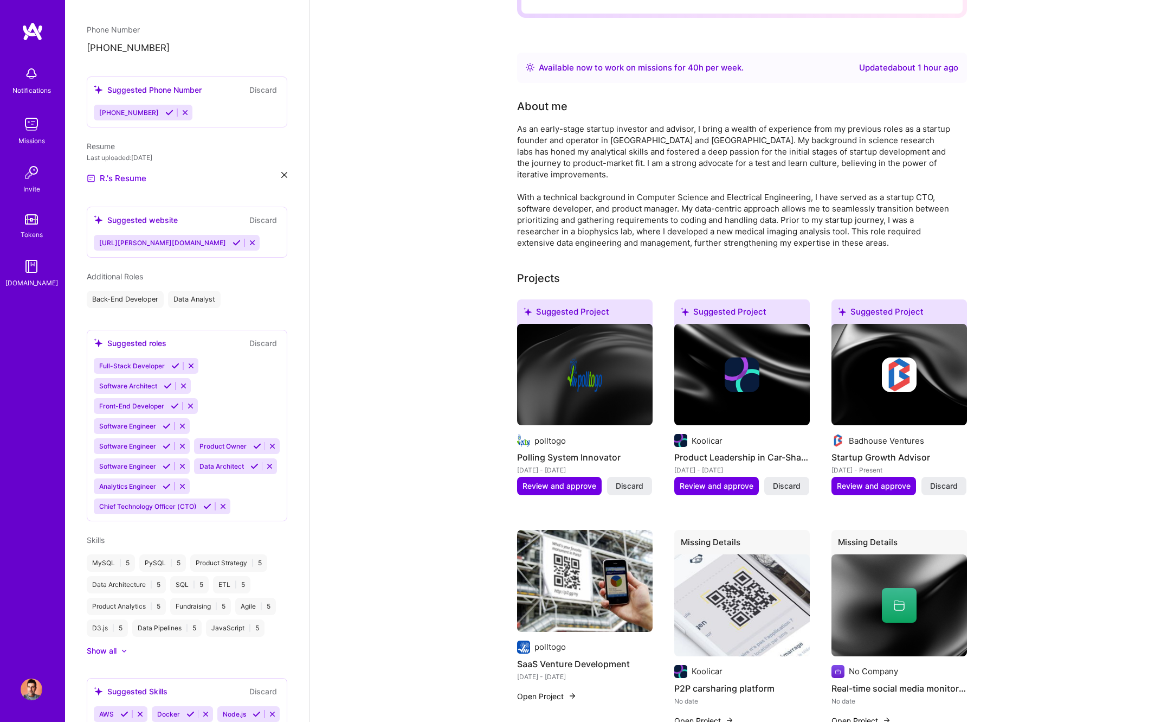
scroll to position [272, 0]
click at [171, 367] on icon at bounding box center [175, 367] width 8 height 8
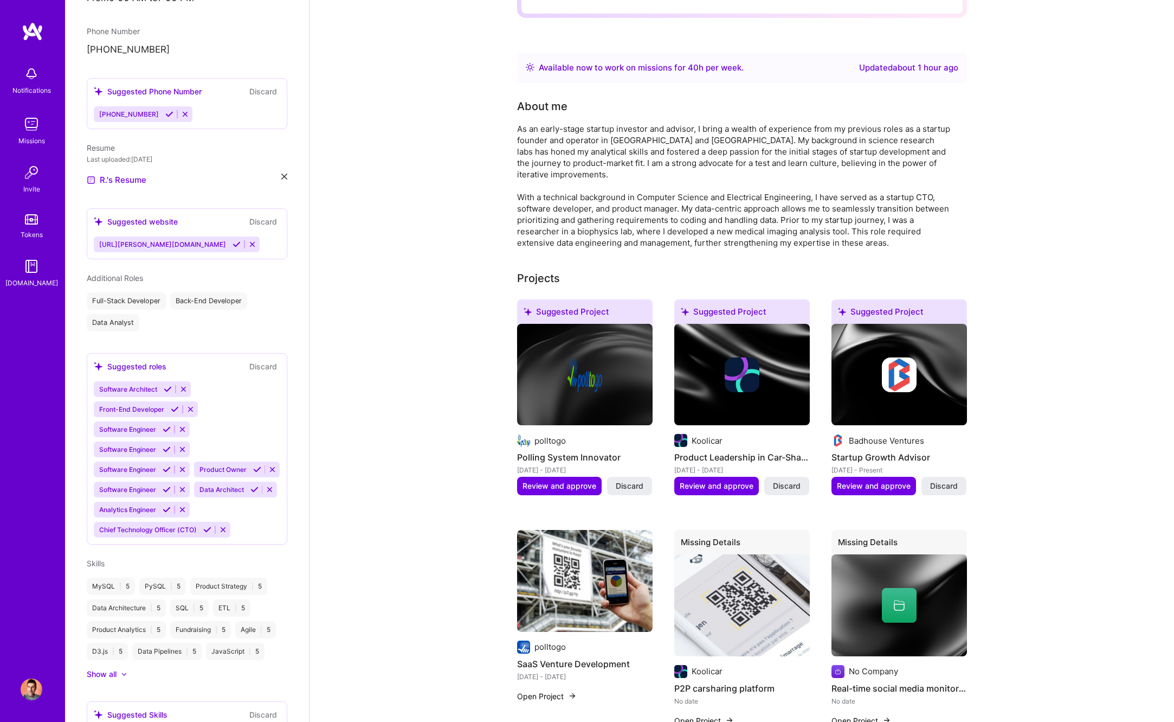
click at [165, 388] on icon at bounding box center [168, 389] width 8 height 8
click at [173, 389] on icon at bounding box center [175, 389] width 8 height 8
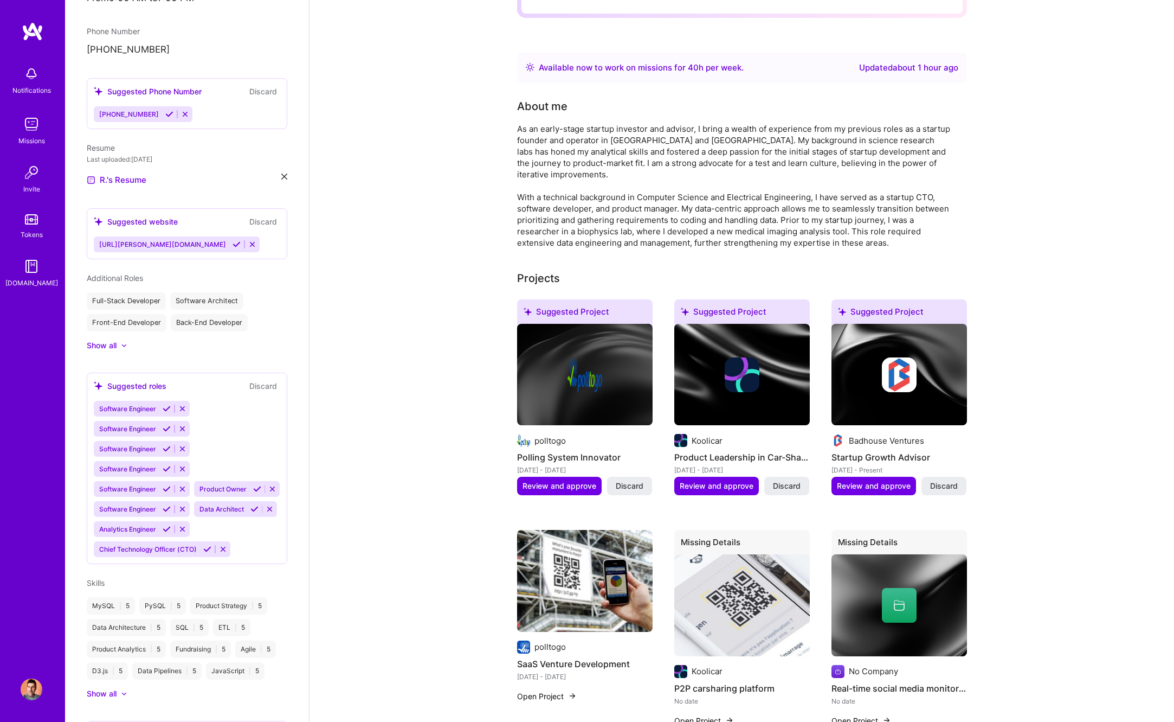
click at [164, 408] on icon at bounding box center [167, 408] width 8 height 8
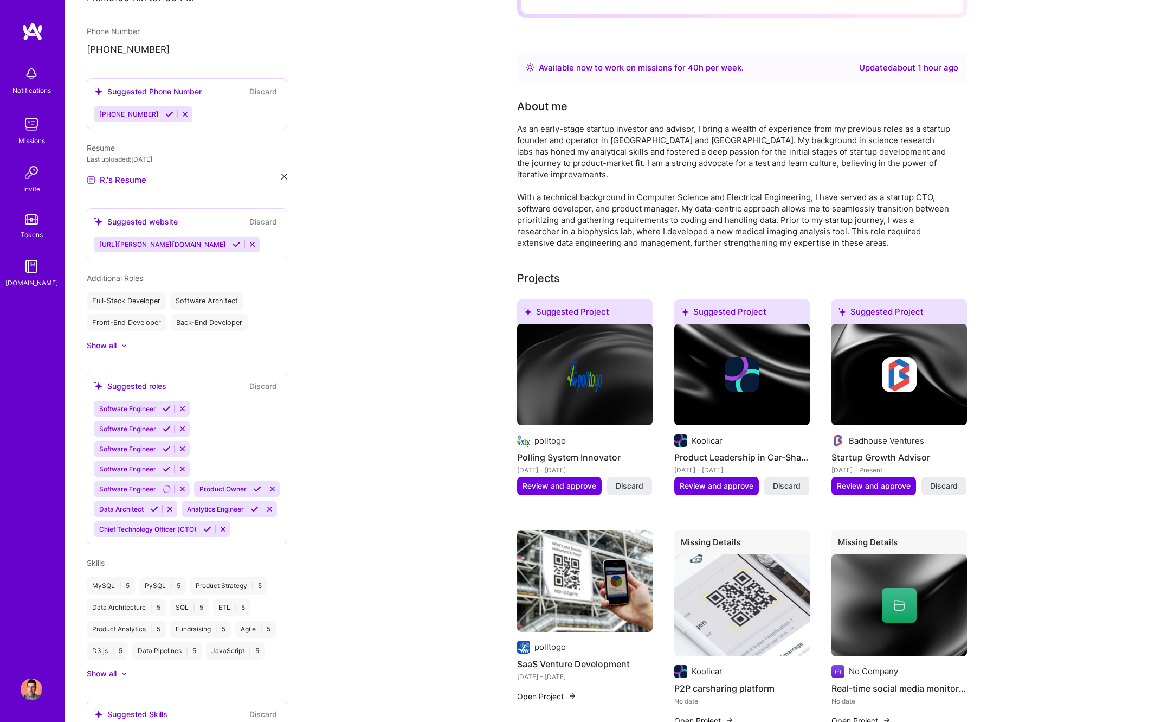
click at [166, 409] on icon at bounding box center [167, 408] width 8 height 8
click at [165, 408] on icon at bounding box center [167, 408] width 8 height 8
click at [165, 426] on icon at bounding box center [167, 428] width 8 height 8
click at [204, 527] on icon at bounding box center [207, 529] width 8 height 8
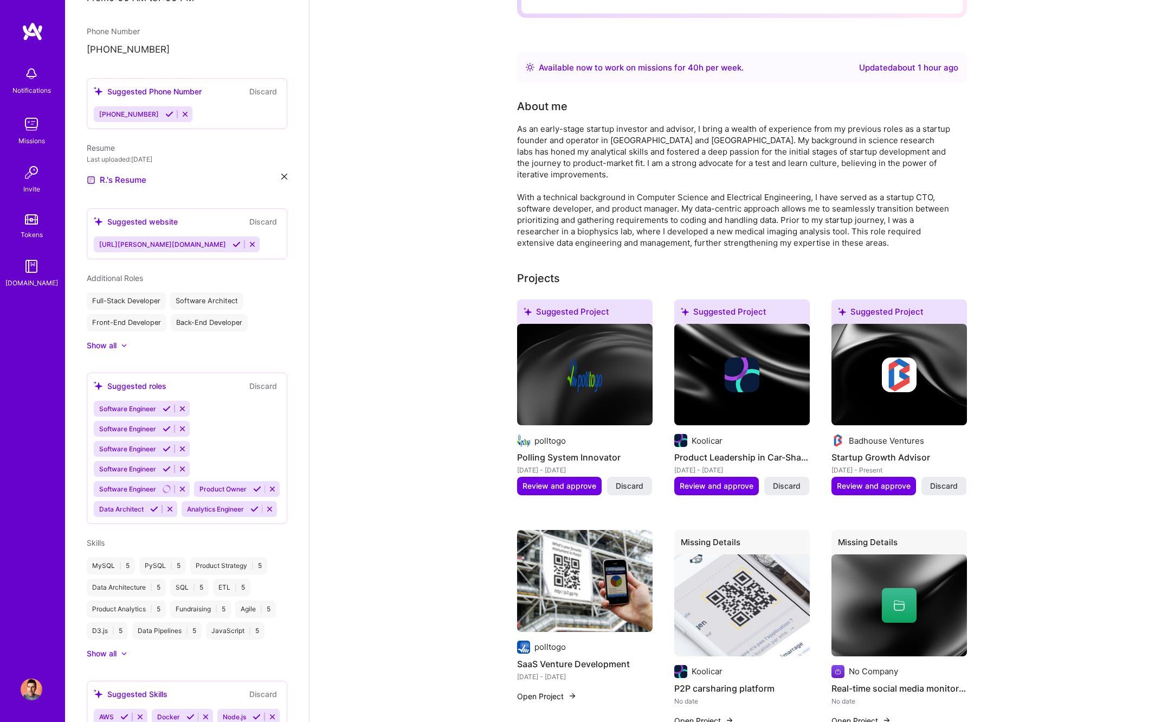
click at [156, 506] on icon at bounding box center [154, 509] width 8 height 8
click at [253, 486] on icon at bounding box center [257, 489] width 8 height 8
click at [166, 507] on icon at bounding box center [167, 509] width 8 height 8
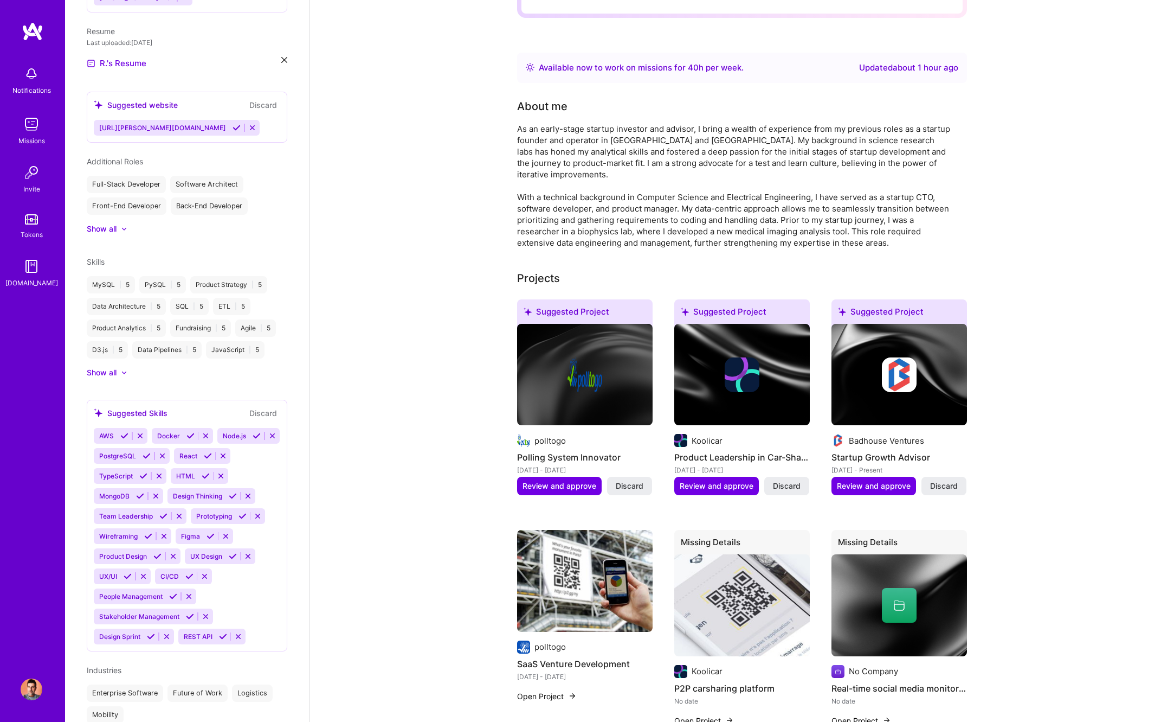
scroll to position [388, 0]
click at [229, 497] on icon at bounding box center [233, 496] width 8 height 8
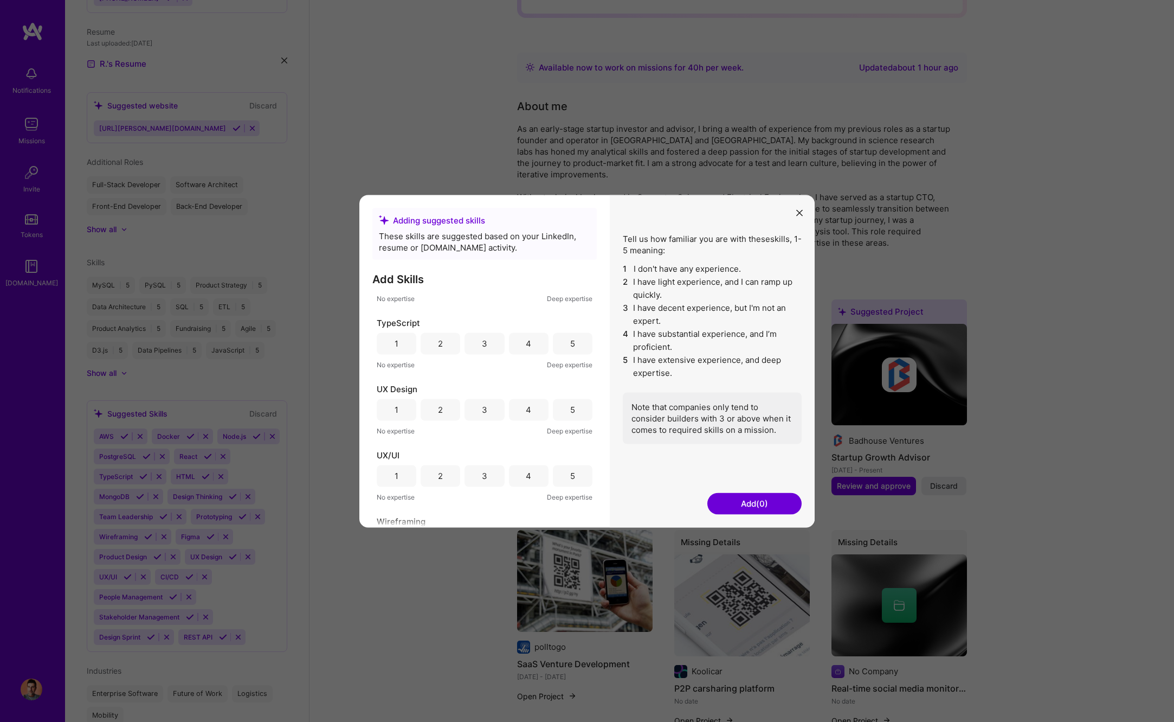
scroll to position [1143, 0]
click at [527, 435] on div "4" at bounding box center [528, 434] width 5 height 11
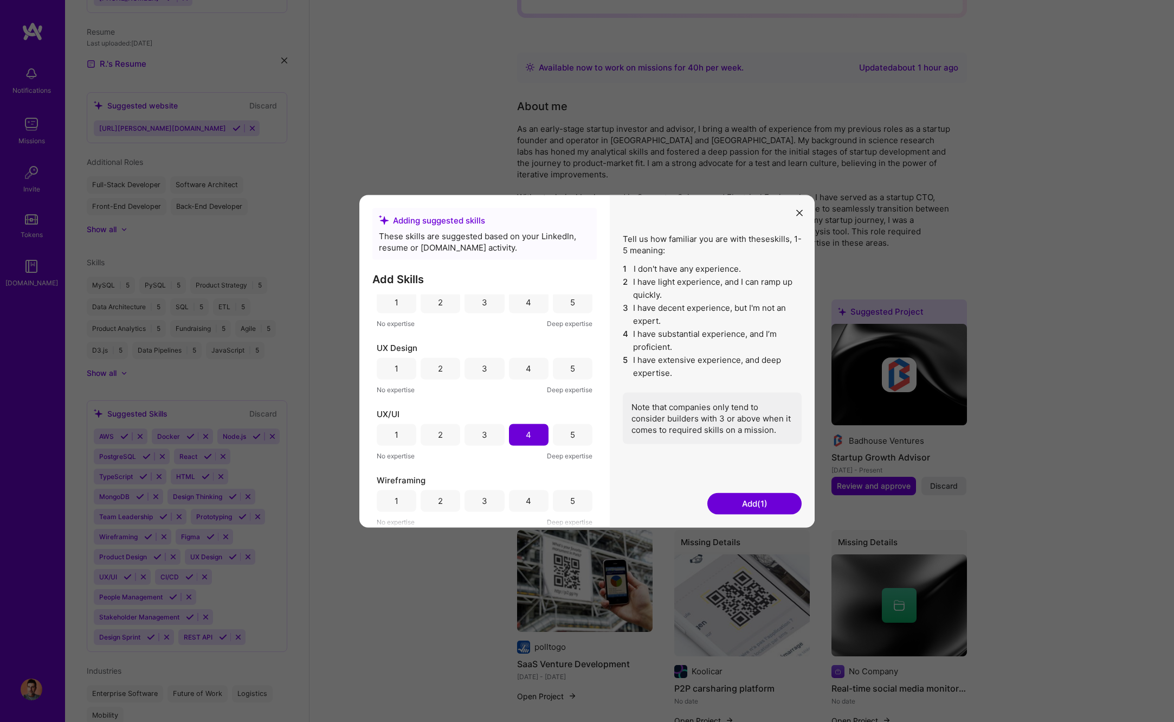
drag, startPoint x: 524, startPoint y: 500, endPoint x: 507, endPoint y: 494, distance: 17.3
click at [524, 500] on div "4" at bounding box center [529, 501] width 40 height 22
click at [491, 490] on div "3" at bounding box center [485, 501] width 40 height 22
click at [492, 435] on div "3" at bounding box center [485, 434] width 40 height 22
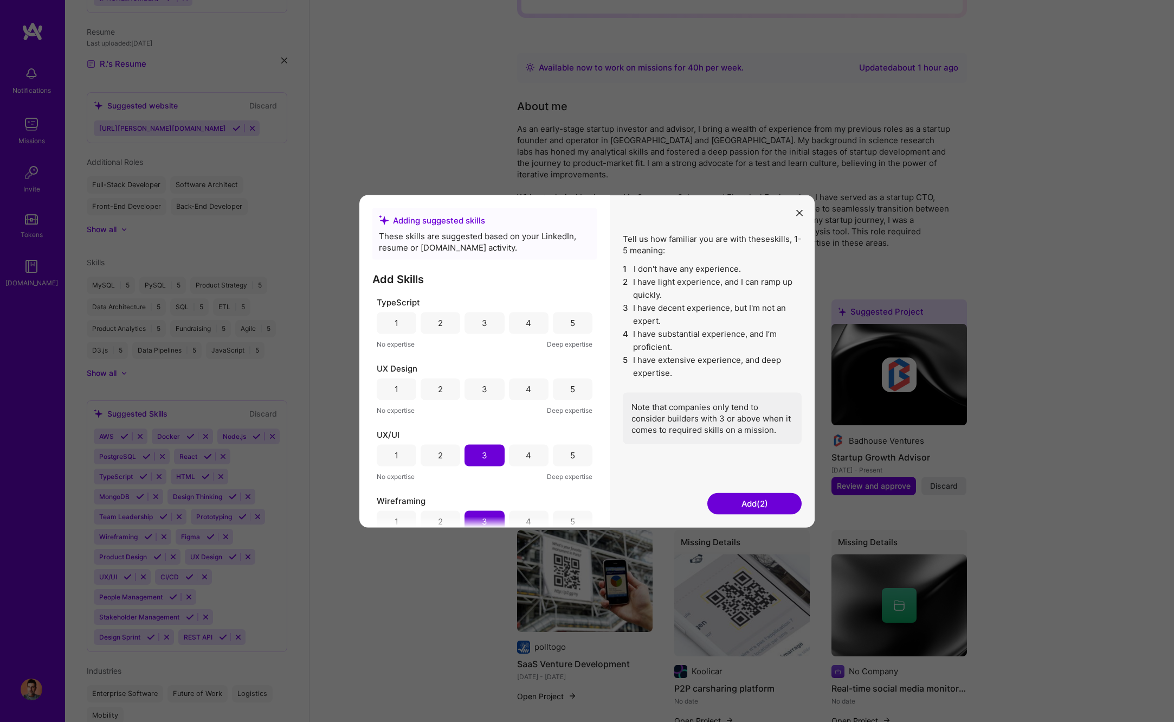
click at [489, 384] on div "3" at bounding box center [485, 389] width 40 height 22
click at [533, 446] on div "4" at bounding box center [529, 452] width 40 height 22
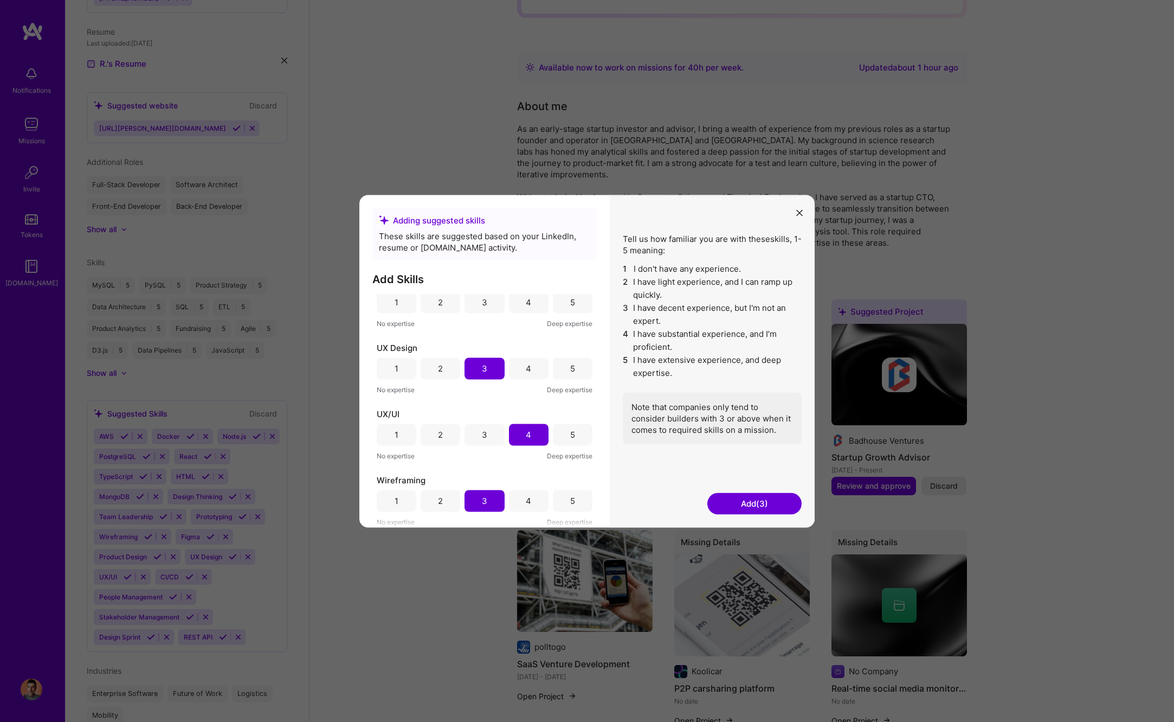
click at [518, 493] on div "4" at bounding box center [529, 501] width 40 height 22
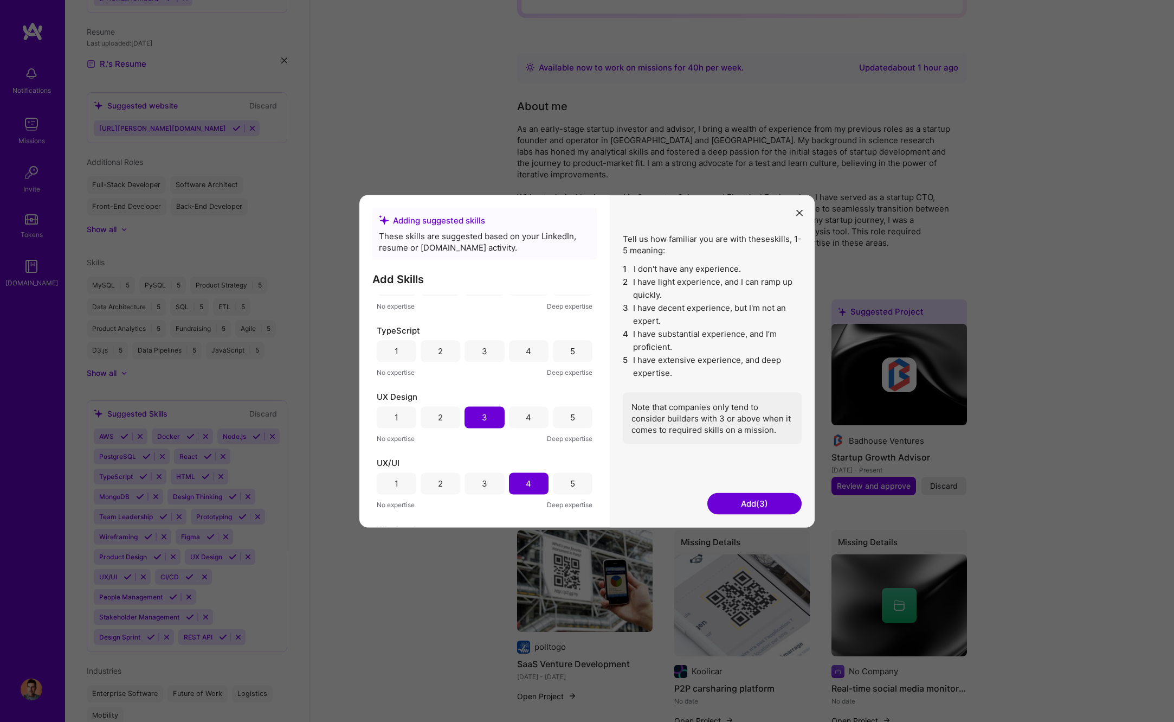
scroll to position [1080, 0]
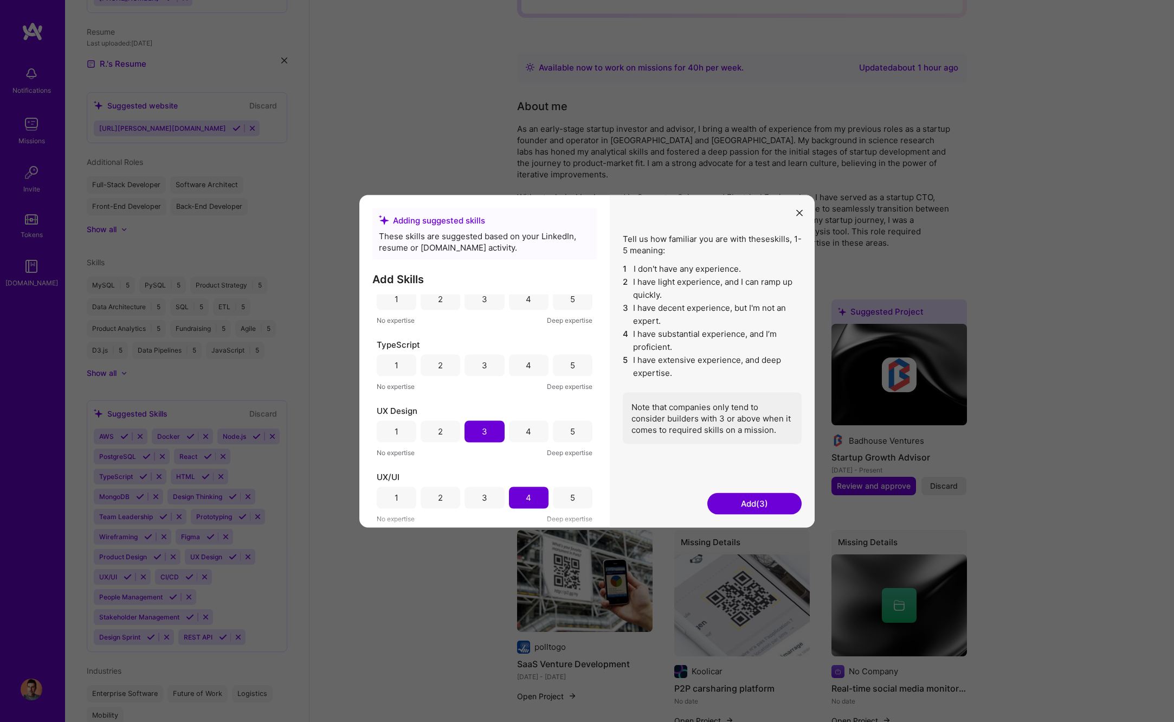
click at [518, 362] on div "4" at bounding box center [529, 365] width 40 height 22
click at [560, 366] on div "5" at bounding box center [573, 372] width 40 height 22
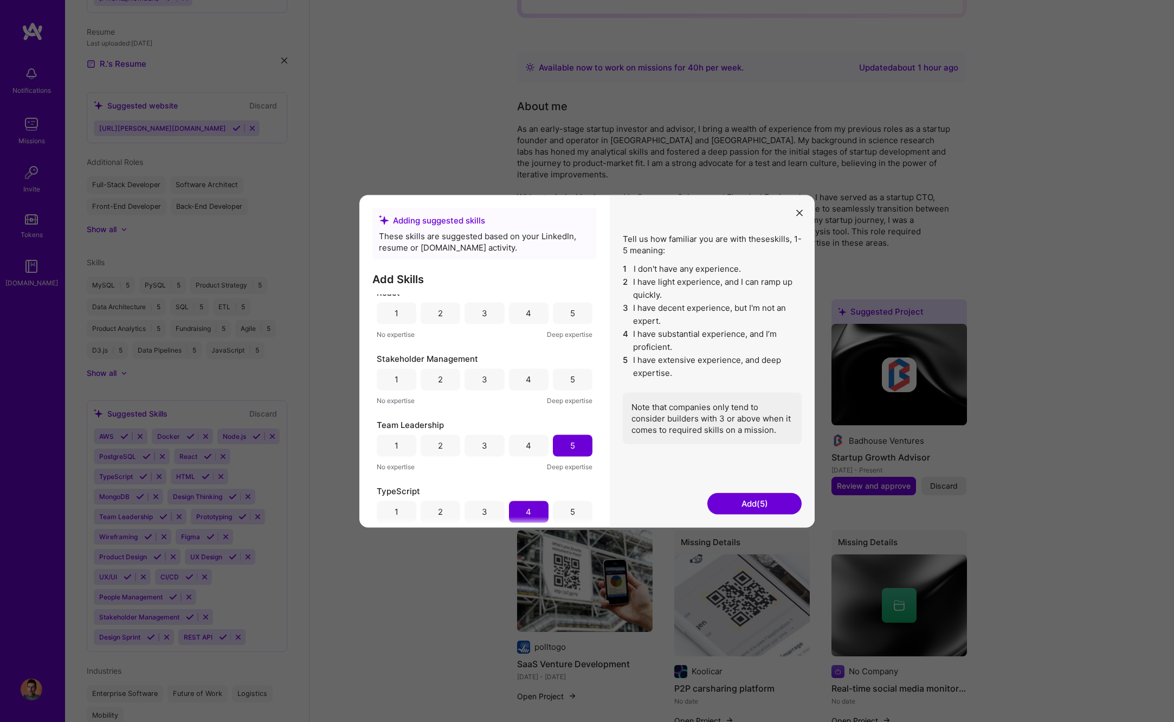
scroll to position [917, 0]
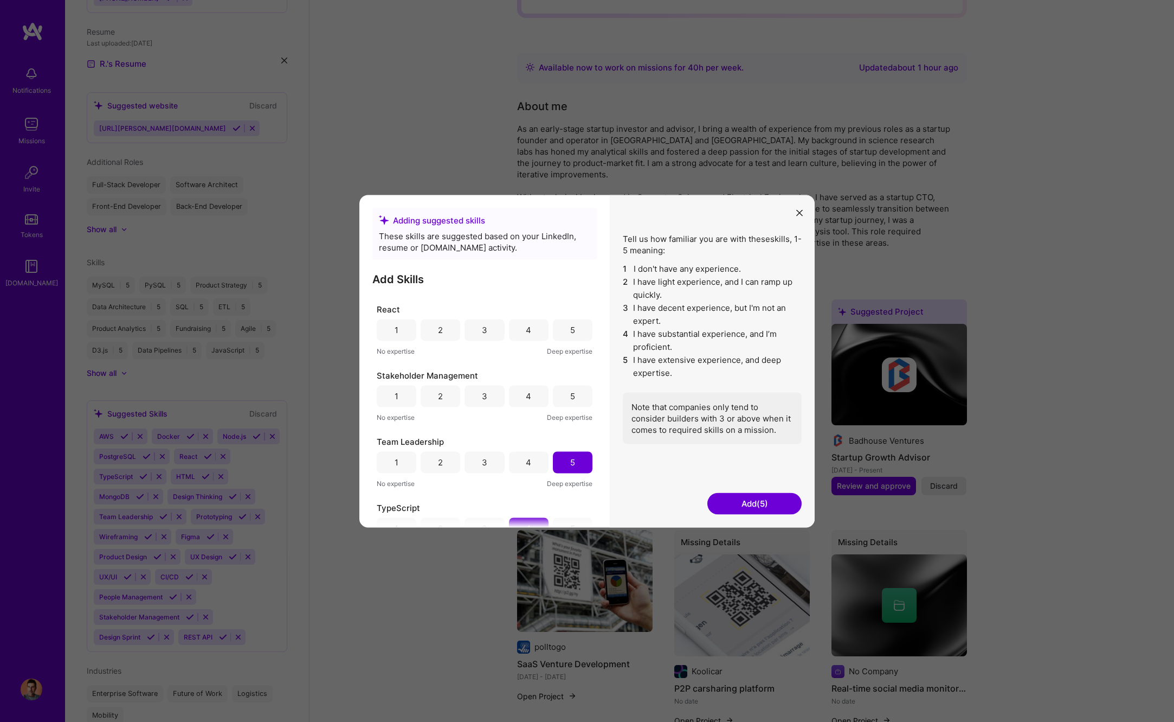
click at [573, 404] on div "5" at bounding box center [573, 396] width 40 height 22
click at [534, 397] on div "4" at bounding box center [529, 392] width 40 height 22
click at [569, 402] on div "5" at bounding box center [573, 402] width 40 height 22
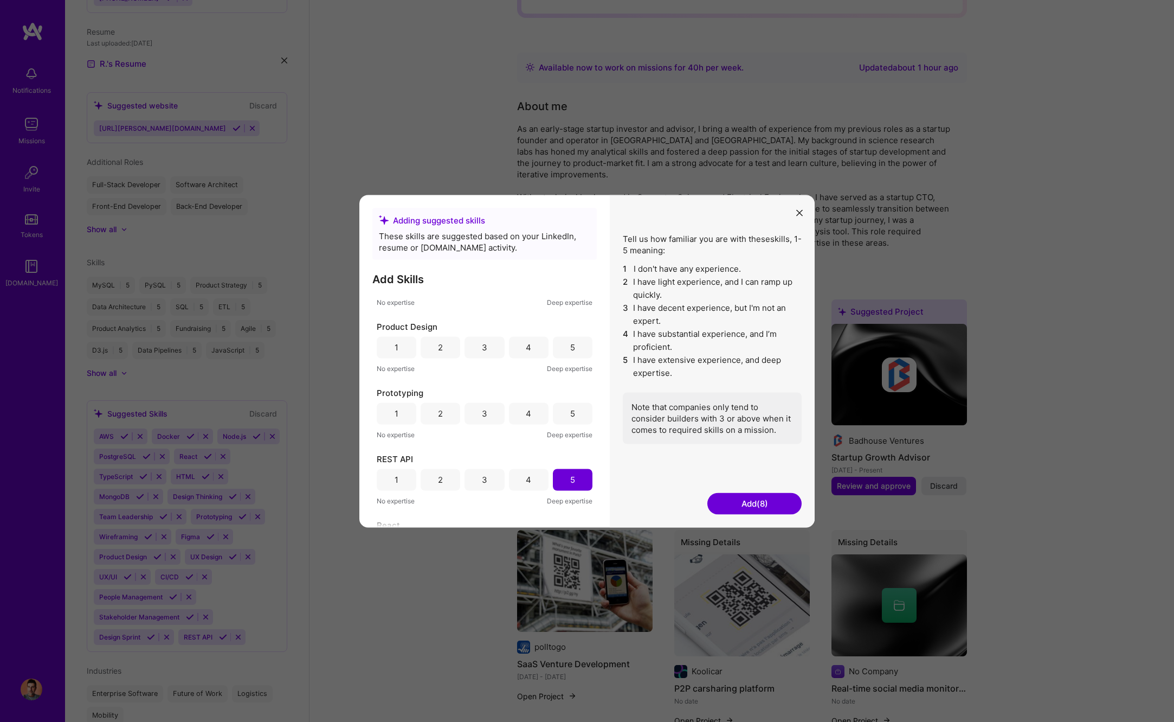
scroll to position [700, 0]
click at [568, 413] on div "5" at bounding box center [573, 414] width 40 height 22
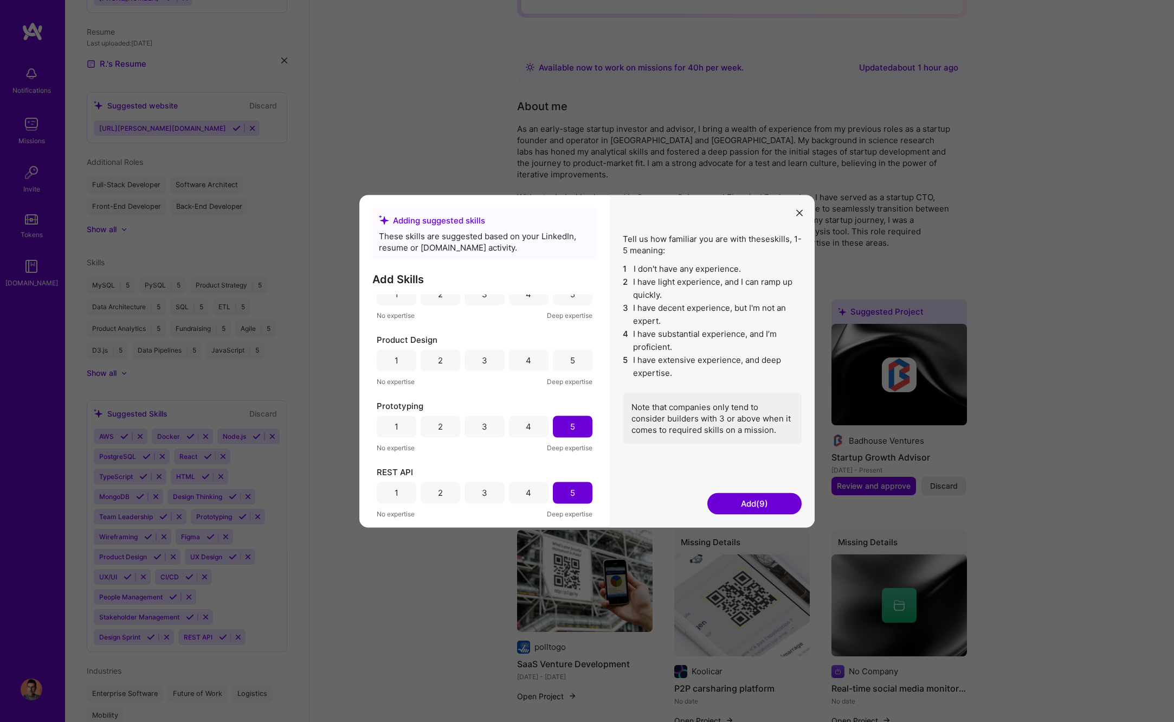
click at [570, 353] on div "5" at bounding box center [573, 360] width 40 height 22
drag, startPoint x: 540, startPoint y: 426, endPoint x: 528, endPoint y: 376, distance: 51.8
click at [539, 422] on div "4" at bounding box center [529, 431] width 40 height 22
click at [577, 364] on div "5" at bounding box center [573, 364] width 40 height 22
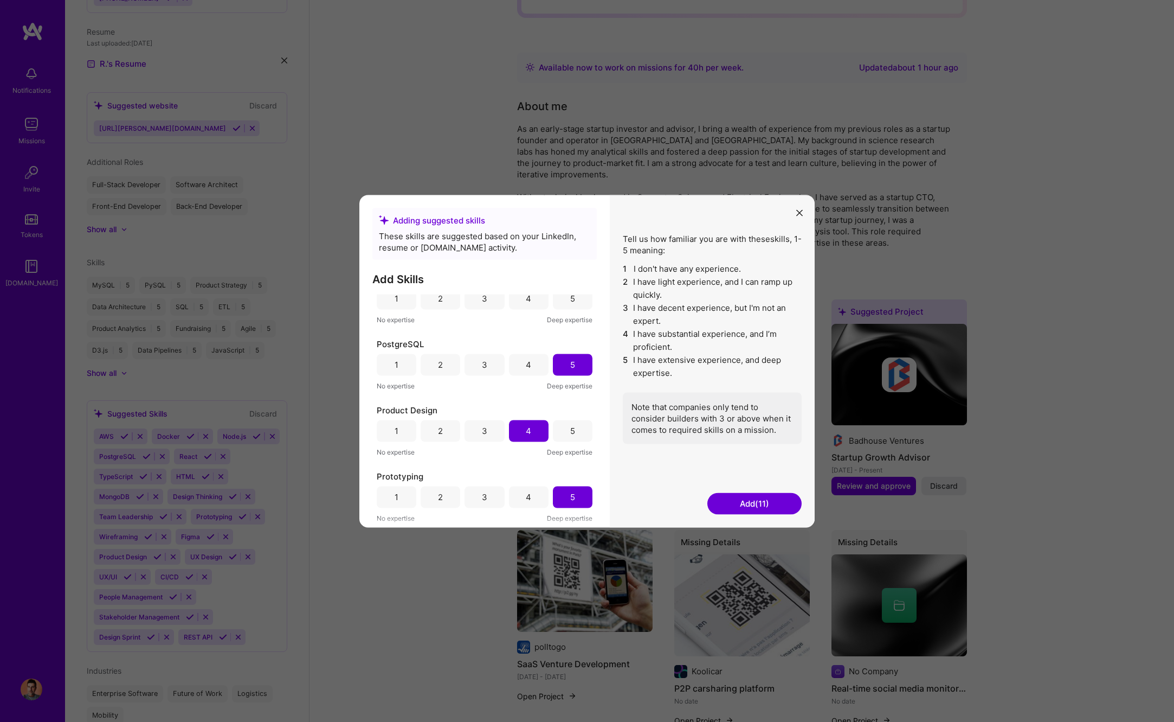
click at [531, 368] on div "4" at bounding box center [528, 364] width 5 height 11
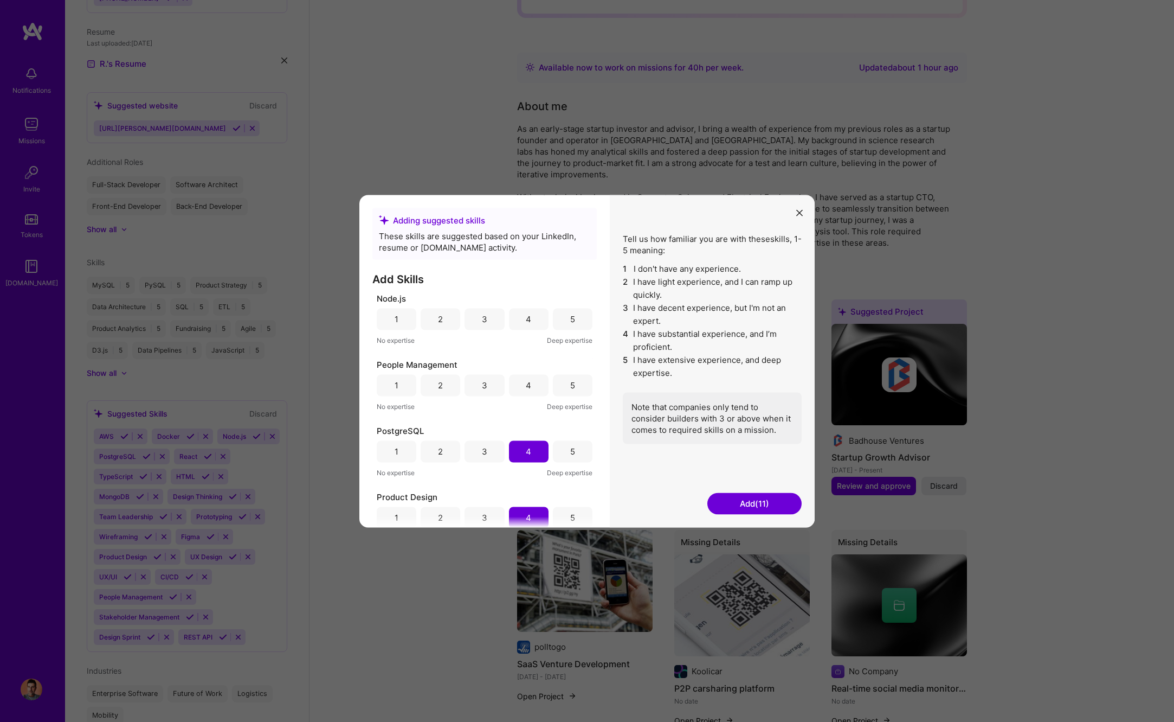
click at [566, 378] on div "5" at bounding box center [573, 385] width 40 height 22
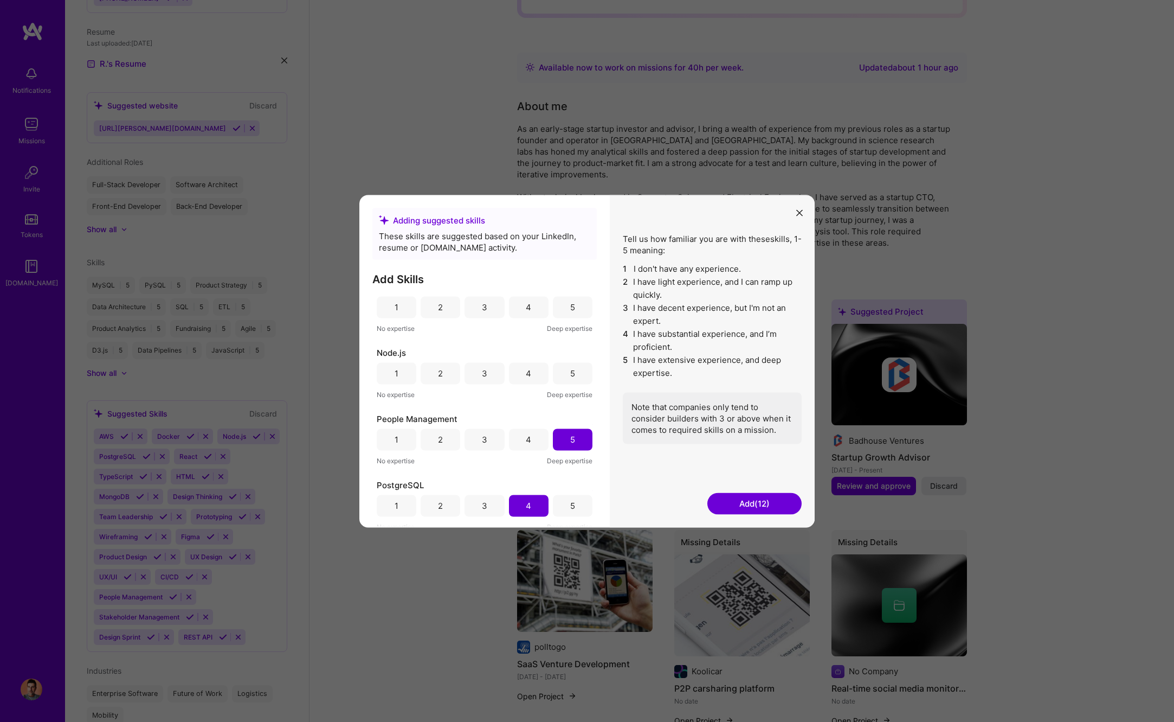
scroll to position [444, 0]
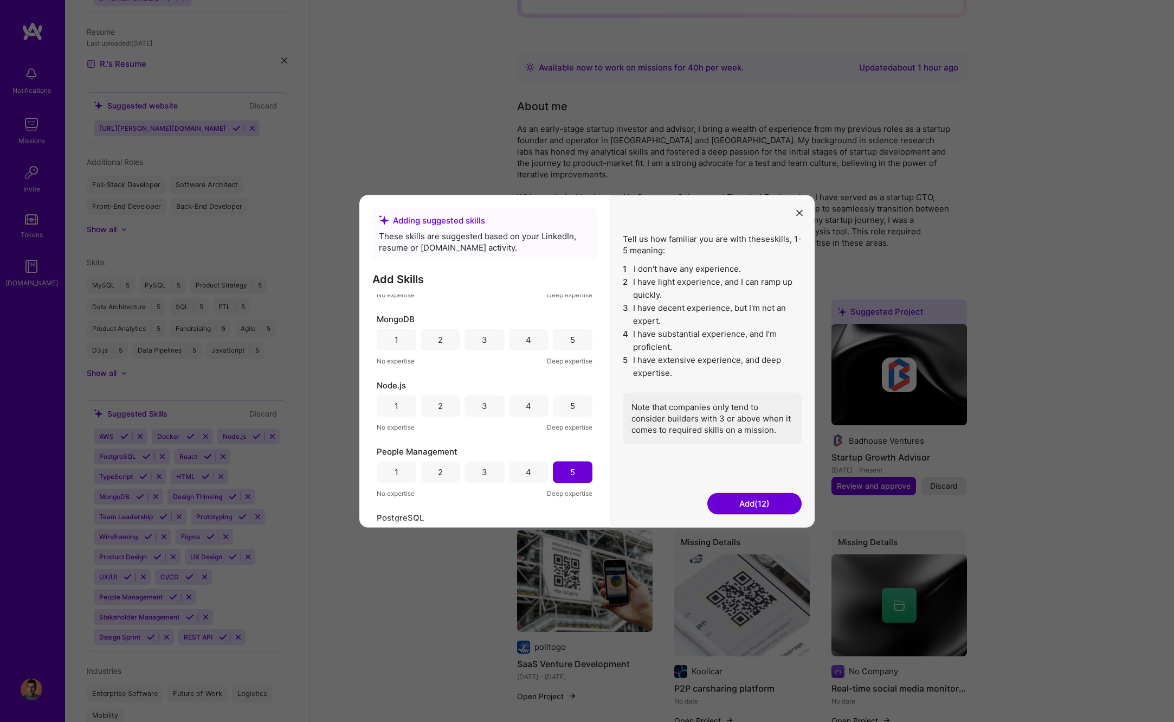
drag, startPoint x: 541, startPoint y: 404, endPoint x: 543, endPoint y: 385, distance: 19.1
click at [541, 404] on div "4" at bounding box center [529, 406] width 40 height 22
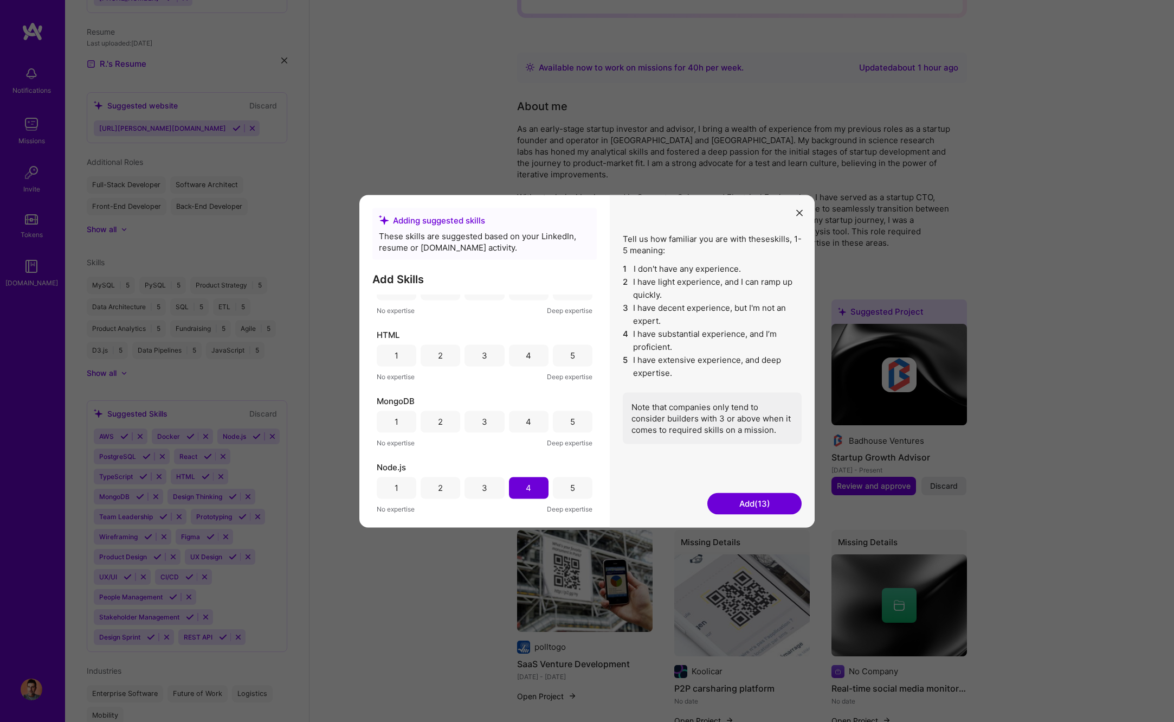
click at [563, 426] on div "5" at bounding box center [573, 421] width 40 height 22
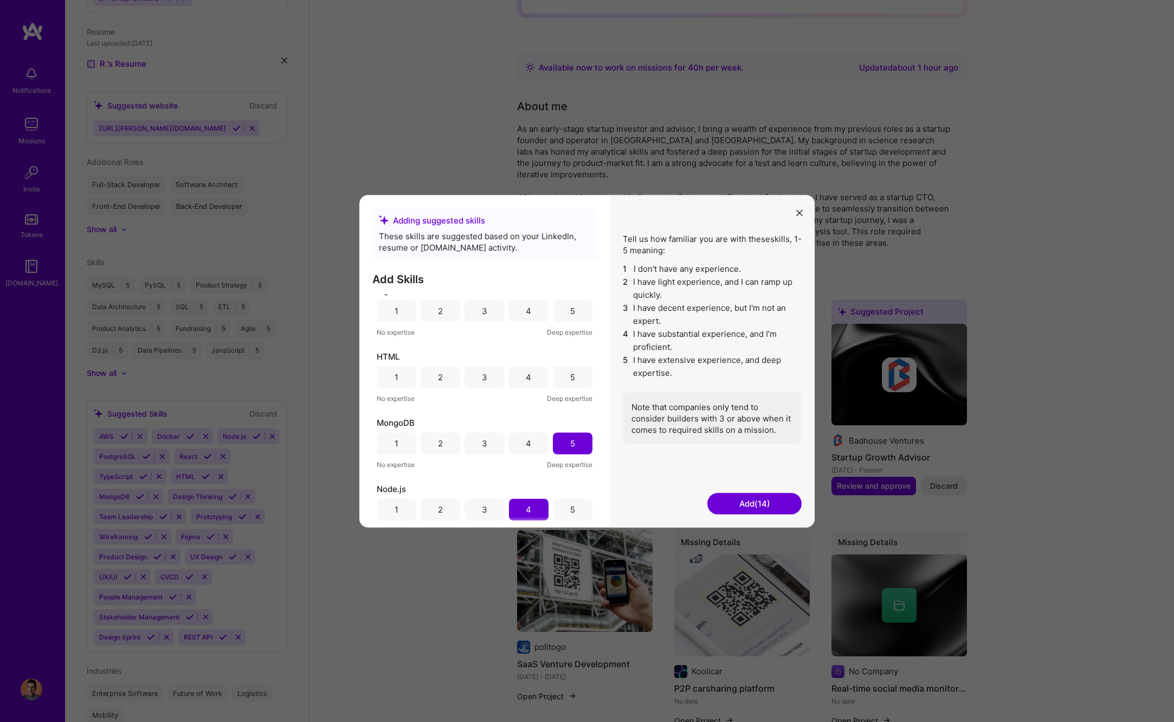
click at [562, 378] on div "5" at bounding box center [573, 377] width 40 height 22
drag, startPoint x: 567, startPoint y: 507, endPoint x: 557, endPoint y: 509, distance: 10.4
click at [567, 507] on div "5" at bounding box center [573, 509] width 40 height 22
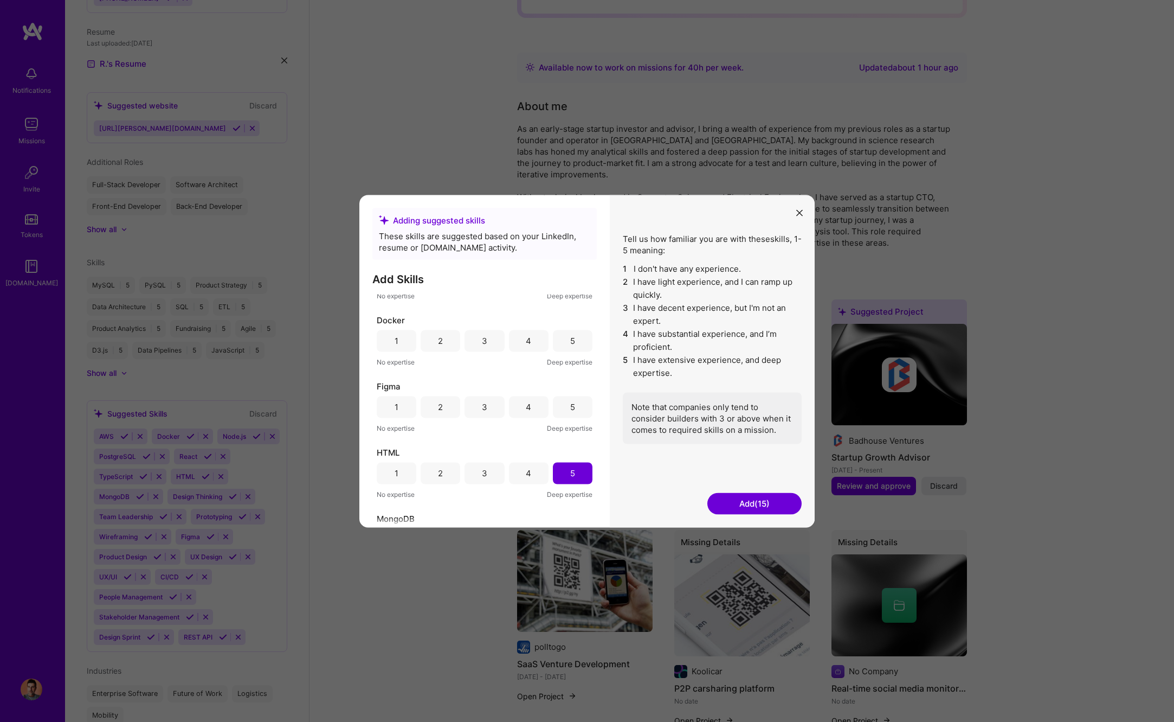
click at [487, 407] on div "3" at bounding box center [484, 406] width 5 height 11
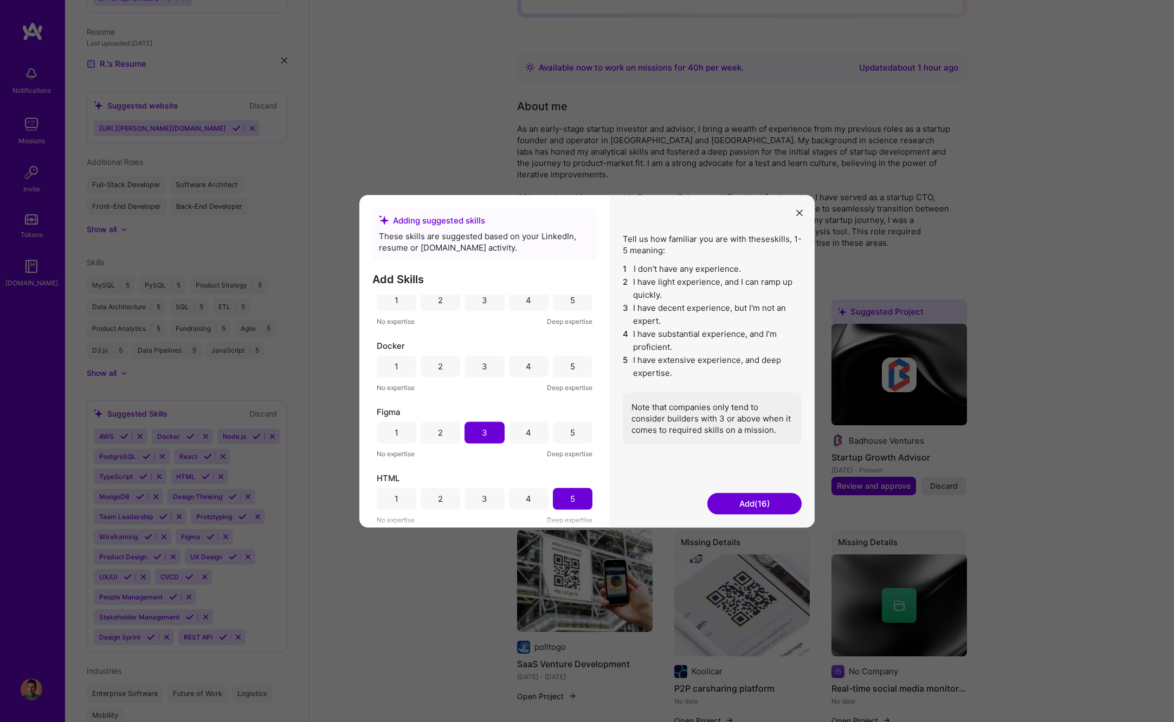
scroll to position [212, 0]
drag, startPoint x: 489, startPoint y: 373, endPoint x: 502, endPoint y: 370, distance: 13.3
click at [489, 373] on div "3" at bounding box center [485, 373] width 40 height 22
drag, startPoint x: 572, startPoint y: 375, endPoint x: 561, endPoint y: 365, distance: 15.0
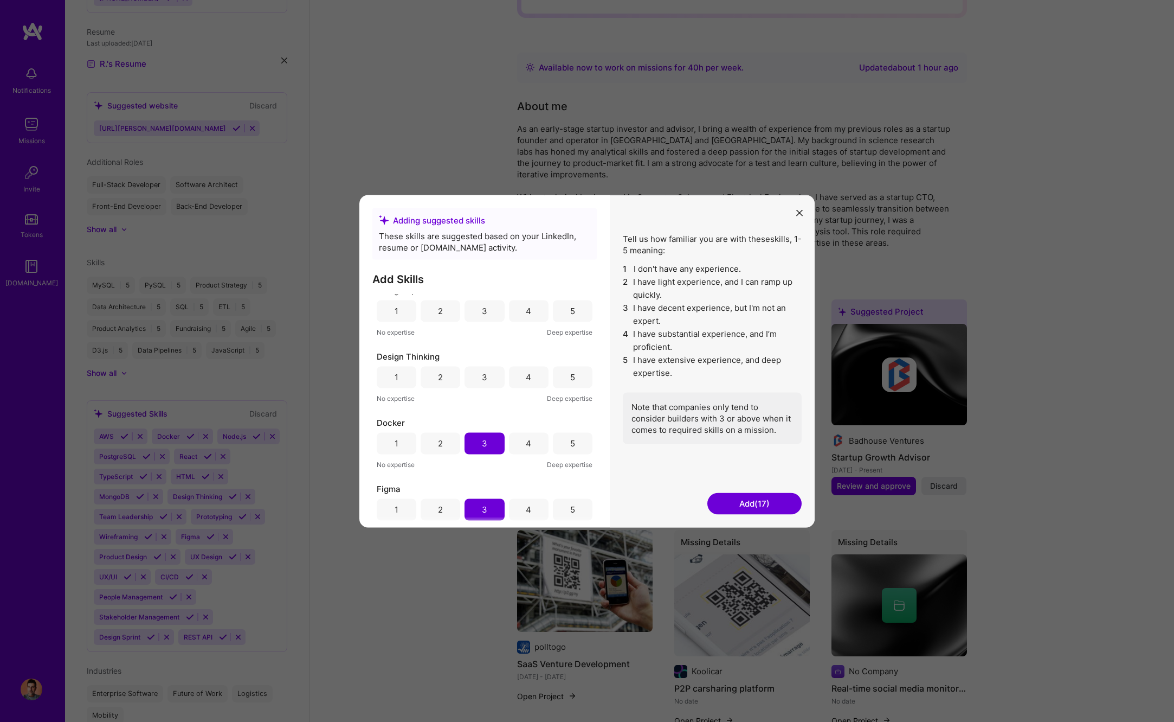
click at [571, 375] on div "5" at bounding box center [572, 376] width 5 height 11
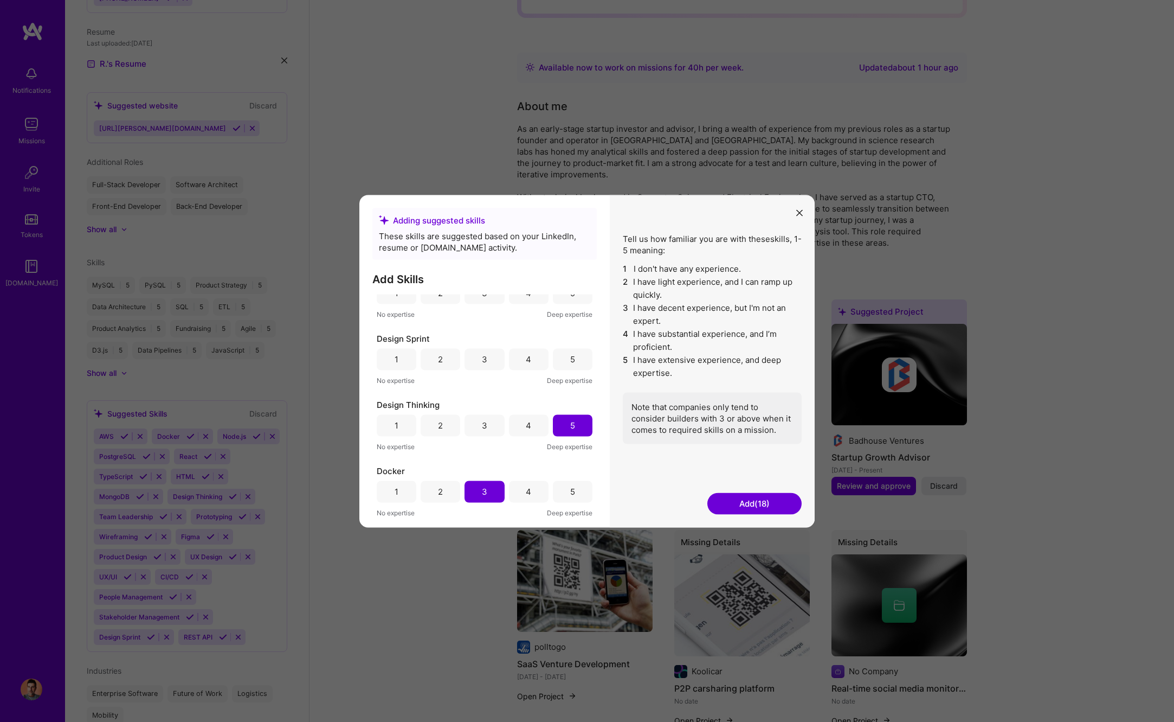
scroll to position [75, 0]
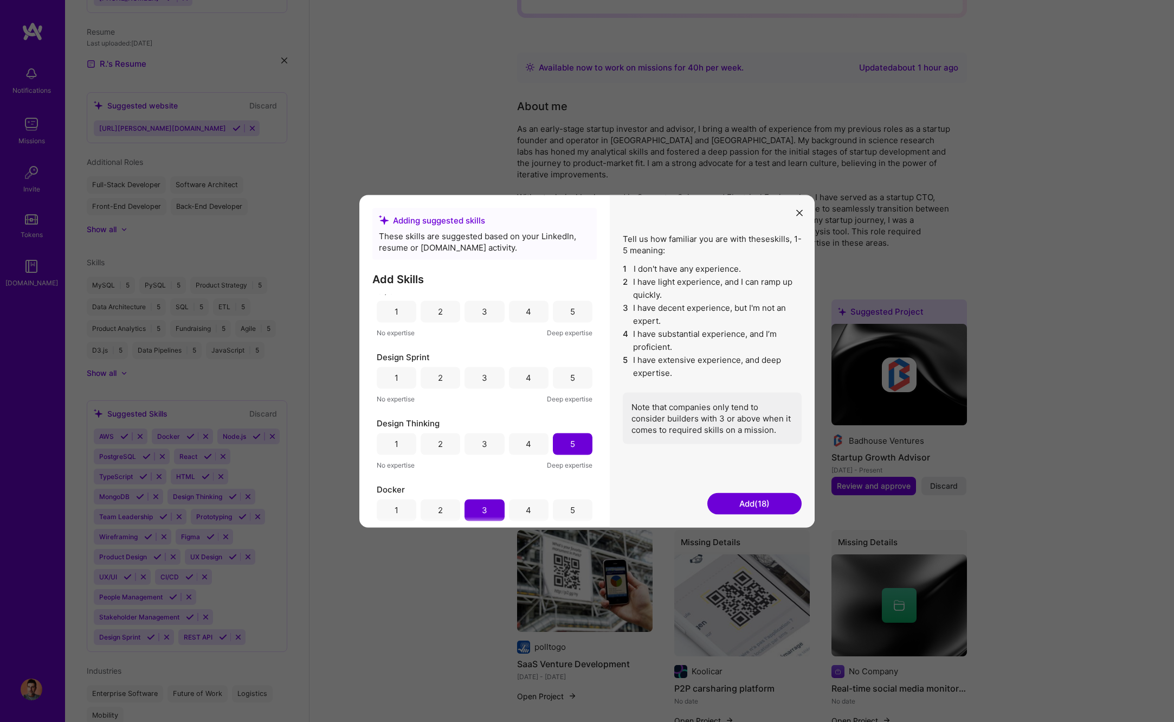
drag, startPoint x: 565, startPoint y: 375, endPoint x: 559, endPoint y: 375, distance: 6.5
click at [565, 375] on div "5" at bounding box center [573, 377] width 40 height 22
click at [493, 377] on div "3" at bounding box center [485, 375] width 40 height 22
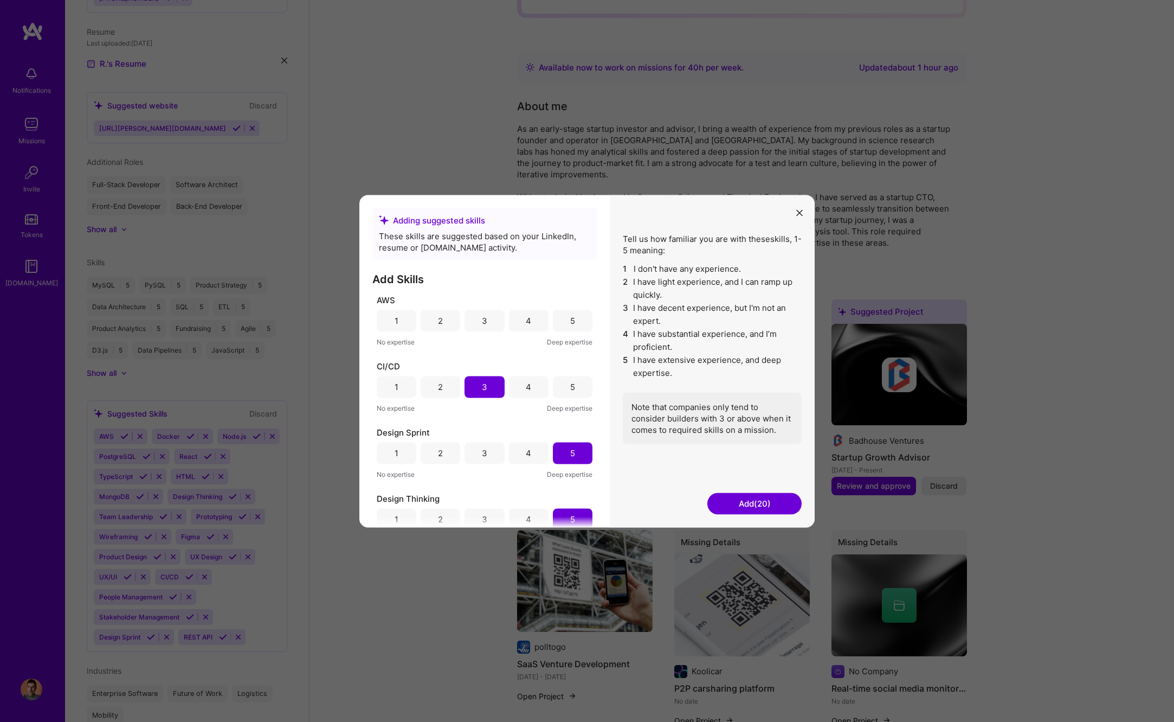
click at [496, 322] on div "3" at bounding box center [485, 321] width 40 height 22
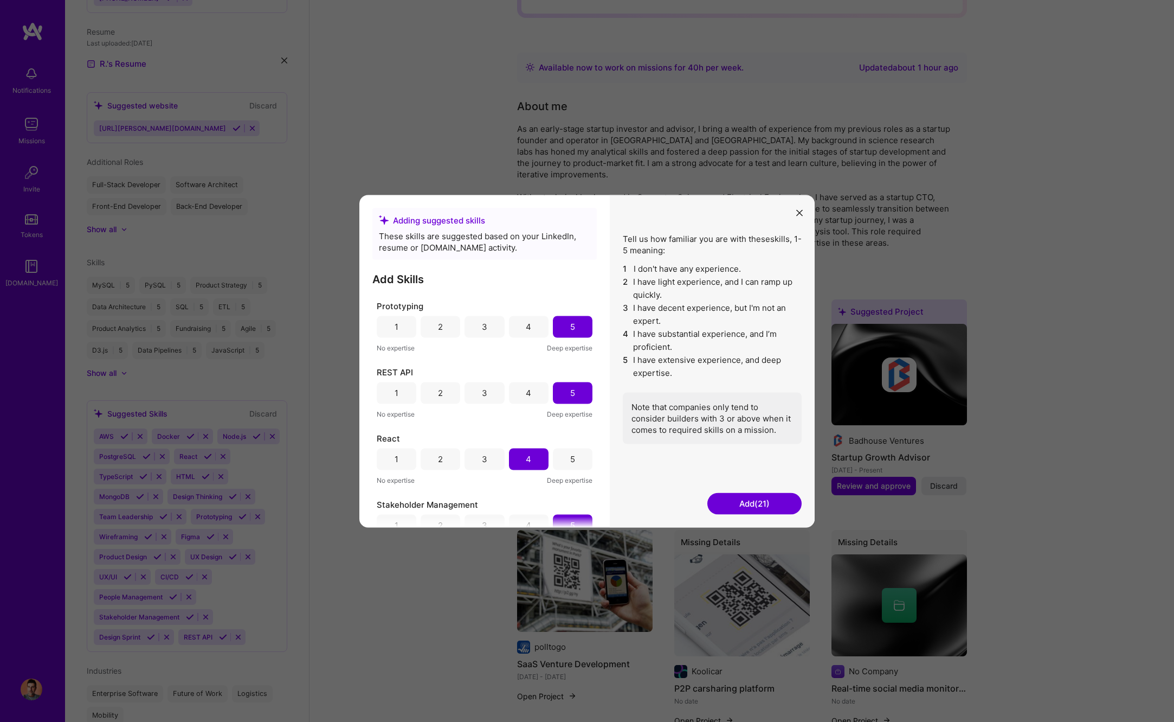
scroll to position [1143, 0]
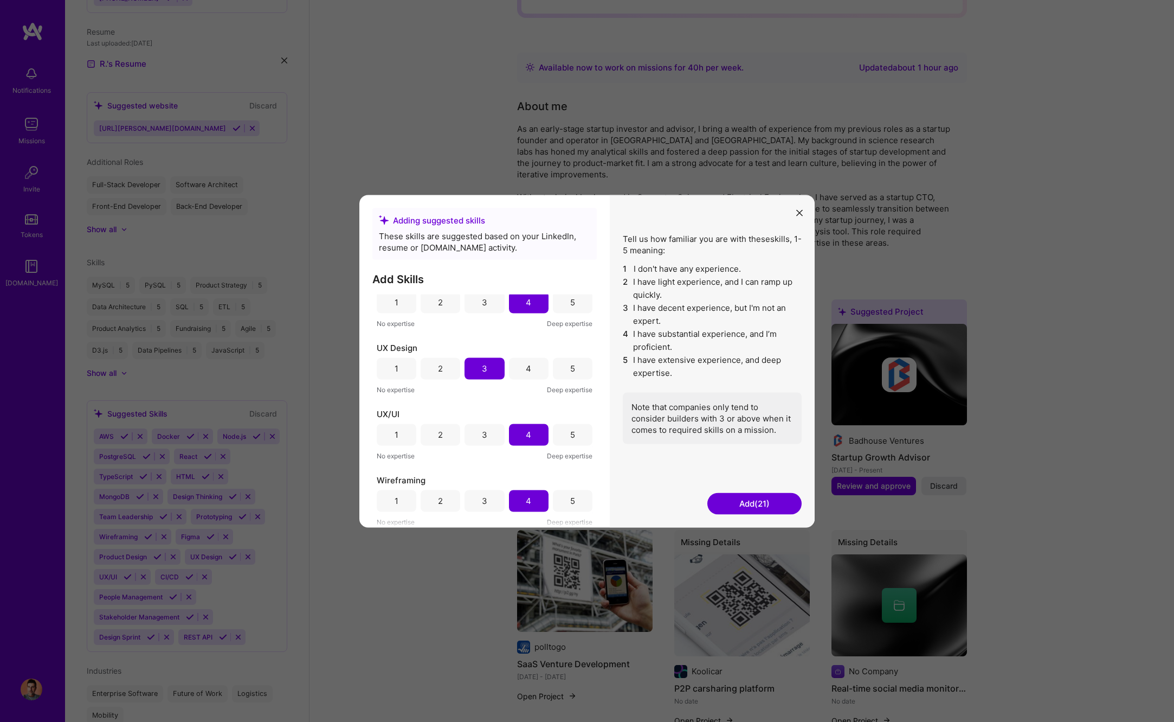
click at [744, 500] on button "Add (21)" at bounding box center [754, 503] width 94 height 22
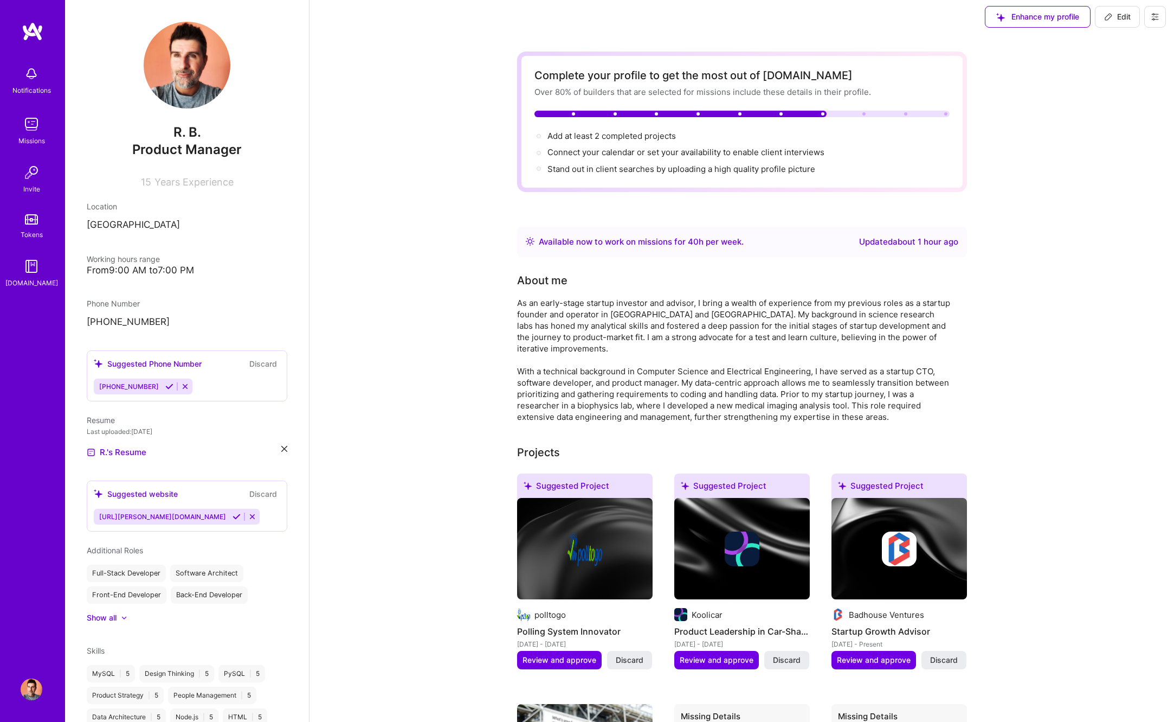
scroll to position [3, 0]
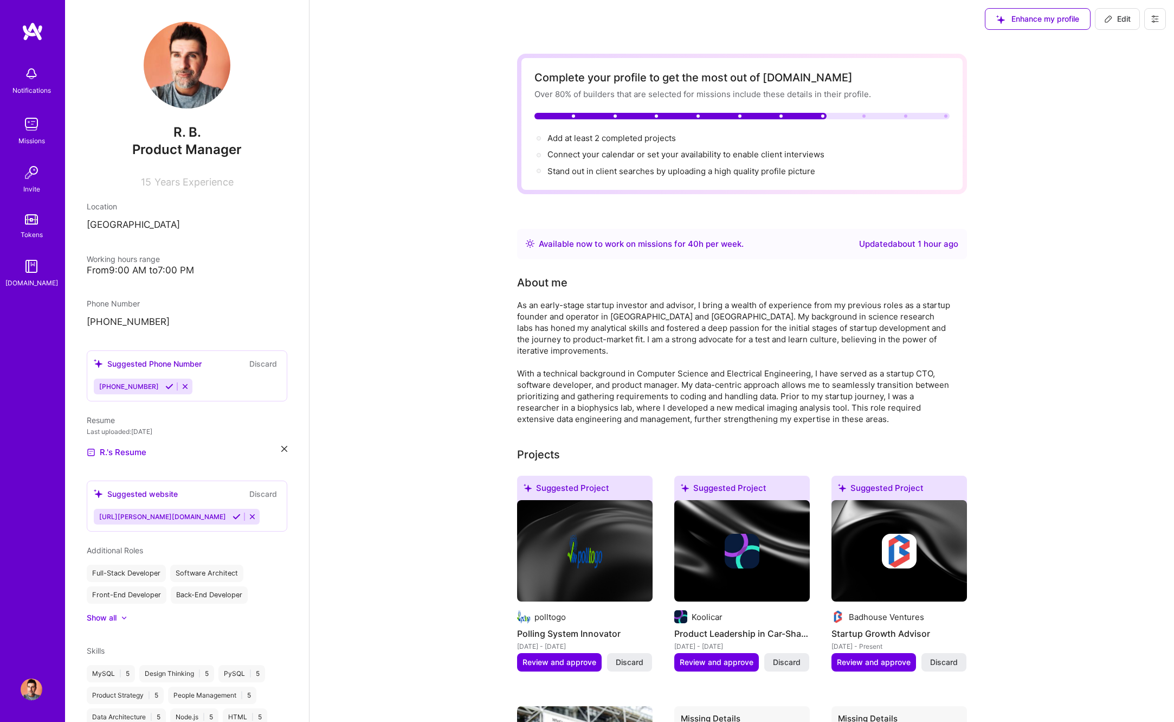
click at [262, 364] on button "Discard" at bounding box center [263, 363] width 34 height 12
click at [266, 493] on button "Discard" at bounding box center [263, 493] width 34 height 12
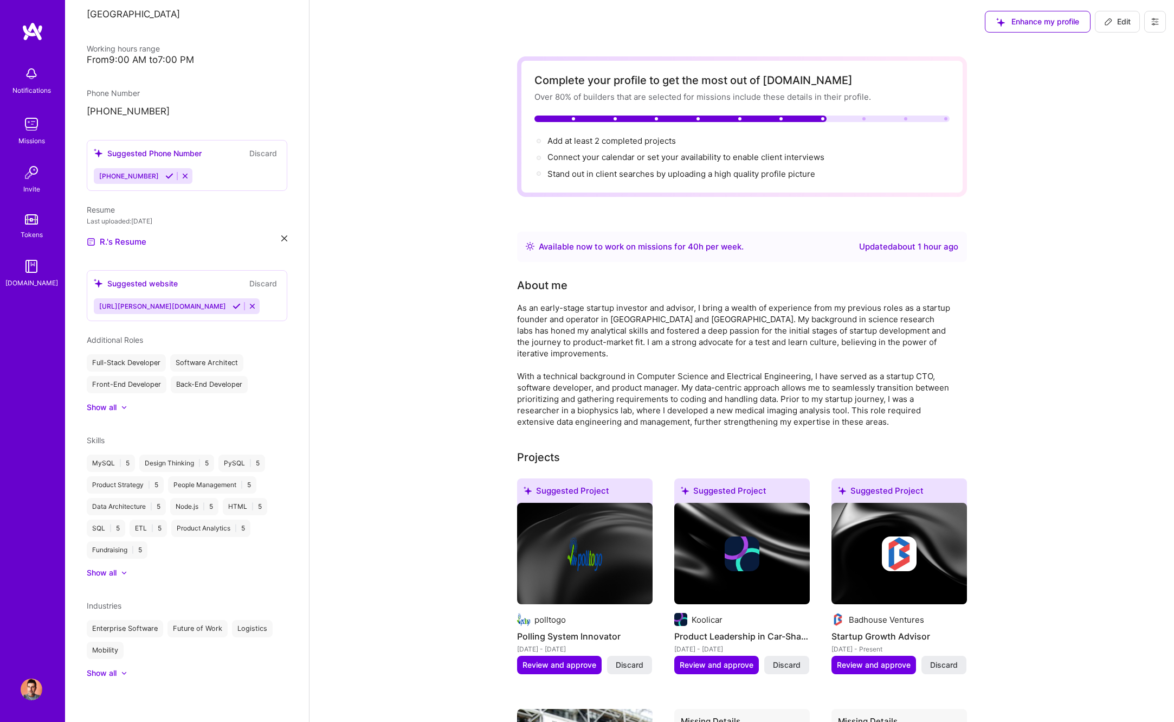
scroll to position [0, 0]
